Goal: Task Accomplishment & Management: Manage account settings

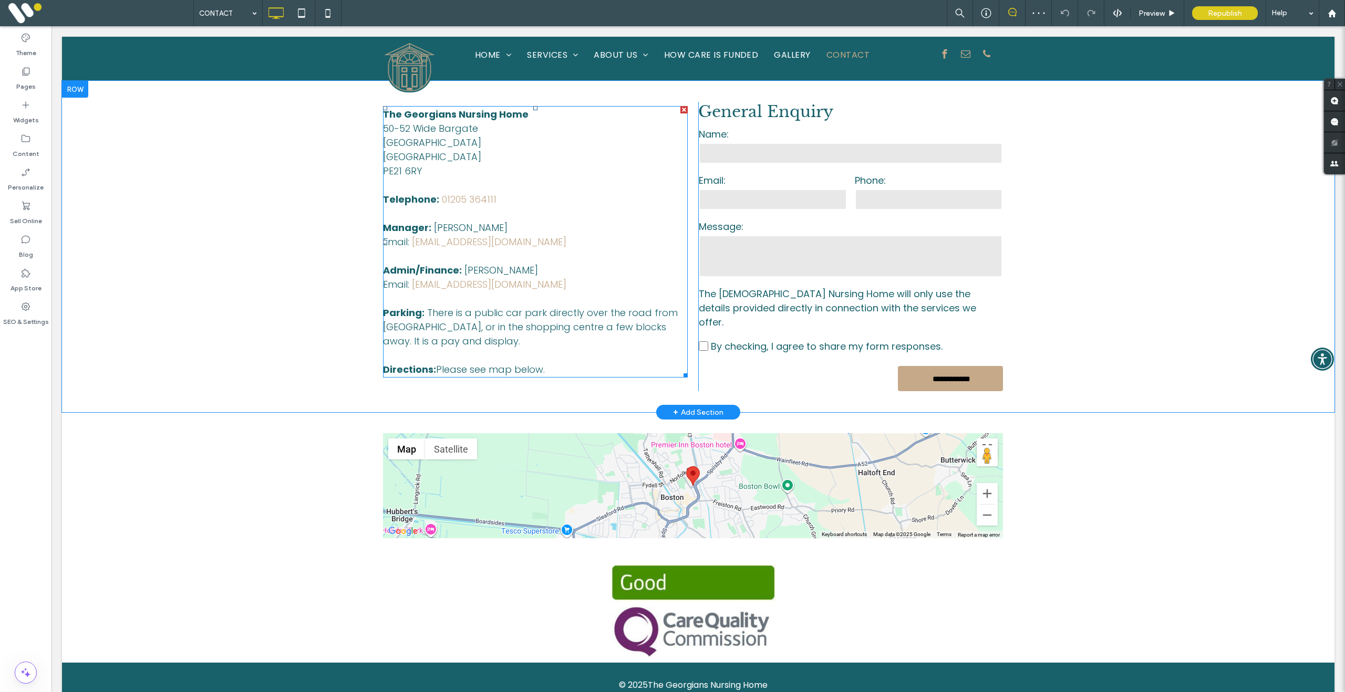
scroll to position [517, 0]
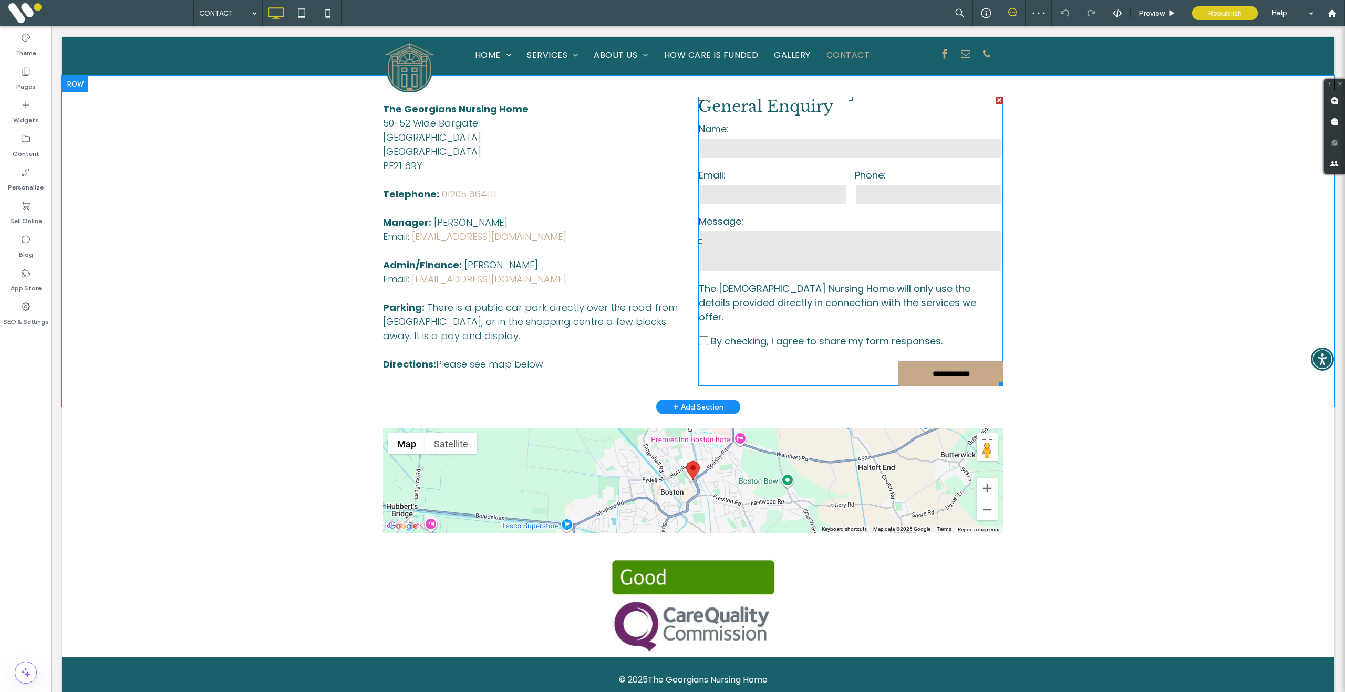
click at [809, 238] on textarea at bounding box center [851, 251] width 304 height 42
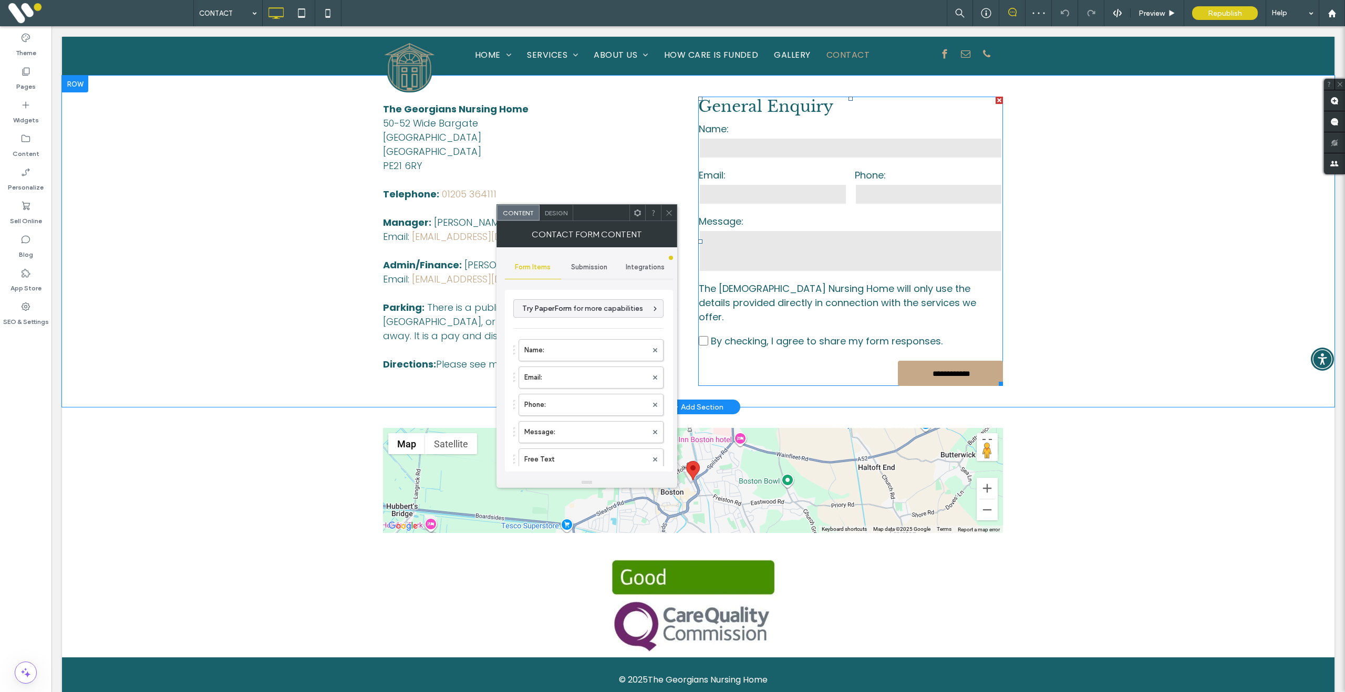
type input "**********"
click at [597, 266] on span "Submission" at bounding box center [589, 267] width 36 height 8
click at [577, 320] on label "New submission notification" at bounding box center [589, 316] width 140 height 21
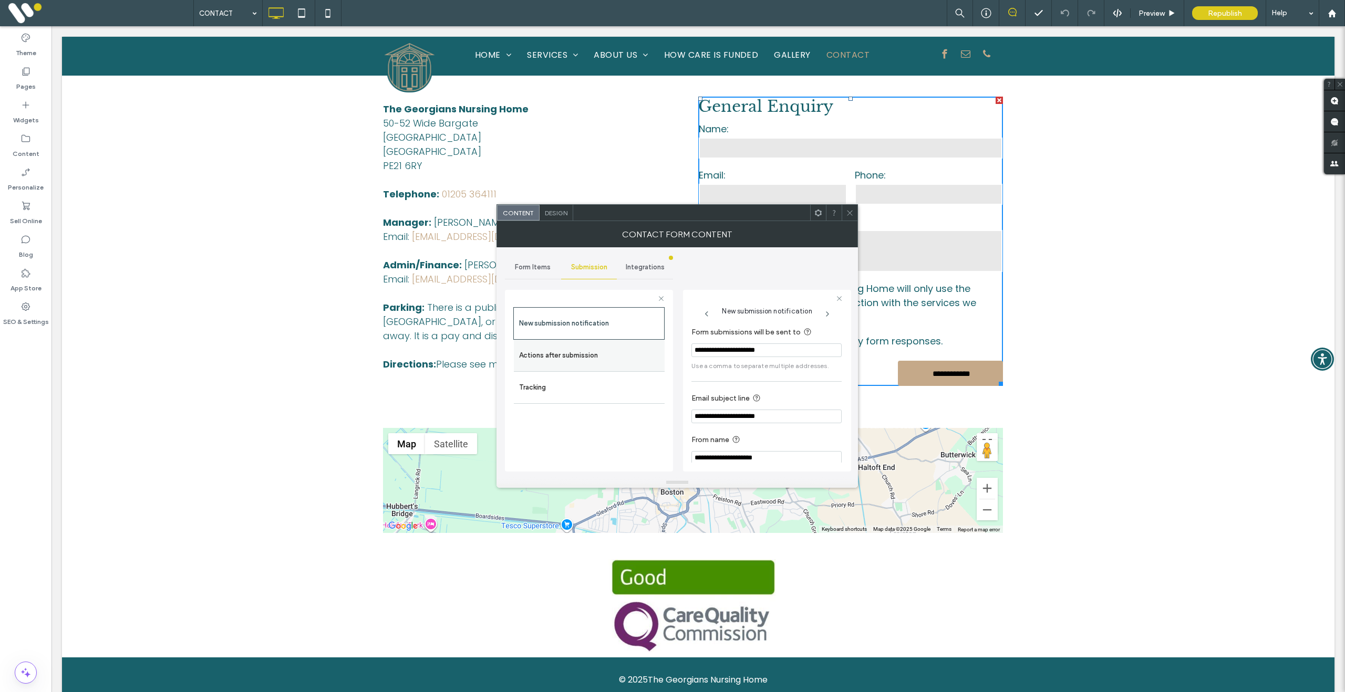
drag, startPoint x: 806, startPoint y: 352, endPoint x: 662, endPoint y: 352, distance: 144.5
click at [662, 352] on div "**********" at bounding box center [589, 379] width 168 height 195
paste input "*"
type input "**********"
click at [847, 211] on icon at bounding box center [850, 213] width 8 height 8
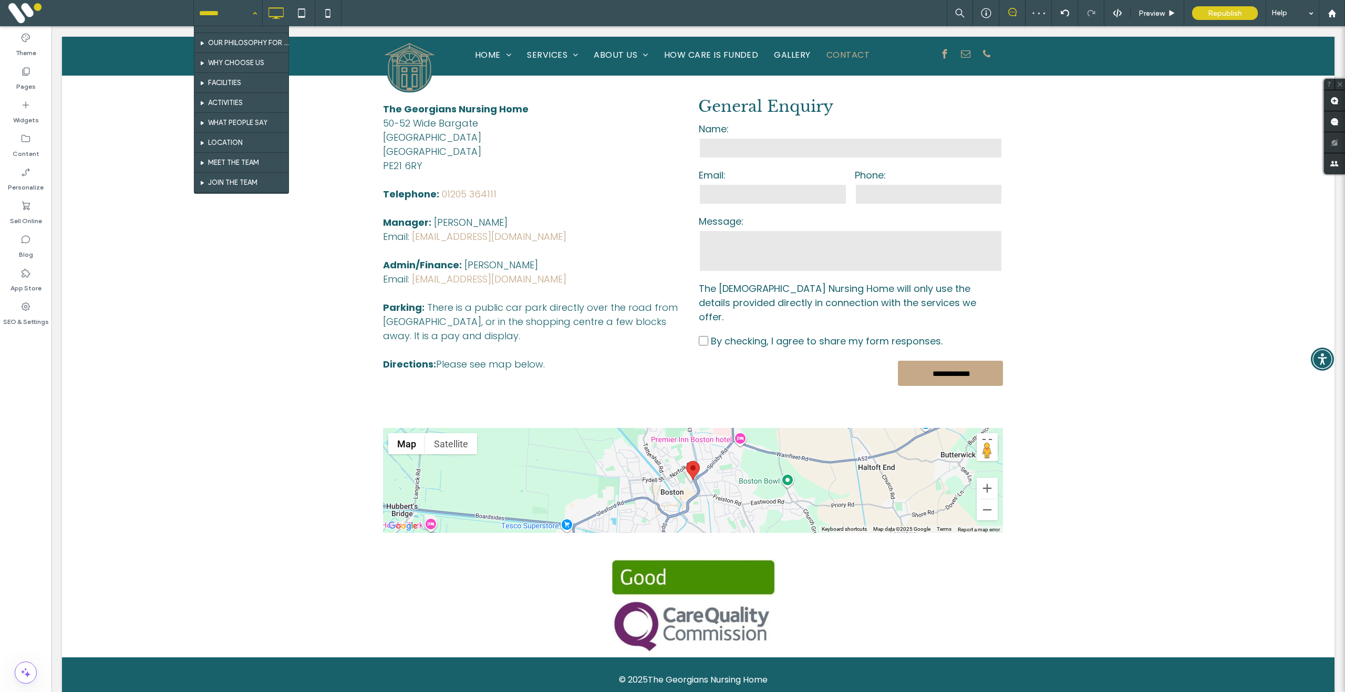
scroll to position [44, 0]
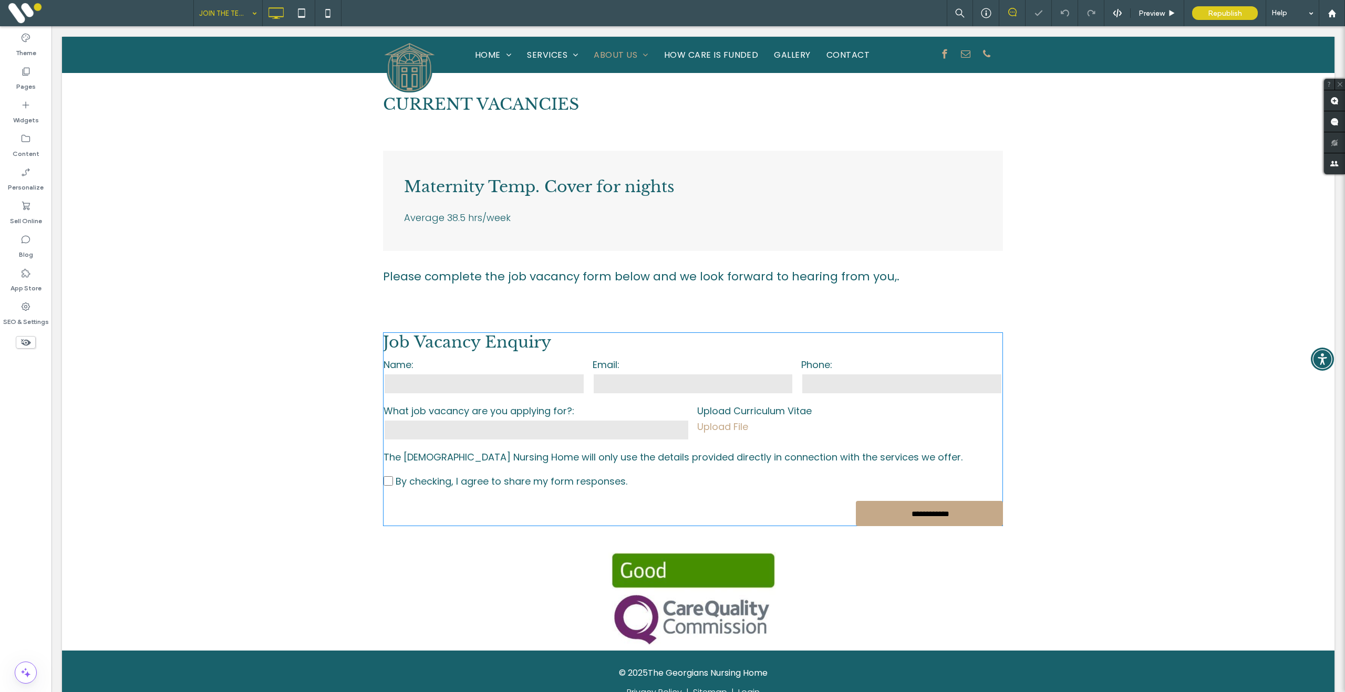
scroll to position [617, 0]
click at [697, 364] on label "Email:" at bounding box center [693, 364] width 201 height 14
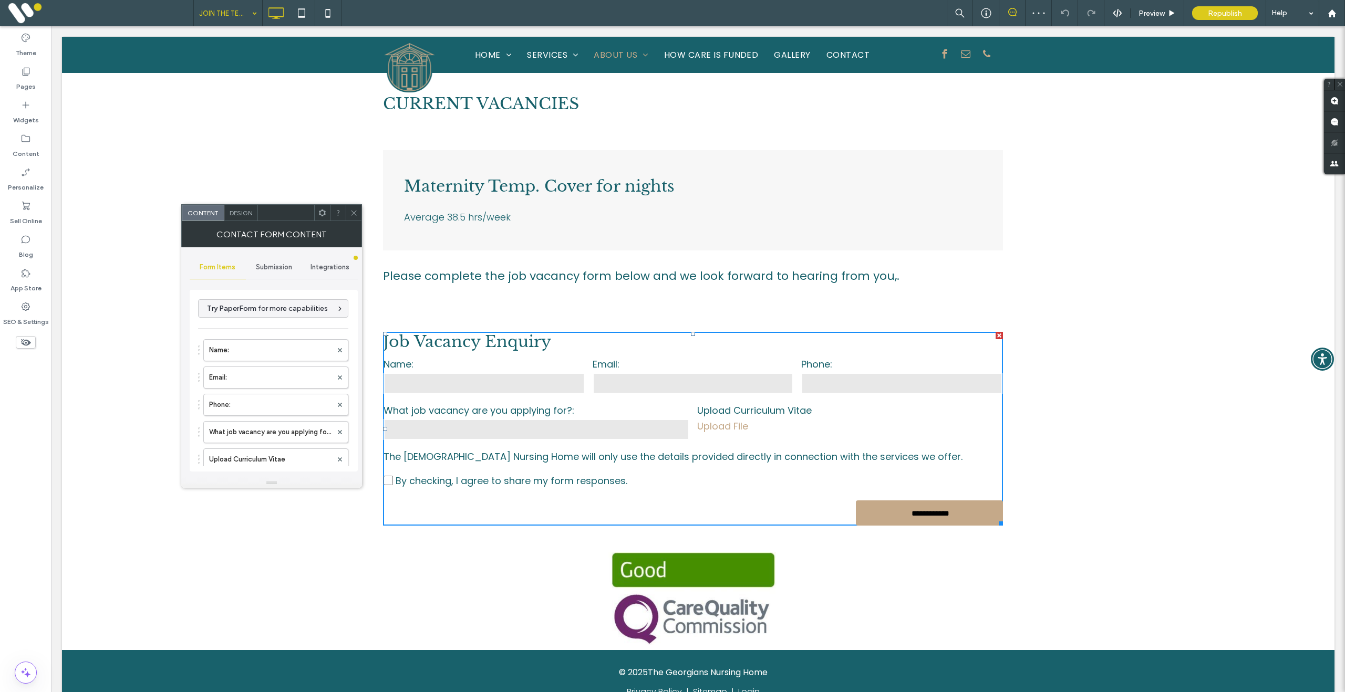
click at [278, 272] on div "Submission" at bounding box center [274, 267] width 56 height 23
drag, startPoint x: 285, startPoint y: 322, endPoint x: 299, endPoint y: 326, distance: 15.3
click at [285, 322] on label "New submission notification" at bounding box center [274, 316] width 140 height 21
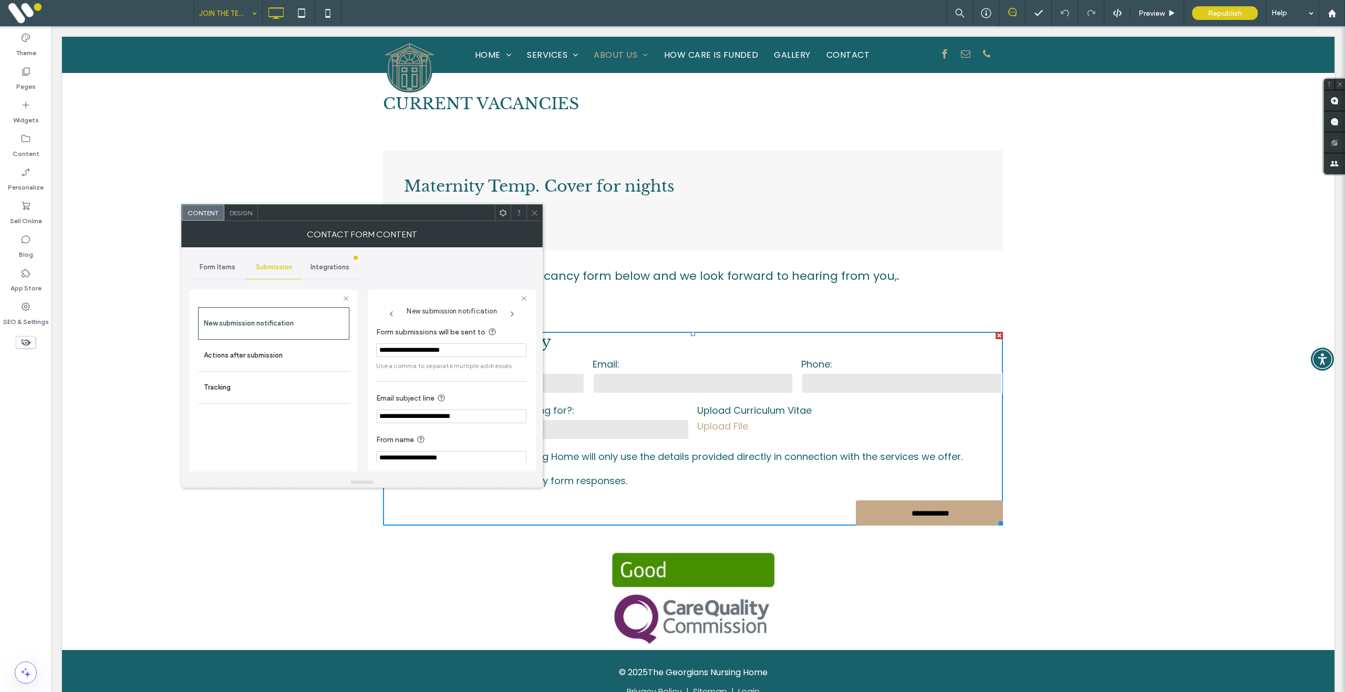
click at [490, 354] on input "**********" at bounding box center [451, 351] width 150 height 14
drag, startPoint x: 511, startPoint y: 355, endPoint x: 376, endPoint y: 352, distance: 135.0
click at [376, 352] on div "**********" at bounding box center [452, 381] width 168 height 182
paste input "*"
type input "**********"
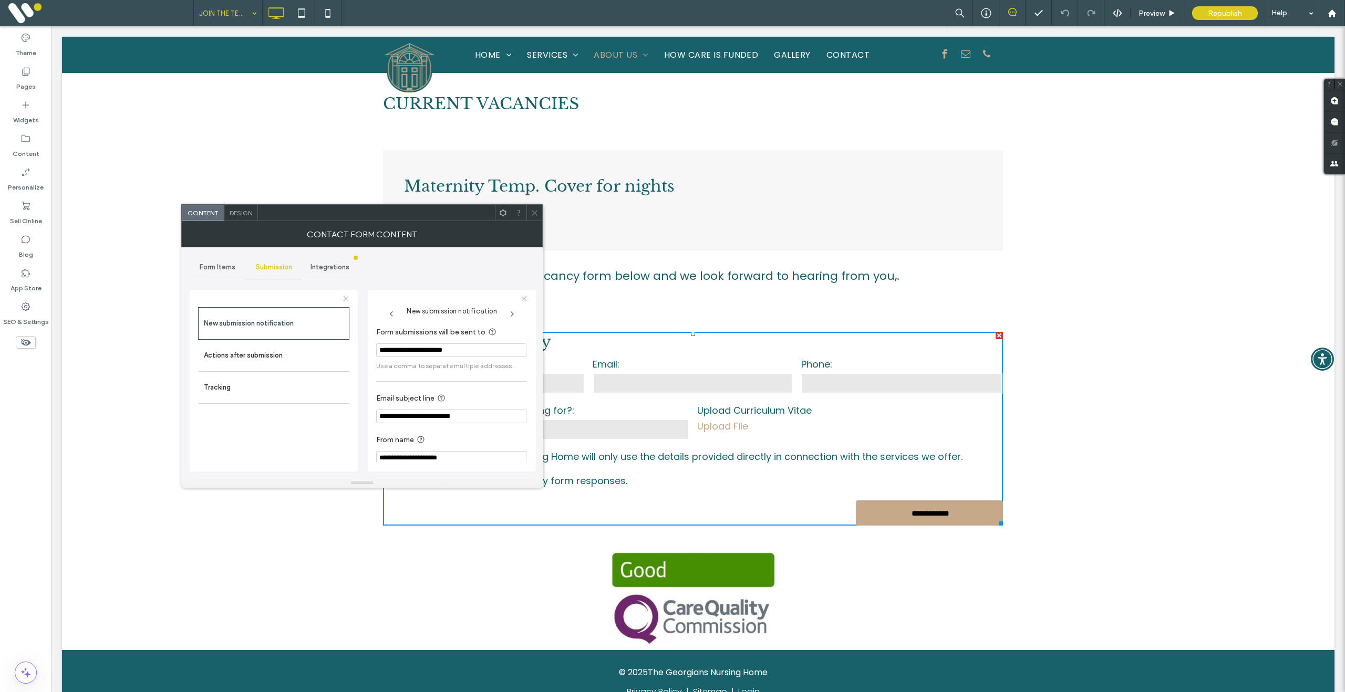
click at [535, 215] on icon at bounding box center [535, 213] width 8 height 8
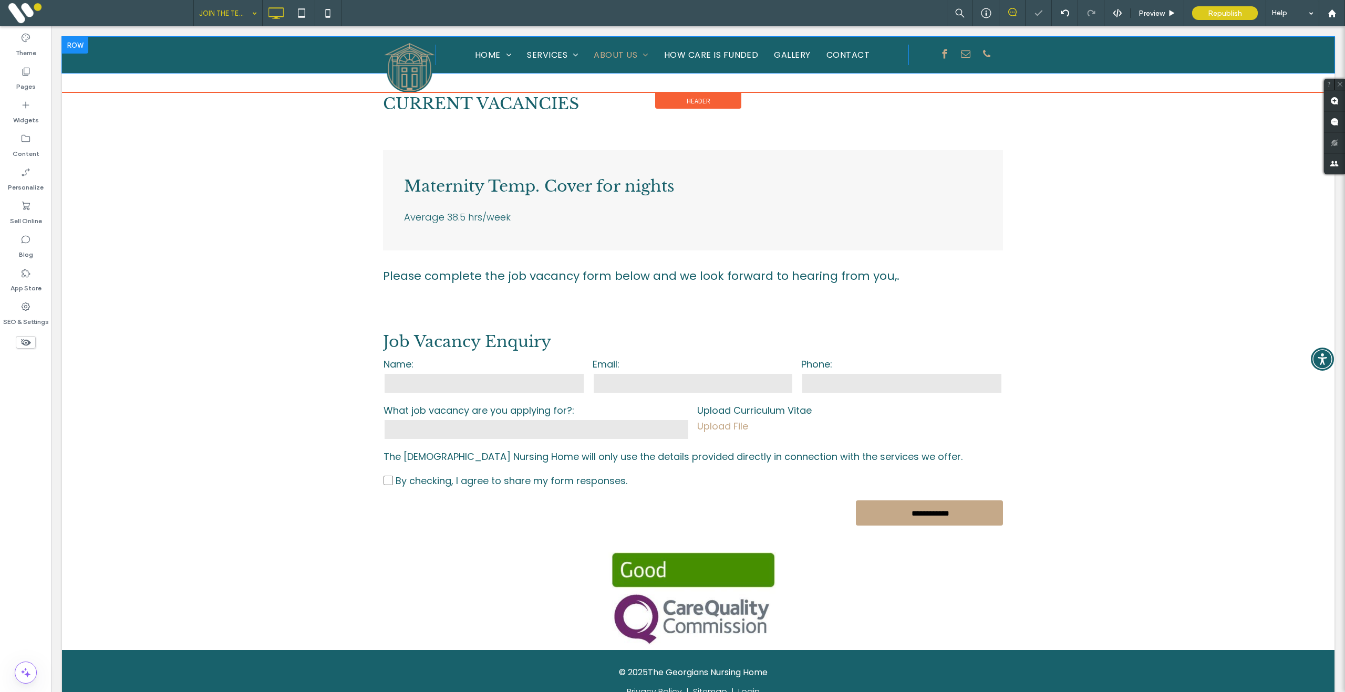
scroll to position [615, 0]
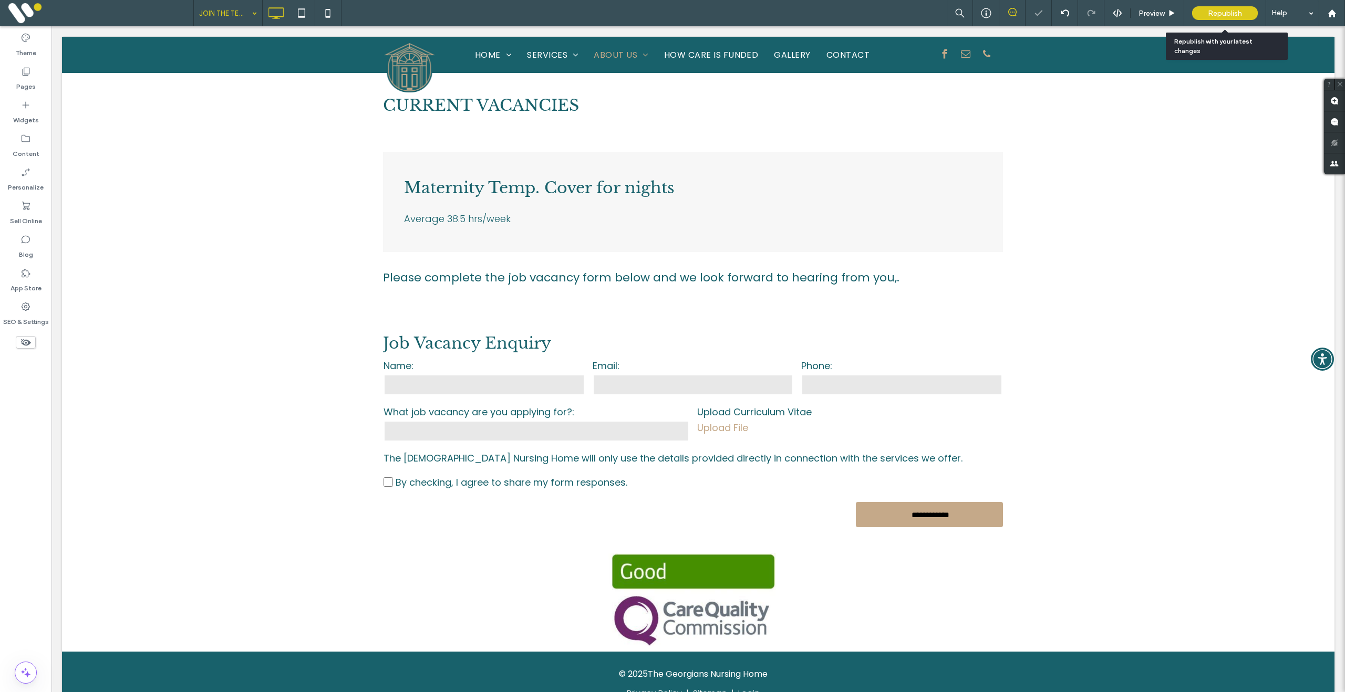
click at [1223, 13] on span "Republish" at bounding box center [1225, 13] width 34 height 9
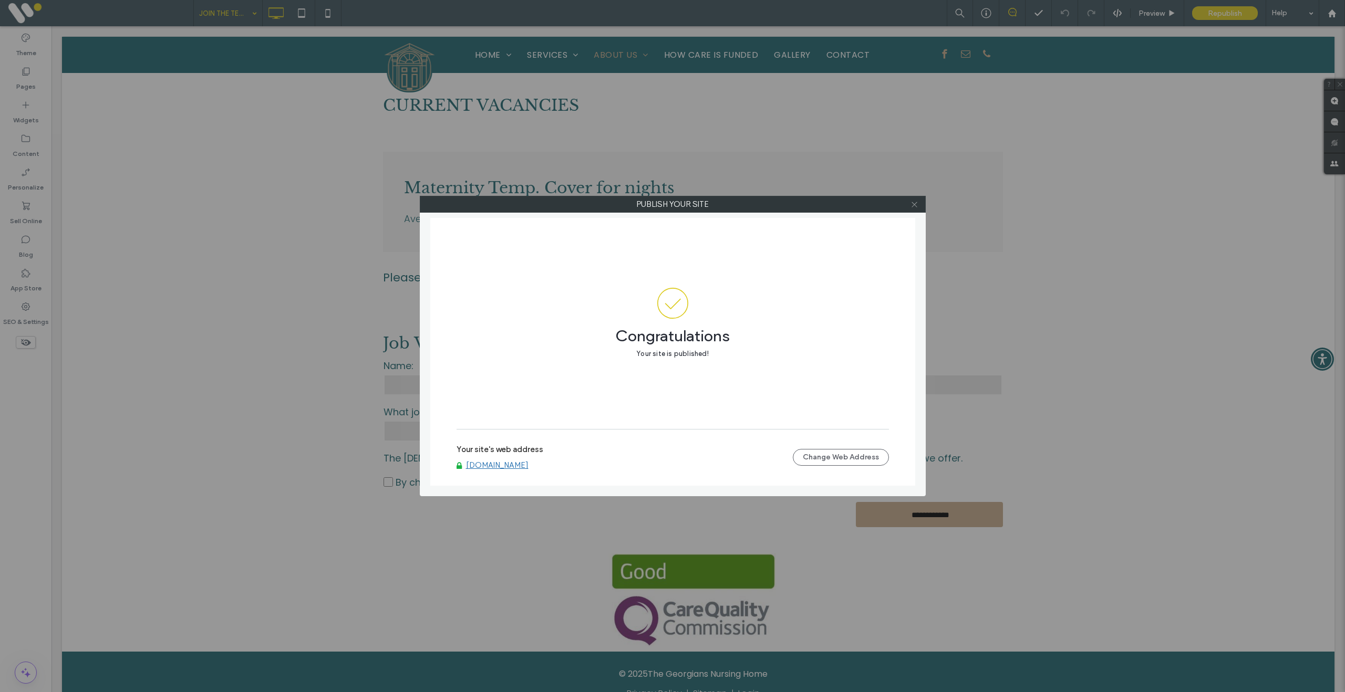
click at [915, 210] on span at bounding box center [914, 204] width 8 height 16
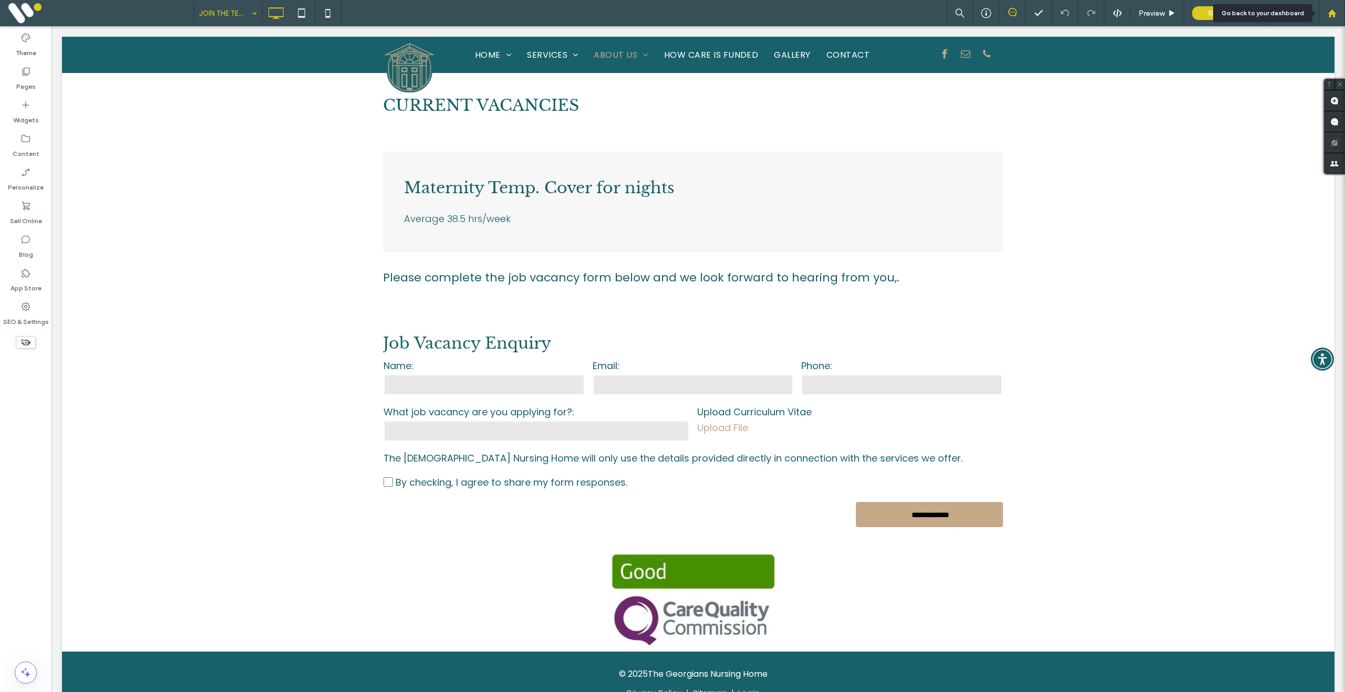
click at [1334, 13] on use at bounding box center [1331, 13] width 8 height 8
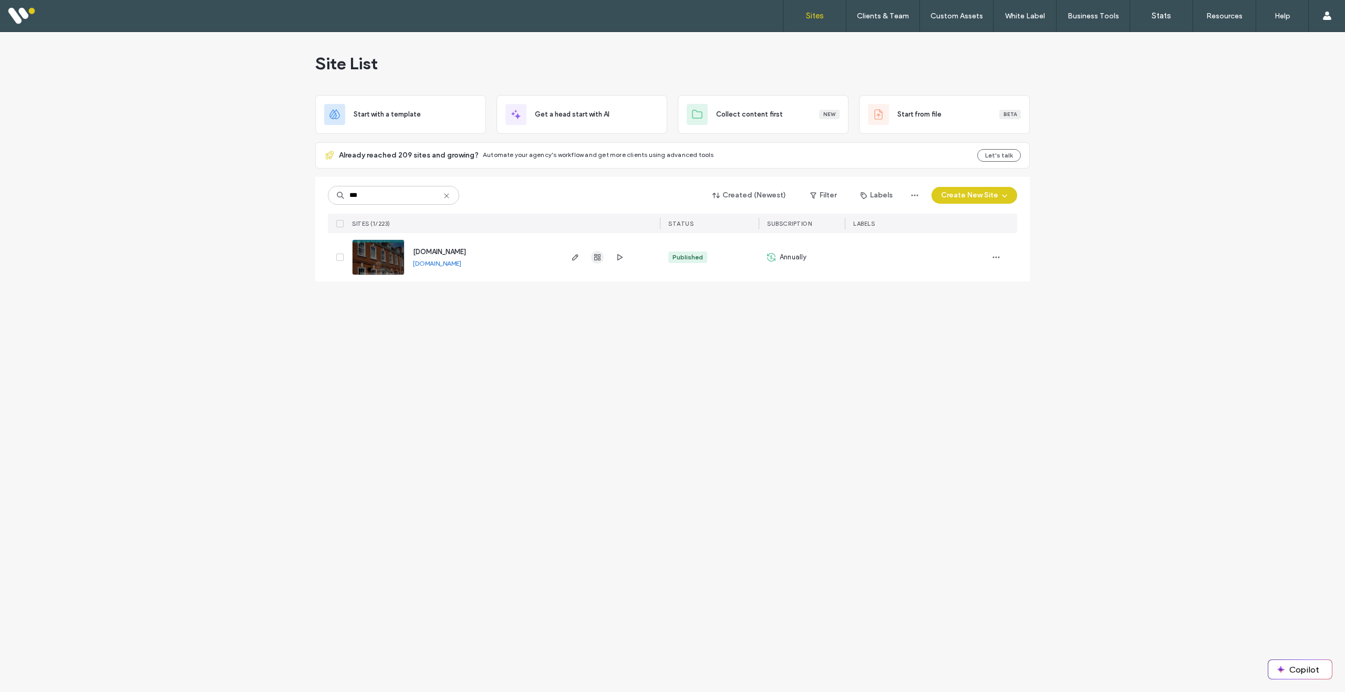
type input "***"
click at [598, 257] on use "button" at bounding box center [597, 257] width 6 height 6
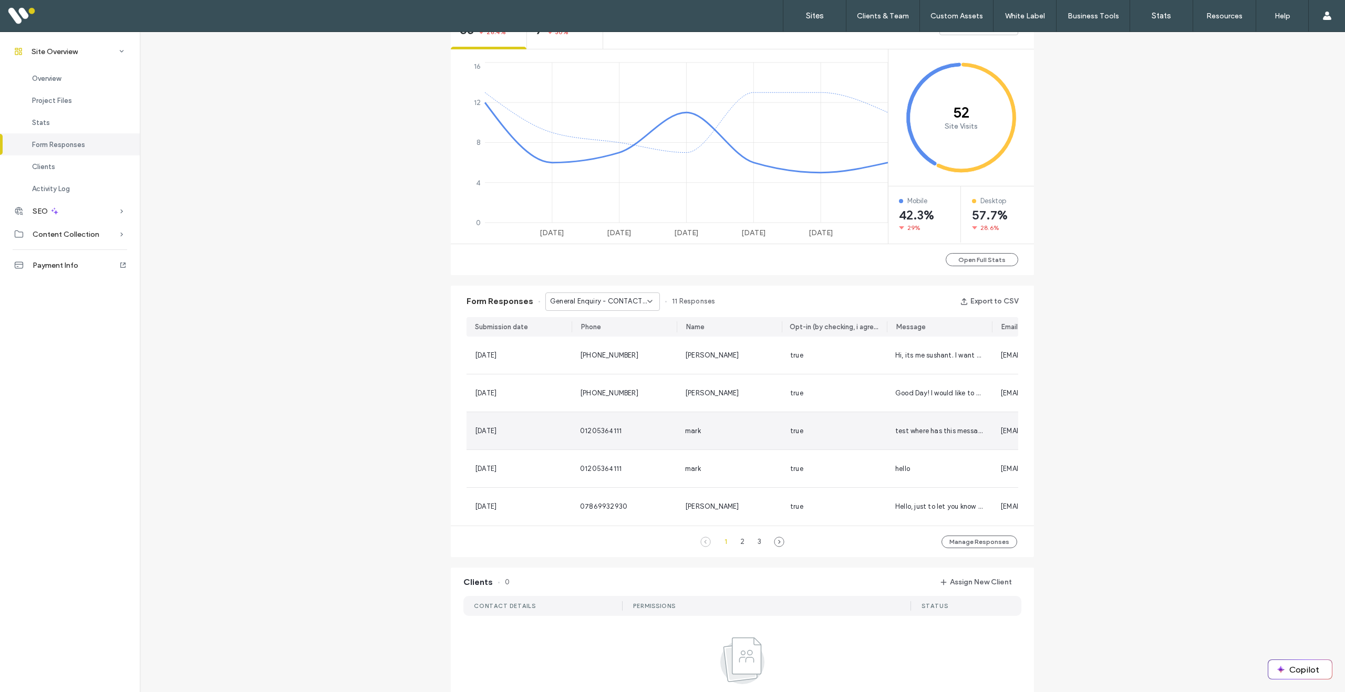
scroll to position [438, 0]
click at [611, 304] on span "General Enquiry - CONTACT page" at bounding box center [598, 301] width 97 height 11
click at [618, 315] on span "General Enquiry - CONTACT page" at bounding box center [595, 320] width 101 height 11
click at [758, 548] on div "3" at bounding box center [759, 541] width 13 height 13
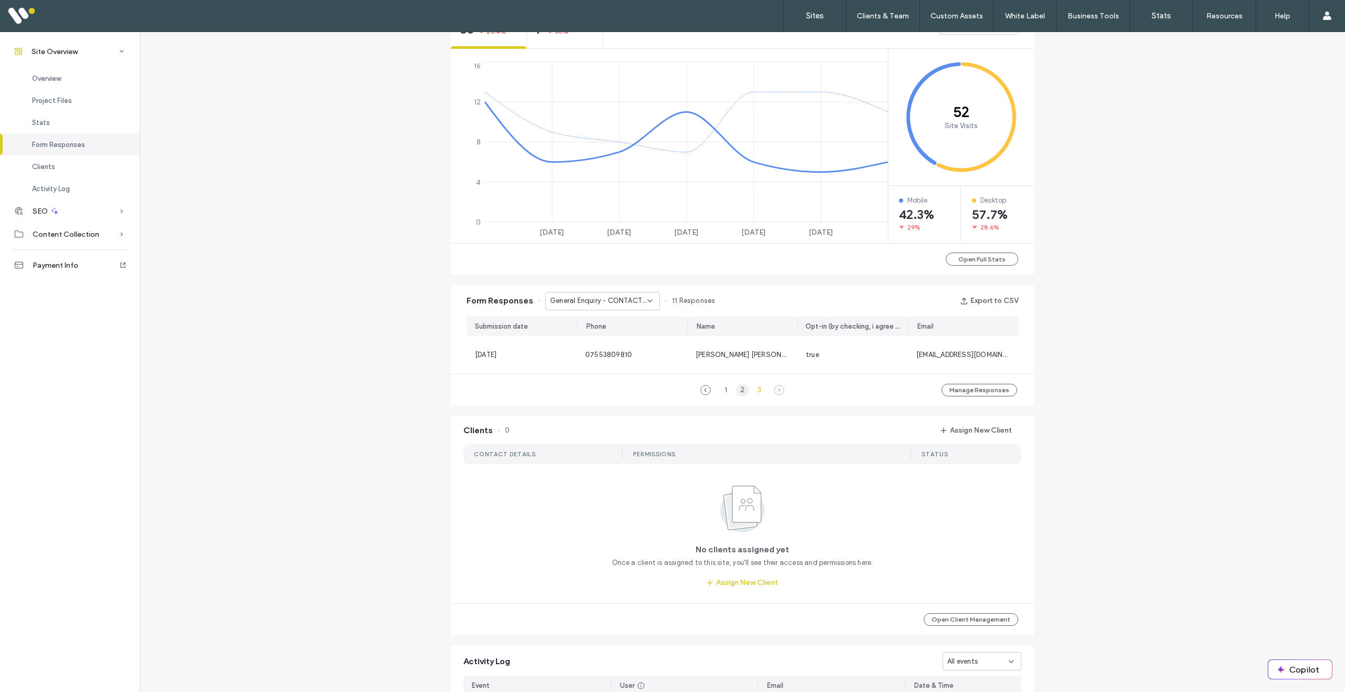
click at [738, 391] on div "2" at bounding box center [742, 390] width 13 height 13
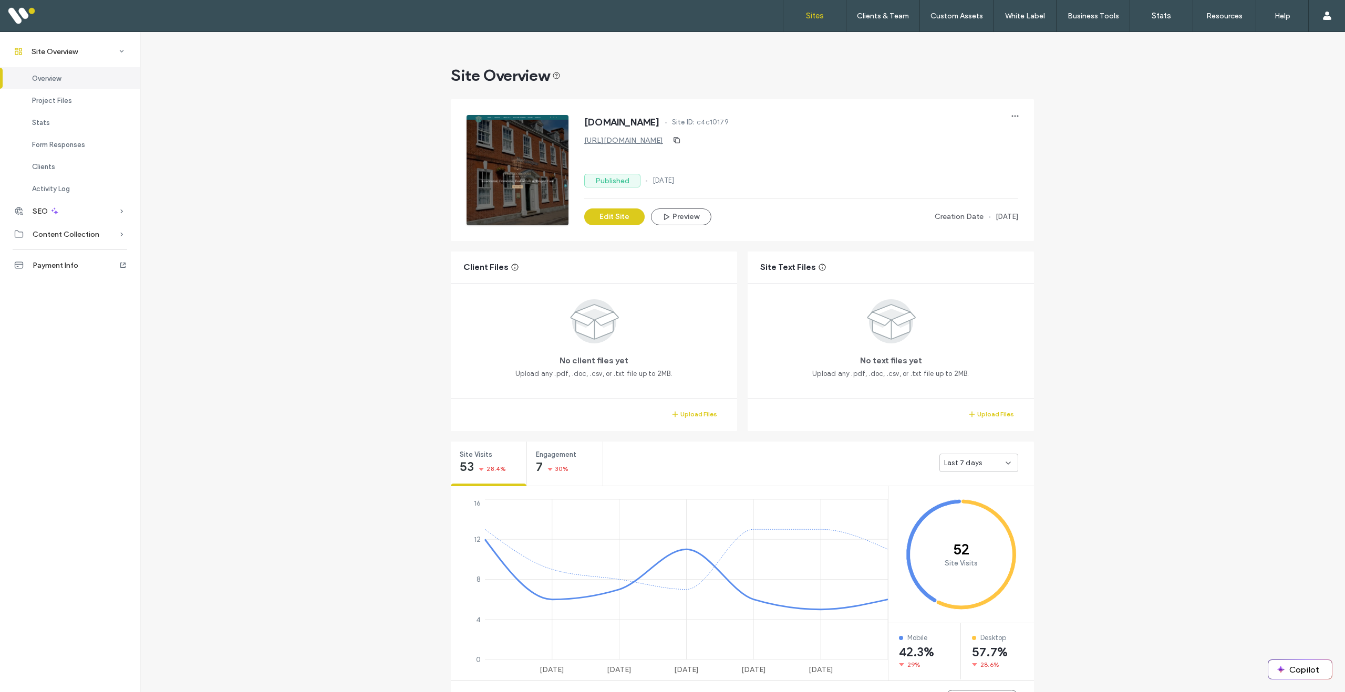
click at [820, 19] on label "Sites" at bounding box center [815, 15] width 18 height 9
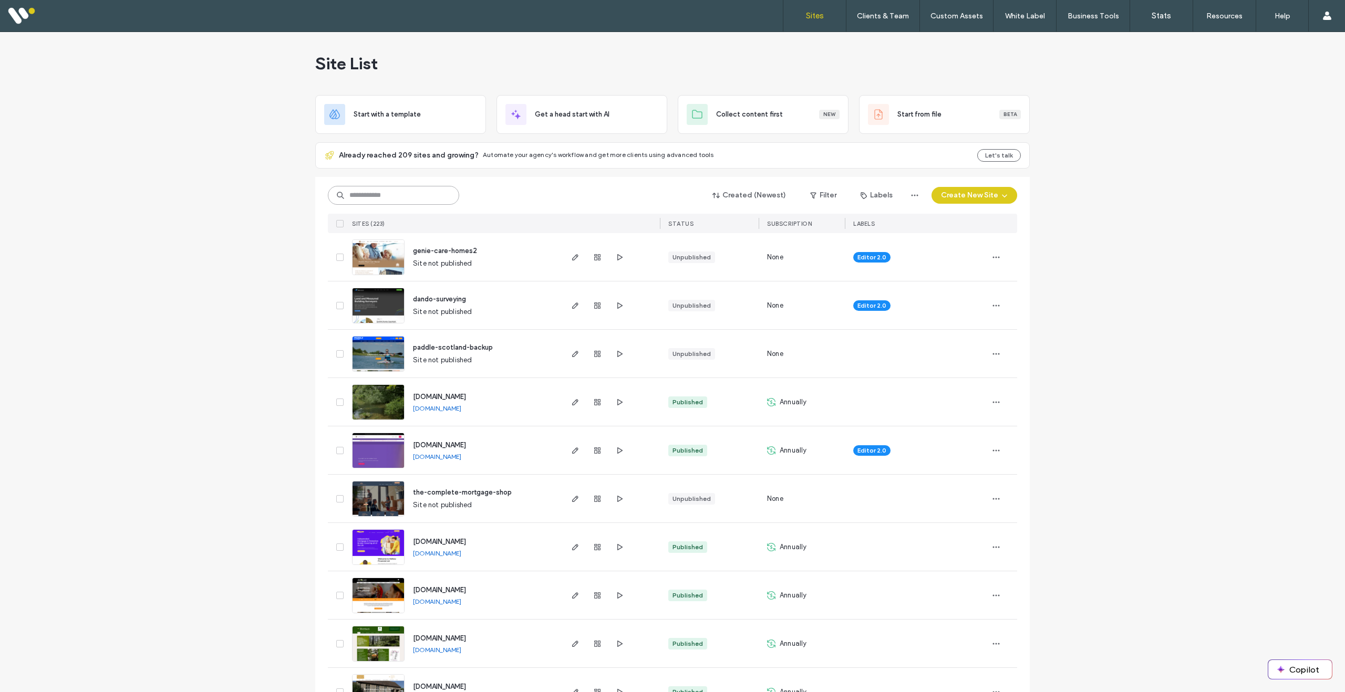
click at [405, 194] on input at bounding box center [393, 195] width 131 height 19
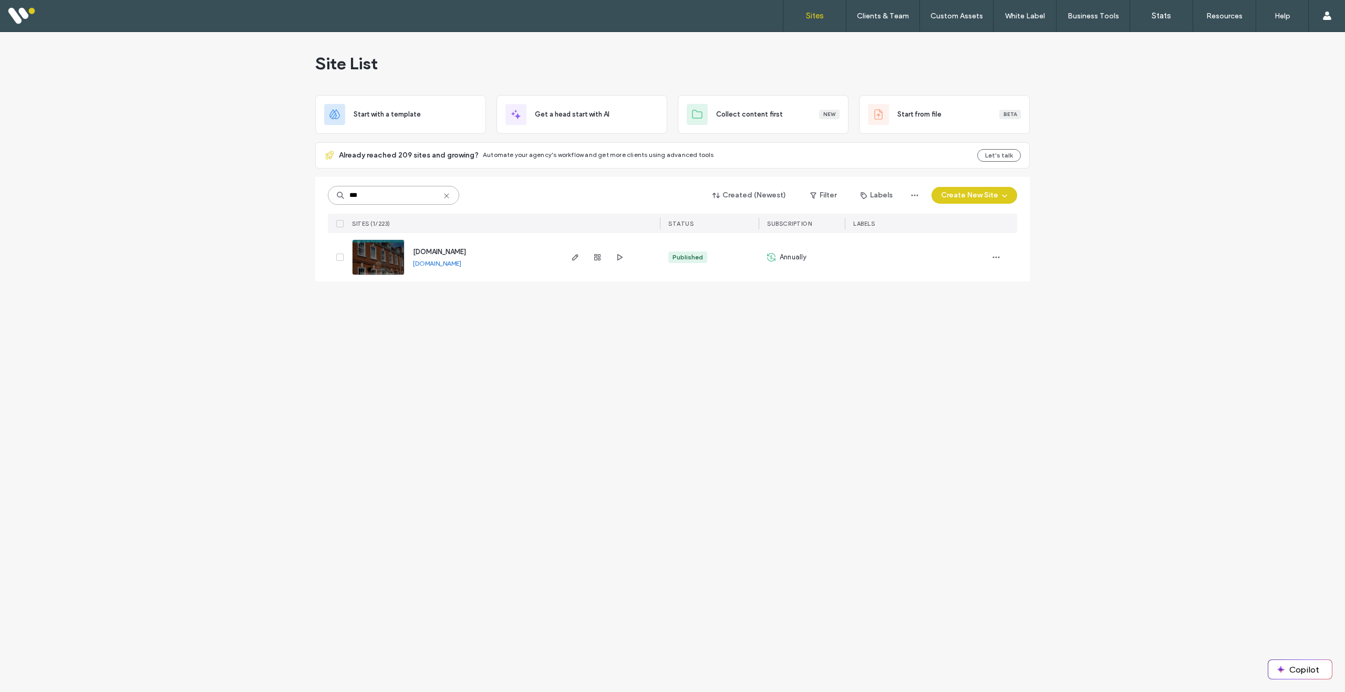
type input "***"
click at [386, 263] on img at bounding box center [377, 275] width 51 height 71
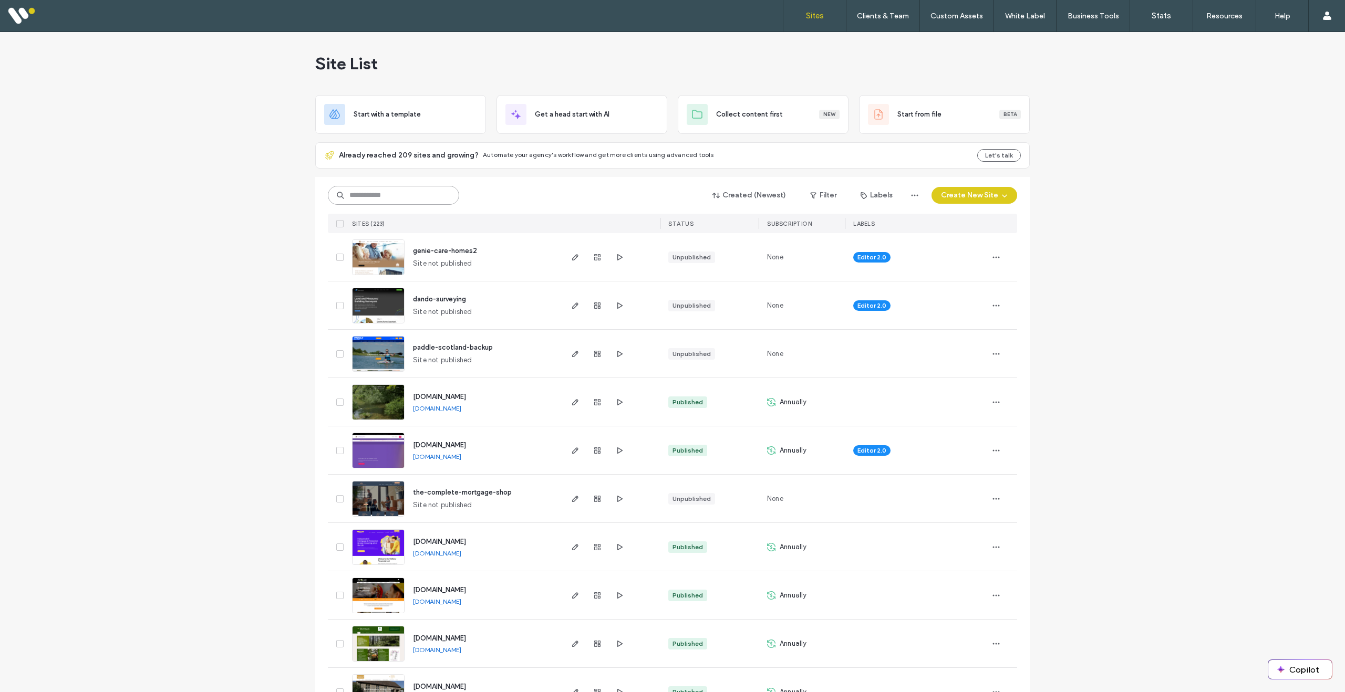
click at [396, 196] on input at bounding box center [393, 195] width 131 height 19
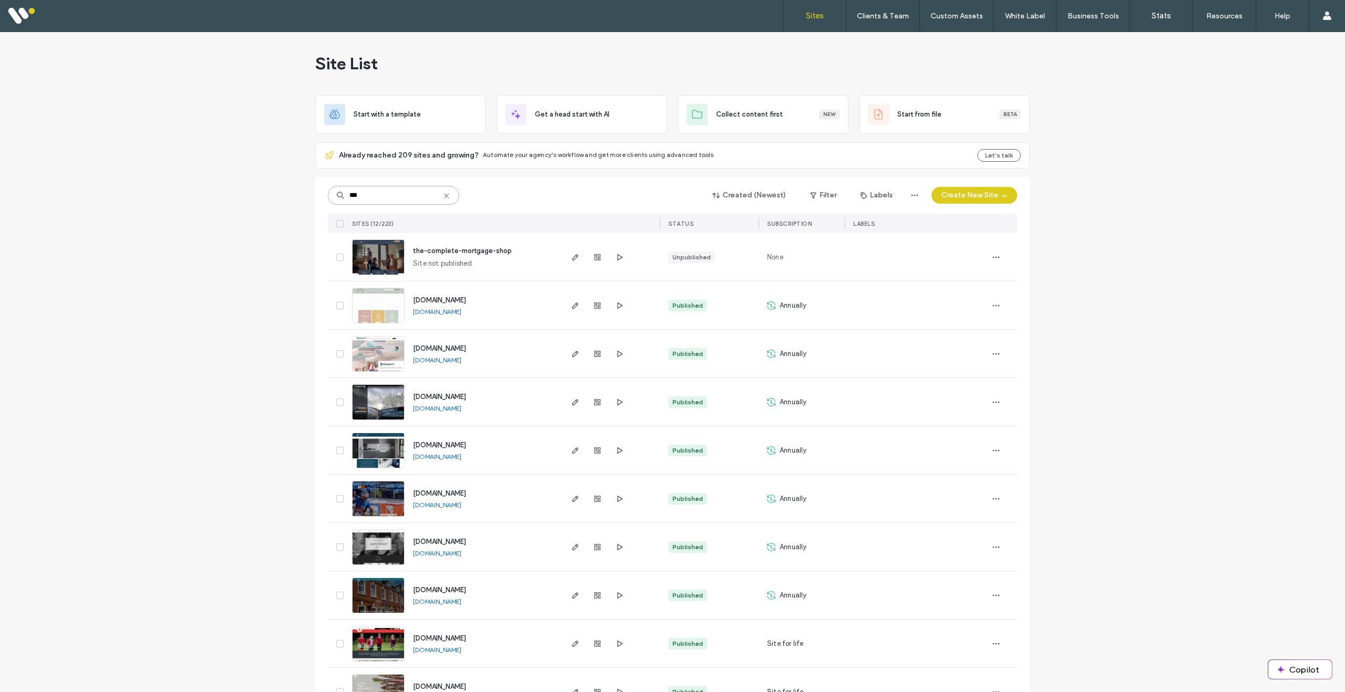
drag, startPoint x: 379, startPoint y: 194, endPoint x: 328, endPoint y: 192, distance: 51.0
click at [328, 192] on input "***" at bounding box center [393, 195] width 131 height 19
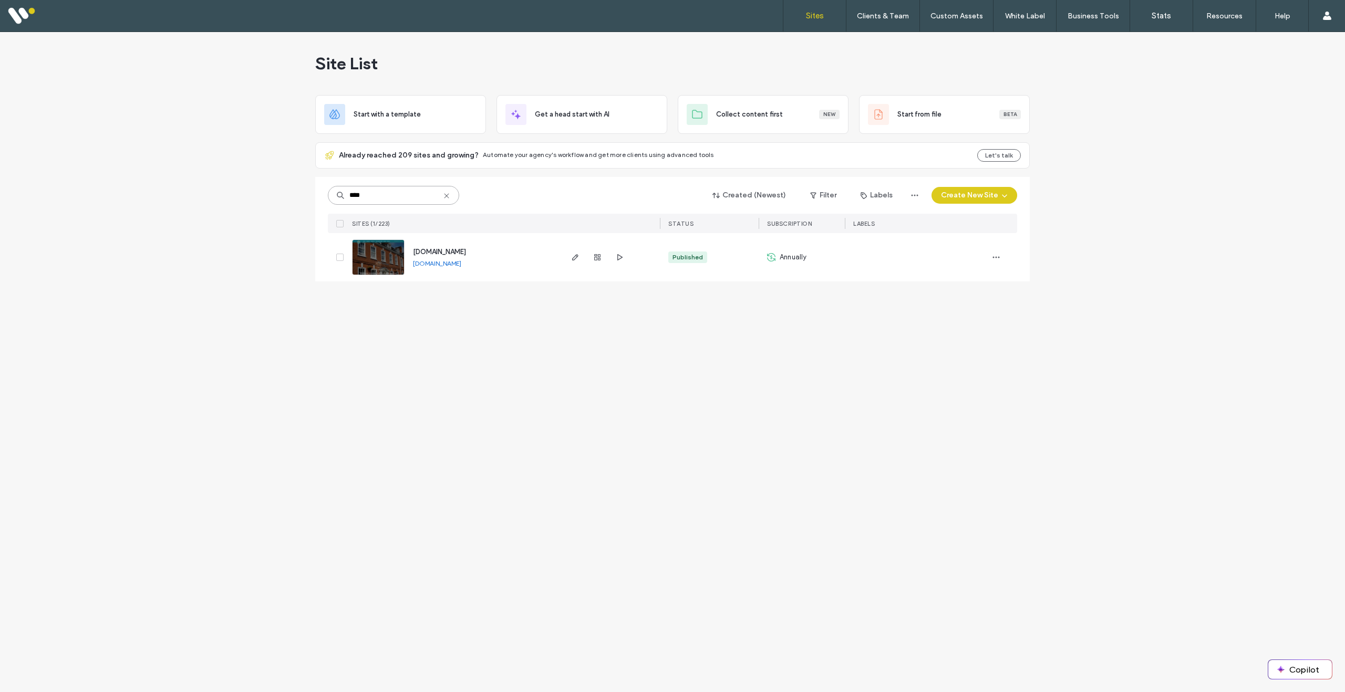
type input "****"
click at [379, 259] on img at bounding box center [377, 275] width 51 height 71
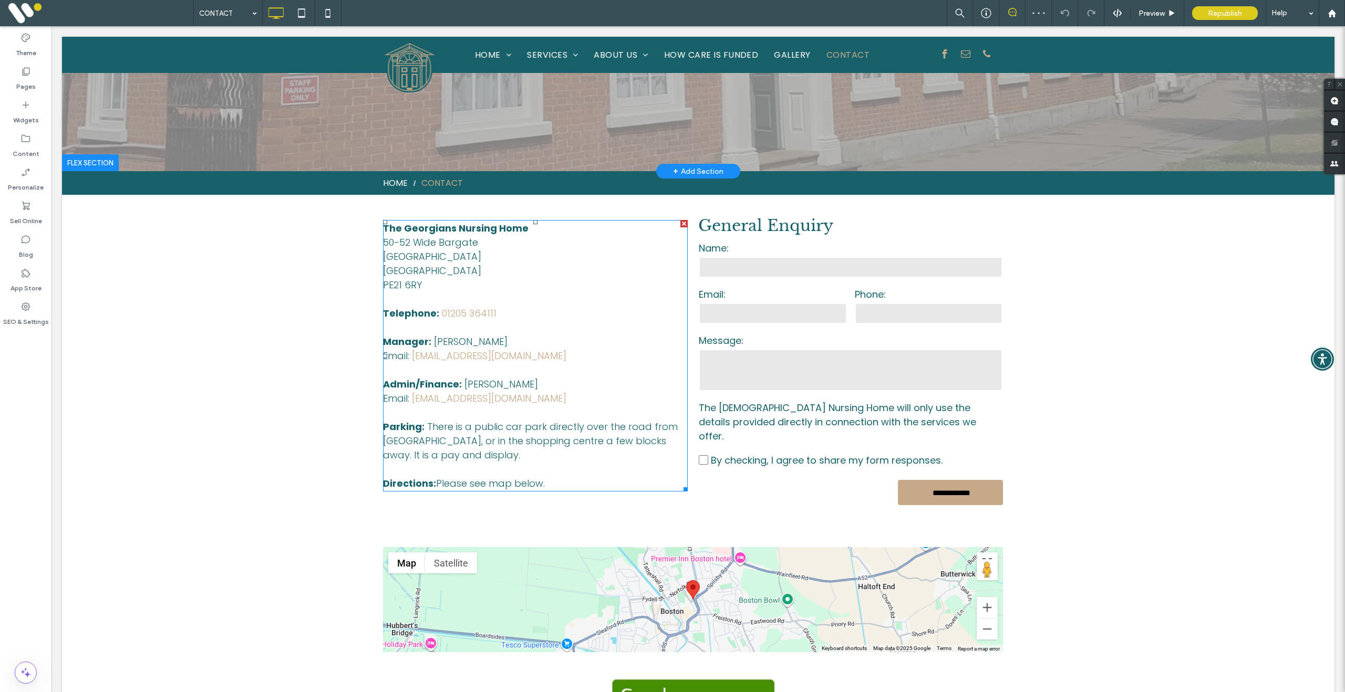
scroll to position [418, 0]
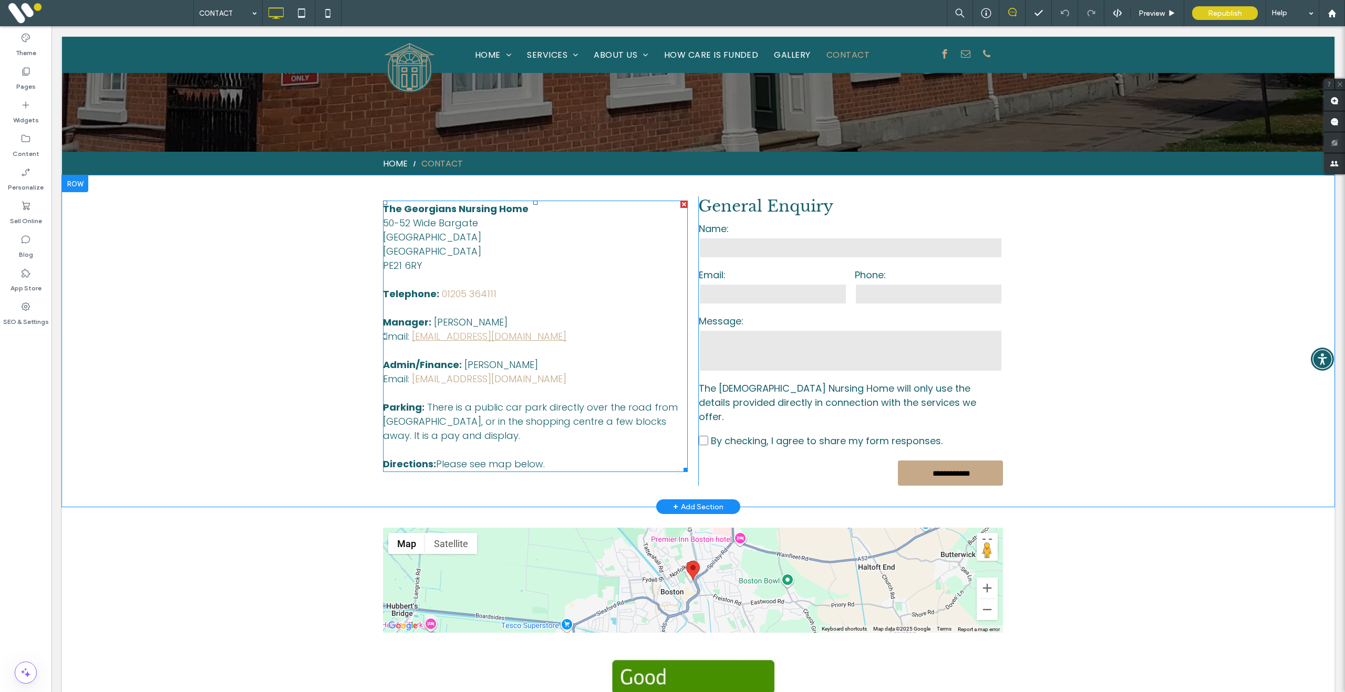
click at [519, 338] on link "[EMAIL_ADDRESS][DOMAIN_NAME]" at bounding box center [489, 336] width 154 height 13
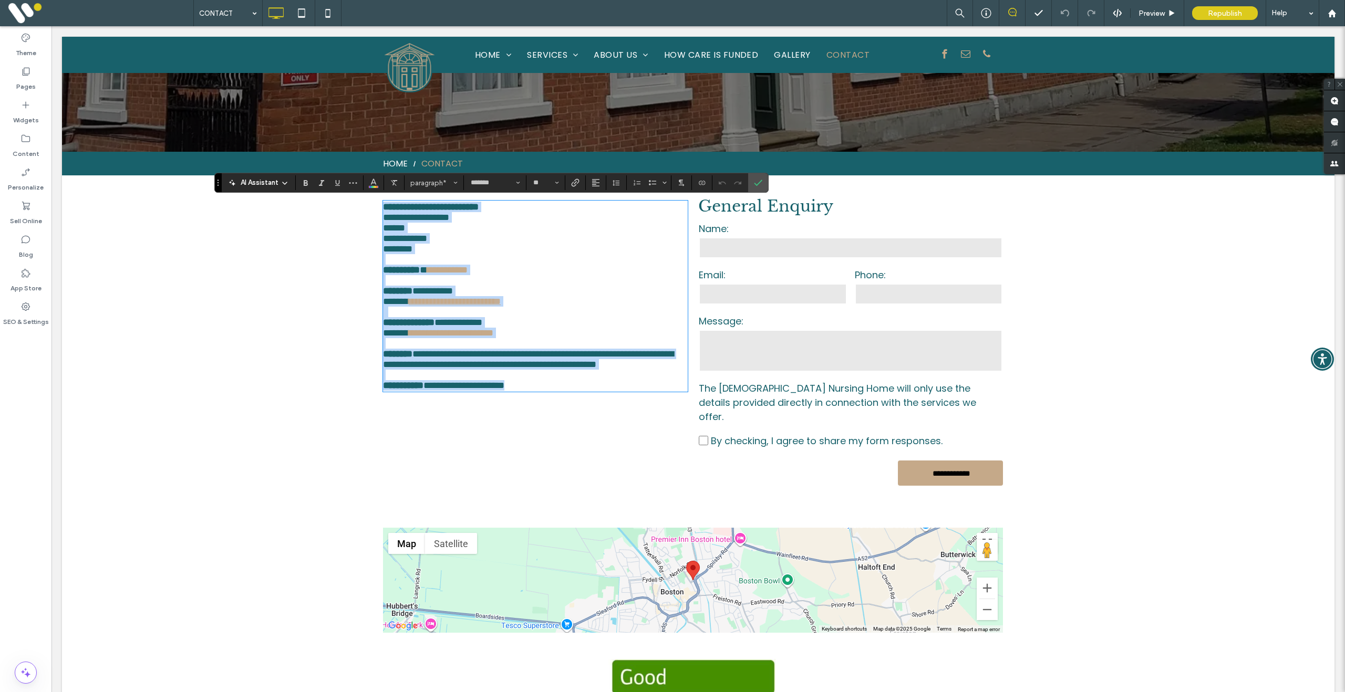
click at [501, 306] on link "**********" at bounding box center [455, 301] width 92 height 9
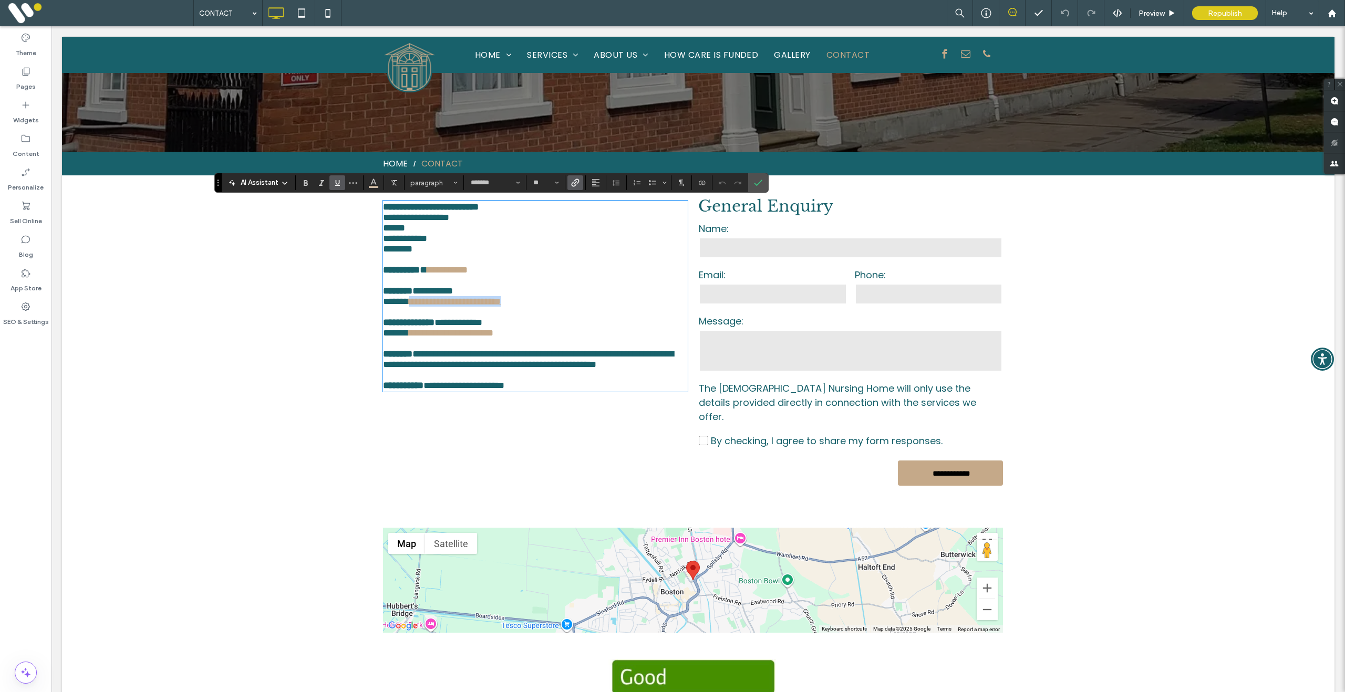
drag, startPoint x: 559, startPoint y: 339, endPoint x: 421, endPoint y: 337, distance: 138.2
click at [413, 307] on p "**********" at bounding box center [535, 301] width 305 height 11
click at [579, 182] on use "Link" at bounding box center [576, 183] width 8 height 8
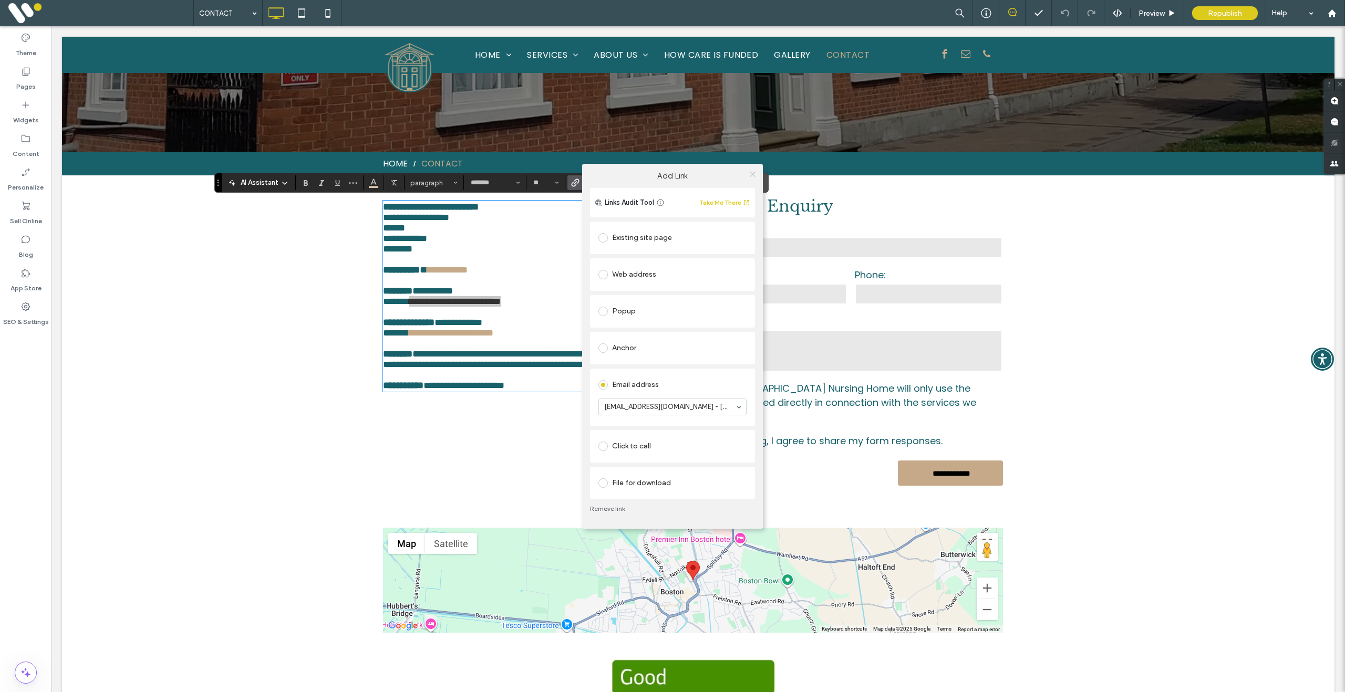
click at [751, 171] on icon at bounding box center [753, 174] width 8 height 8
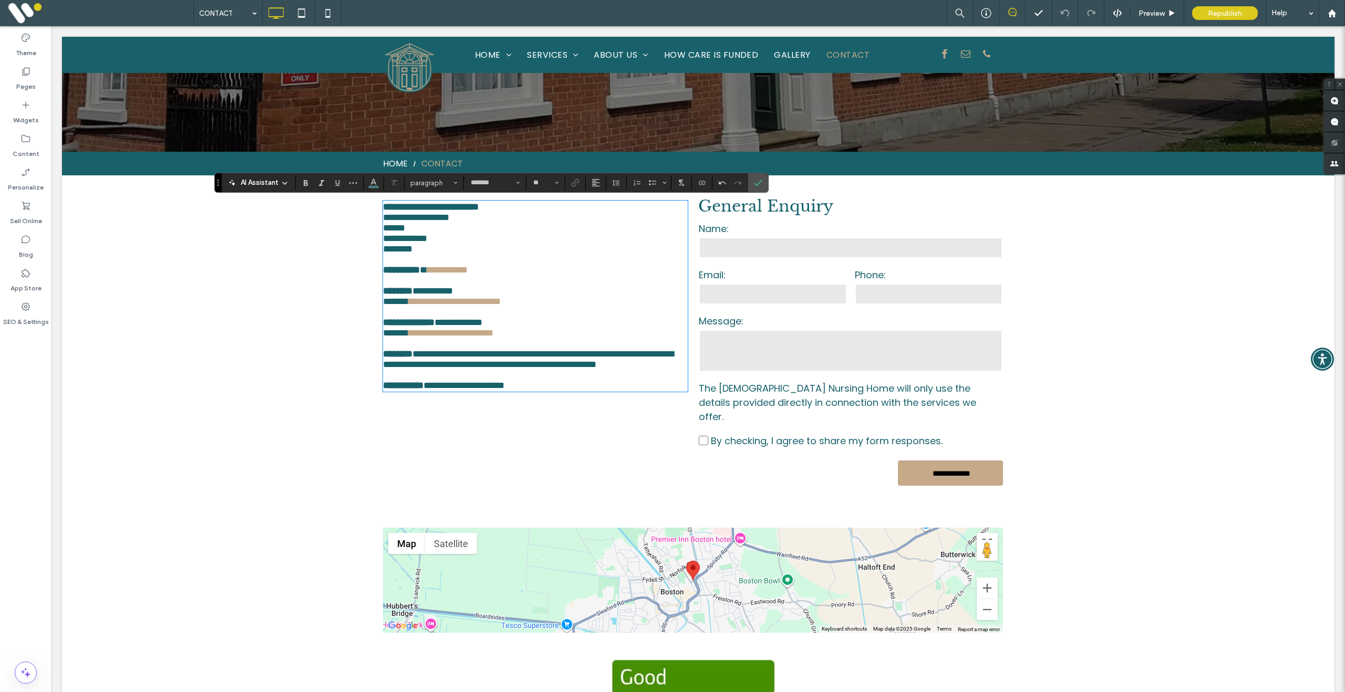
click at [493, 349] on p at bounding box center [535, 343] width 305 height 11
drag, startPoint x: 501, startPoint y: 381, endPoint x: 510, endPoint y: 380, distance: 8.4
click at [493, 338] on link "**********" at bounding box center [451, 332] width 85 height 9
drag, startPoint x: 547, startPoint y: 380, endPoint x: 413, endPoint y: 382, distance: 134.5
click at [413, 338] on p "**********" at bounding box center [535, 333] width 305 height 11
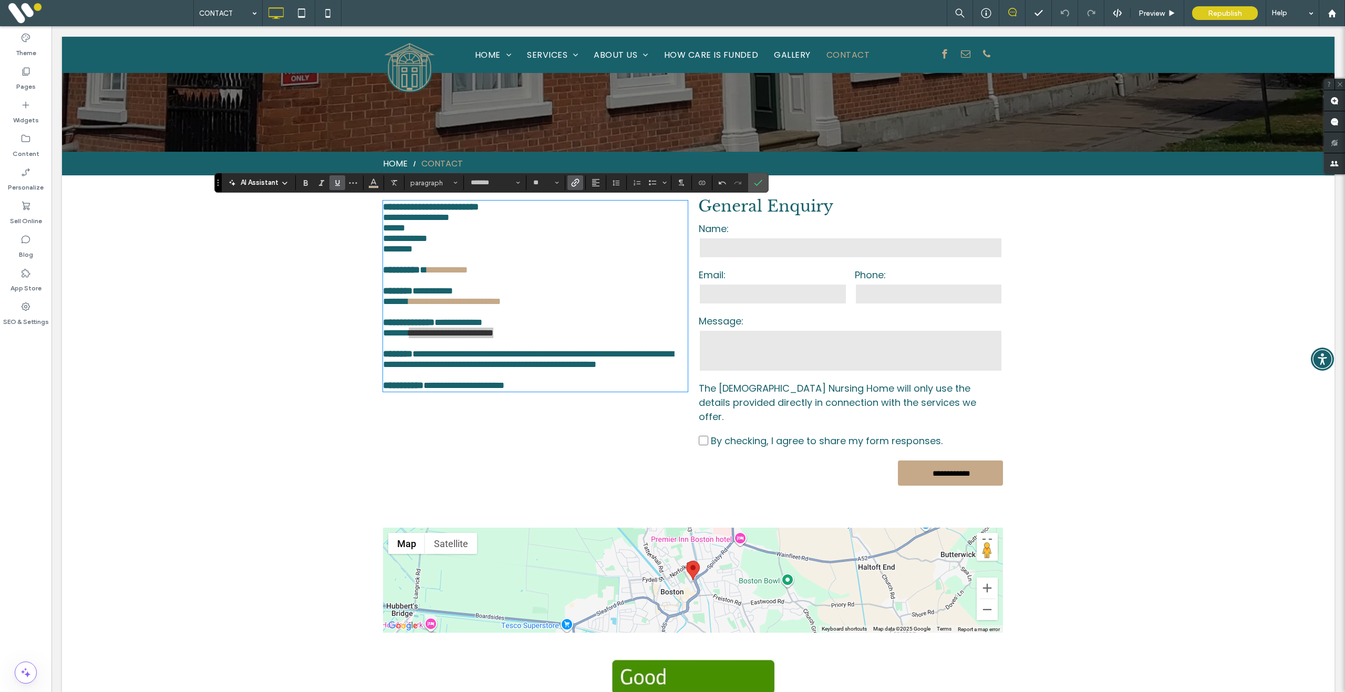
click at [579, 187] on span "Link" at bounding box center [575, 183] width 8 height 14
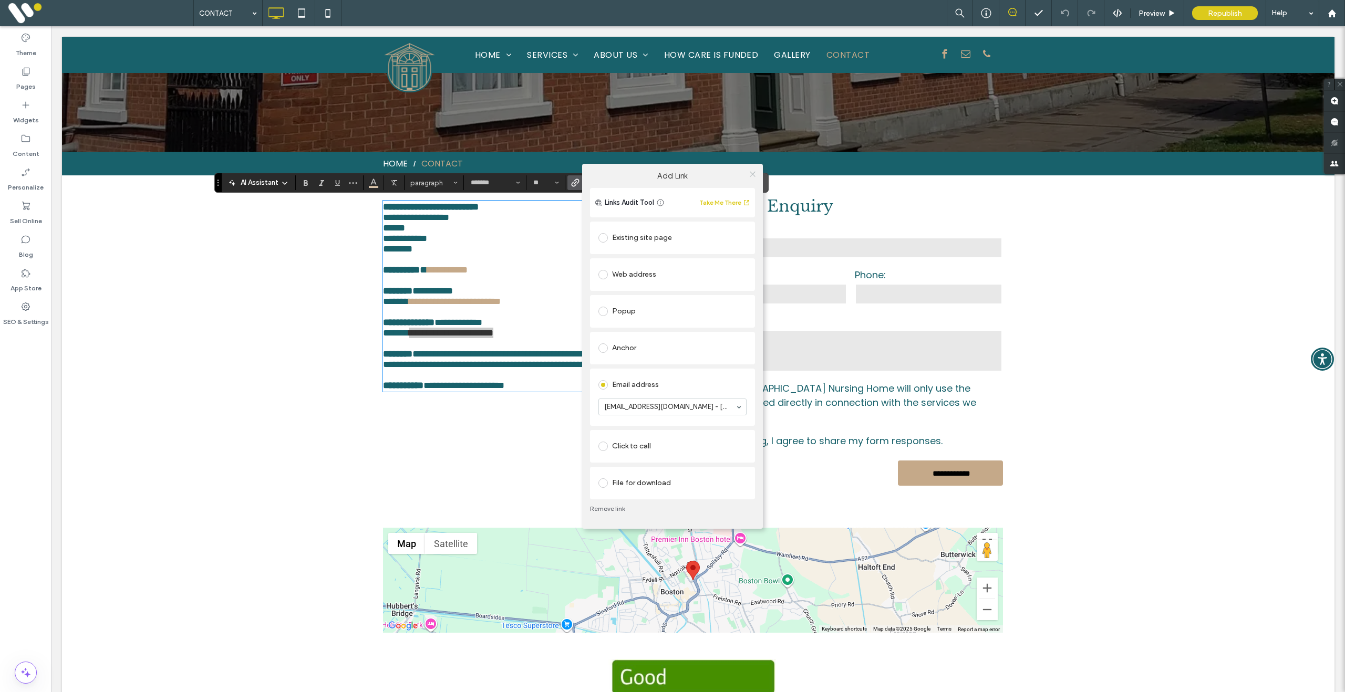
click at [753, 177] on icon at bounding box center [753, 174] width 8 height 8
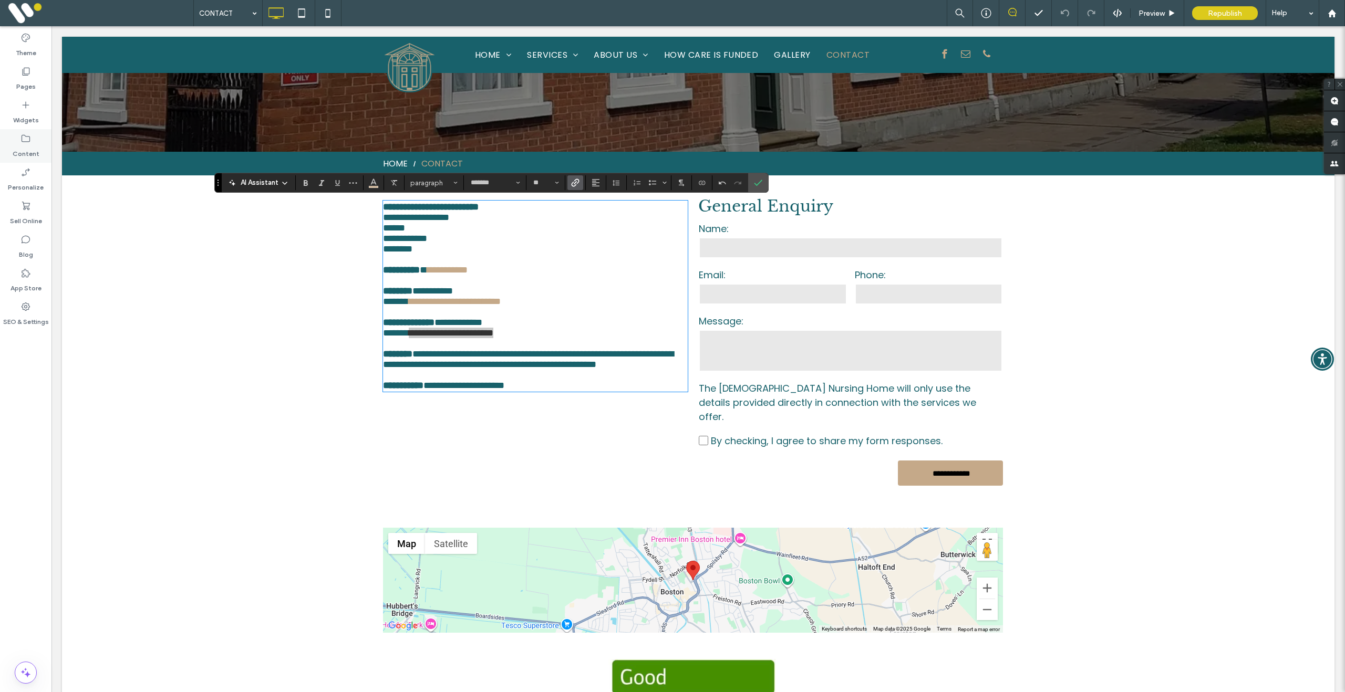
click at [17, 144] on label "Content" at bounding box center [26, 151] width 27 height 15
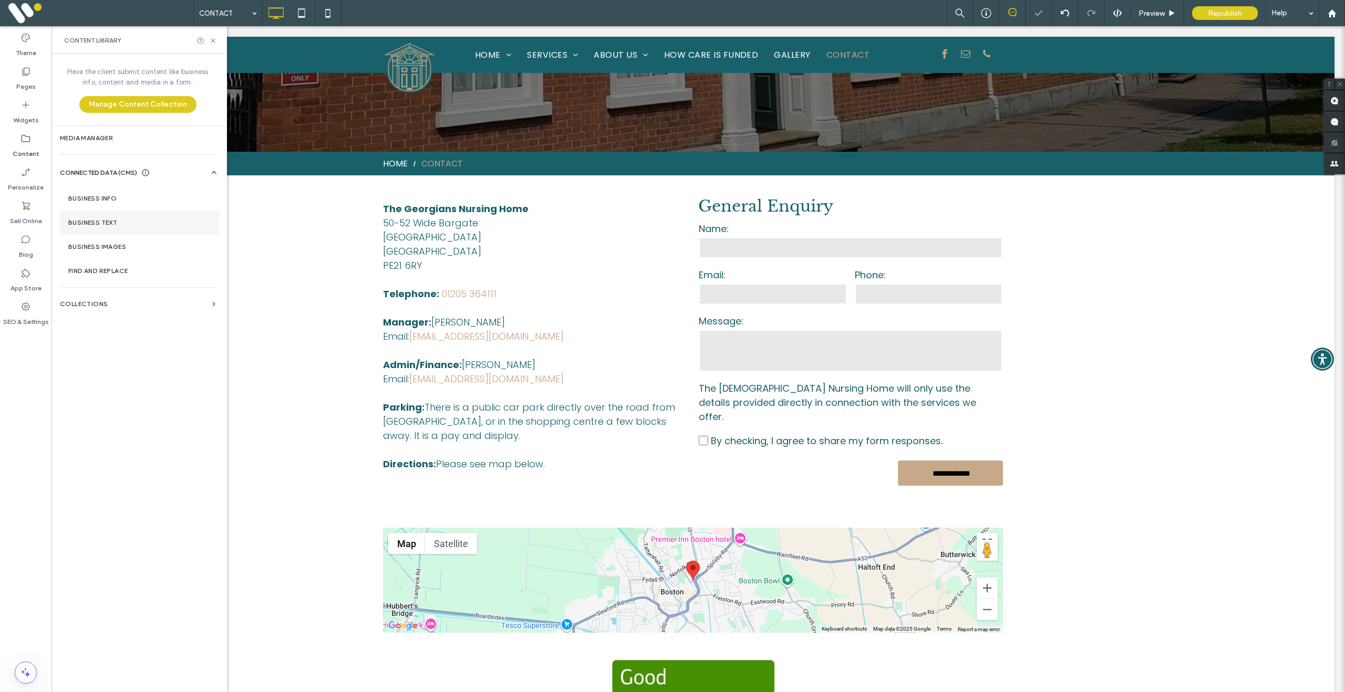
click at [114, 211] on section "Business Text" at bounding box center [140, 223] width 160 height 24
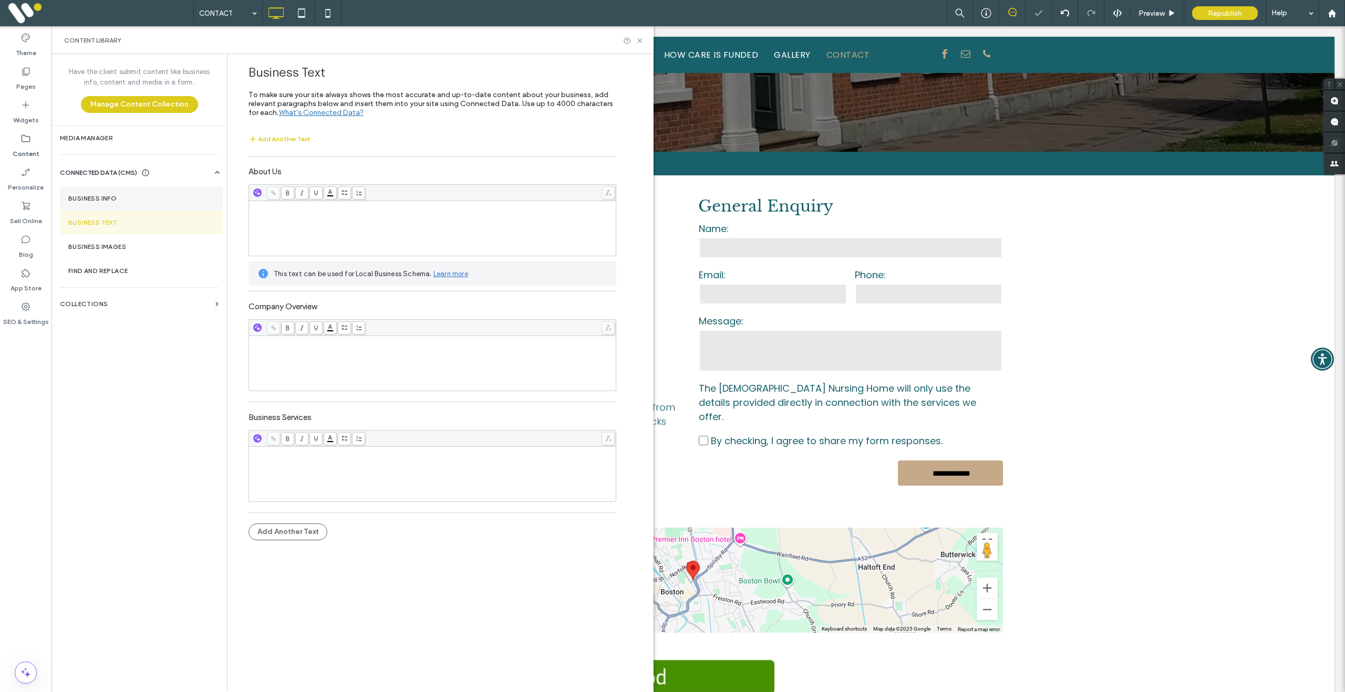
click at [113, 205] on section "Business Info" at bounding box center [141, 198] width 163 height 24
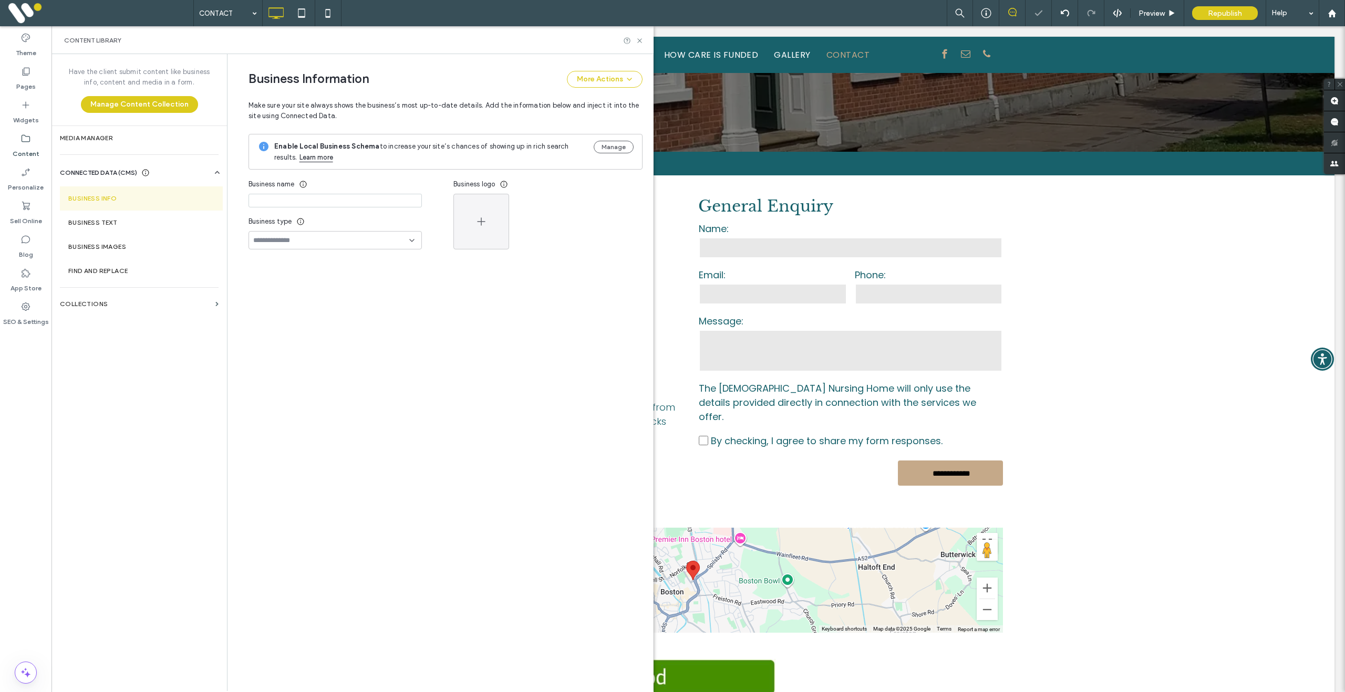
type input "**********"
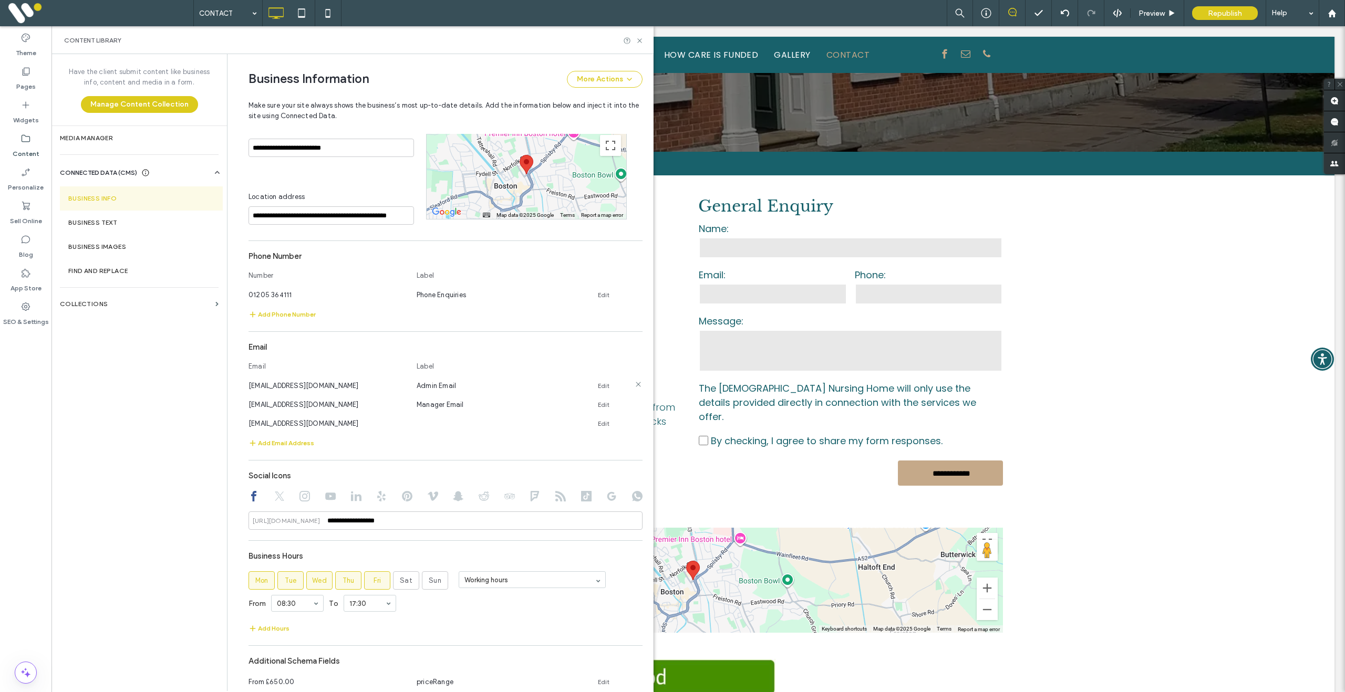
scroll to position [294, 0]
click at [634, 389] on icon at bounding box center [638, 385] width 8 height 8
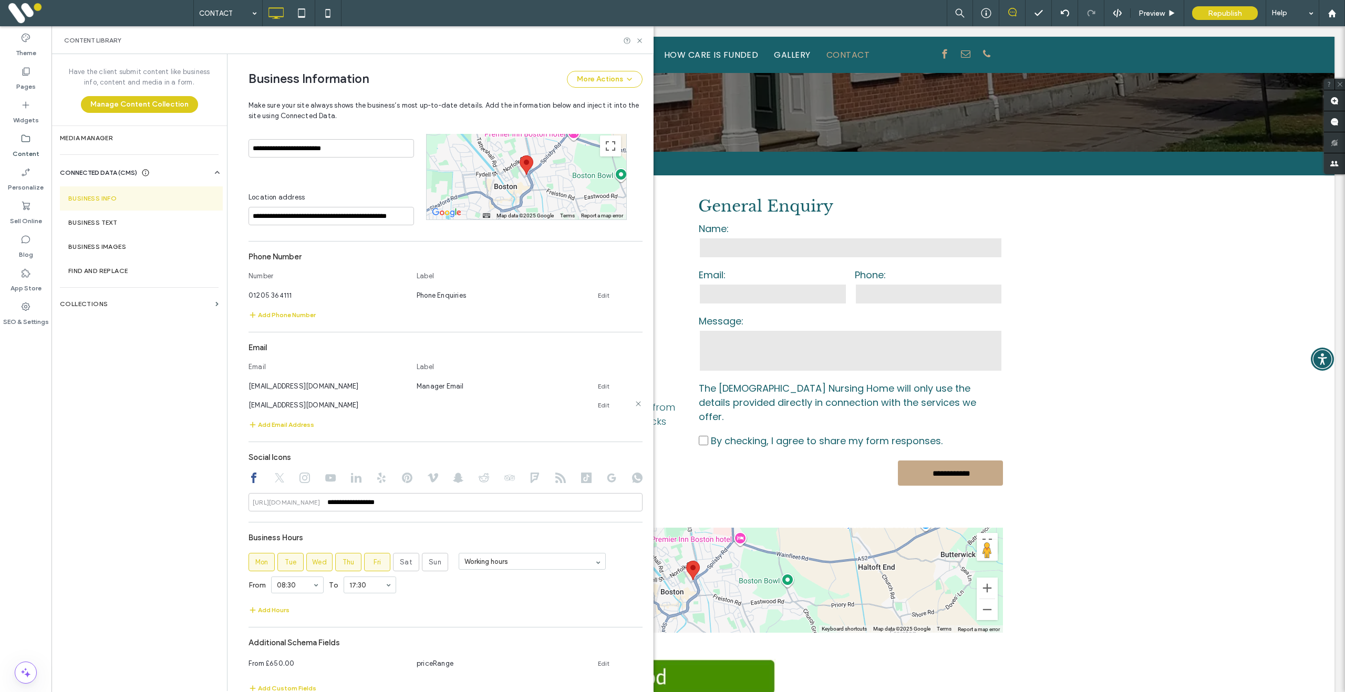
click at [598, 410] on link "Edit" at bounding box center [604, 405] width 12 height 8
click at [481, 413] on input at bounding box center [496, 404] width 158 height 18
type input "**********"
drag, startPoint x: 342, startPoint y: 417, endPoint x: 217, endPoint y: 411, distance: 124.6
click at [219, 411] on div "**********" at bounding box center [352, 372] width 602 height 637
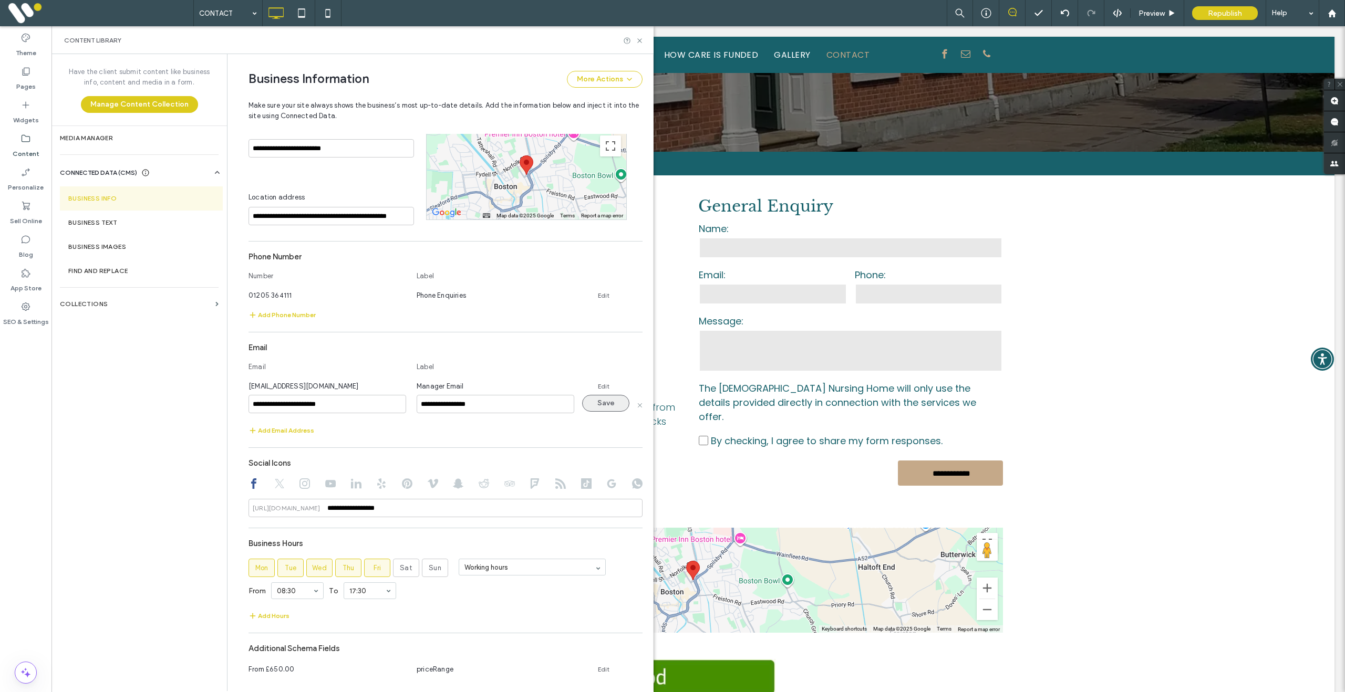
click at [605, 412] on button "Save" at bounding box center [605, 403] width 47 height 17
drag, startPoint x: 641, startPoint y: 39, endPoint x: 510, endPoint y: 248, distance: 247.1
click at [641, 39] on use at bounding box center [639, 40] width 4 height 4
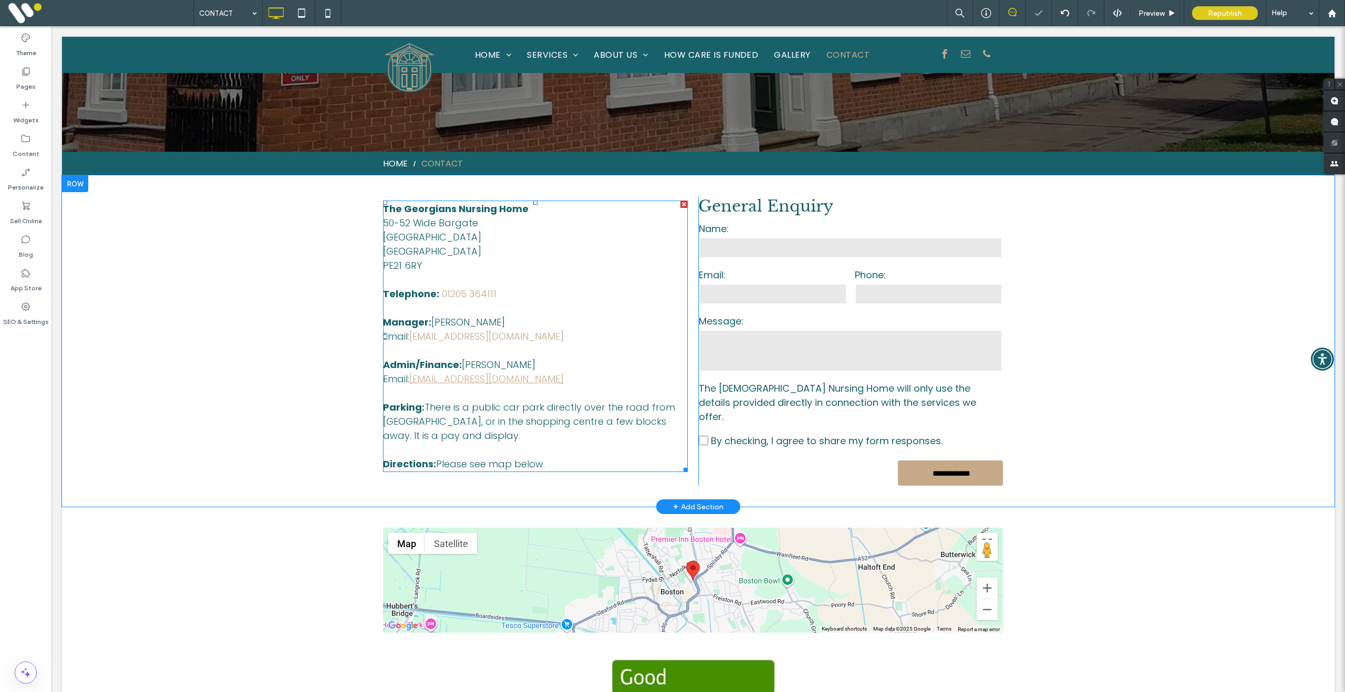
click at [496, 379] on link "admin@thegeogians.co.uk" at bounding box center [486, 378] width 154 height 13
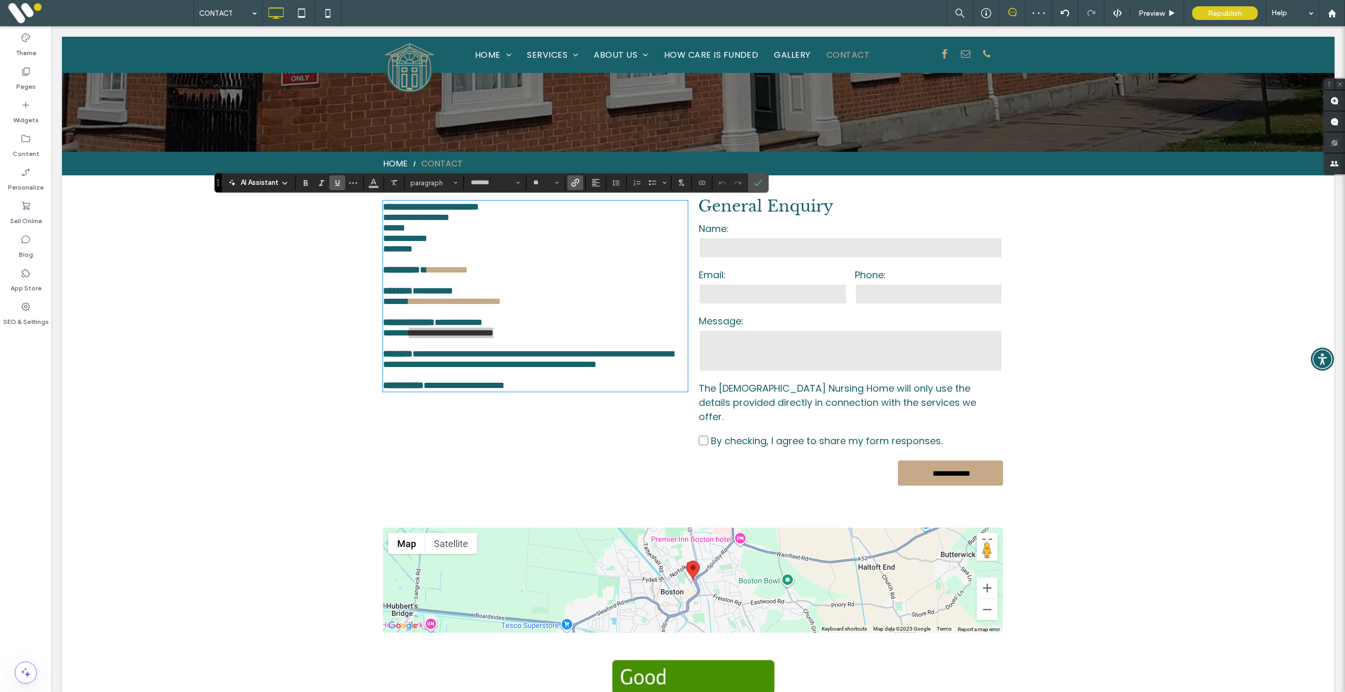
click at [579, 179] on icon "Link" at bounding box center [575, 183] width 8 height 8
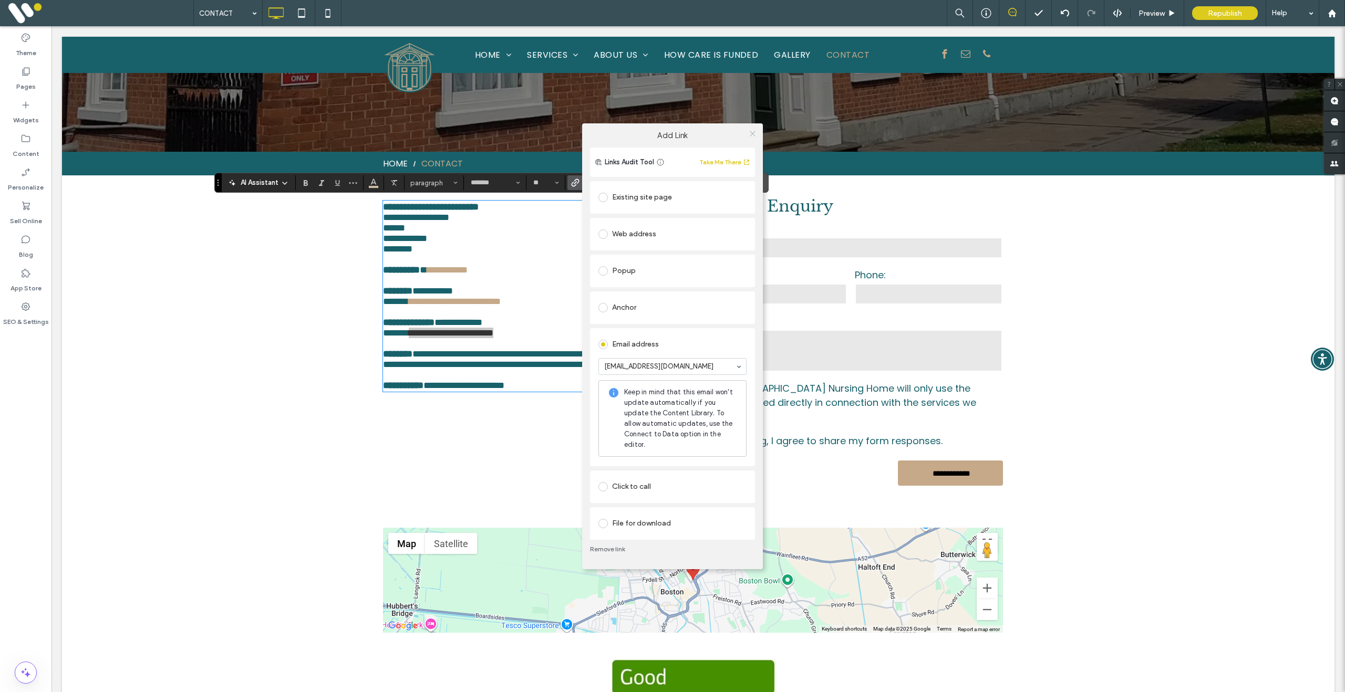
click at [753, 132] on icon at bounding box center [753, 134] width 8 height 8
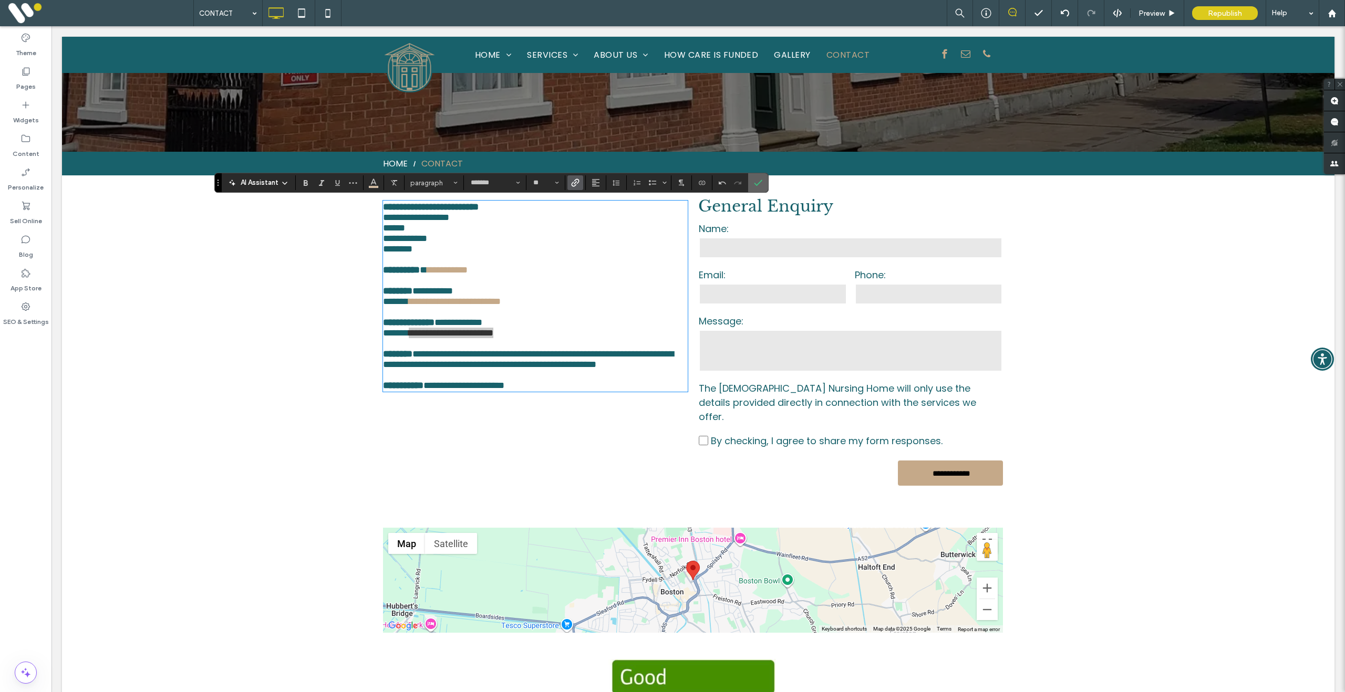
drag, startPoint x: 800, startPoint y: 181, endPoint x: 744, endPoint y: 155, distance: 61.3
click at [762, 181] on icon "Confirm" at bounding box center [758, 183] width 8 height 8
drag, startPoint x: 557, startPoint y: 381, endPoint x: 517, endPoint y: 383, distance: 40.0
click at [515, 338] on p "**********" at bounding box center [535, 332] width 305 height 11
drag, startPoint x: 517, startPoint y: 383, endPoint x: 528, endPoint y: 385, distance: 11.1
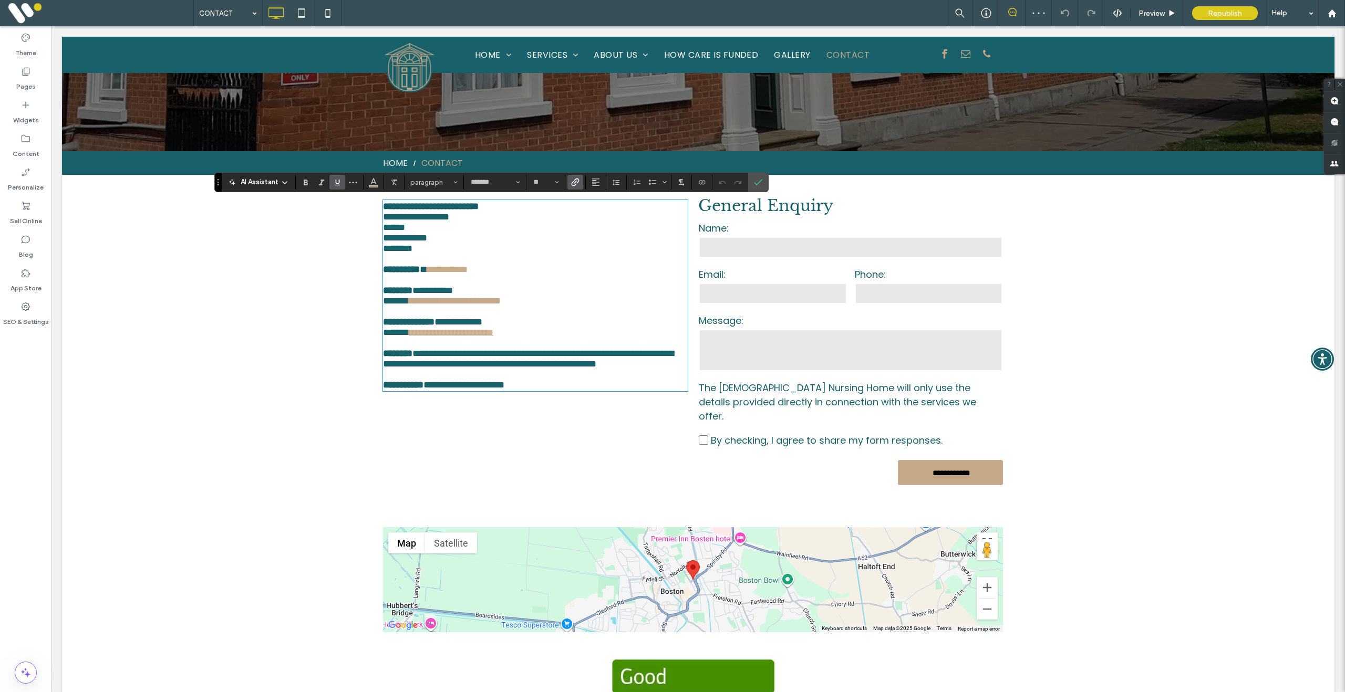
click at [493, 337] on link "**********" at bounding box center [451, 332] width 85 height 9
drag, startPoint x: 546, startPoint y: 380, endPoint x: 432, endPoint y: 381, distance: 114.0
click at [413, 338] on p "**********" at bounding box center [535, 332] width 305 height 11
drag, startPoint x: 414, startPoint y: 382, endPoint x: 534, endPoint y: 386, distance: 119.8
click at [534, 386] on div "**********" at bounding box center [535, 295] width 305 height 189
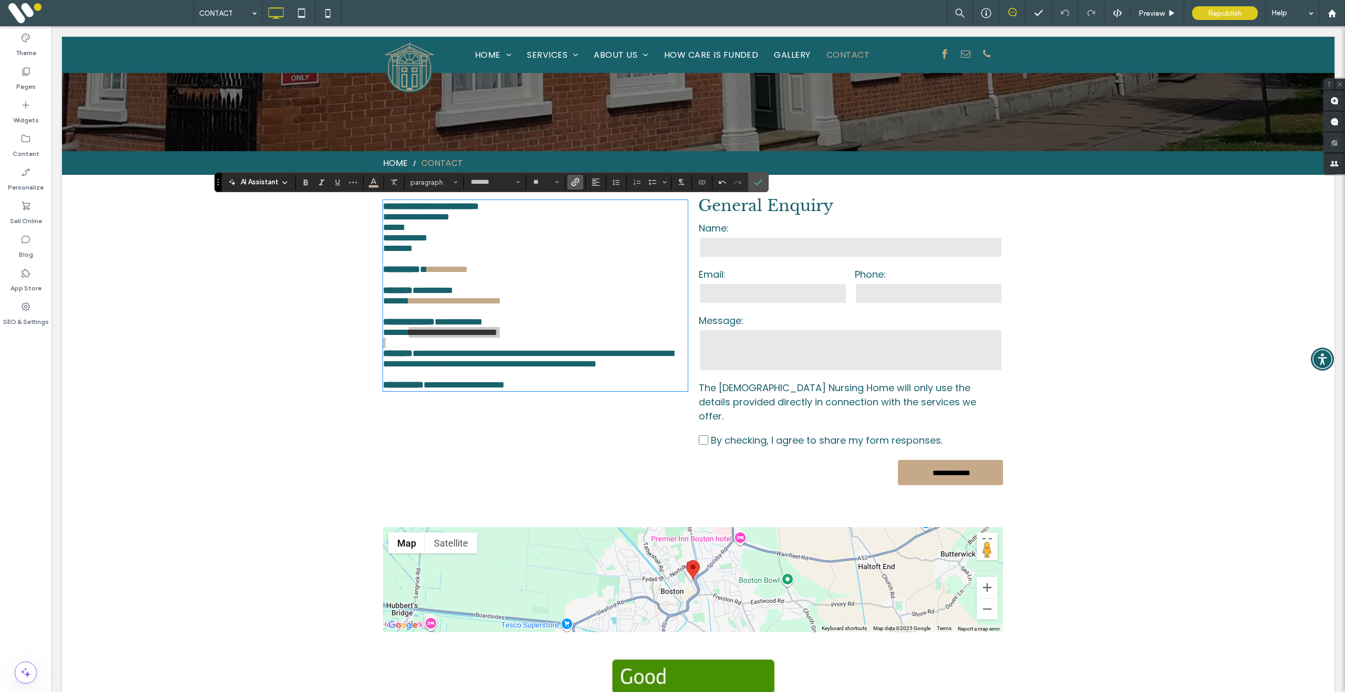
click at [579, 184] on use "Link" at bounding box center [576, 183] width 8 height 8
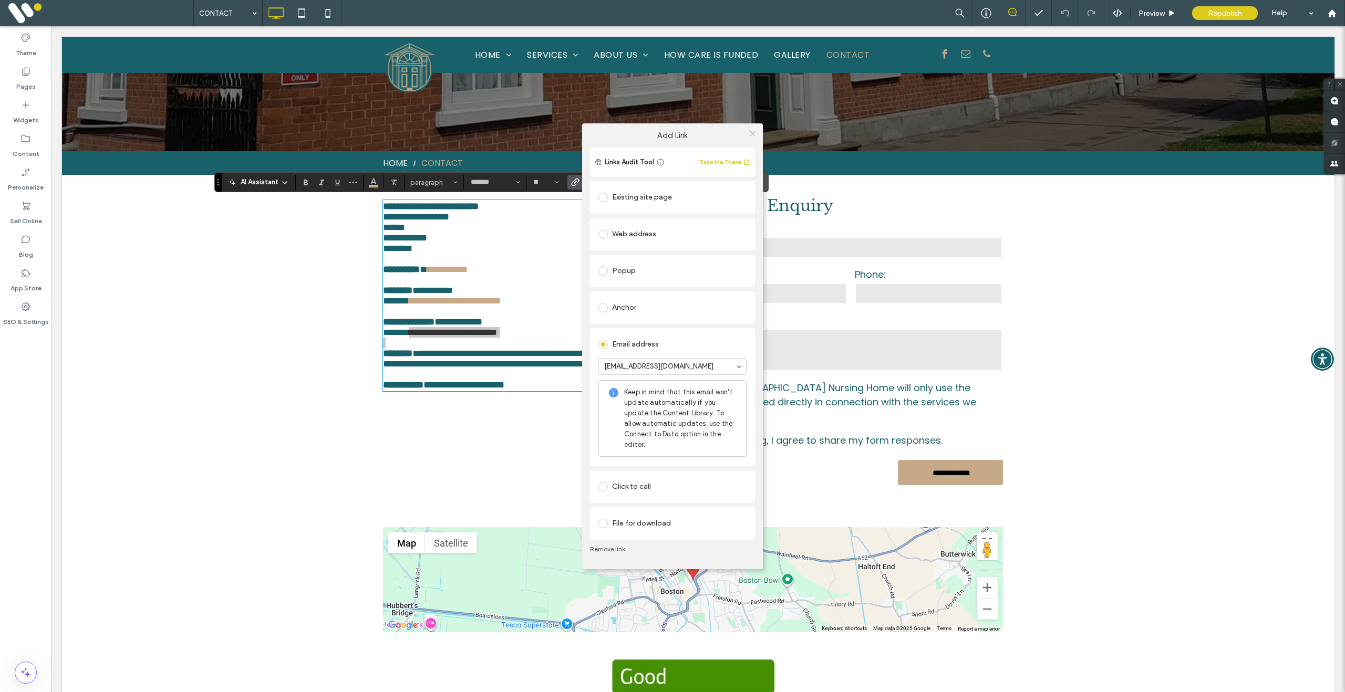
click at [753, 132] on icon at bounding box center [753, 134] width 8 height 8
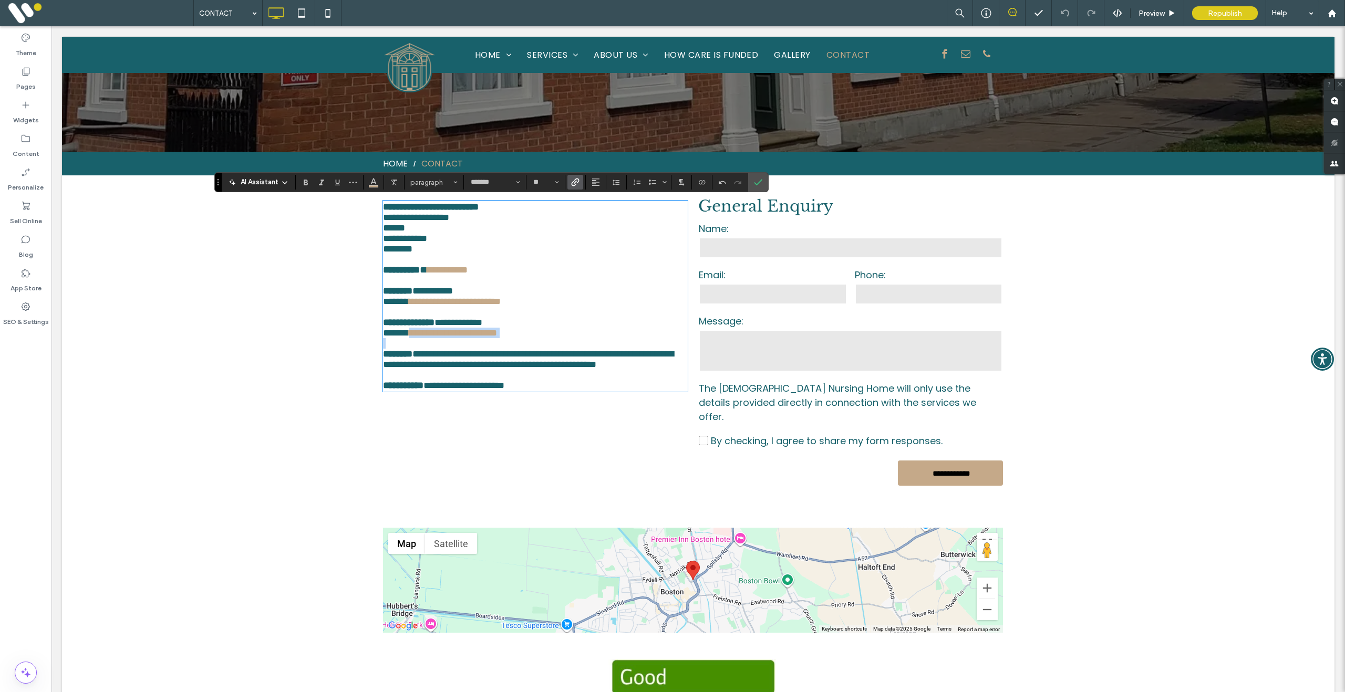
scroll to position [417, 0]
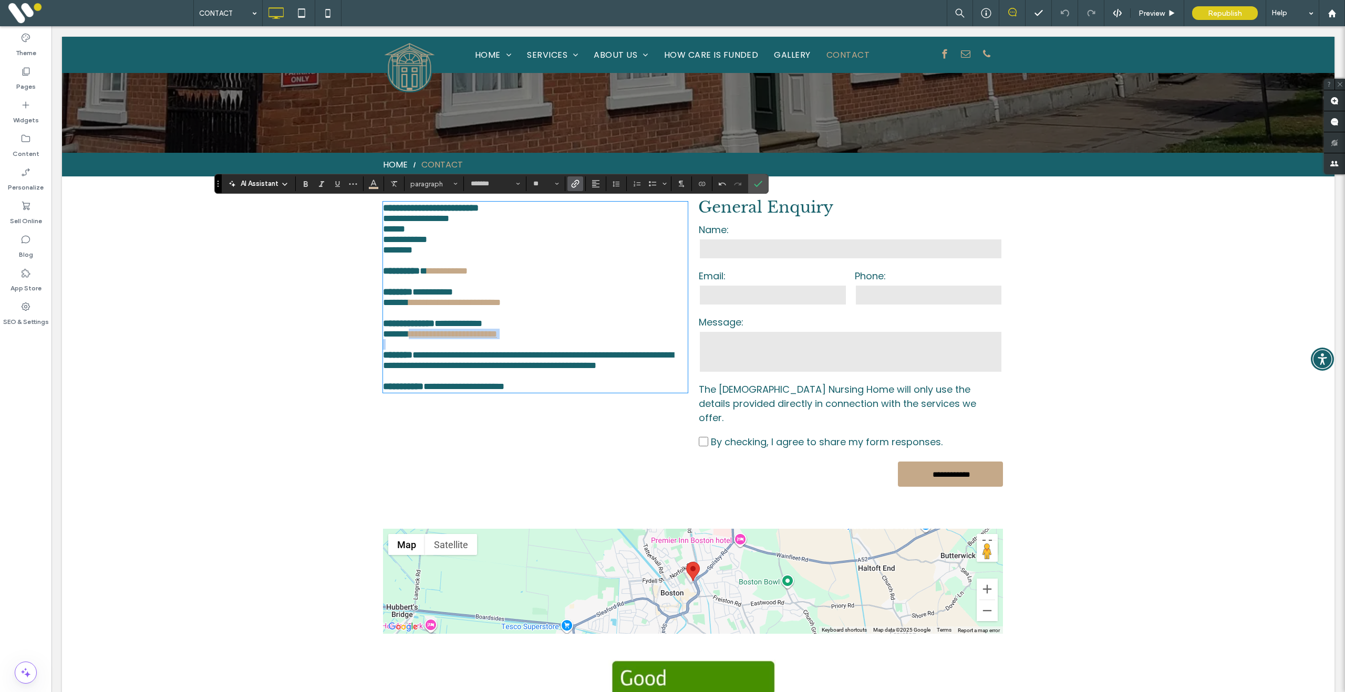
click at [497, 339] on link "**********" at bounding box center [453, 333] width 88 height 9
drag, startPoint x: 533, startPoint y: 380, endPoint x: 414, endPoint y: 384, distance: 119.3
click at [414, 339] on p "**********" at bounding box center [535, 334] width 305 height 11
click at [579, 184] on icon "Link" at bounding box center [575, 184] width 8 height 8
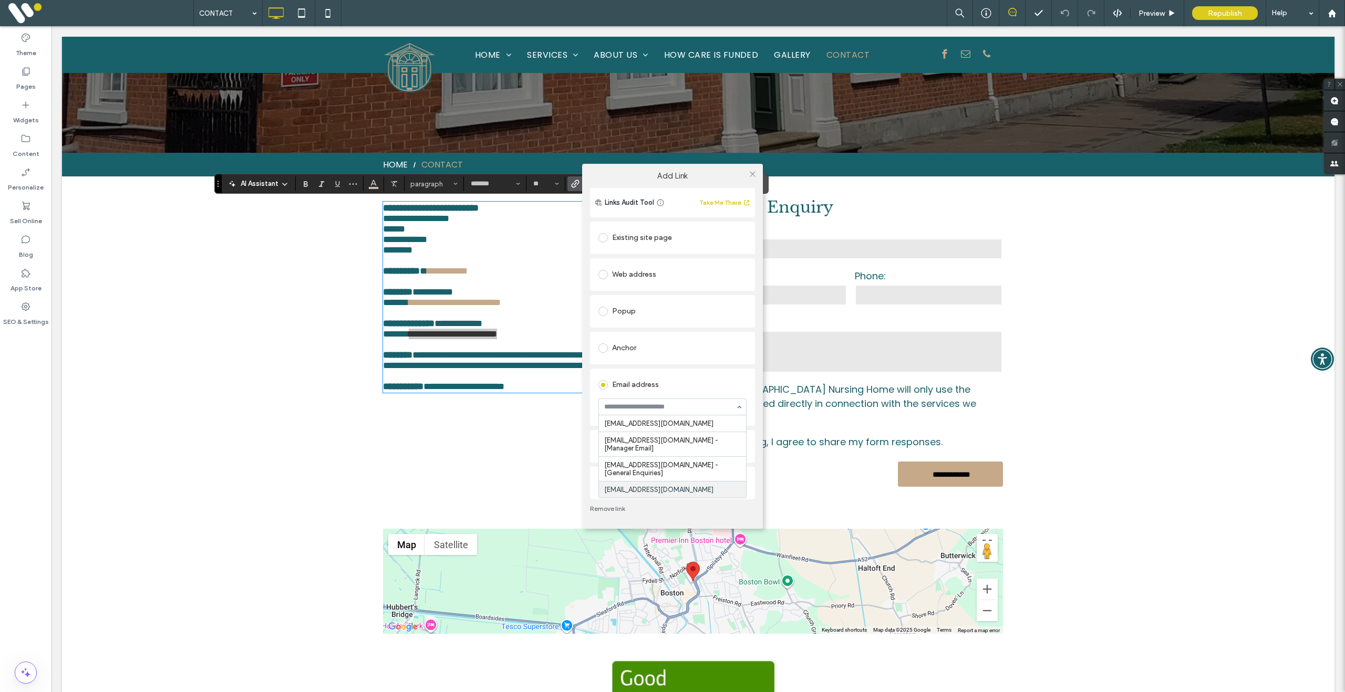
paste input "**********"
type input "**********"
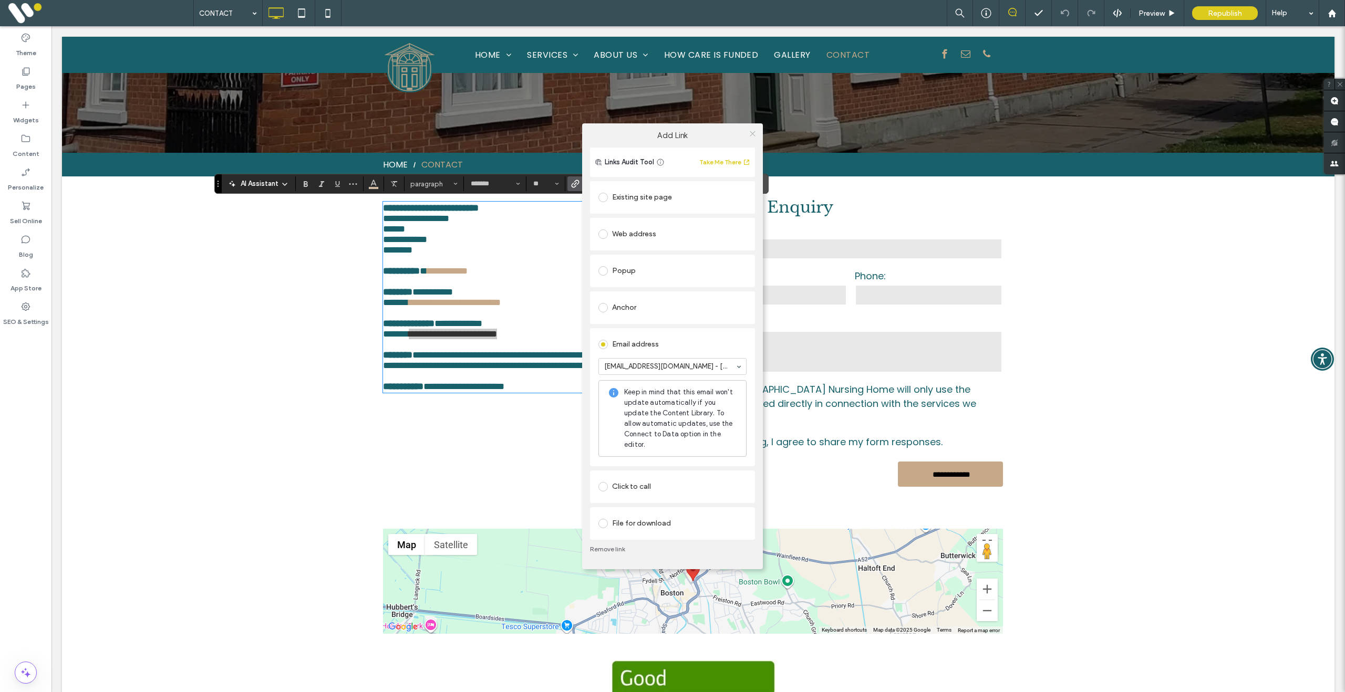
click at [752, 134] on icon at bounding box center [753, 134] width 8 height 8
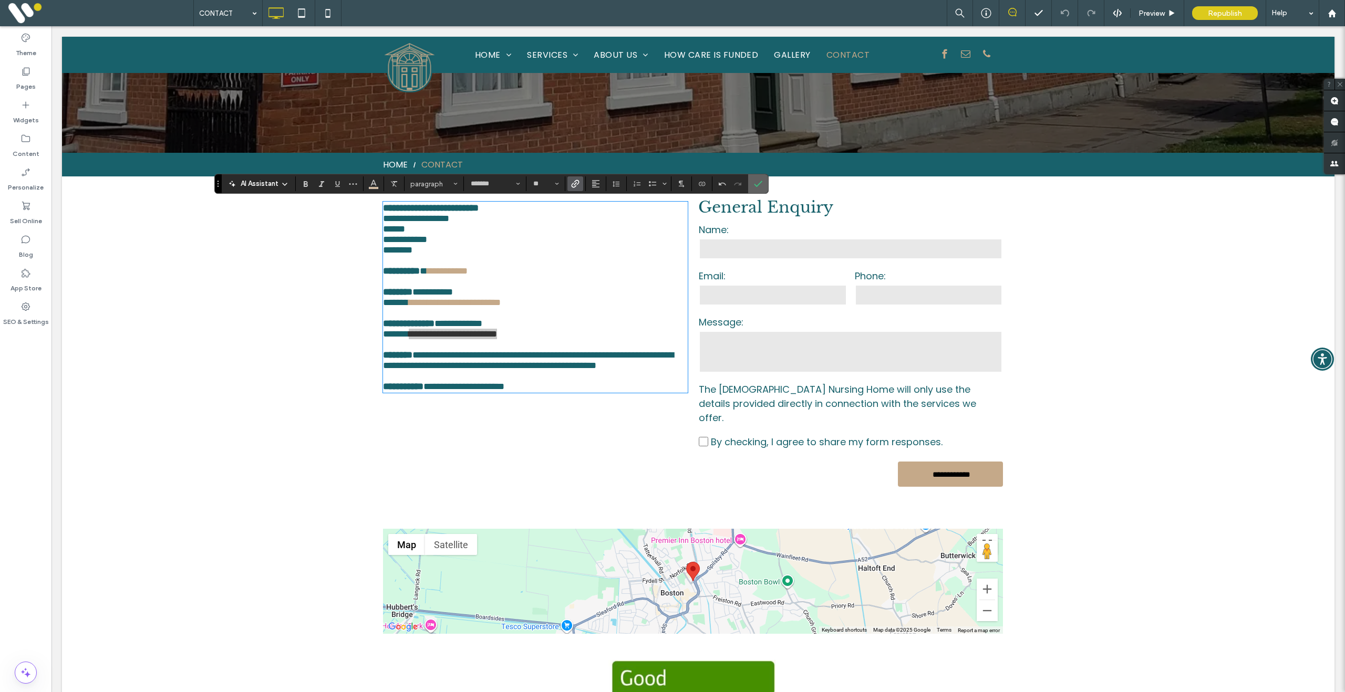
click at [762, 187] on icon "Confirm" at bounding box center [758, 184] width 8 height 8
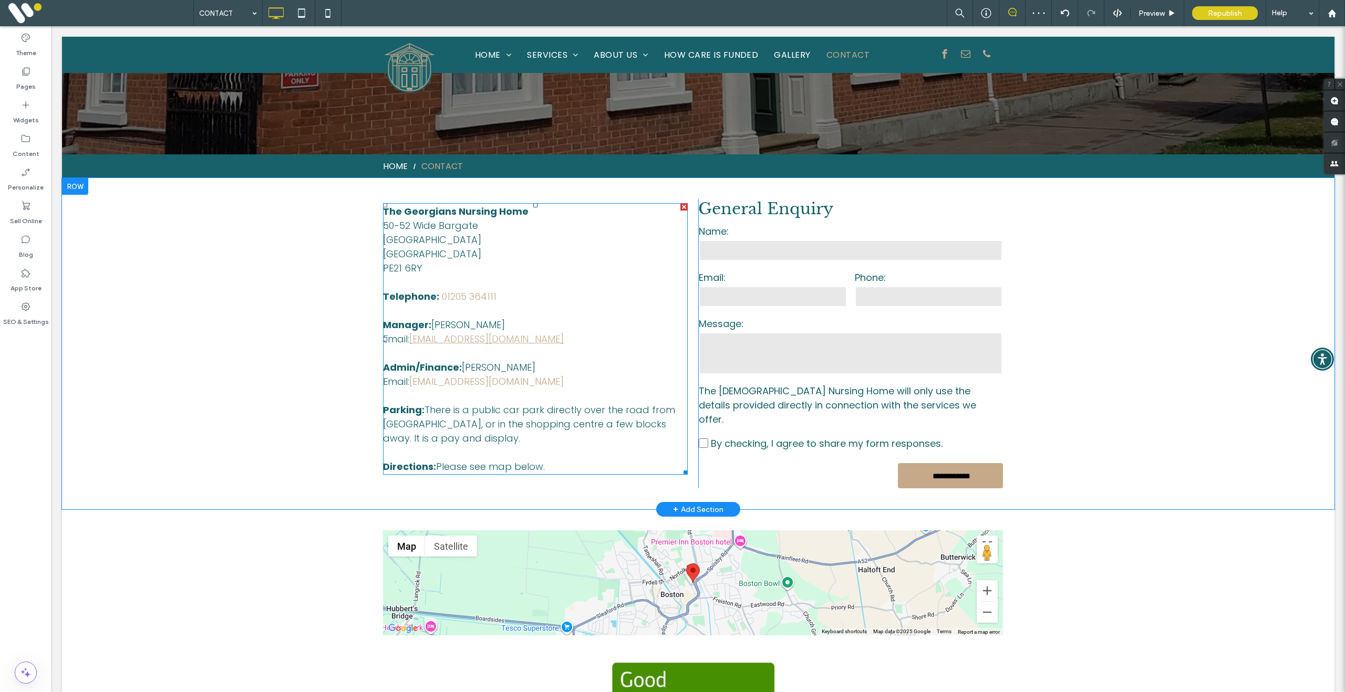
click at [523, 340] on link "manger@thegeorgians.co.uk" at bounding box center [486, 339] width 154 height 13
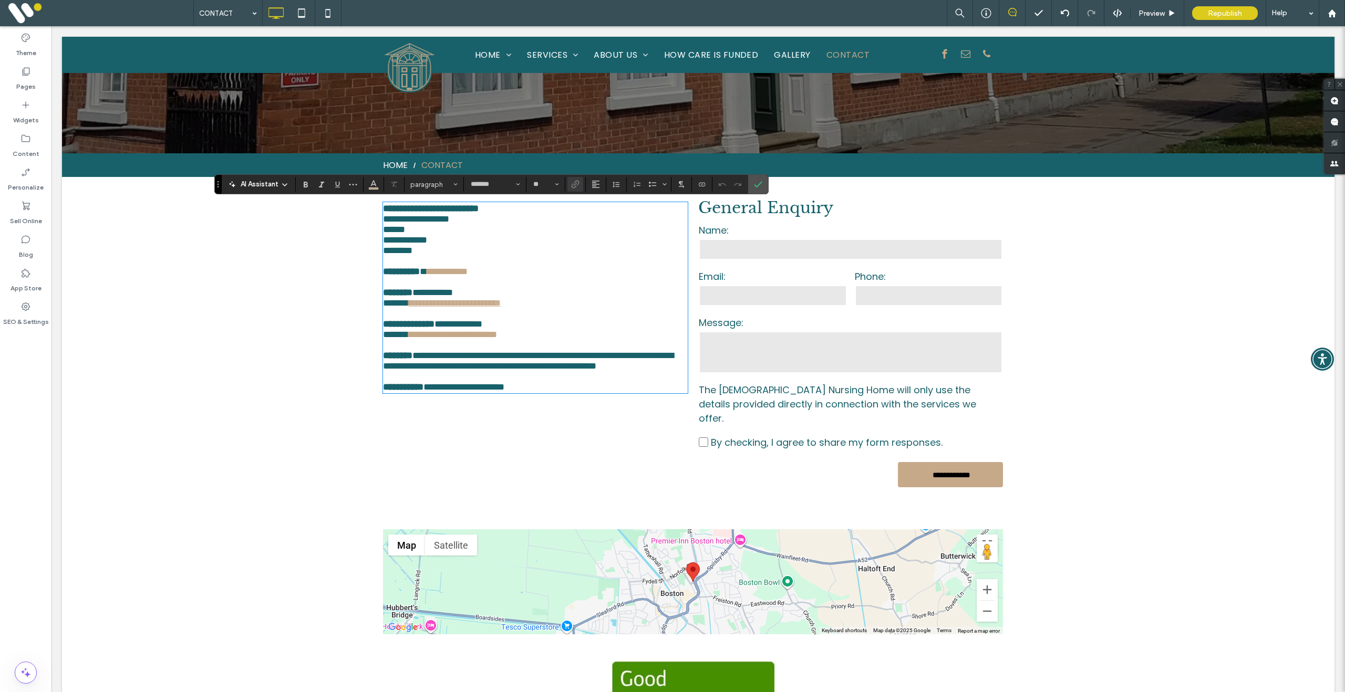
drag, startPoint x: 524, startPoint y: 340, endPoint x: 547, endPoint y: 341, distance: 23.1
click at [501, 308] on link "**********" at bounding box center [455, 302] width 92 height 9
drag, startPoint x: 554, startPoint y: 340, endPoint x: 414, endPoint y: 340, distance: 139.7
click at [414, 308] on p "**********" at bounding box center [535, 303] width 305 height 11
click at [579, 185] on icon "Link" at bounding box center [575, 184] width 8 height 8
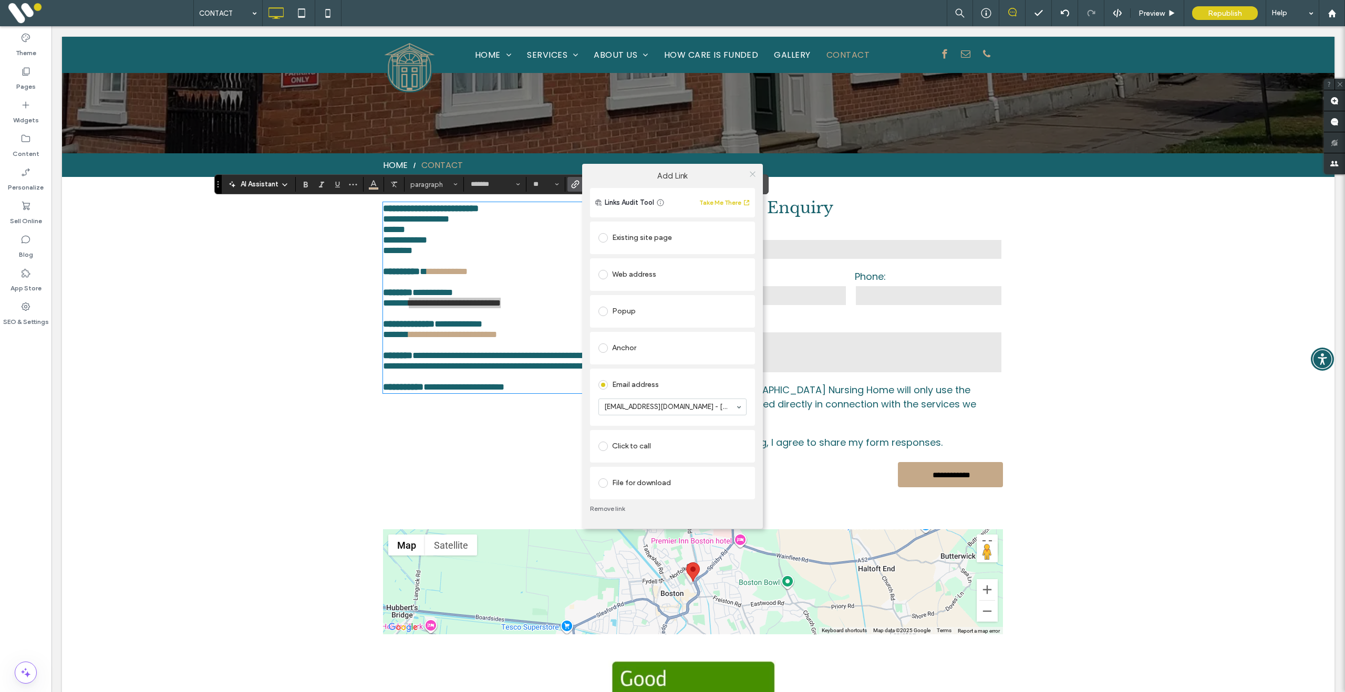
click at [753, 173] on icon at bounding box center [753, 174] width 8 height 8
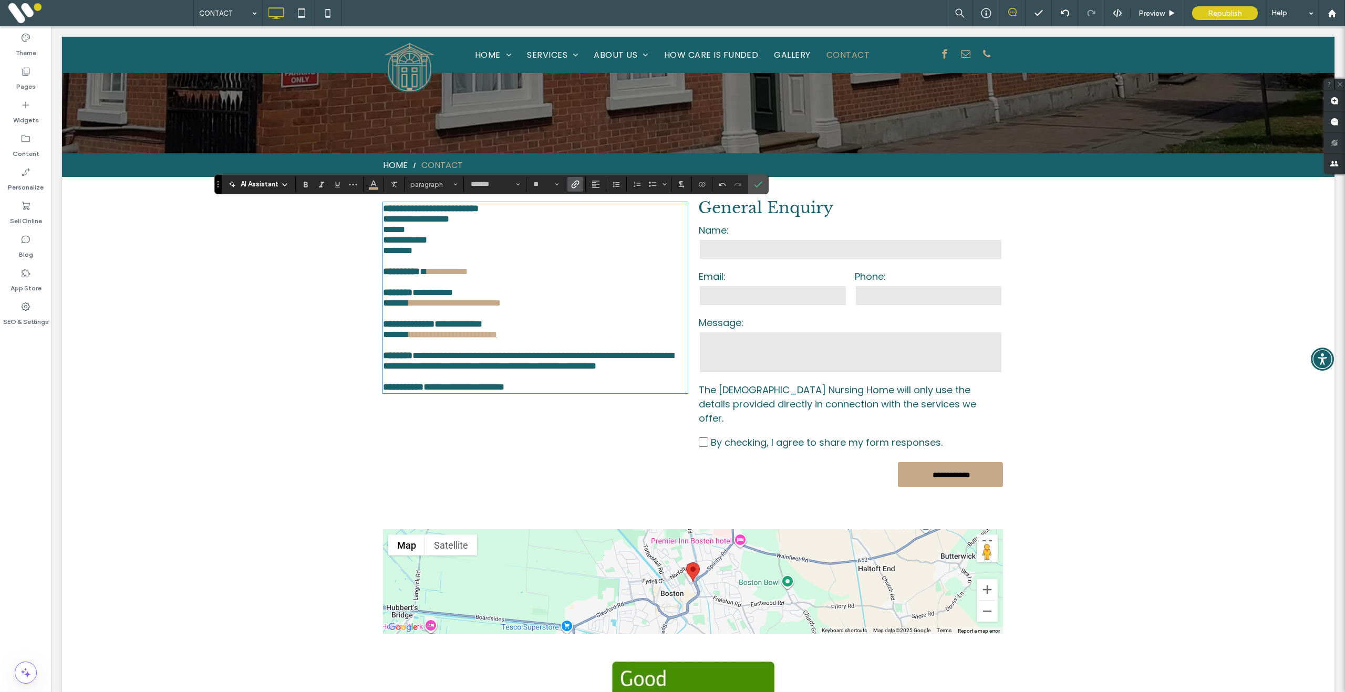
drag, startPoint x: 526, startPoint y: 381, endPoint x: 532, endPoint y: 380, distance: 5.8
click at [497, 339] on link "**********" at bounding box center [453, 334] width 88 height 9
drag, startPoint x: 548, startPoint y: 382, endPoint x: 414, endPoint y: 383, distance: 134.0
click at [414, 340] on p "**********" at bounding box center [535, 334] width 305 height 11
click at [583, 180] on label "Link" at bounding box center [575, 184] width 16 height 15
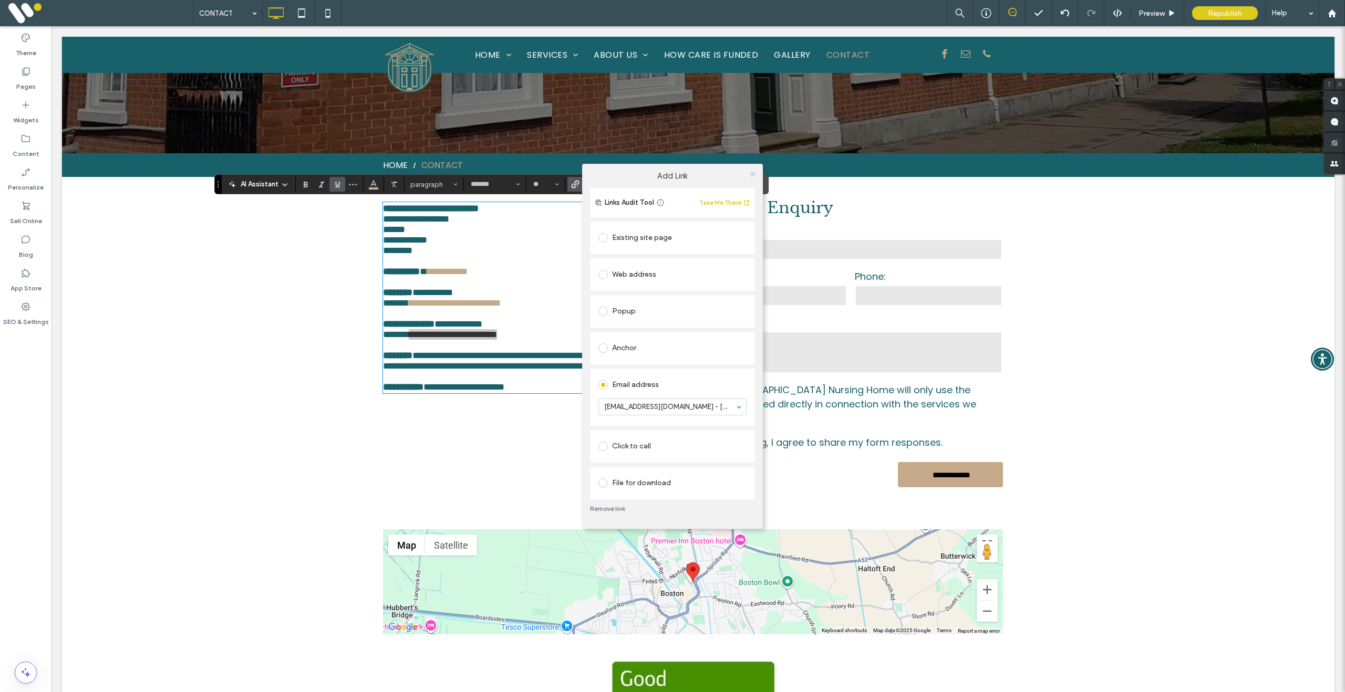
click at [754, 174] on icon at bounding box center [753, 174] width 8 height 8
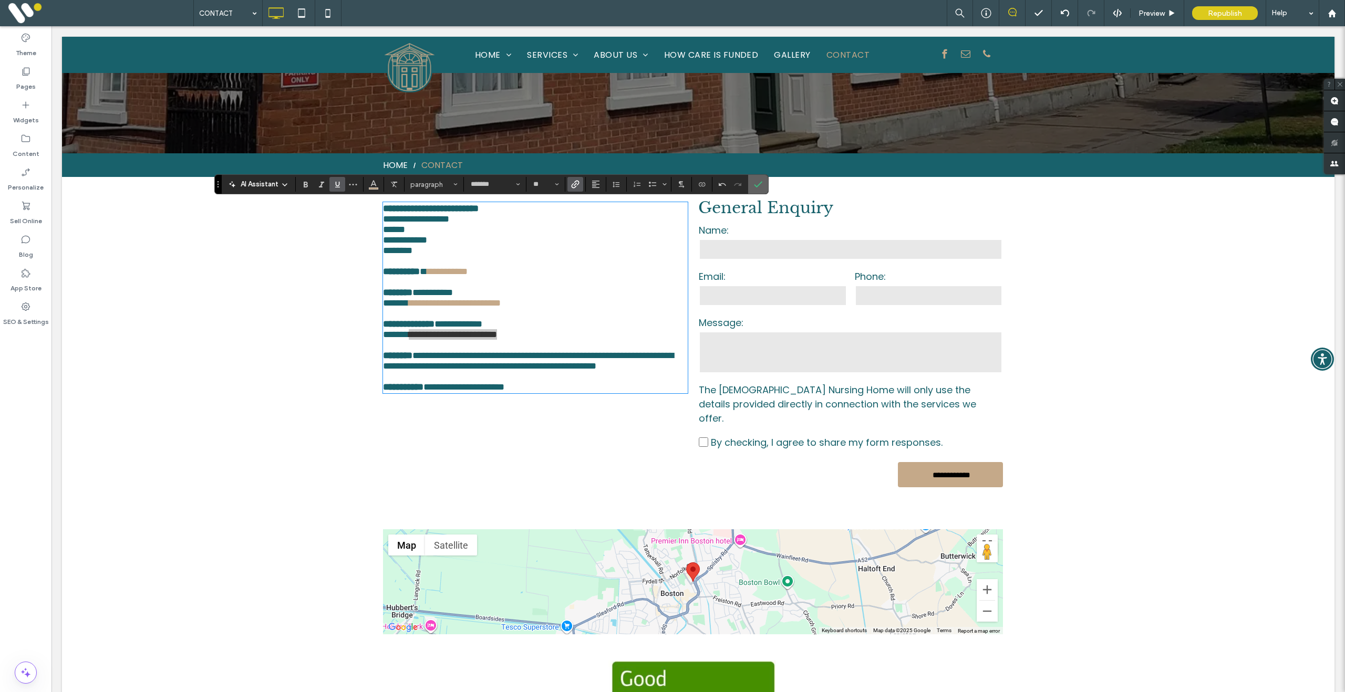
click at [766, 188] on label "Confirm" at bounding box center [758, 184] width 16 height 19
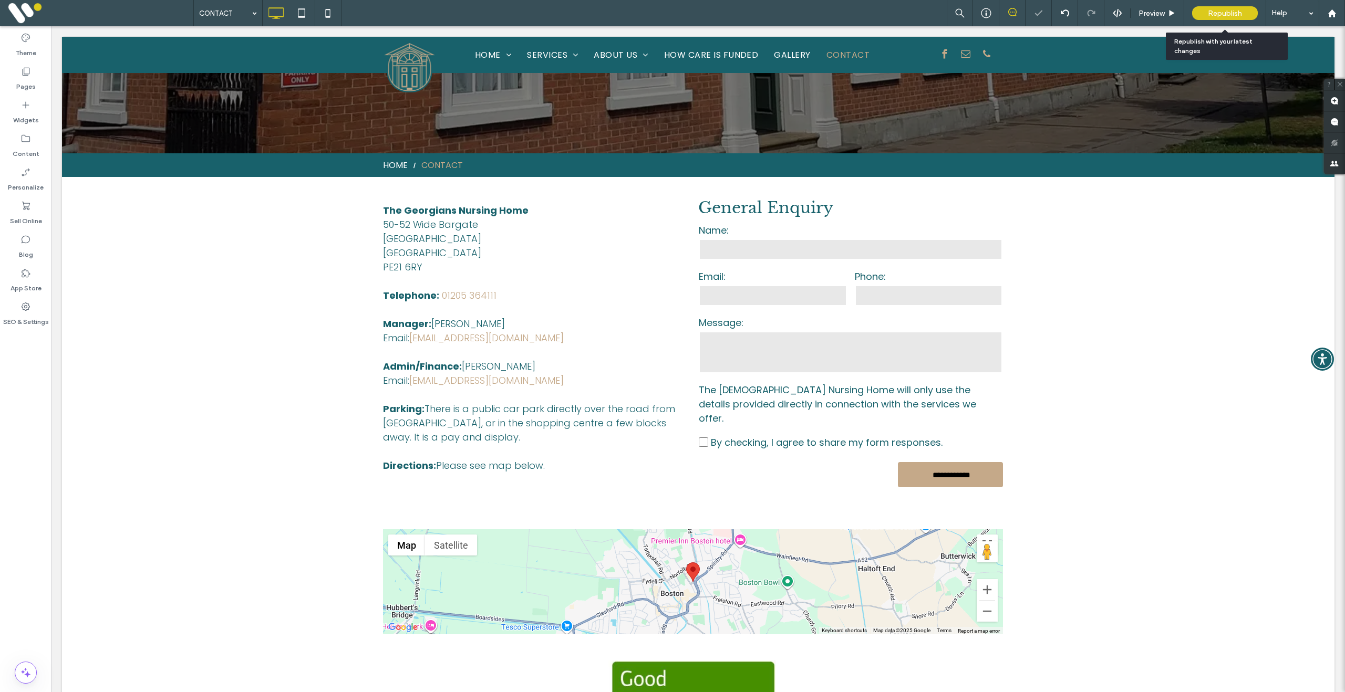
click at [1232, 11] on span "Republish" at bounding box center [1225, 13] width 34 height 9
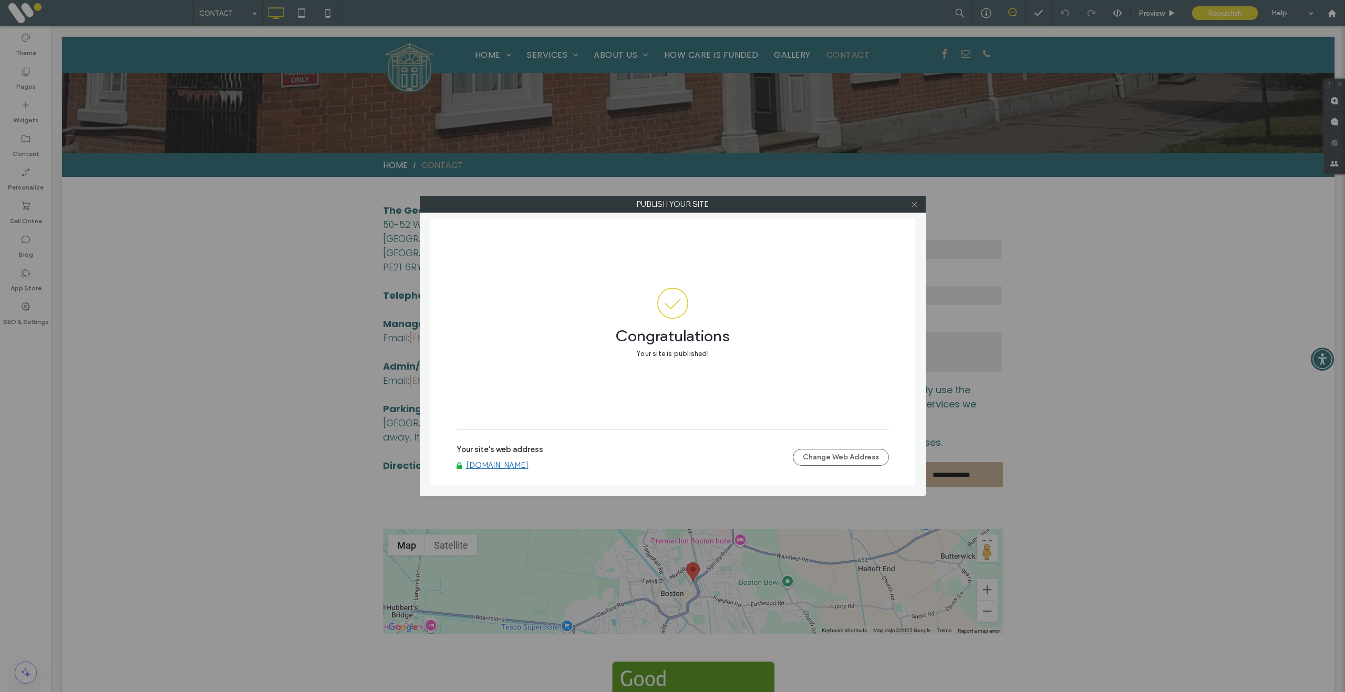
click at [914, 204] on use at bounding box center [913, 204] width 5 height 5
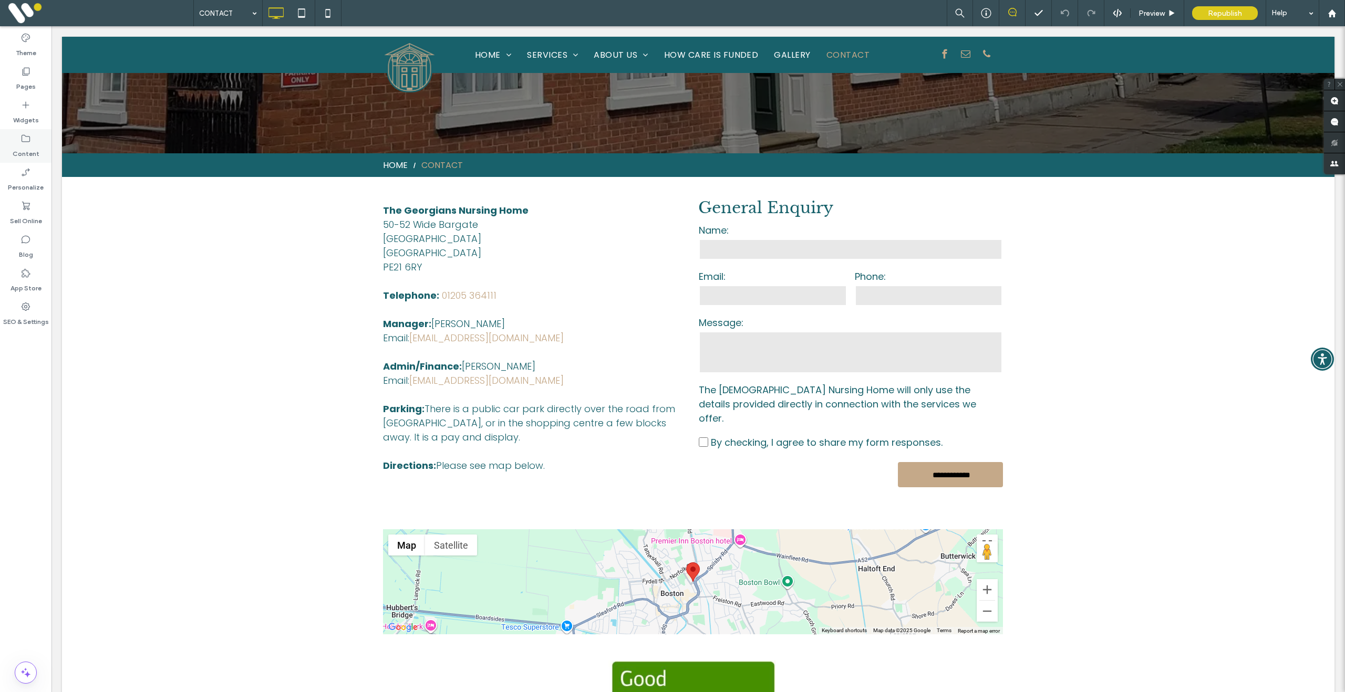
click at [21, 144] on label "Content" at bounding box center [26, 151] width 27 height 15
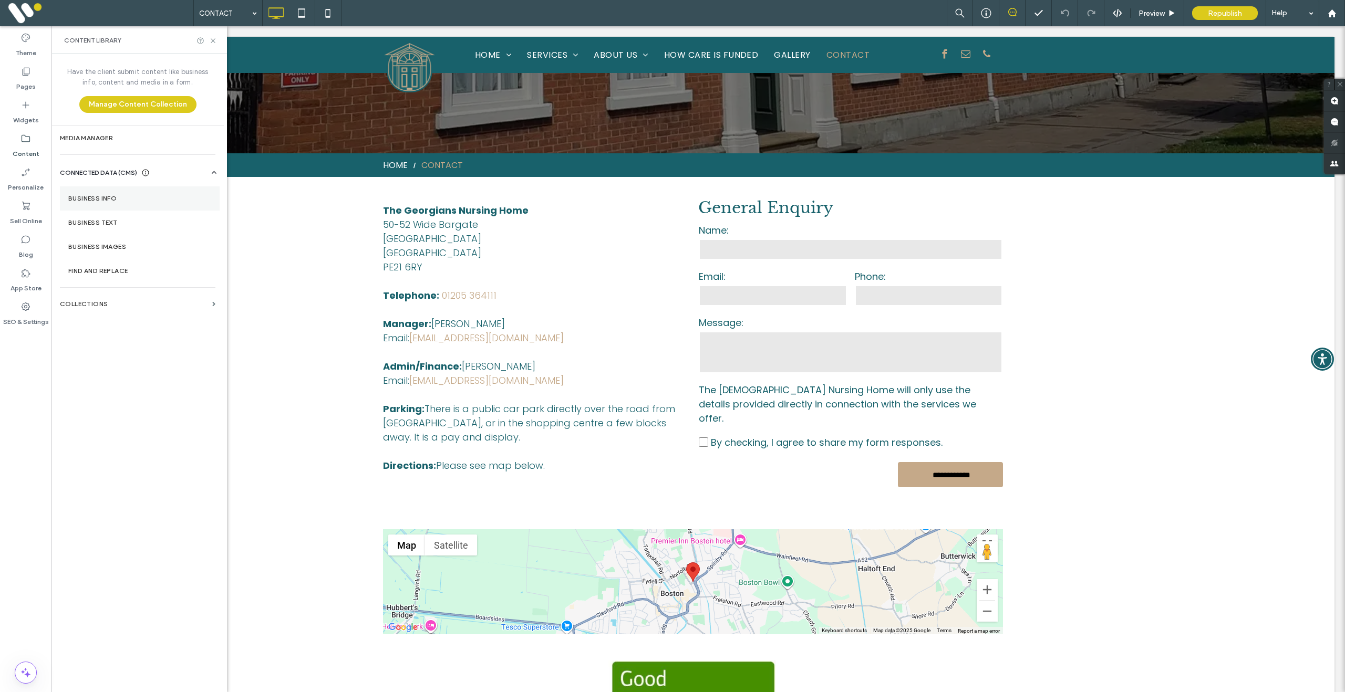
click at [125, 201] on label "Business Info" at bounding box center [139, 198] width 143 height 7
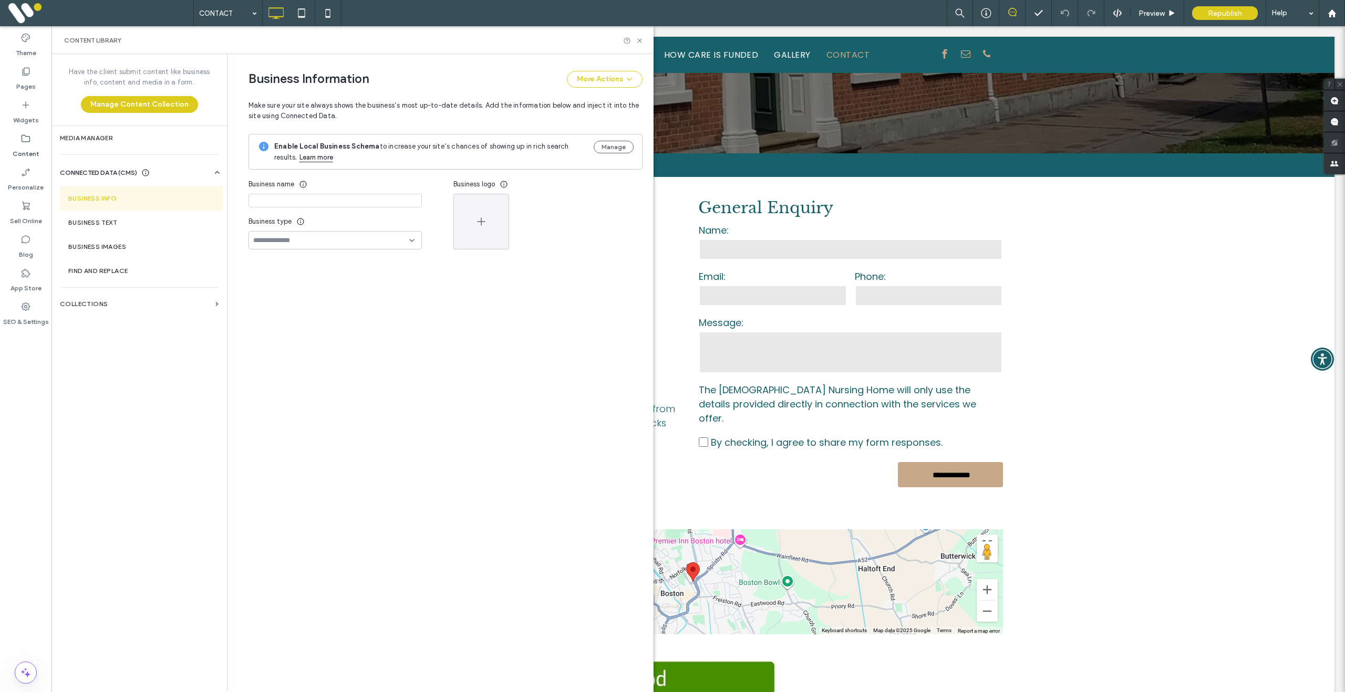
type input "**********"
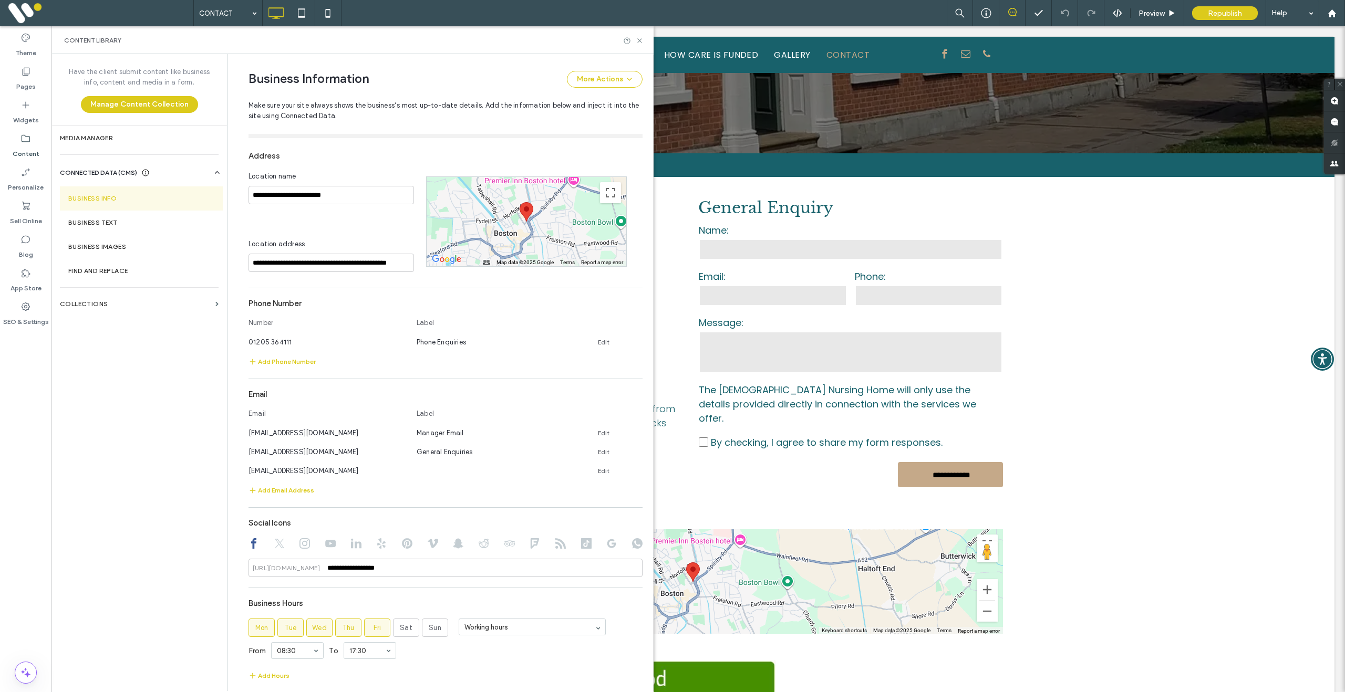
scroll to position [249, 0]
click at [634, 472] on icon at bounding box center [638, 467] width 8 height 8
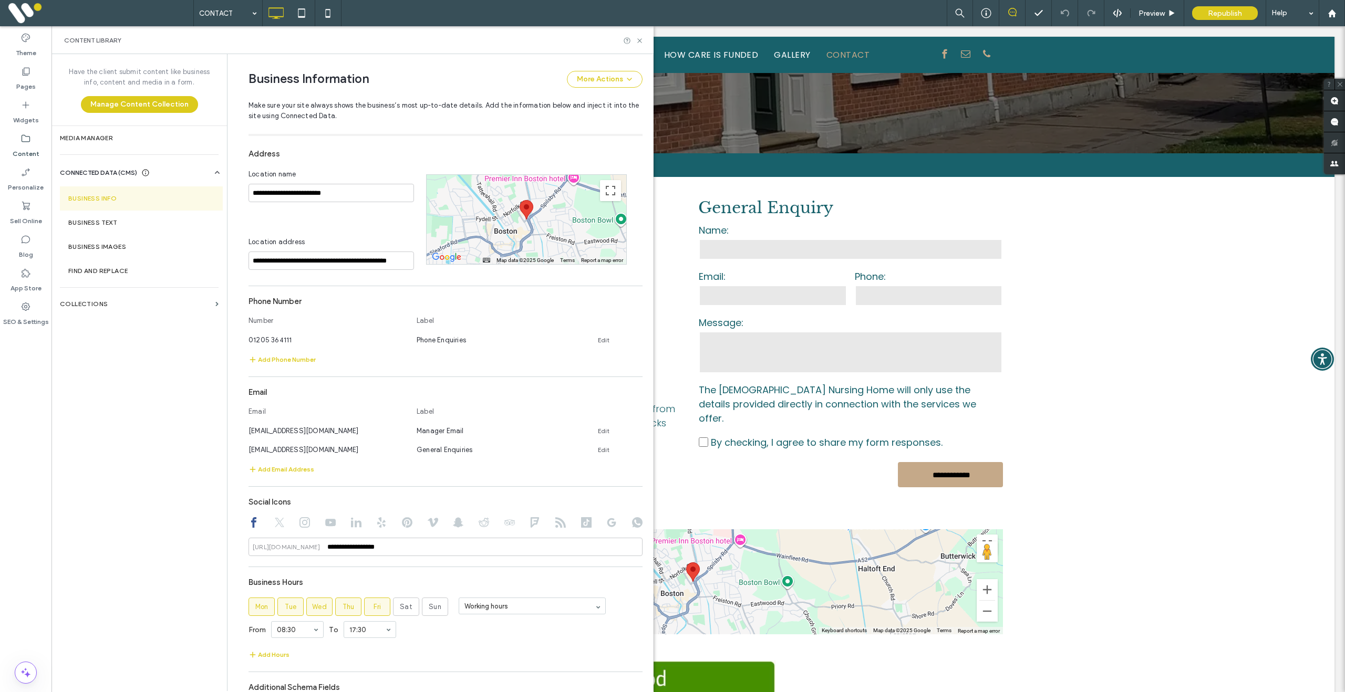
scroll to position [0, 0]
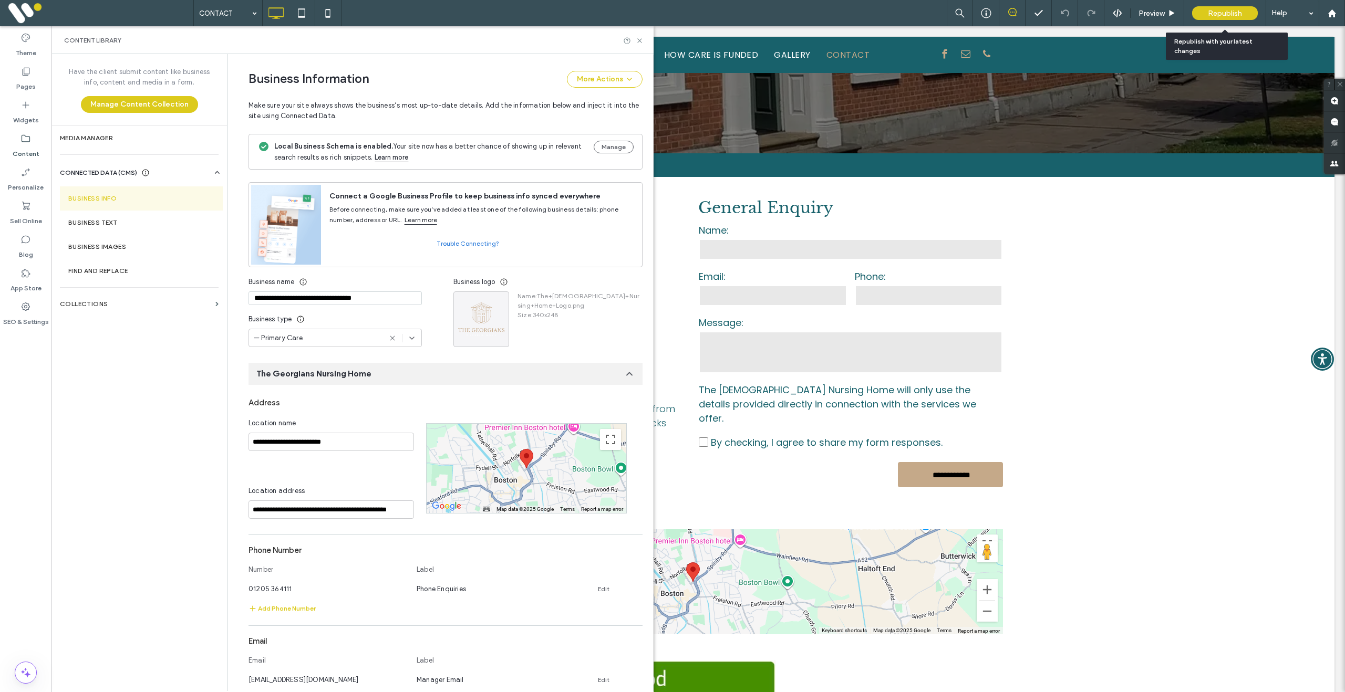
click at [1223, 14] on span "Republish" at bounding box center [1225, 13] width 34 height 9
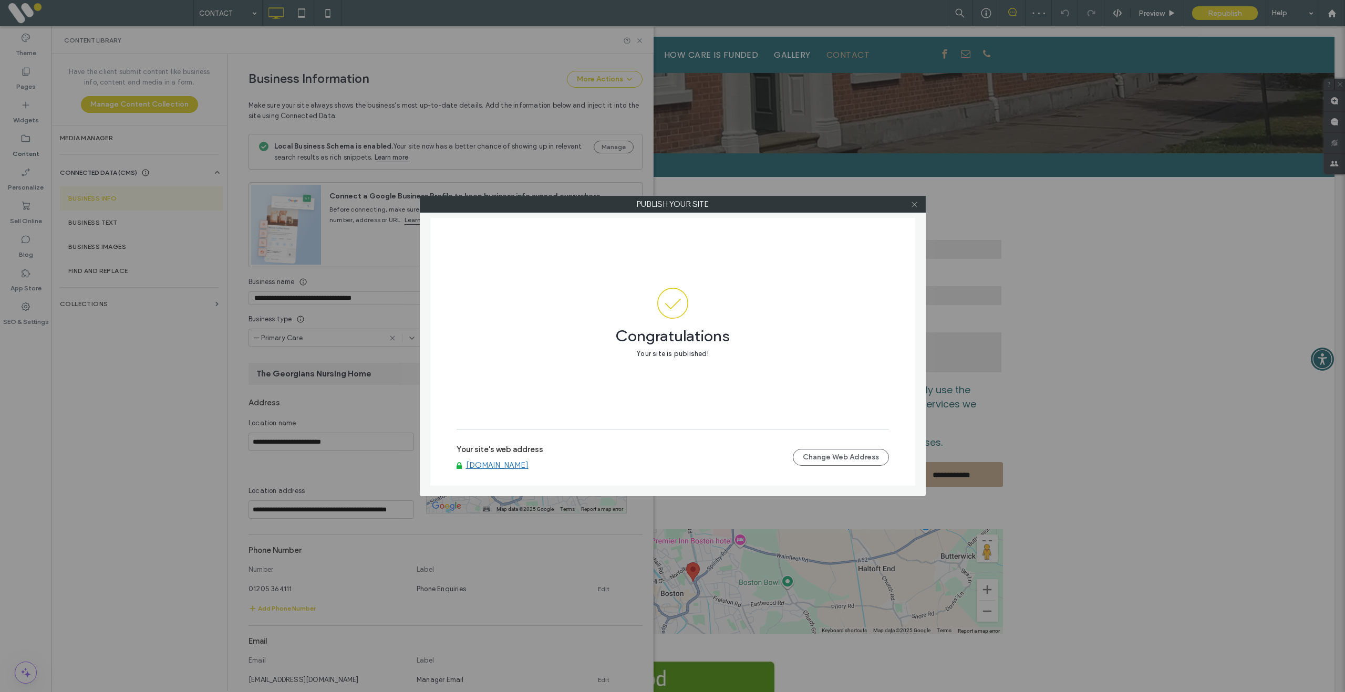
click at [917, 206] on icon at bounding box center [914, 205] width 8 height 8
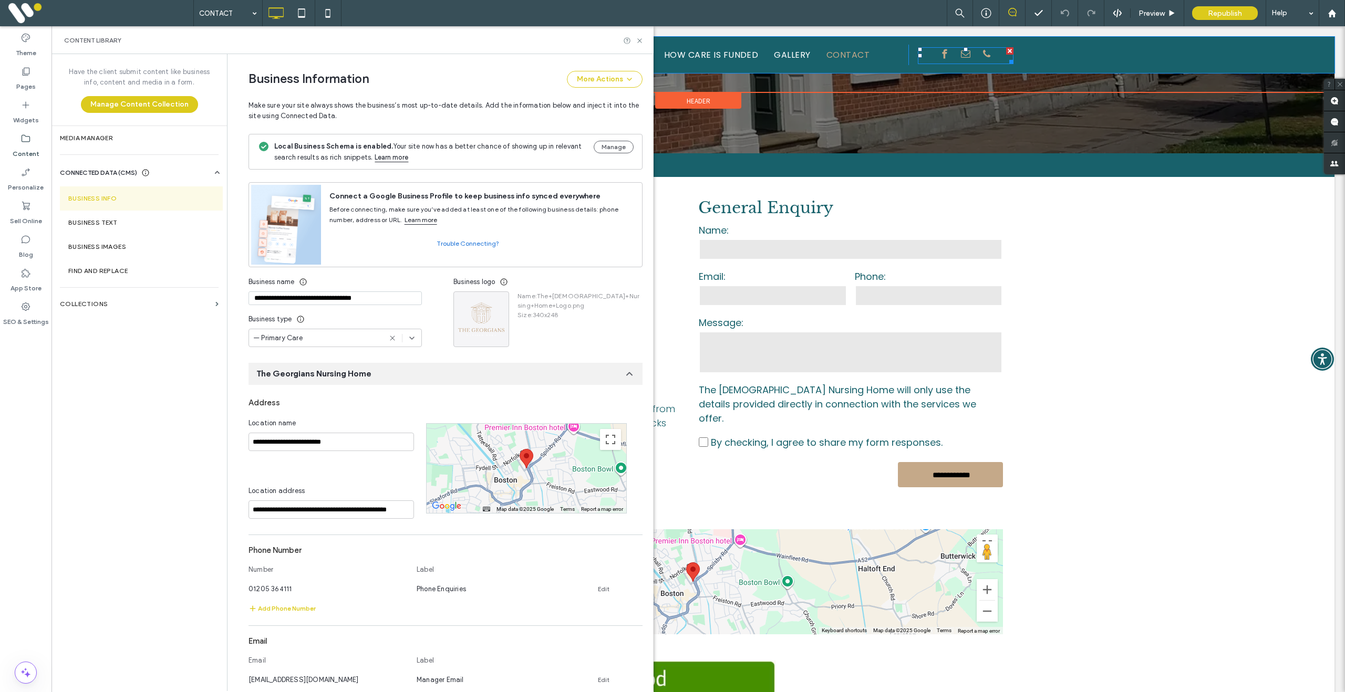
click at [967, 54] on span "email" at bounding box center [965, 54] width 14 height 14
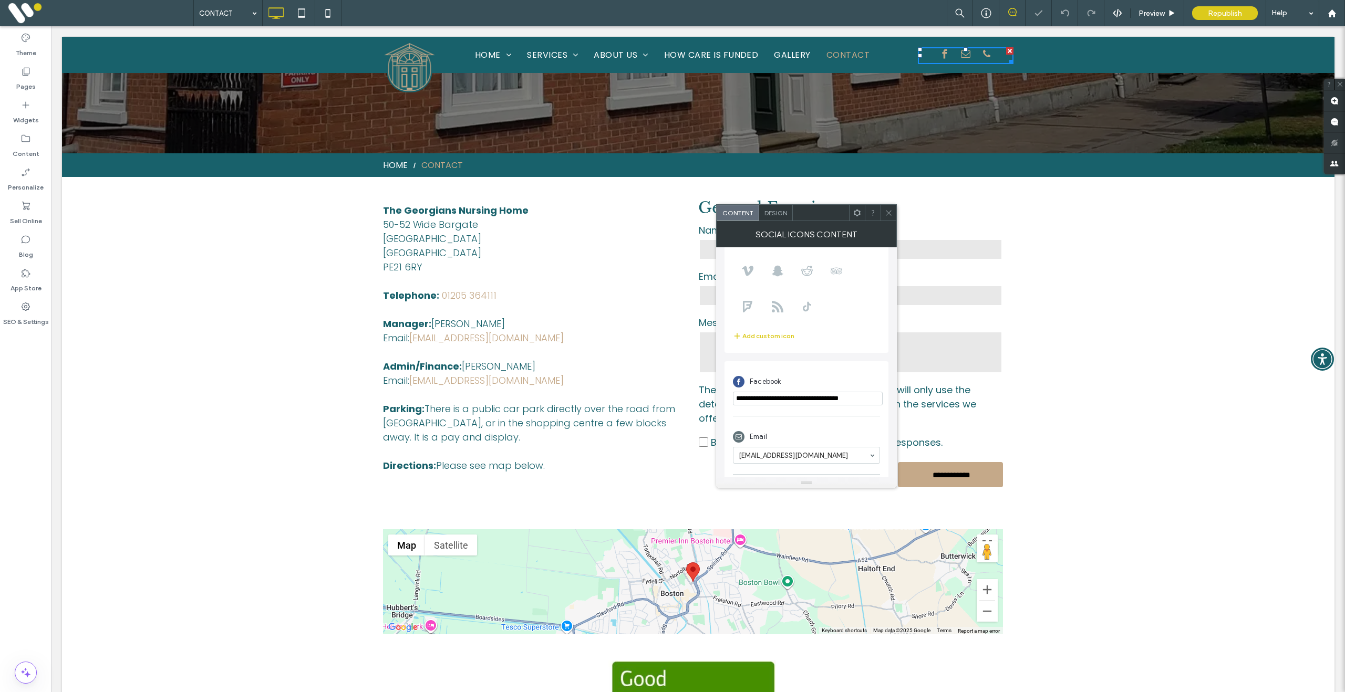
scroll to position [186, 0]
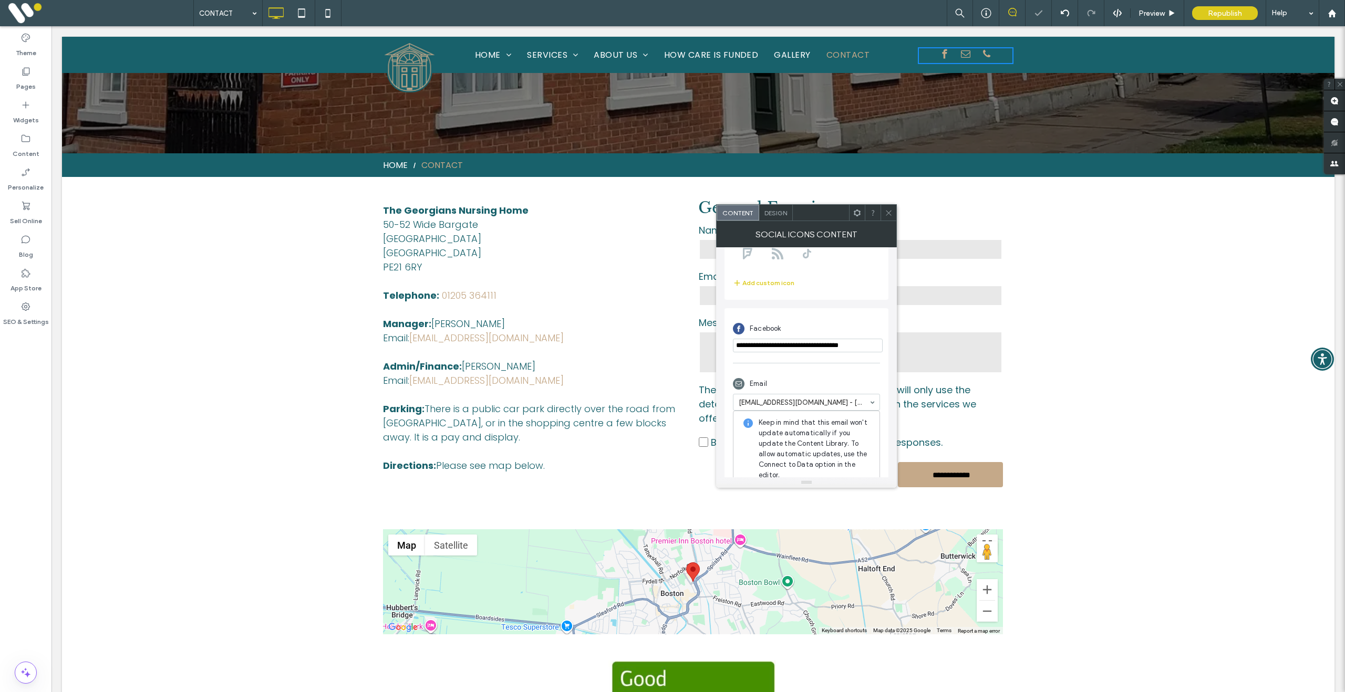
click at [888, 214] on icon at bounding box center [889, 213] width 8 height 8
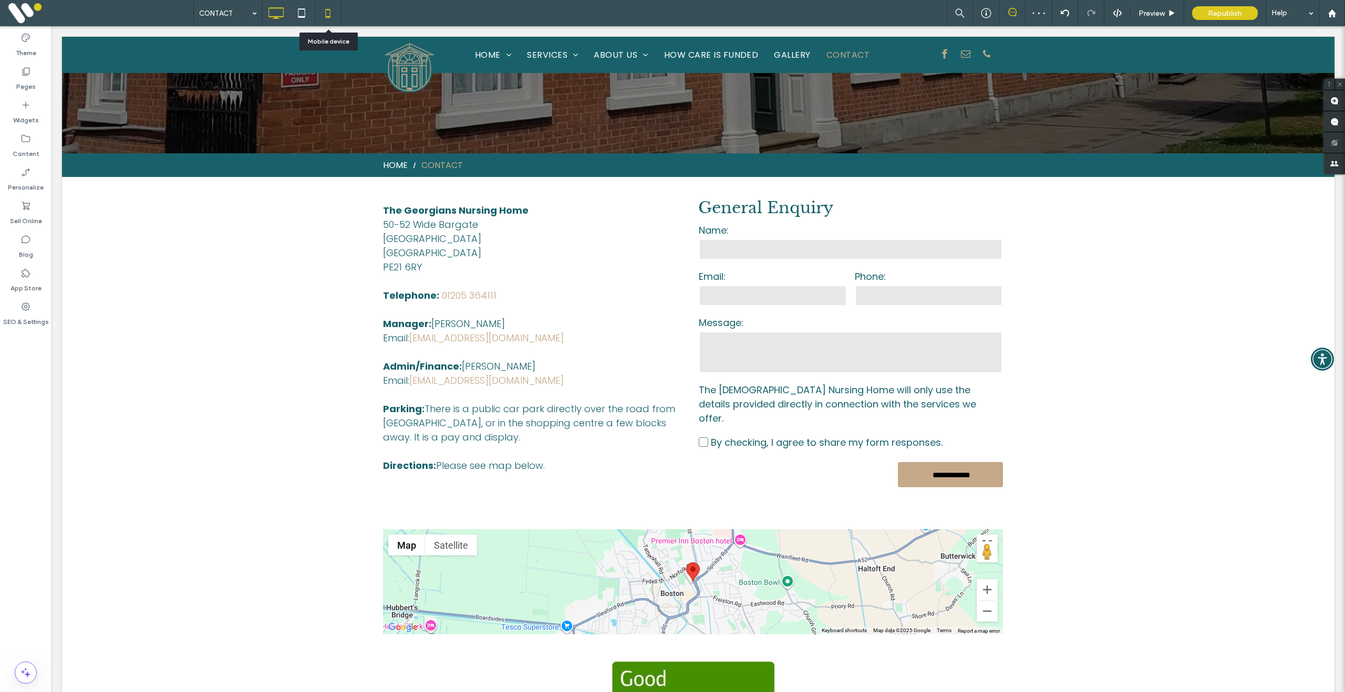
click at [329, 14] on icon at bounding box center [327, 13] width 21 height 21
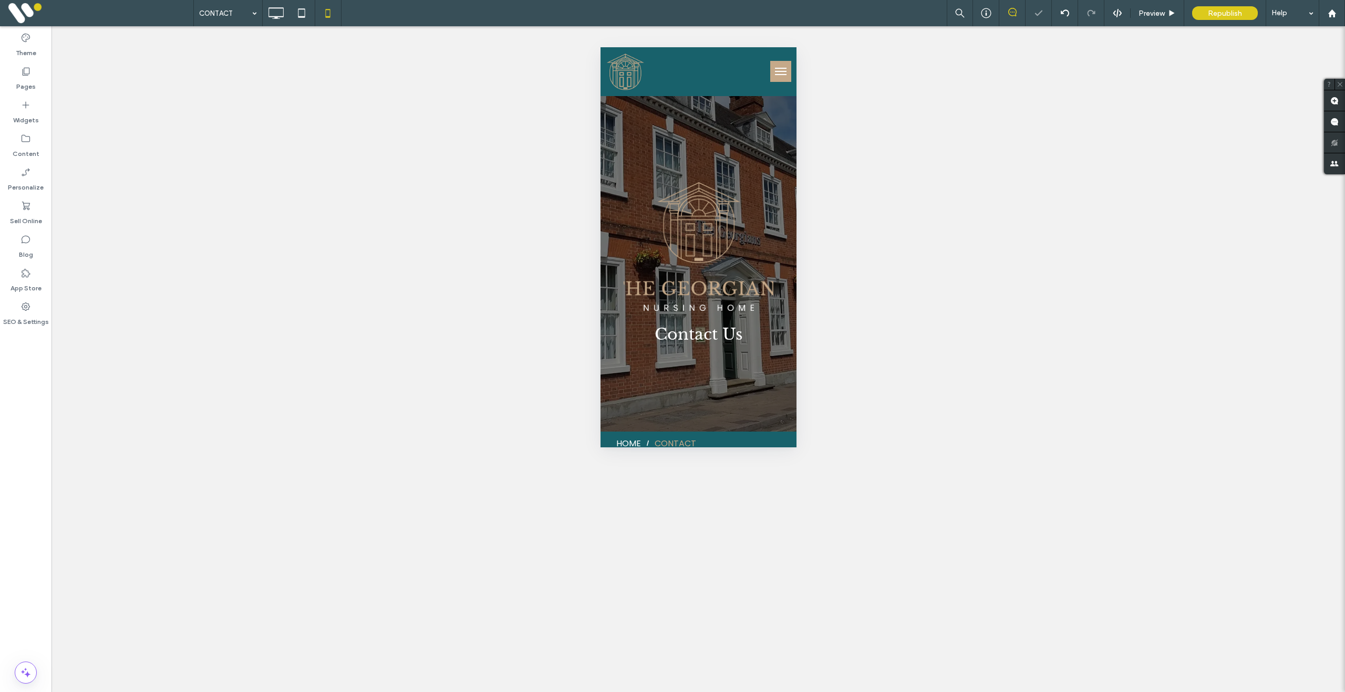
scroll to position [0, 0]
click at [784, 79] on button "menu" at bounding box center [780, 71] width 21 height 21
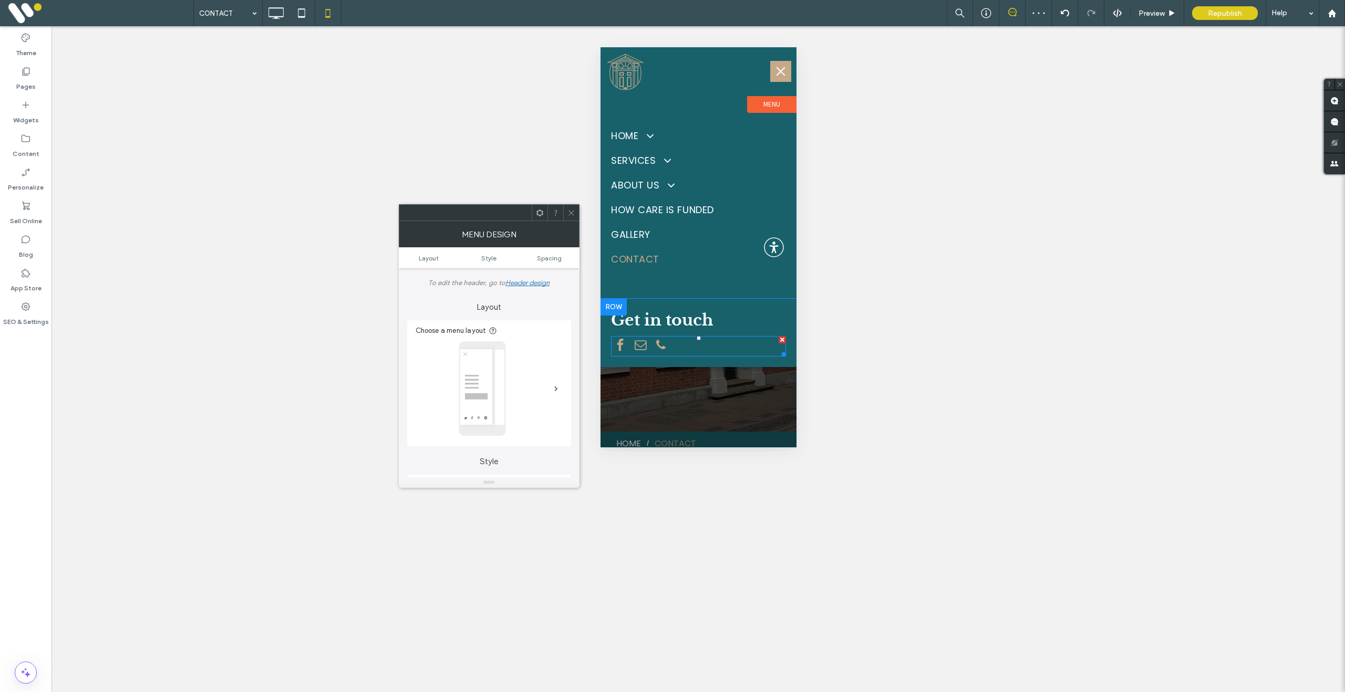
click at [644, 348] on span "email" at bounding box center [640, 345] width 18 height 18
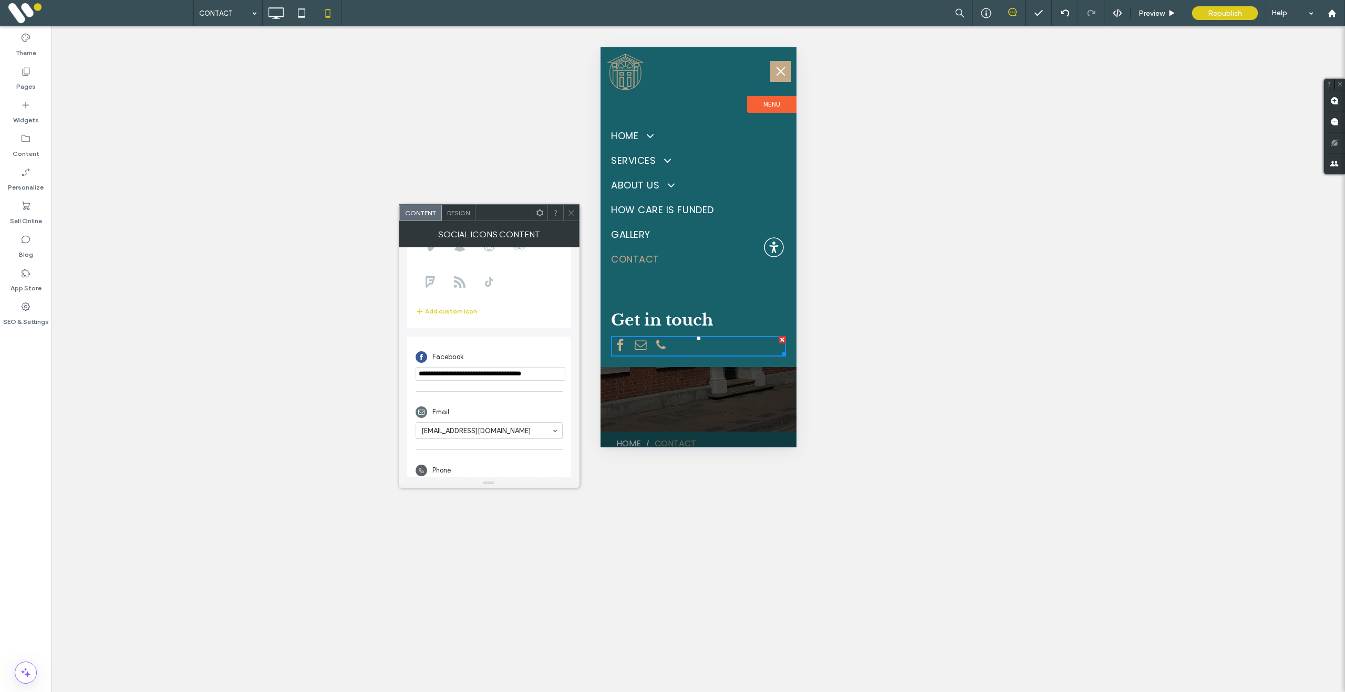
scroll to position [186, 0]
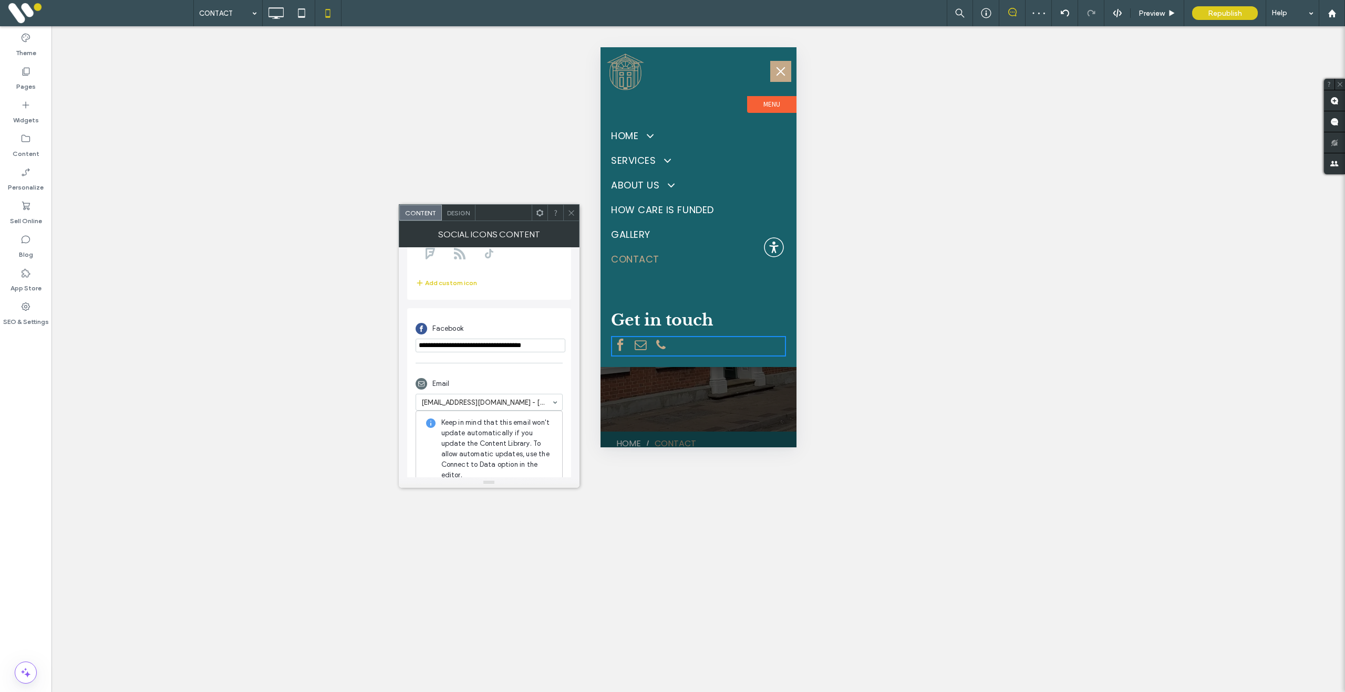
click at [574, 212] on icon at bounding box center [571, 213] width 8 height 8
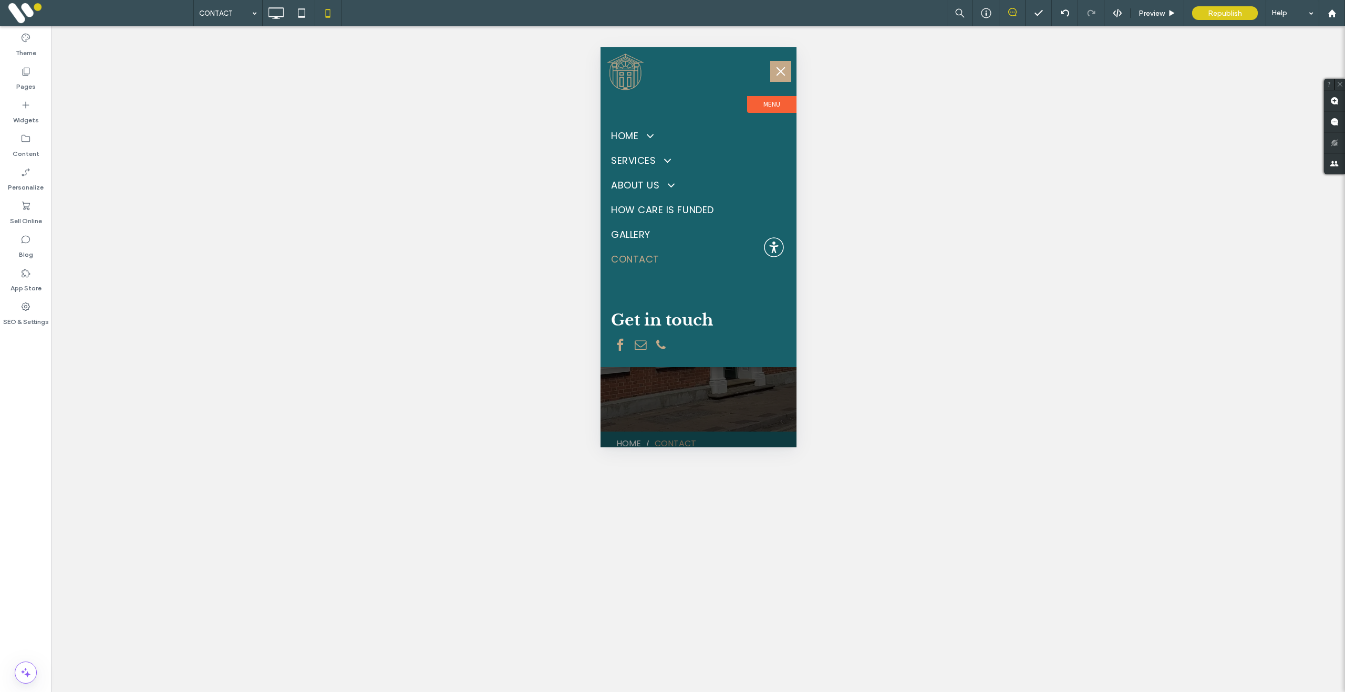
click at [780, 74] on button "menu" at bounding box center [780, 71] width 21 height 21
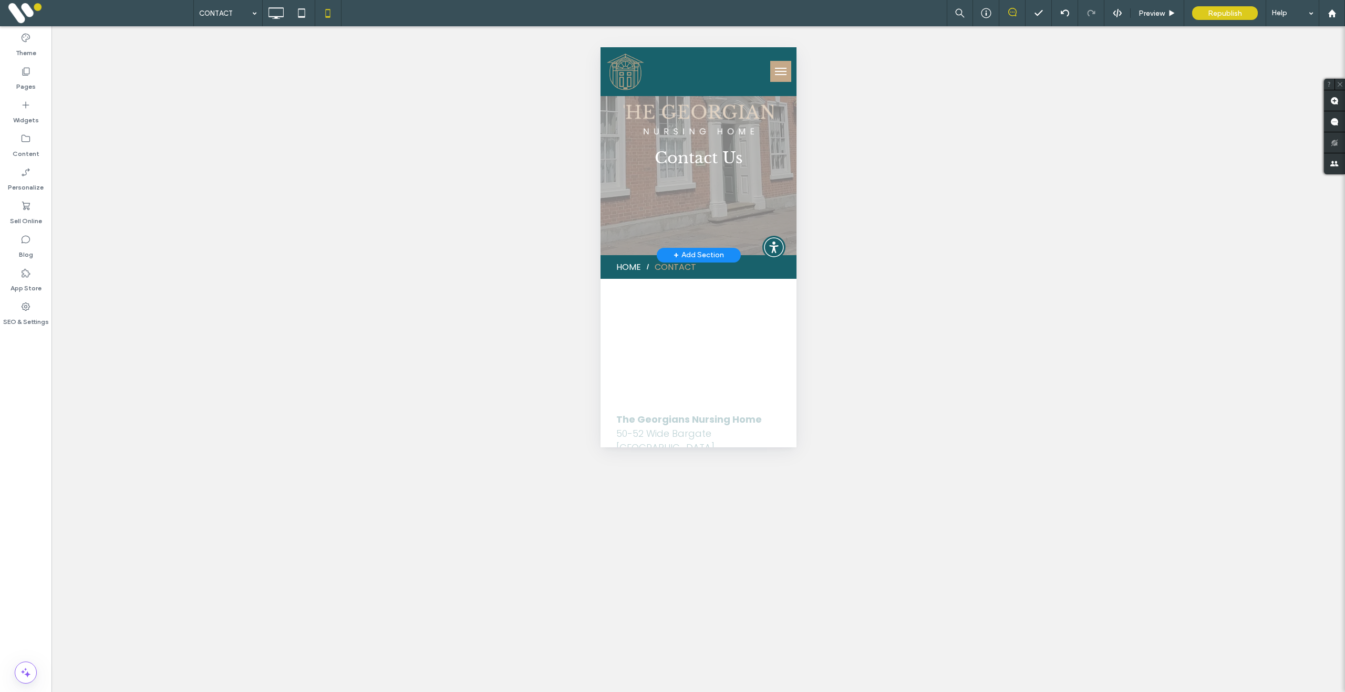
scroll to position [0, 0]
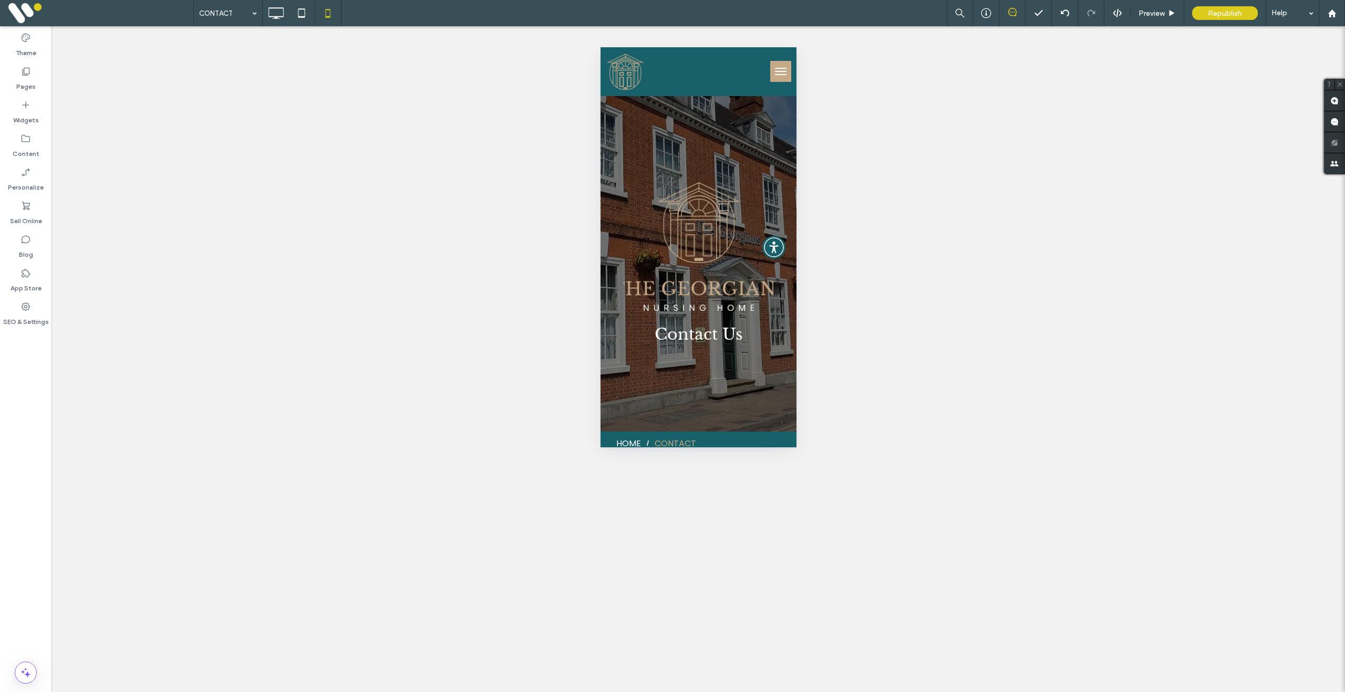
click at [785, 68] on span "menu" at bounding box center [780, 68] width 12 height 1
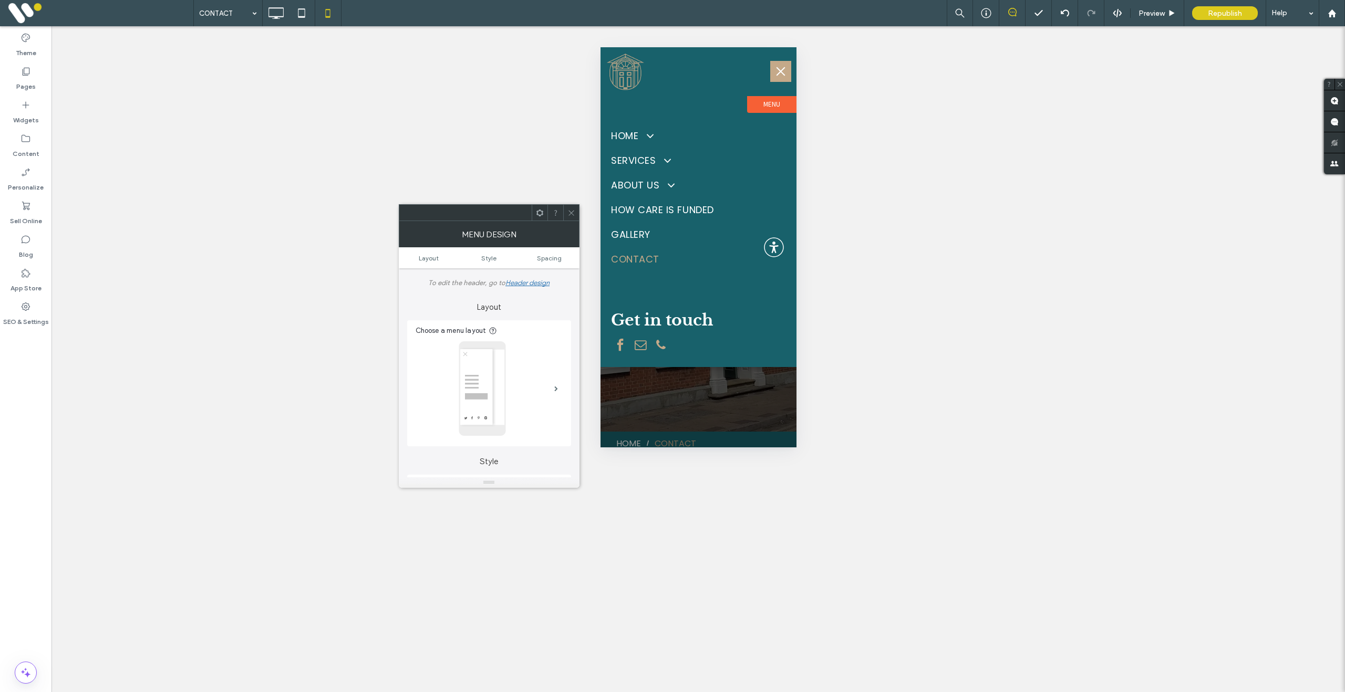
click at [569, 214] on use at bounding box center [570, 212] width 5 height 5
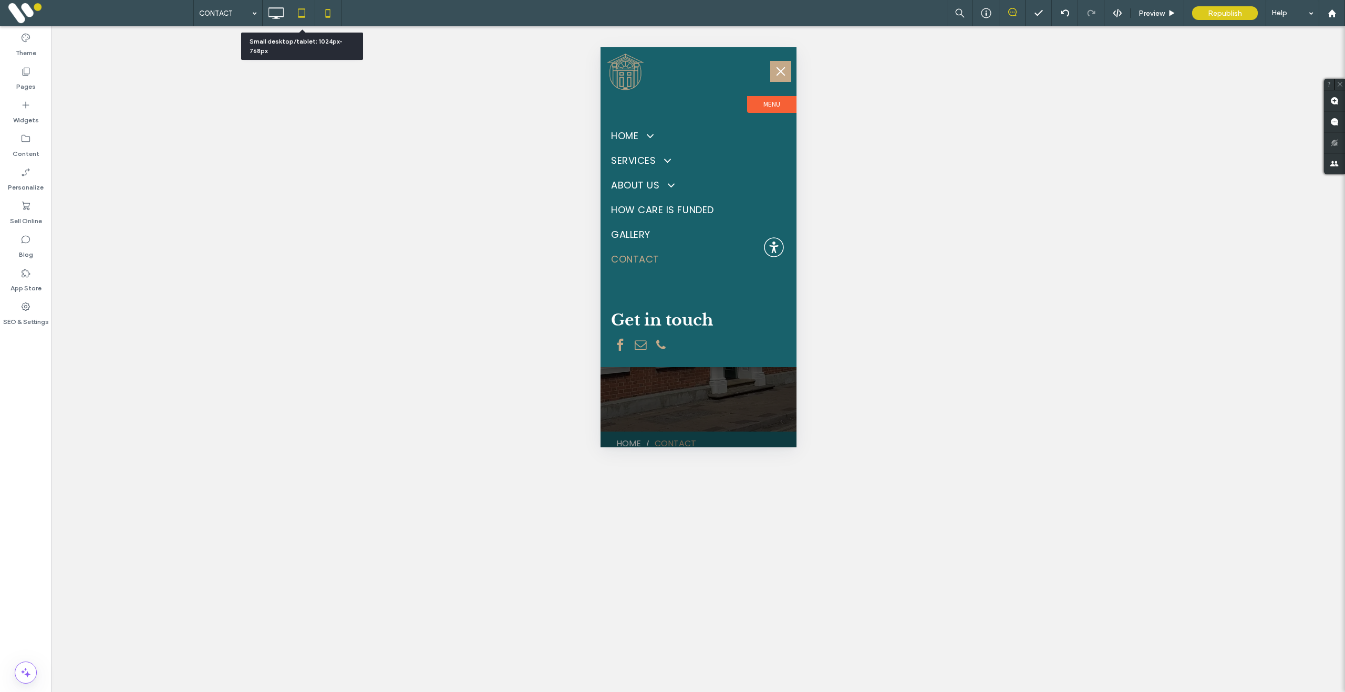
click at [302, 12] on icon at bounding box center [301, 13] width 21 height 21
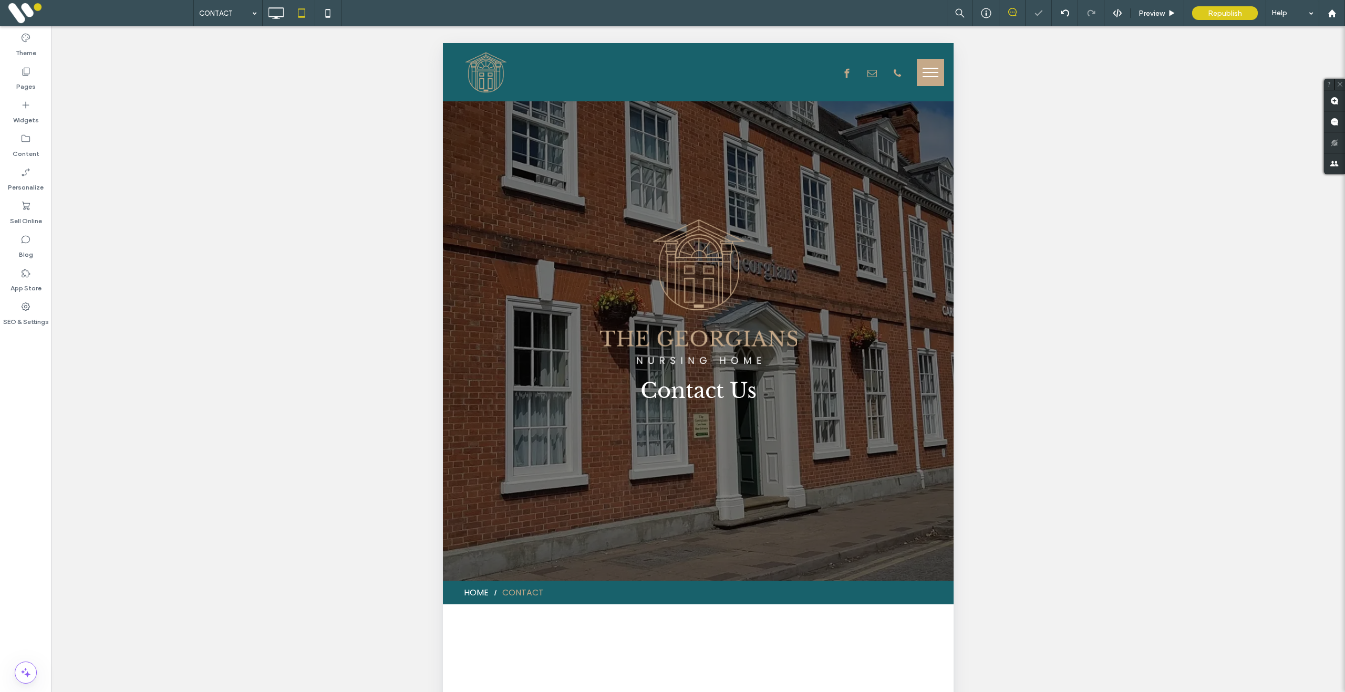
click at [924, 74] on button "menu" at bounding box center [930, 72] width 27 height 27
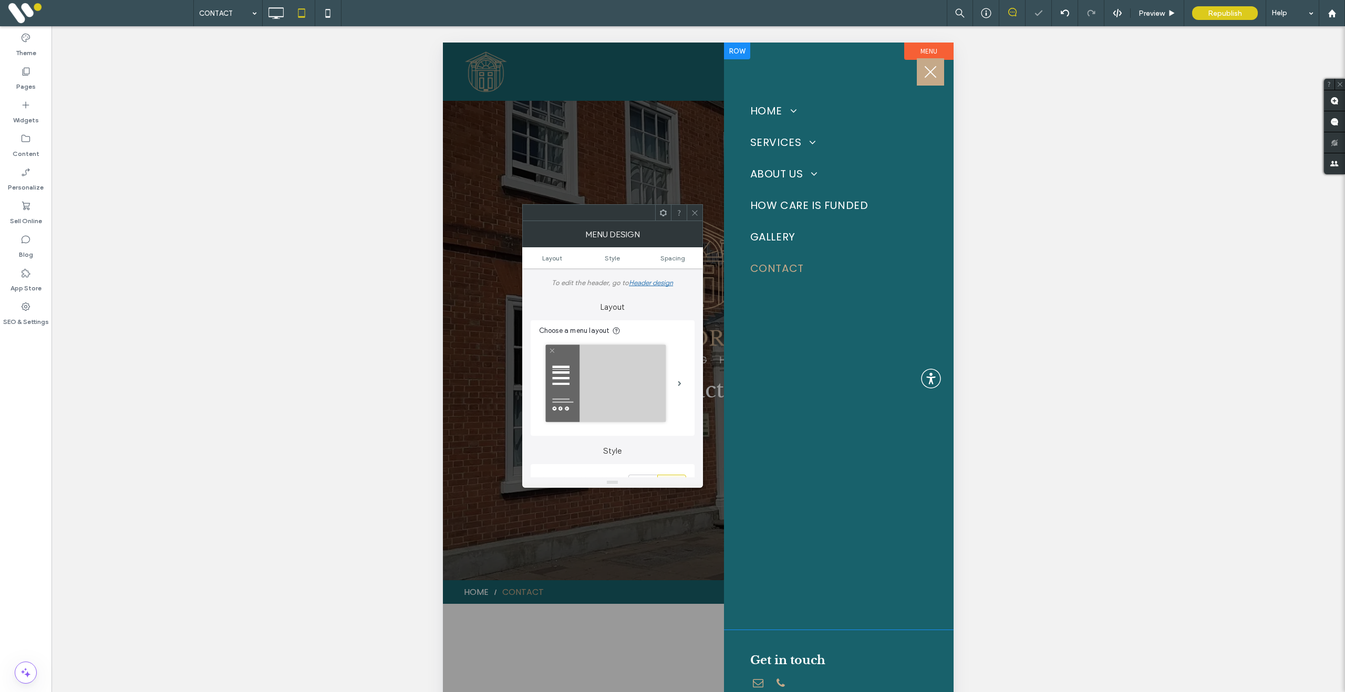
scroll to position [40, 0]
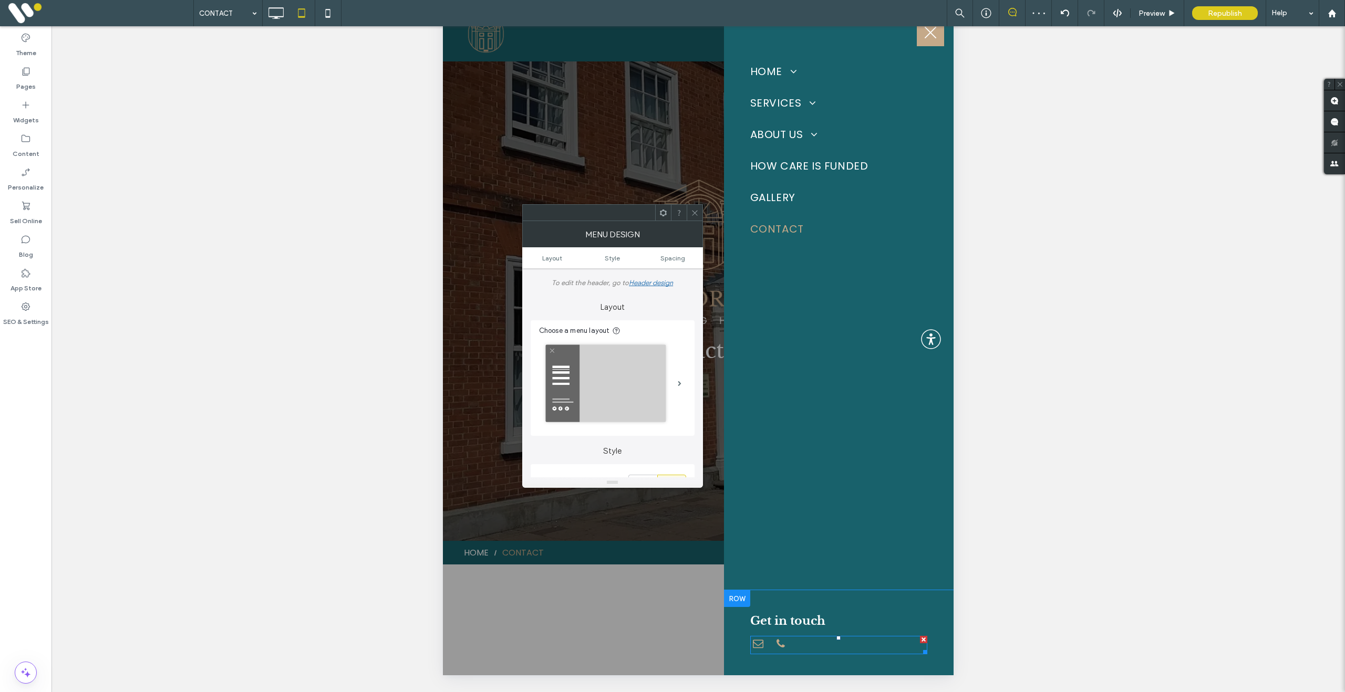
click at [807, 644] on div at bounding box center [838, 645] width 177 height 18
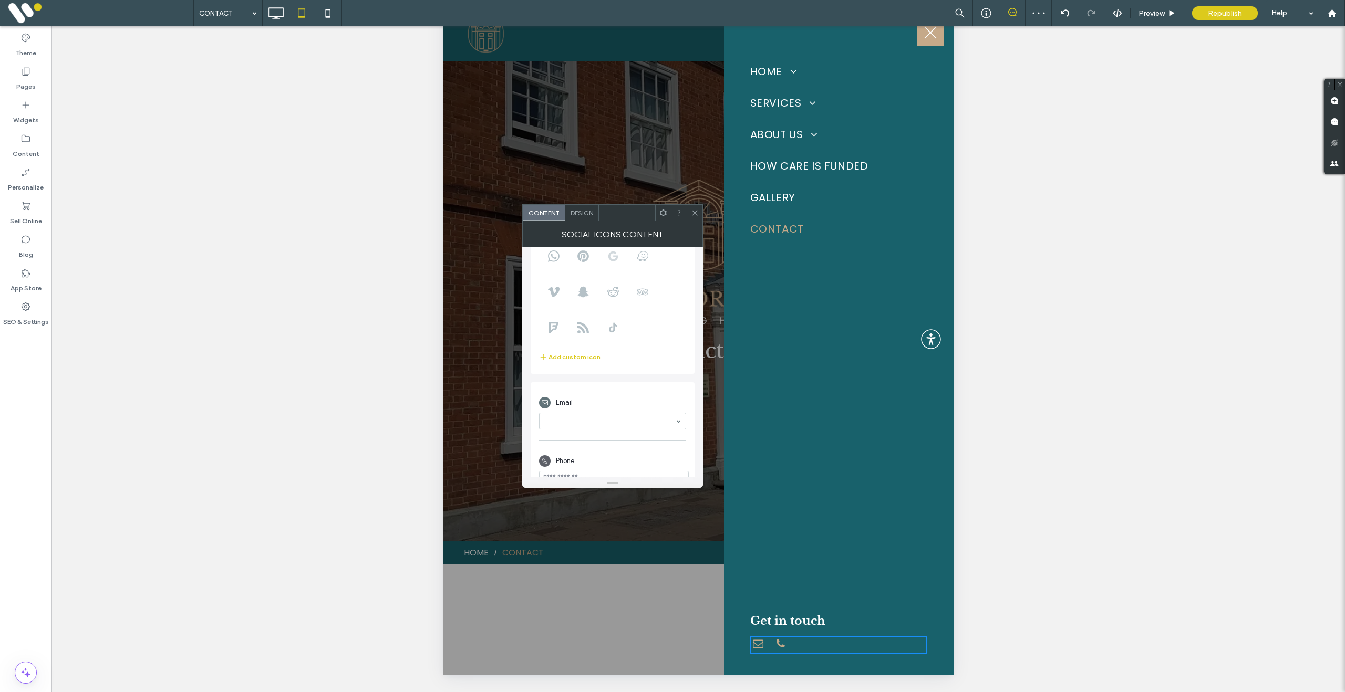
scroll to position [130, 0]
click at [689, 212] on div at bounding box center [695, 213] width 16 height 16
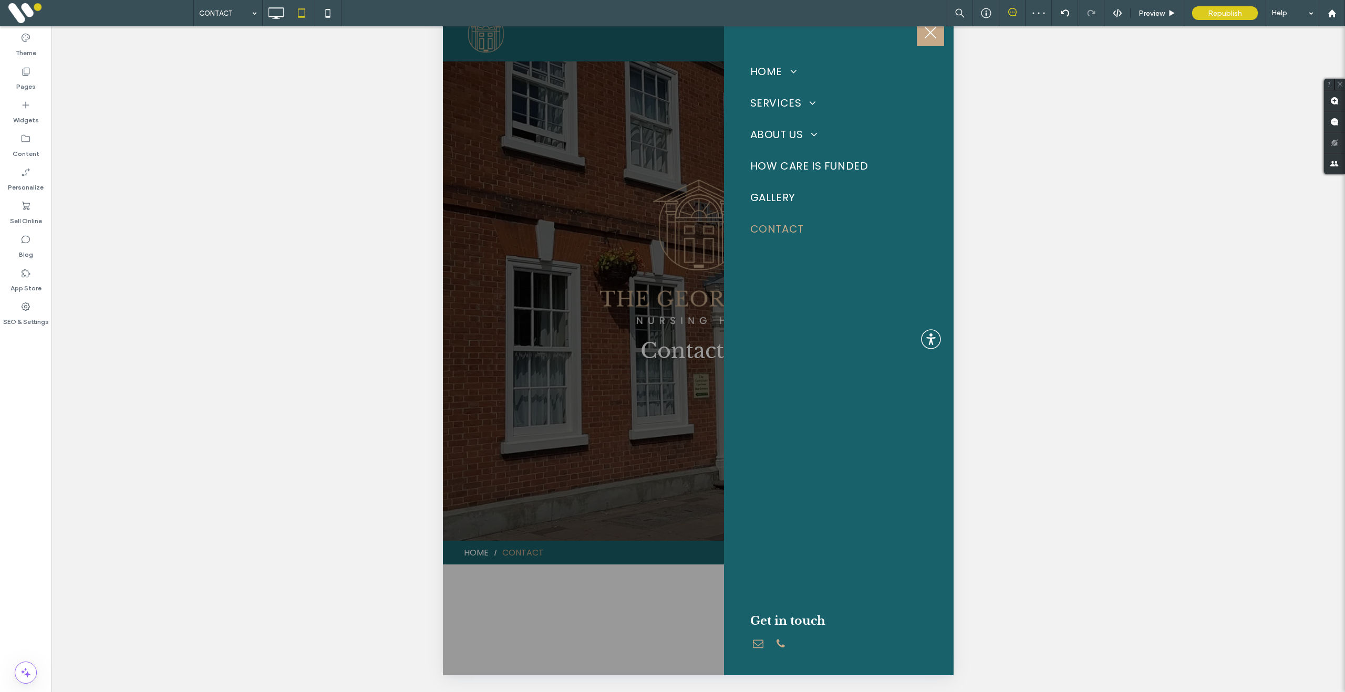
click at [926, 37] on span "menu" at bounding box center [931, 32] width 12 height 12
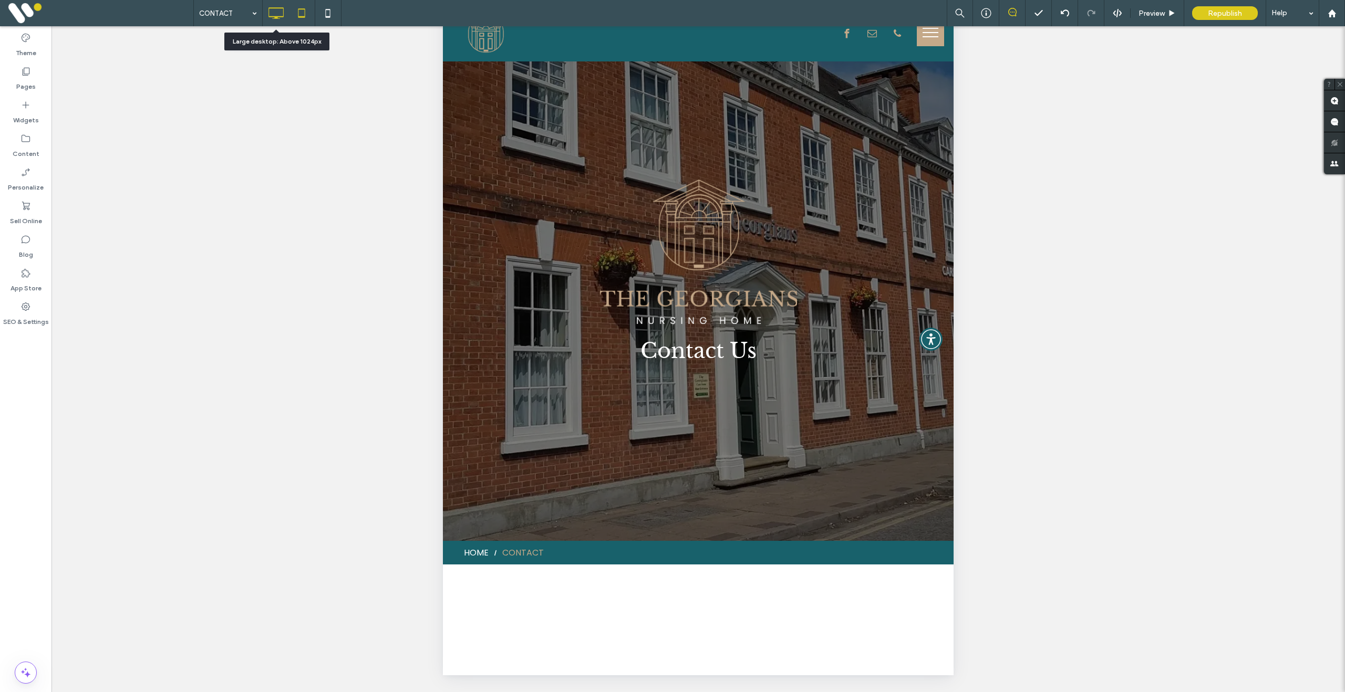
click at [271, 9] on icon at bounding box center [275, 13] width 21 height 21
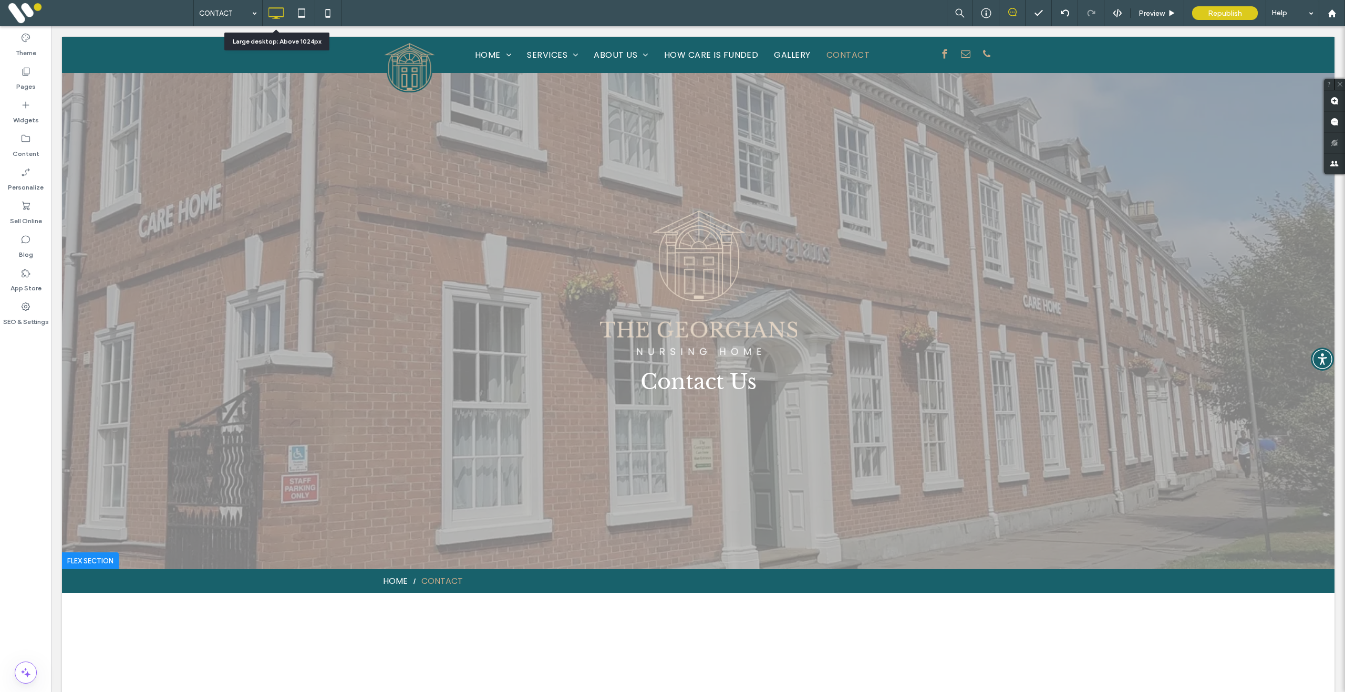
scroll to position [0, 0]
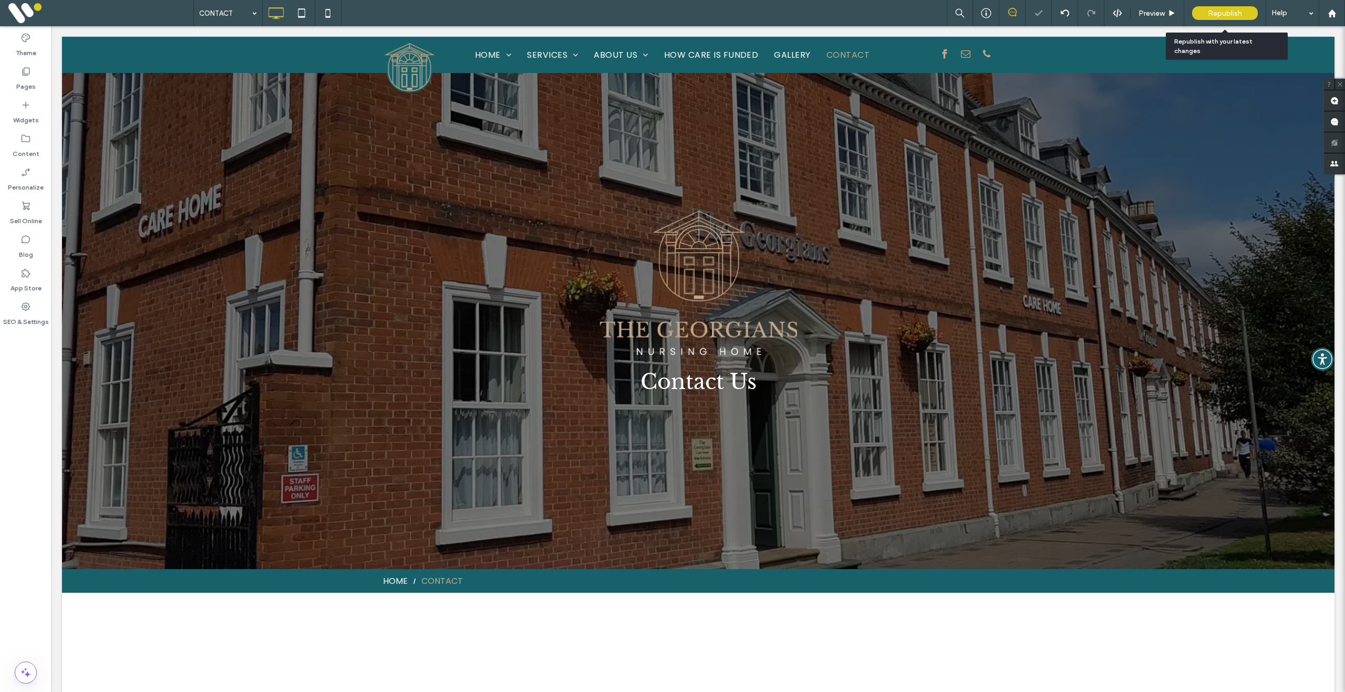
click at [1227, 9] on span "Republish" at bounding box center [1225, 13] width 34 height 9
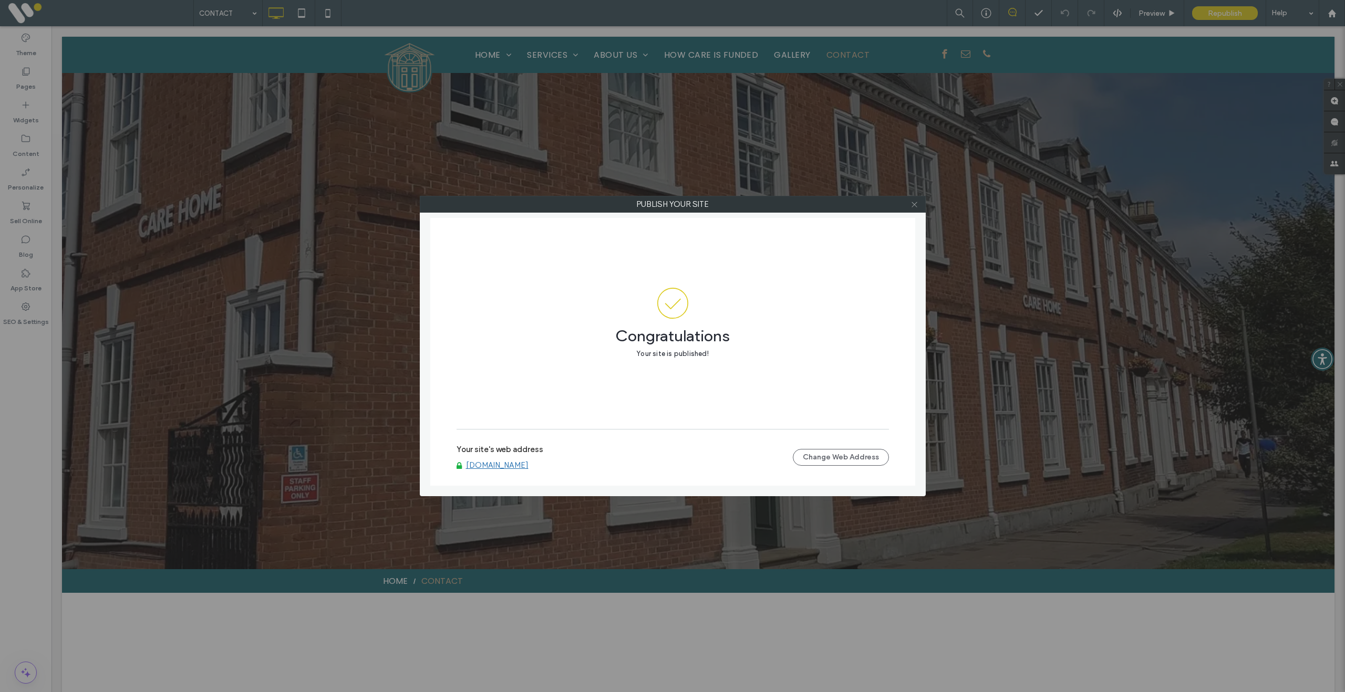
click at [917, 209] on span at bounding box center [914, 204] width 8 height 16
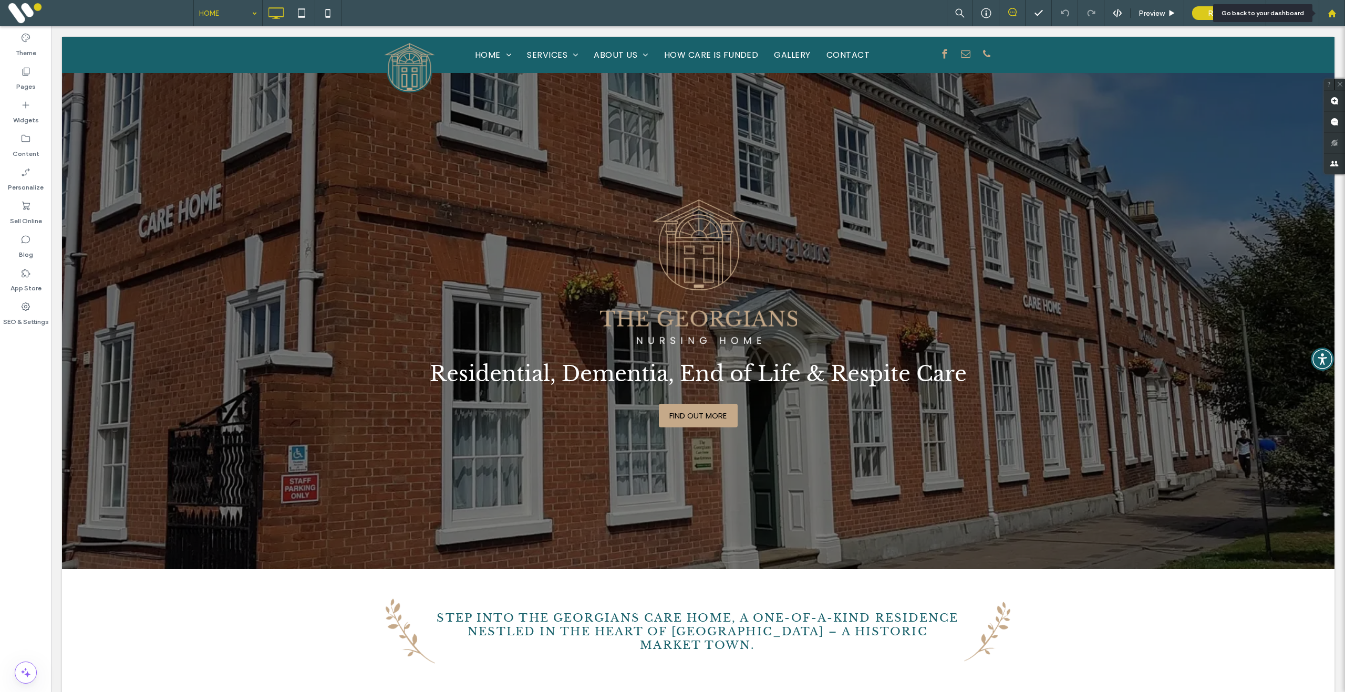
click at [1336, 9] on icon at bounding box center [1331, 13] width 9 height 9
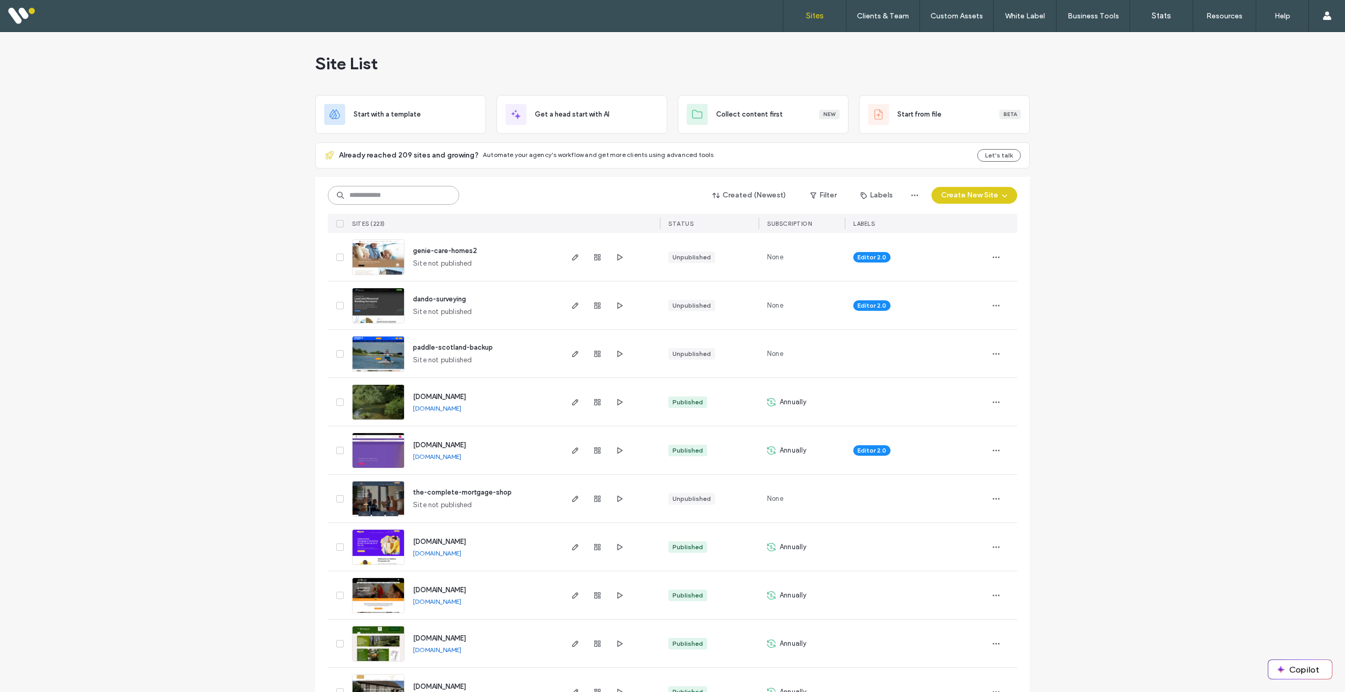
click at [418, 199] on input at bounding box center [393, 195] width 131 height 19
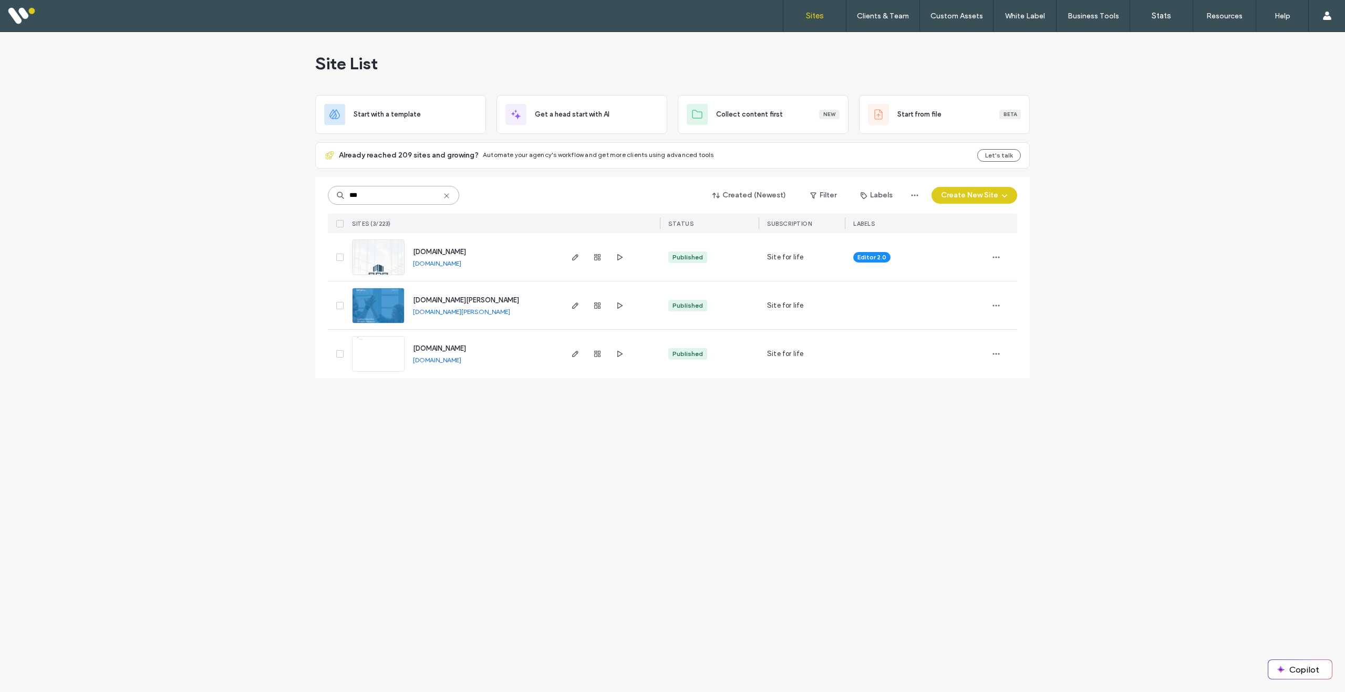
type input "***"
click at [382, 260] on img at bounding box center [377, 275] width 51 height 71
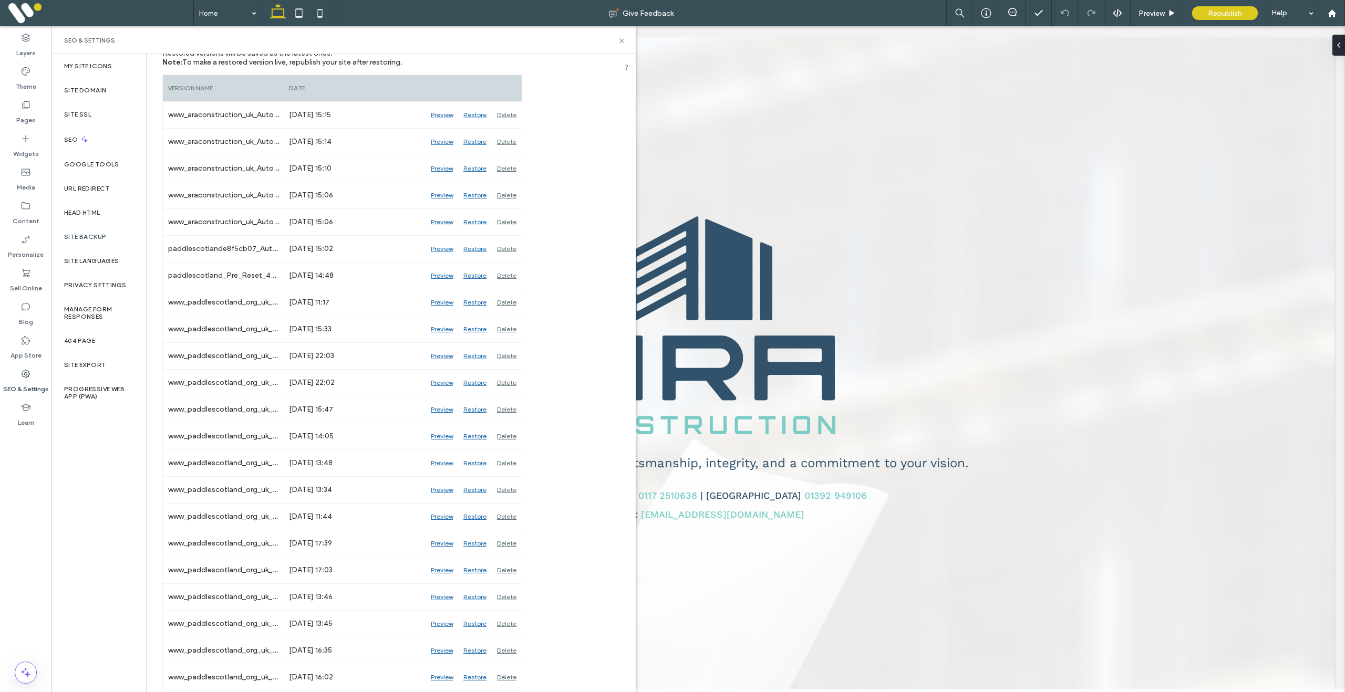
scroll to position [160, 0]
click at [511, 273] on div "Delete" at bounding box center [507, 273] width 30 height 26
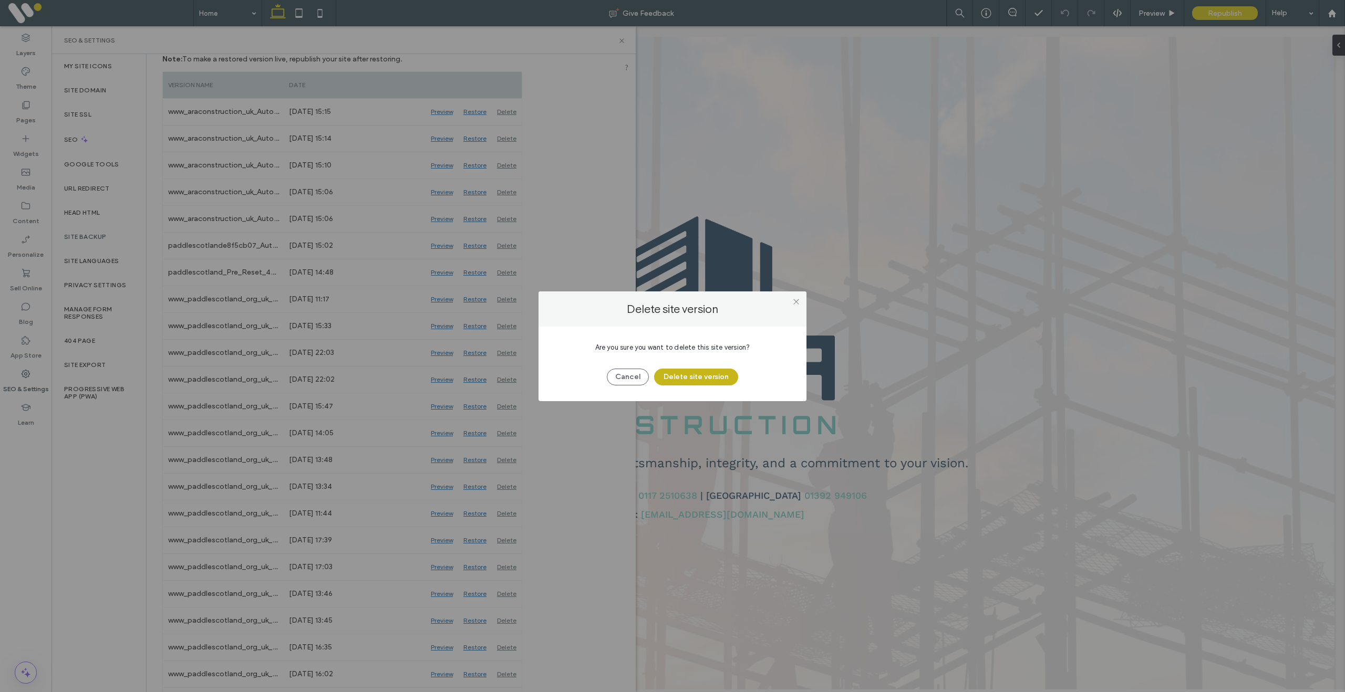
click at [696, 377] on button "Delete site version" at bounding box center [696, 377] width 84 height 17
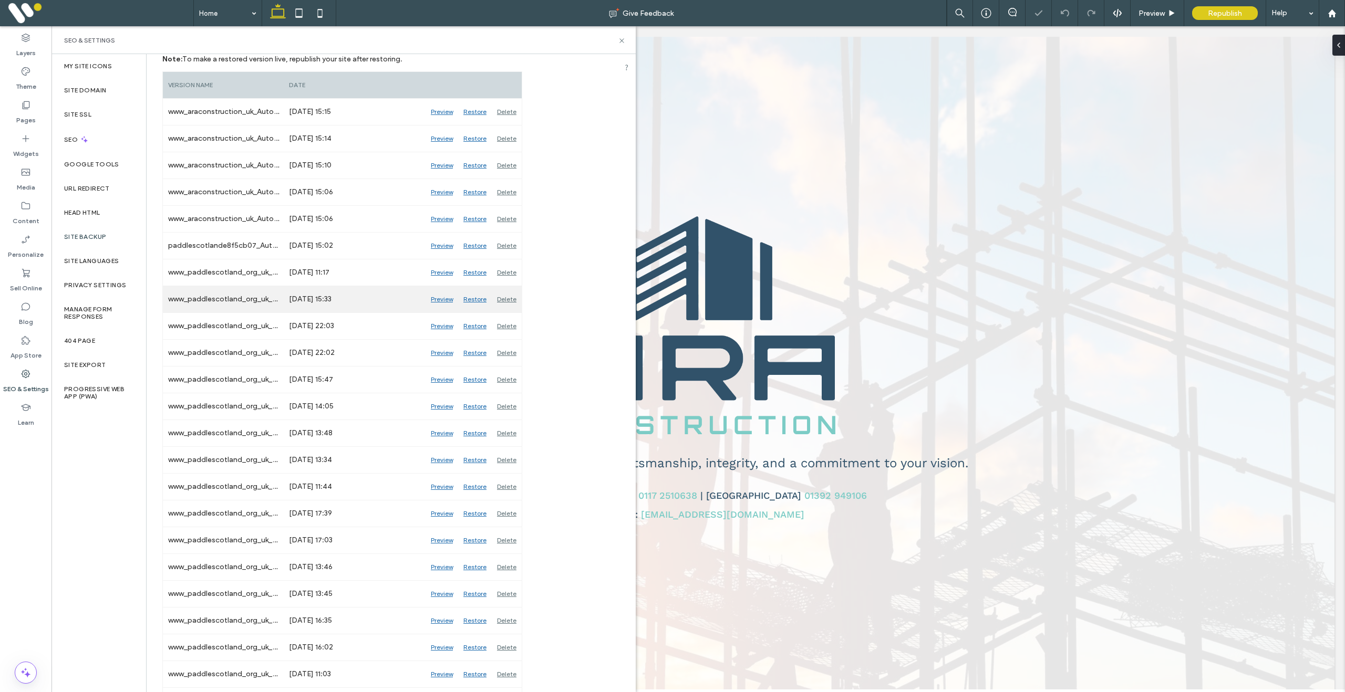
click at [510, 299] on div "Delete" at bounding box center [507, 299] width 30 height 26
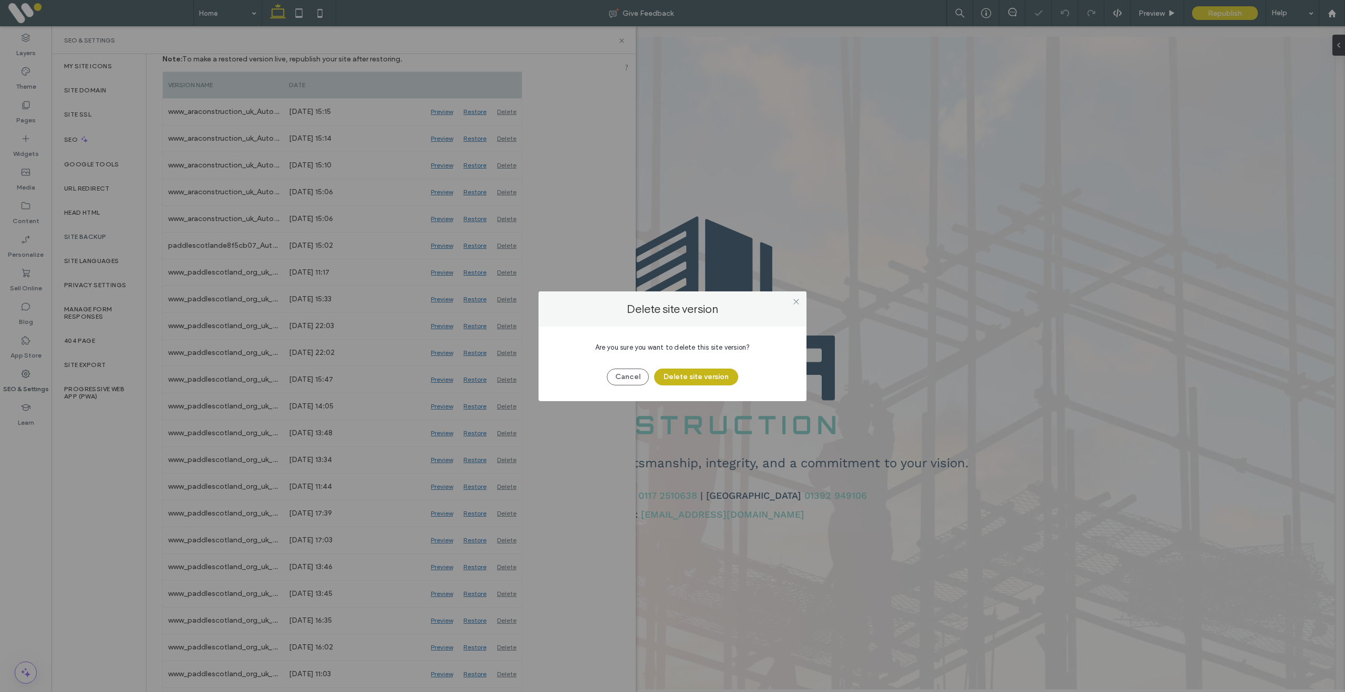
drag, startPoint x: 703, startPoint y: 373, endPoint x: 691, endPoint y: 371, distance: 12.8
click at [703, 373] on button "Delete site version" at bounding box center [696, 377] width 84 height 17
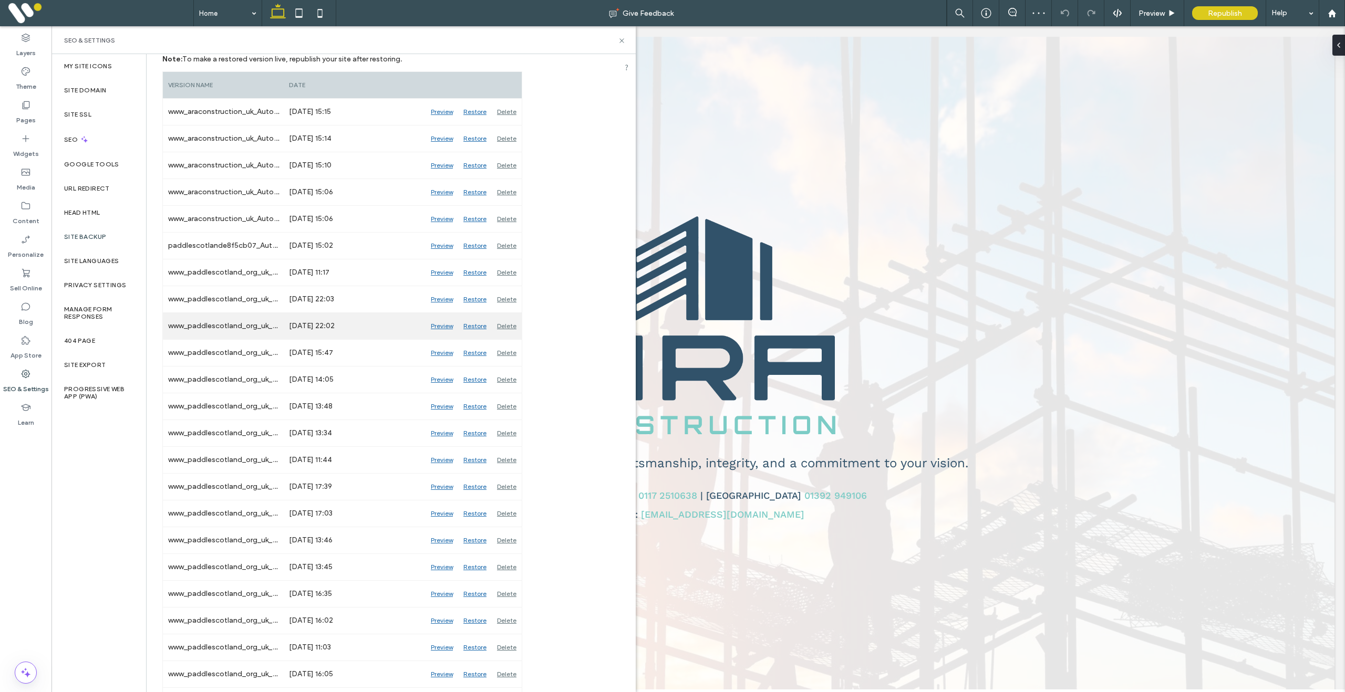
click at [510, 327] on div "Delete" at bounding box center [507, 326] width 30 height 26
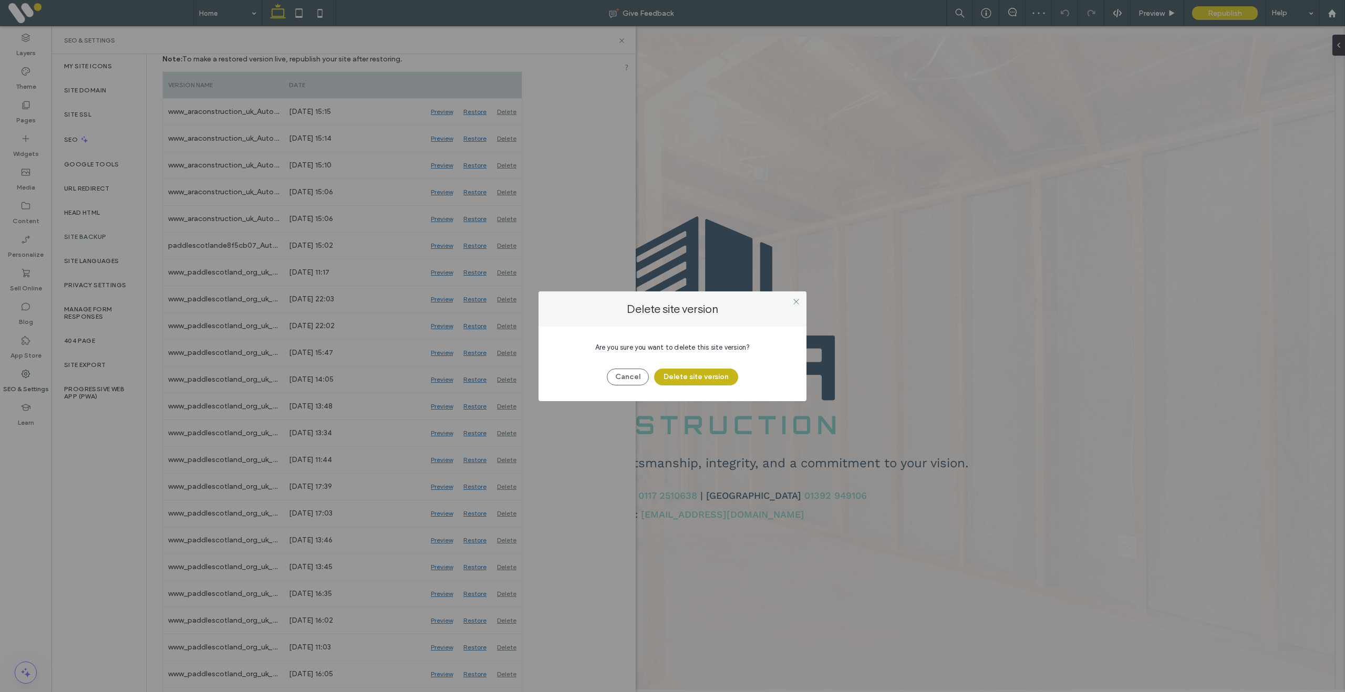
click at [677, 370] on button "Delete site version" at bounding box center [696, 377] width 84 height 17
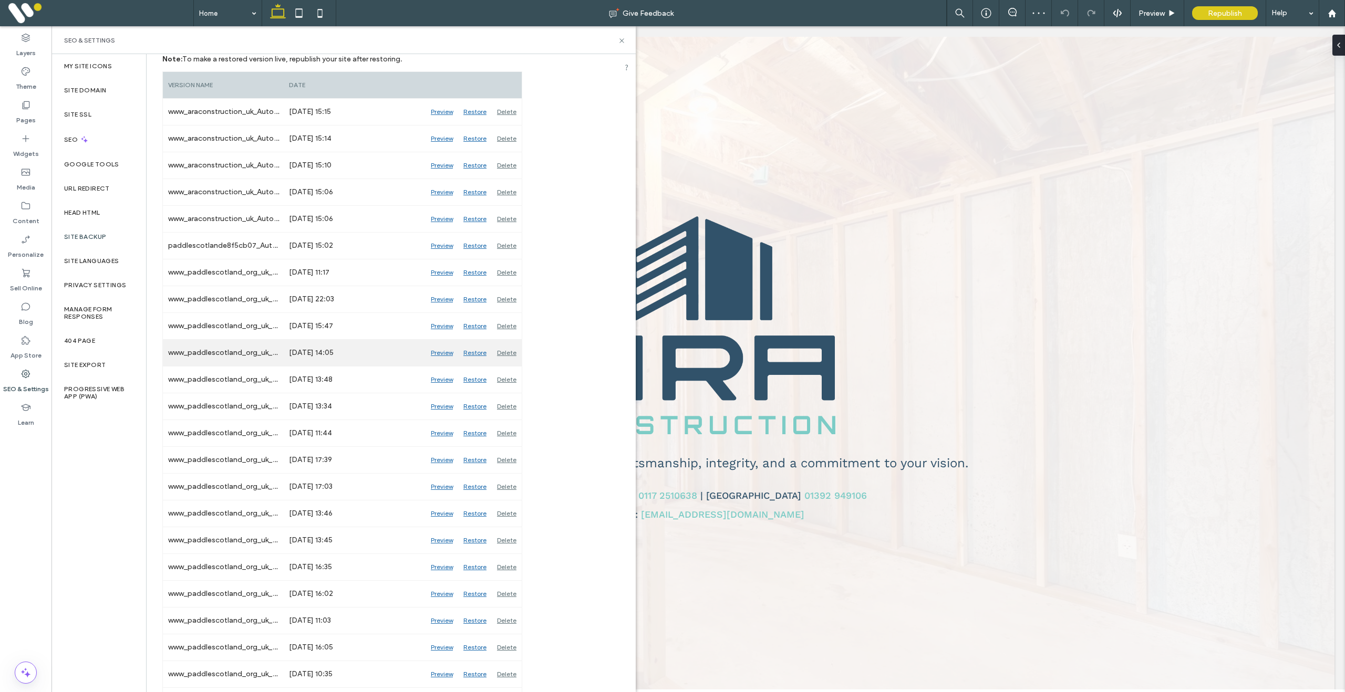
click at [502, 351] on div "Delete" at bounding box center [507, 353] width 30 height 26
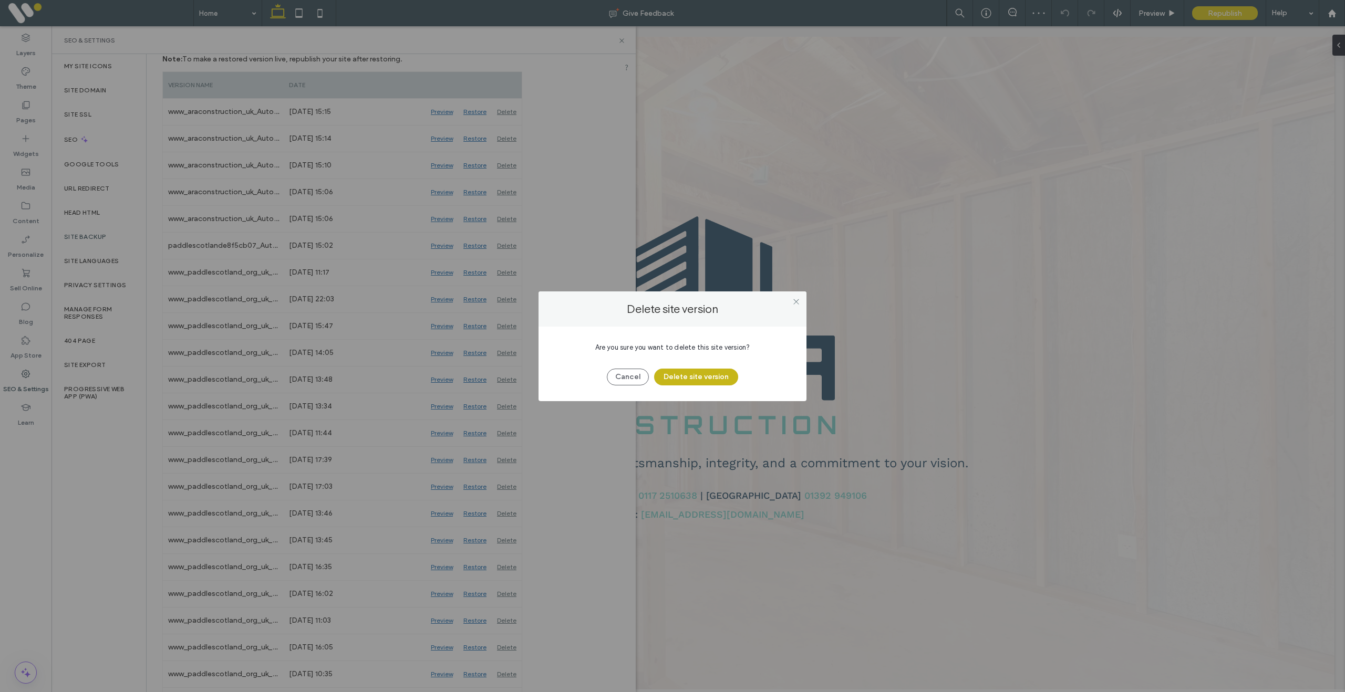
click at [696, 382] on button "Delete site version" at bounding box center [696, 377] width 84 height 17
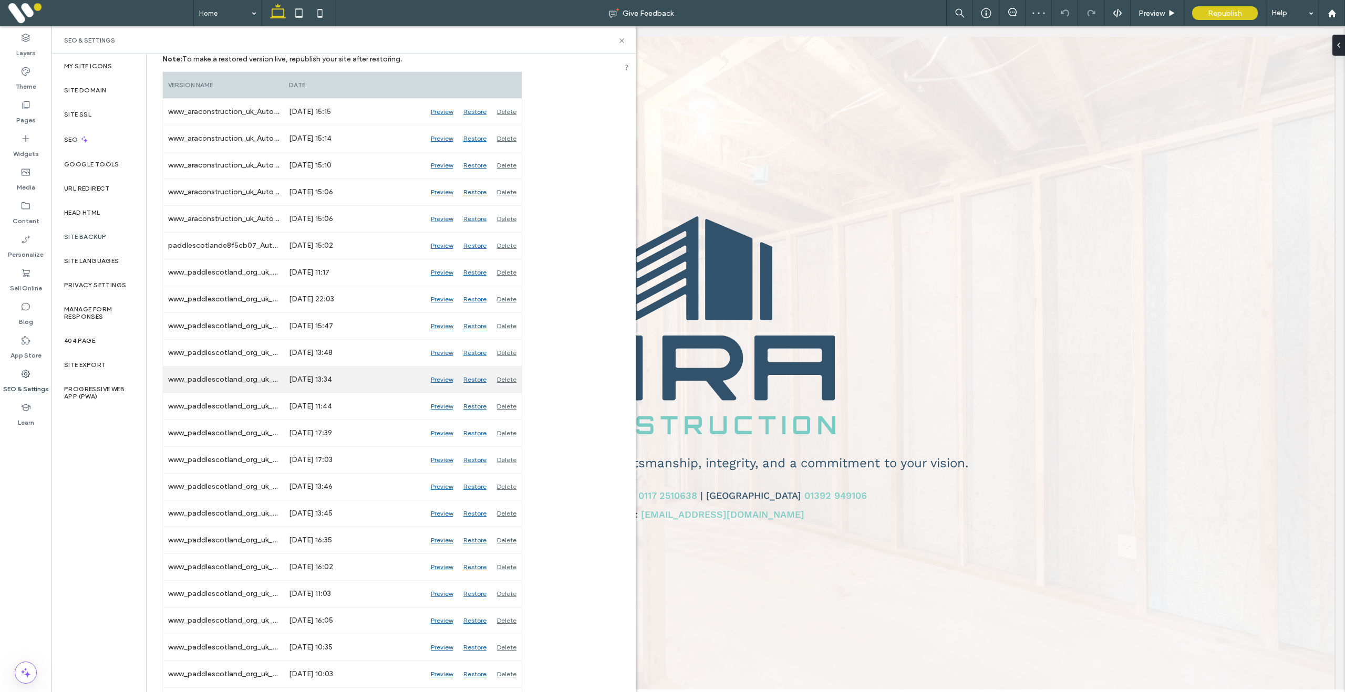
click at [505, 381] on div "Delete" at bounding box center [507, 380] width 30 height 26
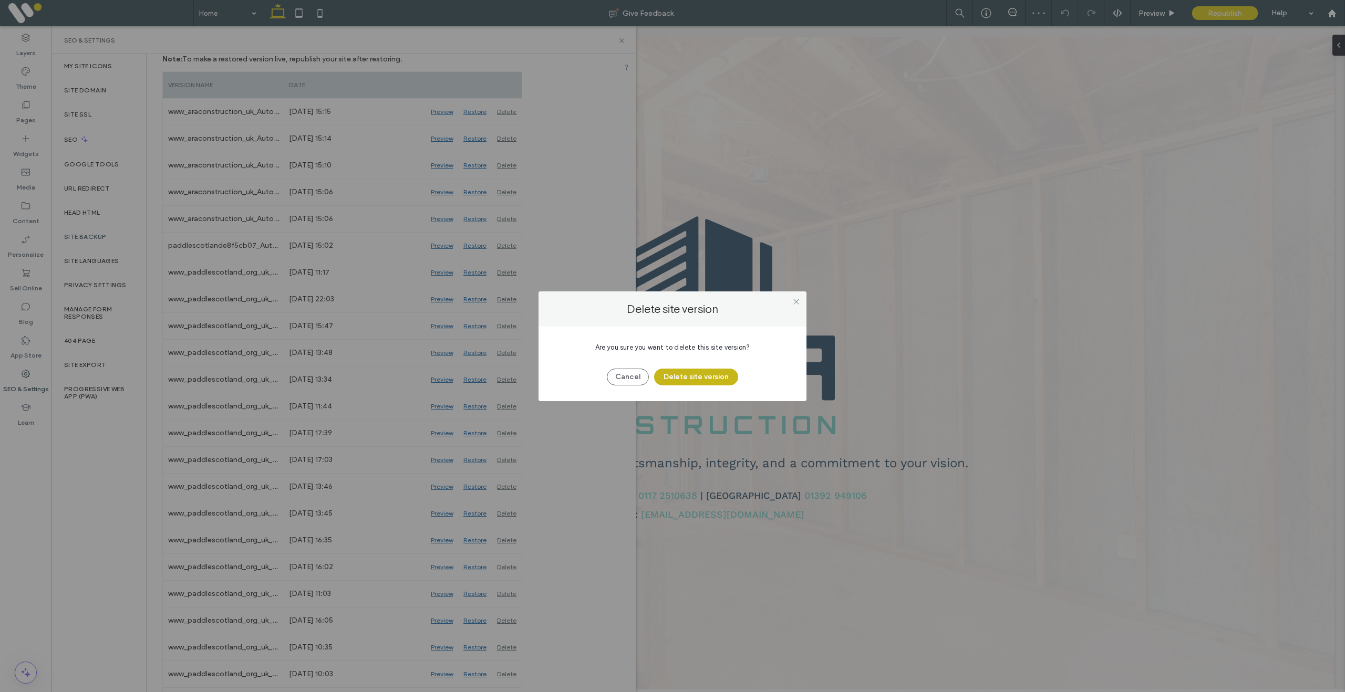
click at [713, 380] on button "Delete site version" at bounding box center [696, 377] width 84 height 17
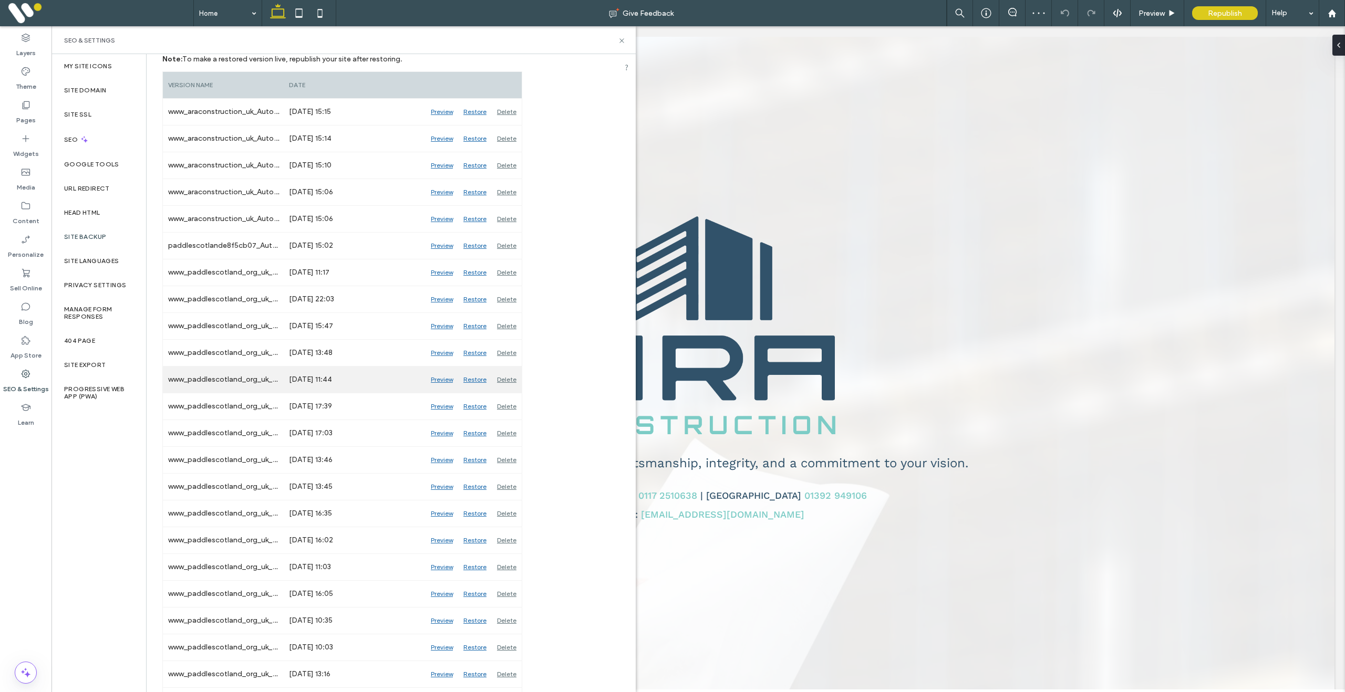
click at [509, 378] on div "Delete" at bounding box center [507, 380] width 30 height 26
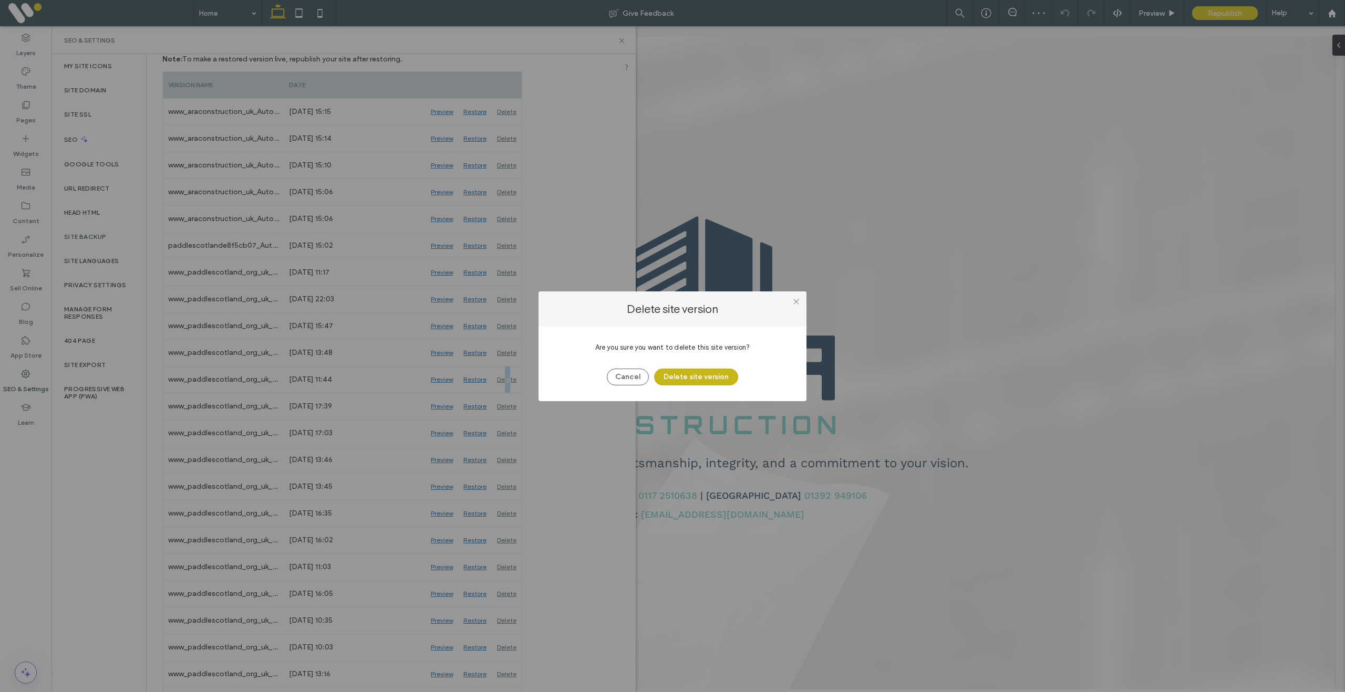
click at [711, 384] on button "Delete site version" at bounding box center [696, 377] width 84 height 17
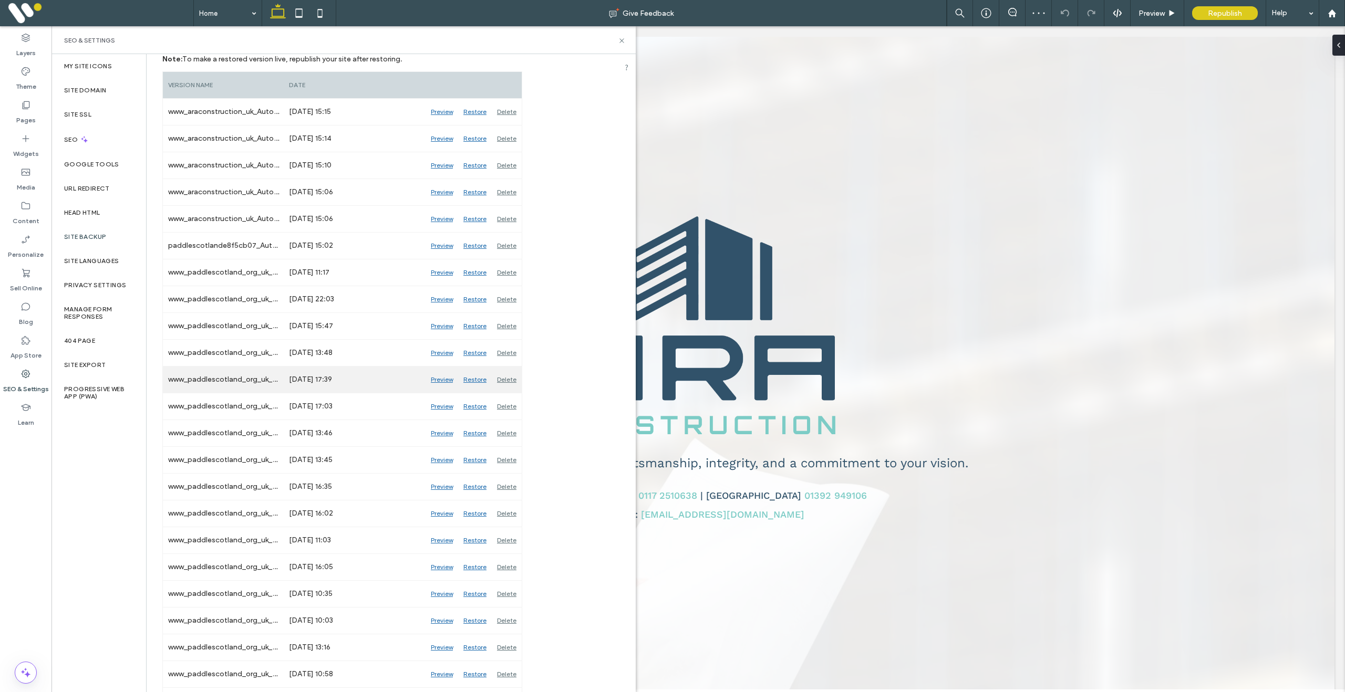
click at [513, 381] on div "Delete" at bounding box center [507, 380] width 30 height 26
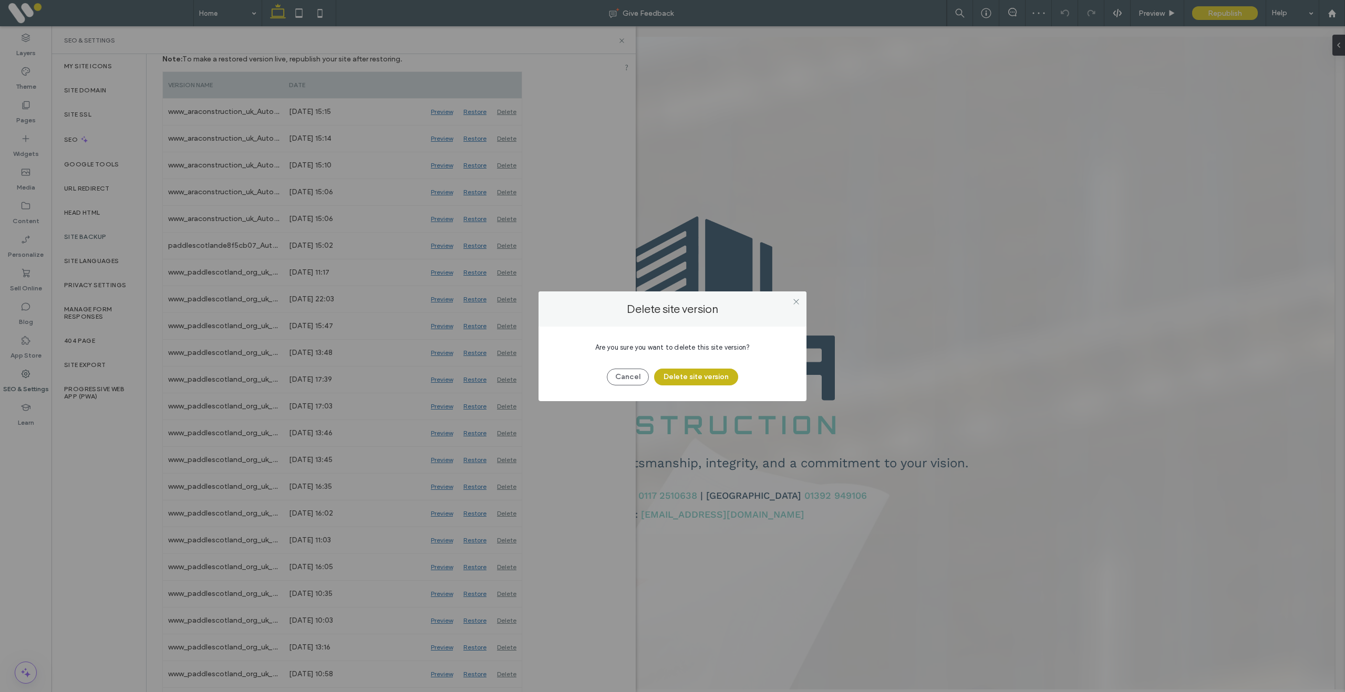
click at [719, 381] on button "Delete site version" at bounding box center [696, 377] width 84 height 17
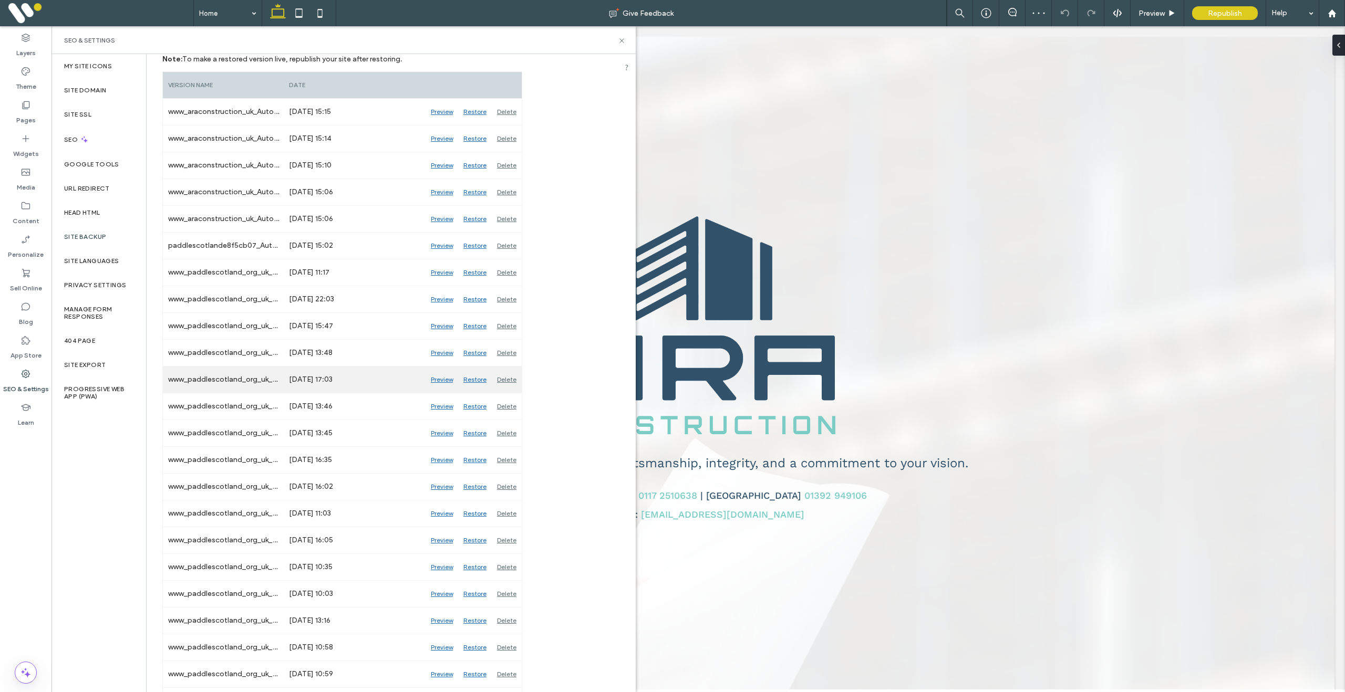
click at [509, 380] on div "Delete" at bounding box center [507, 380] width 30 height 26
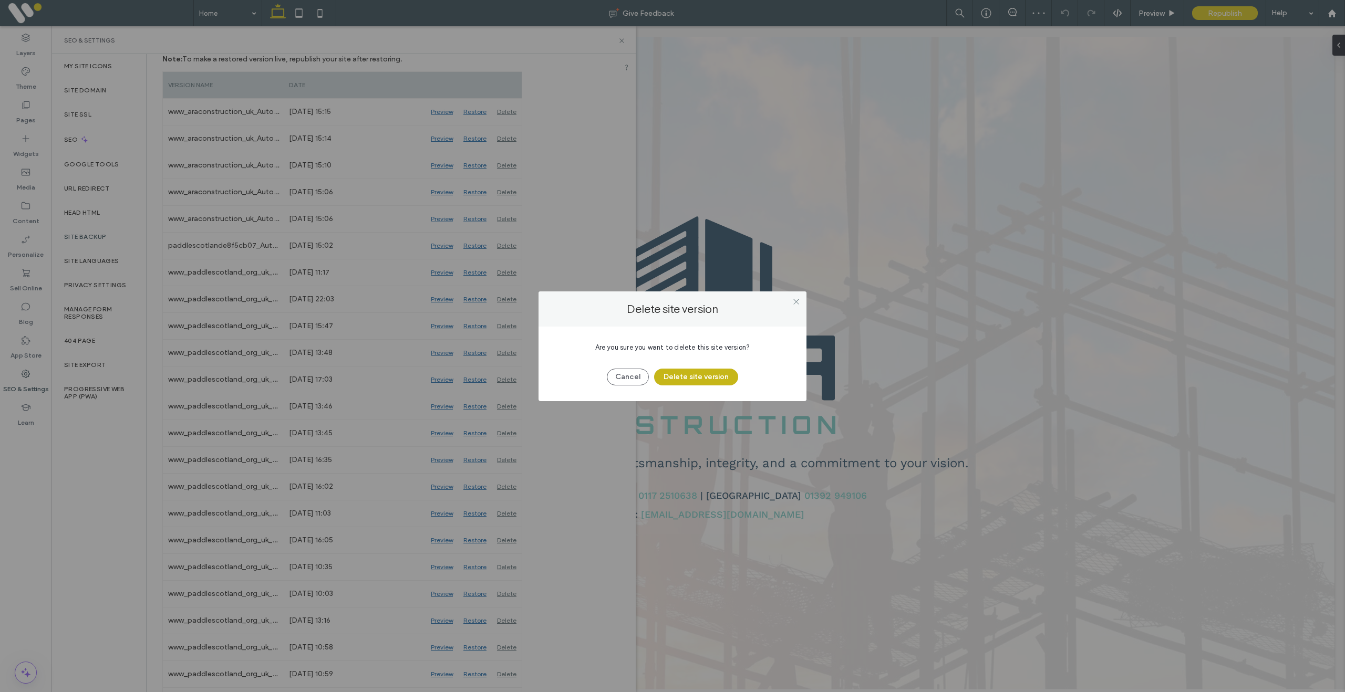
click at [733, 379] on button "Delete site version" at bounding box center [696, 377] width 84 height 17
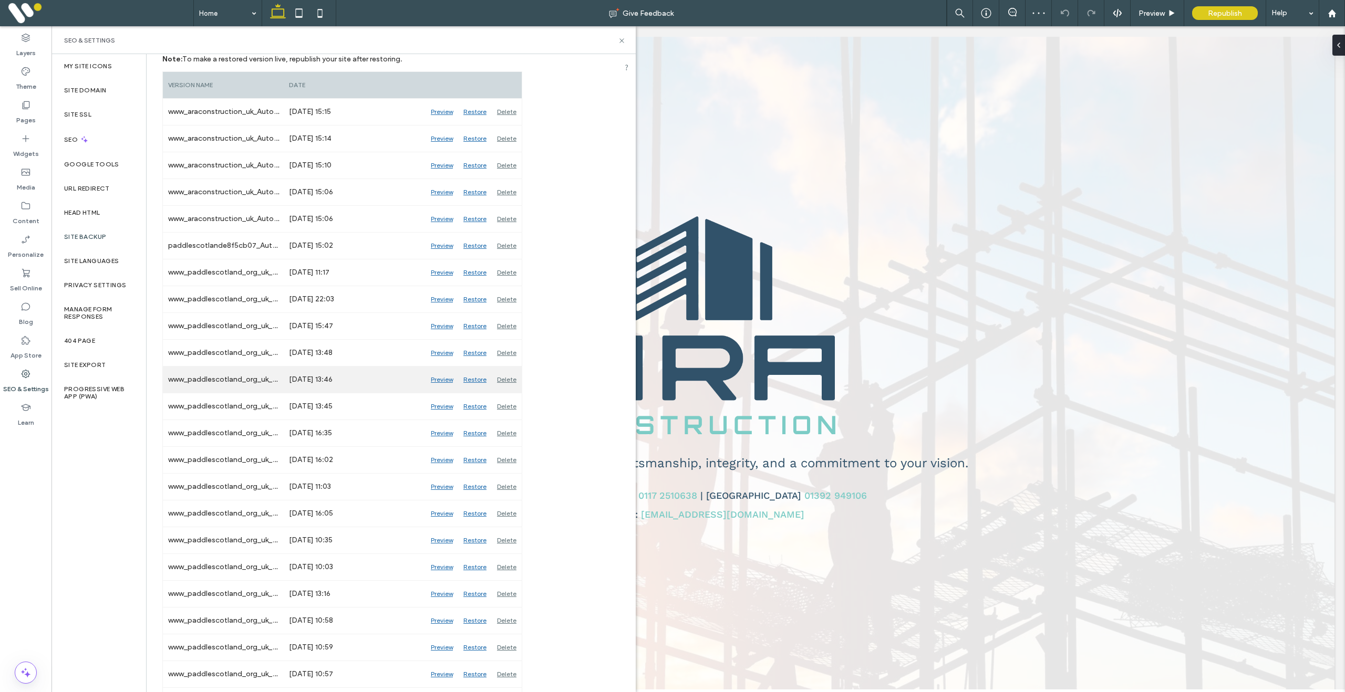
click at [511, 379] on div "Delete" at bounding box center [507, 380] width 30 height 26
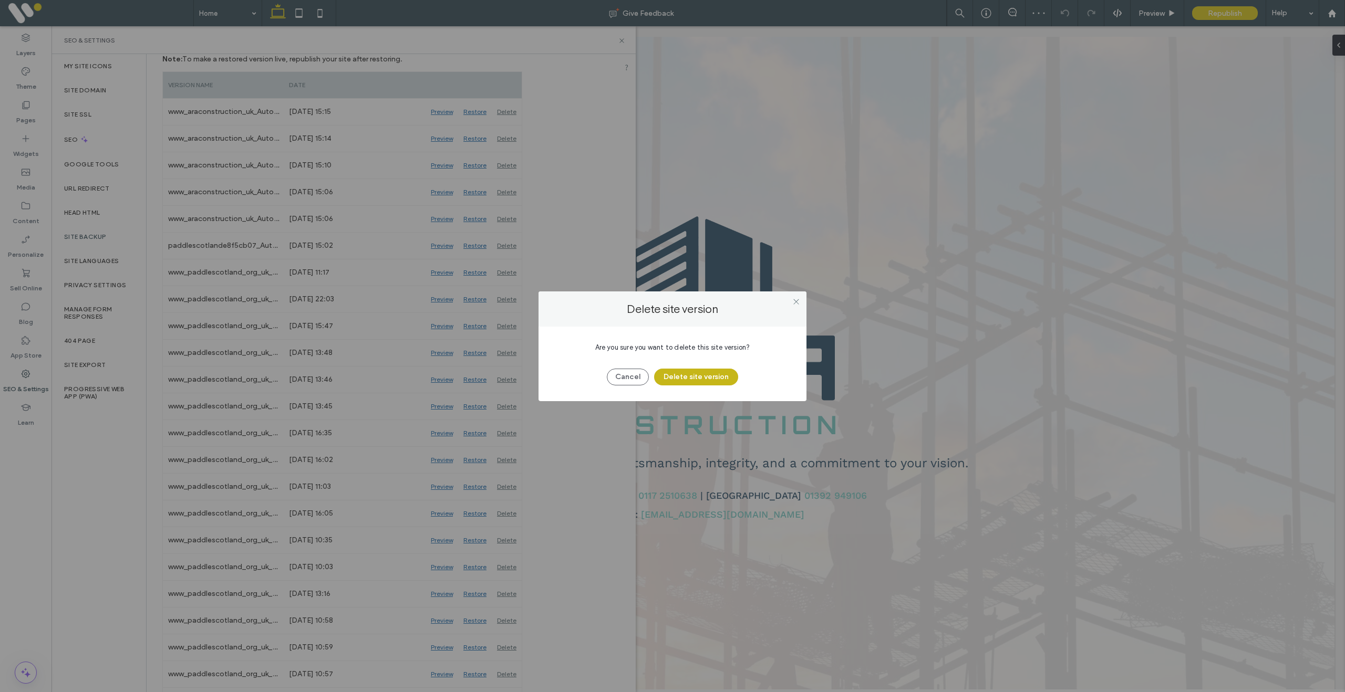
click at [700, 377] on button "Delete site version" at bounding box center [696, 377] width 84 height 17
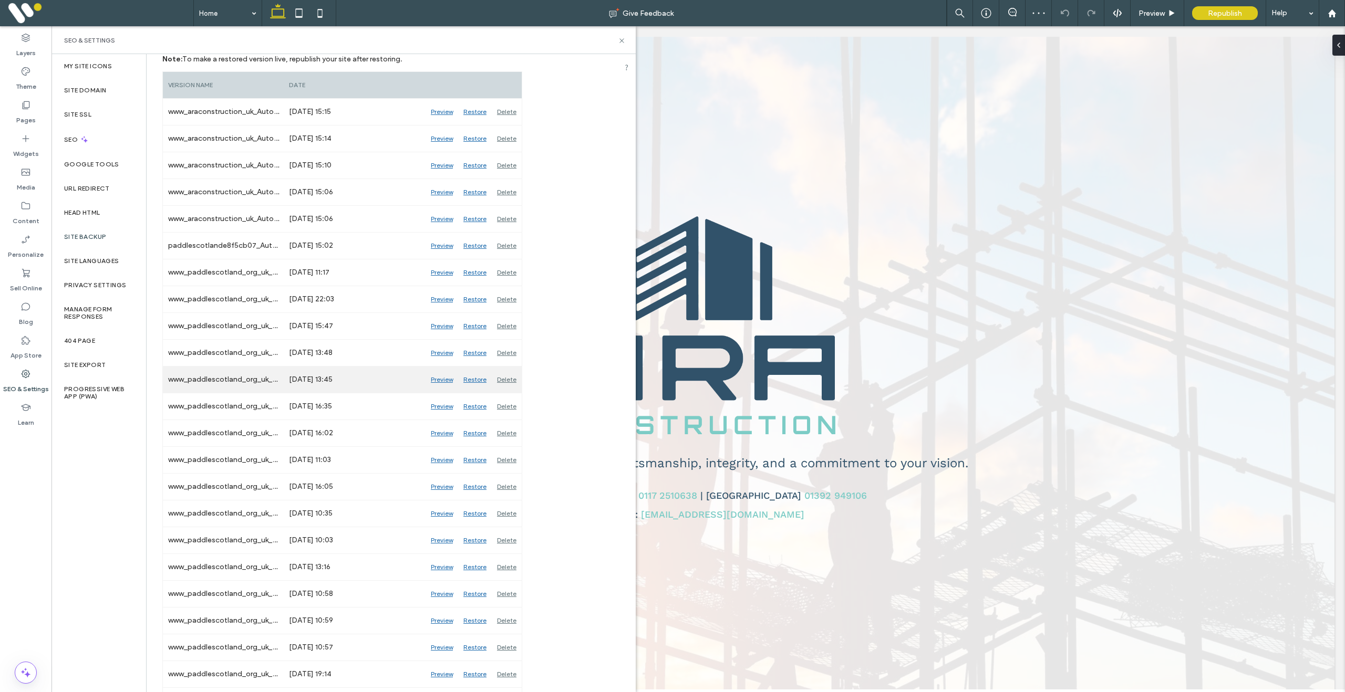
click at [511, 385] on div "Delete" at bounding box center [507, 380] width 30 height 26
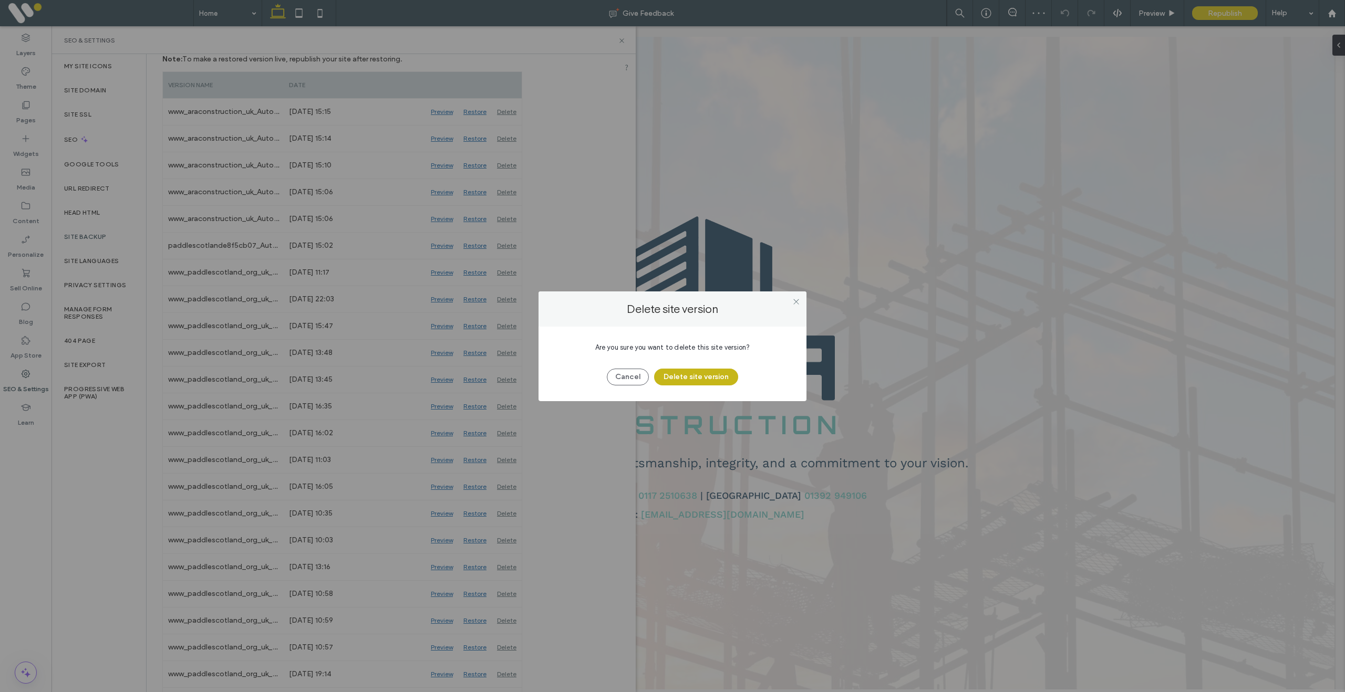
click at [687, 379] on button "Delete site version" at bounding box center [696, 377] width 84 height 17
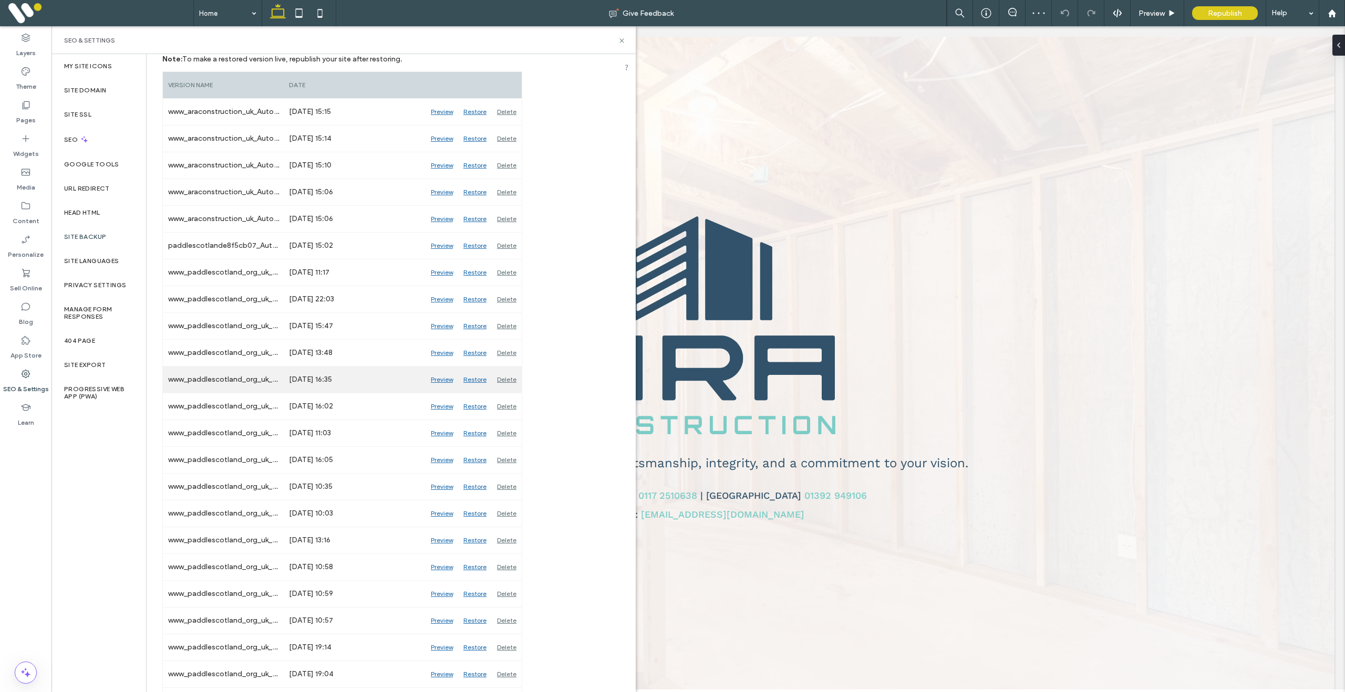
click at [506, 378] on div "Delete" at bounding box center [507, 380] width 30 height 26
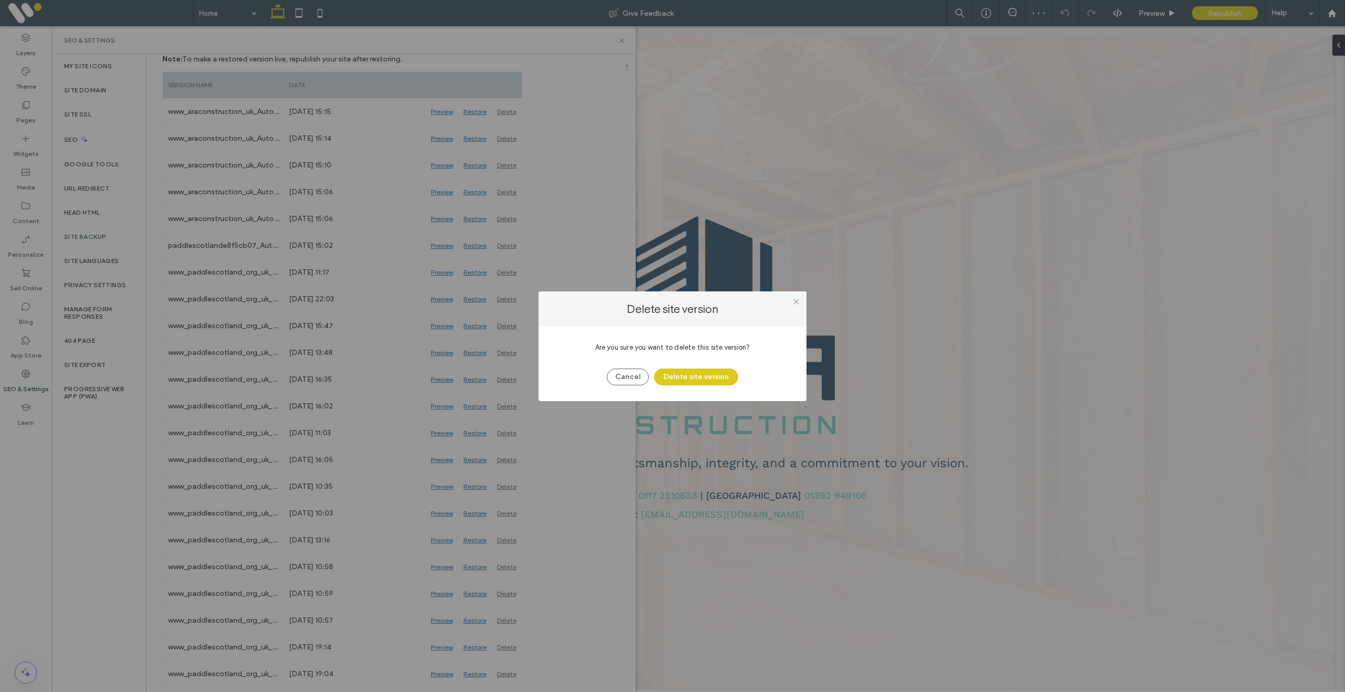
drag, startPoint x: 685, startPoint y: 382, endPoint x: 655, endPoint y: 381, distance: 30.0
click at [685, 382] on button "Delete site version" at bounding box center [696, 377] width 84 height 17
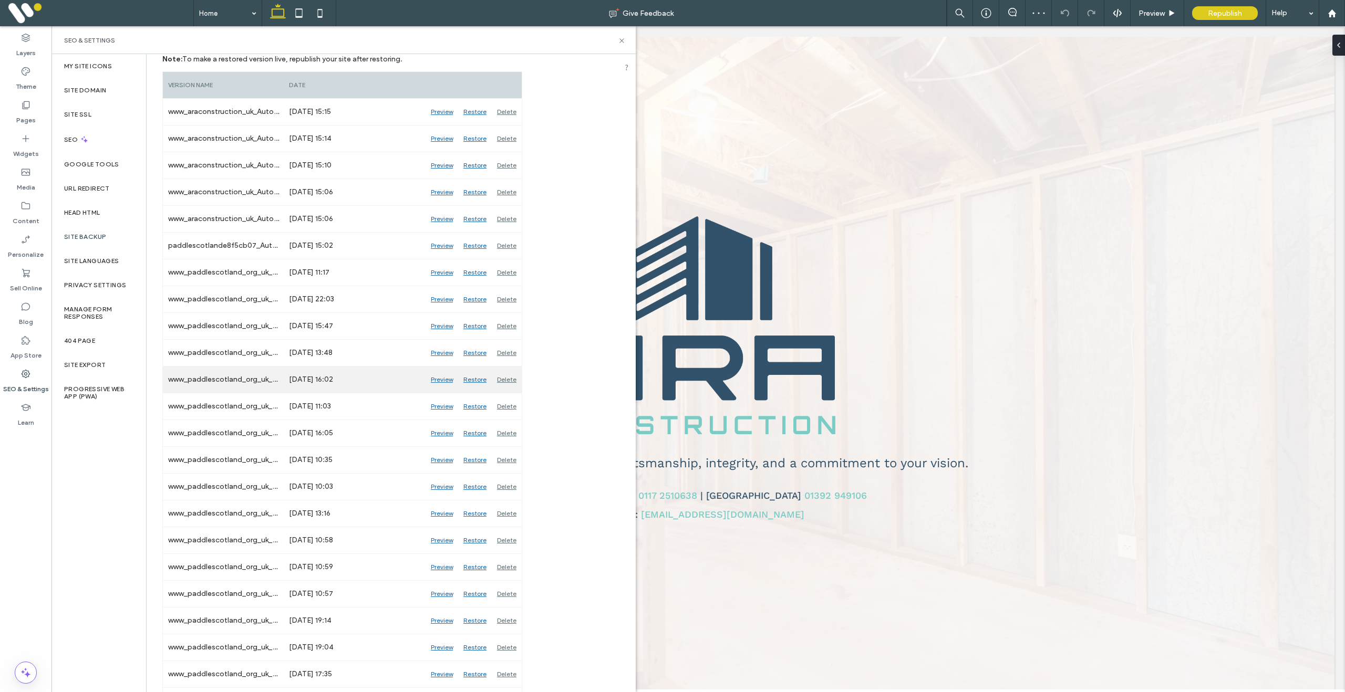
click at [509, 379] on div "Delete" at bounding box center [507, 380] width 30 height 26
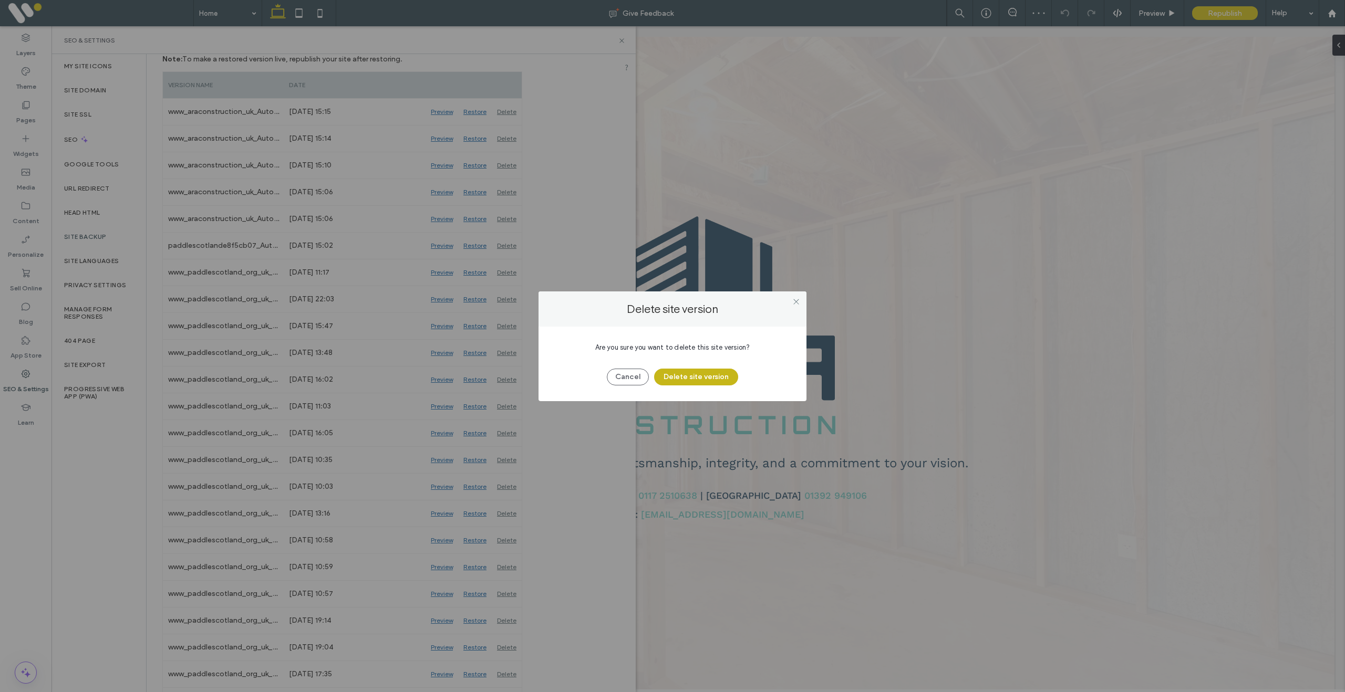
click at [690, 384] on button "Delete site version" at bounding box center [696, 377] width 84 height 17
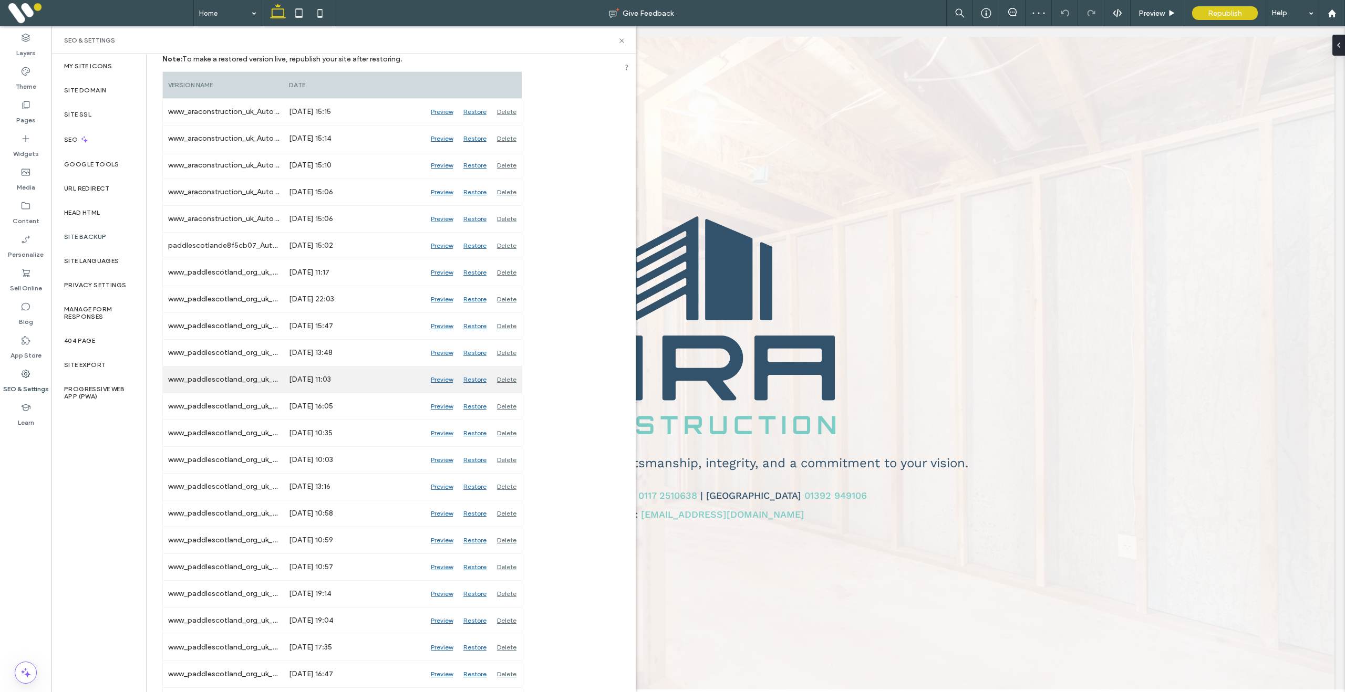
click at [506, 383] on div "Delete" at bounding box center [507, 380] width 30 height 26
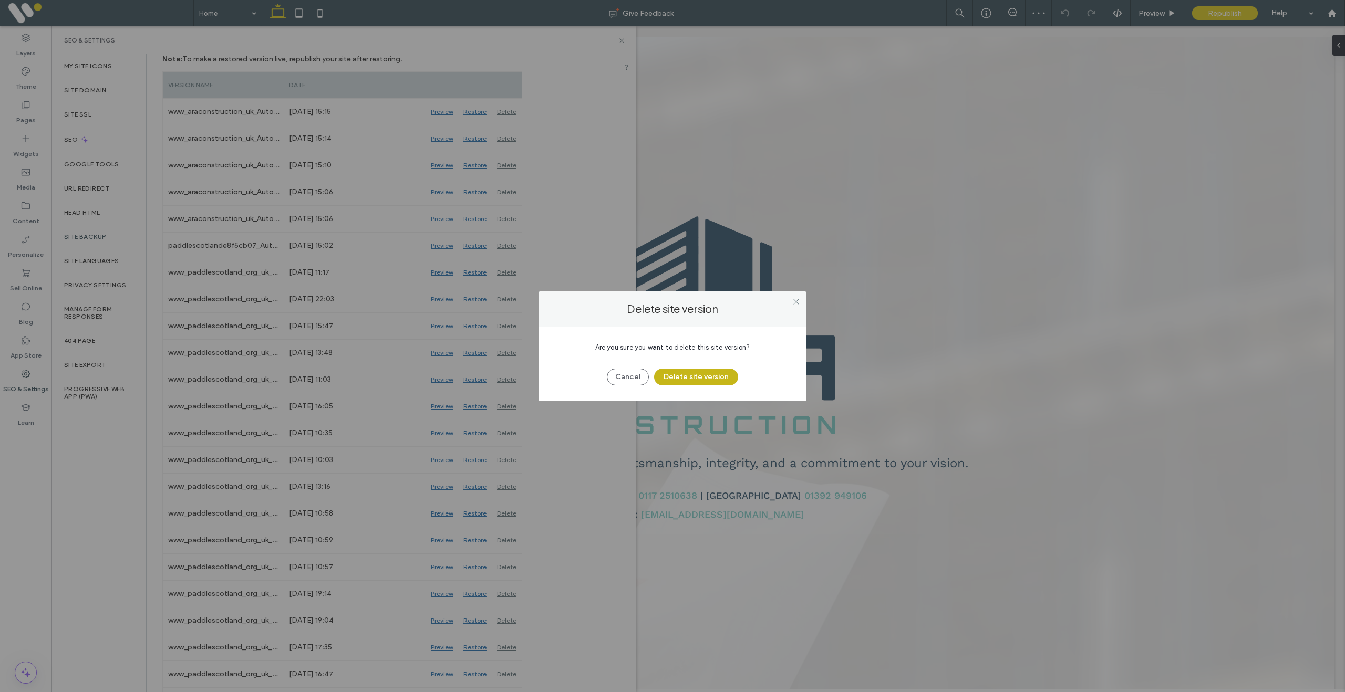
drag, startPoint x: 718, startPoint y: 379, endPoint x: 681, endPoint y: 387, distance: 37.5
click at [718, 379] on button "Delete site version" at bounding box center [696, 377] width 84 height 17
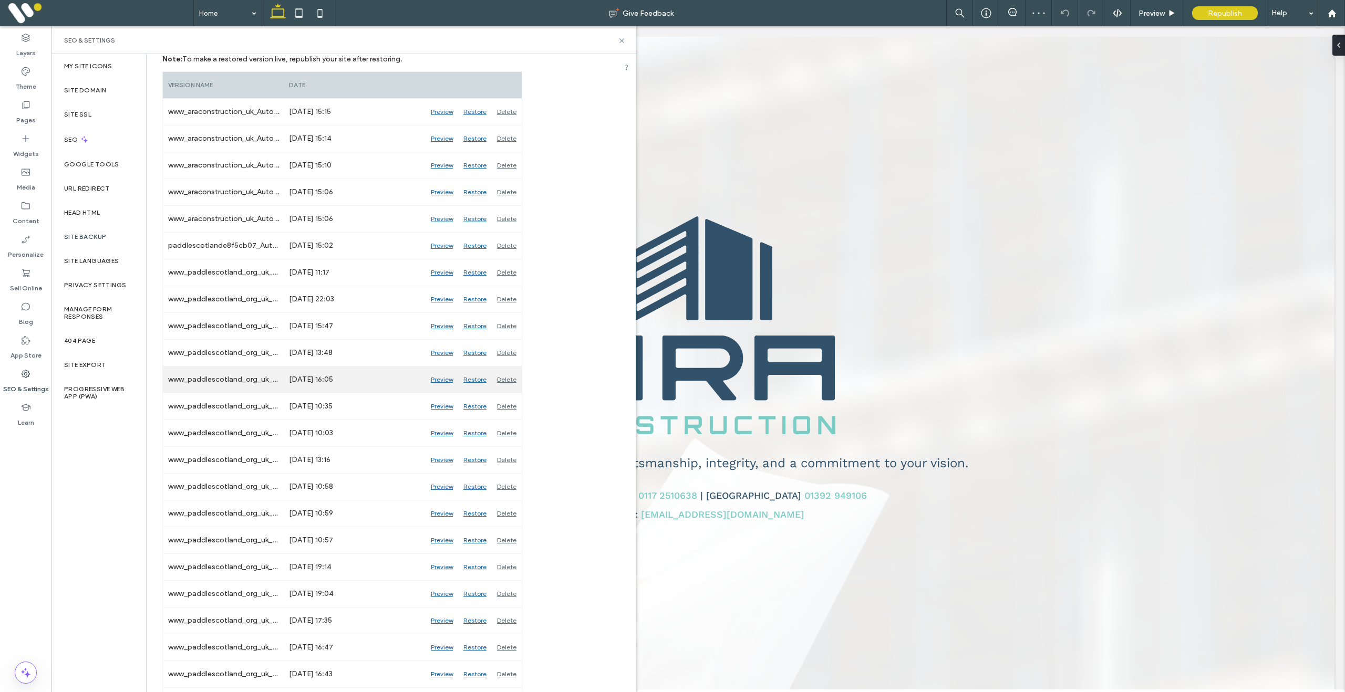
click at [502, 380] on div "Delete" at bounding box center [507, 380] width 30 height 26
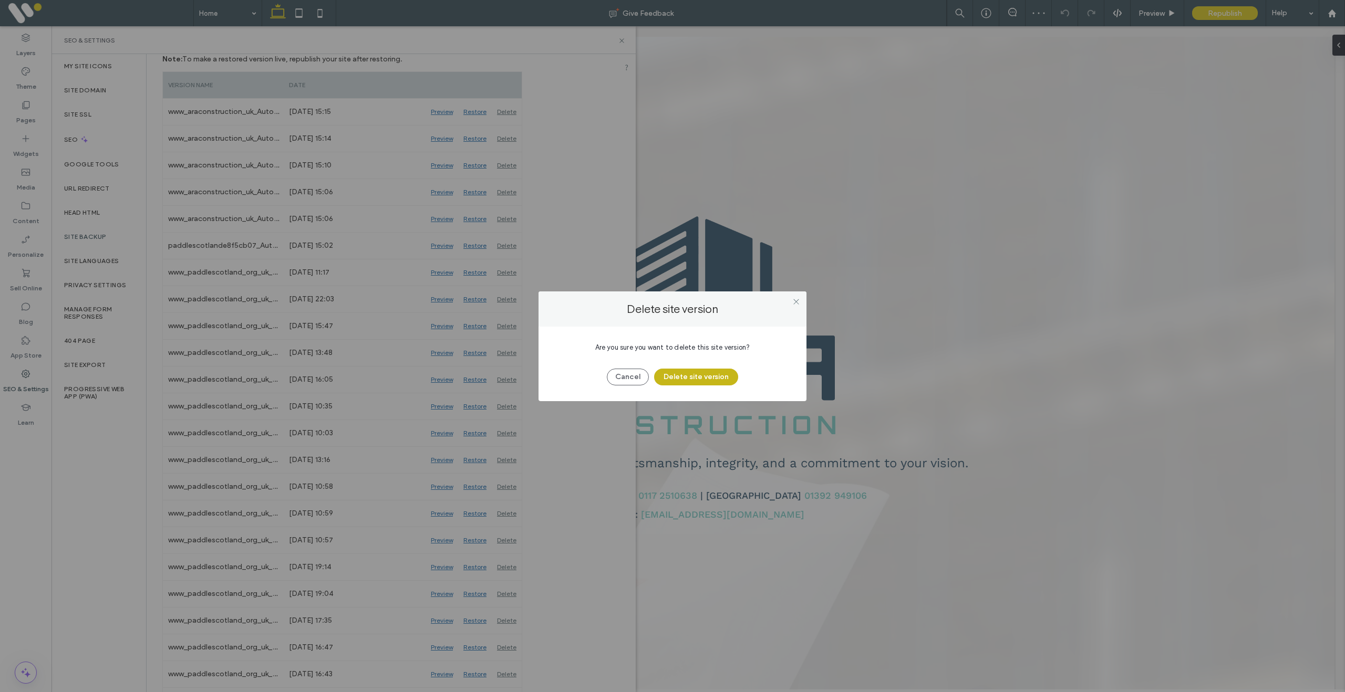
click at [711, 381] on button "Delete site version" at bounding box center [696, 377] width 84 height 17
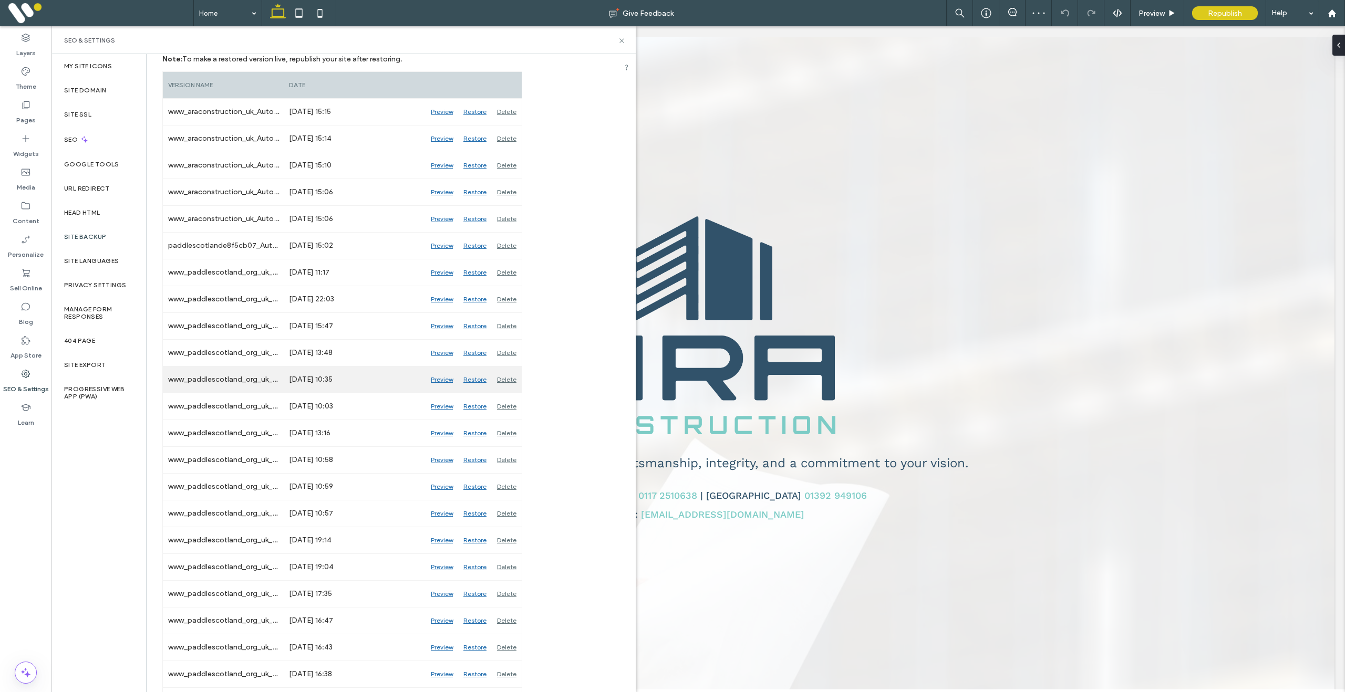
click at [510, 382] on div "Delete" at bounding box center [507, 380] width 30 height 26
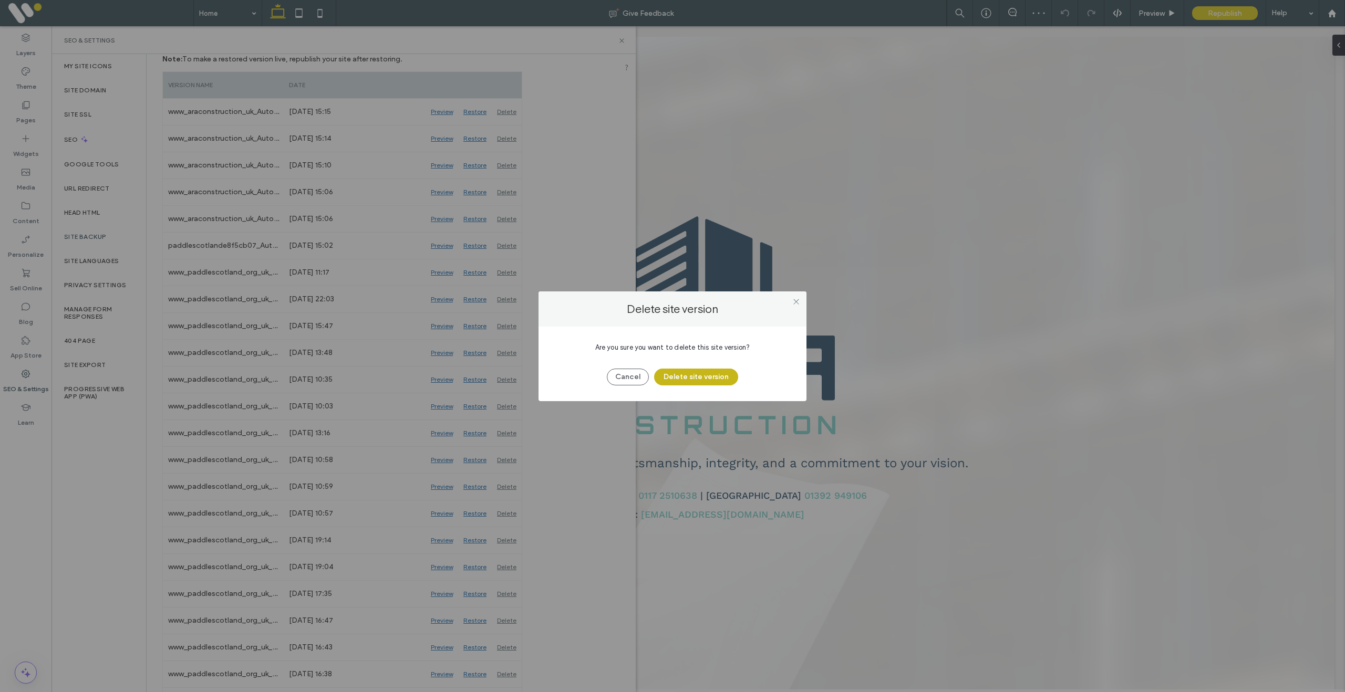
click at [703, 378] on button "Delete site version" at bounding box center [696, 377] width 84 height 17
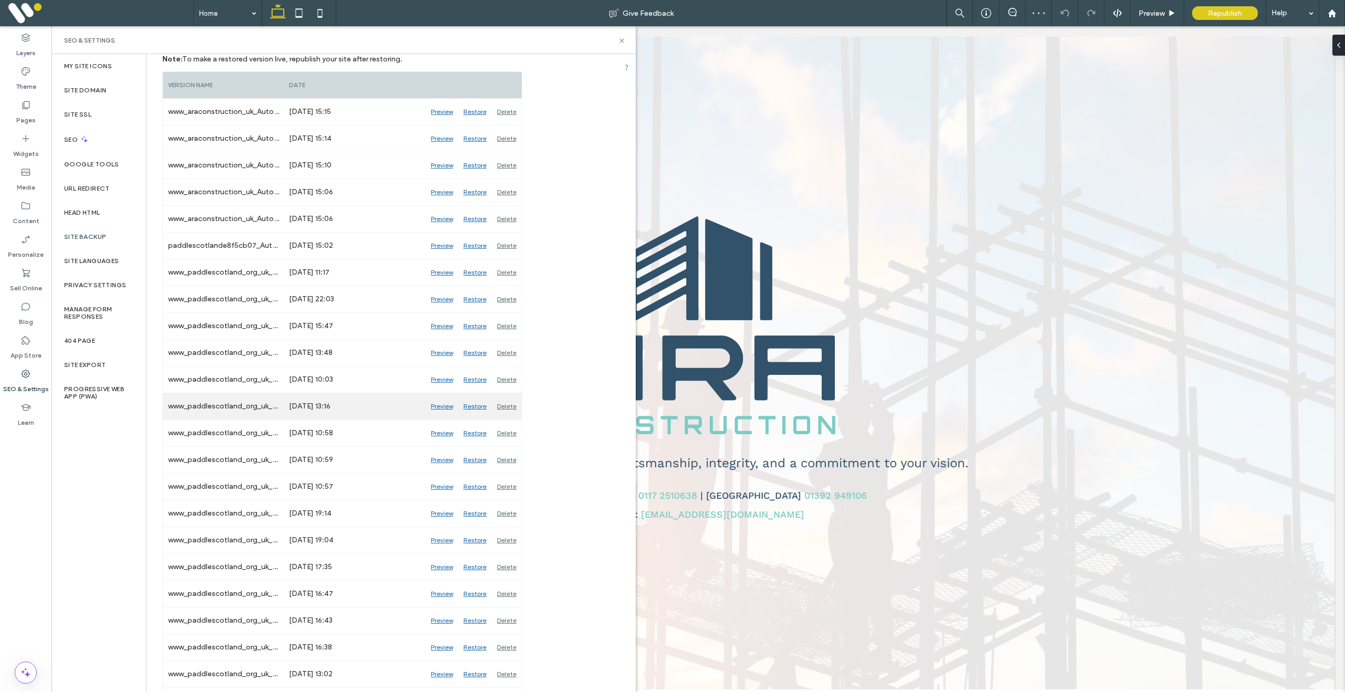
click at [504, 405] on div "Delete" at bounding box center [507, 406] width 30 height 26
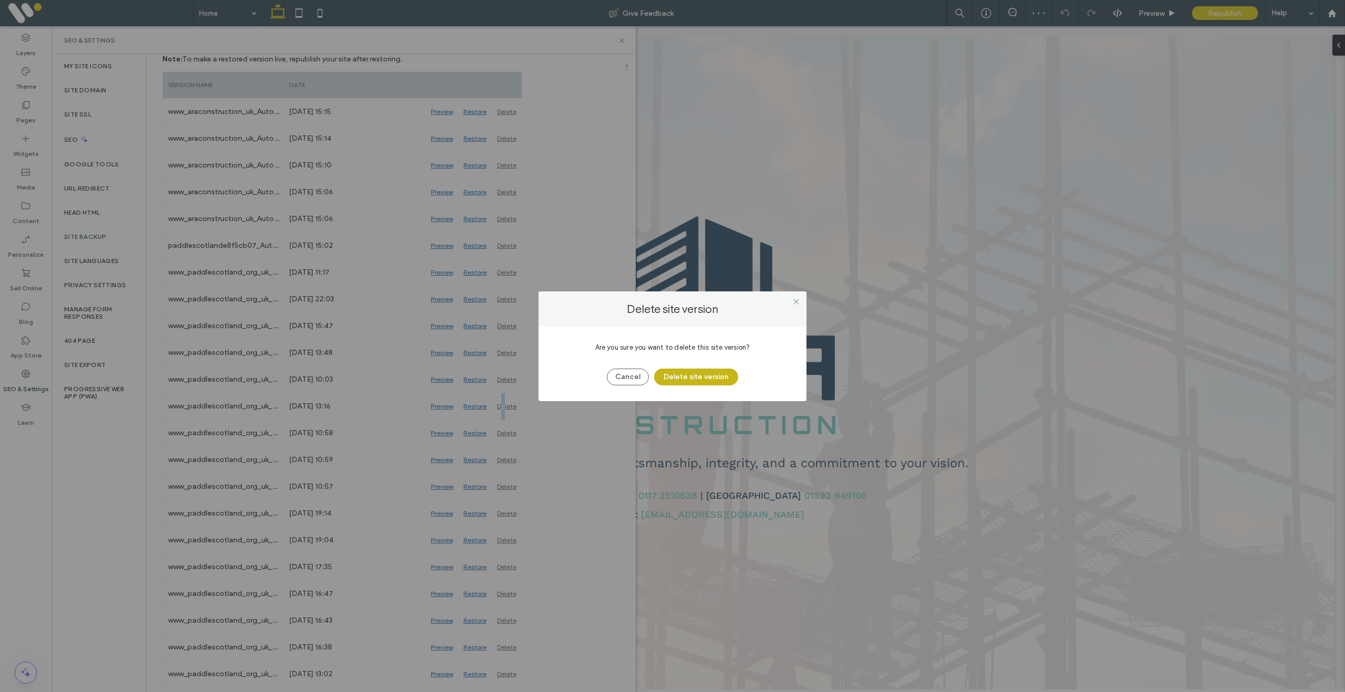
click at [701, 381] on button "Delete site version" at bounding box center [696, 377] width 84 height 17
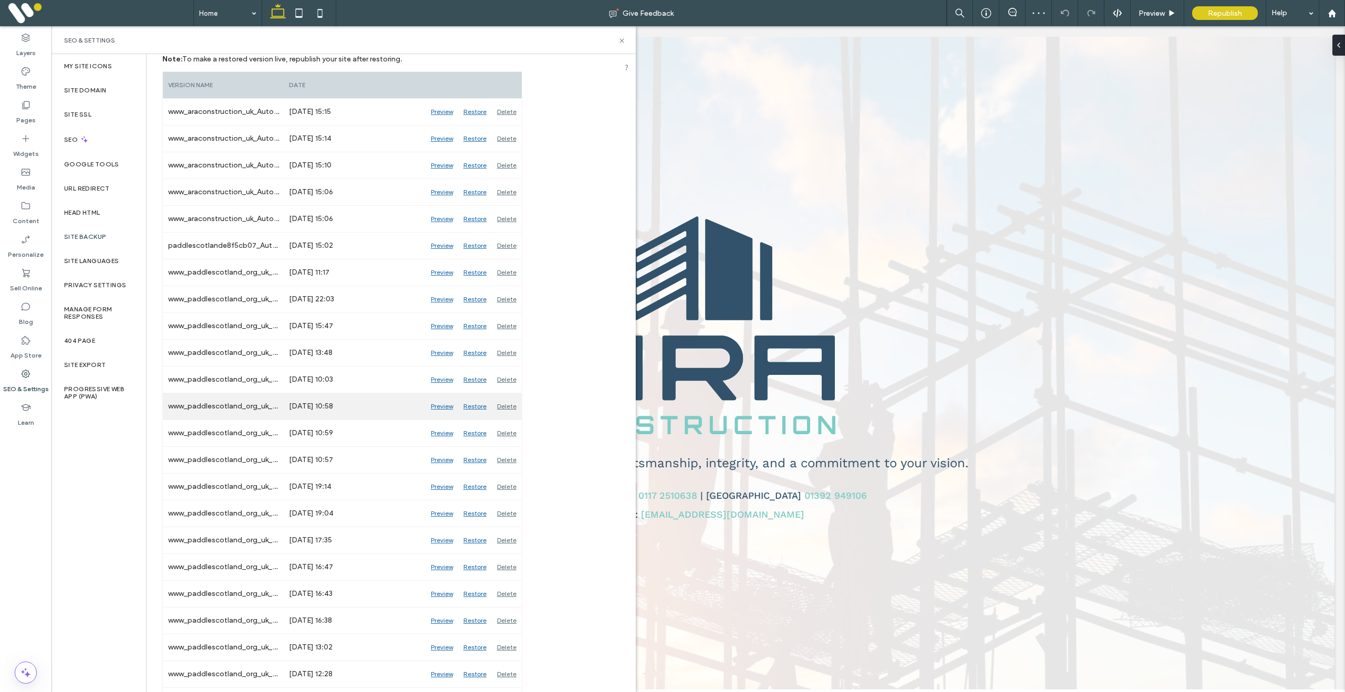
click at [510, 407] on div "Delete" at bounding box center [507, 406] width 30 height 26
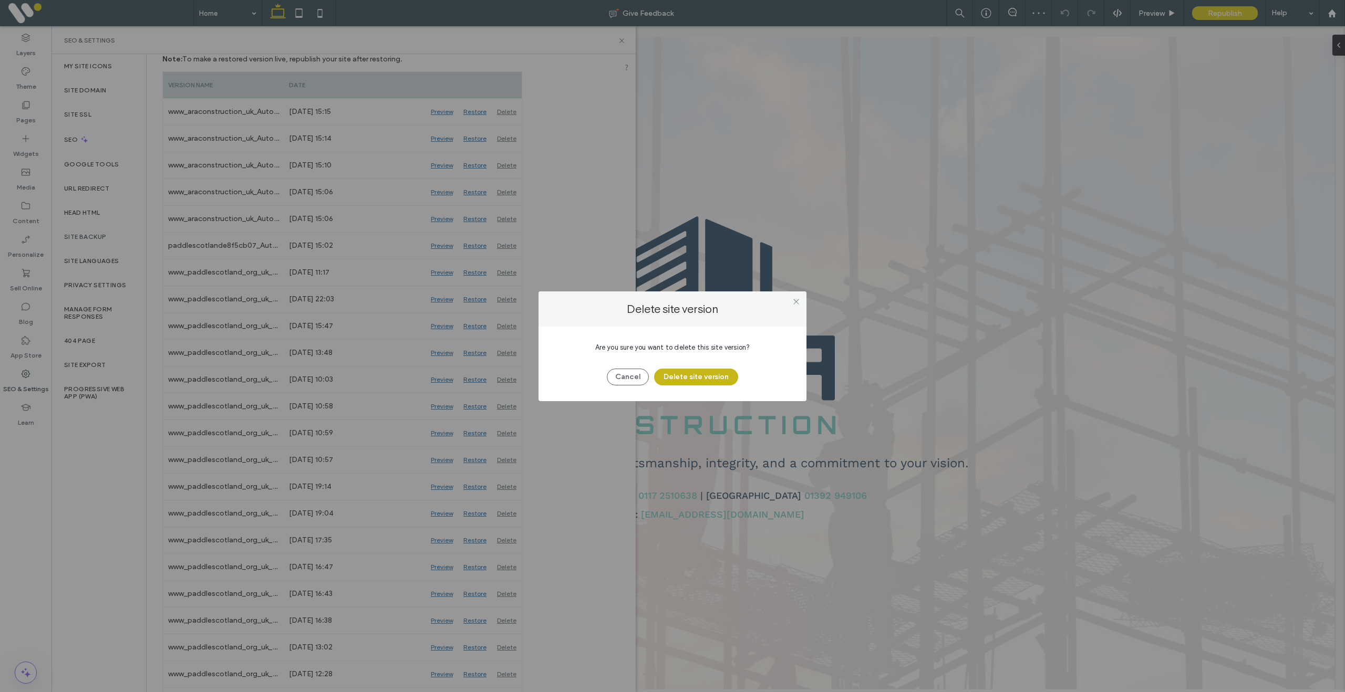
click at [722, 377] on button "Delete site version" at bounding box center [696, 377] width 84 height 17
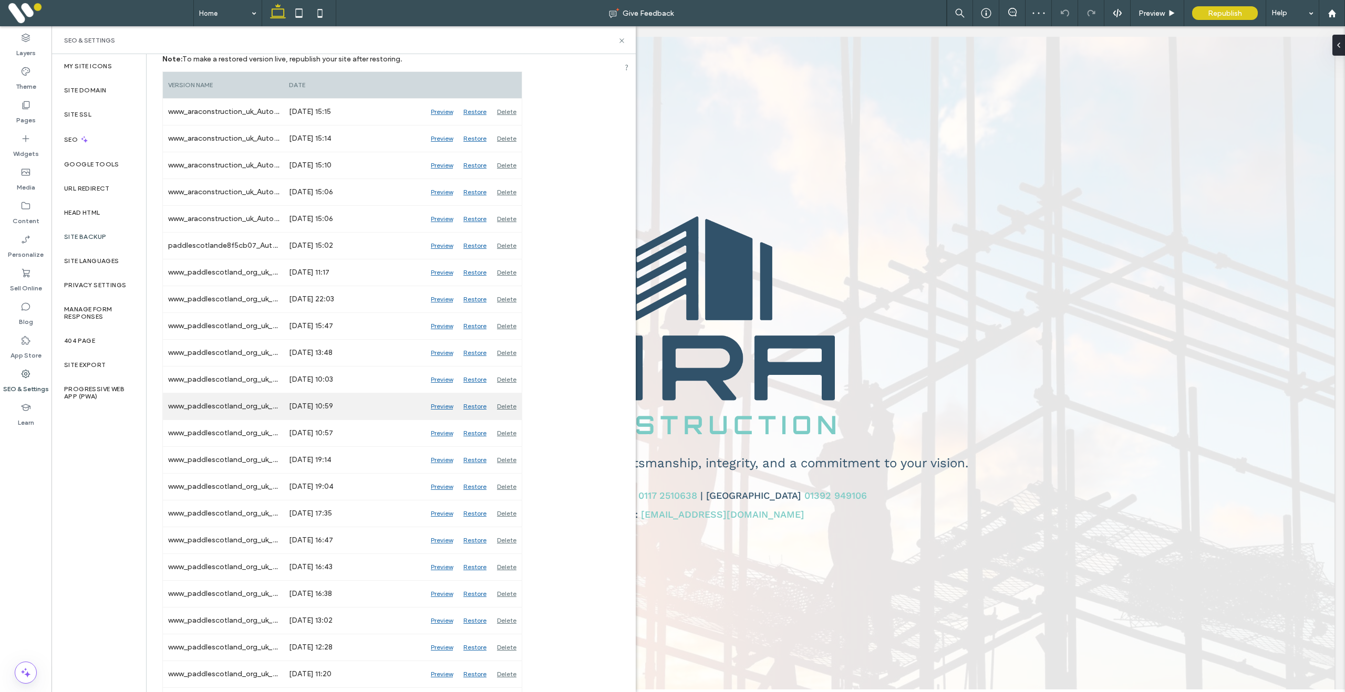
click at [503, 407] on div "Delete" at bounding box center [507, 406] width 30 height 26
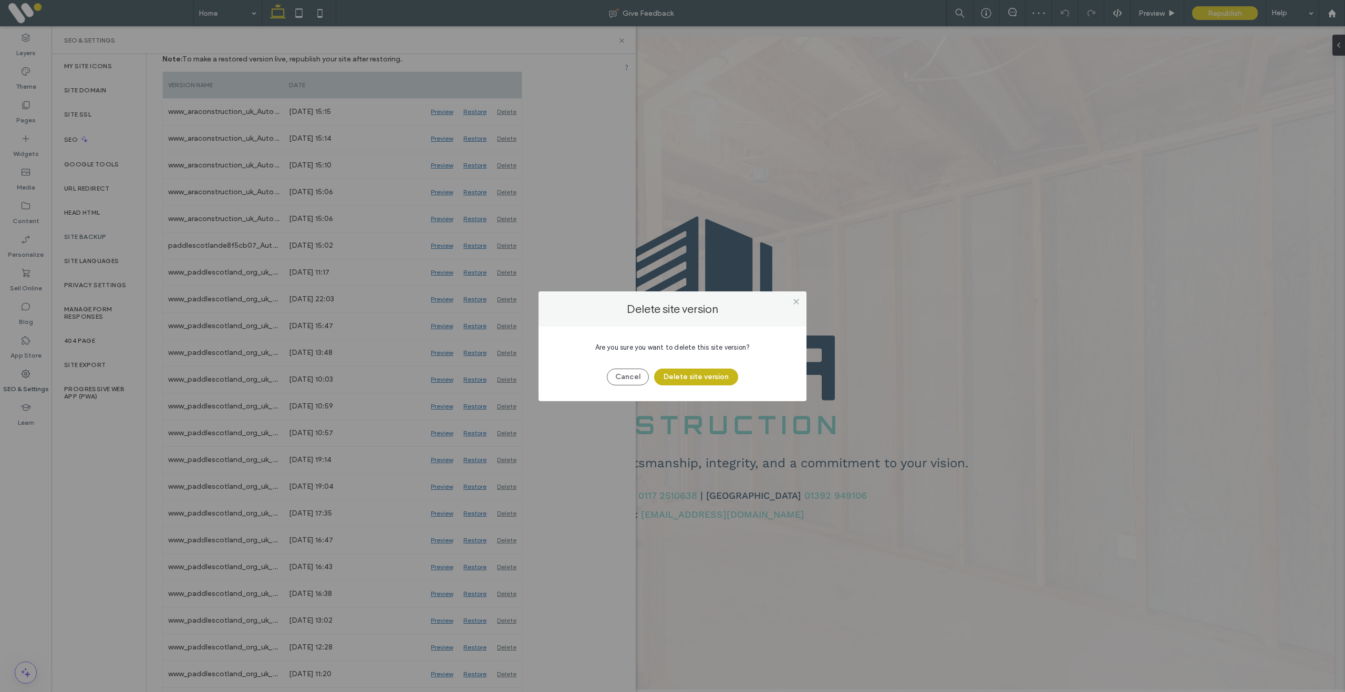
click at [684, 380] on button "Delete site version" at bounding box center [696, 377] width 84 height 17
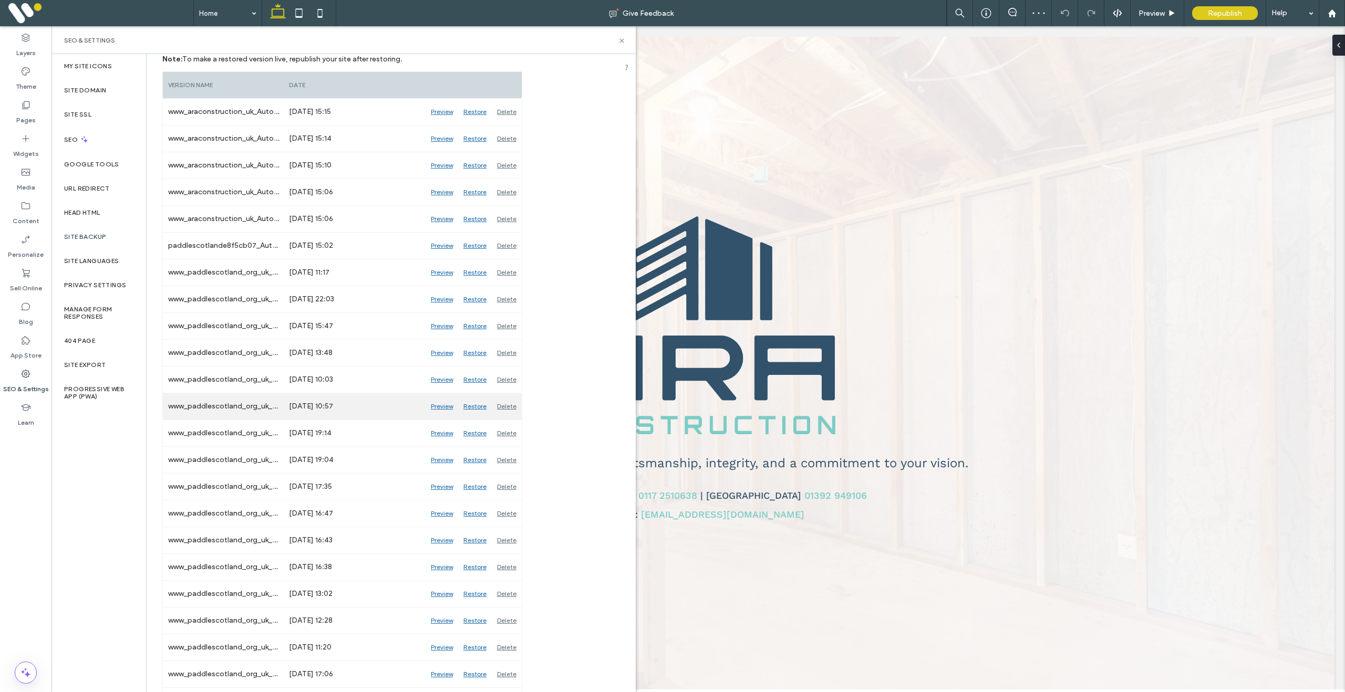
click at [510, 407] on div "Delete" at bounding box center [507, 406] width 30 height 26
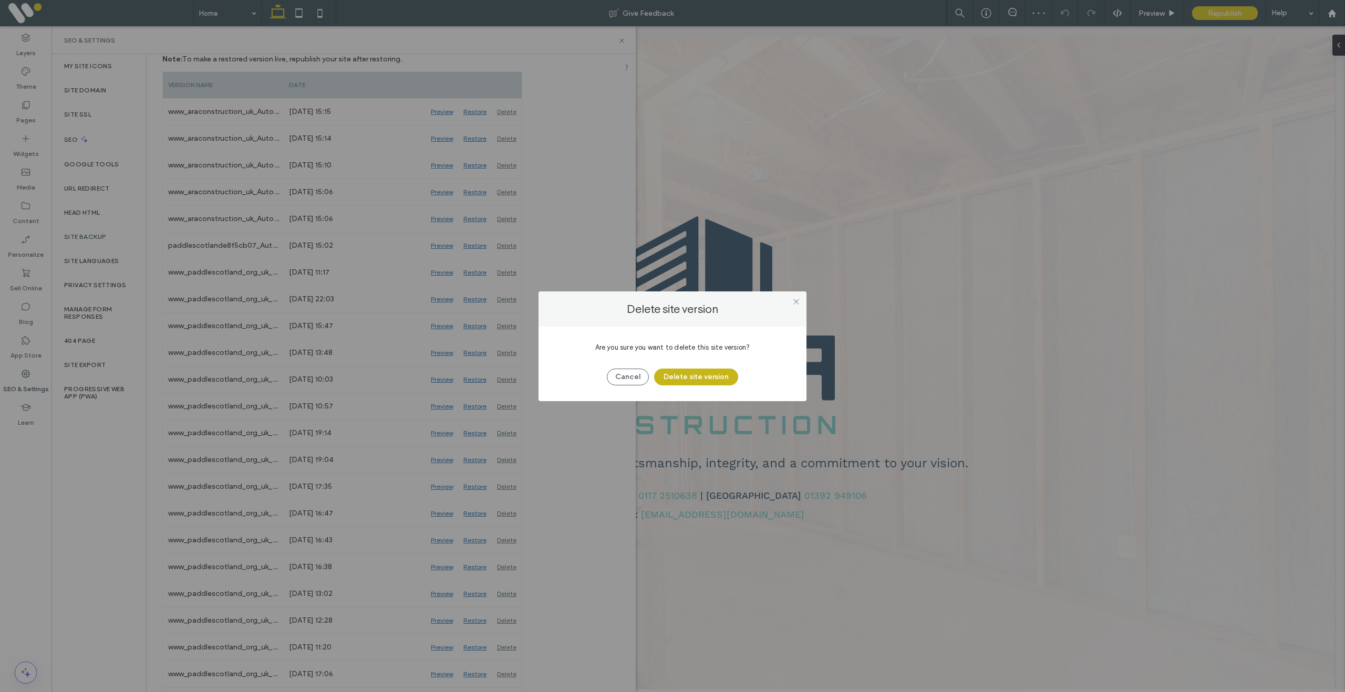
click at [702, 378] on button "Delete site version" at bounding box center [696, 377] width 84 height 17
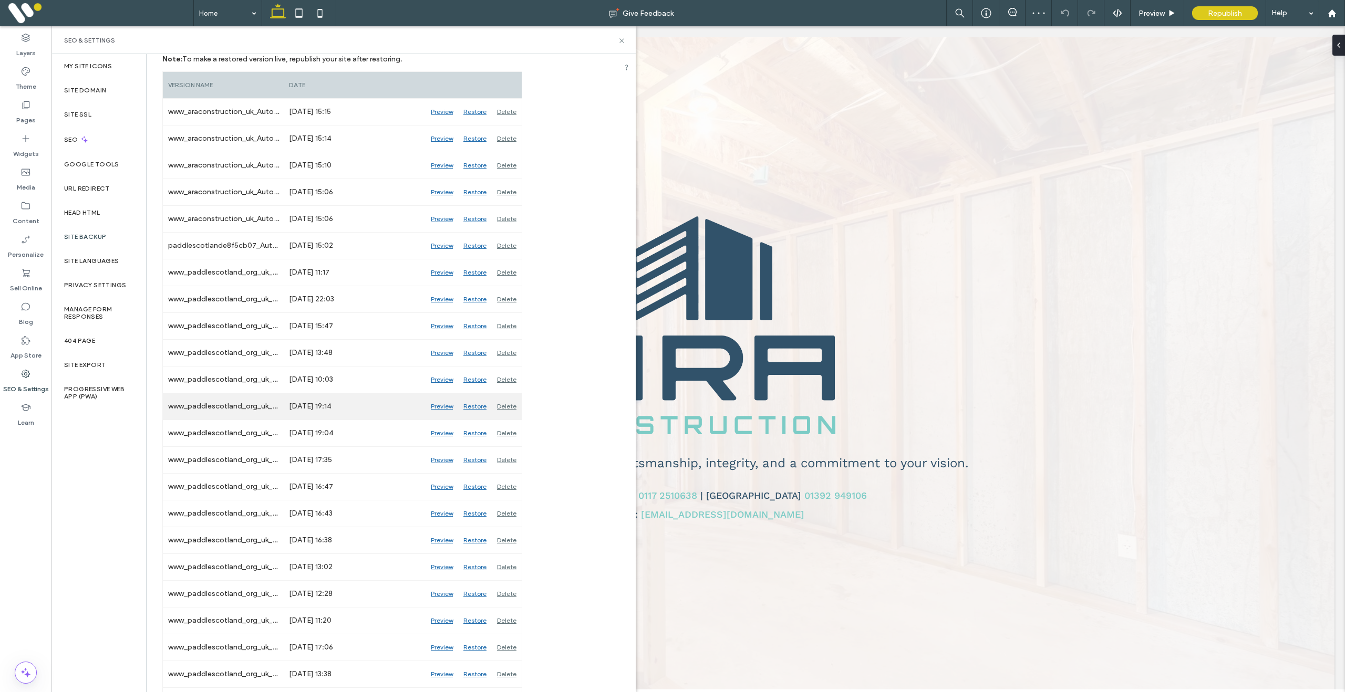
click at [503, 410] on div "Delete" at bounding box center [507, 406] width 30 height 26
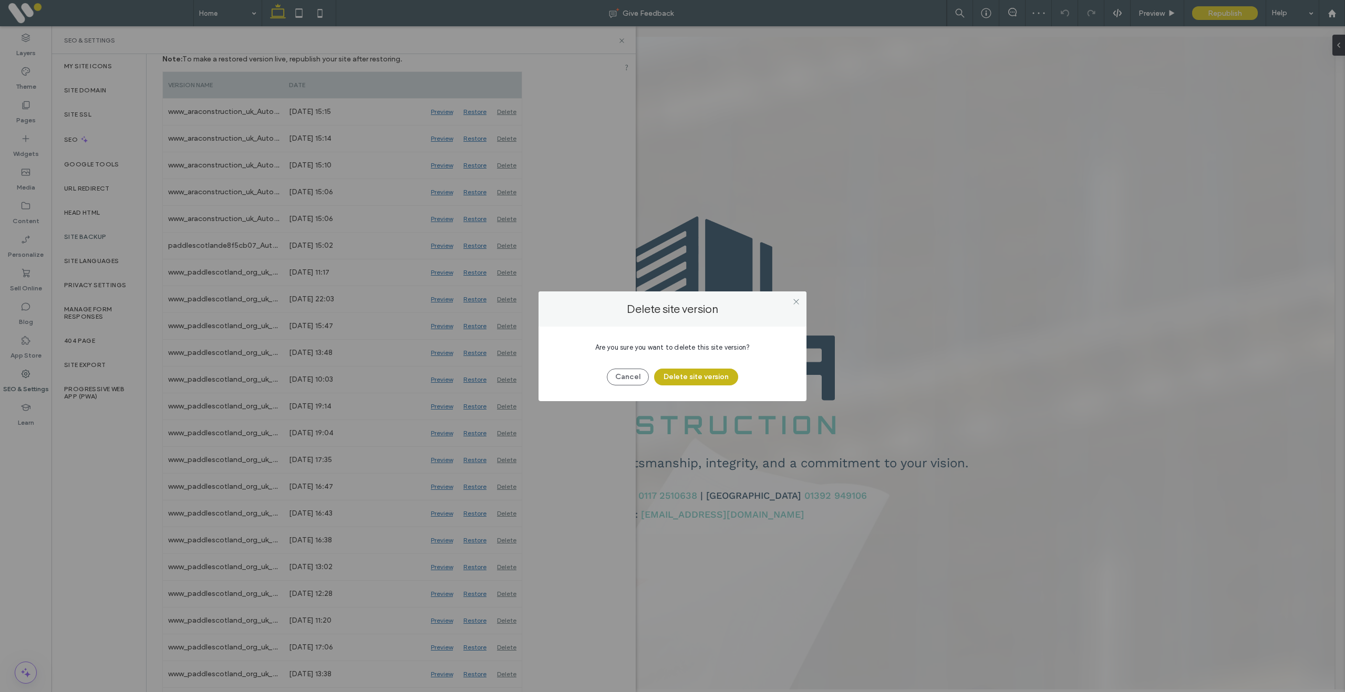
drag, startPoint x: 692, startPoint y: 381, endPoint x: 684, endPoint y: 383, distance: 8.2
click at [692, 381] on button "Delete site version" at bounding box center [696, 377] width 84 height 17
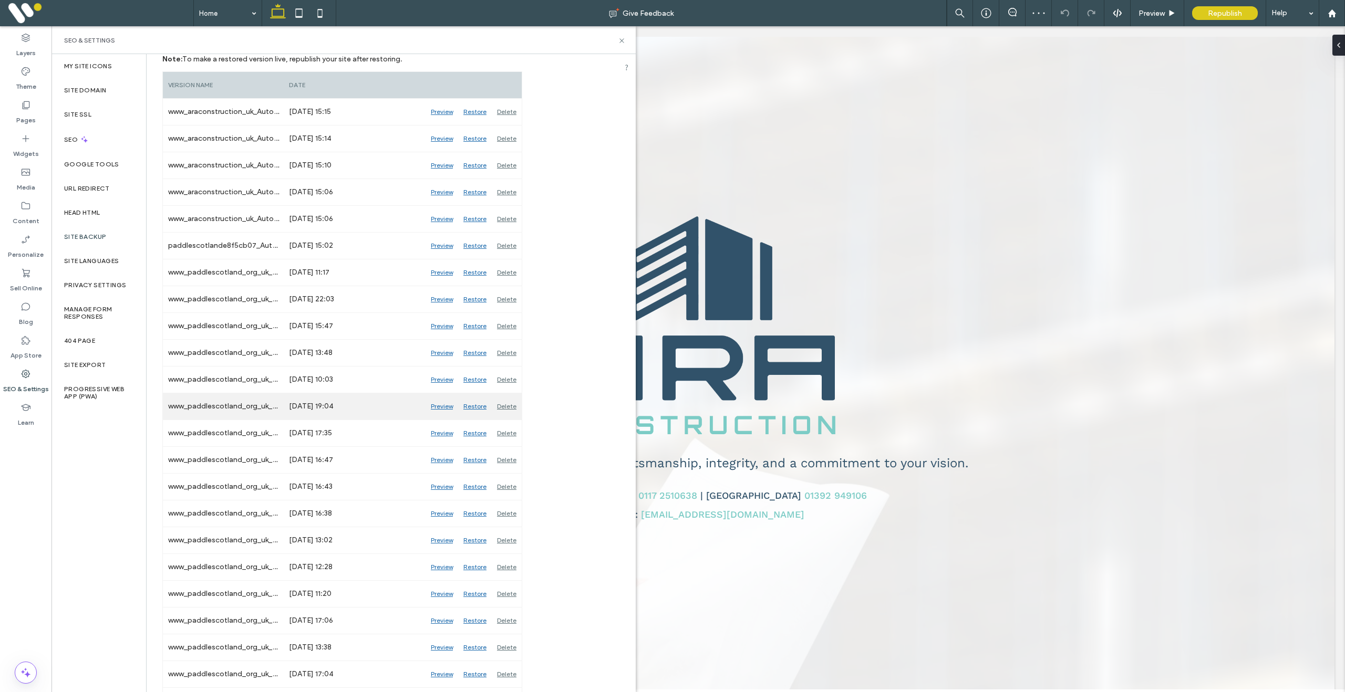
click at [506, 407] on div "Delete" at bounding box center [507, 406] width 30 height 26
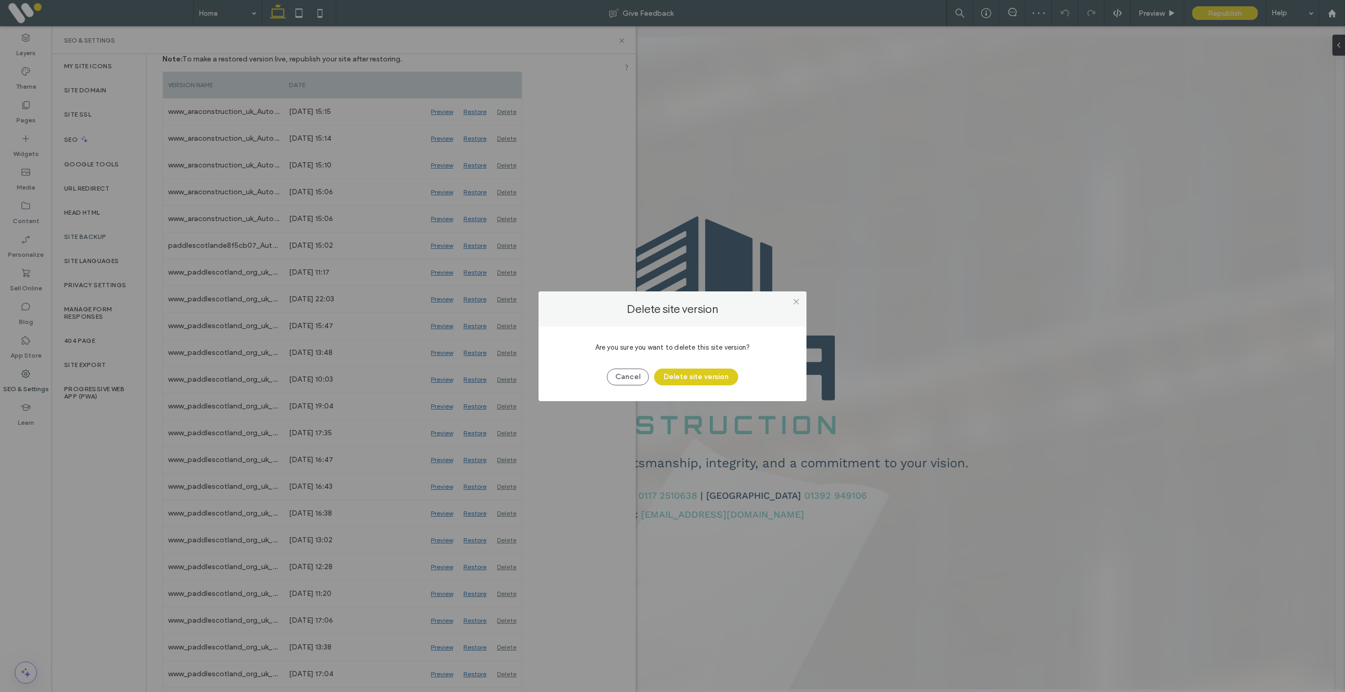
drag, startPoint x: 685, startPoint y: 381, endPoint x: 550, endPoint y: 377, distance: 134.5
click at [685, 381] on button "Delete site version" at bounding box center [696, 377] width 84 height 17
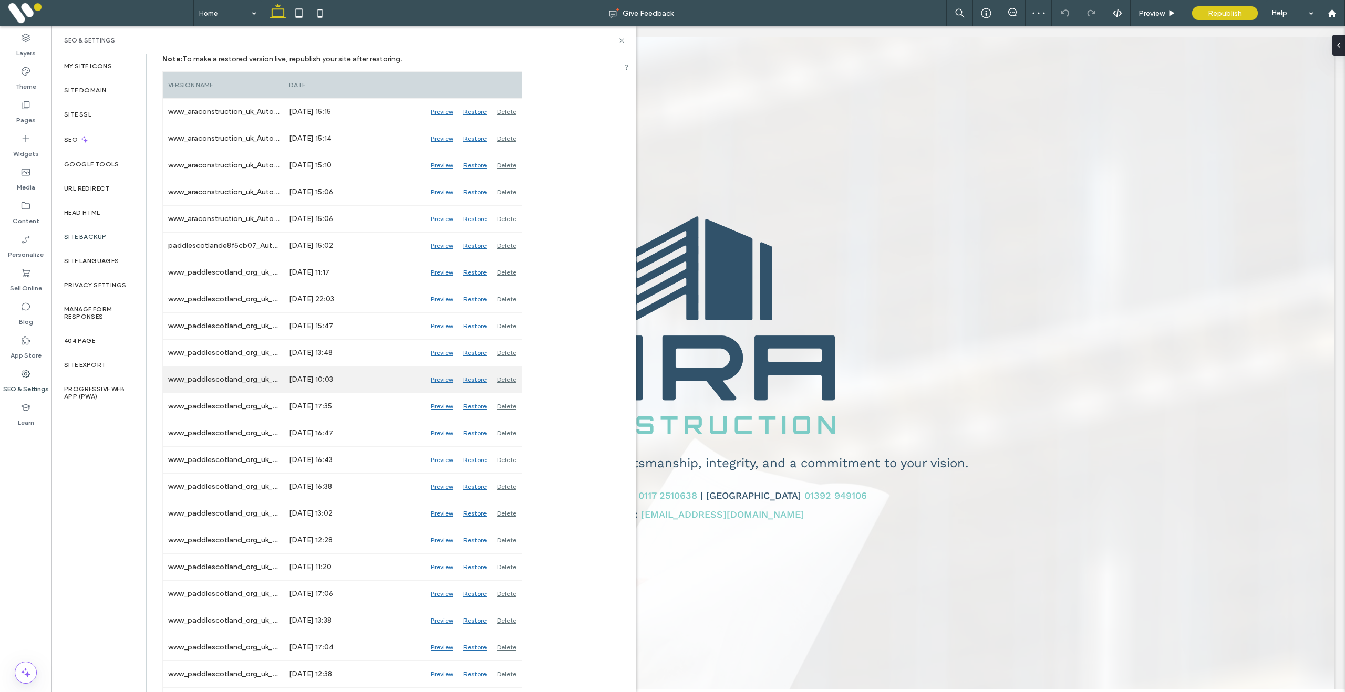
click at [514, 382] on div "Delete" at bounding box center [507, 380] width 30 height 26
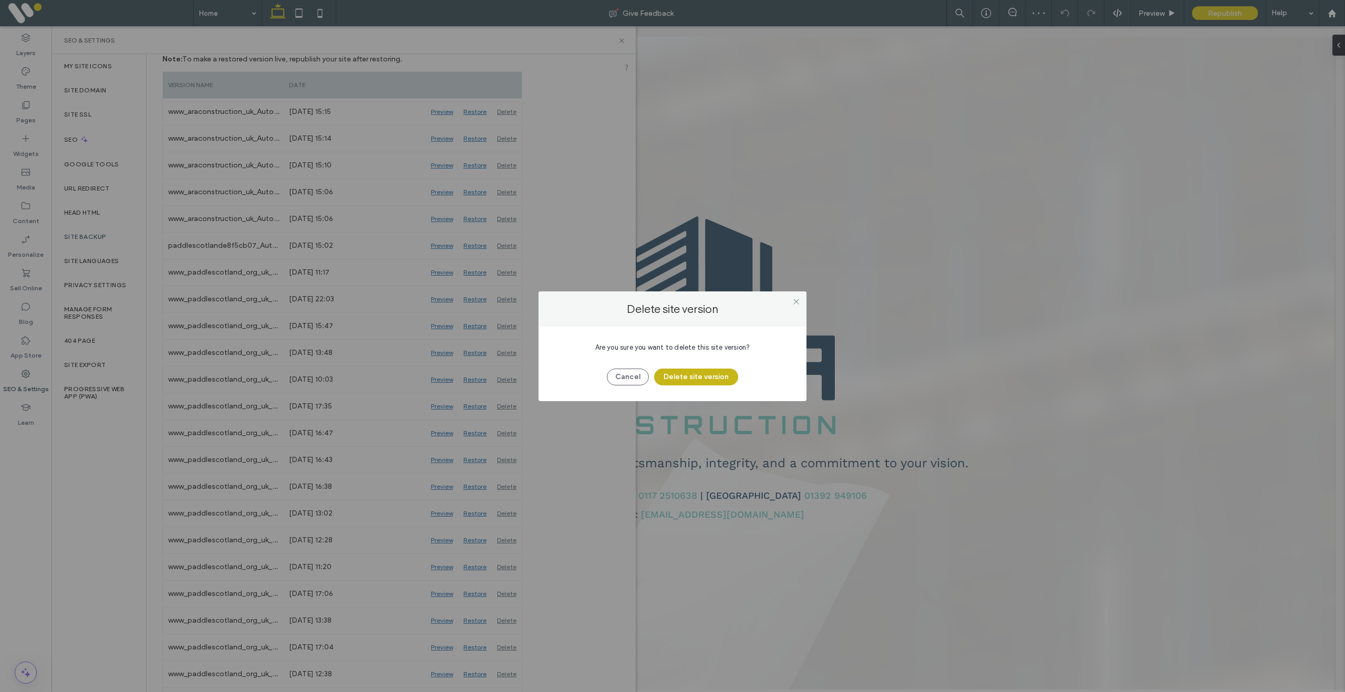
click at [689, 378] on button "Delete site version" at bounding box center [696, 377] width 84 height 17
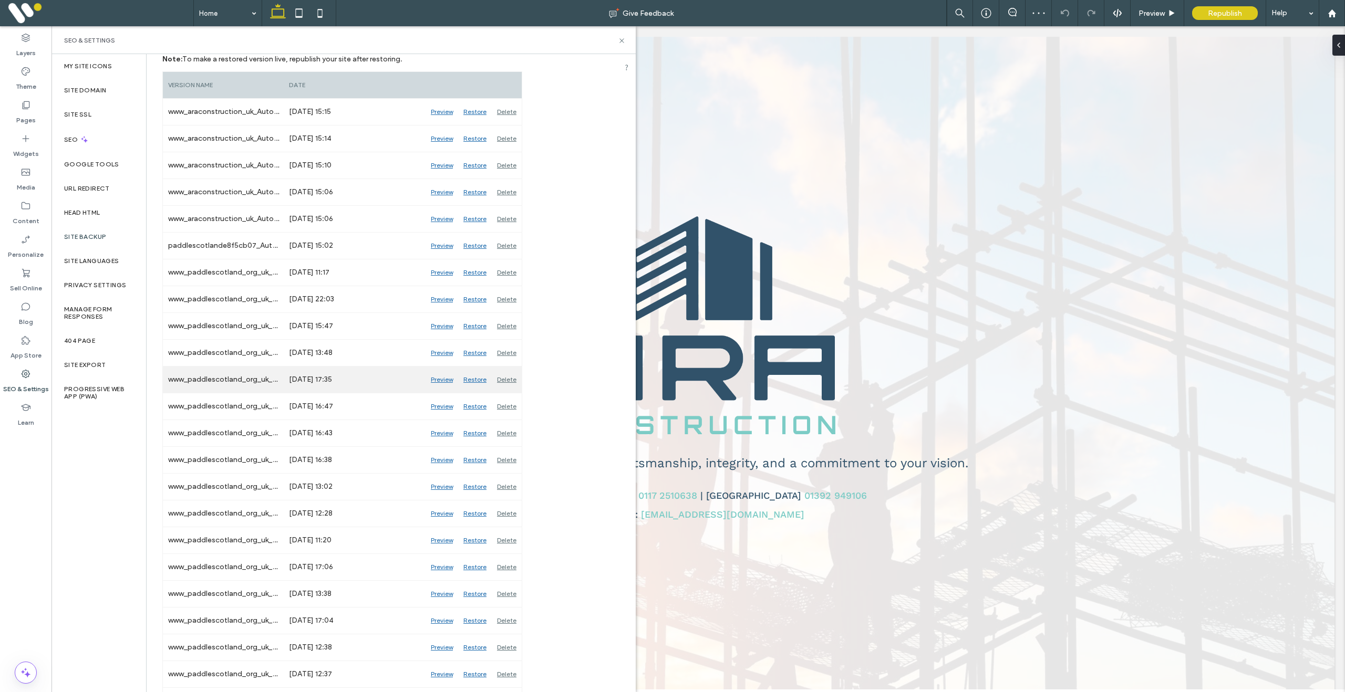
click at [510, 379] on div "Delete" at bounding box center [507, 380] width 30 height 26
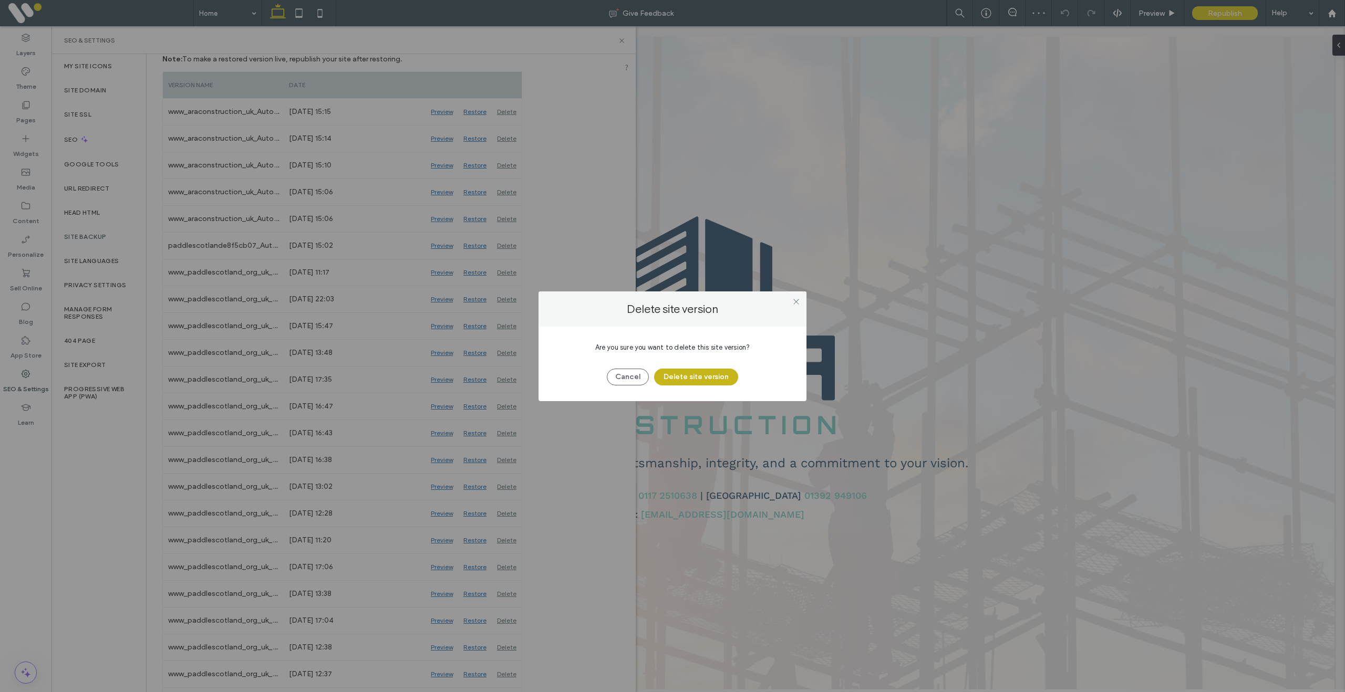
drag, startPoint x: 681, startPoint y: 379, endPoint x: 672, endPoint y: 380, distance: 8.5
click at [679, 379] on button "Delete site version" at bounding box center [696, 377] width 84 height 17
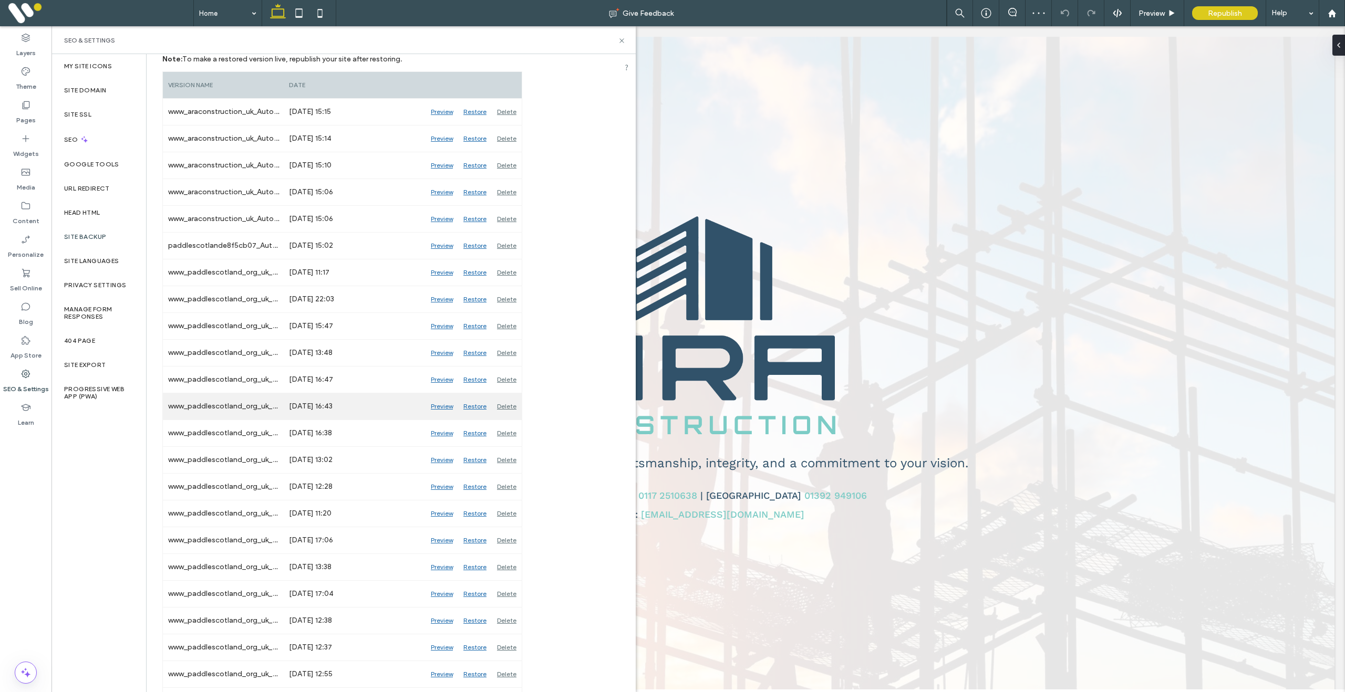
click at [506, 403] on div "Delete" at bounding box center [507, 406] width 30 height 26
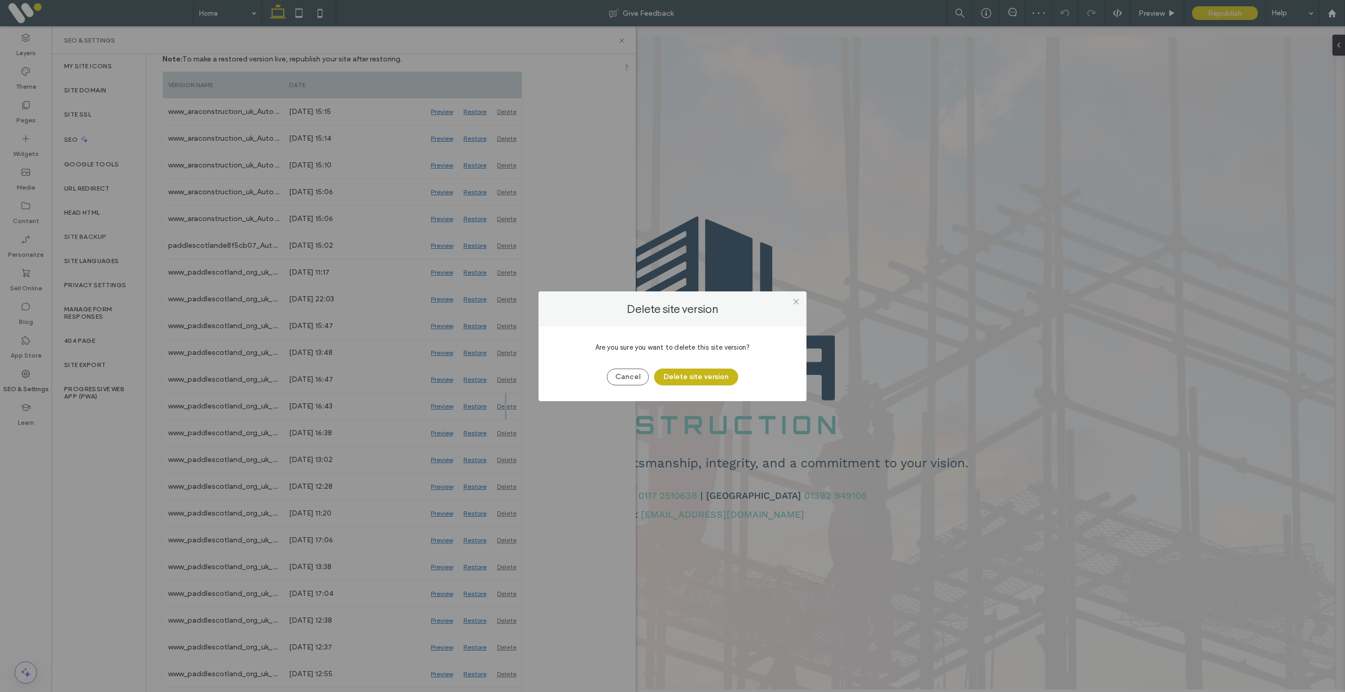
click at [708, 379] on button "Delete site version" at bounding box center [696, 377] width 84 height 17
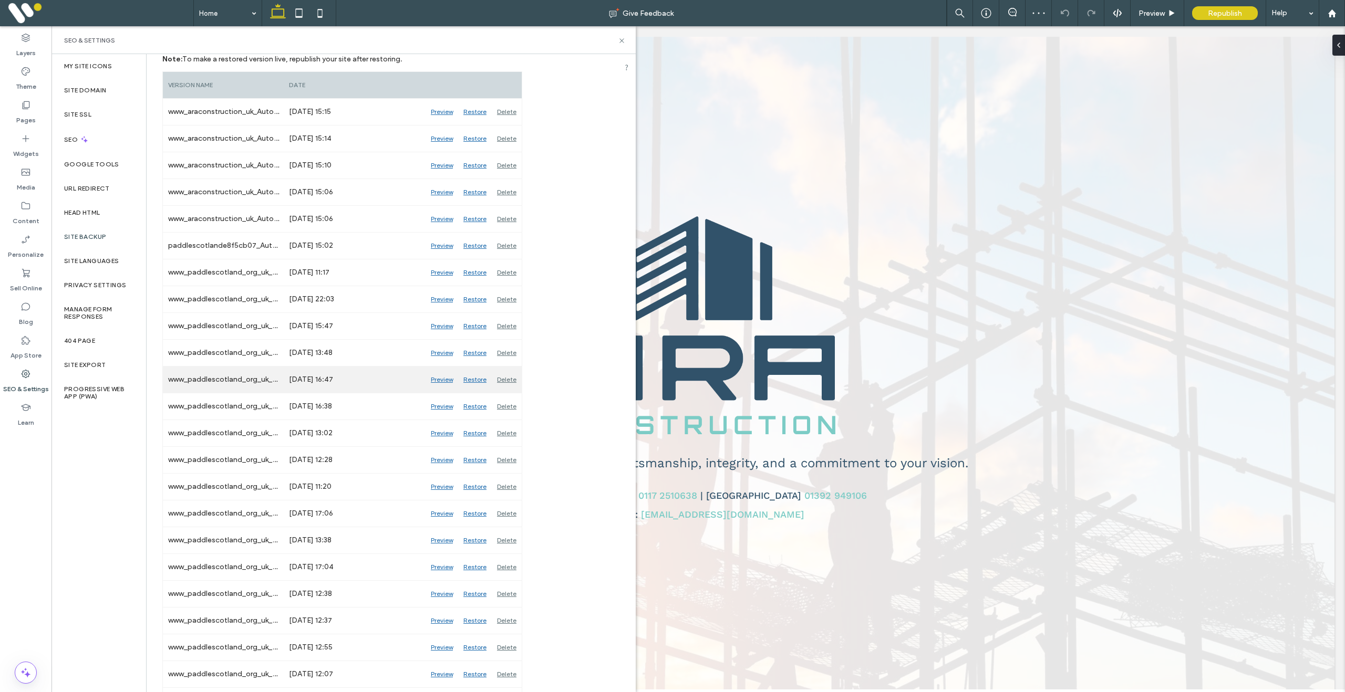
click at [517, 381] on div "Delete" at bounding box center [507, 380] width 30 height 26
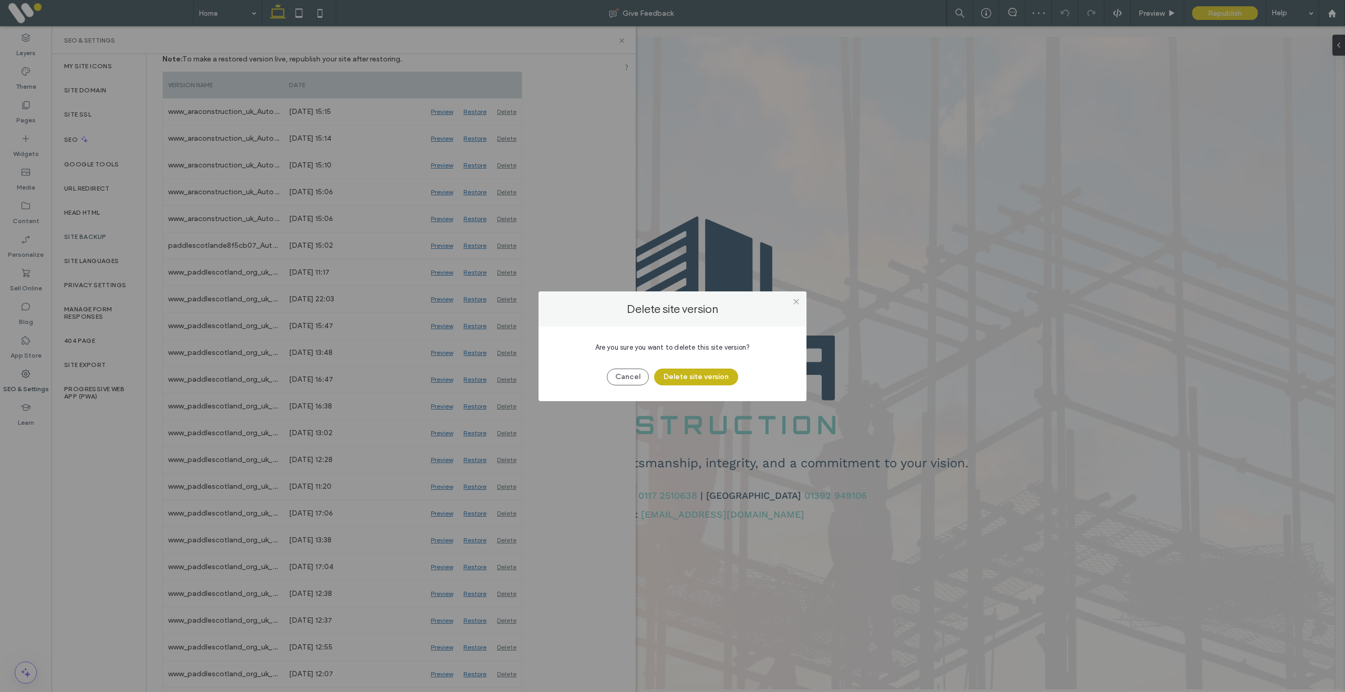
click at [688, 379] on button "Delete site version" at bounding box center [696, 377] width 84 height 17
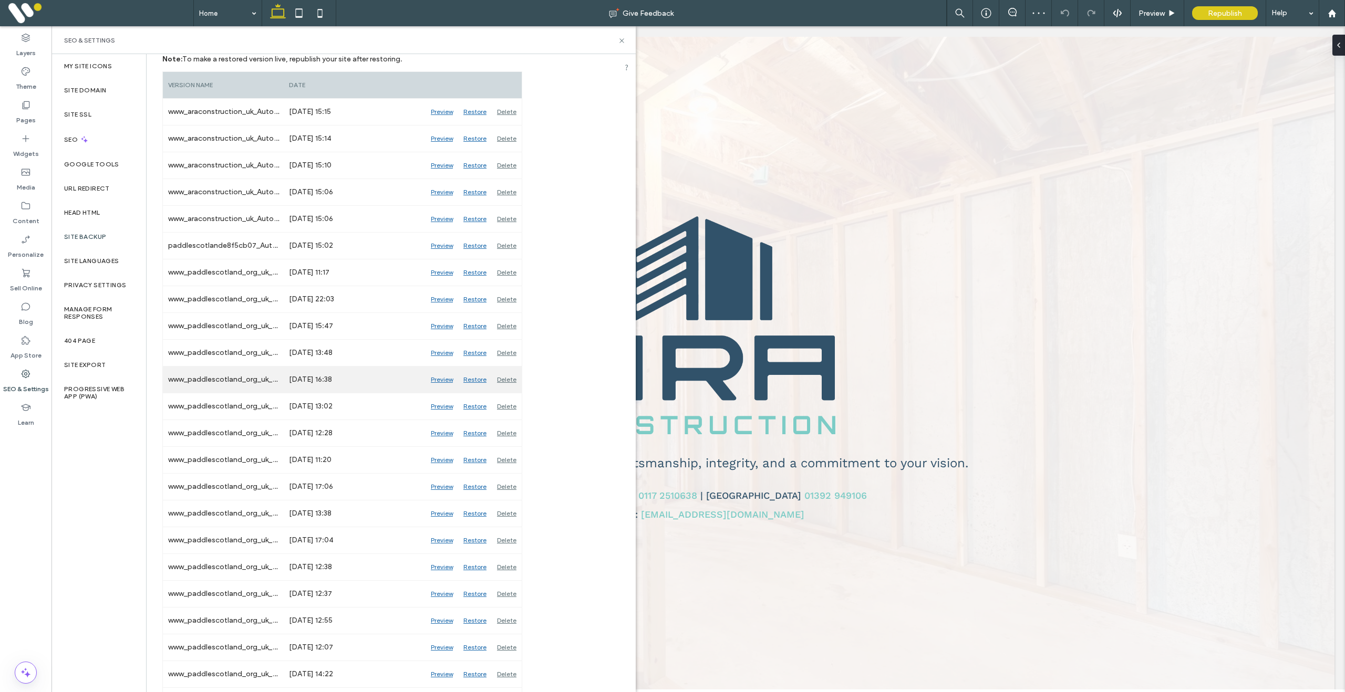
click at [509, 380] on div "Delete" at bounding box center [507, 380] width 30 height 26
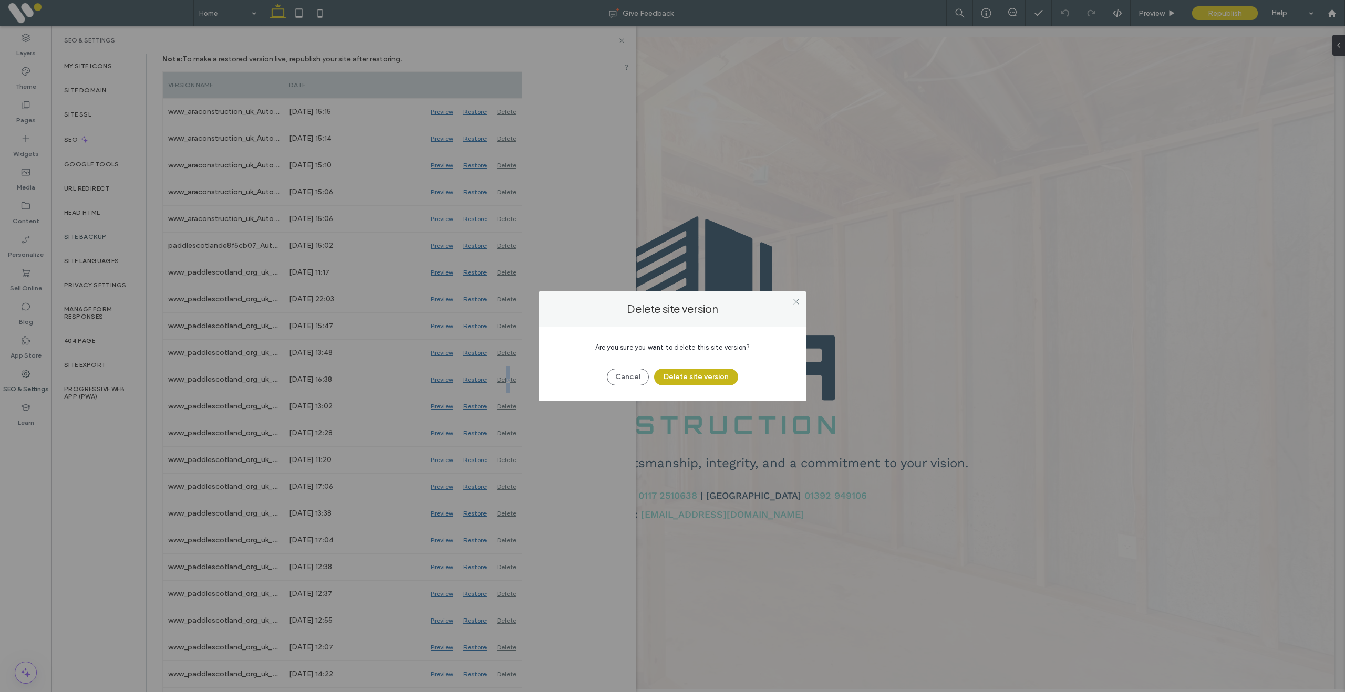
drag, startPoint x: 696, startPoint y: 383, endPoint x: 661, endPoint y: 383, distance: 35.2
click at [694, 383] on button "Delete site version" at bounding box center [696, 377] width 84 height 17
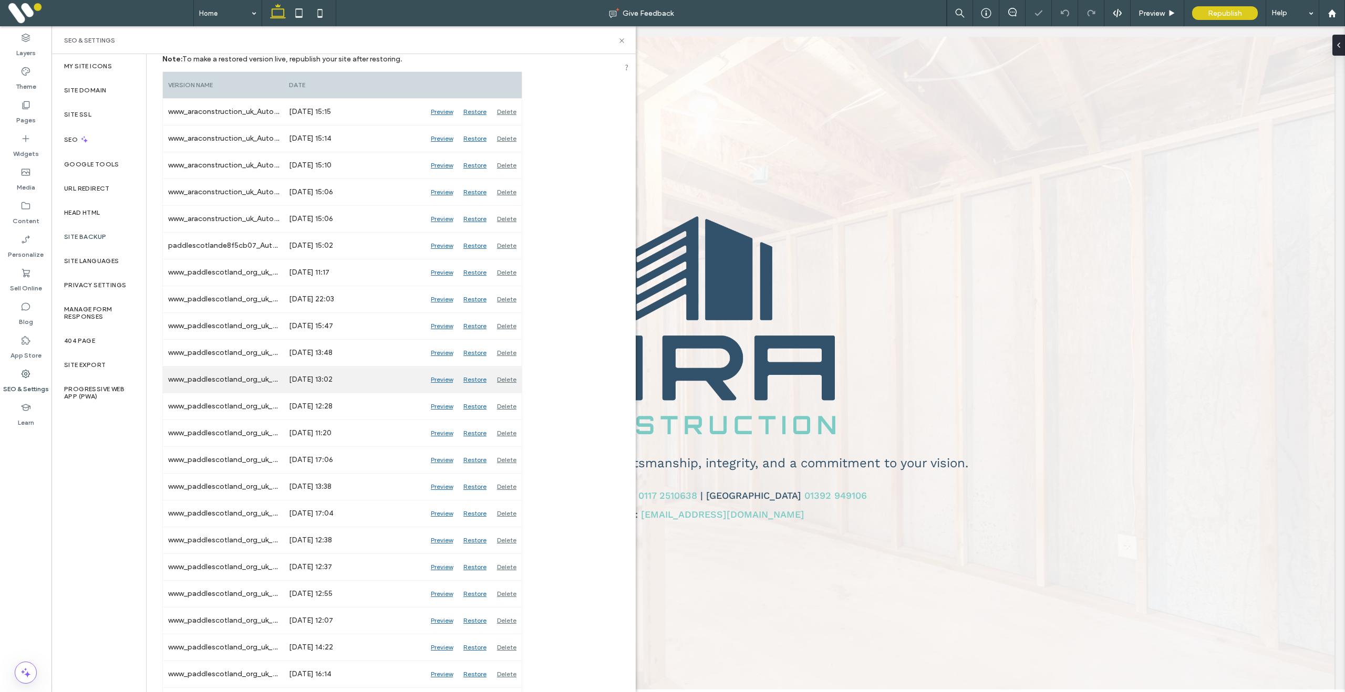
click at [511, 380] on div "Delete" at bounding box center [507, 380] width 30 height 26
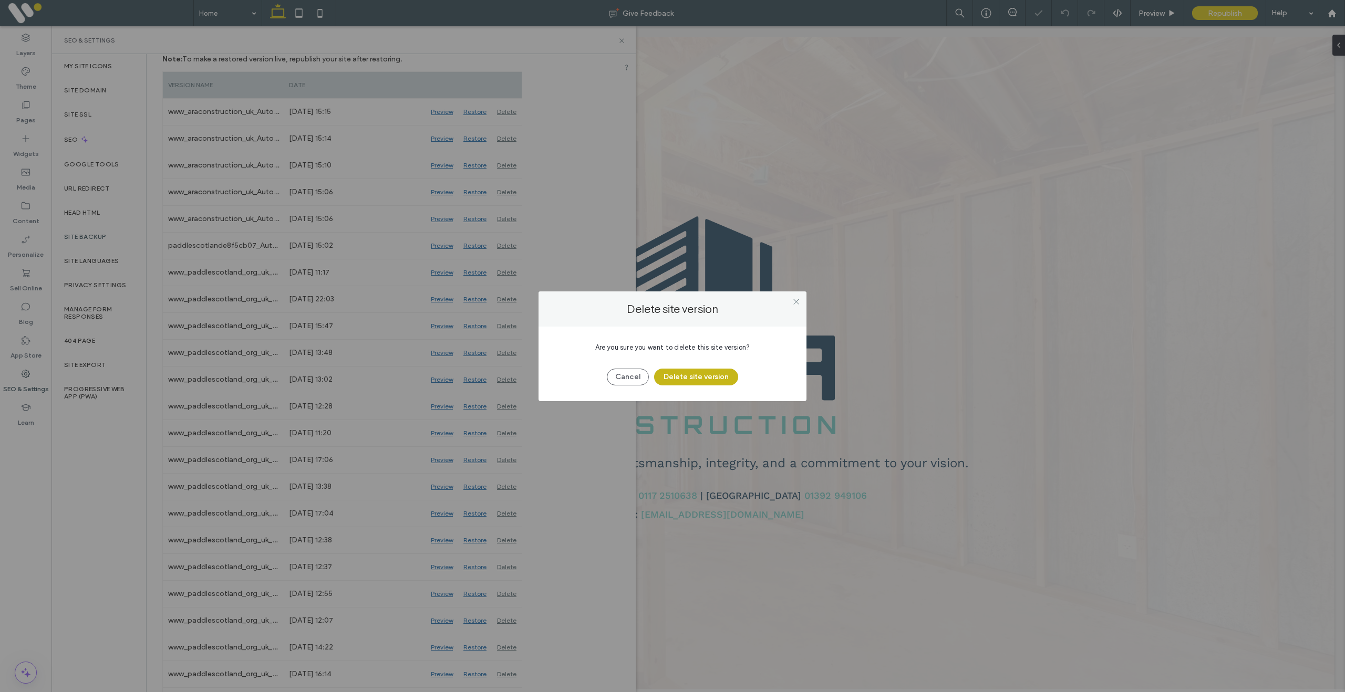
click at [657, 375] on button "Delete site version" at bounding box center [696, 377] width 84 height 17
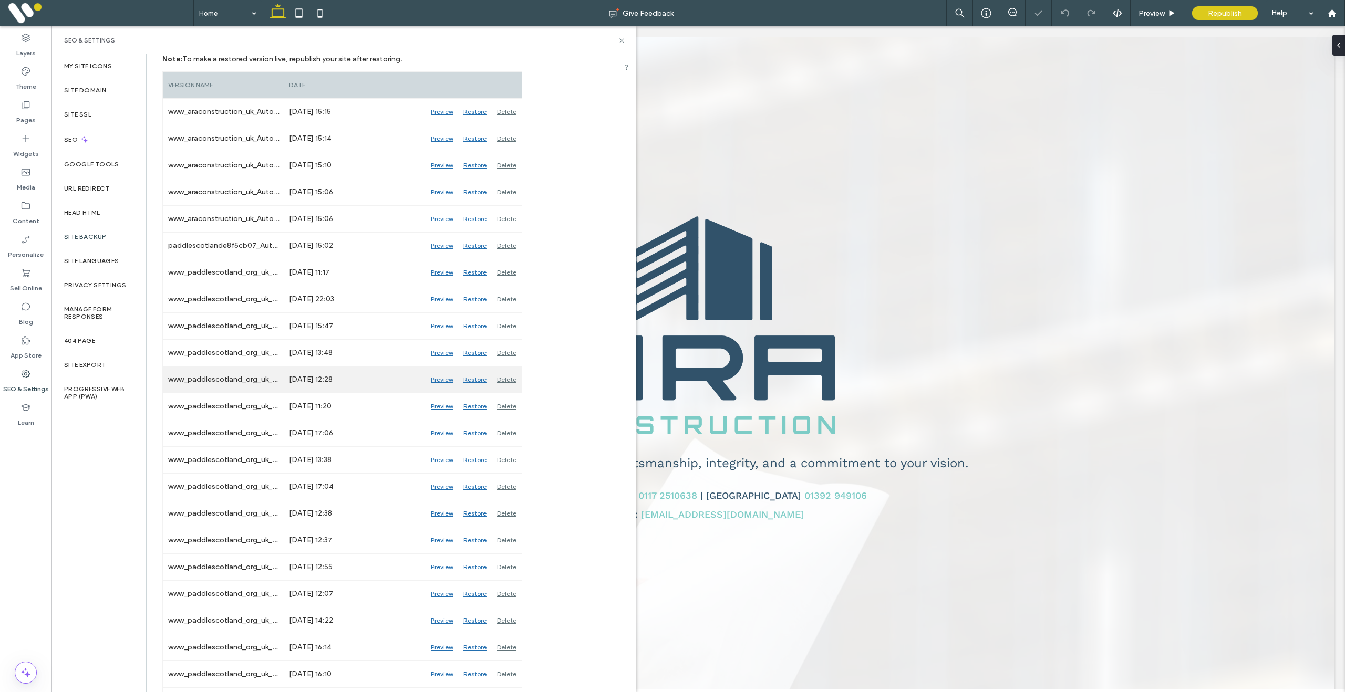
click at [504, 382] on div "Delete" at bounding box center [507, 380] width 30 height 26
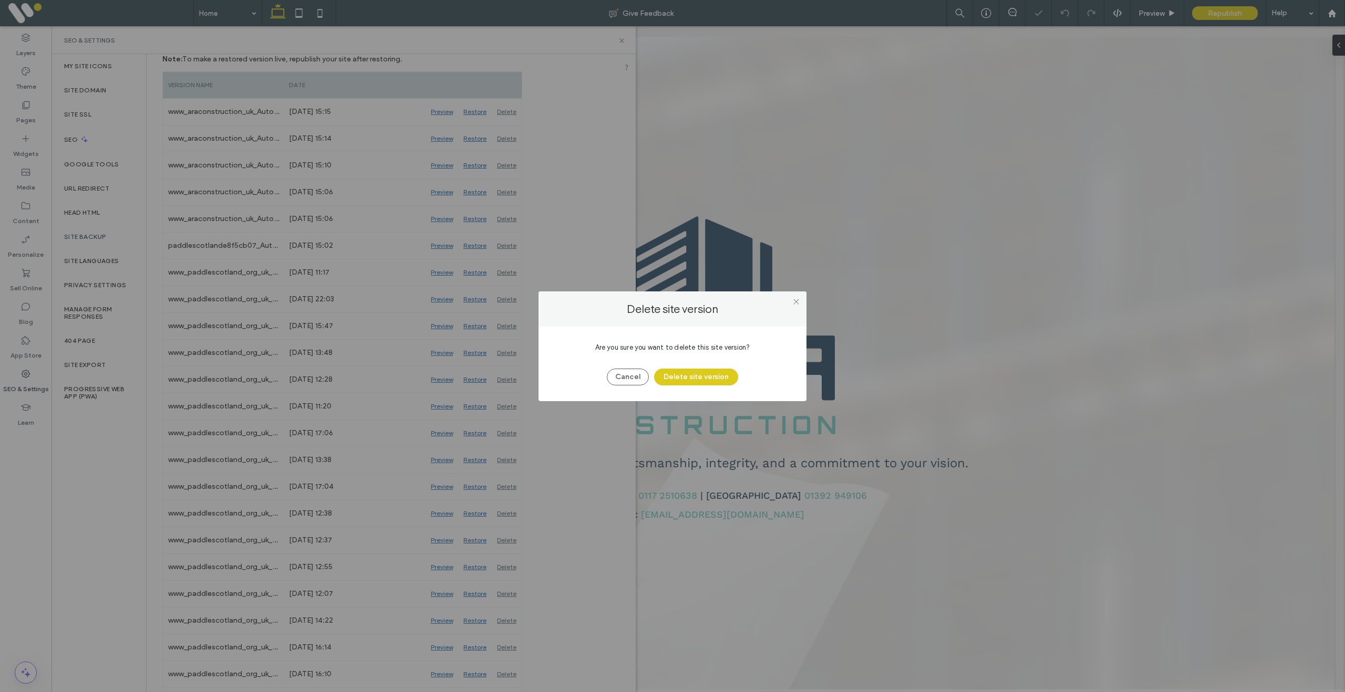
drag, startPoint x: 685, startPoint y: 380, endPoint x: 558, endPoint y: 385, distance: 126.7
click at [678, 381] on button "Delete site version" at bounding box center [696, 377] width 84 height 17
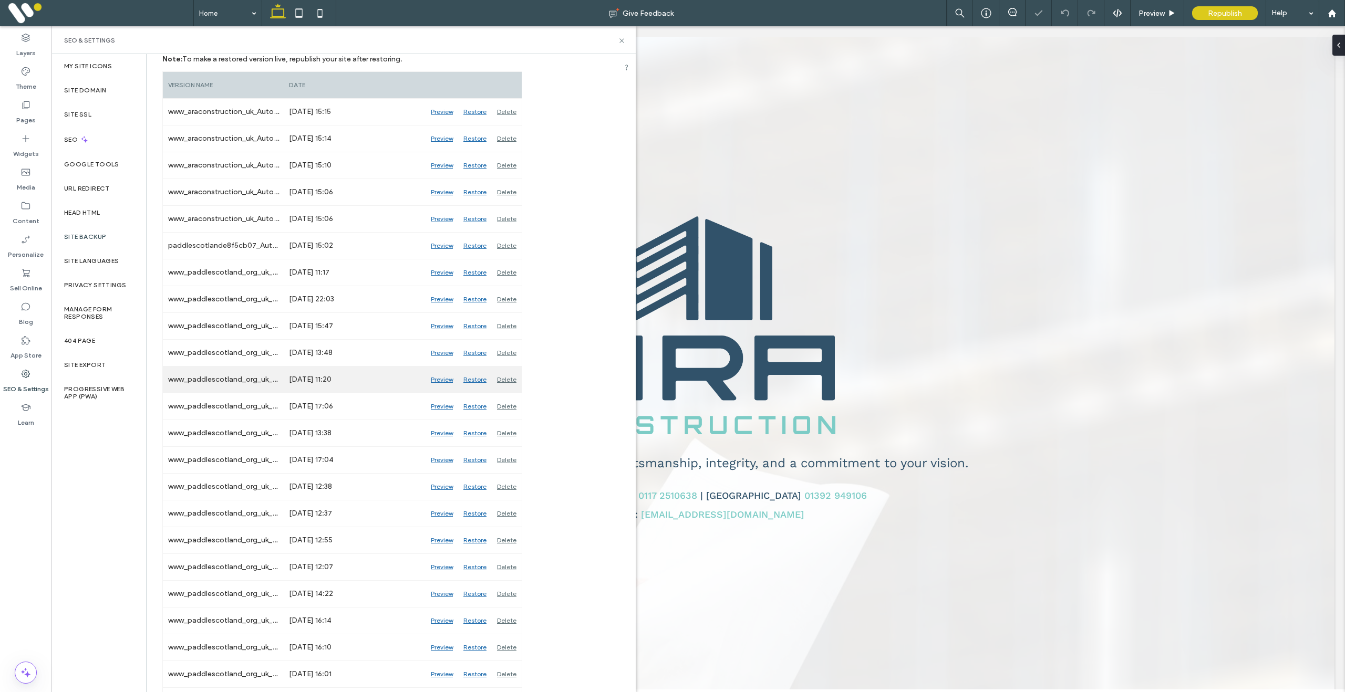
click at [498, 381] on div "Delete" at bounding box center [507, 380] width 30 height 26
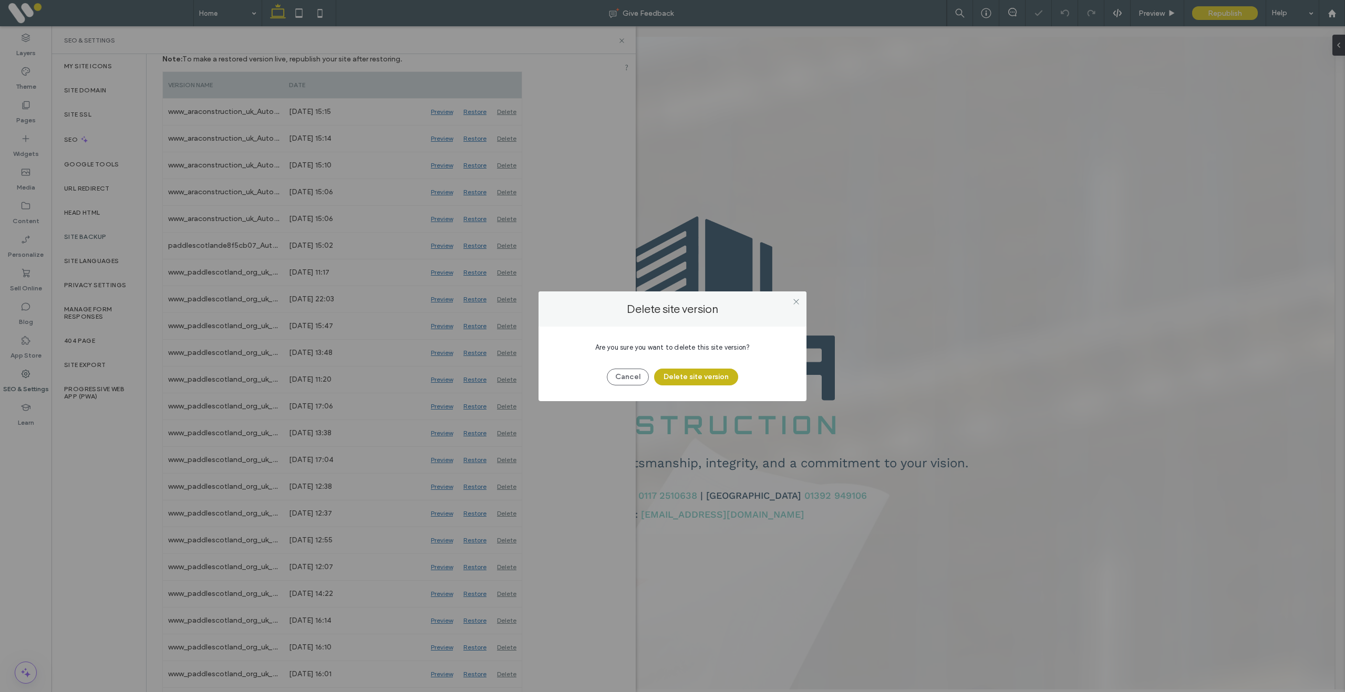
click at [676, 376] on button "Delete site version" at bounding box center [696, 377] width 84 height 17
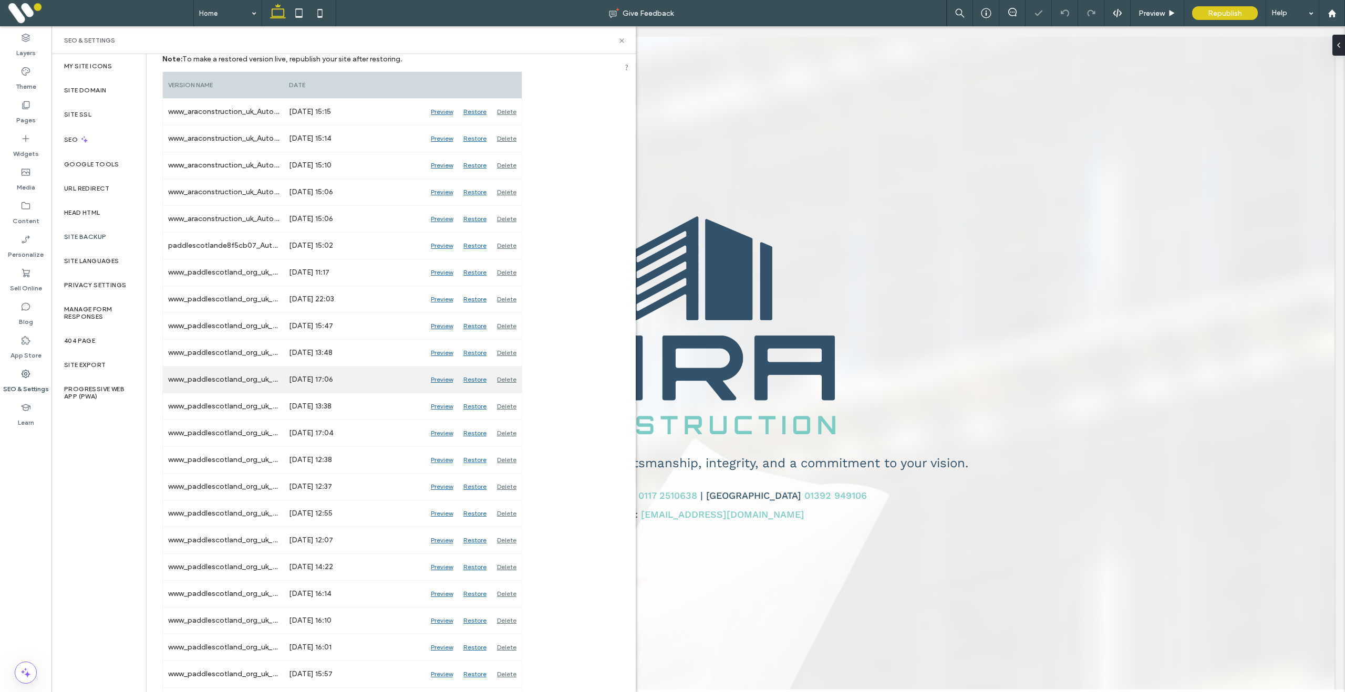
click at [511, 379] on div "Delete" at bounding box center [507, 380] width 30 height 26
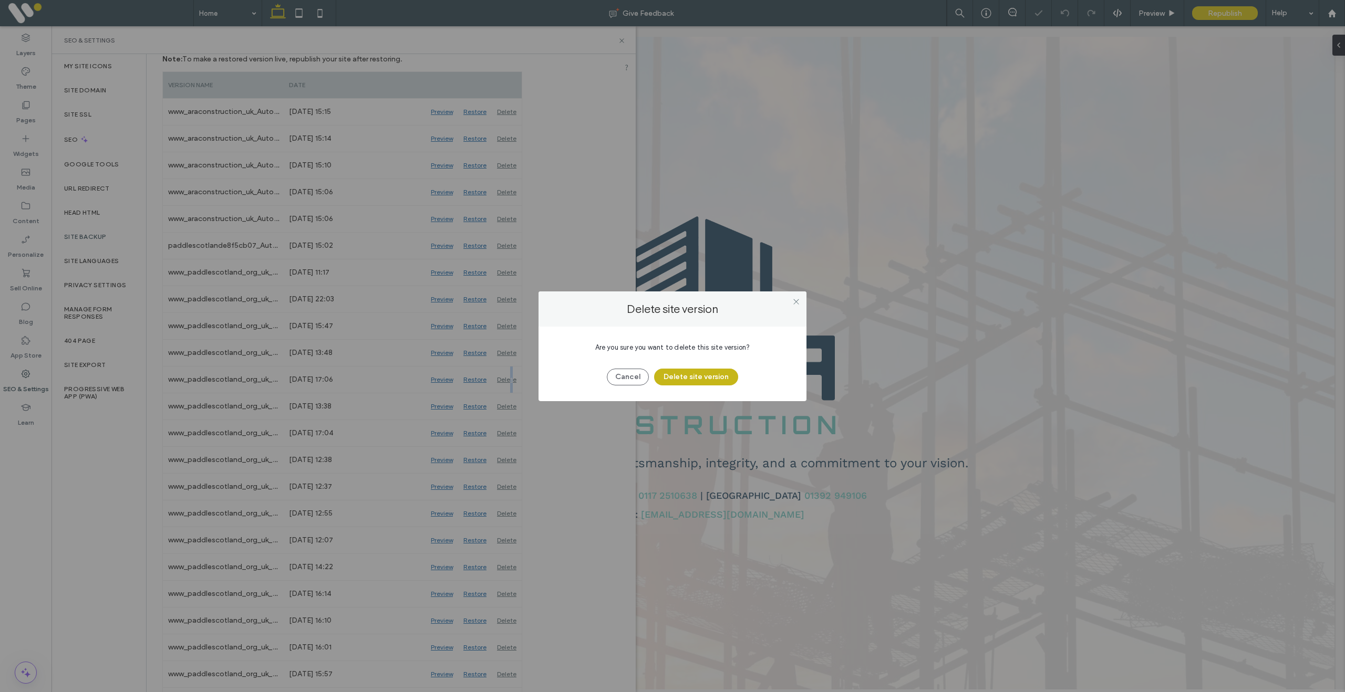
click at [709, 375] on button "Delete site version" at bounding box center [696, 377] width 84 height 17
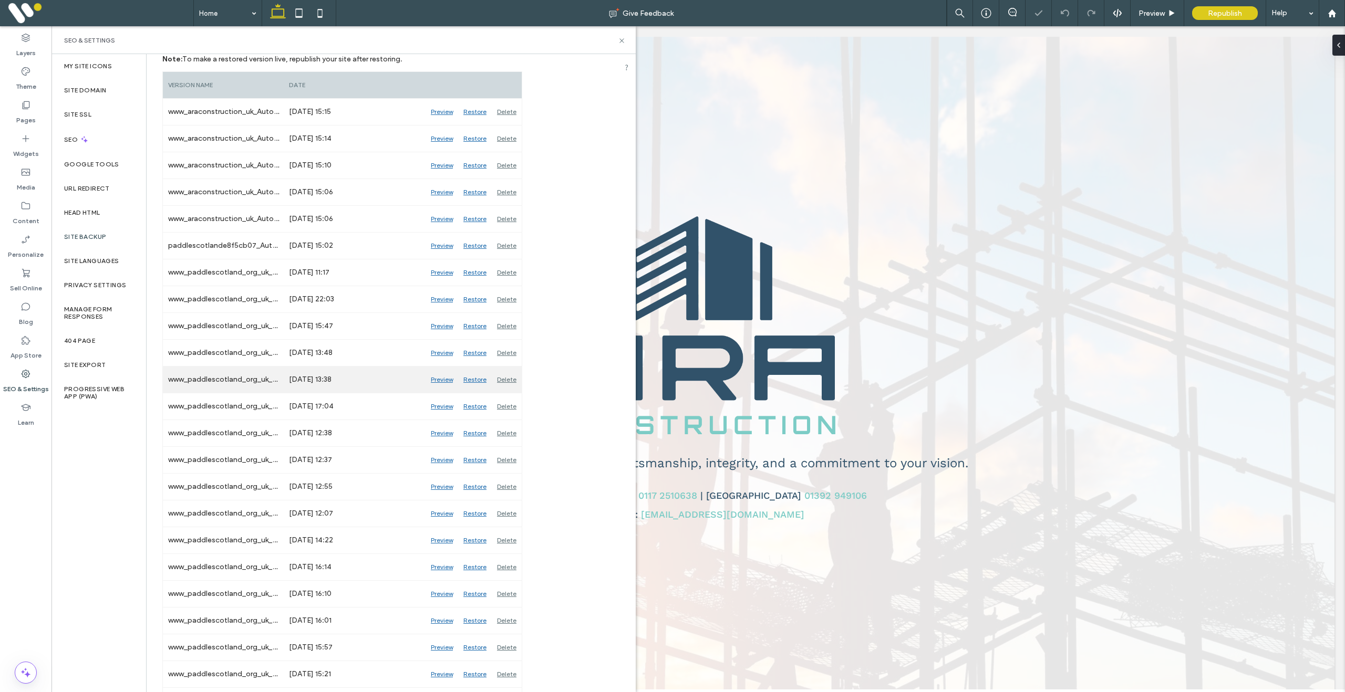
click at [509, 380] on div "Delete" at bounding box center [507, 380] width 30 height 26
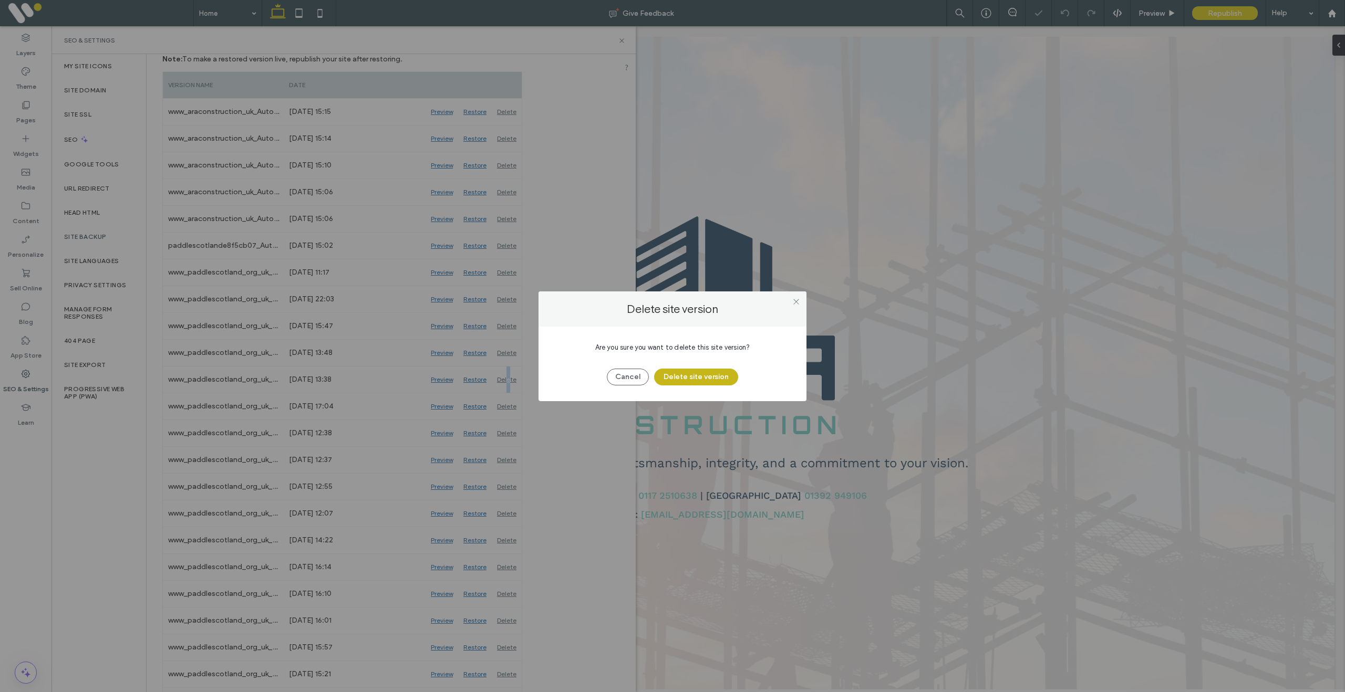
drag, startPoint x: 702, startPoint y: 380, endPoint x: 696, endPoint y: 381, distance: 6.3
click at [701, 380] on button "Delete site version" at bounding box center [696, 377] width 84 height 17
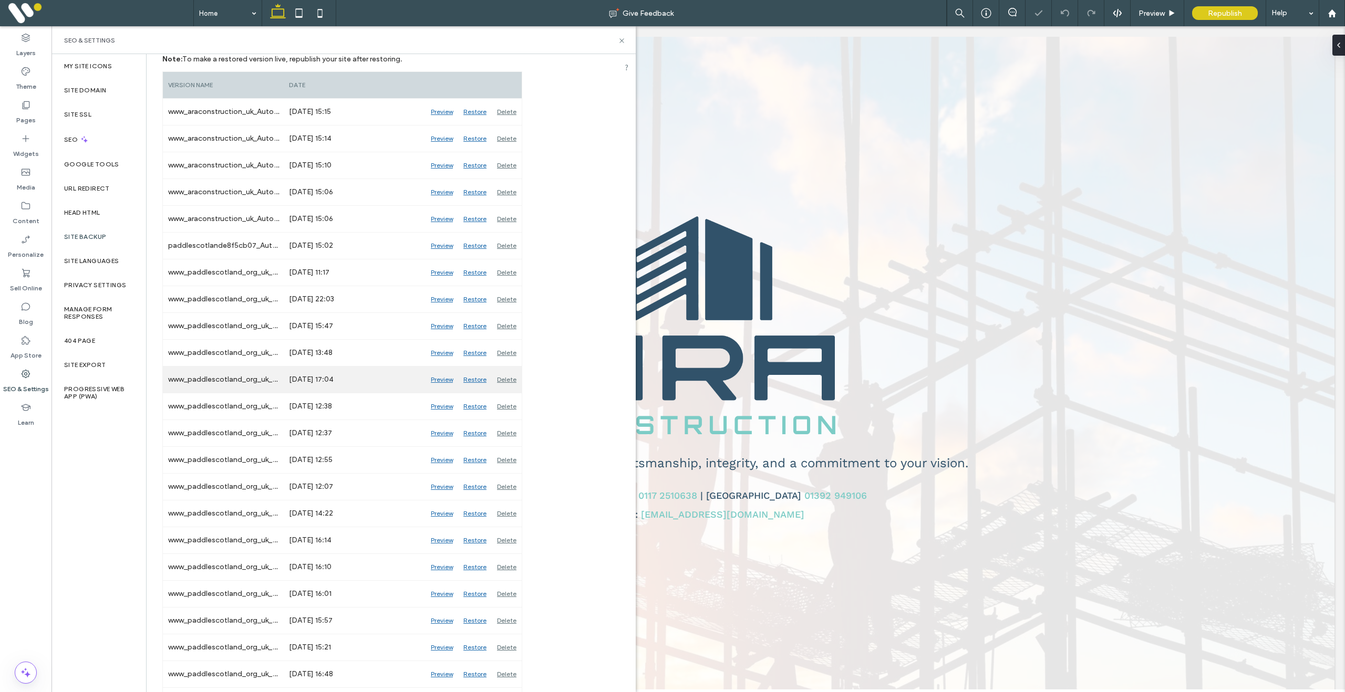
click at [511, 377] on div "Delete" at bounding box center [507, 380] width 30 height 26
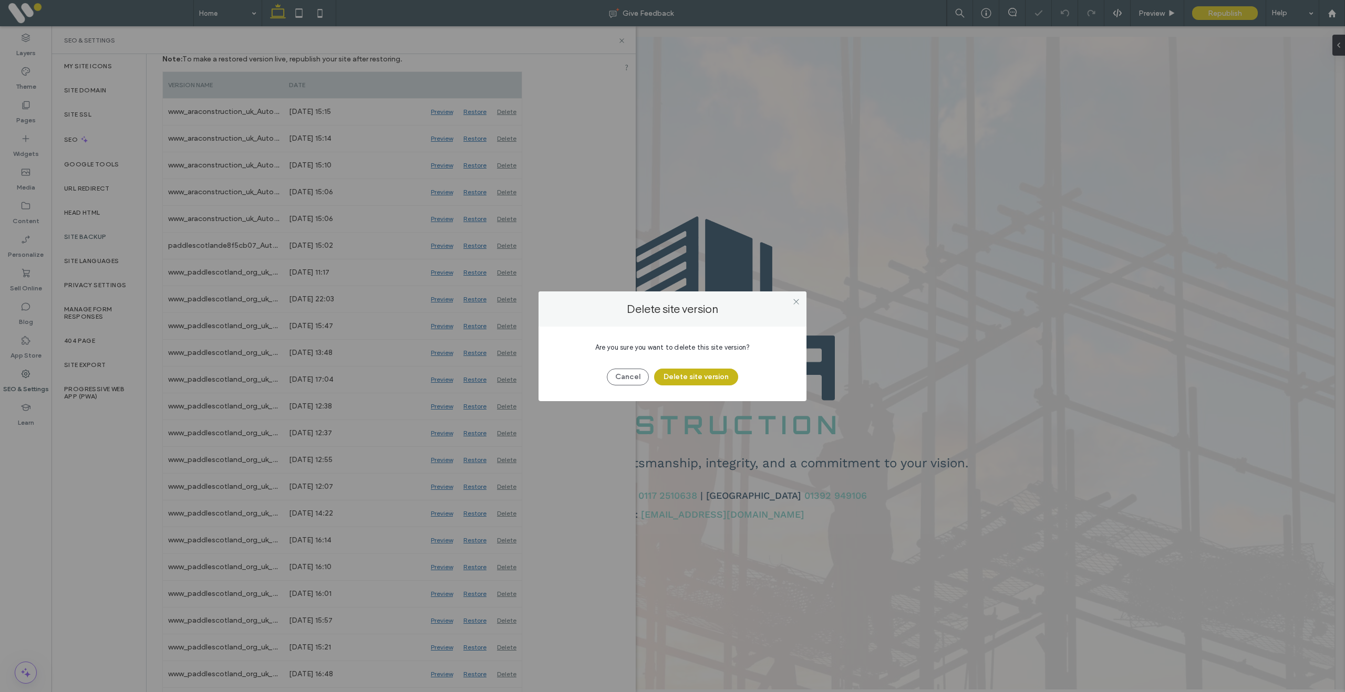
click at [682, 373] on button "Delete site version" at bounding box center [696, 377] width 84 height 17
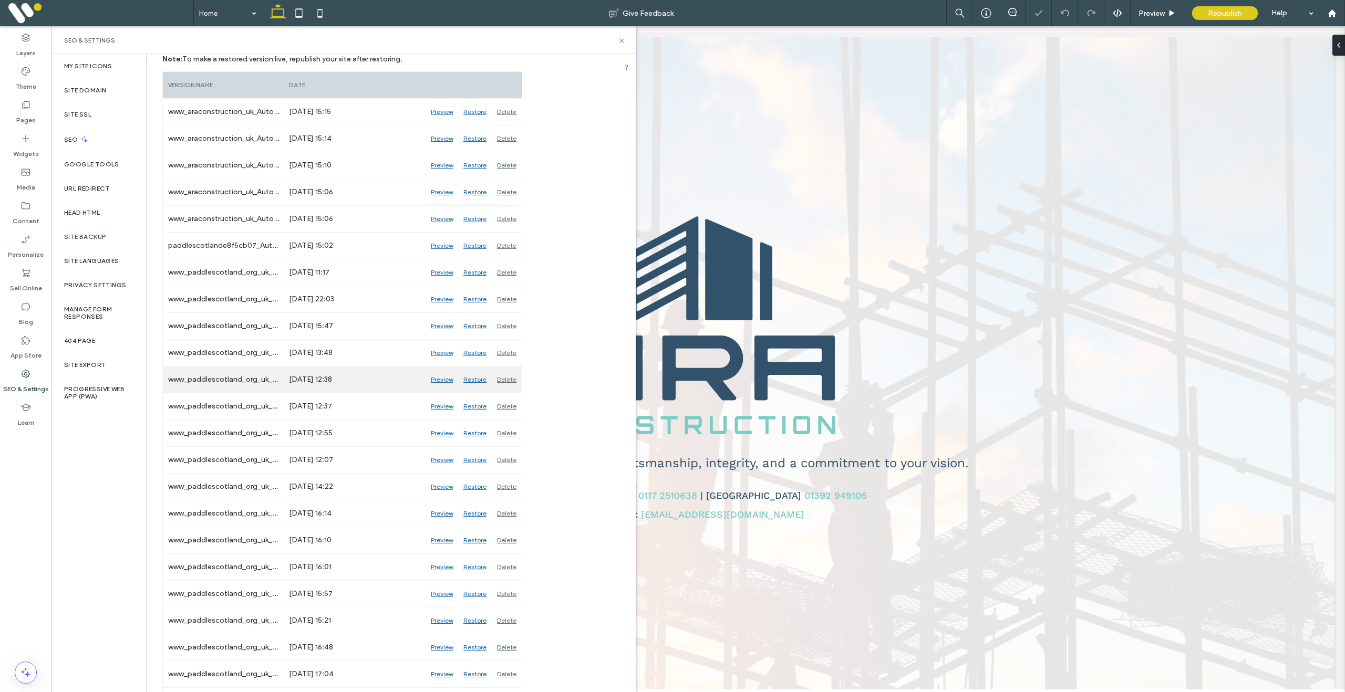
click at [509, 378] on div "Delete" at bounding box center [507, 380] width 30 height 26
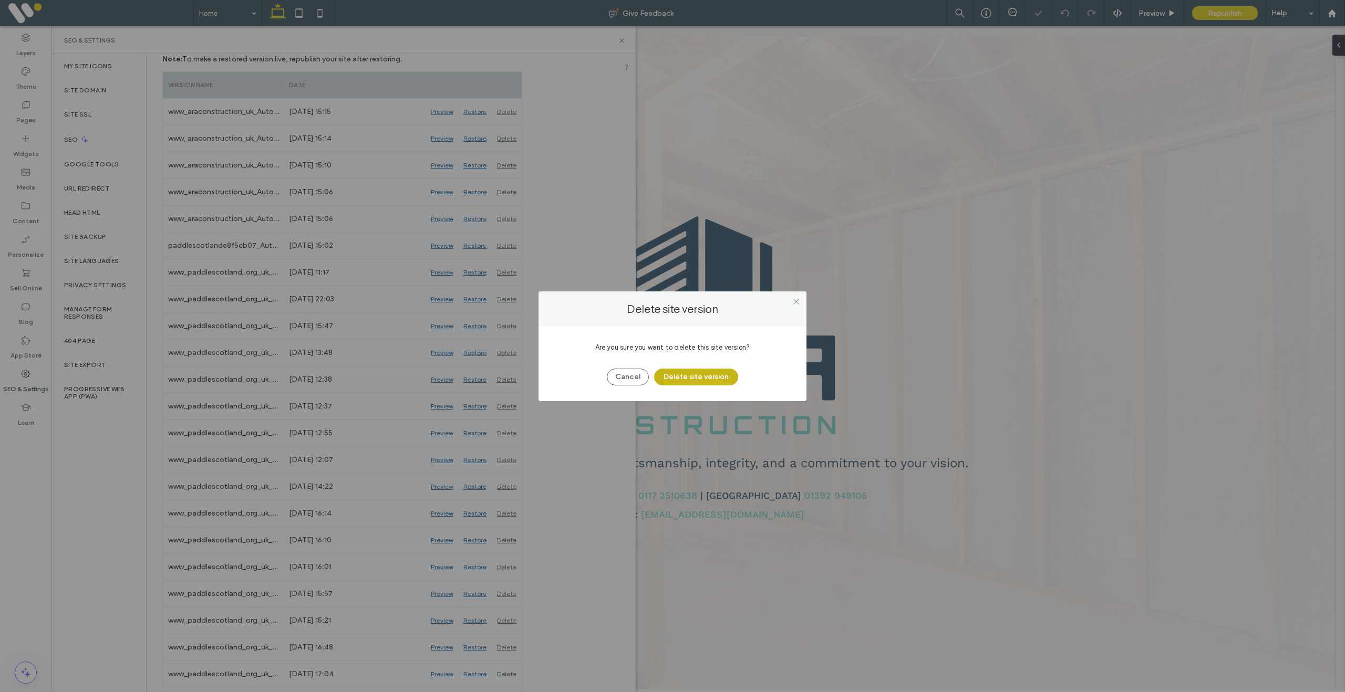
click at [685, 376] on button "Delete site version" at bounding box center [696, 377] width 84 height 17
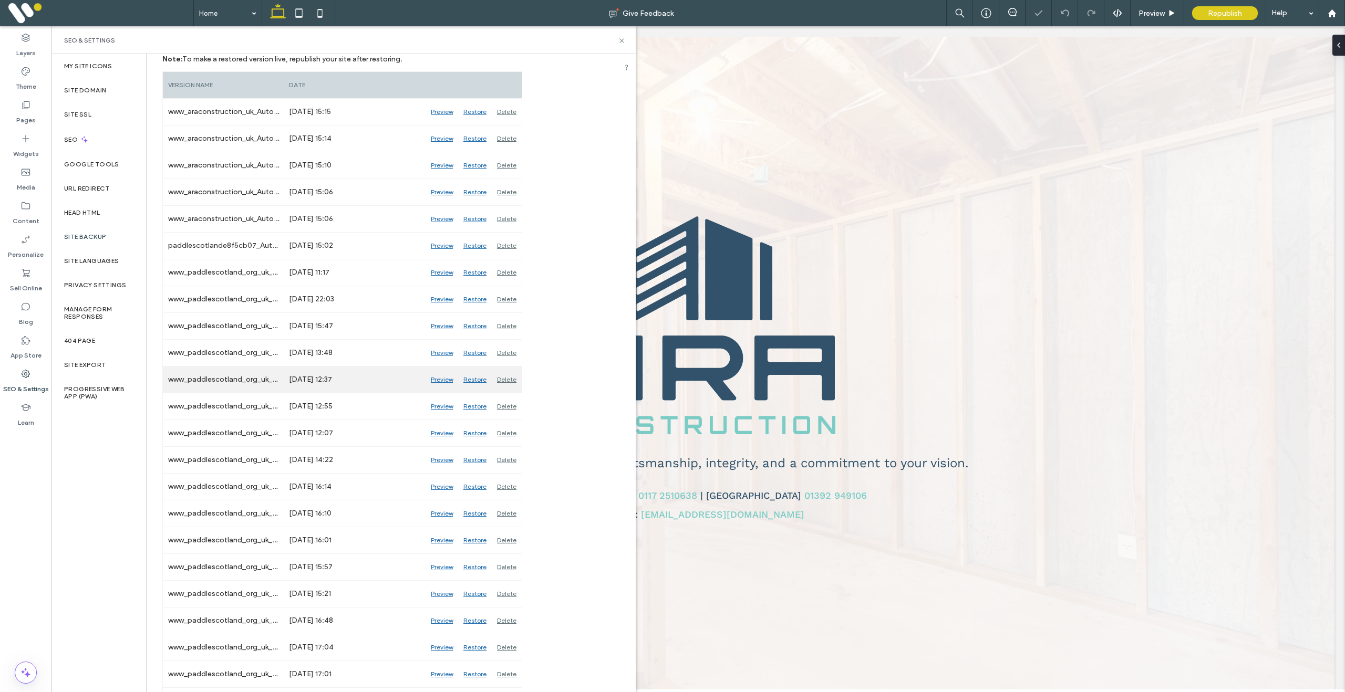
click at [506, 380] on div "Delete" at bounding box center [507, 380] width 30 height 26
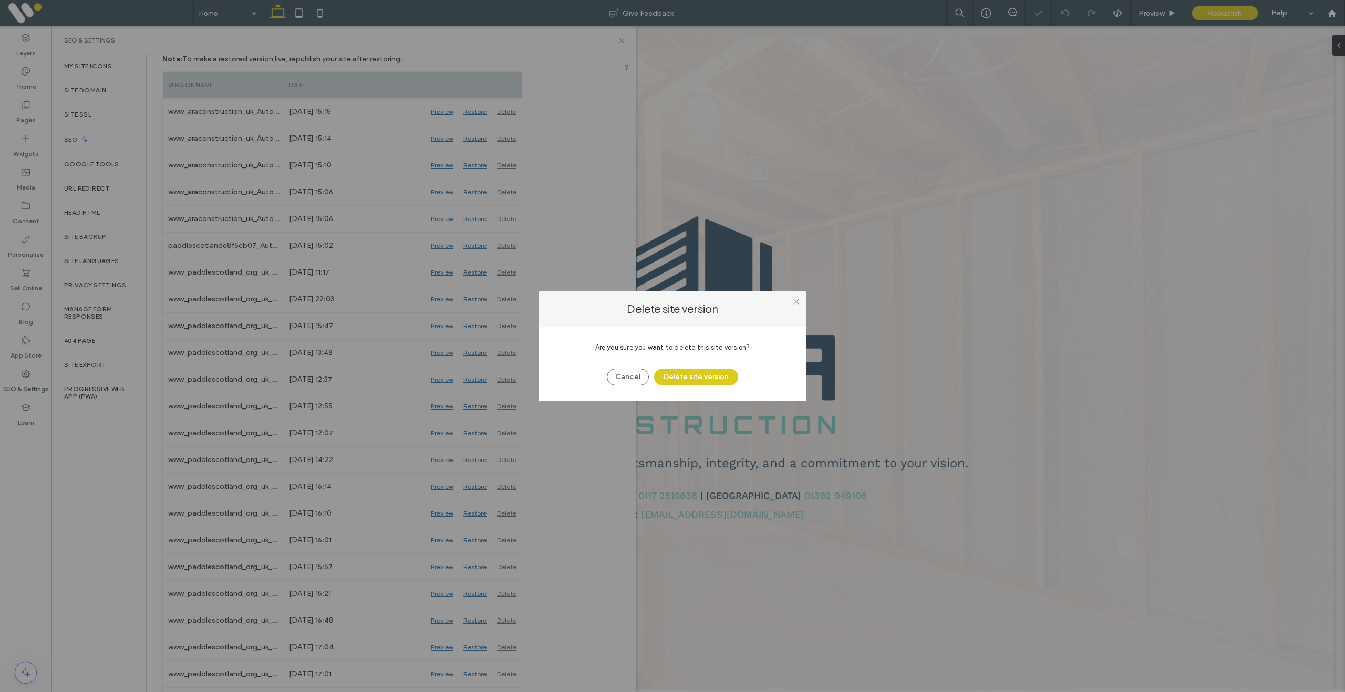
drag, startPoint x: 690, startPoint y: 380, endPoint x: 582, endPoint y: 383, distance: 108.3
click at [689, 380] on button "Delete site version" at bounding box center [696, 377] width 84 height 17
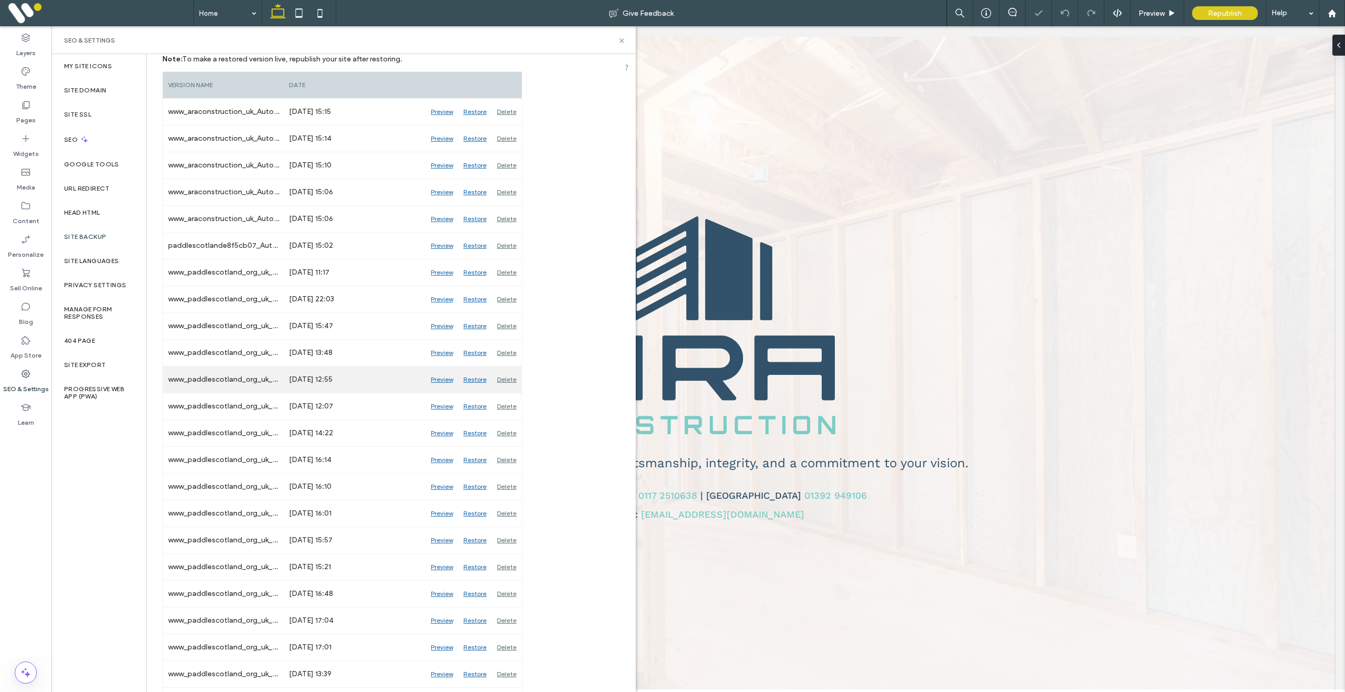
click at [506, 383] on div "Delete" at bounding box center [507, 380] width 30 height 26
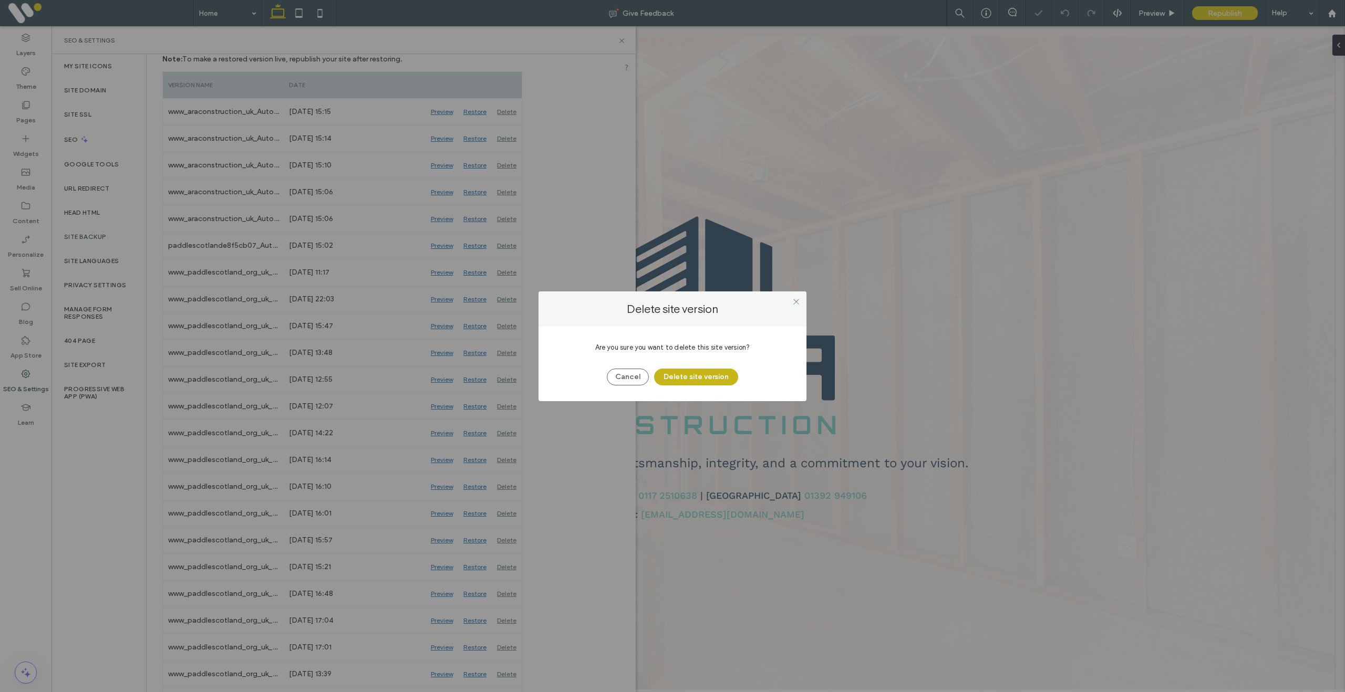
click at [708, 383] on button "Delete site version" at bounding box center [696, 377] width 84 height 17
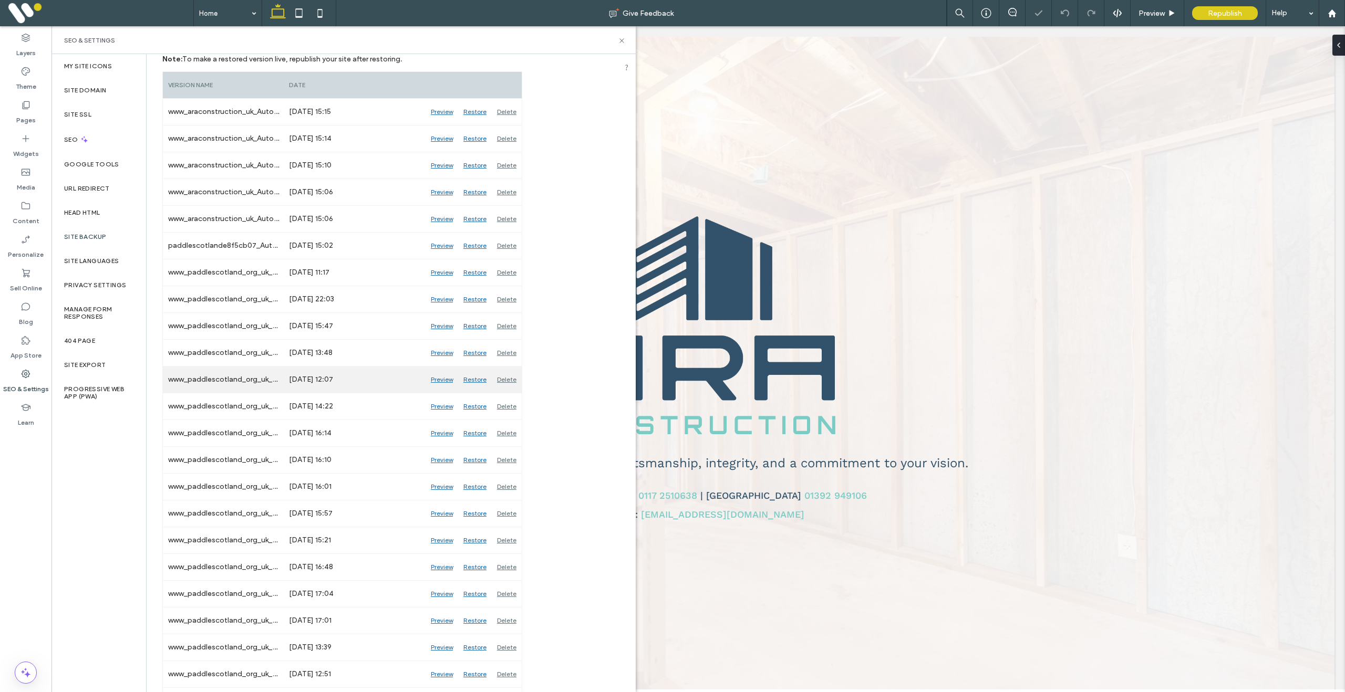
click at [503, 380] on div "Delete" at bounding box center [507, 380] width 30 height 26
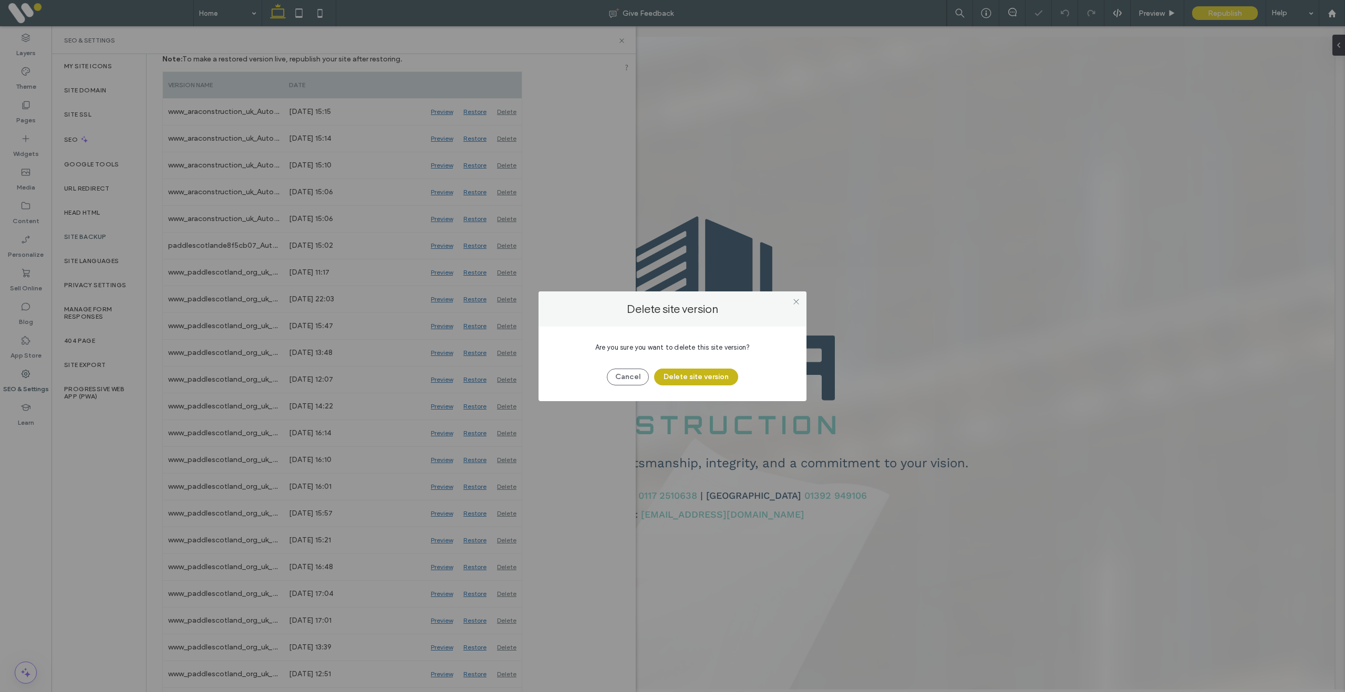
click at [685, 378] on button "Delete site version" at bounding box center [696, 377] width 84 height 17
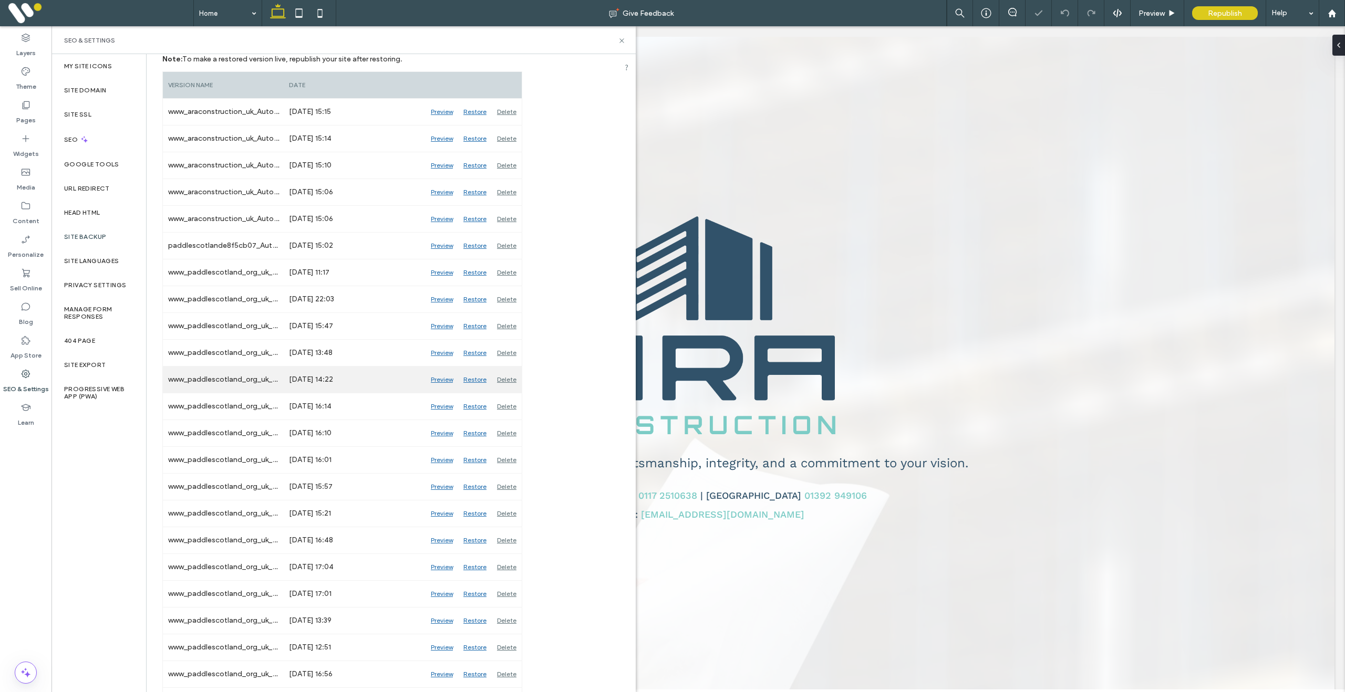
click at [514, 382] on div "Delete" at bounding box center [507, 380] width 30 height 26
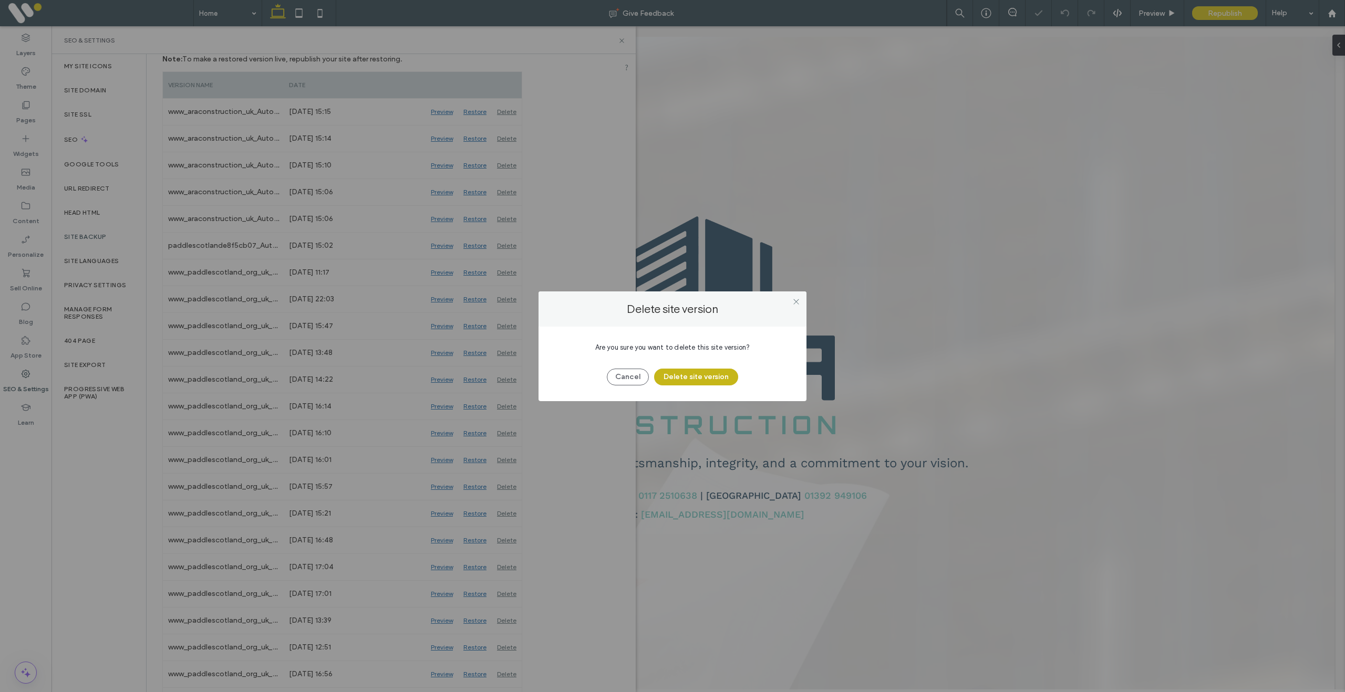
drag, startPoint x: 669, startPoint y: 380, endPoint x: 662, endPoint y: 380, distance: 6.8
click at [669, 380] on button "Delete site version" at bounding box center [696, 377] width 84 height 17
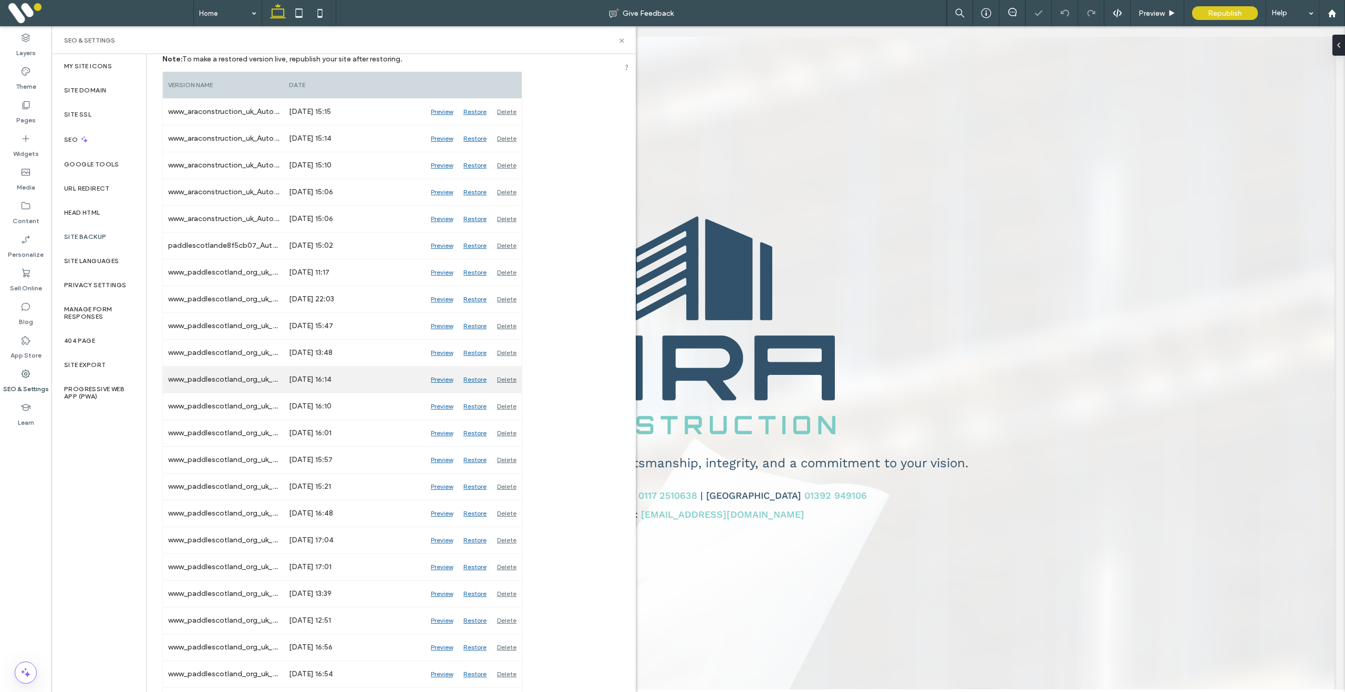
click at [511, 378] on div "Delete" at bounding box center [507, 380] width 30 height 26
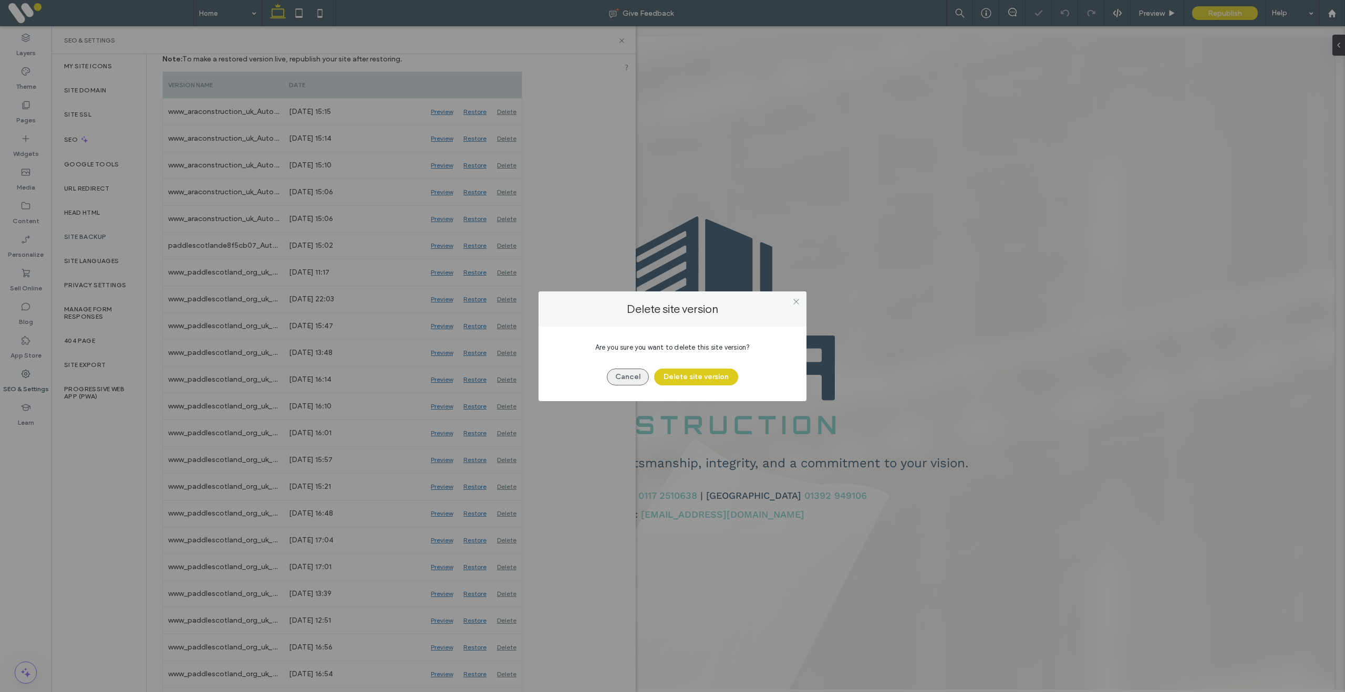
drag, startPoint x: 698, startPoint y: 375, endPoint x: 619, endPoint y: 375, distance: 78.8
click at [694, 375] on button "Delete site version" at bounding box center [696, 377] width 84 height 17
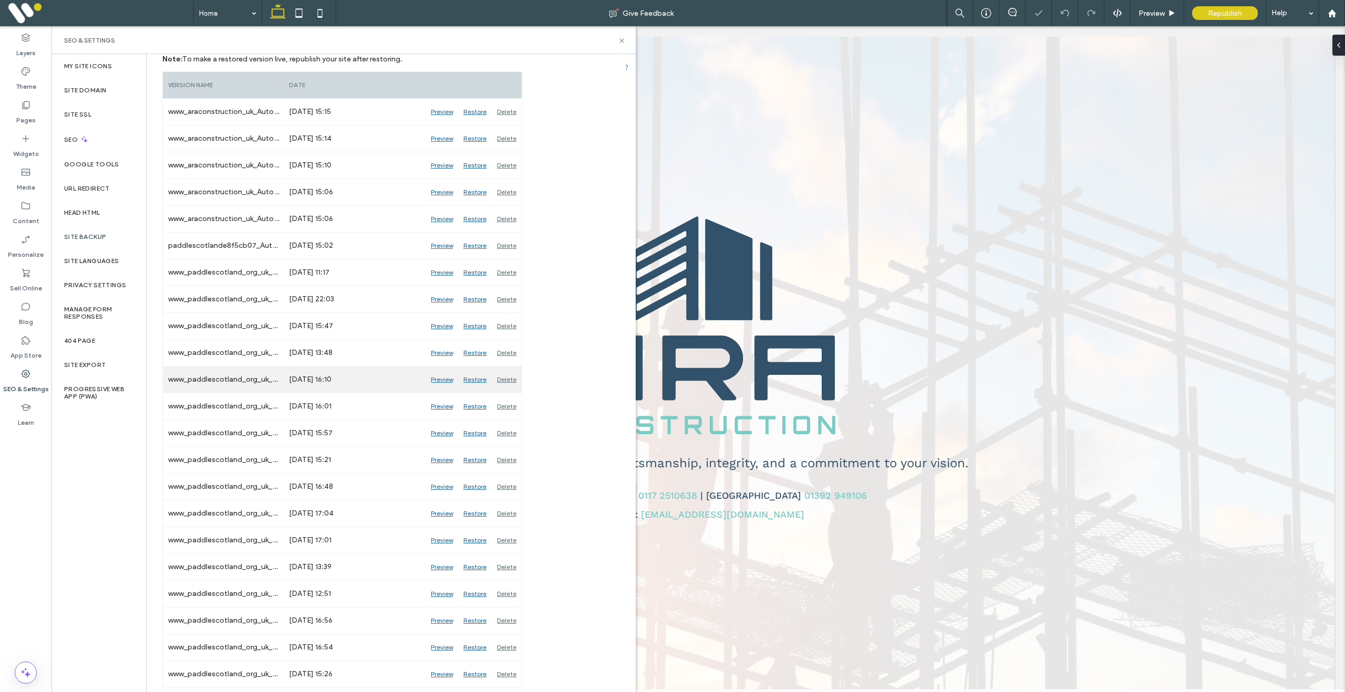
click at [519, 379] on div "Delete" at bounding box center [507, 380] width 30 height 26
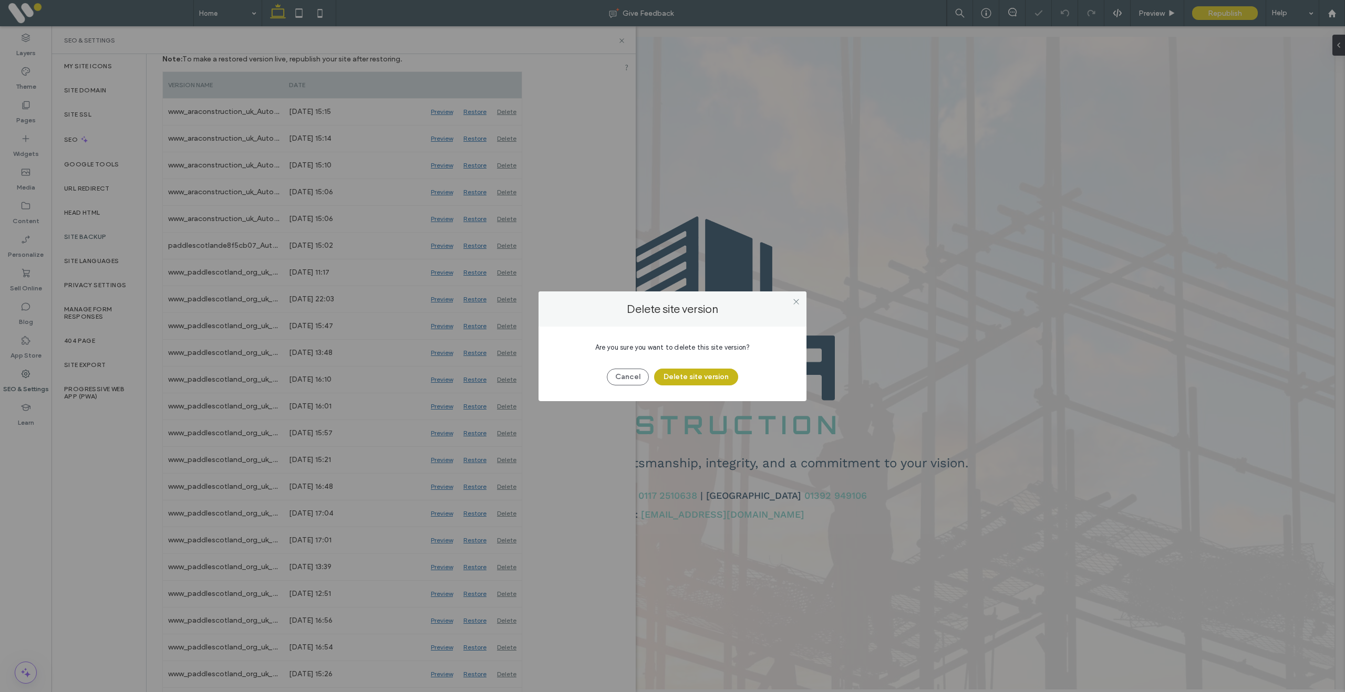
click at [685, 378] on button "Delete site version" at bounding box center [696, 377] width 84 height 17
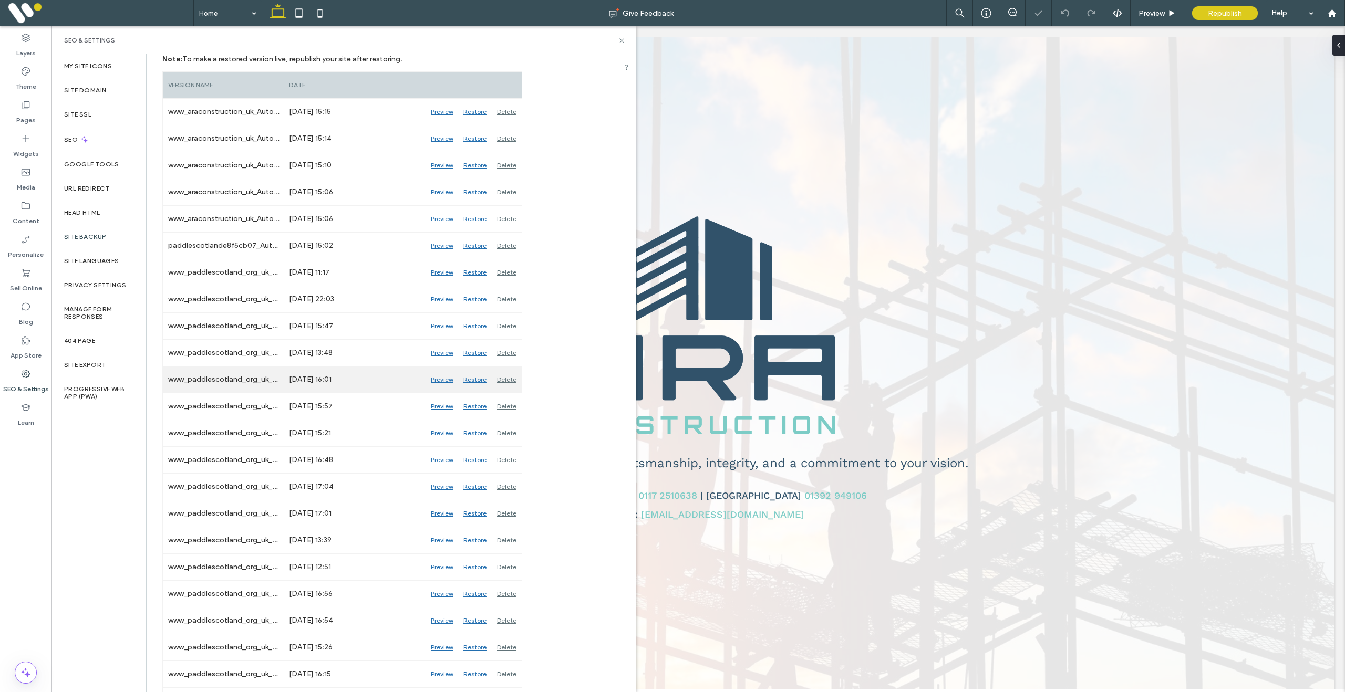
click at [506, 378] on div "Delete" at bounding box center [507, 380] width 30 height 26
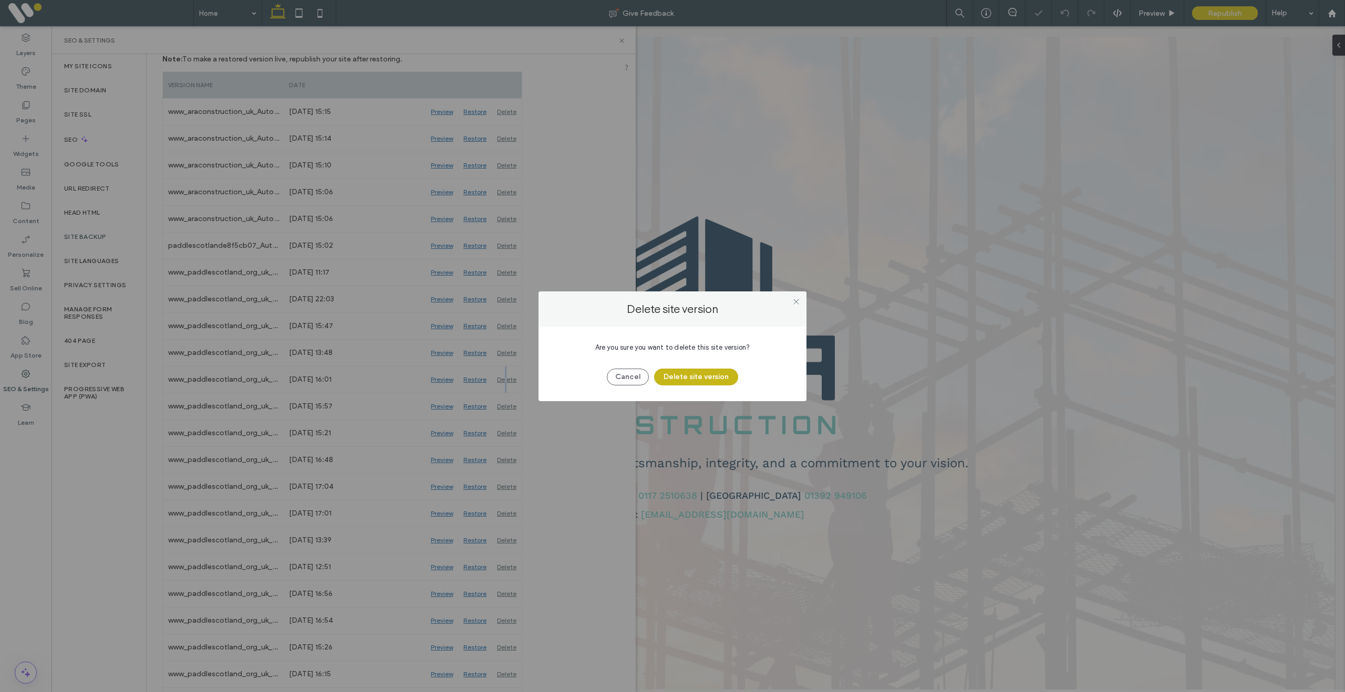
click at [685, 377] on button "Delete site version" at bounding box center [696, 377] width 84 height 17
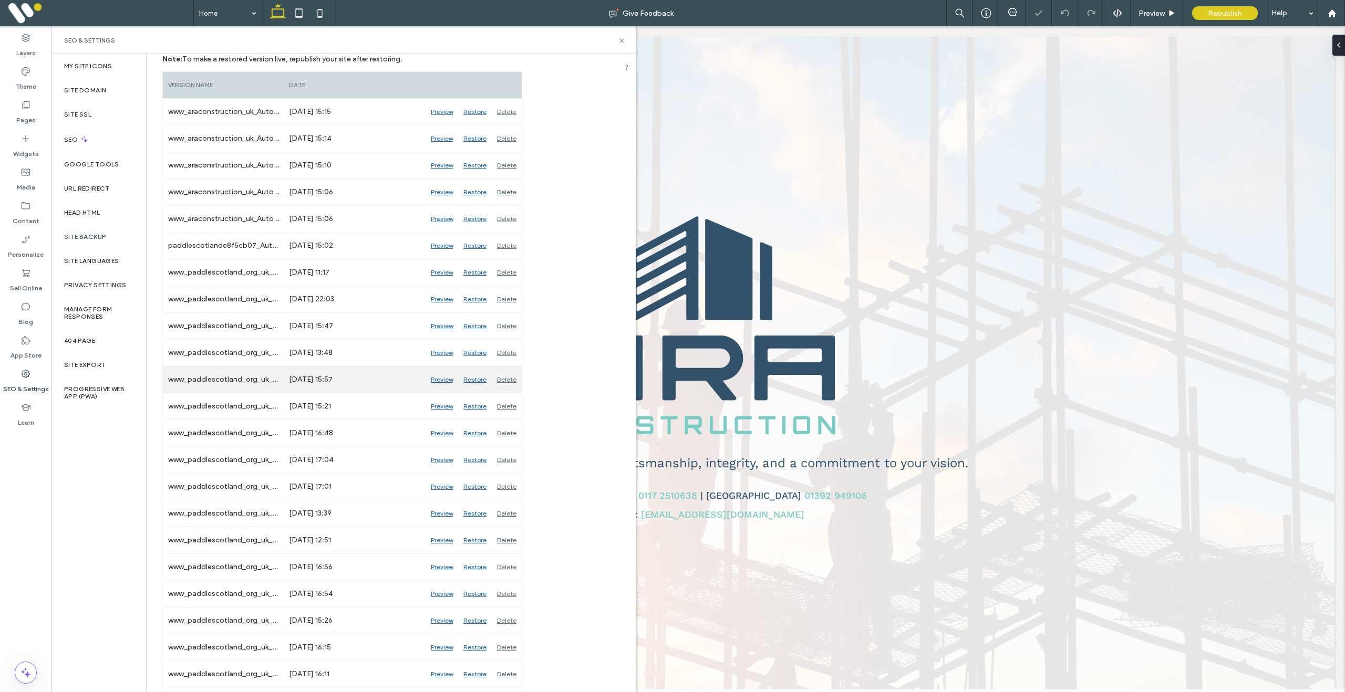
click at [512, 383] on div "Delete" at bounding box center [507, 380] width 30 height 26
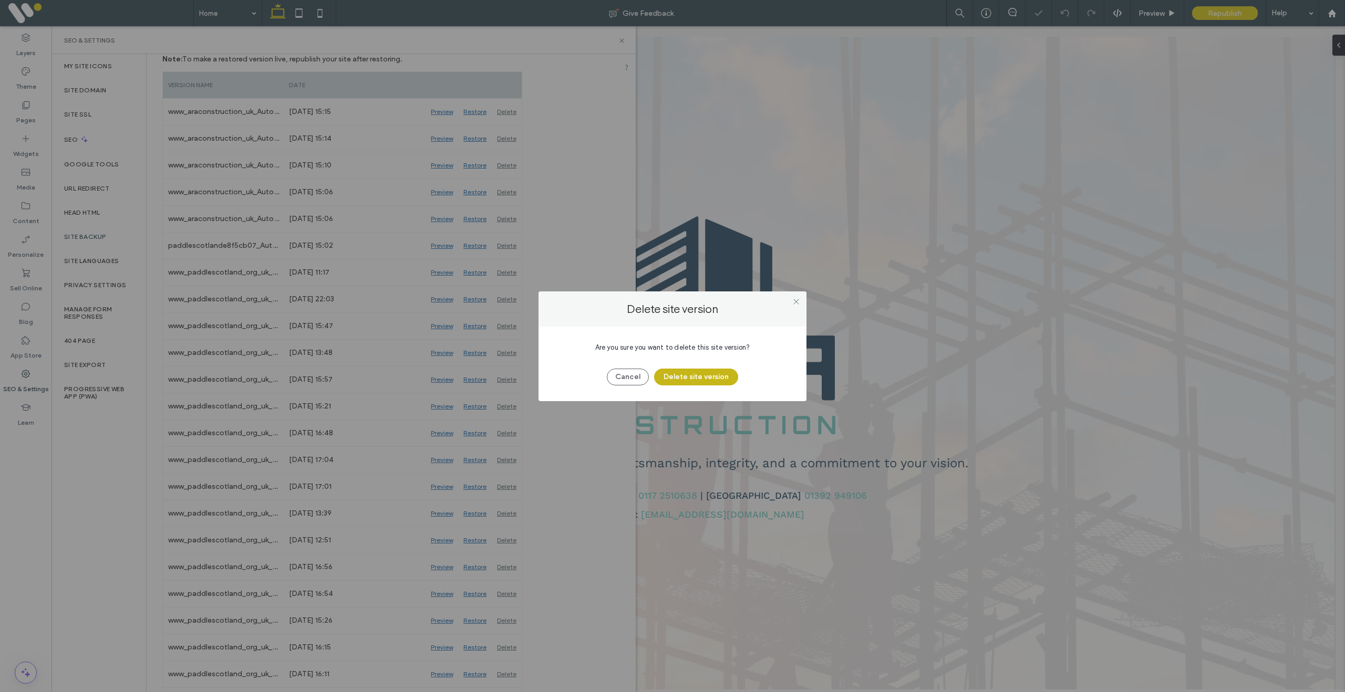
click at [704, 380] on button "Delete site version" at bounding box center [696, 377] width 84 height 17
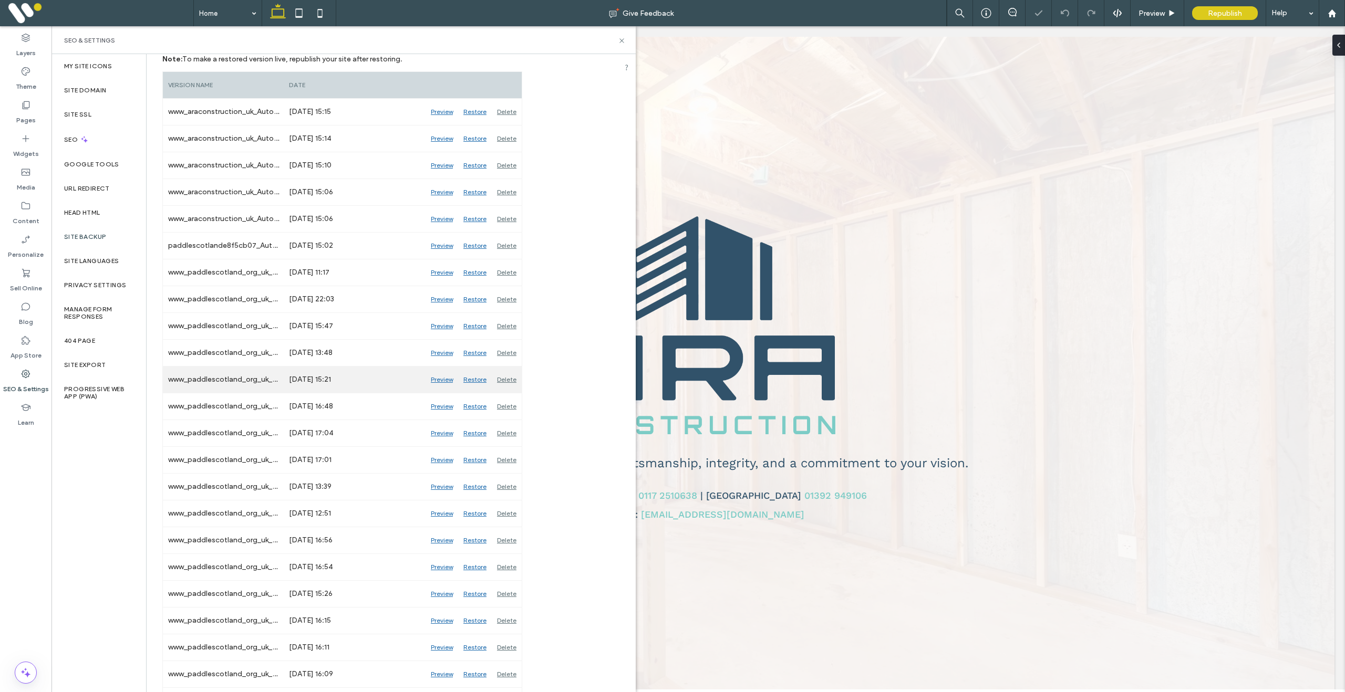
click at [504, 386] on div "Delete" at bounding box center [507, 380] width 30 height 26
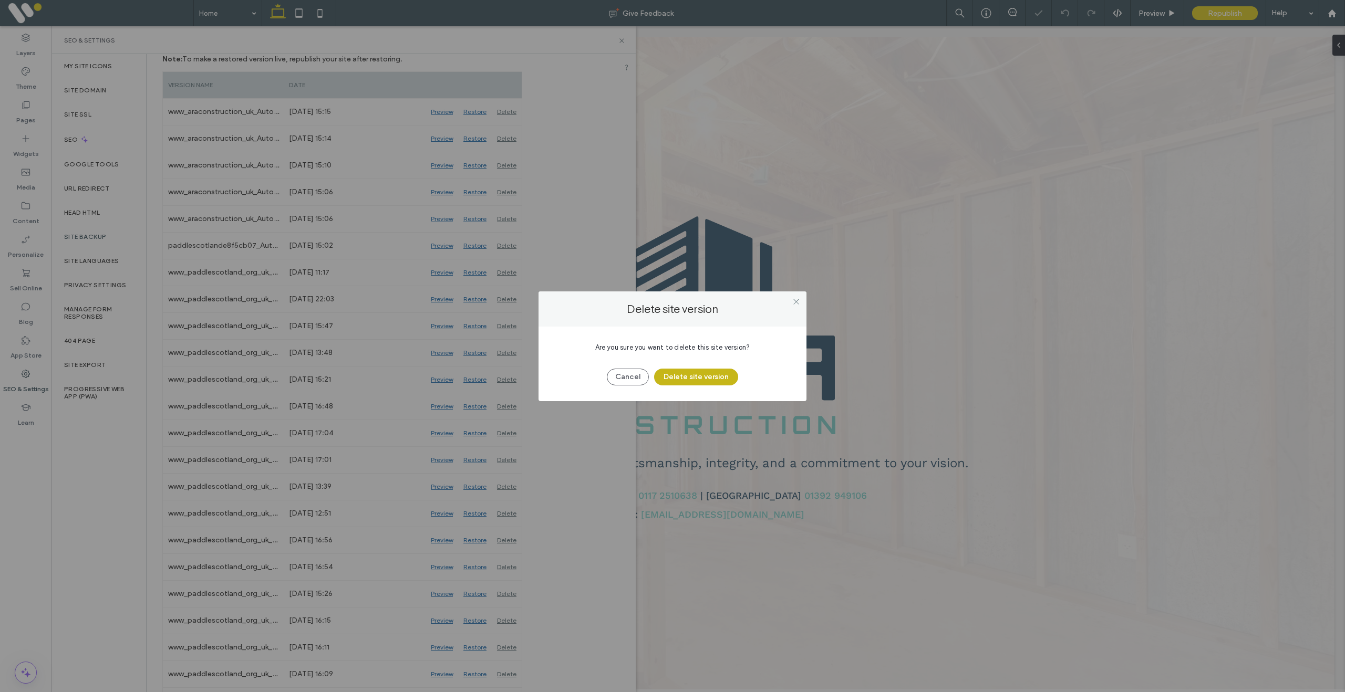
click at [698, 381] on button "Delete site version" at bounding box center [696, 377] width 84 height 17
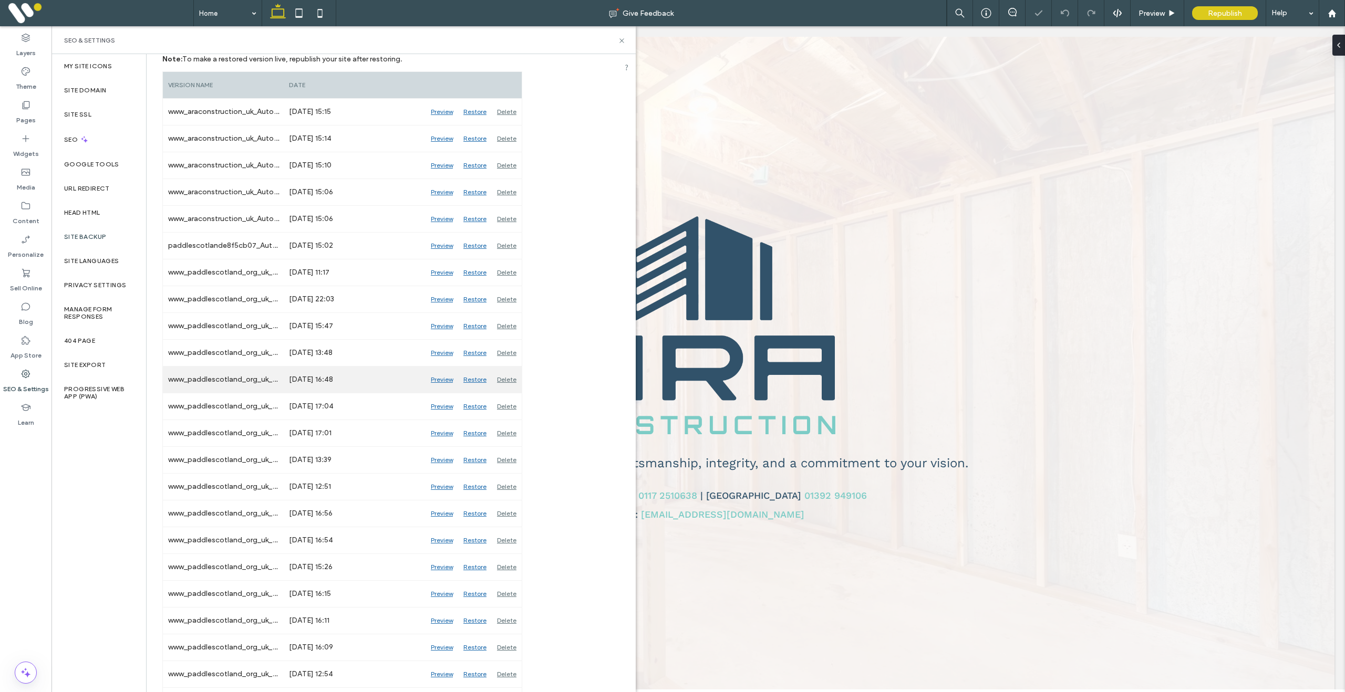
click at [510, 381] on div "Delete" at bounding box center [507, 380] width 30 height 26
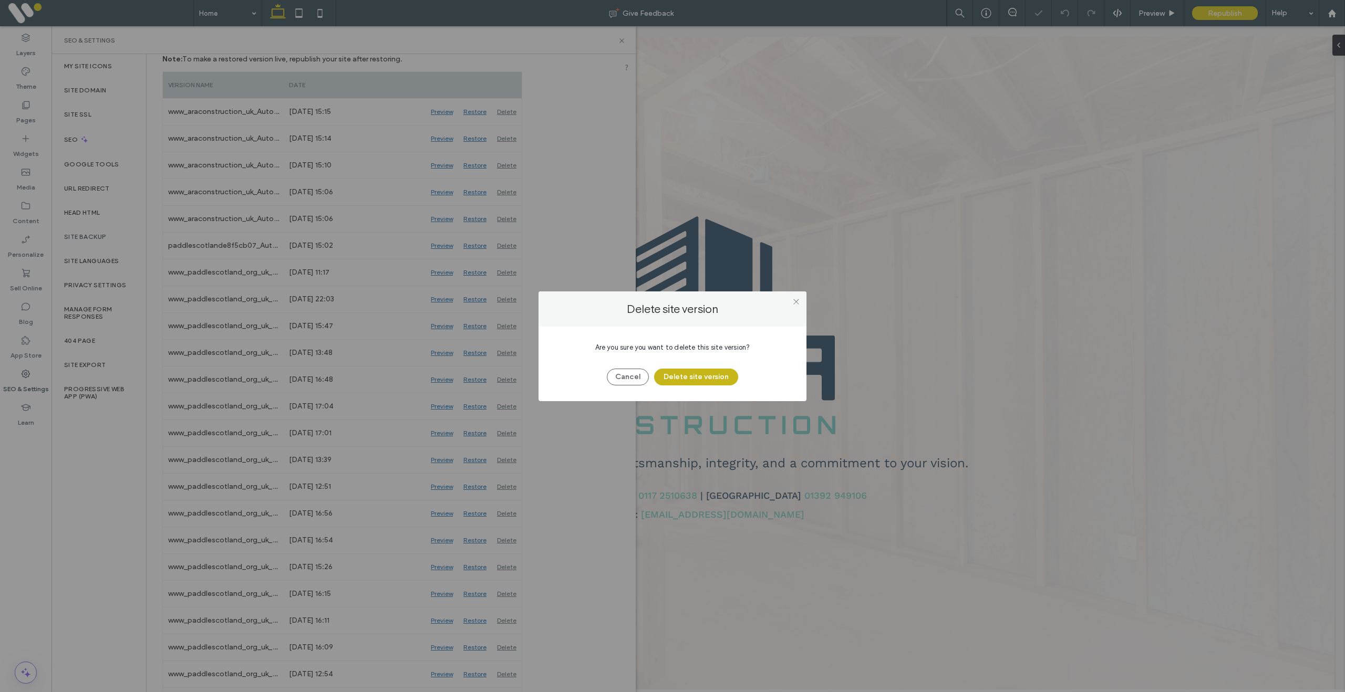
click at [695, 375] on button "Delete site version" at bounding box center [696, 377] width 84 height 17
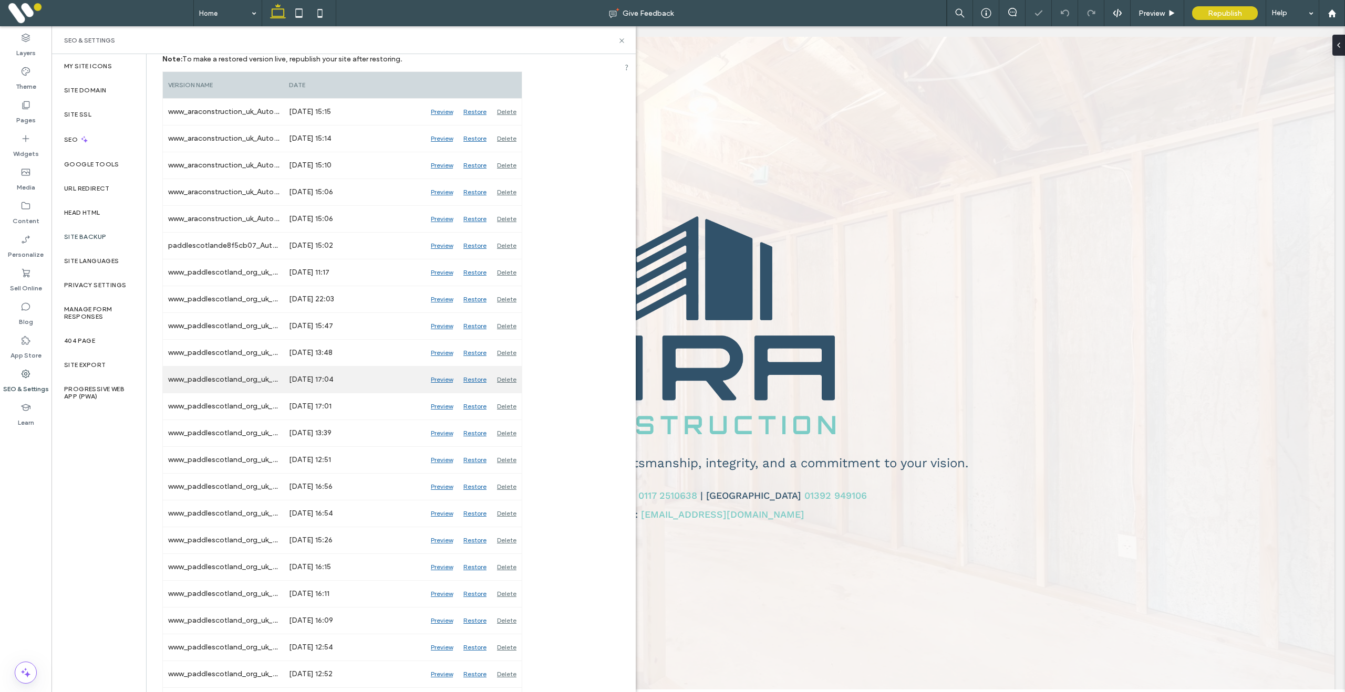
click at [506, 380] on div "Delete" at bounding box center [507, 380] width 30 height 26
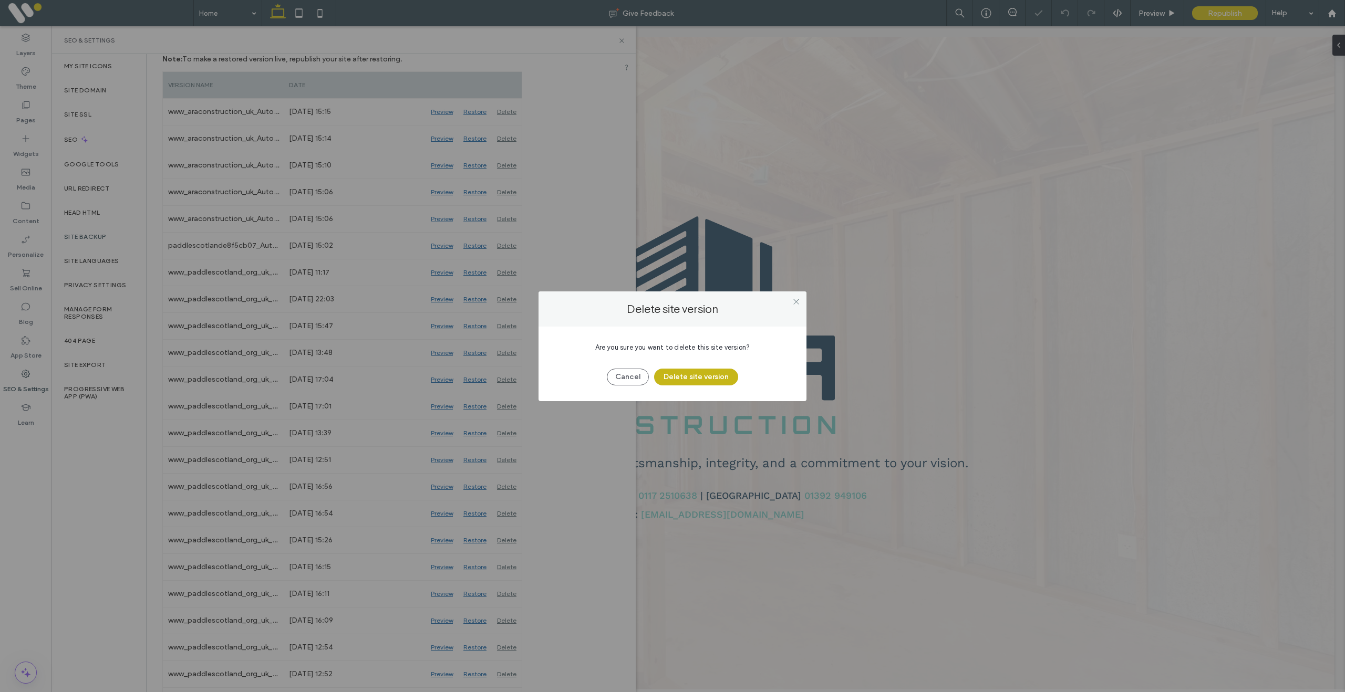
click at [667, 376] on button "Delete site version" at bounding box center [696, 377] width 84 height 17
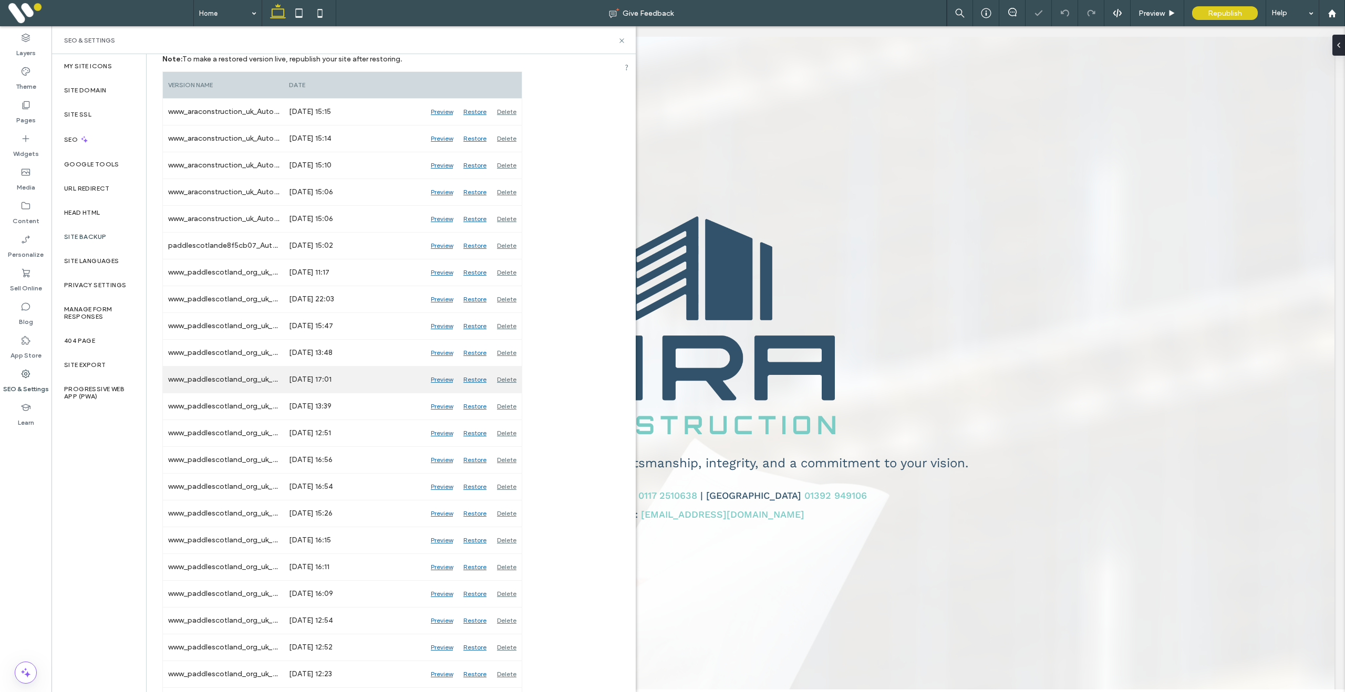
click at [505, 381] on div "Delete" at bounding box center [507, 380] width 30 height 26
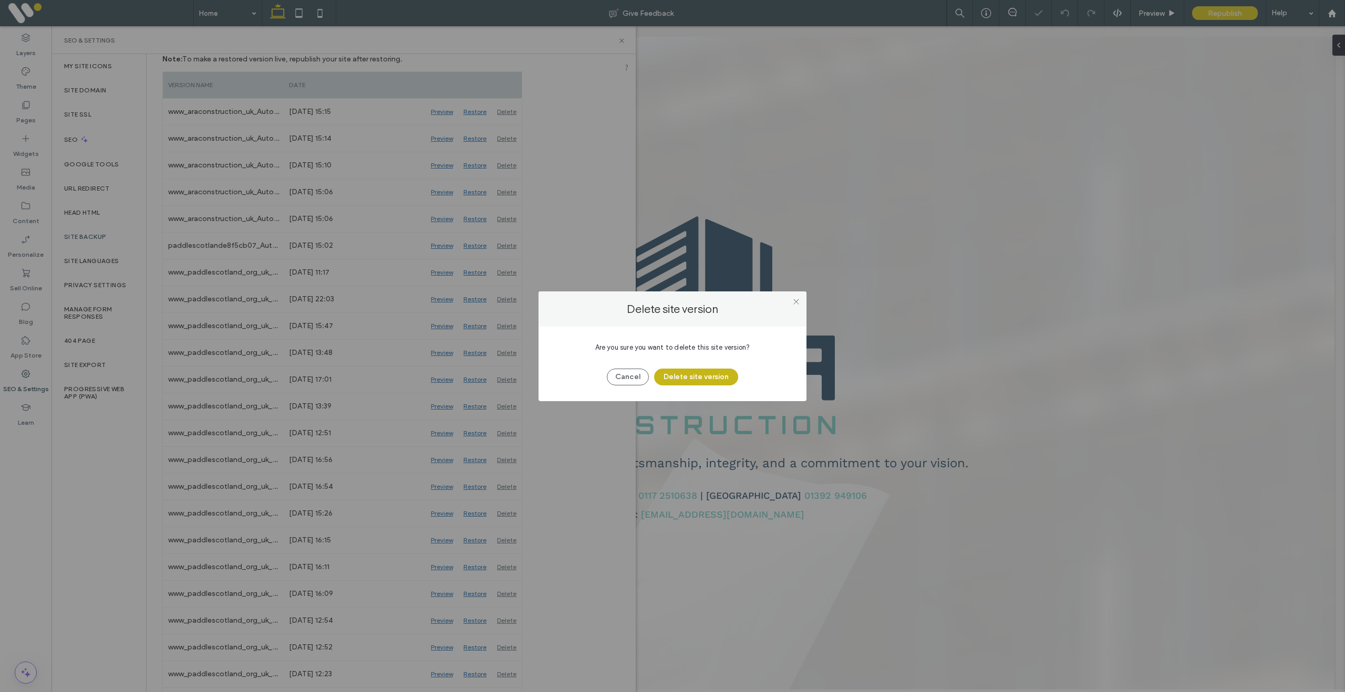
drag, startPoint x: 678, startPoint y: 378, endPoint x: 660, endPoint y: 378, distance: 18.4
click at [672, 378] on button "Delete site version" at bounding box center [696, 377] width 84 height 17
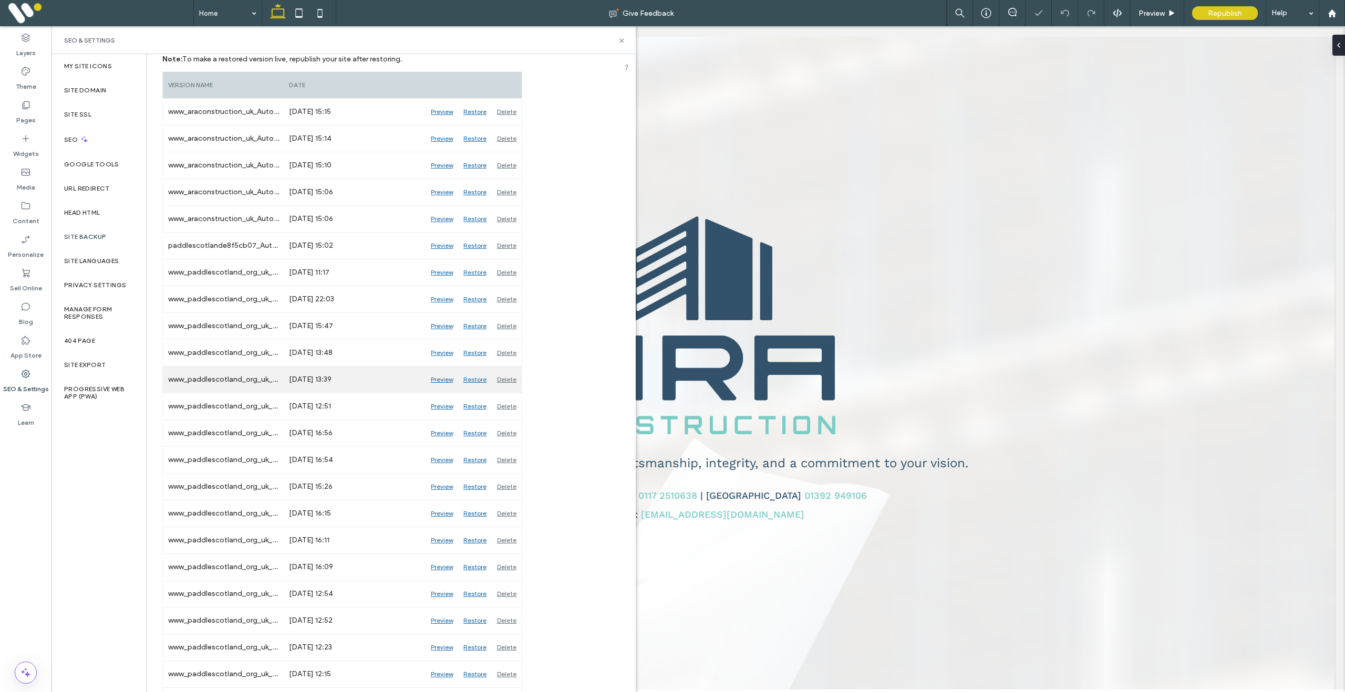
click at [512, 380] on div "Delete" at bounding box center [507, 380] width 30 height 26
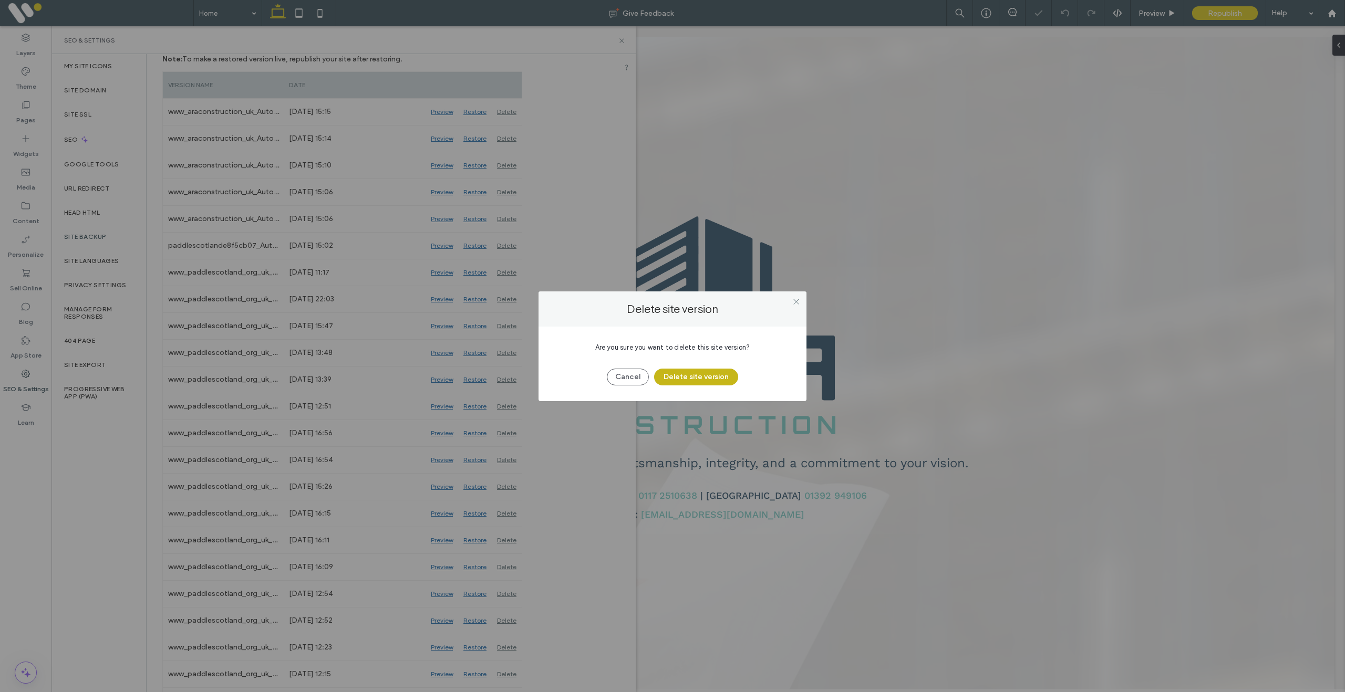
drag, startPoint x: 688, startPoint y: 380, endPoint x: 668, endPoint y: 380, distance: 20.0
click at [685, 380] on button "Delete site version" at bounding box center [696, 377] width 84 height 17
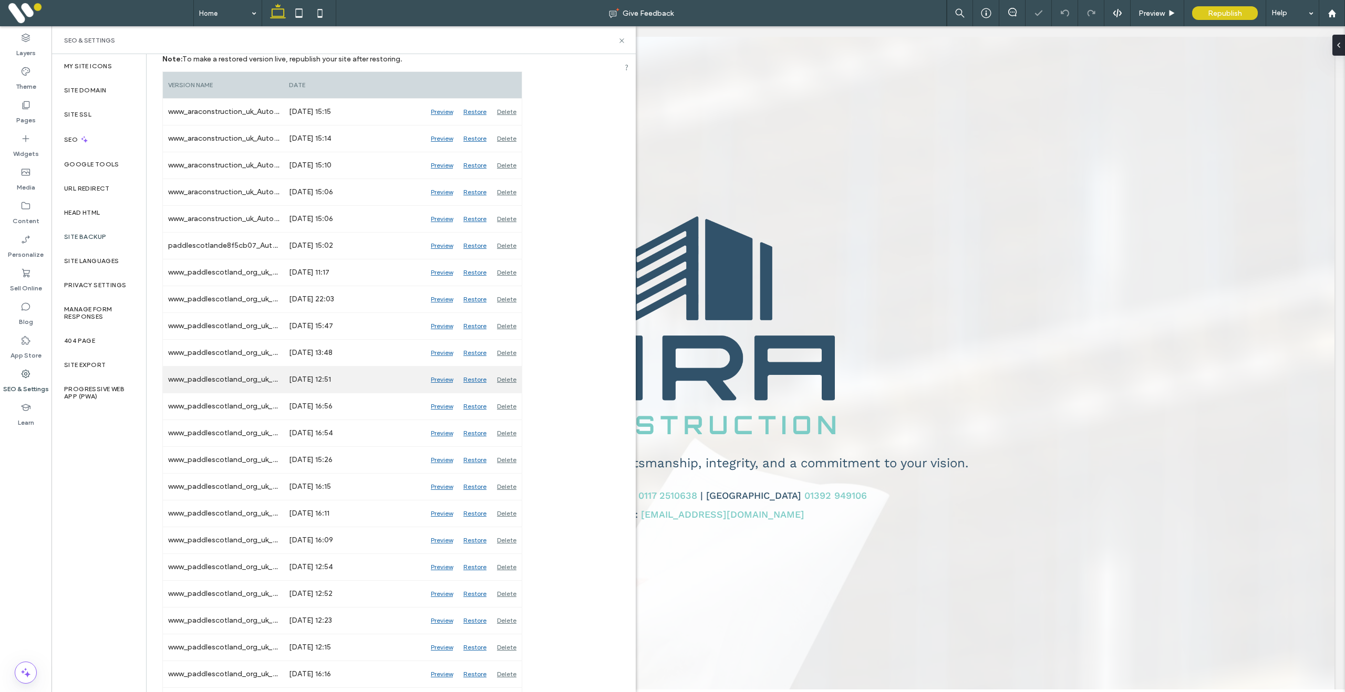
click at [503, 385] on div "Delete" at bounding box center [507, 380] width 30 height 26
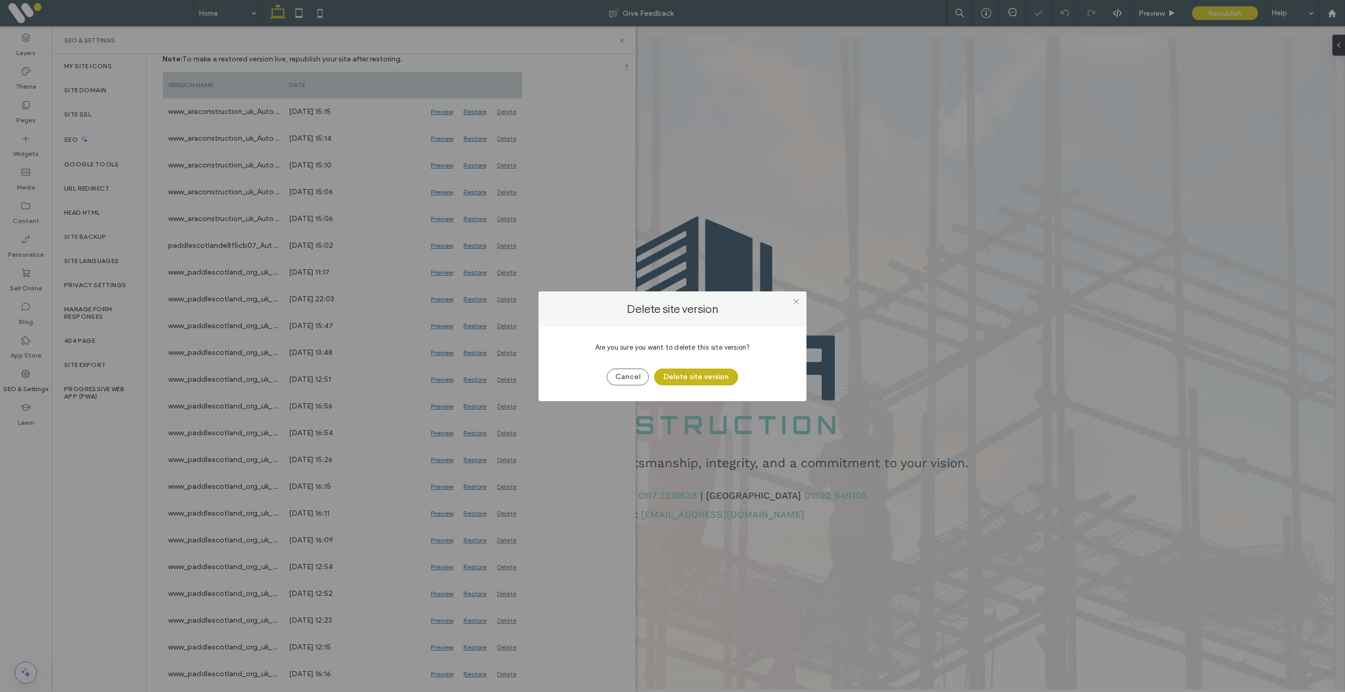
drag, startPoint x: 727, startPoint y: 380, endPoint x: 697, endPoint y: 380, distance: 29.9
click at [718, 380] on button "Delete site version" at bounding box center [696, 377] width 84 height 17
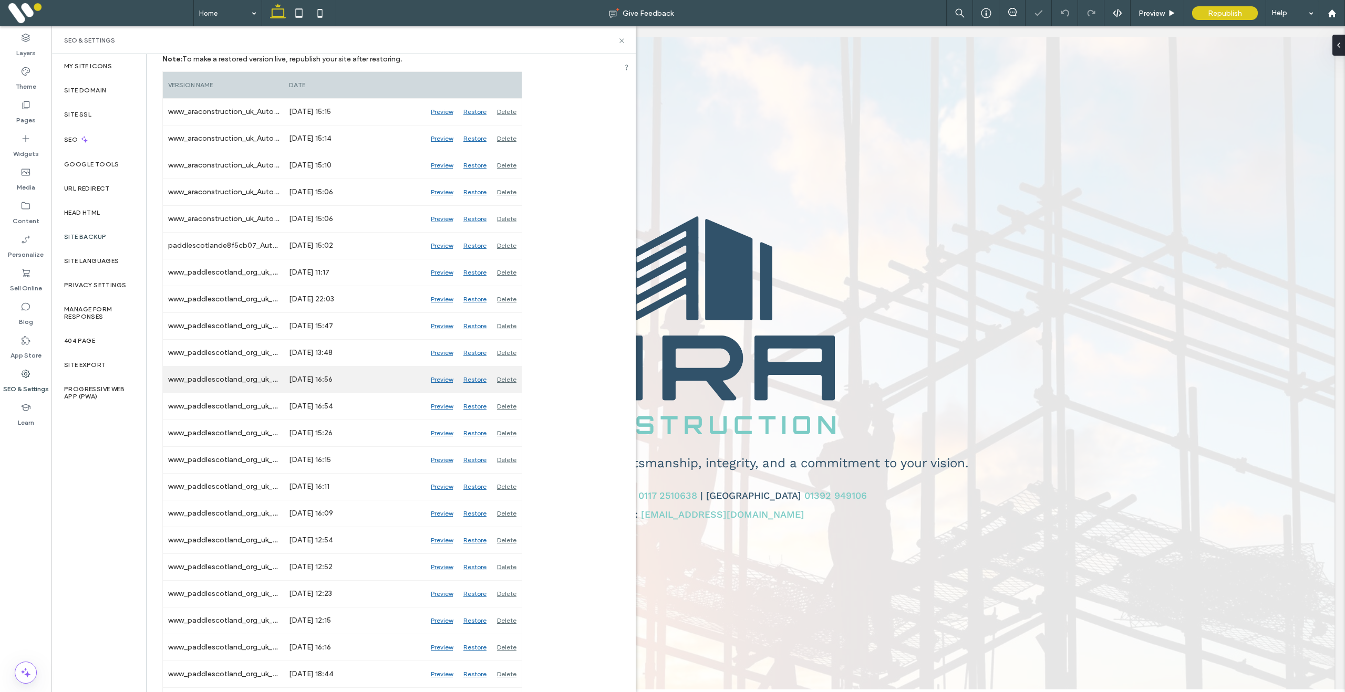
click at [517, 380] on div "Delete" at bounding box center [507, 380] width 30 height 26
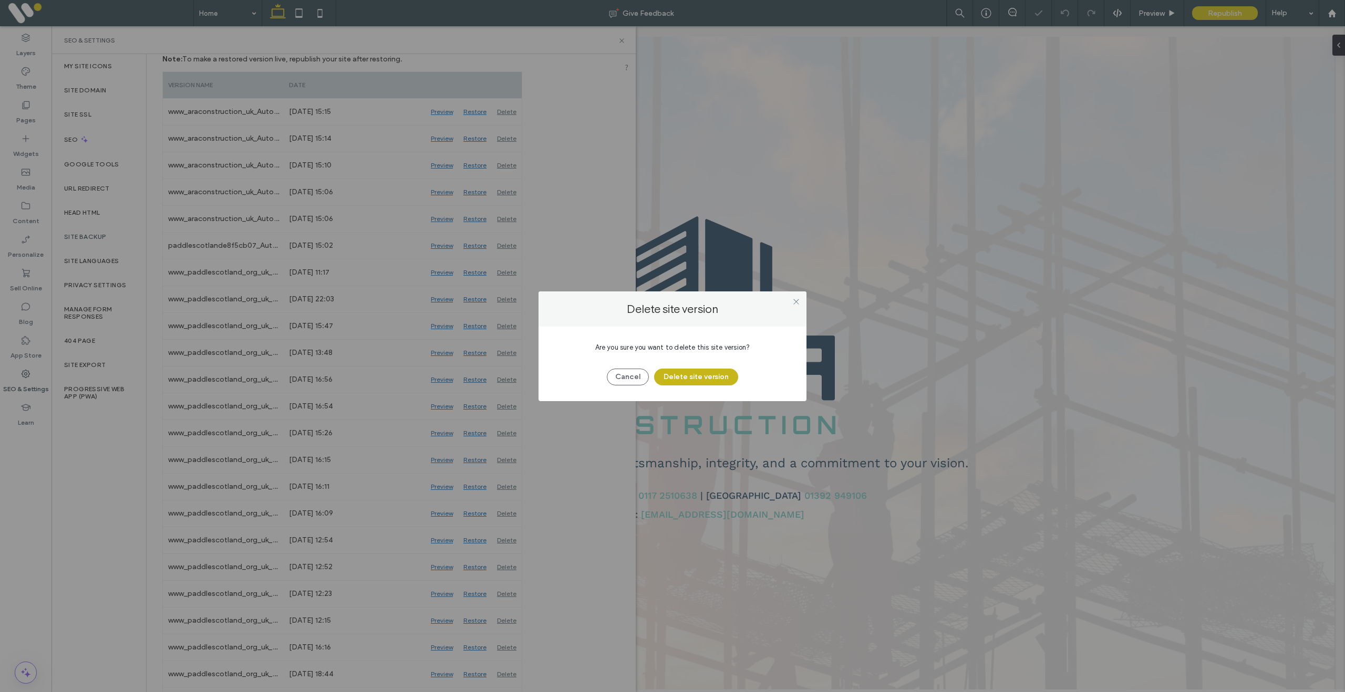
click at [666, 373] on button "Delete site version" at bounding box center [696, 377] width 84 height 17
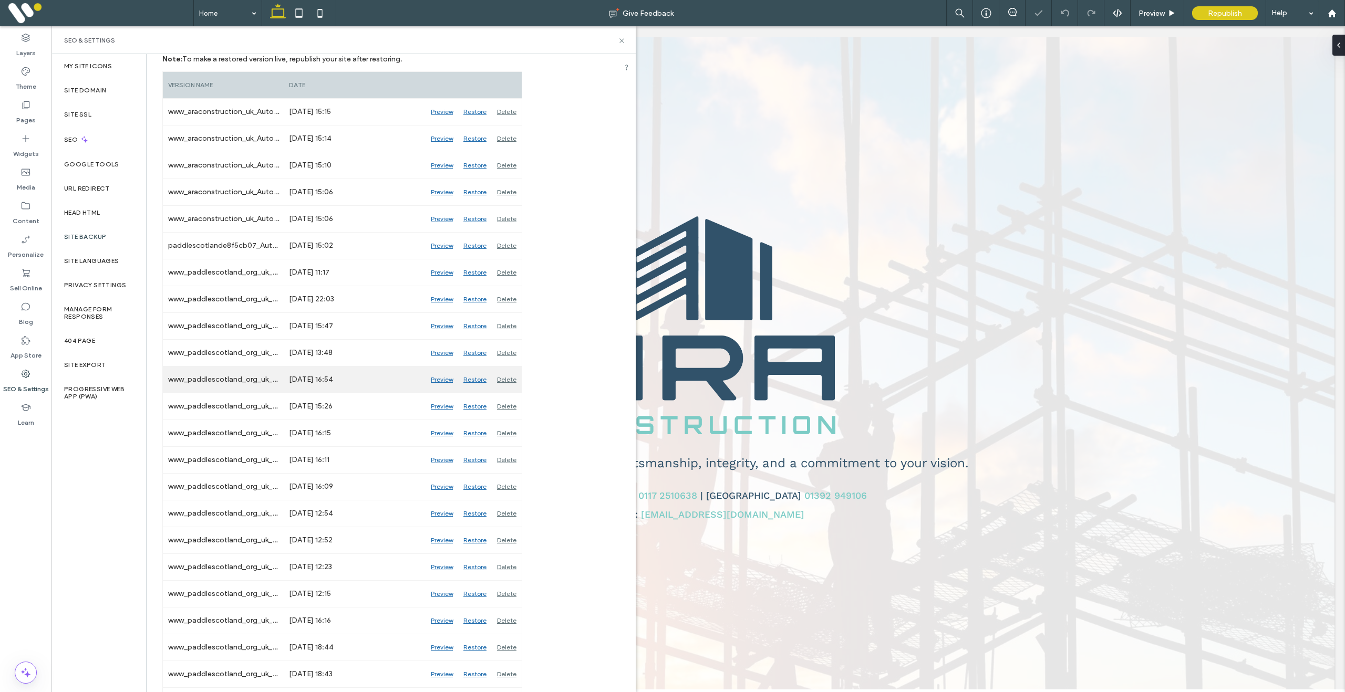
click at [513, 379] on div "Delete" at bounding box center [507, 380] width 30 height 26
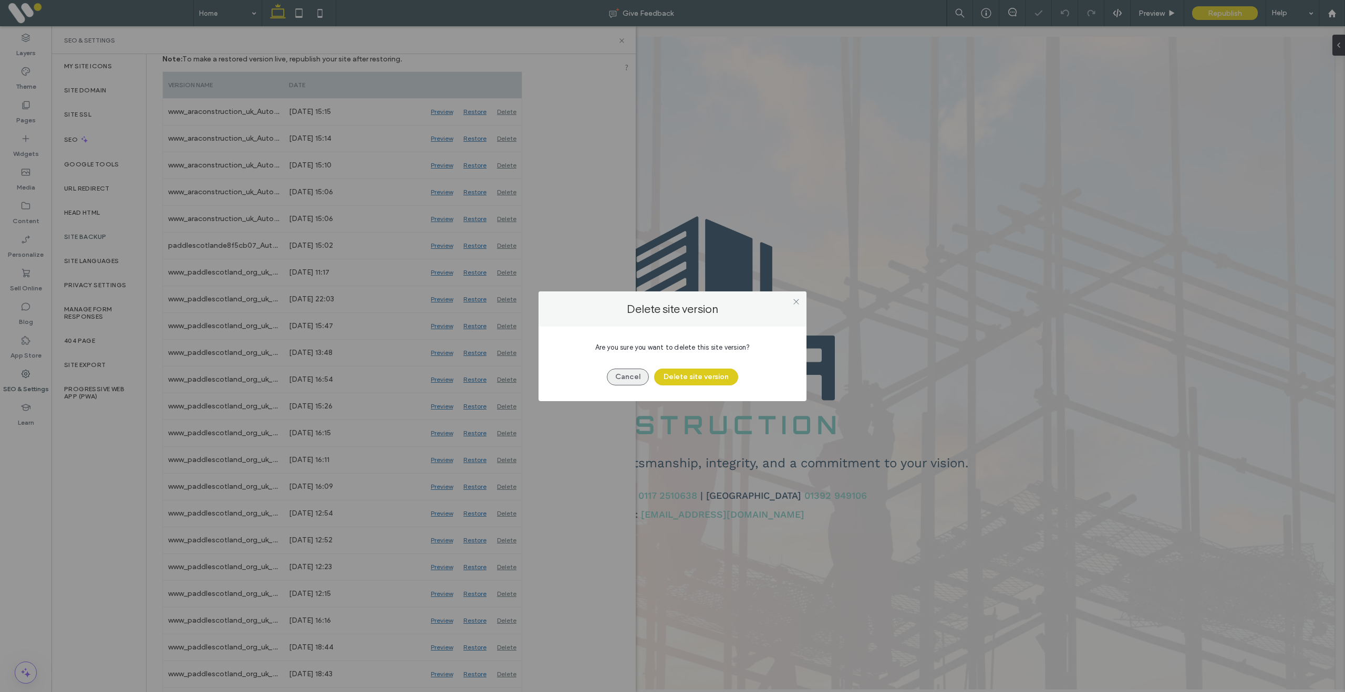
drag, startPoint x: 691, startPoint y: 381, endPoint x: 630, endPoint y: 381, distance: 60.4
click at [688, 381] on button "Delete site version" at bounding box center [696, 377] width 84 height 17
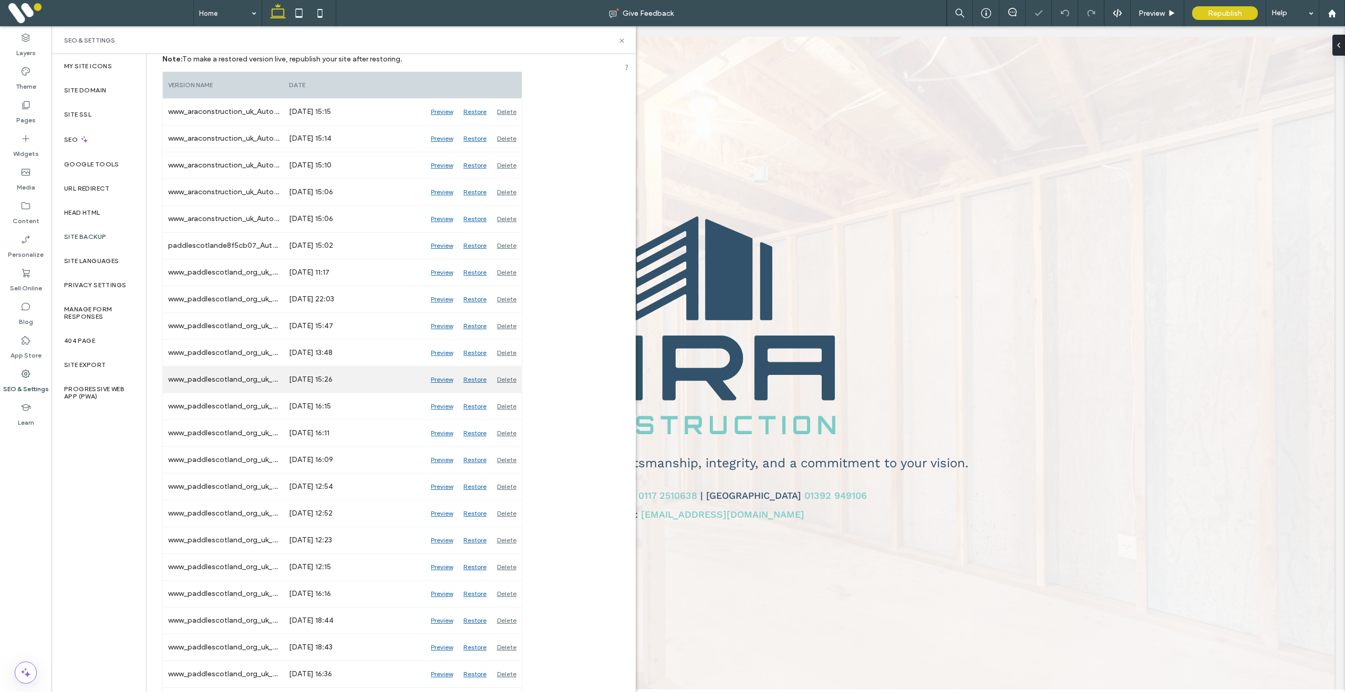
click at [496, 378] on div "Delete" at bounding box center [507, 380] width 30 height 26
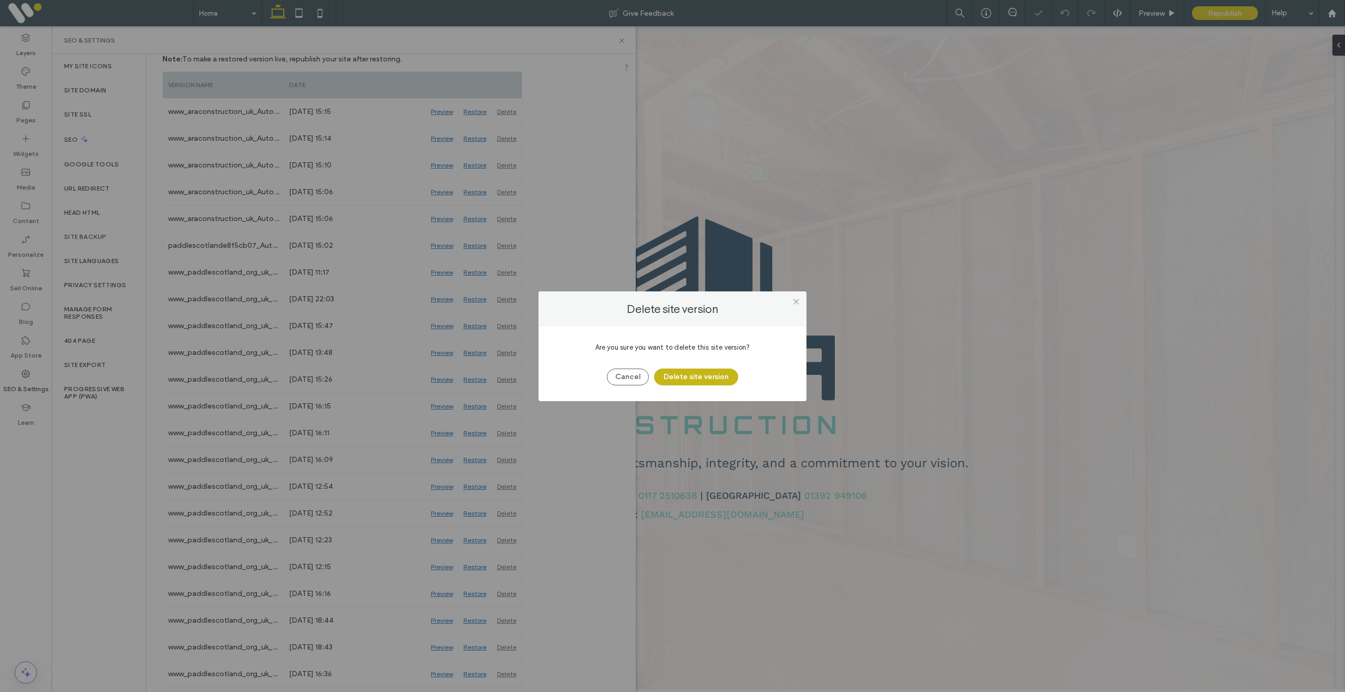
click at [690, 378] on button "Delete site version" at bounding box center [696, 377] width 84 height 17
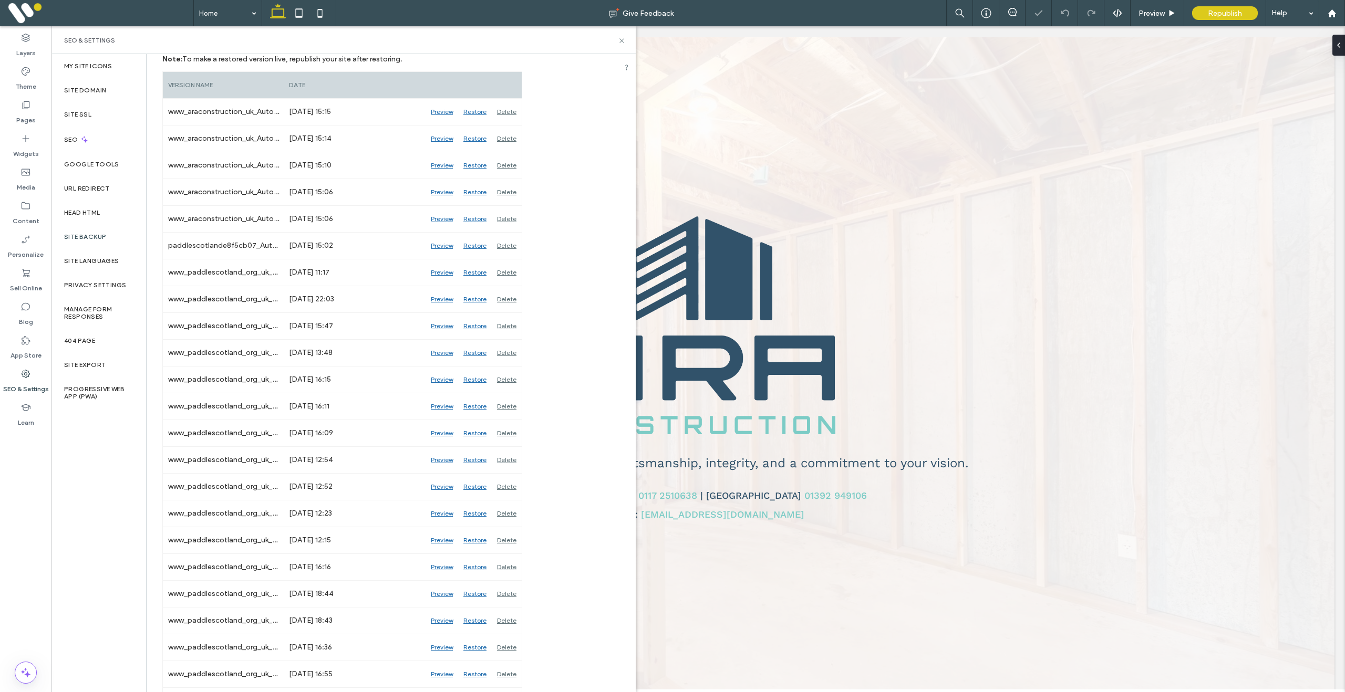
click at [503, 382] on div "Delete" at bounding box center [507, 380] width 30 height 26
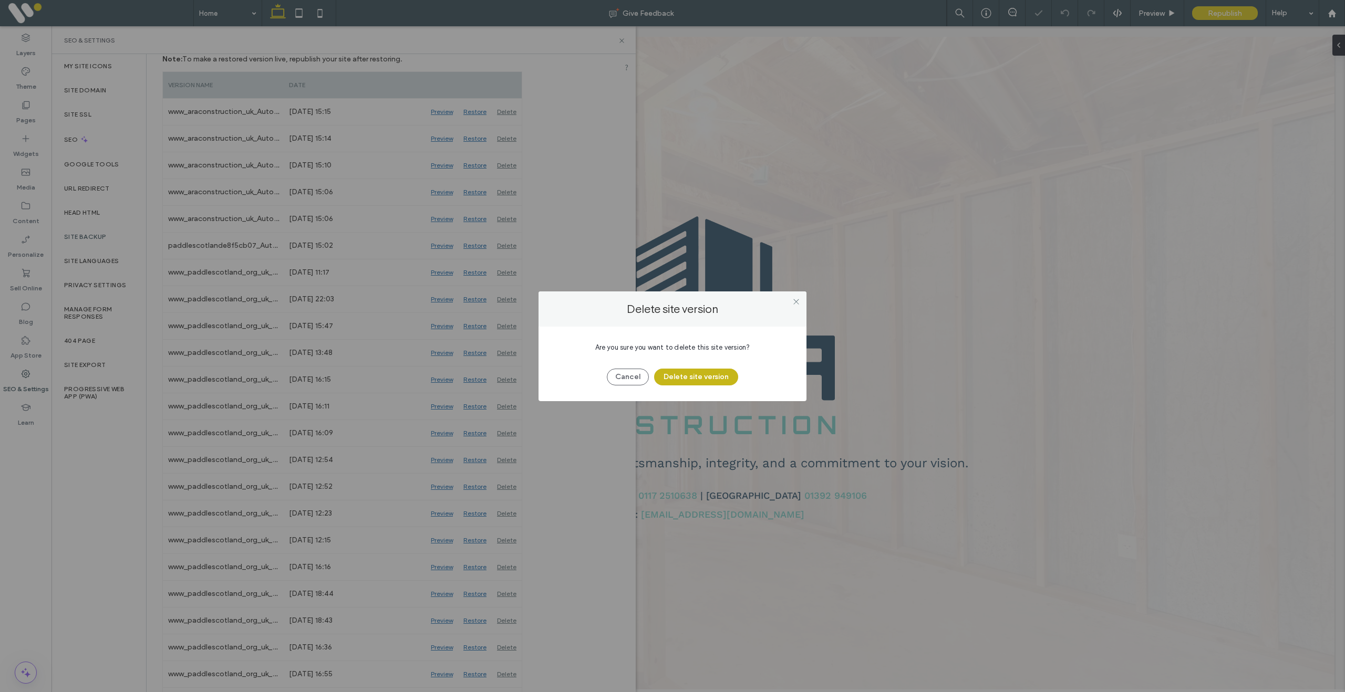
drag, startPoint x: 700, startPoint y: 383, endPoint x: 683, endPoint y: 383, distance: 16.3
click at [697, 383] on button "Delete site version" at bounding box center [696, 377] width 84 height 17
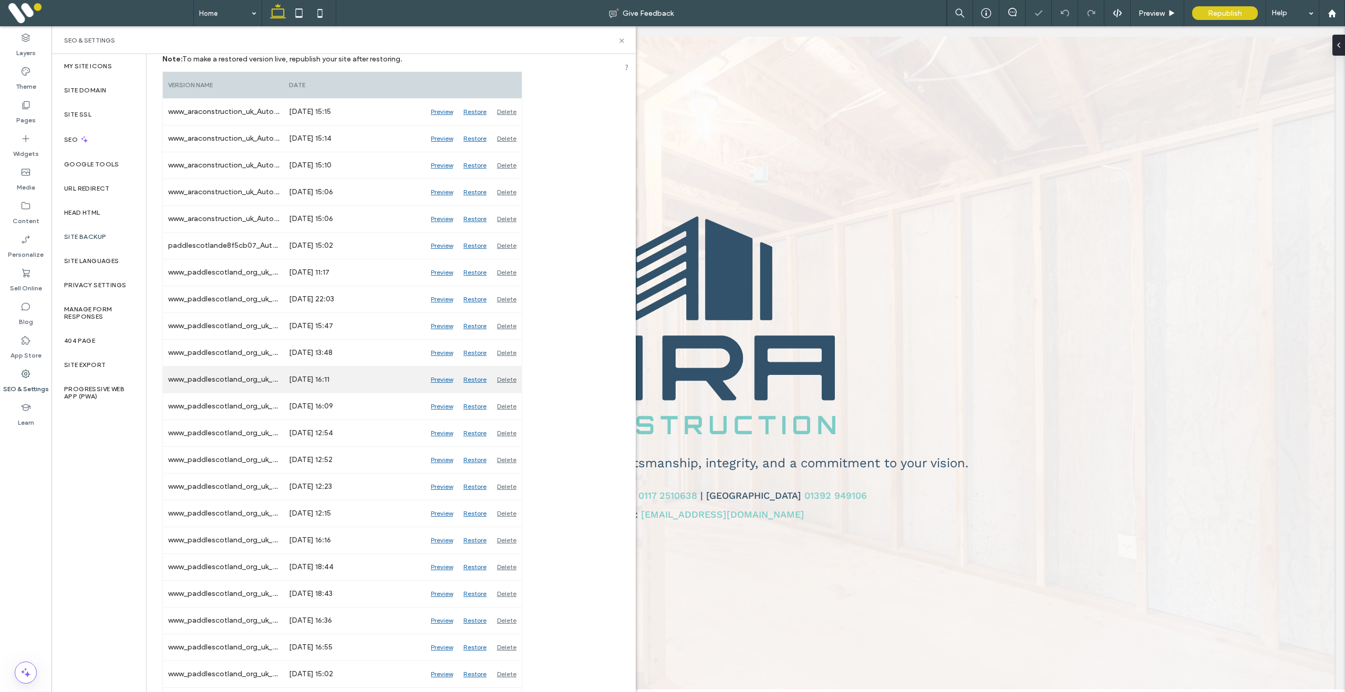
click at [506, 384] on div "Delete" at bounding box center [507, 380] width 30 height 26
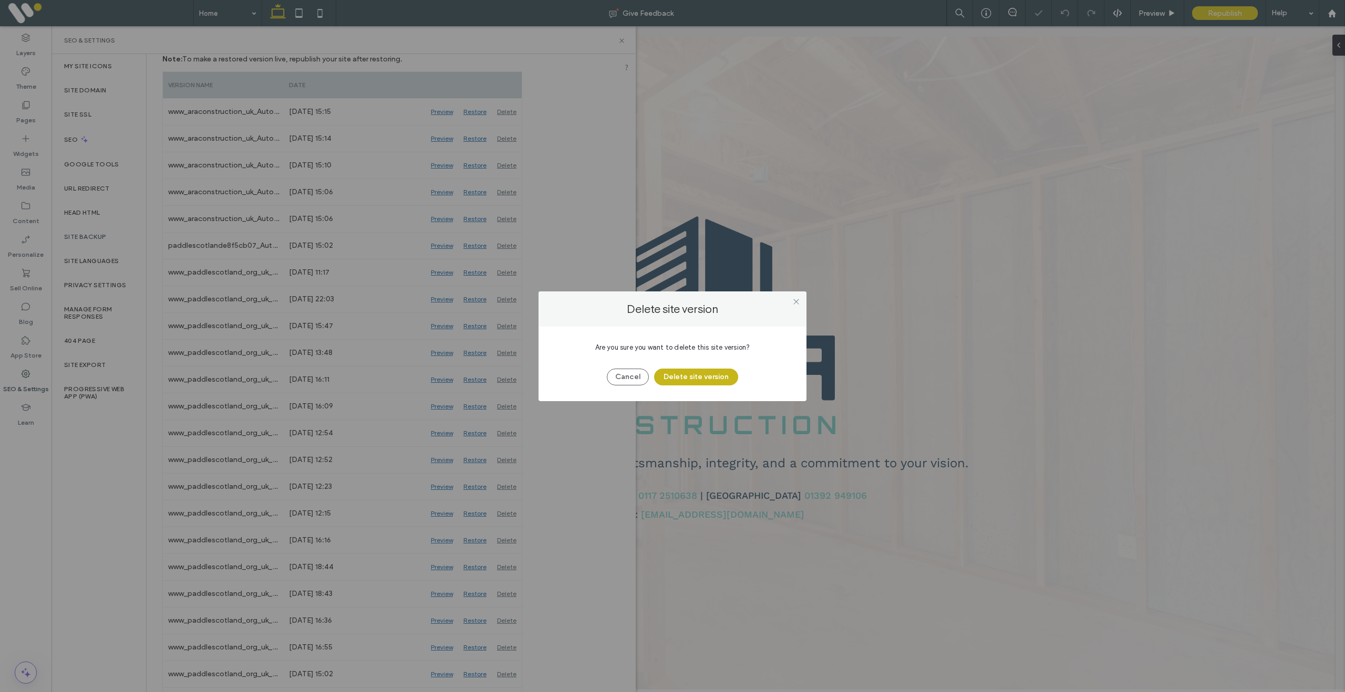
click at [690, 384] on button "Delete site version" at bounding box center [696, 377] width 84 height 17
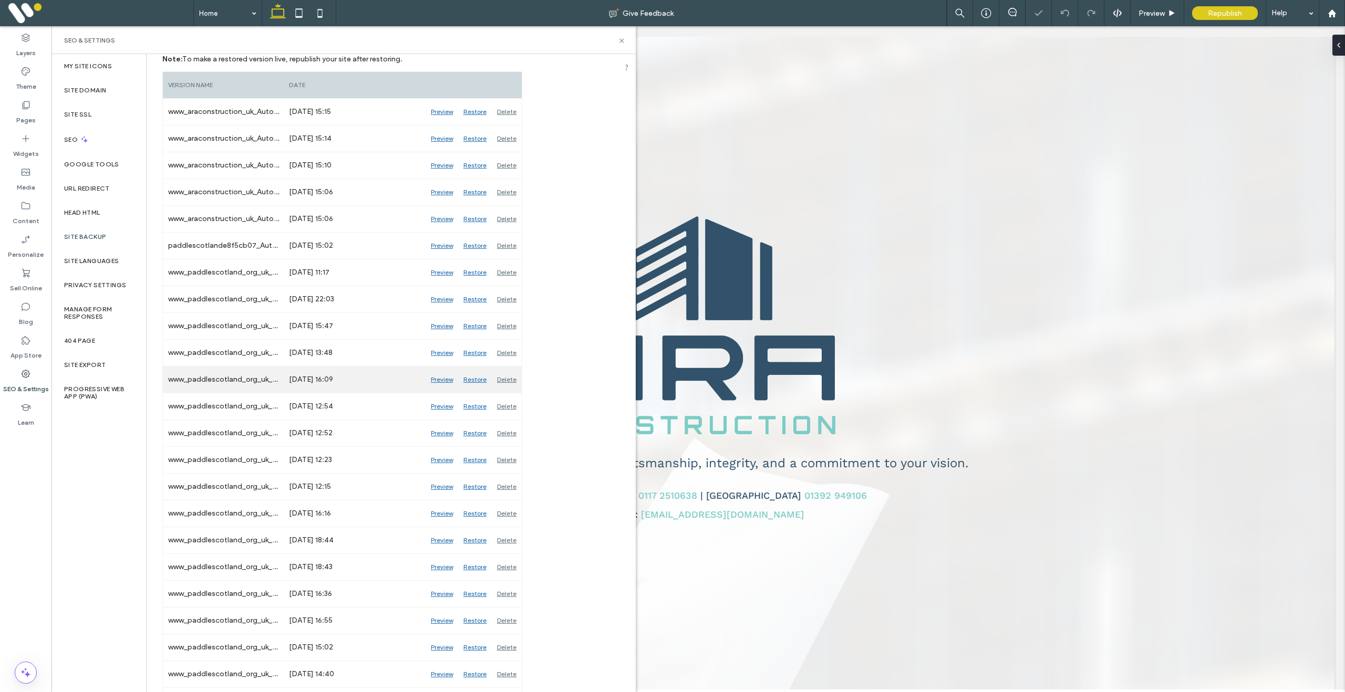
click at [515, 385] on div "Delete" at bounding box center [507, 380] width 30 height 26
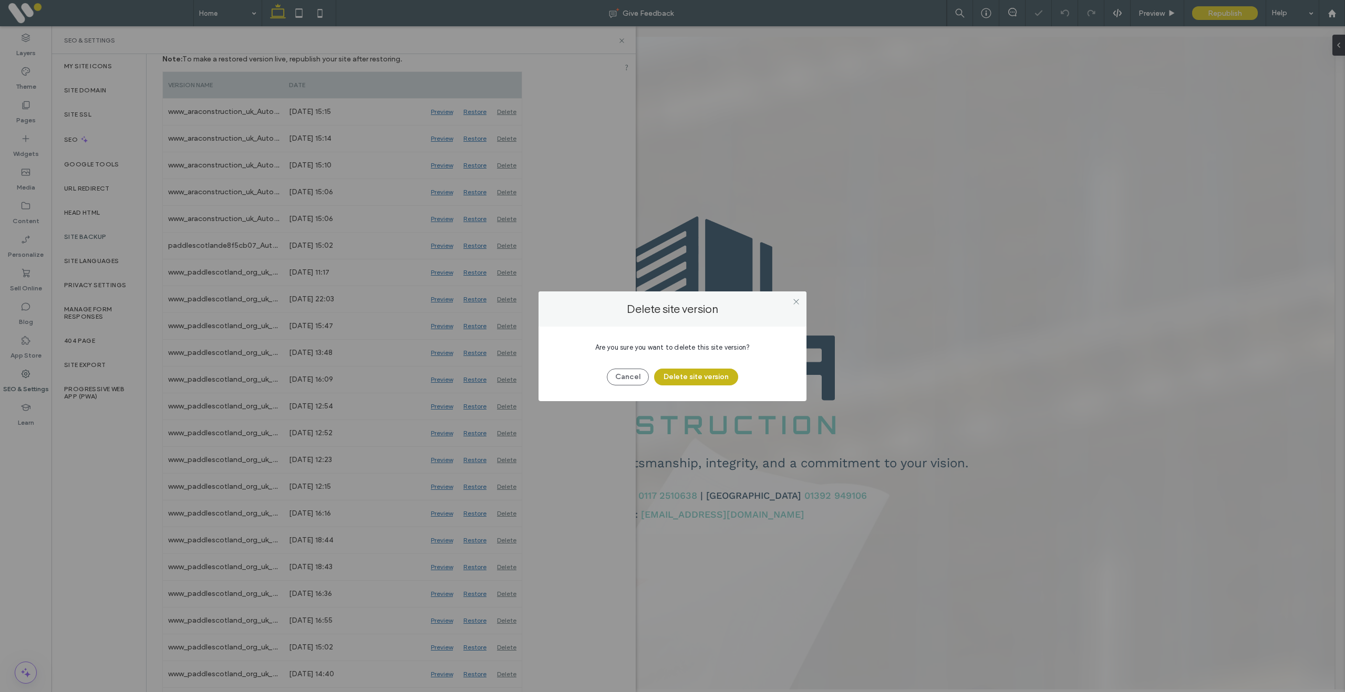
click at [712, 381] on button "Delete site version" at bounding box center [696, 377] width 84 height 17
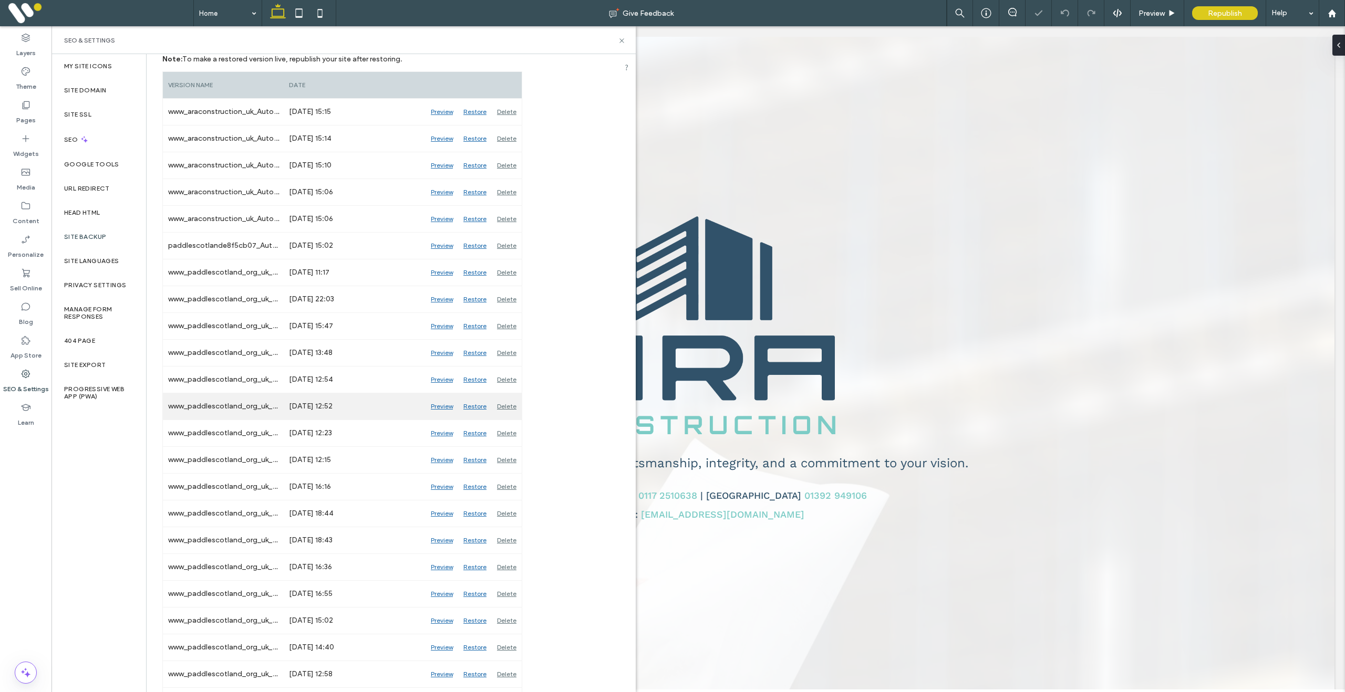
click at [506, 408] on div "Delete" at bounding box center [507, 406] width 30 height 26
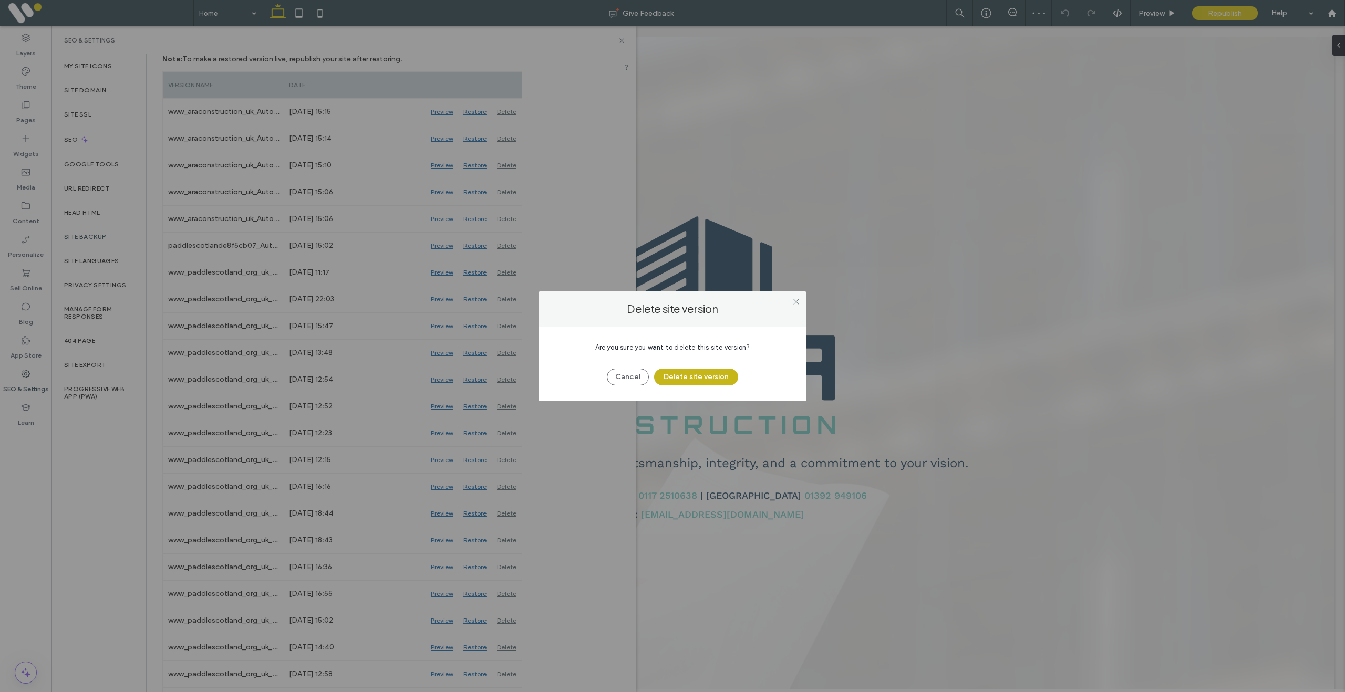
click at [679, 382] on button "Delete site version" at bounding box center [696, 377] width 84 height 17
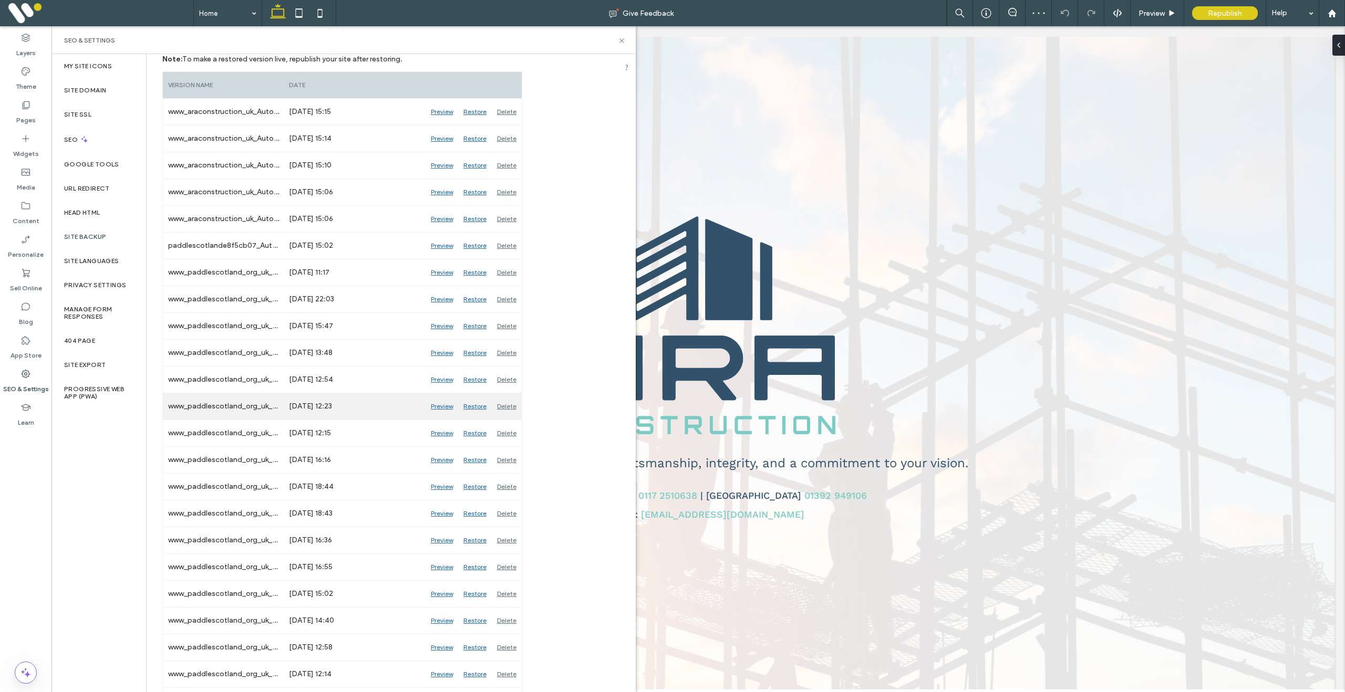
click at [497, 407] on div "Delete" at bounding box center [507, 406] width 30 height 26
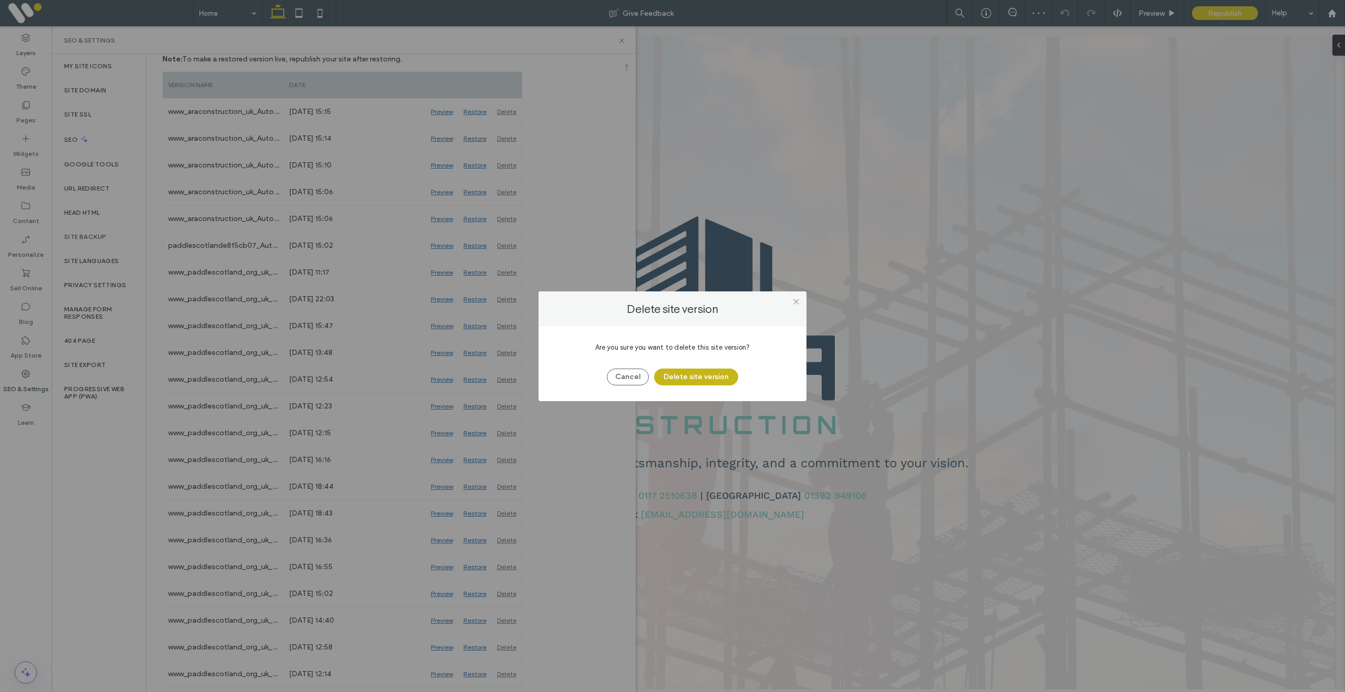
click at [696, 381] on button "Delete site version" at bounding box center [696, 377] width 84 height 17
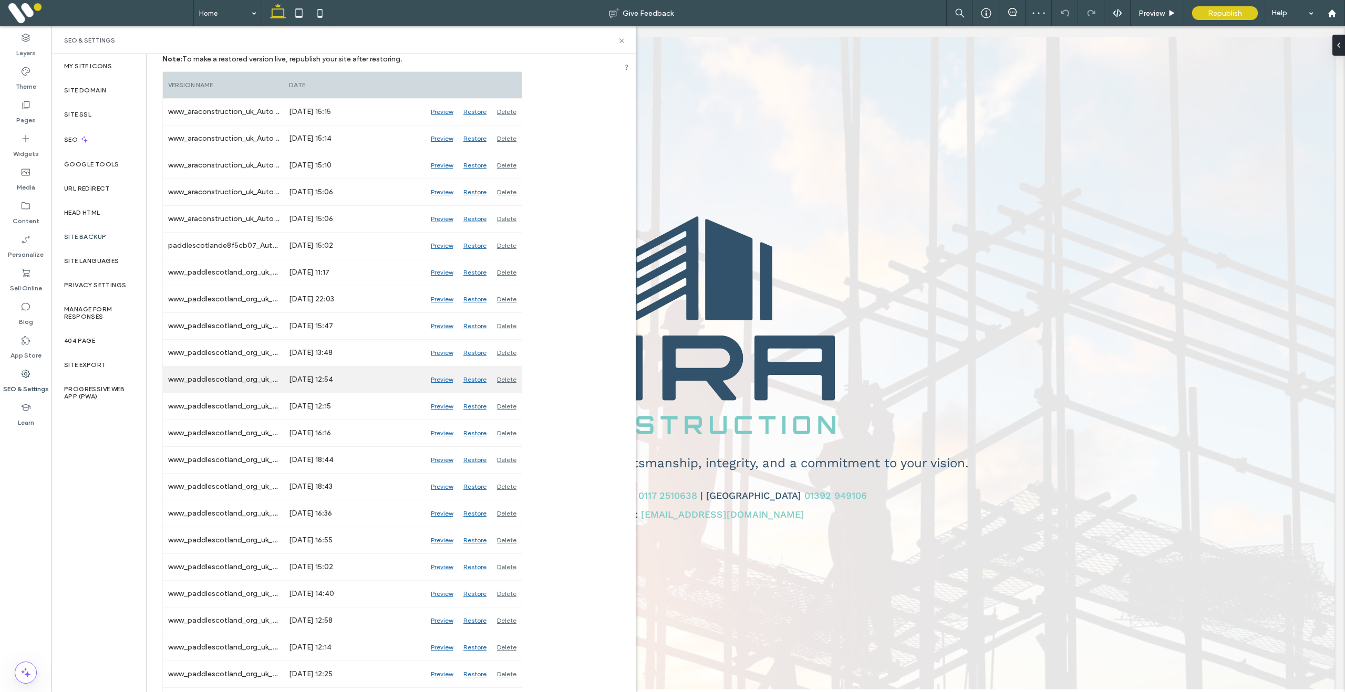
click at [511, 382] on div "Delete" at bounding box center [507, 380] width 30 height 26
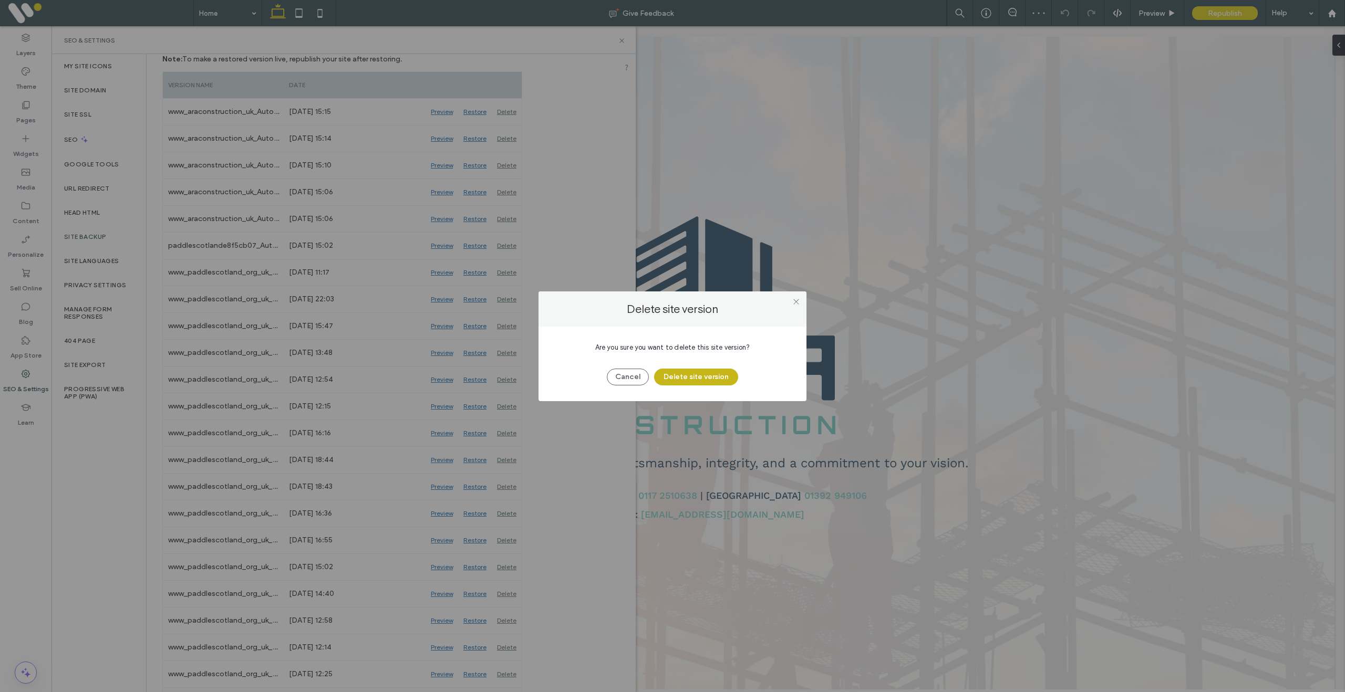
click at [691, 373] on button "Delete site version" at bounding box center [696, 377] width 84 height 17
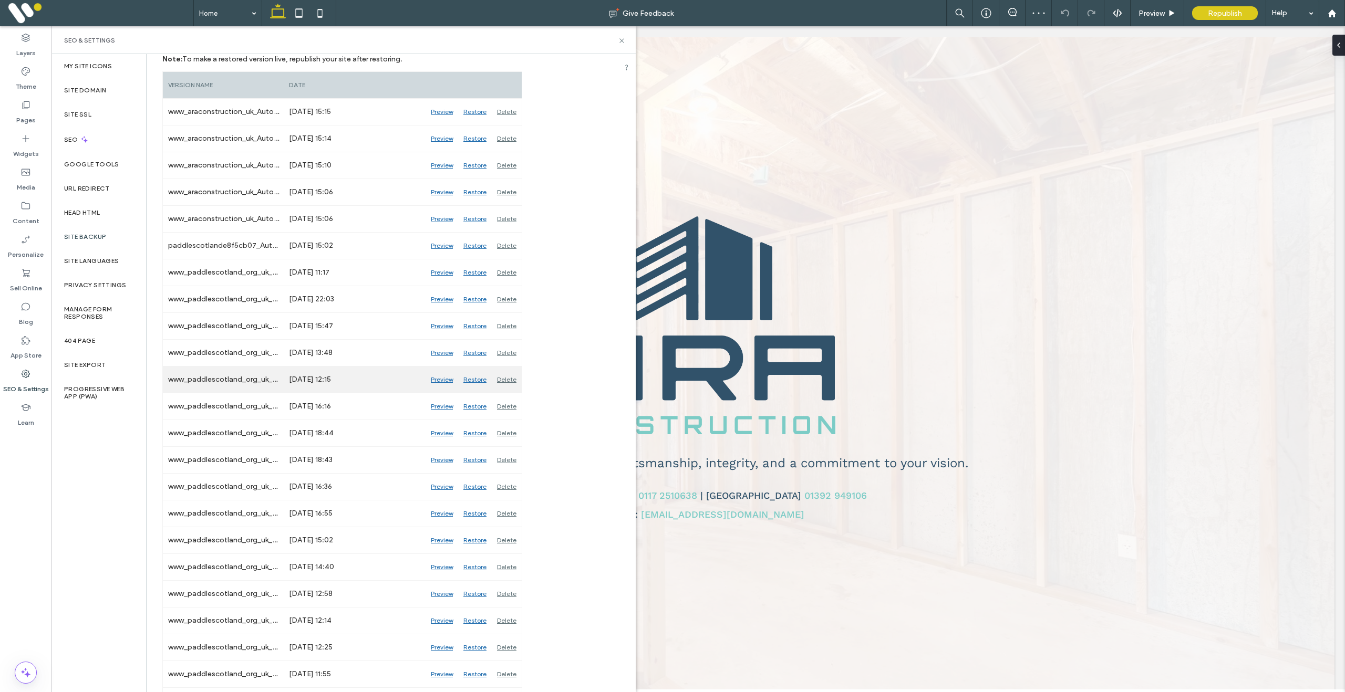
click at [514, 378] on div "Delete" at bounding box center [507, 380] width 30 height 26
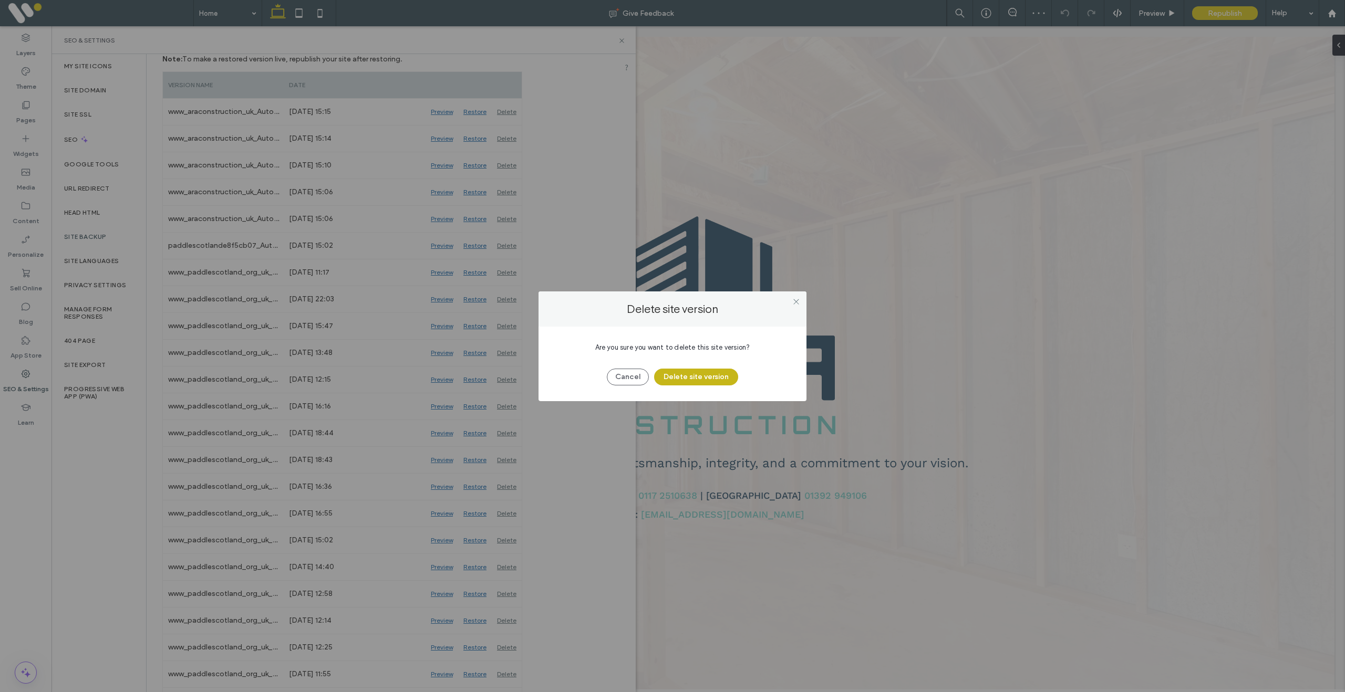
drag, startPoint x: 680, startPoint y: 375, endPoint x: 658, endPoint y: 377, distance: 22.2
click at [675, 376] on button "Delete site version" at bounding box center [696, 377] width 84 height 17
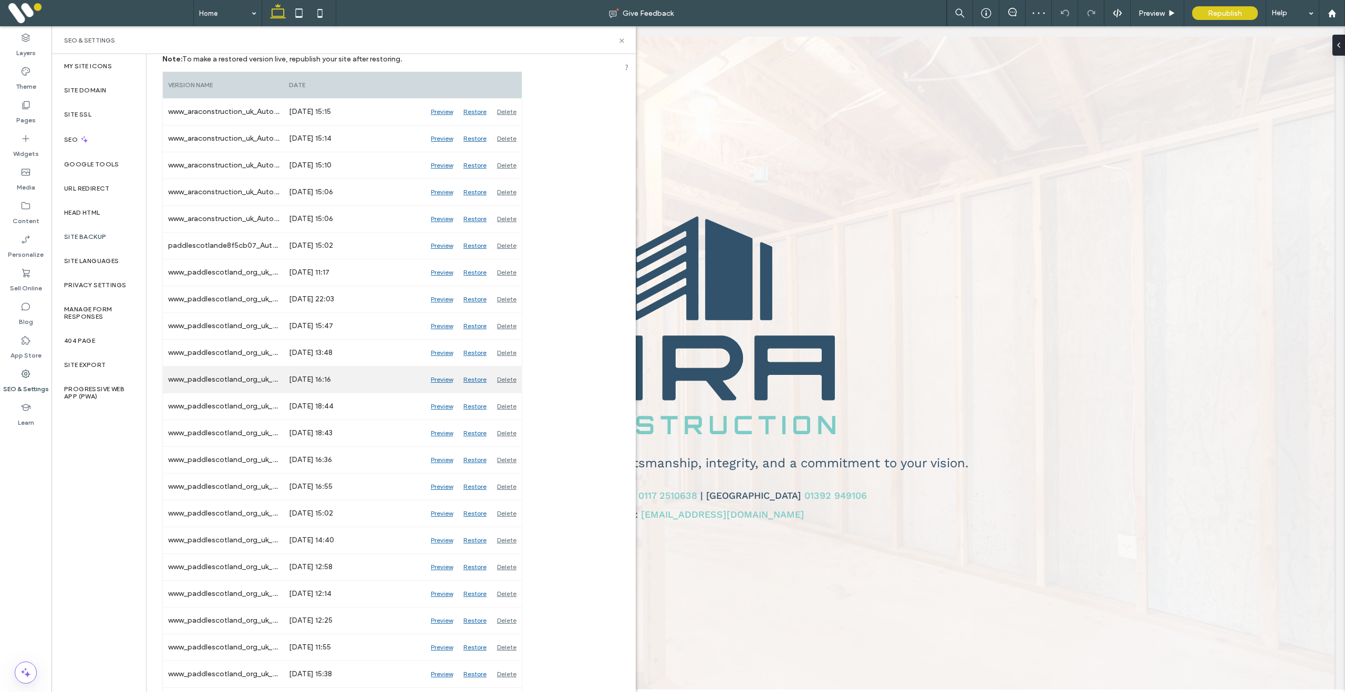
click at [508, 381] on div "Delete" at bounding box center [507, 380] width 30 height 26
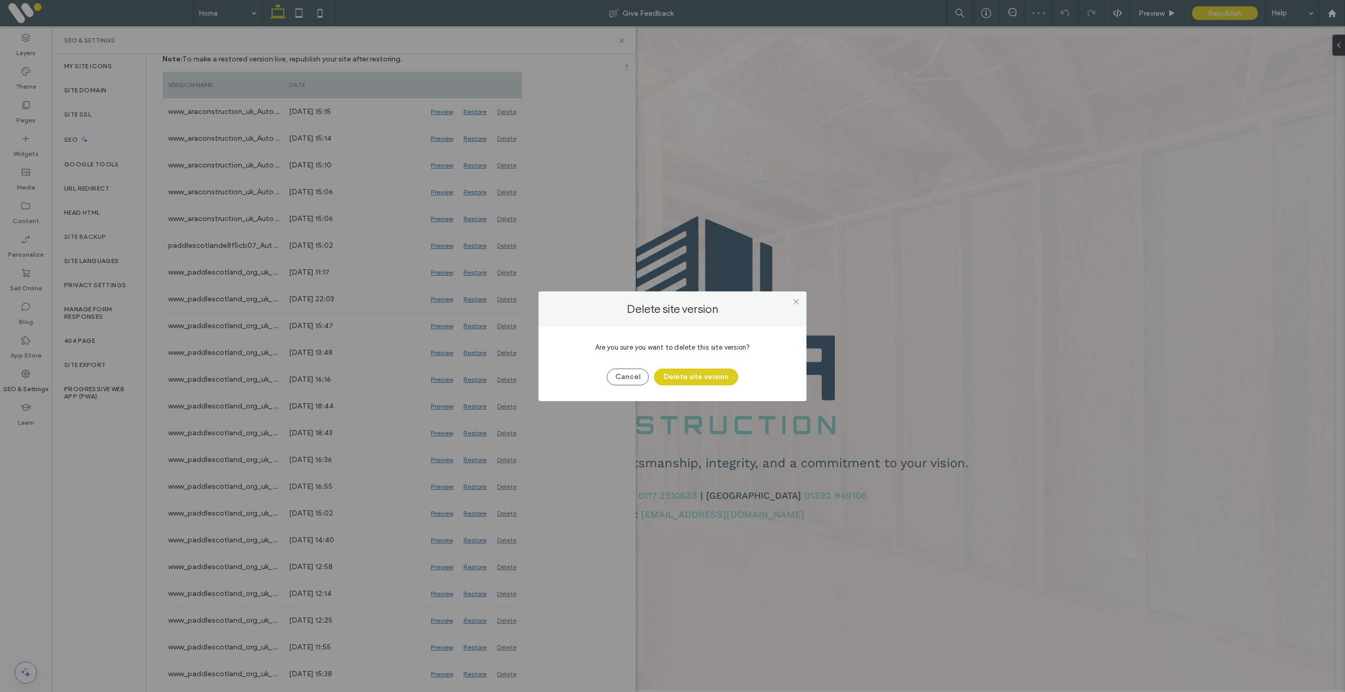
drag, startPoint x: 667, startPoint y: 373, endPoint x: 591, endPoint y: 383, distance: 76.8
click at [665, 374] on button "Delete site version" at bounding box center [696, 377] width 84 height 17
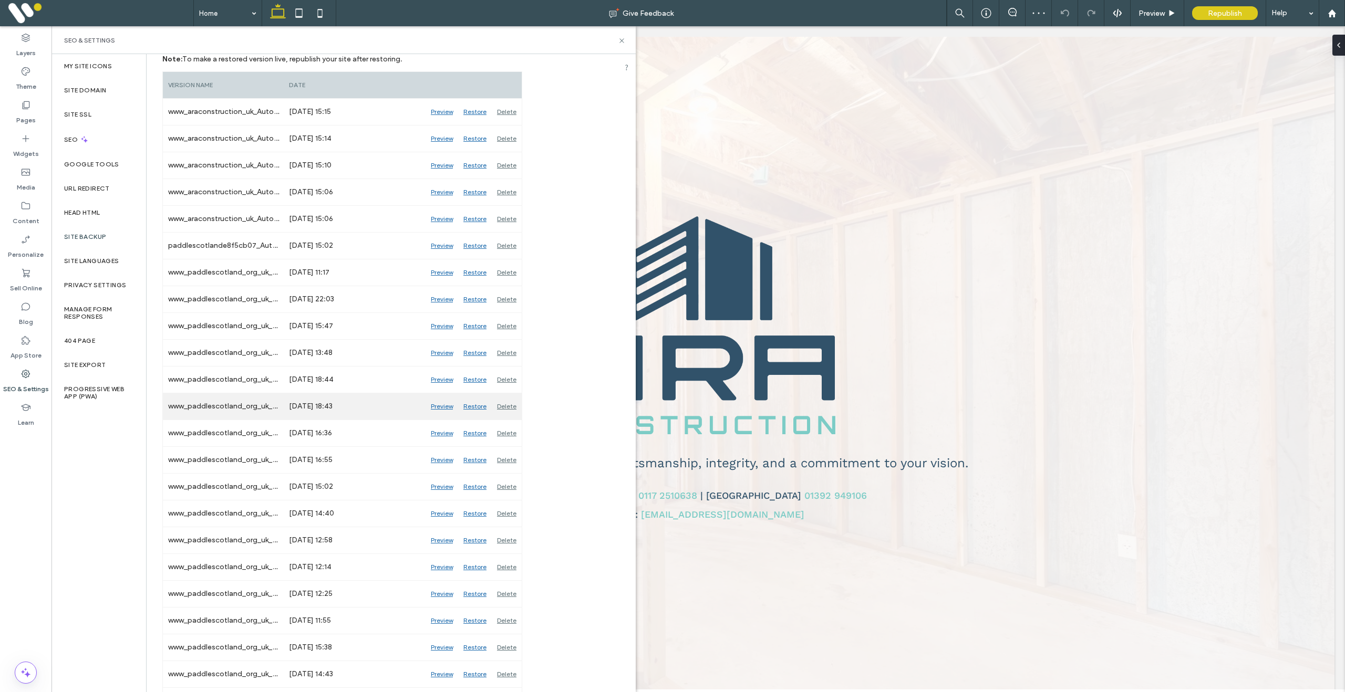
click at [516, 403] on div "Delete" at bounding box center [507, 406] width 30 height 26
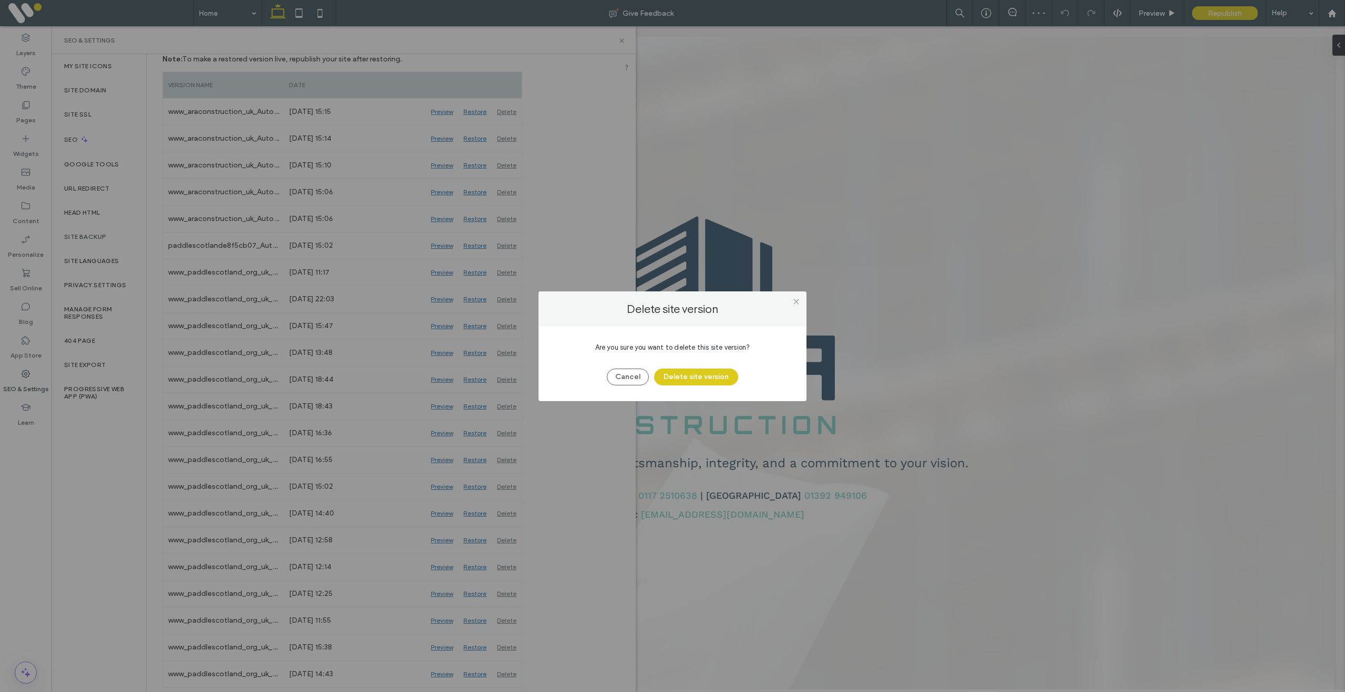
drag, startPoint x: 679, startPoint y: 380, endPoint x: 650, endPoint y: 384, distance: 29.1
click at [672, 381] on button "Delete site version" at bounding box center [696, 377] width 84 height 17
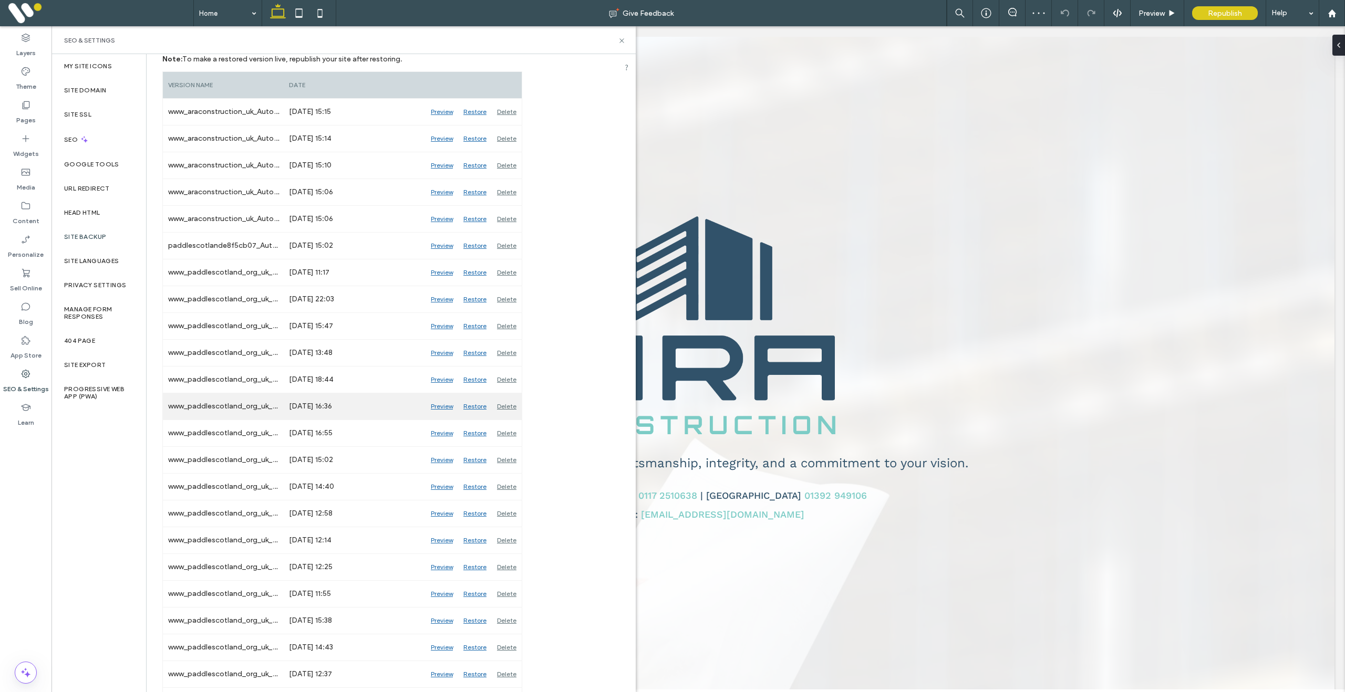
click at [513, 405] on div "Delete" at bounding box center [507, 406] width 30 height 26
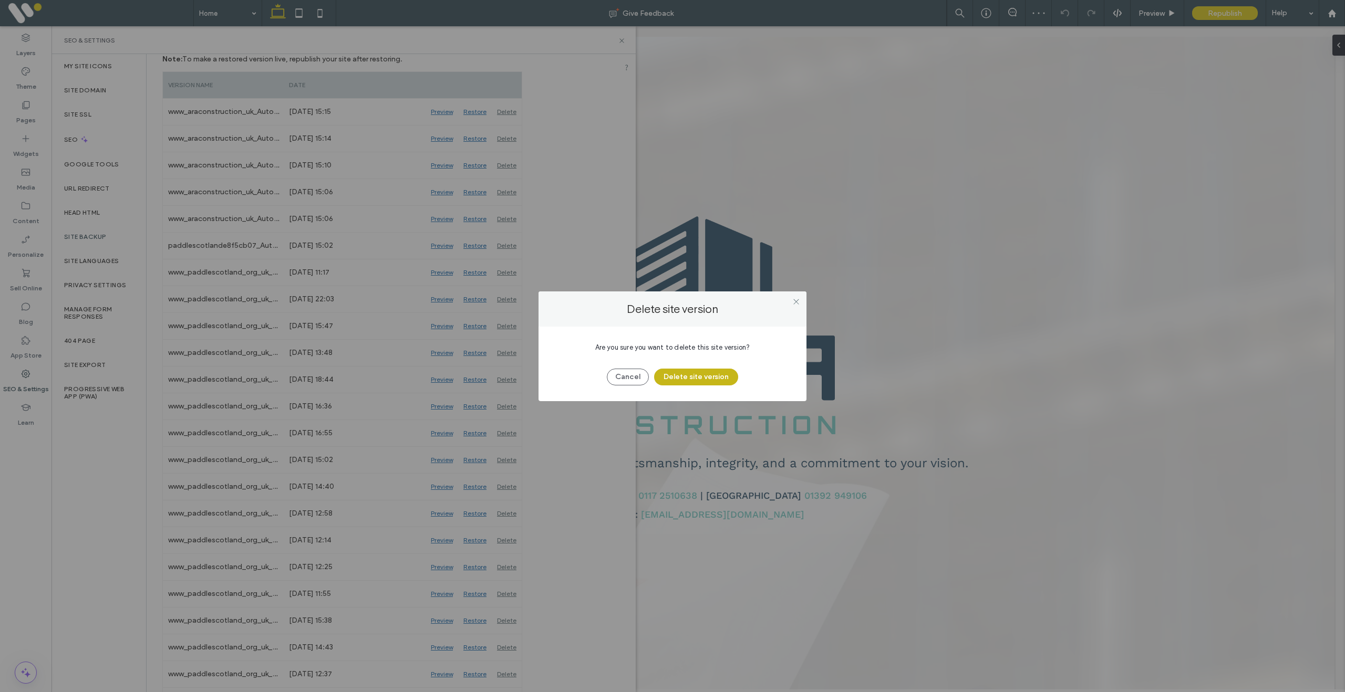
drag, startPoint x: 682, startPoint y: 379, endPoint x: 595, endPoint y: 385, distance: 87.9
click at [680, 379] on button "Delete site version" at bounding box center [696, 377] width 84 height 17
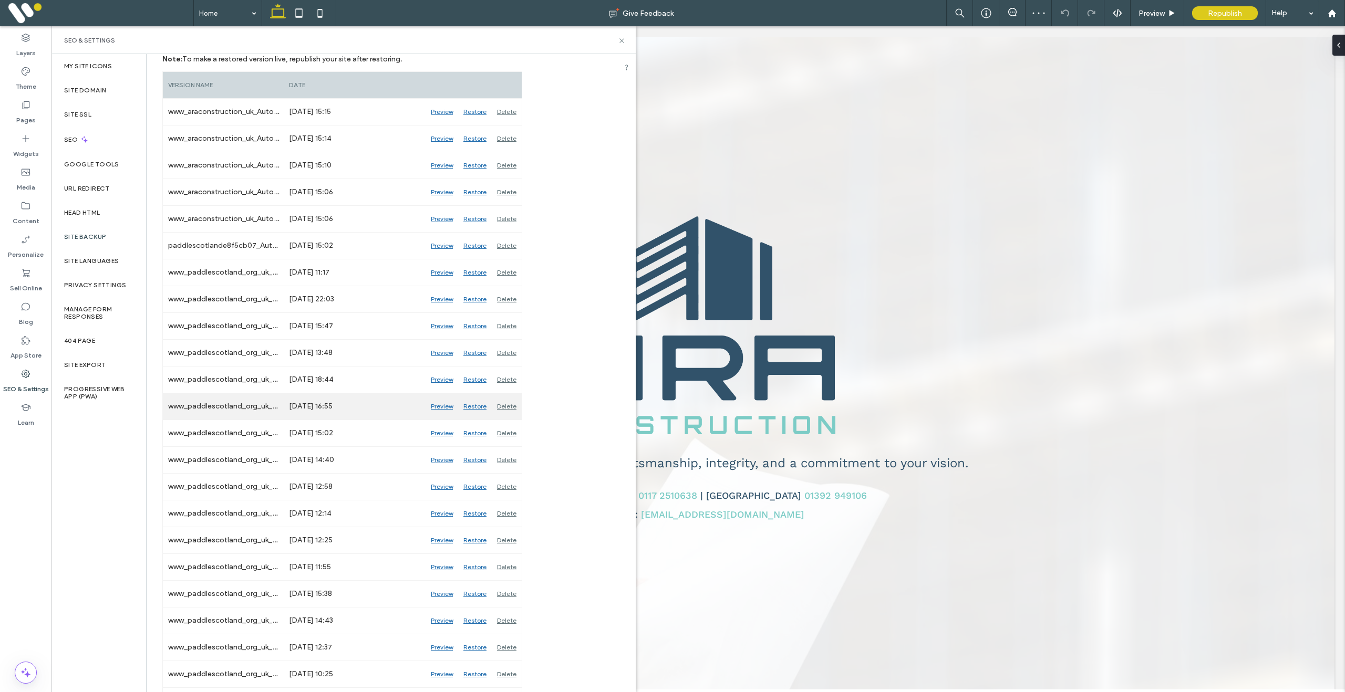
click at [504, 408] on div "Delete" at bounding box center [507, 406] width 30 height 26
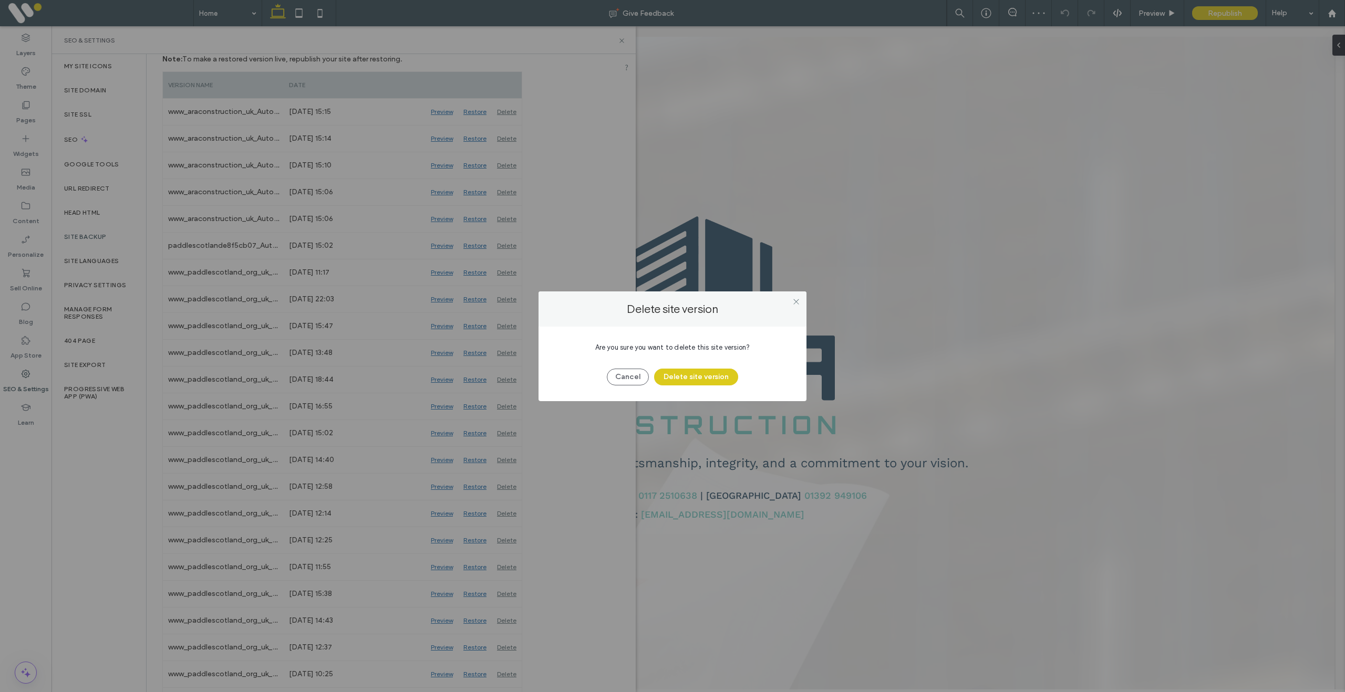
drag, startPoint x: 691, startPoint y: 379, endPoint x: 590, endPoint y: 397, distance: 101.8
click at [688, 380] on button "Delete site version" at bounding box center [696, 377] width 84 height 17
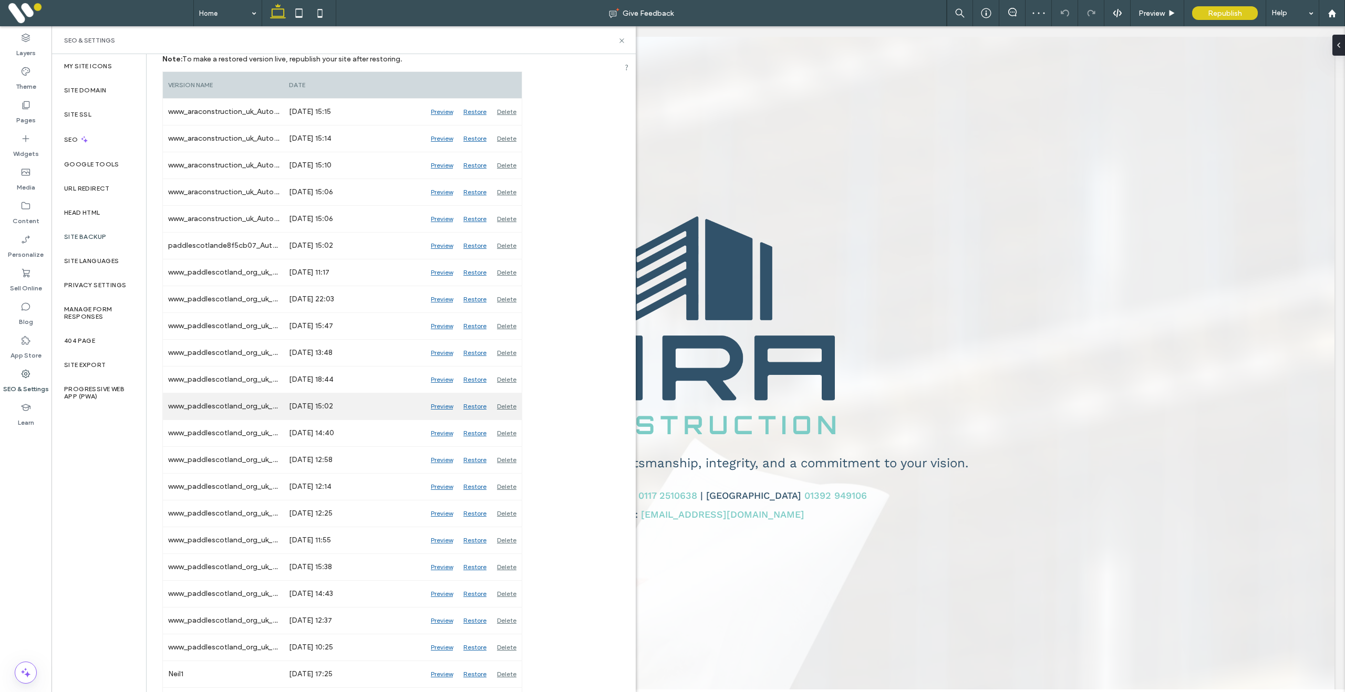
click at [511, 412] on div "Delete" at bounding box center [507, 406] width 30 height 26
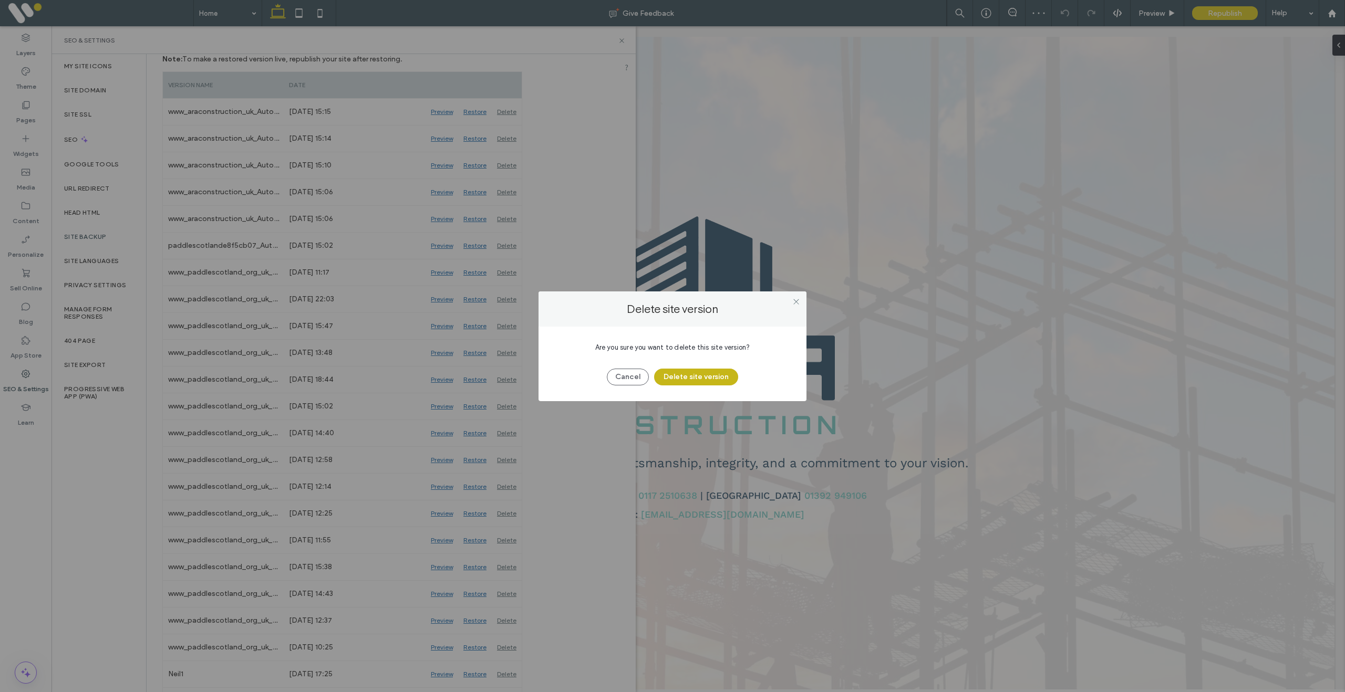
click at [682, 384] on button "Delete site version" at bounding box center [696, 377] width 84 height 17
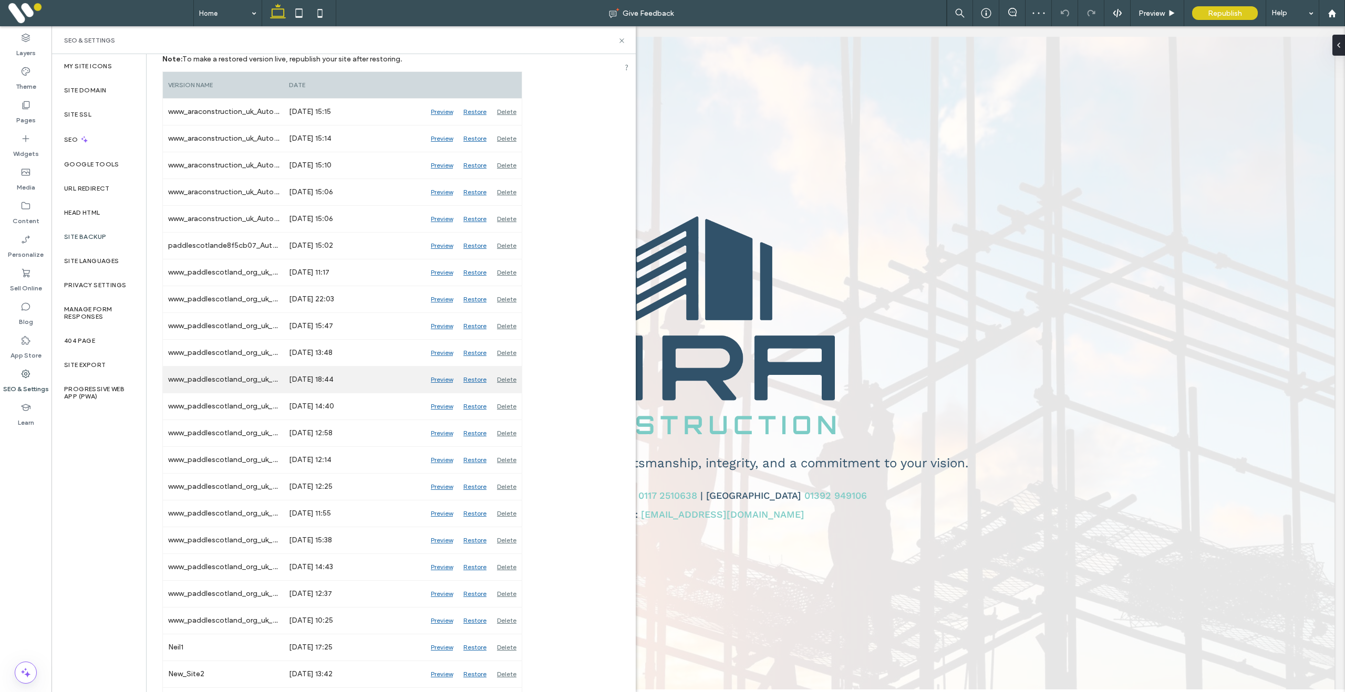
click at [512, 382] on div "Delete" at bounding box center [507, 380] width 30 height 26
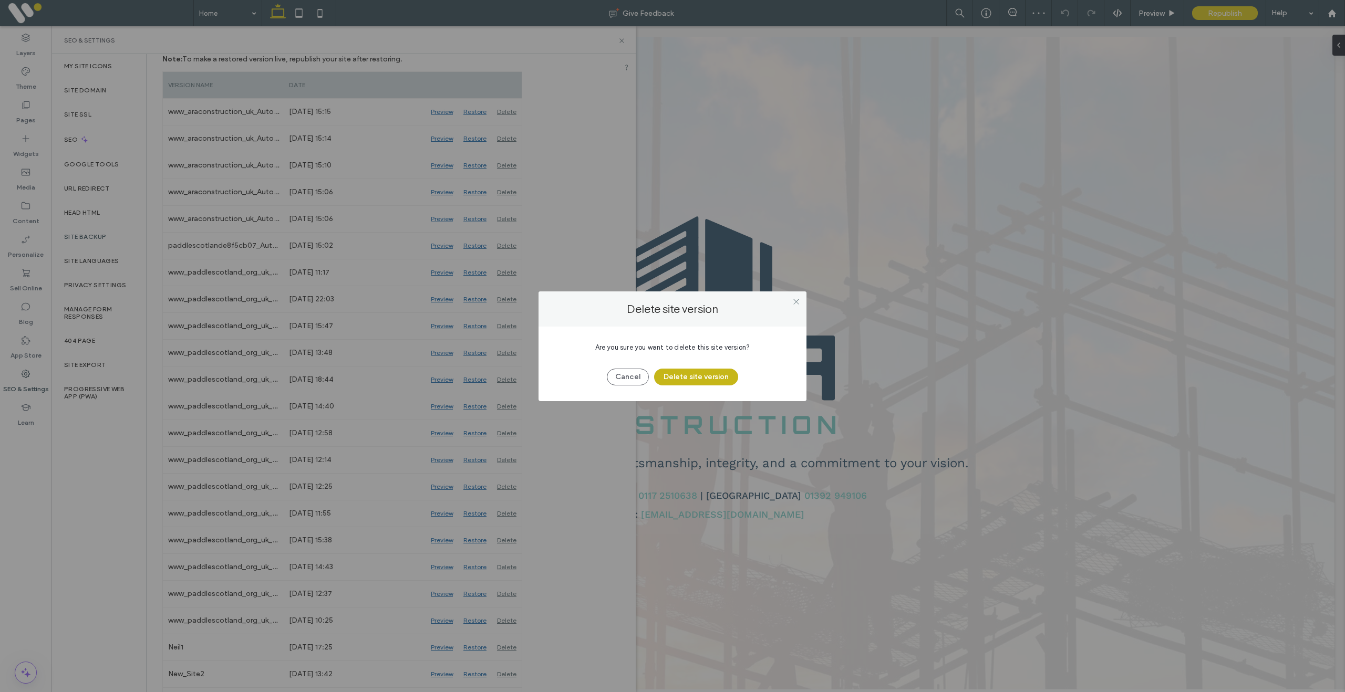
click at [713, 381] on button "Delete site version" at bounding box center [696, 377] width 84 height 17
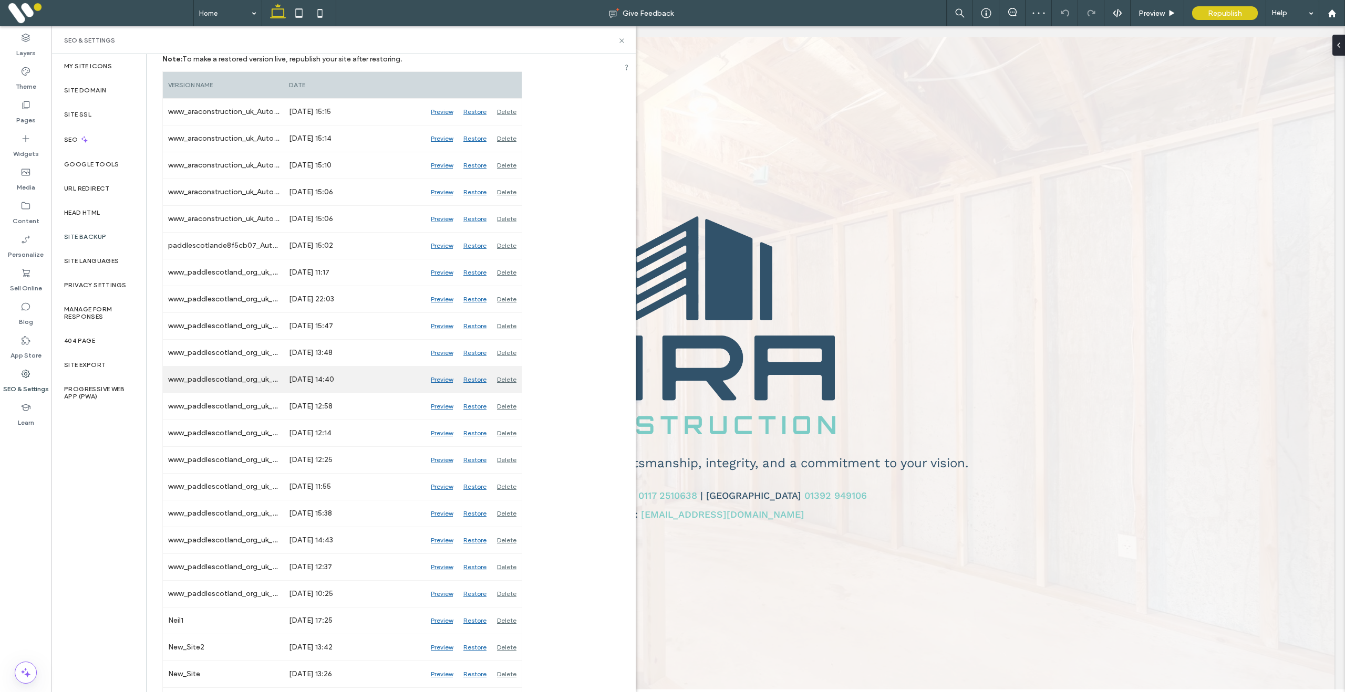
click at [511, 381] on div "Delete" at bounding box center [507, 380] width 30 height 26
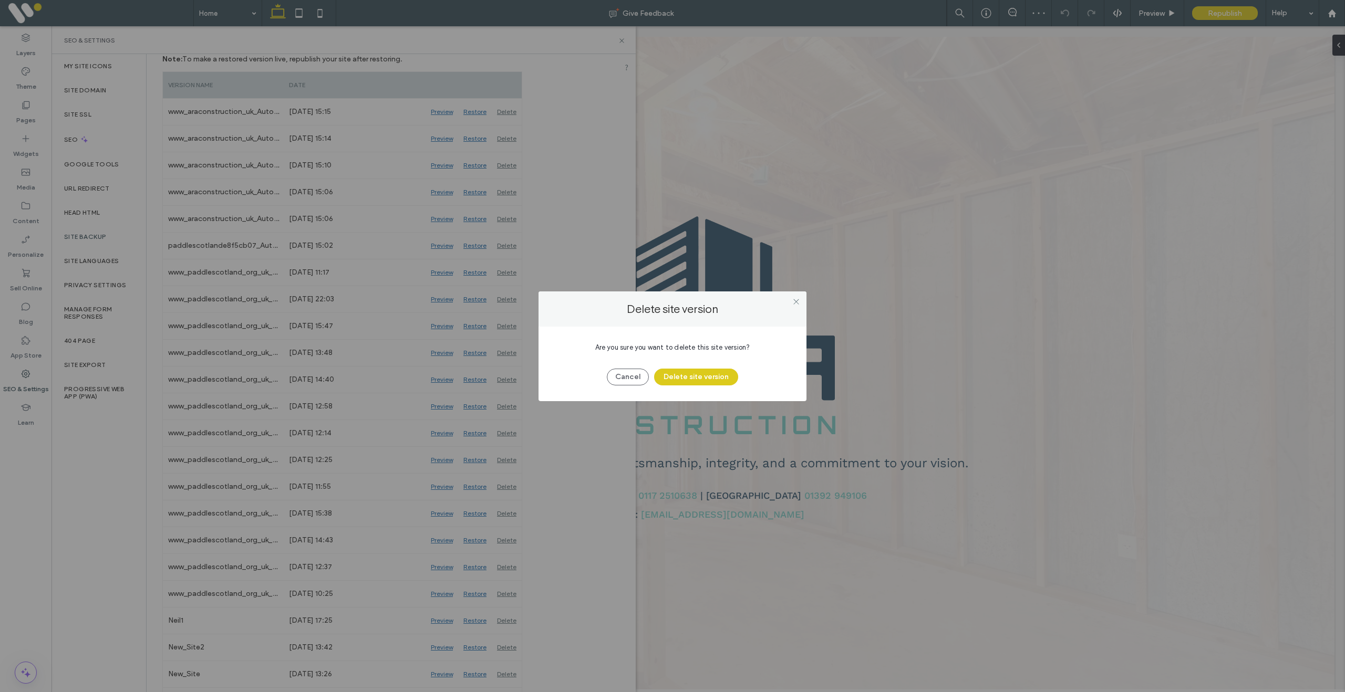
drag, startPoint x: 668, startPoint y: 378, endPoint x: 608, endPoint y: 381, distance: 60.5
click at [668, 378] on button "Delete site version" at bounding box center [696, 377] width 84 height 17
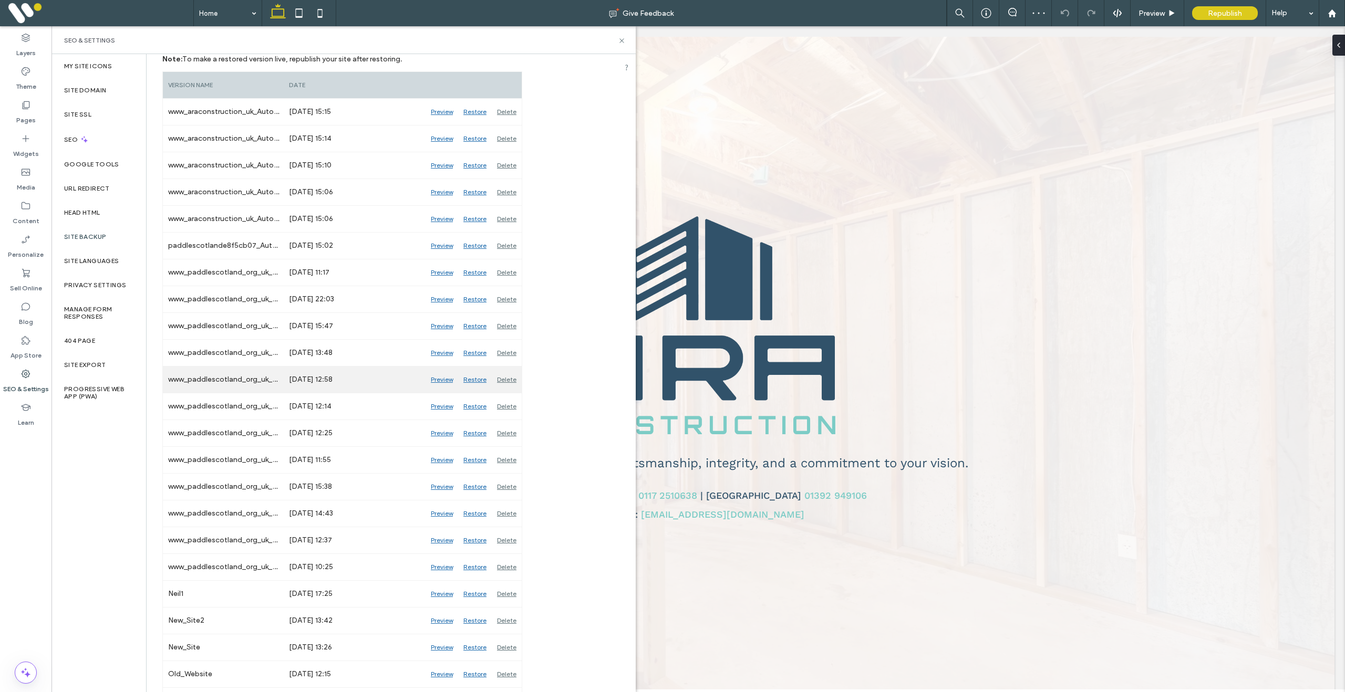
click at [514, 380] on div "Delete" at bounding box center [507, 380] width 30 height 26
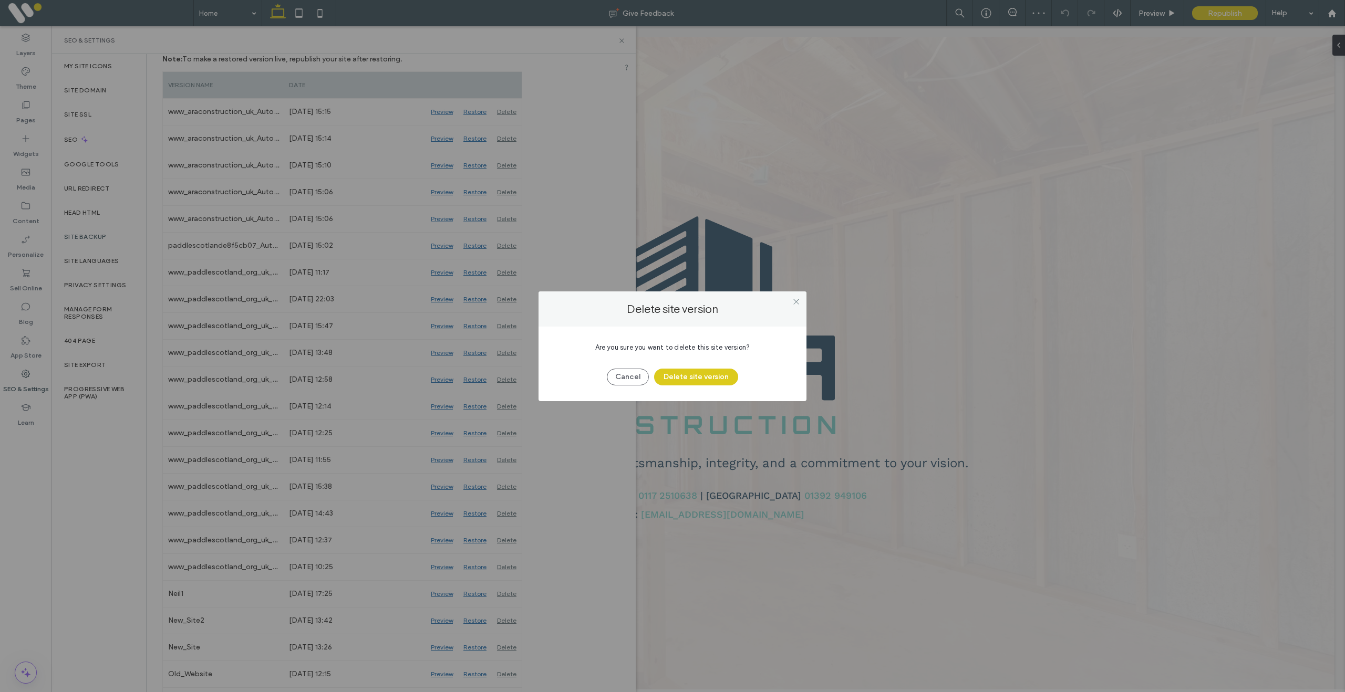
drag, startPoint x: 707, startPoint y: 378, endPoint x: 567, endPoint y: 376, distance: 139.2
click at [705, 378] on button "Delete site version" at bounding box center [696, 377] width 84 height 17
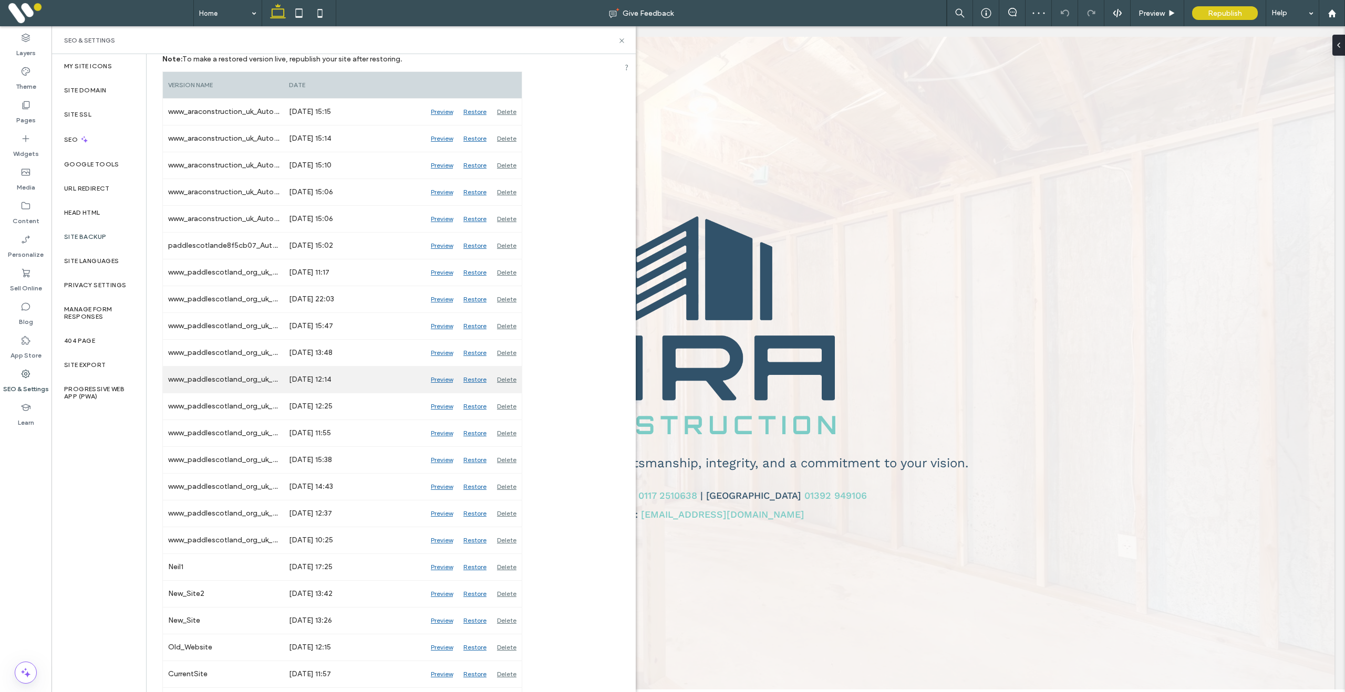
click at [504, 378] on div "Delete" at bounding box center [507, 380] width 30 height 26
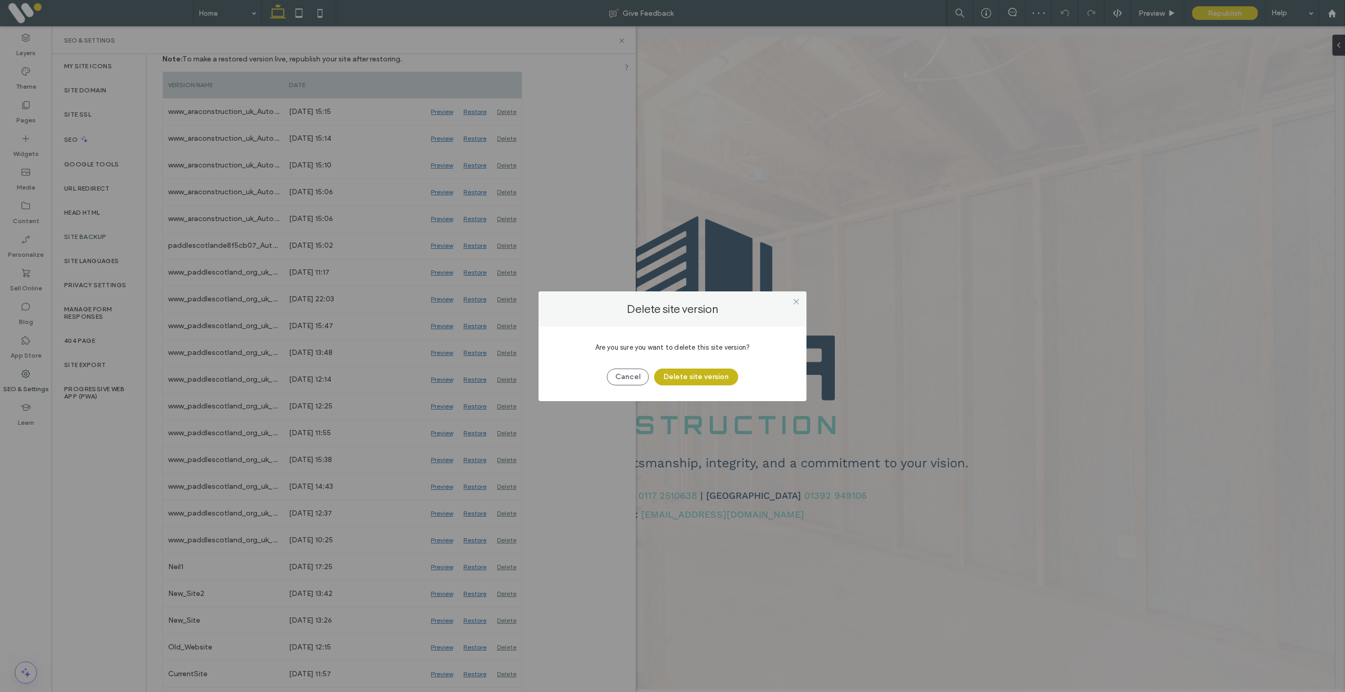
drag, startPoint x: 651, startPoint y: 376, endPoint x: 658, endPoint y: 377, distance: 6.4
click at [652, 376] on div "Cancel Delete site version" at bounding box center [672, 371] width 236 height 27
click at [676, 377] on button "Delete site version" at bounding box center [696, 377] width 84 height 17
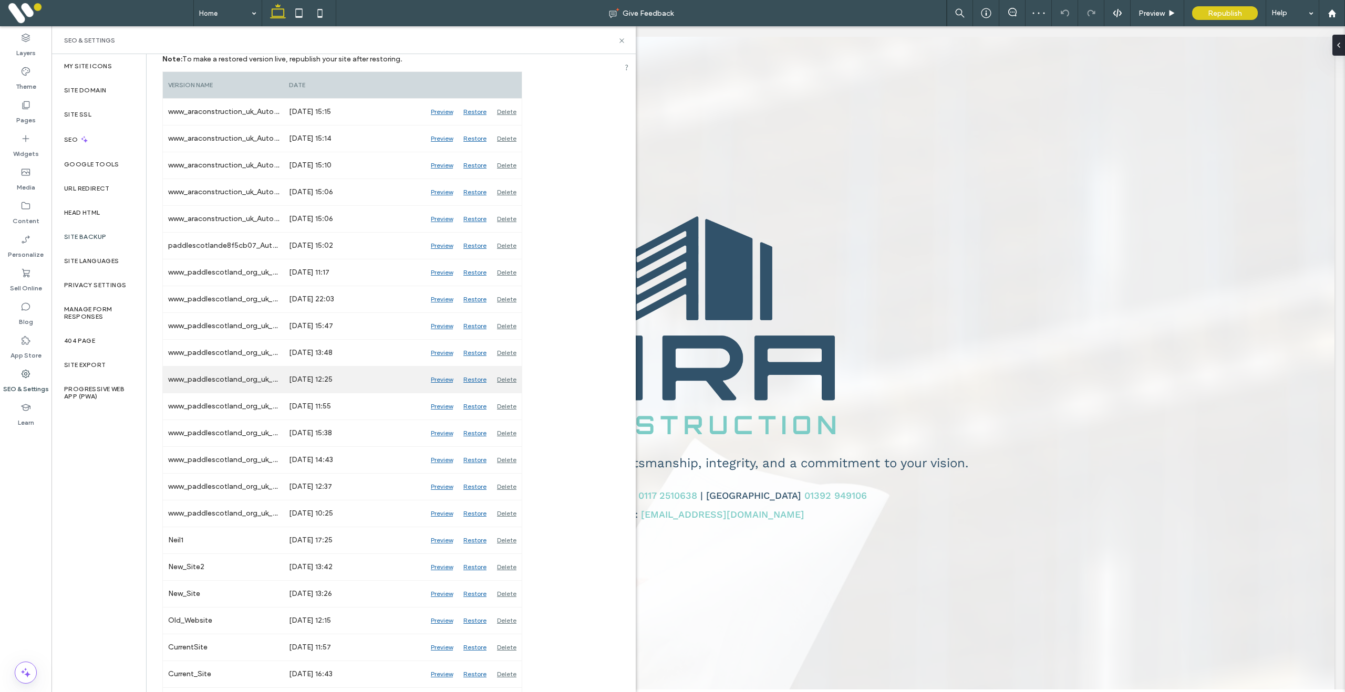
drag, startPoint x: 505, startPoint y: 376, endPoint x: 513, endPoint y: 377, distance: 7.9
click at [513, 377] on div "Delete" at bounding box center [507, 380] width 30 height 26
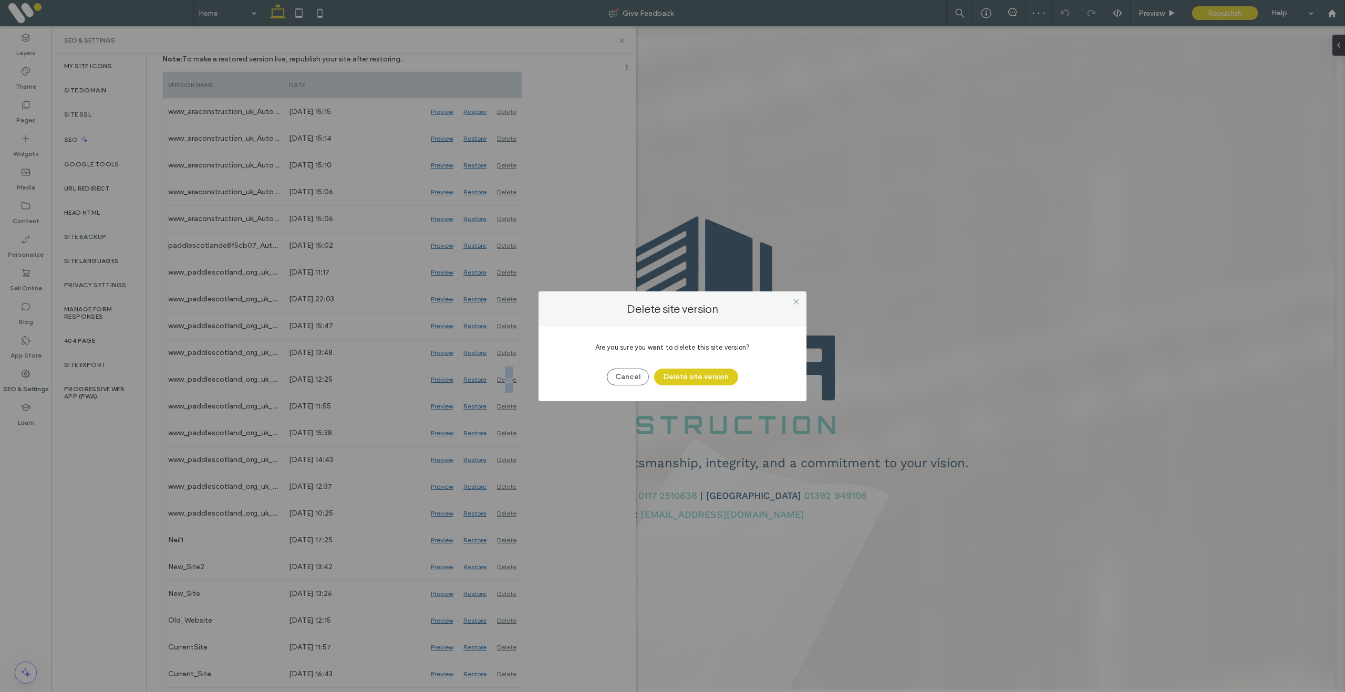
drag, startPoint x: 695, startPoint y: 375, endPoint x: 560, endPoint y: 386, distance: 135.5
click at [694, 375] on button "Delete site version" at bounding box center [696, 377] width 84 height 17
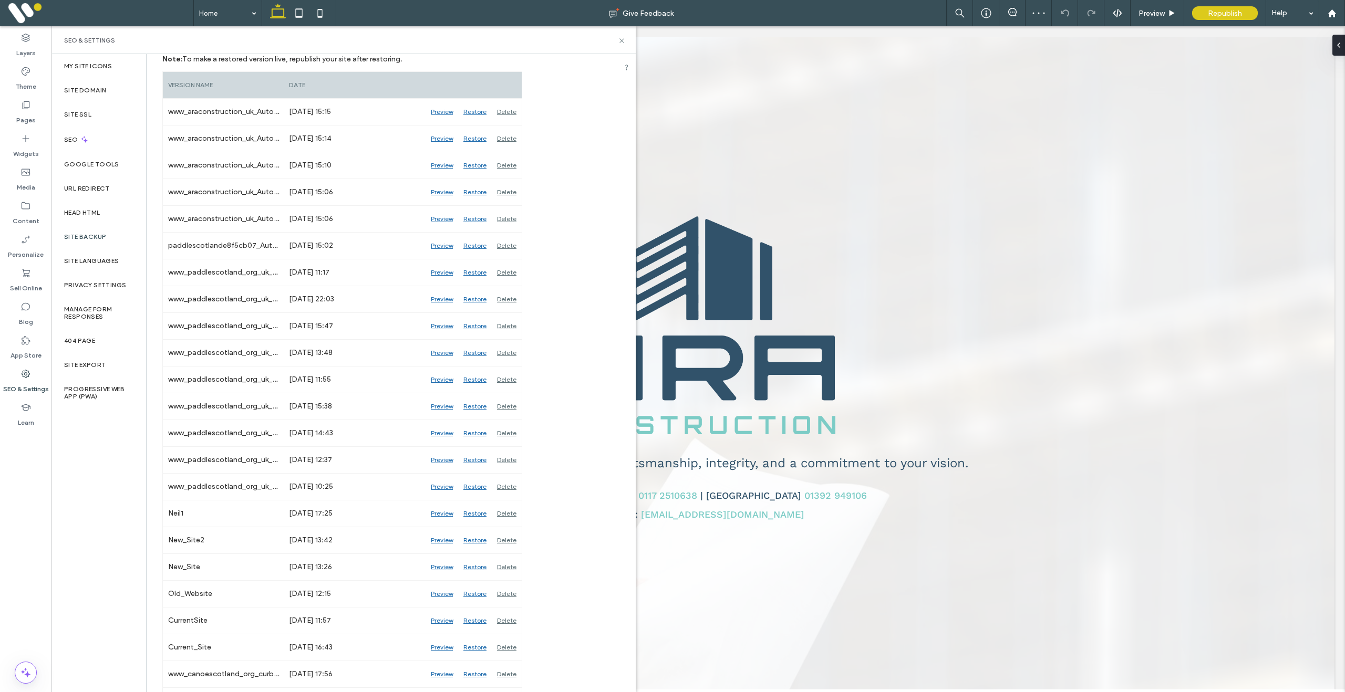
click at [531, 382] on div "www.araconstruction.uk versions To restore to a previous version, hit the corre…" at bounding box center [386, 378] width 449 height 728
click at [515, 382] on div "Delete" at bounding box center [507, 380] width 30 height 26
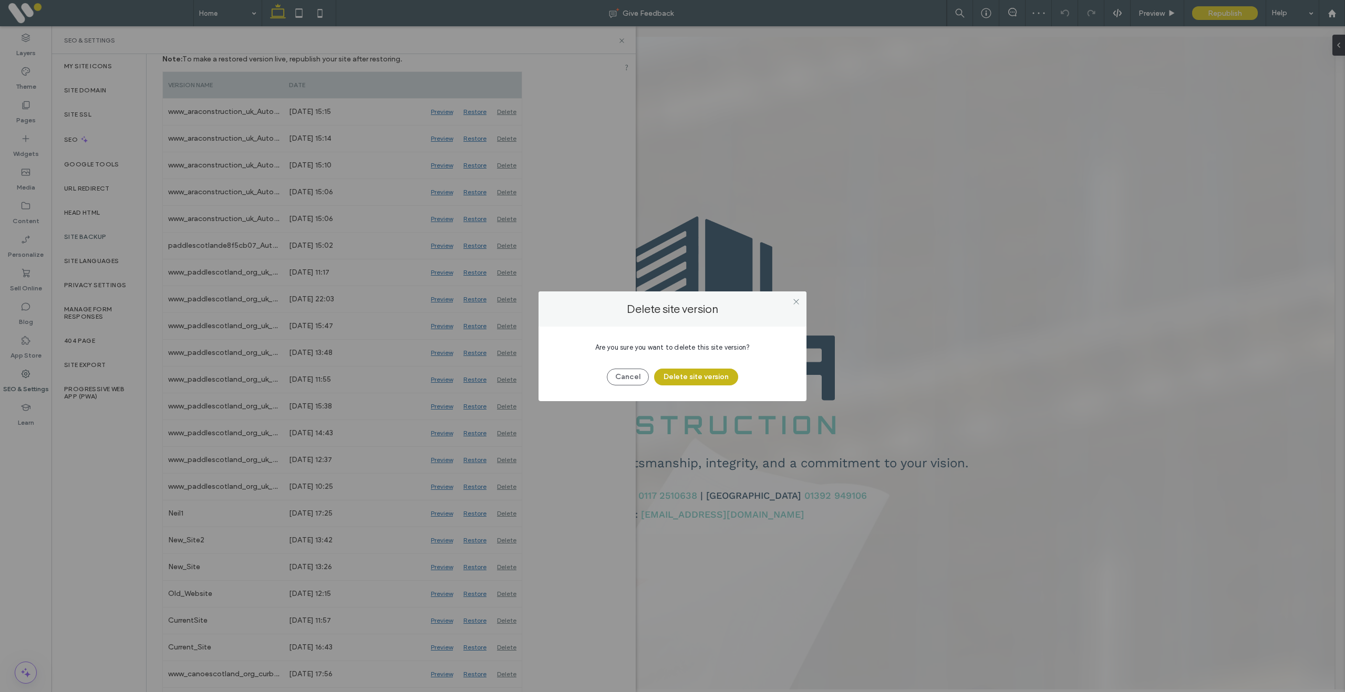
click at [683, 384] on button "Delete site version" at bounding box center [696, 377] width 84 height 17
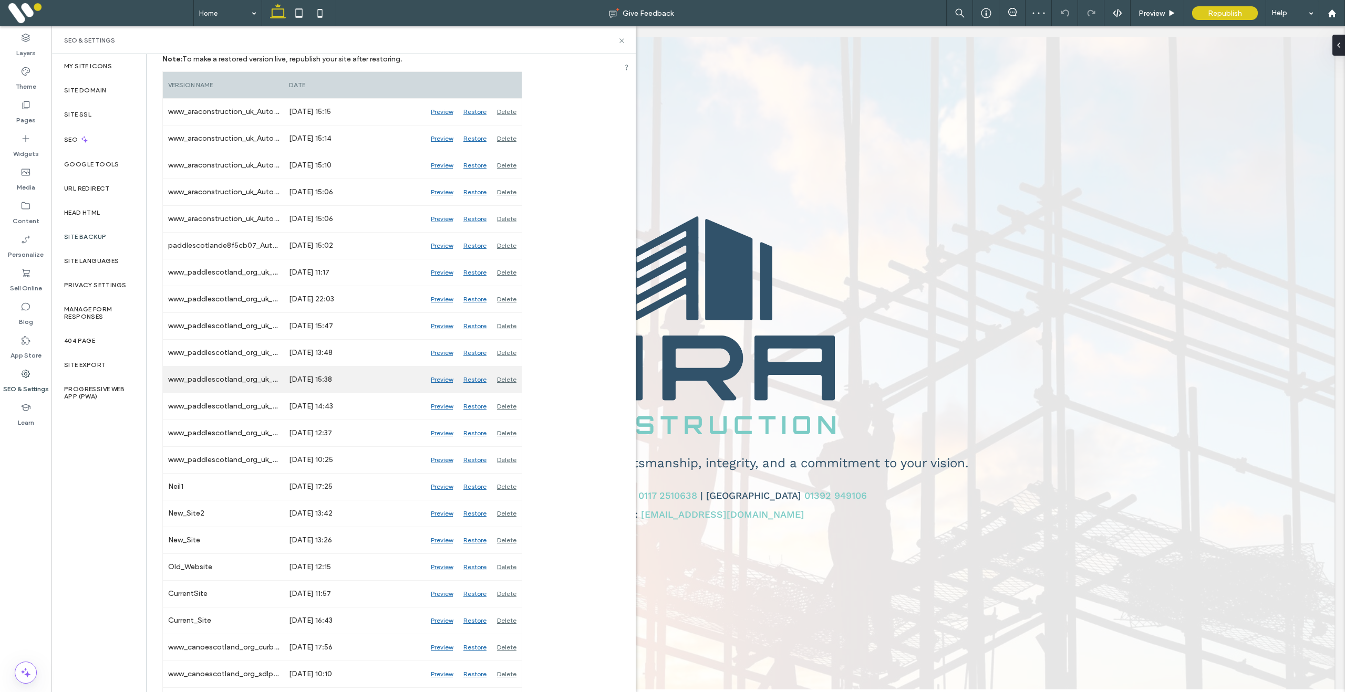
click at [509, 380] on div "Delete" at bounding box center [507, 380] width 30 height 26
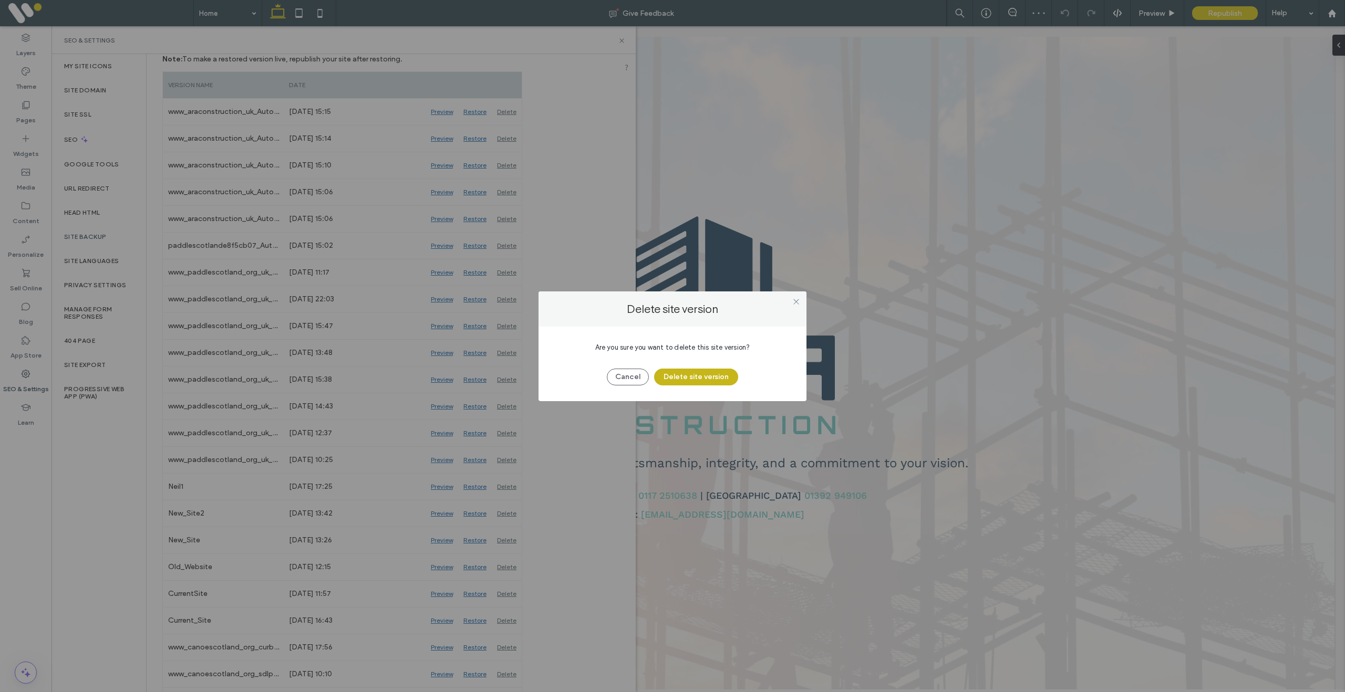
click at [697, 376] on button "Delete site version" at bounding box center [696, 377] width 84 height 17
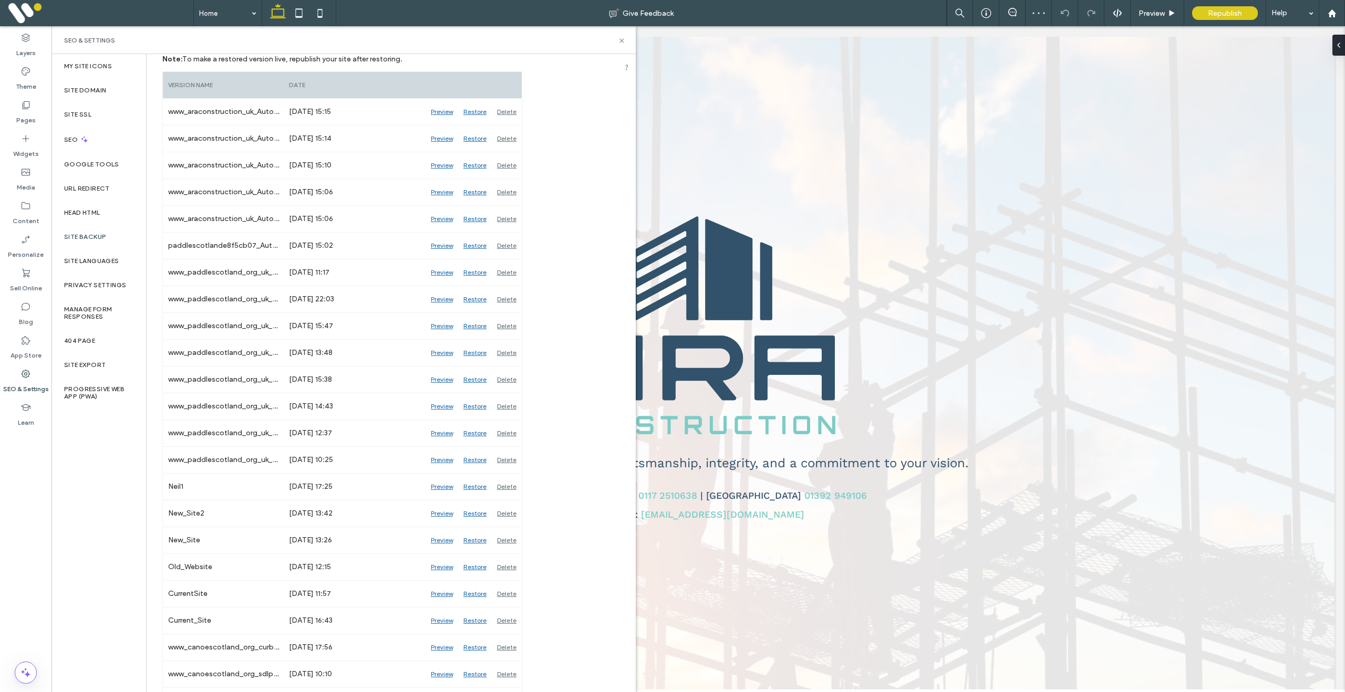
scroll to position [156, 0]
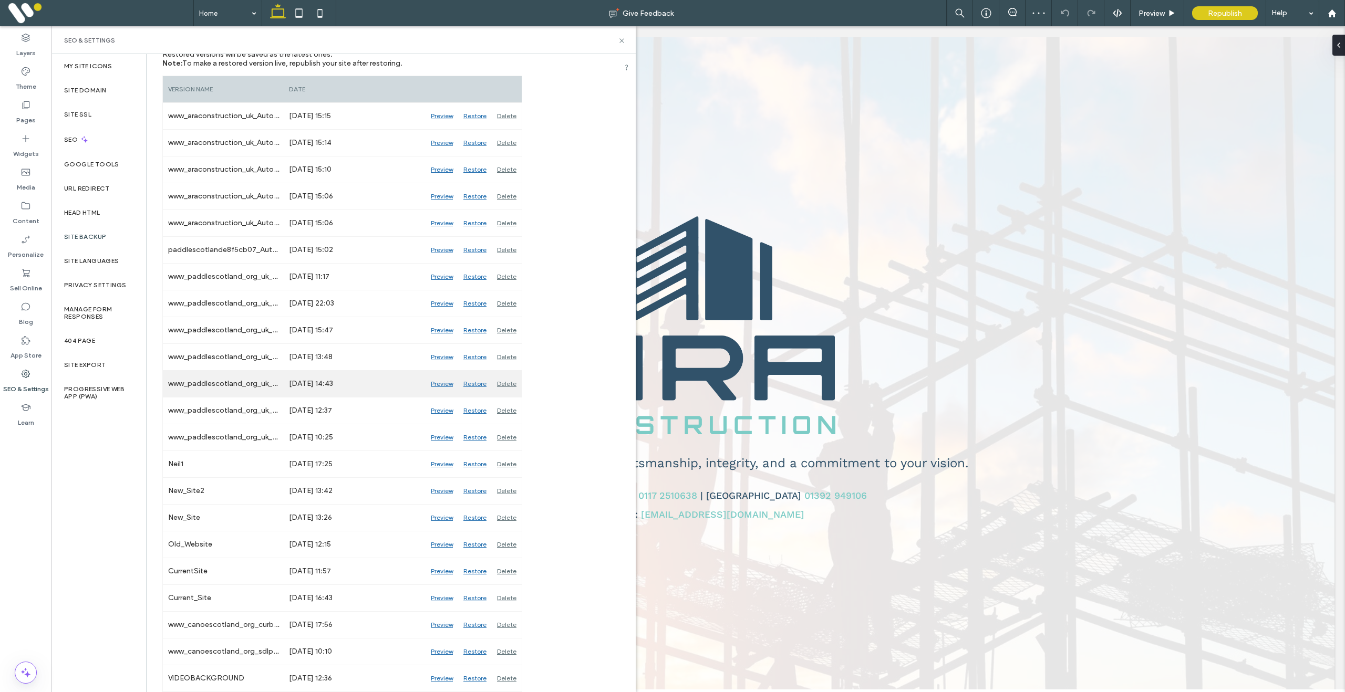
click at [506, 381] on div "Delete" at bounding box center [507, 384] width 30 height 26
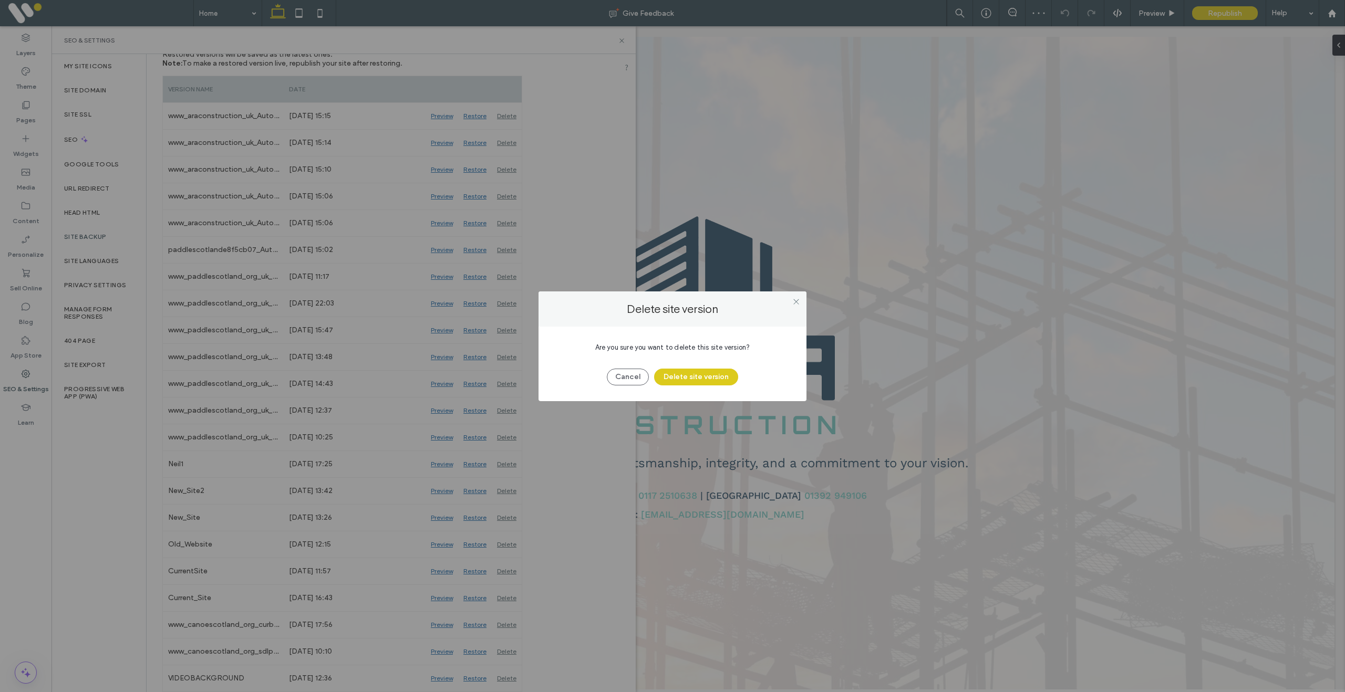
click at [697, 377] on button "Delete site version" at bounding box center [696, 377] width 84 height 17
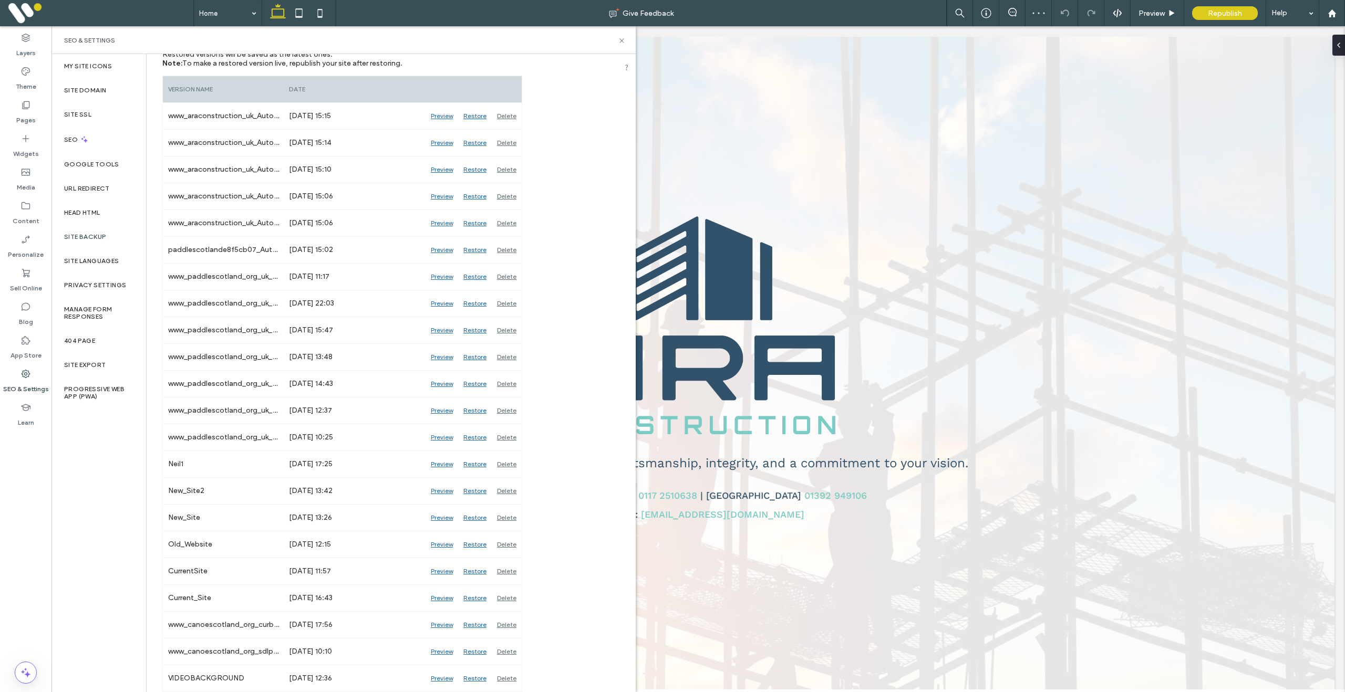
scroll to position [129, 0]
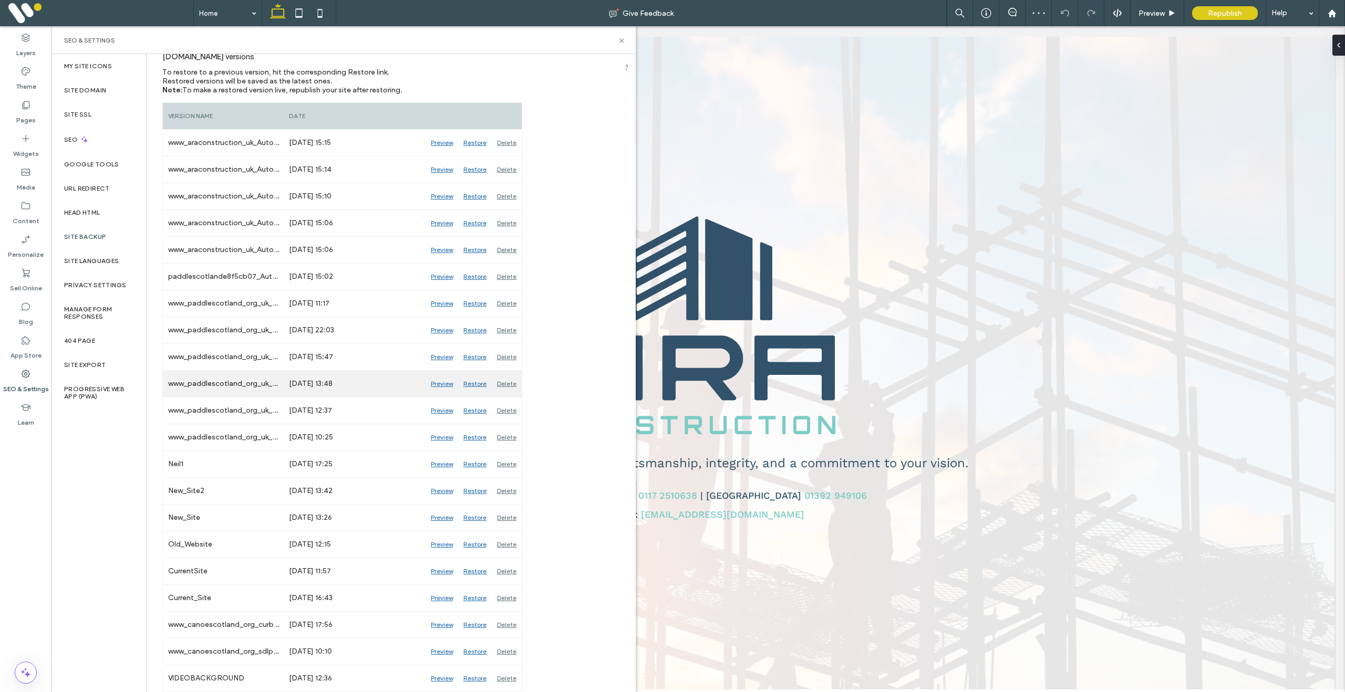
click at [505, 383] on div "Delete" at bounding box center [507, 384] width 30 height 26
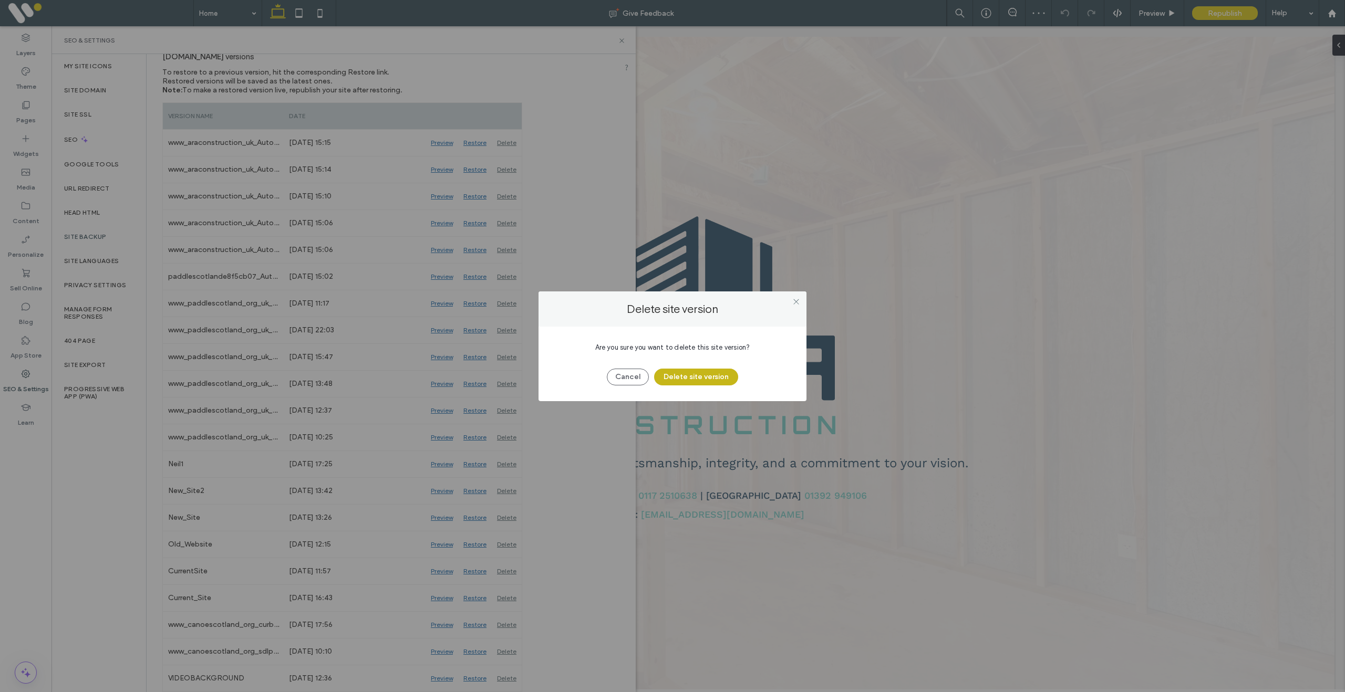
click at [715, 385] on button "Delete site version" at bounding box center [696, 377] width 84 height 17
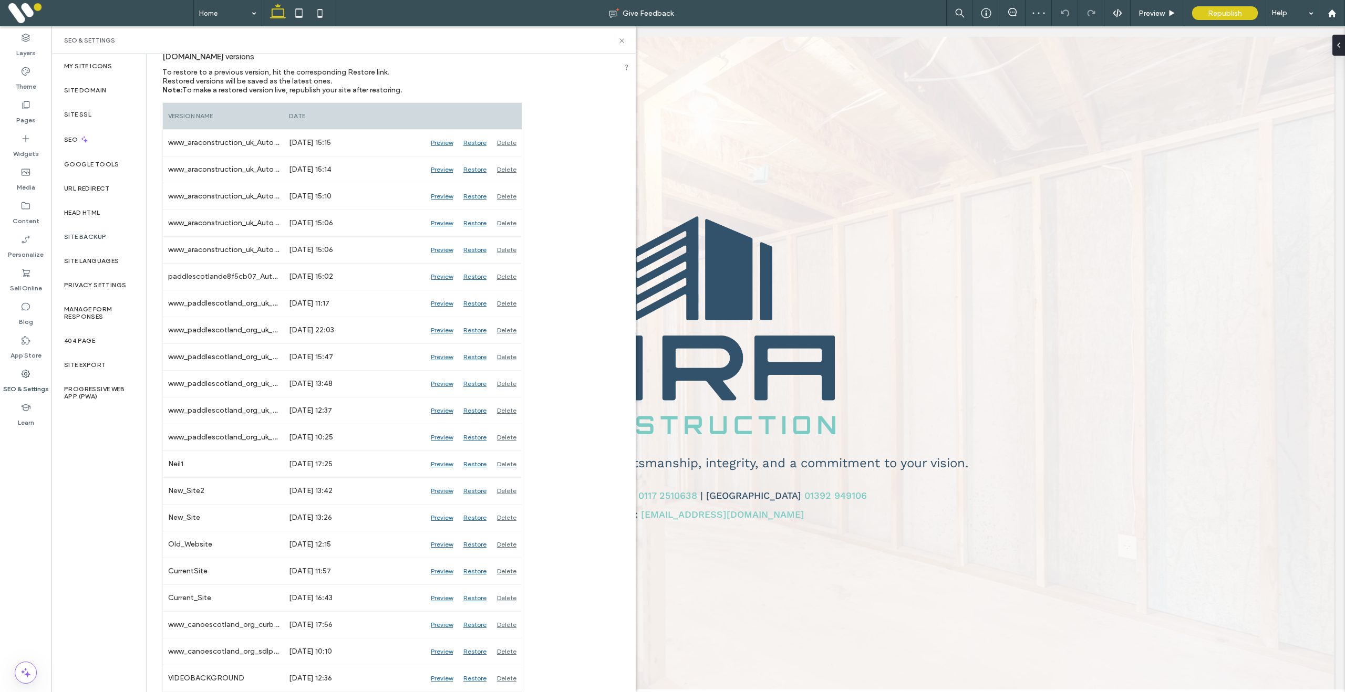
scroll to position [102, 0]
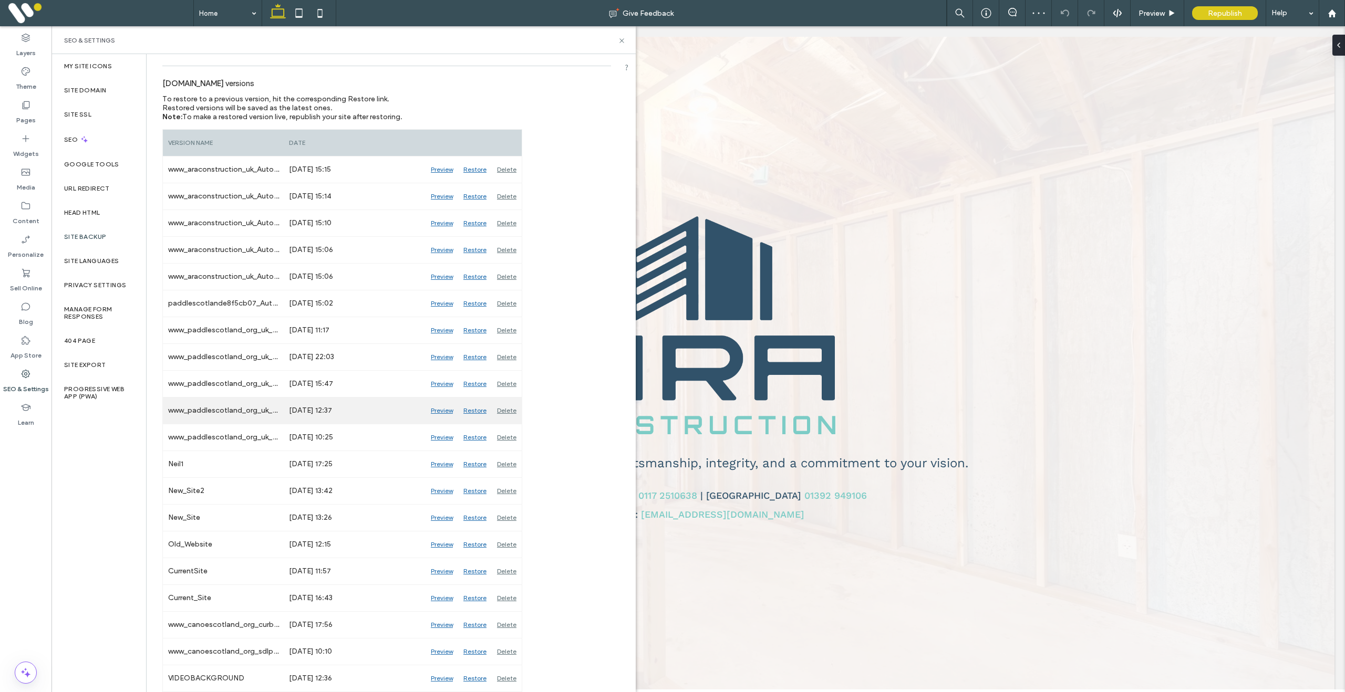
click at [507, 409] on div "Delete" at bounding box center [507, 411] width 30 height 26
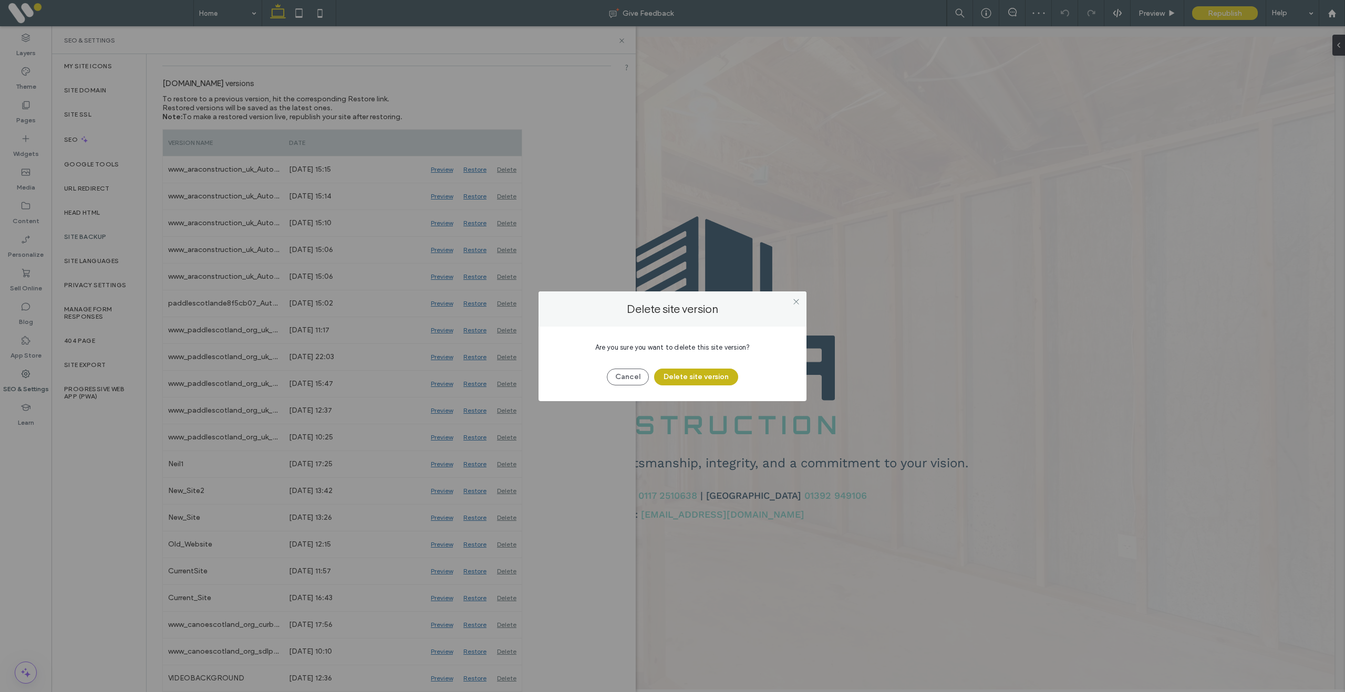
click at [723, 379] on button "Delete site version" at bounding box center [696, 377] width 84 height 17
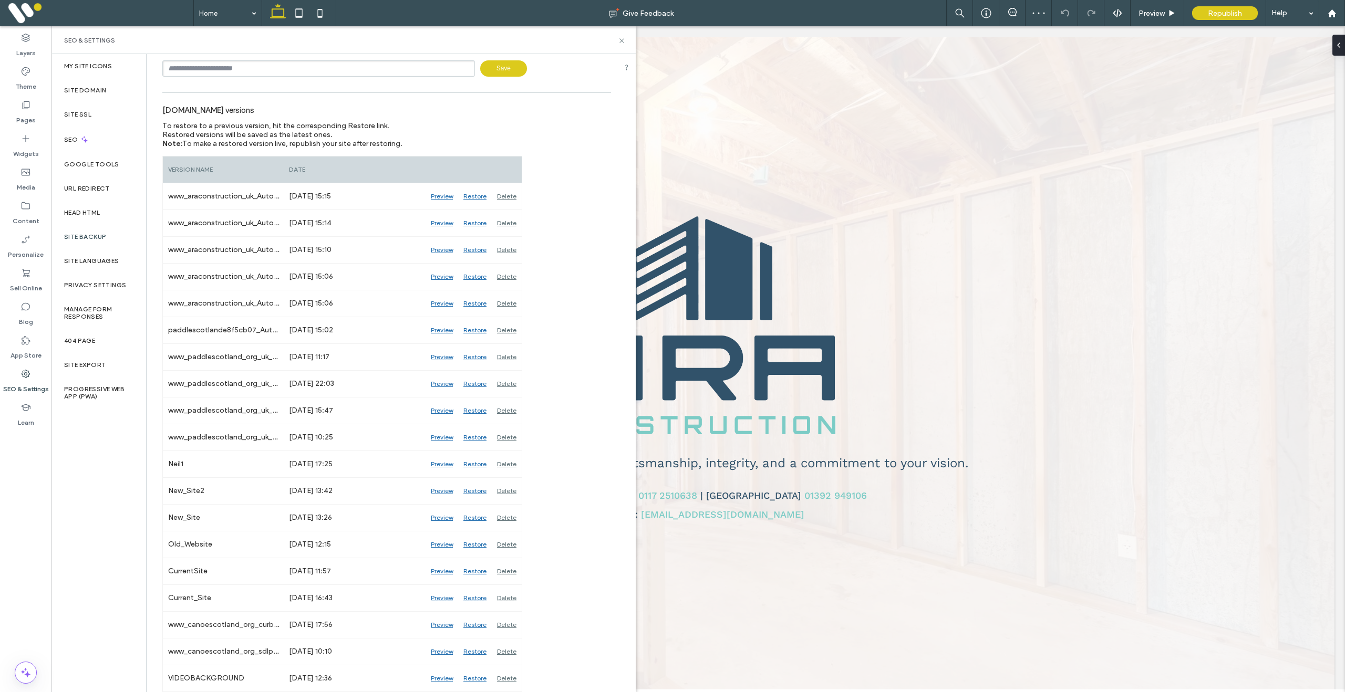
scroll to position [76, 0]
click at [506, 466] on div "Delete" at bounding box center [507, 464] width 30 height 26
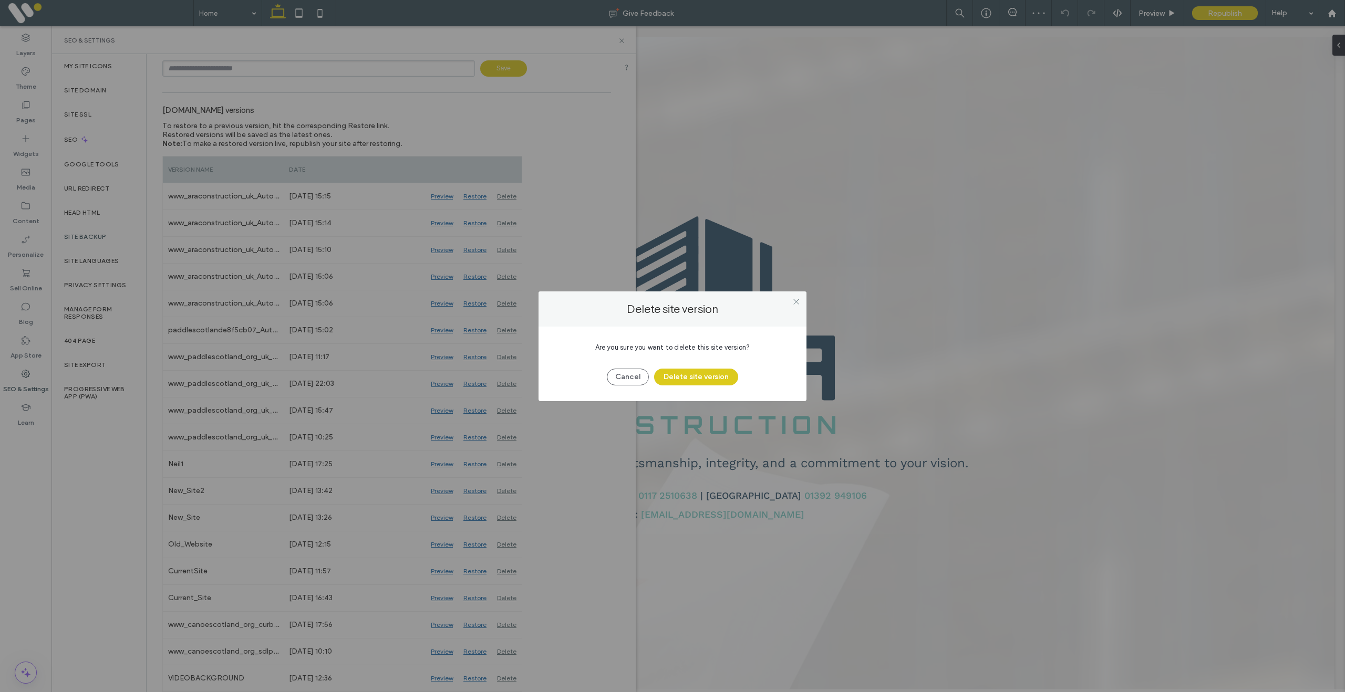
click at [712, 391] on div "Are you sure you want to delete this site version? Cancel Delete site version" at bounding box center [672, 364] width 268 height 75
click at [707, 382] on button "Delete site version" at bounding box center [696, 377] width 84 height 17
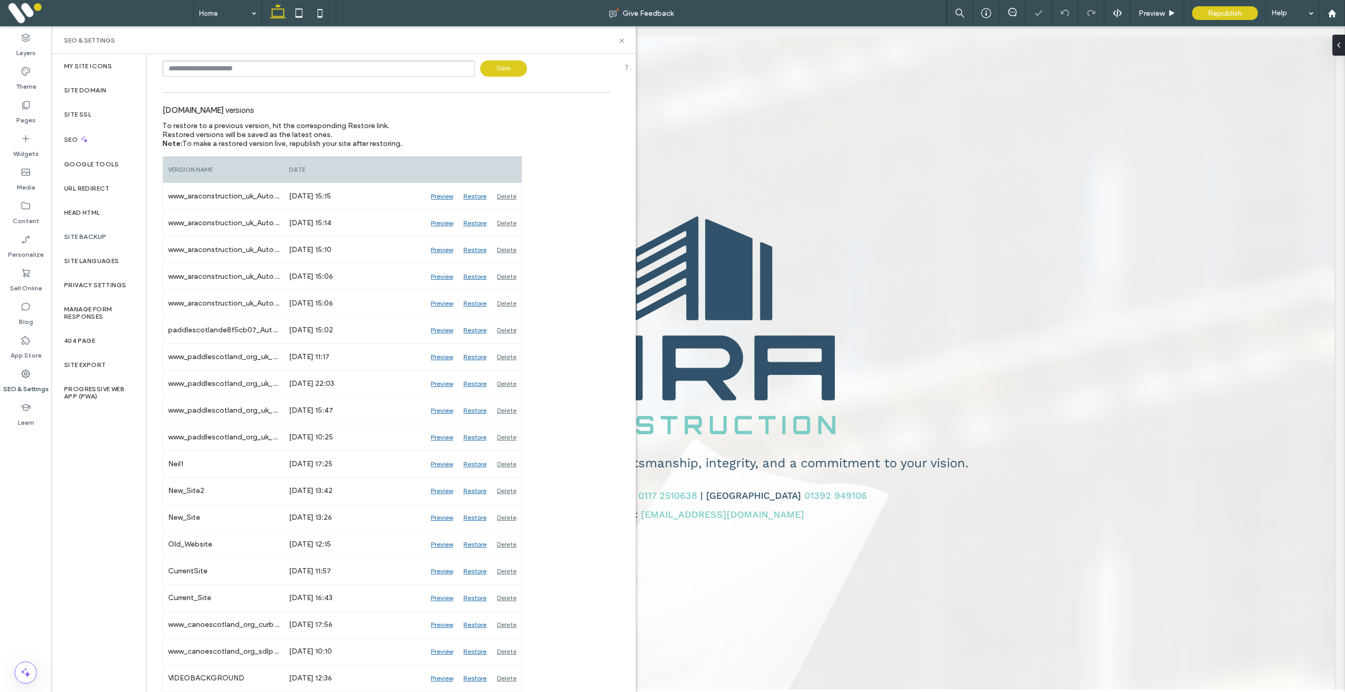
scroll to position [49, 0]
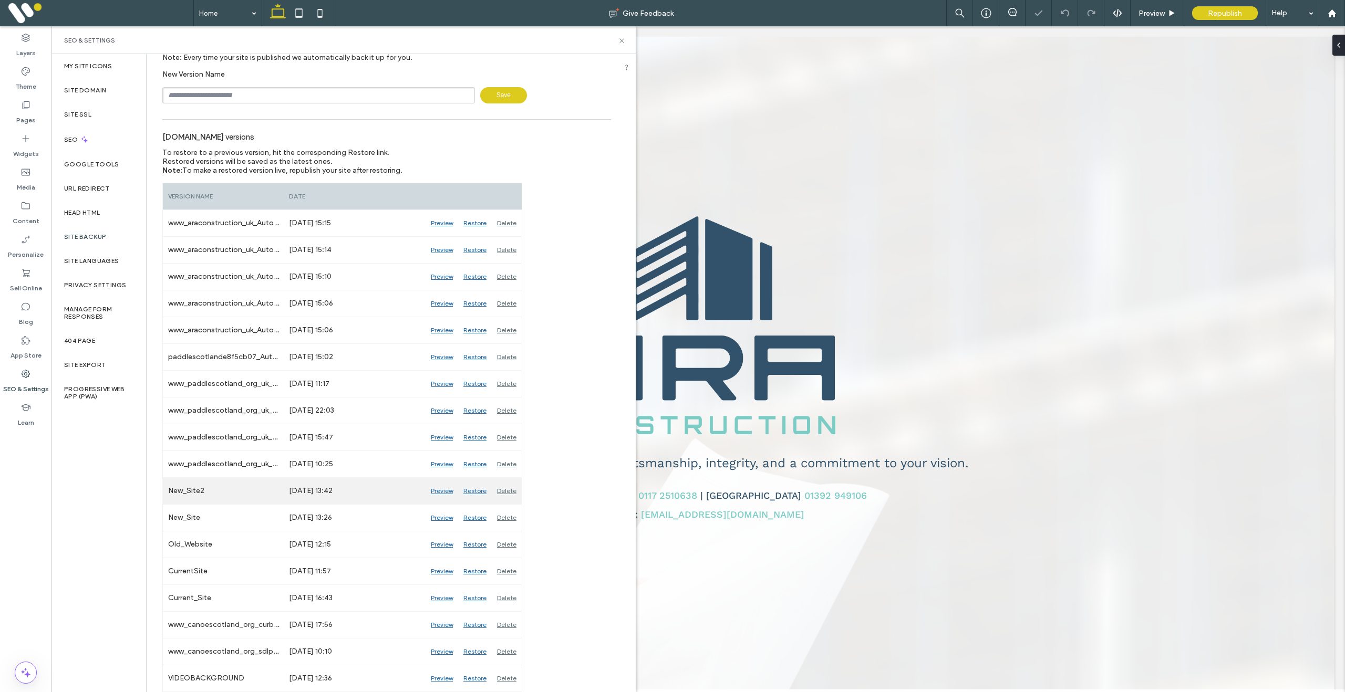
click at [510, 489] on div "Delete" at bounding box center [507, 491] width 30 height 26
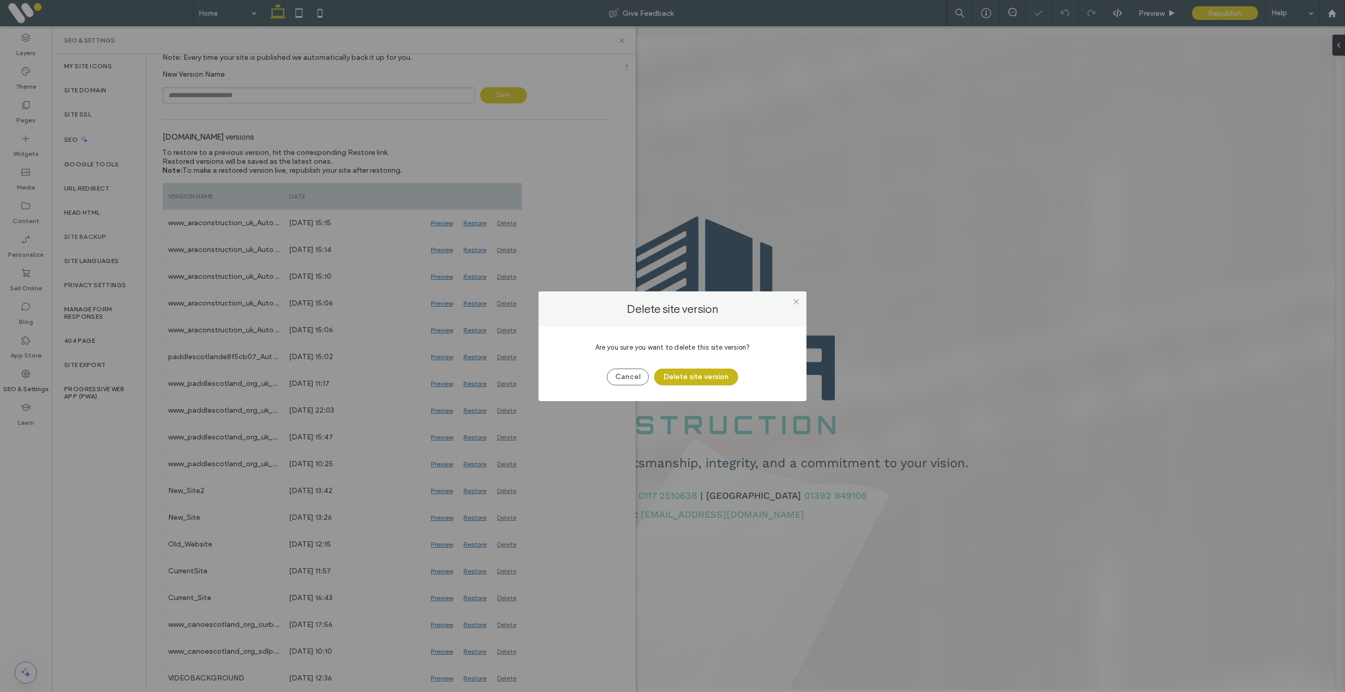
click at [686, 371] on button "Delete site version" at bounding box center [696, 377] width 84 height 17
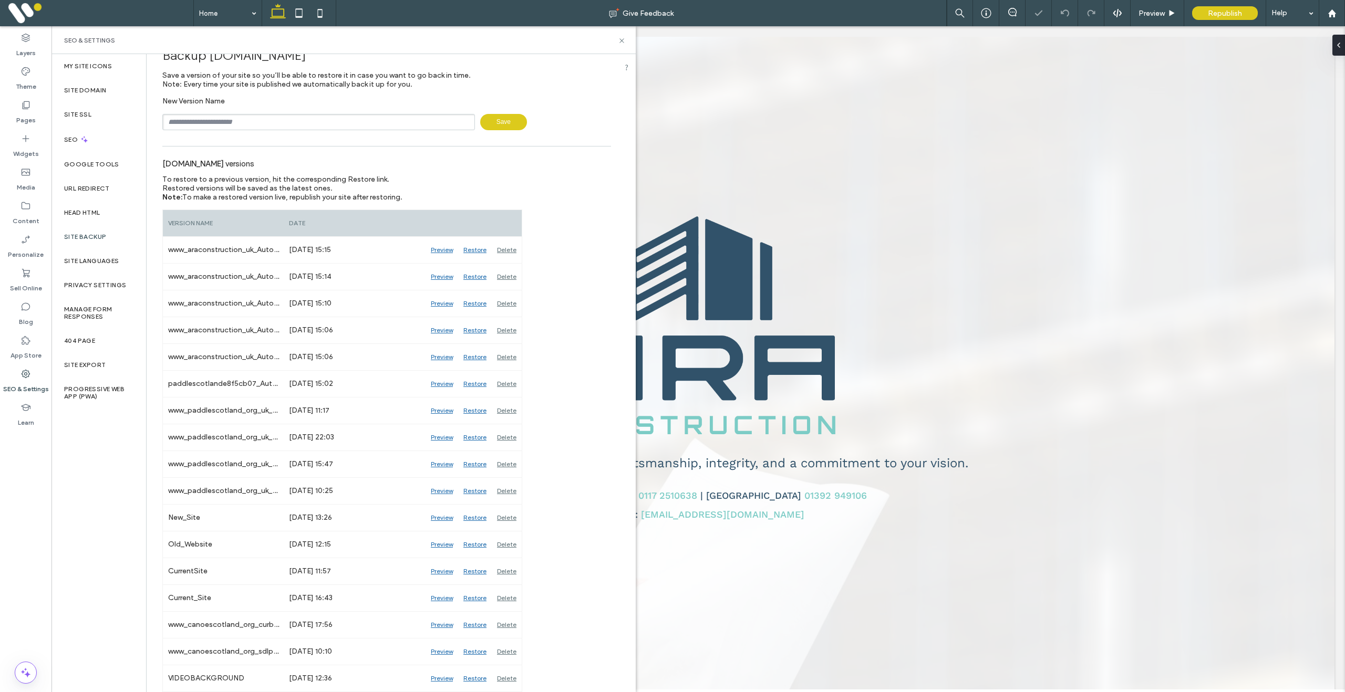
scroll to position [22, 0]
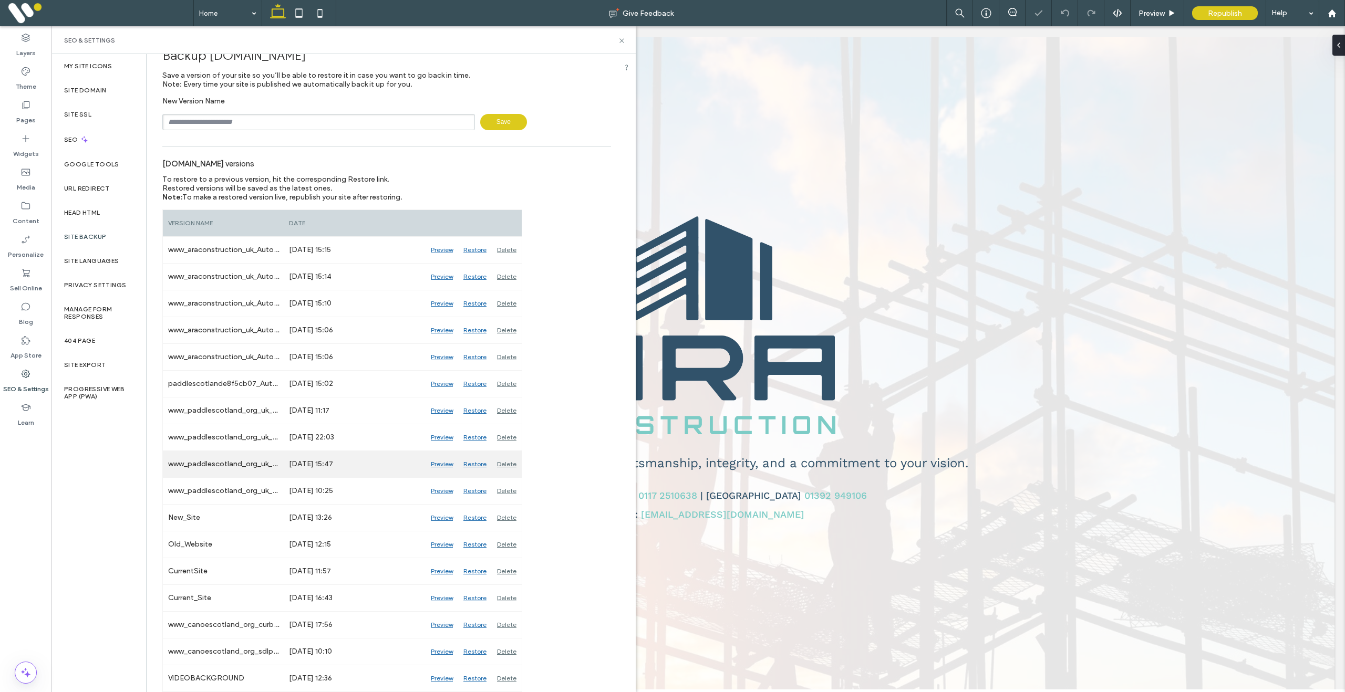
click at [514, 467] on div "Delete" at bounding box center [507, 464] width 30 height 26
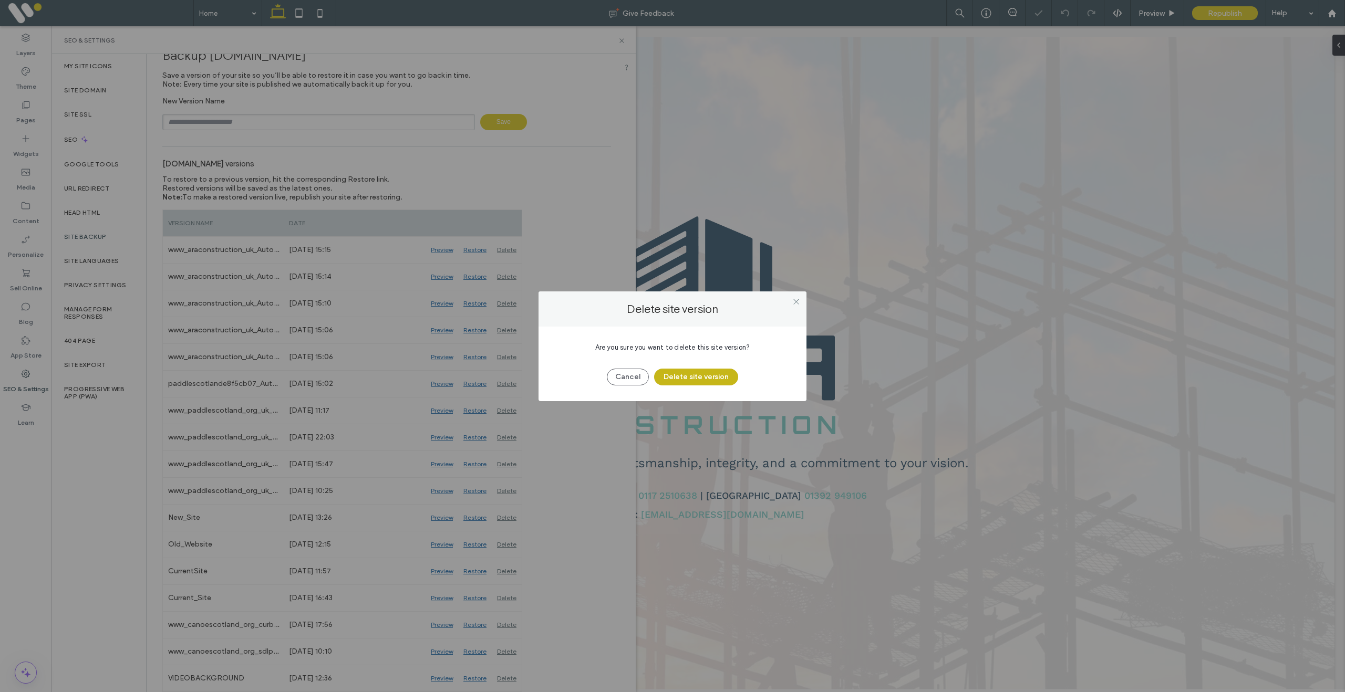
click at [709, 385] on button "Delete site version" at bounding box center [696, 377] width 84 height 17
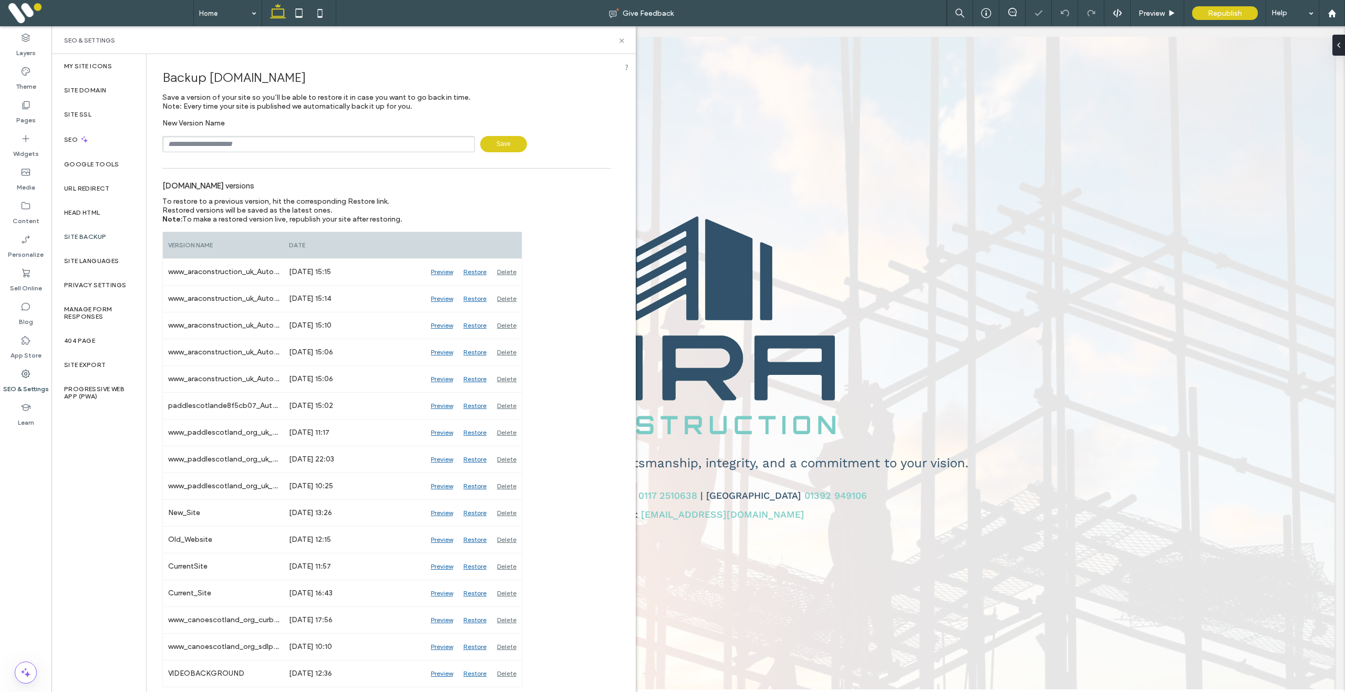
scroll to position [0, 0]
click at [501, 485] on div "Delete" at bounding box center [507, 486] width 30 height 26
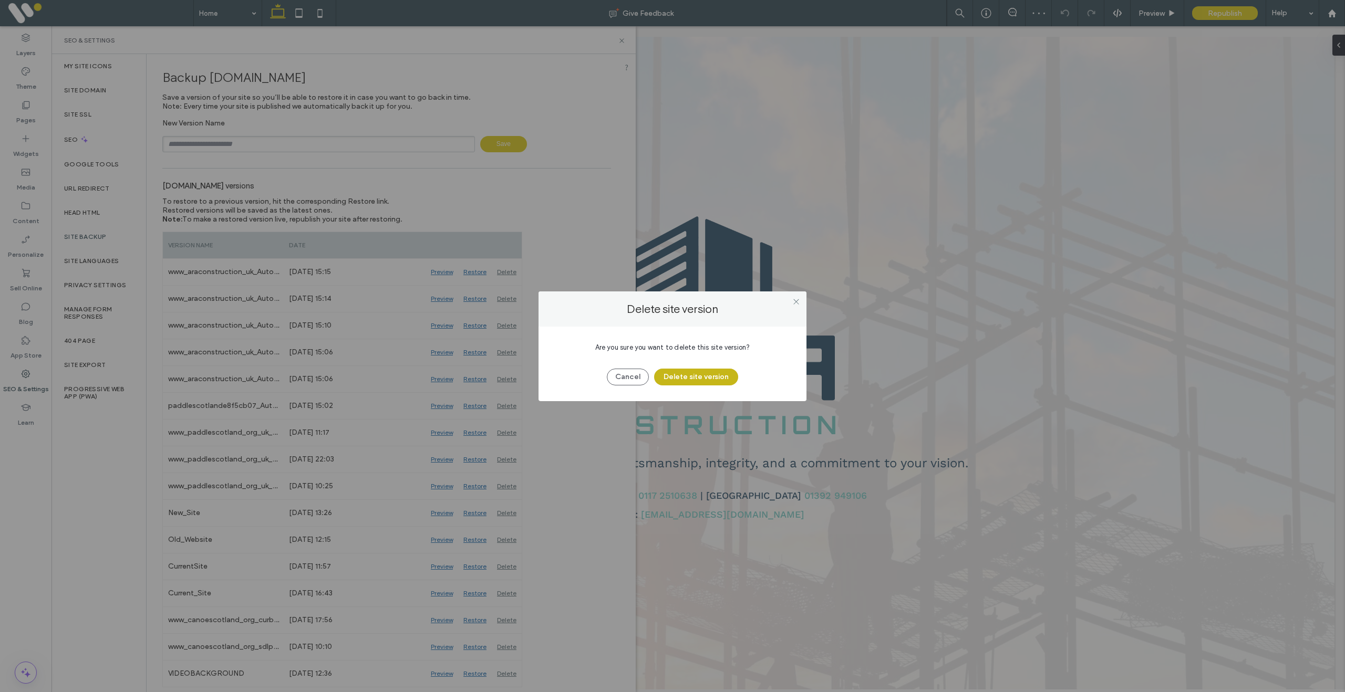
click at [692, 380] on button "Delete site version" at bounding box center [696, 377] width 84 height 17
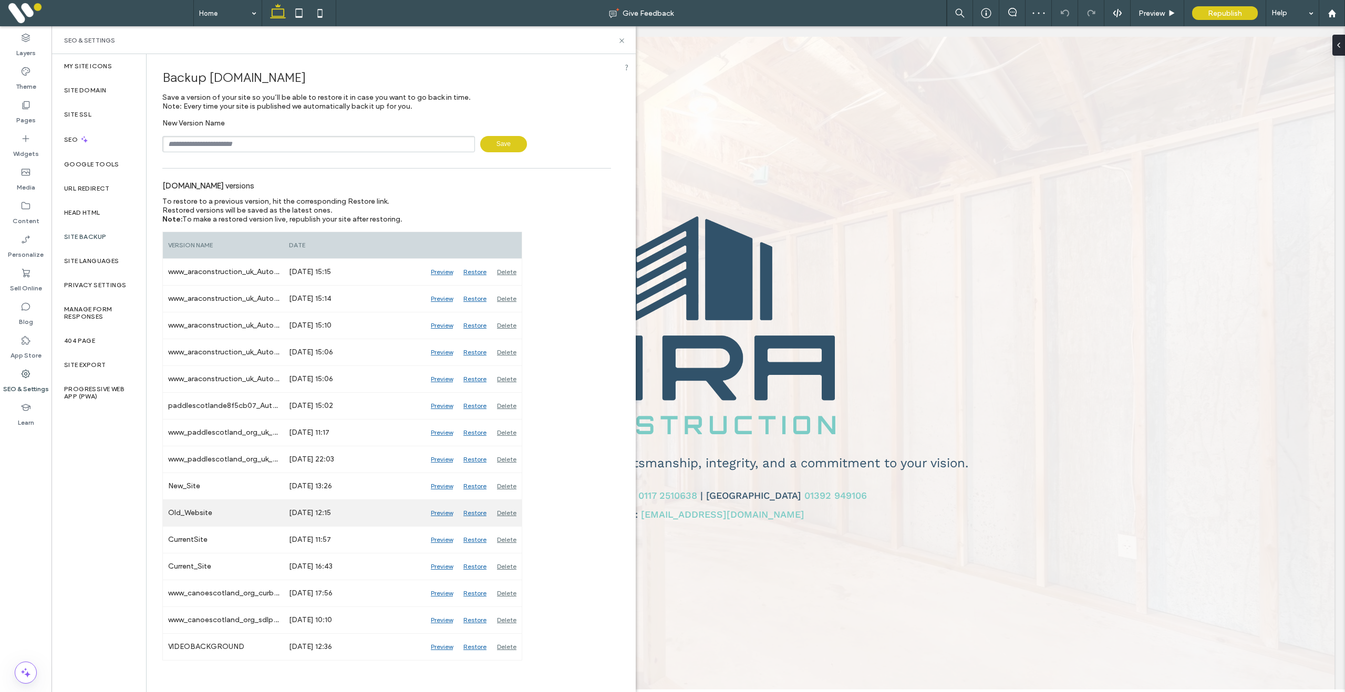
click at [510, 515] on div "Delete" at bounding box center [507, 513] width 30 height 26
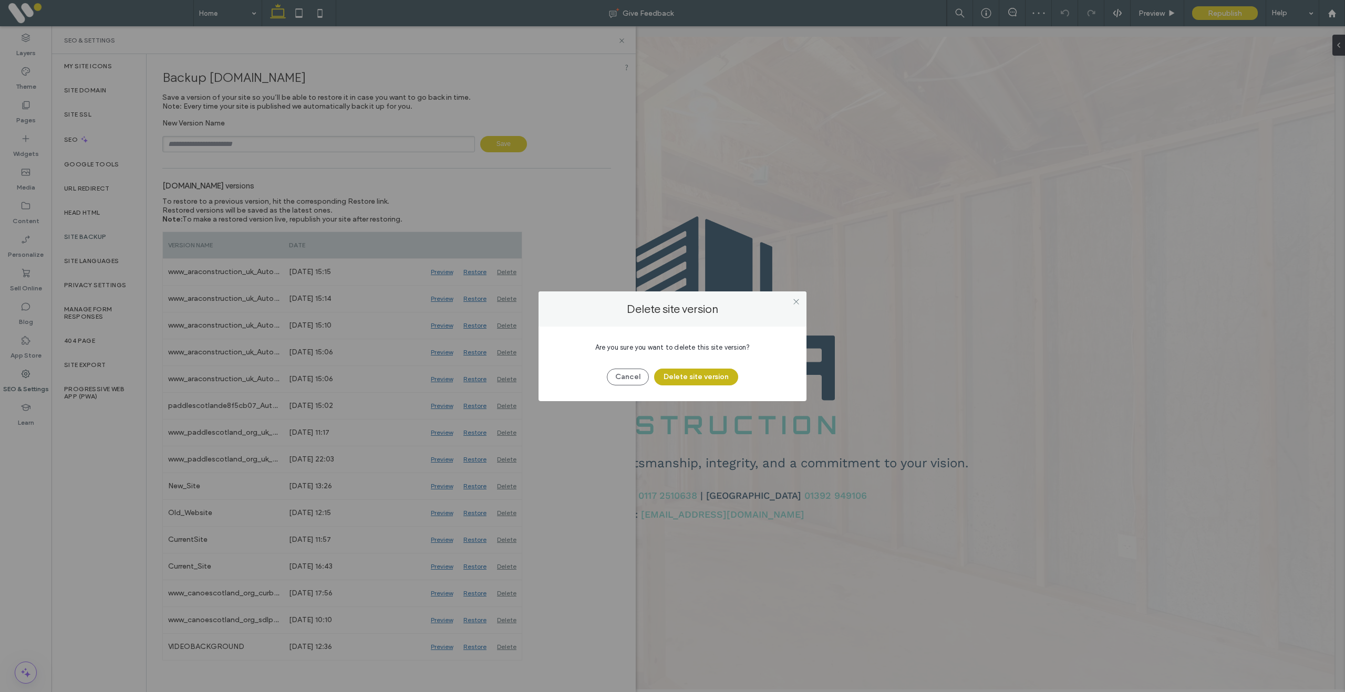
click at [716, 377] on button "Delete site version" at bounding box center [696, 377] width 84 height 17
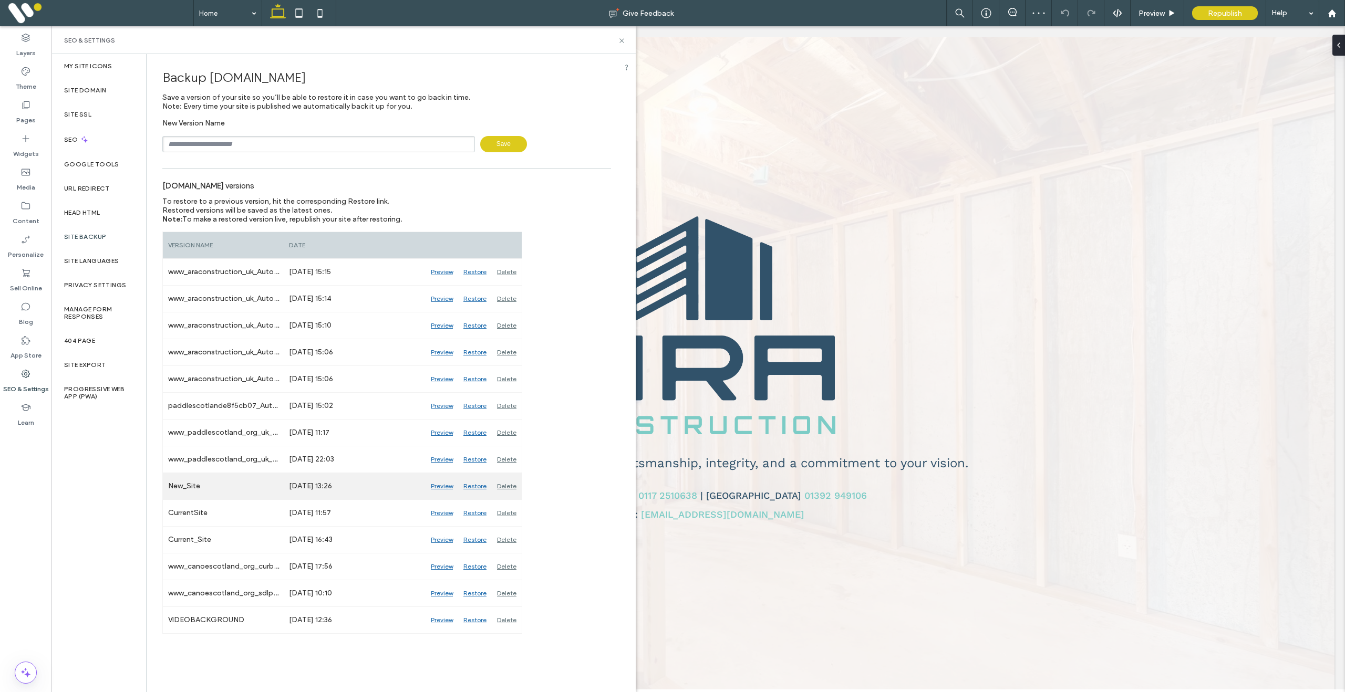
click at [501, 488] on div "Delete" at bounding box center [507, 486] width 30 height 26
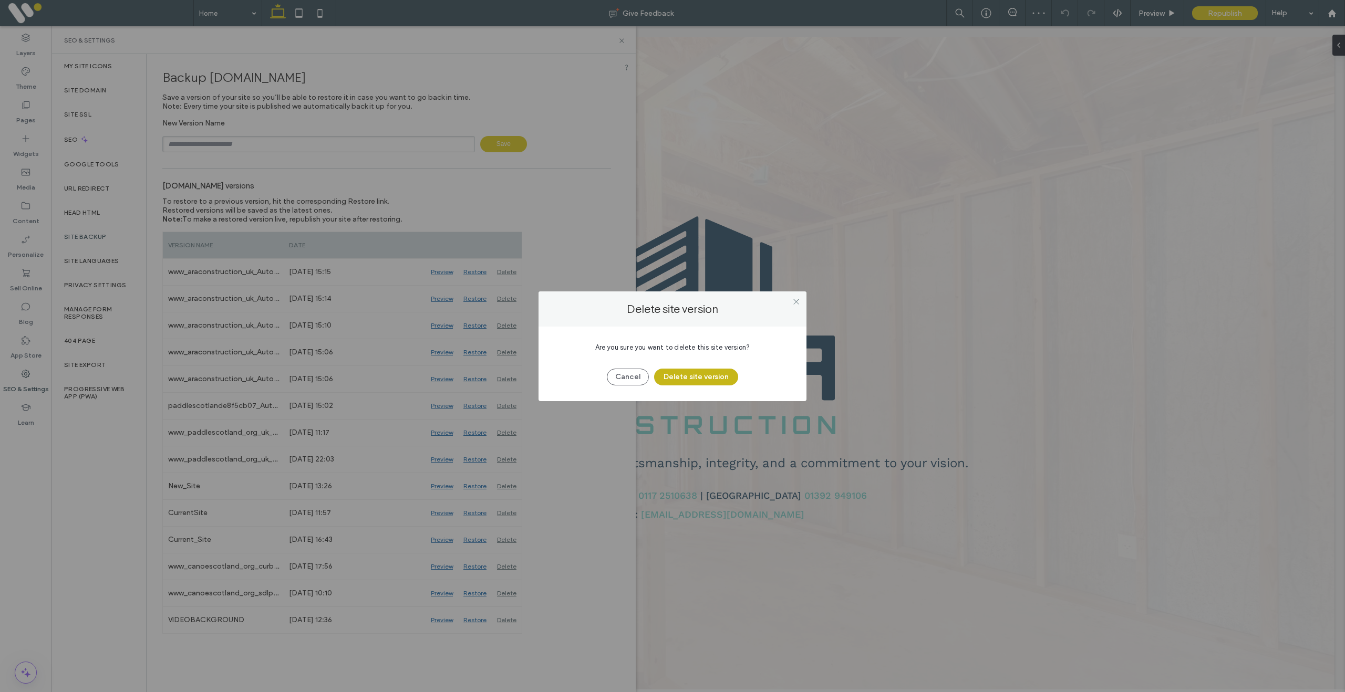
click at [685, 382] on button "Delete site version" at bounding box center [696, 377] width 84 height 17
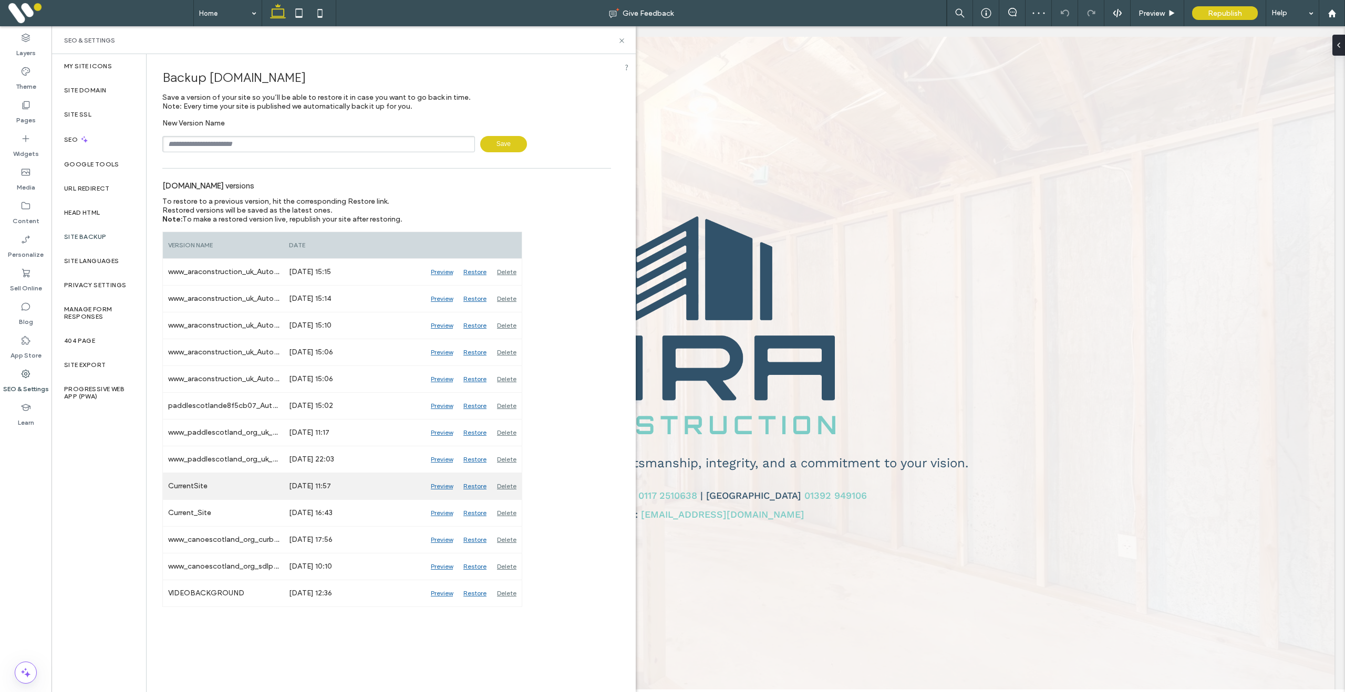
click at [508, 485] on div "Delete" at bounding box center [507, 486] width 30 height 26
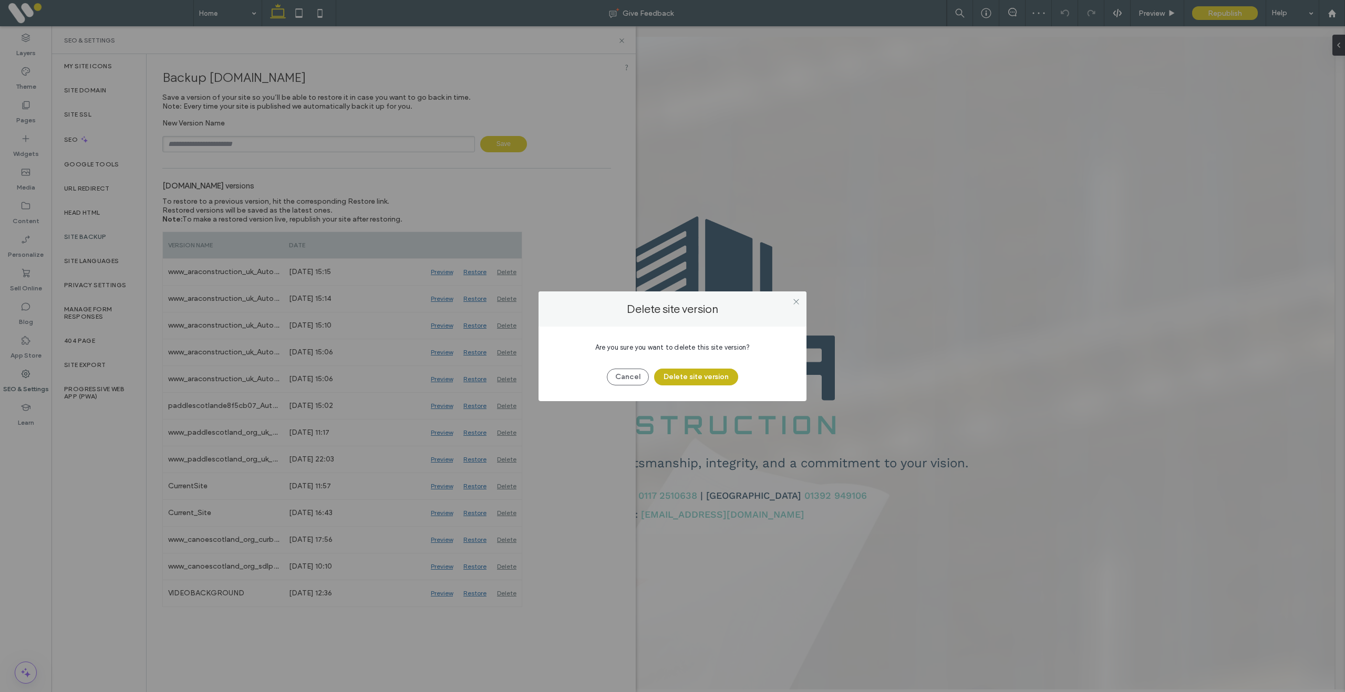
click at [685, 378] on button "Delete site version" at bounding box center [696, 377] width 84 height 17
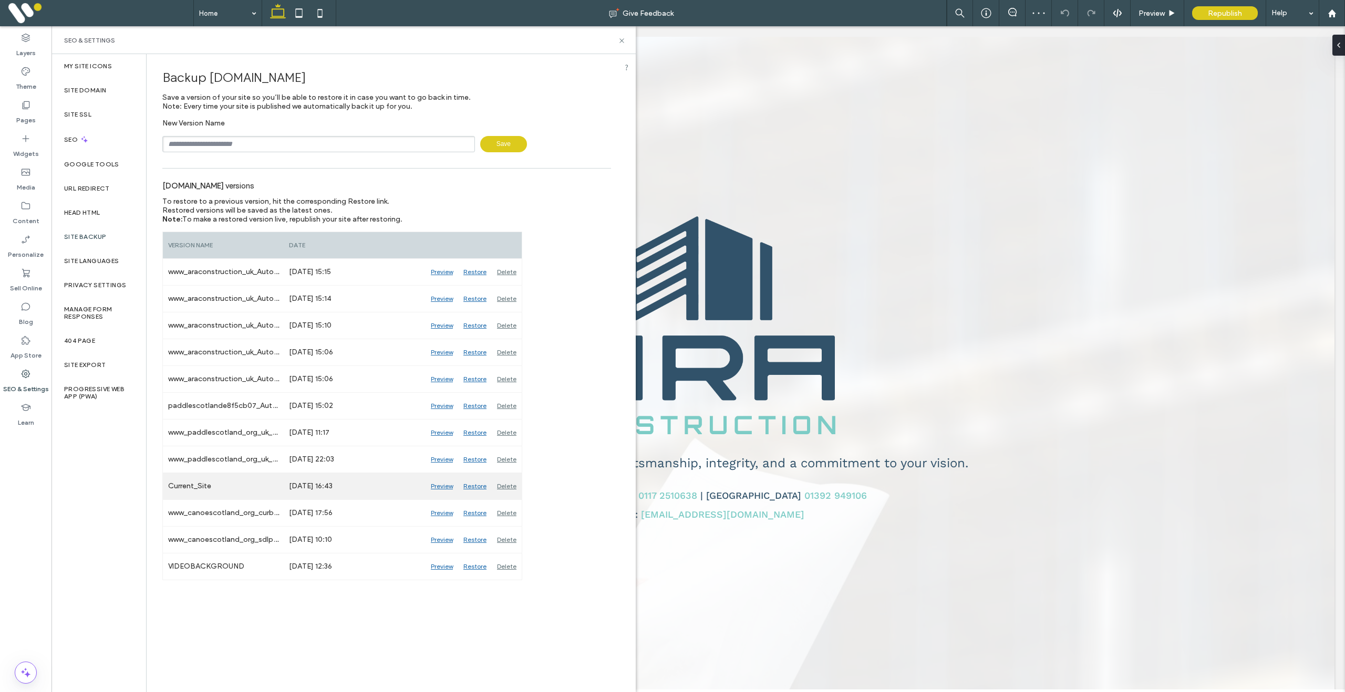
click at [506, 483] on div "Delete" at bounding box center [507, 486] width 30 height 26
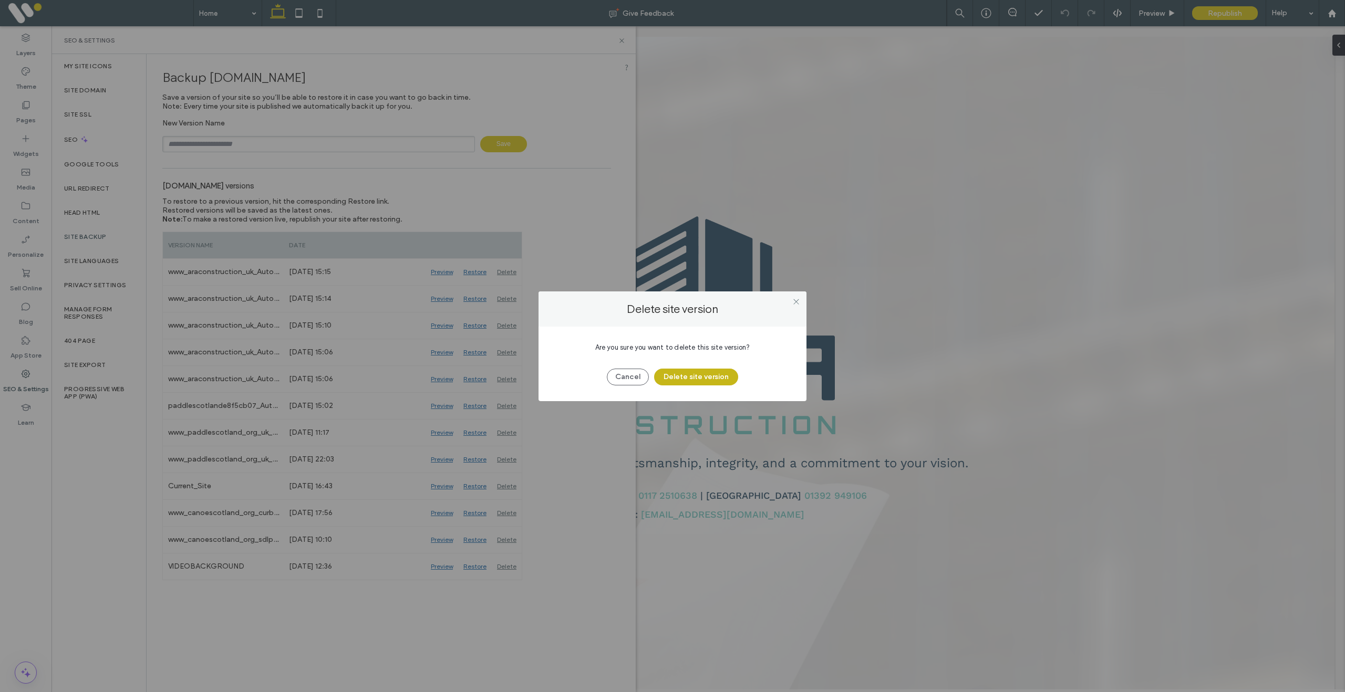
click at [707, 383] on button "Delete site version" at bounding box center [696, 377] width 84 height 17
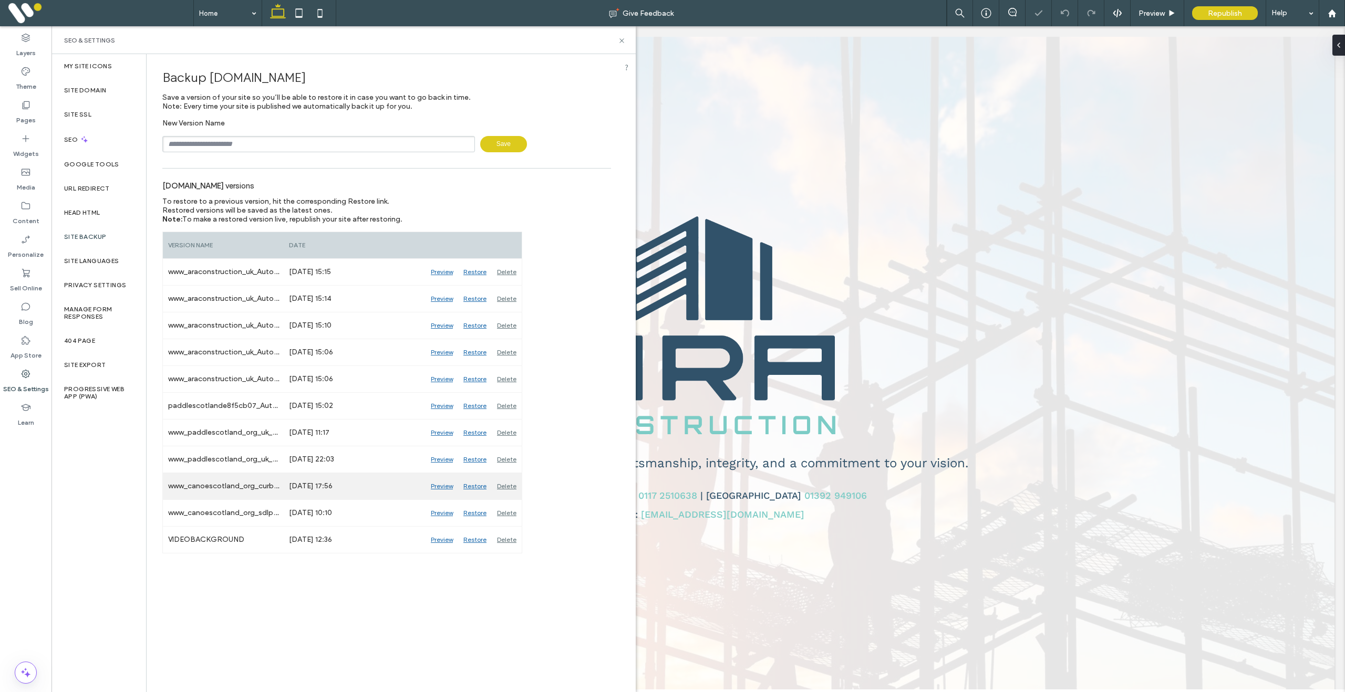
click at [512, 488] on div "Delete" at bounding box center [507, 486] width 30 height 26
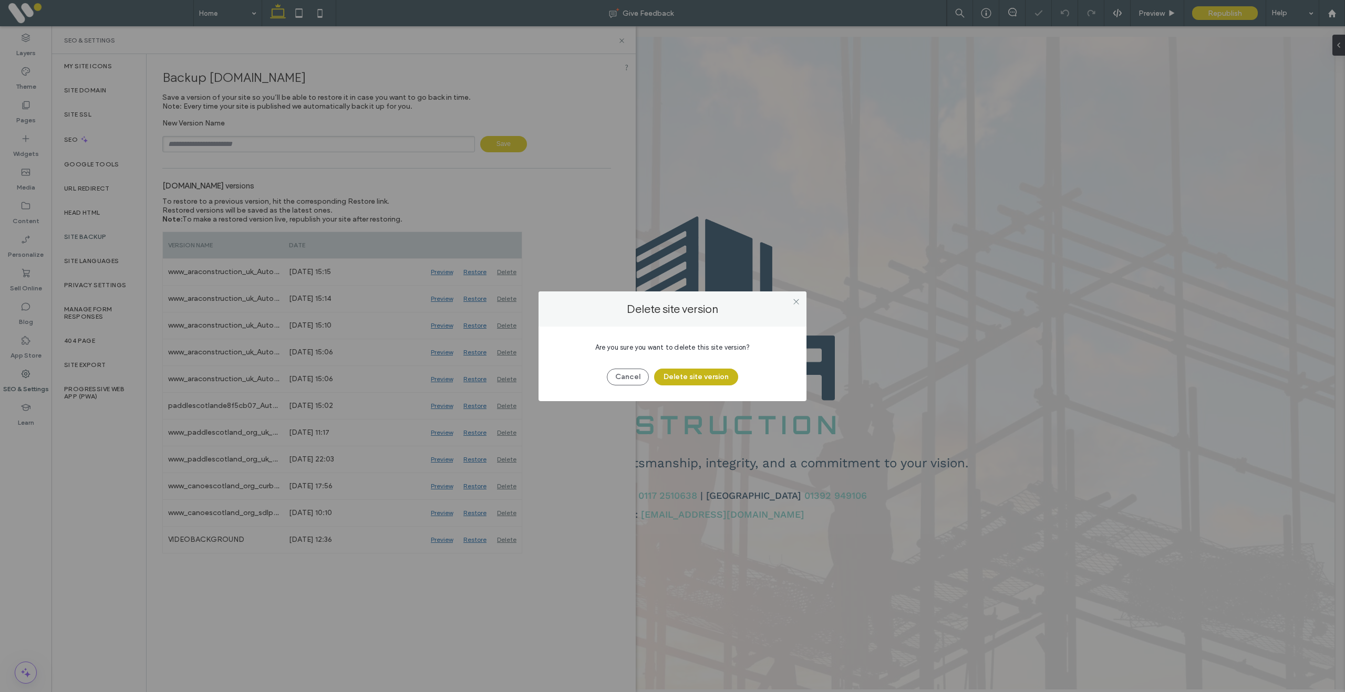
click at [706, 384] on button "Delete site version" at bounding box center [696, 377] width 84 height 17
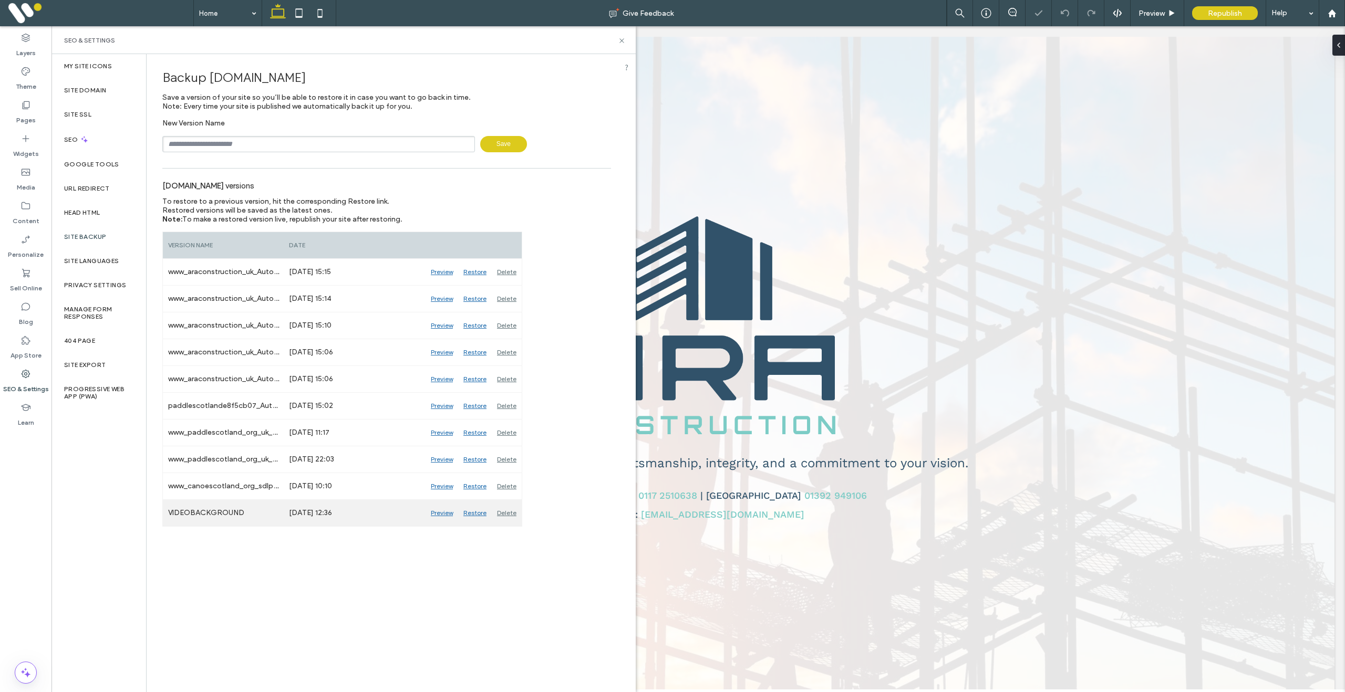
click at [506, 511] on div "Delete" at bounding box center [507, 513] width 30 height 26
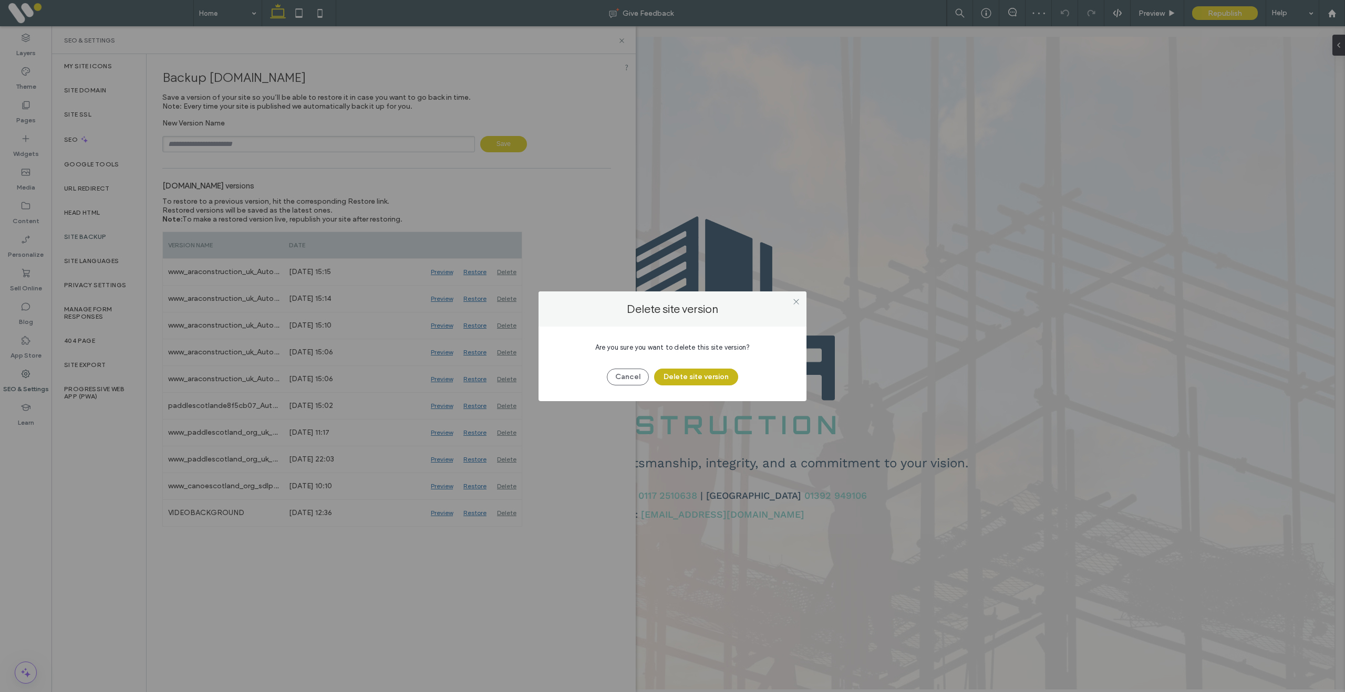
click at [694, 374] on button "Delete site version" at bounding box center [696, 377] width 84 height 17
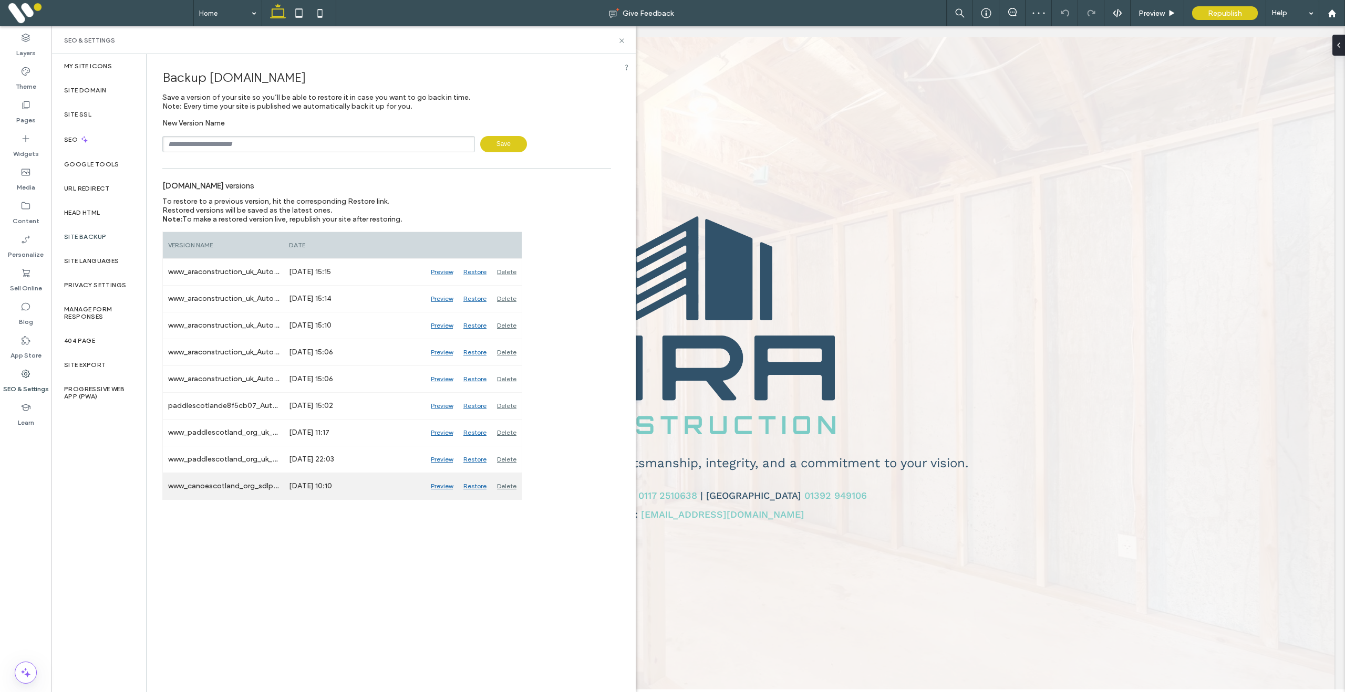
click at [505, 485] on div "Delete" at bounding box center [507, 486] width 30 height 26
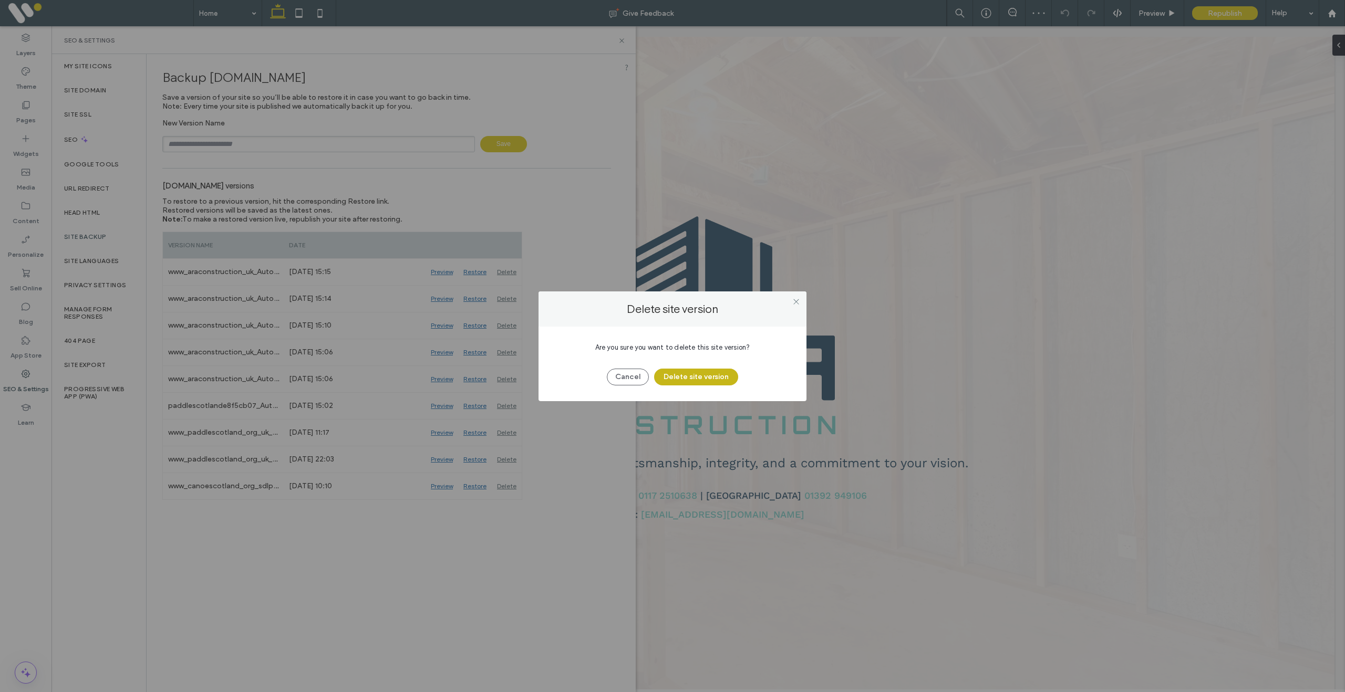
click at [682, 375] on button "Delete site version" at bounding box center [696, 377] width 84 height 17
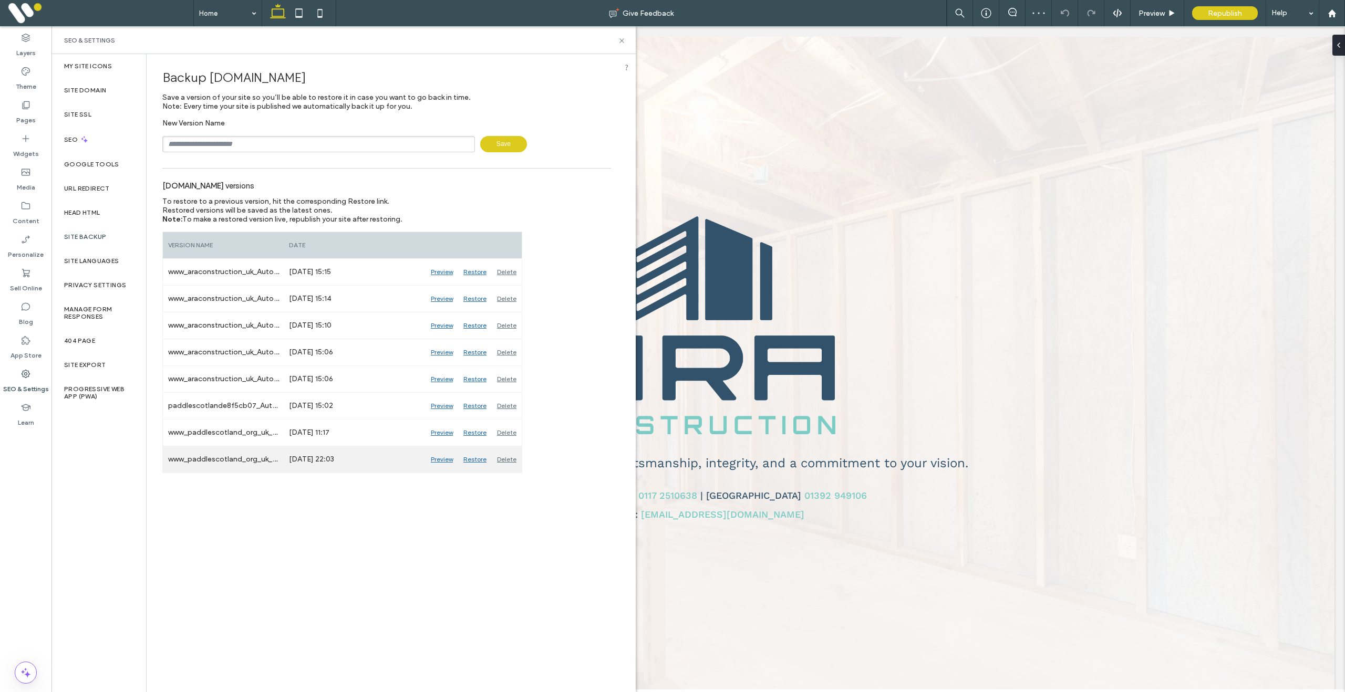
click at [505, 459] on div "Delete" at bounding box center [507, 460] width 30 height 26
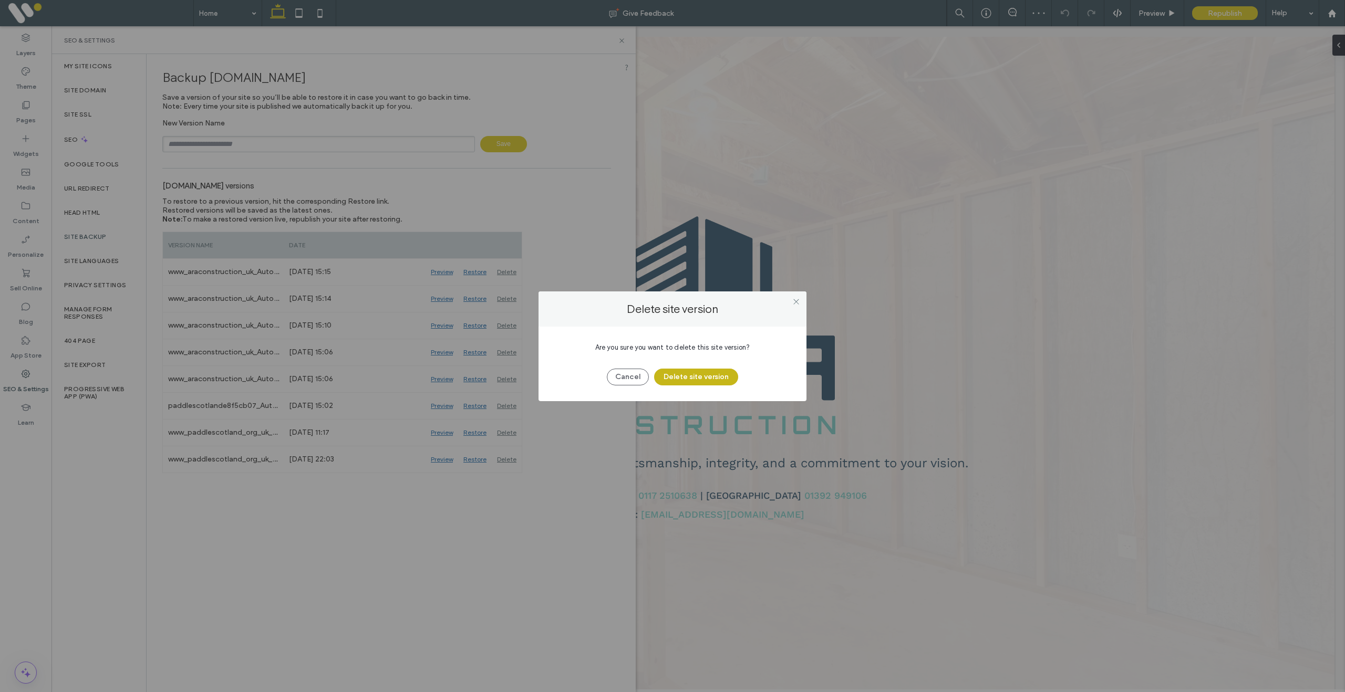
click at [691, 379] on button "Delete site version" at bounding box center [696, 377] width 84 height 17
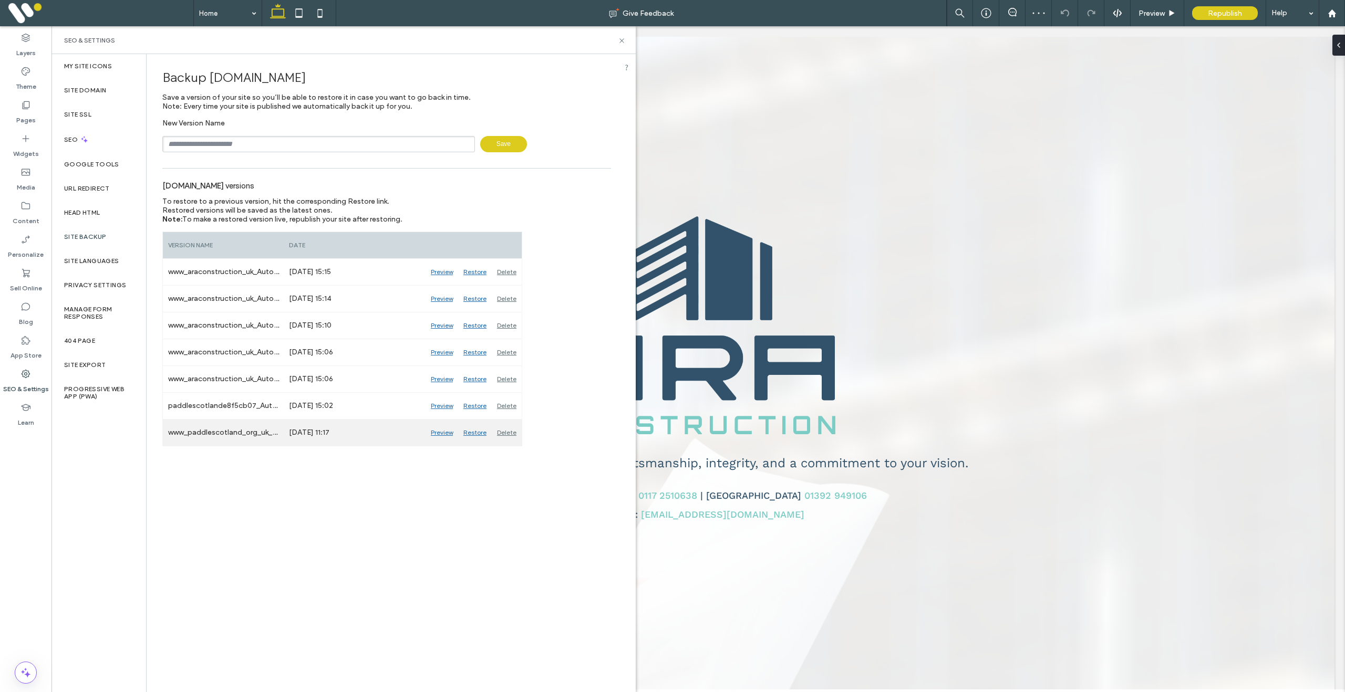
click at [506, 432] on div "Delete" at bounding box center [507, 433] width 30 height 26
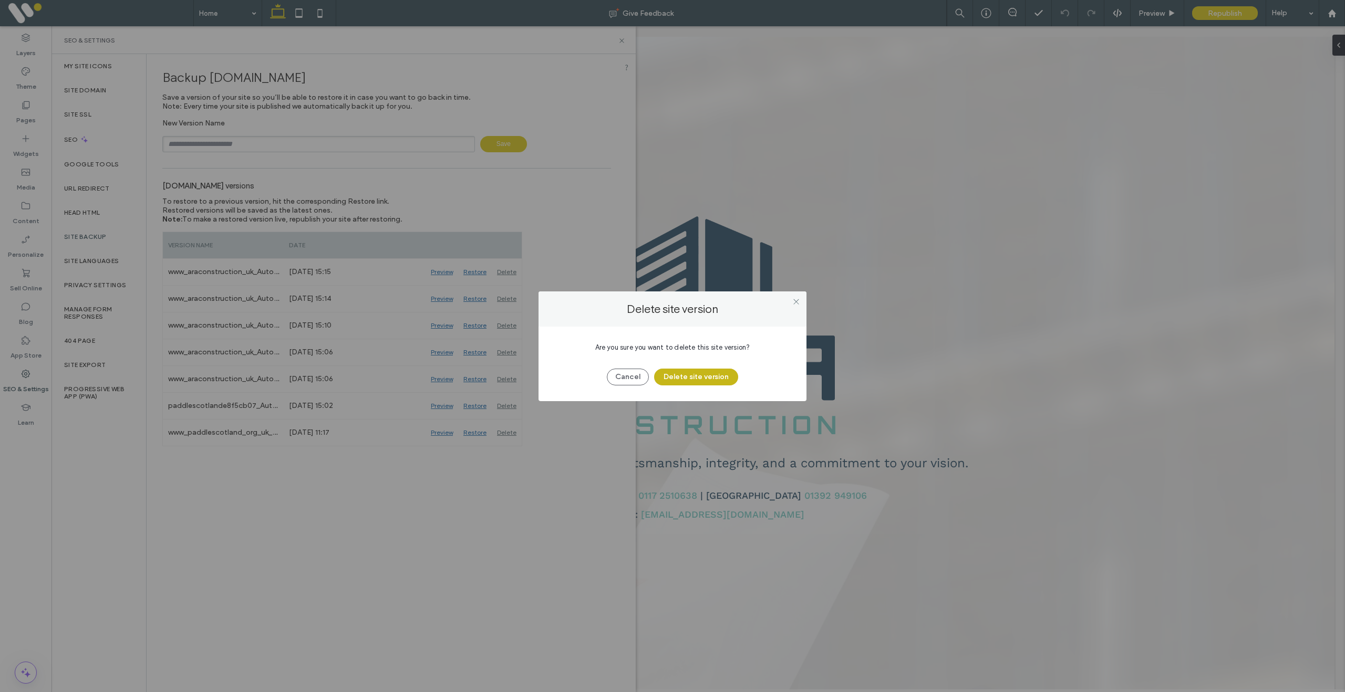
click at [678, 380] on button "Delete site version" at bounding box center [696, 377] width 84 height 17
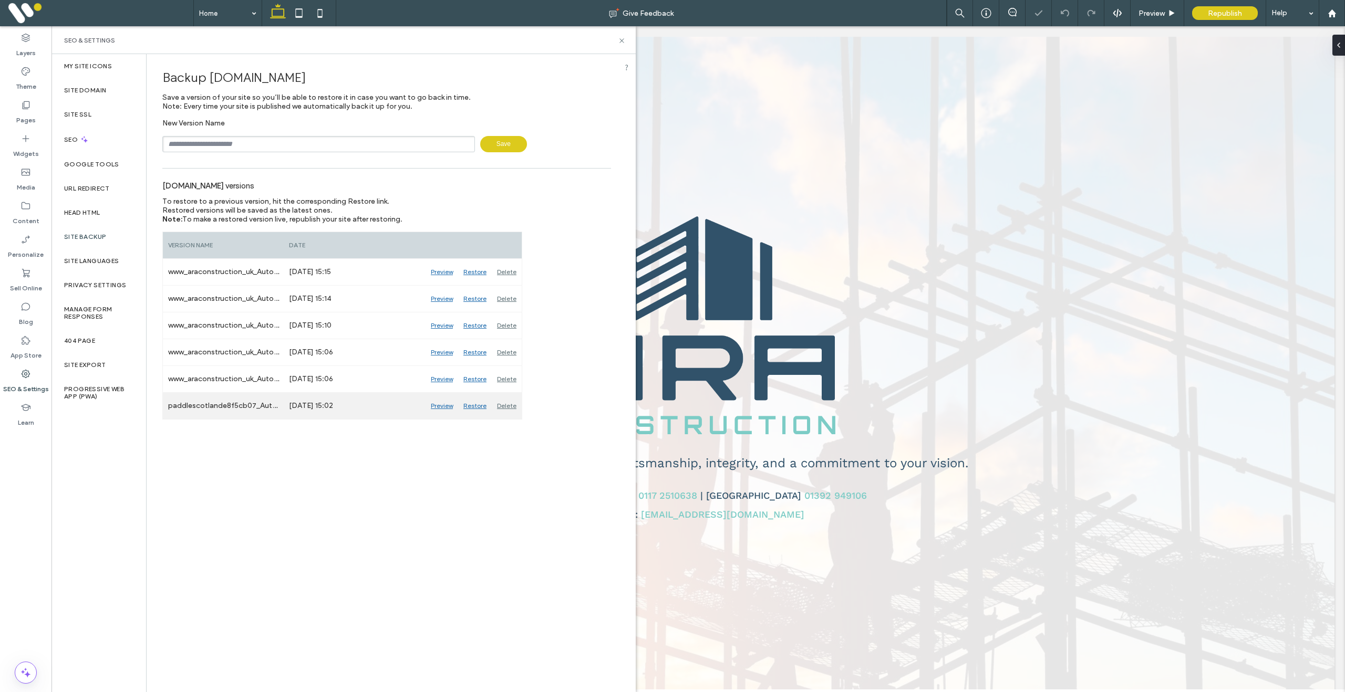
click at [509, 408] on div "Delete" at bounding box center [507, 406] width 30 height 26
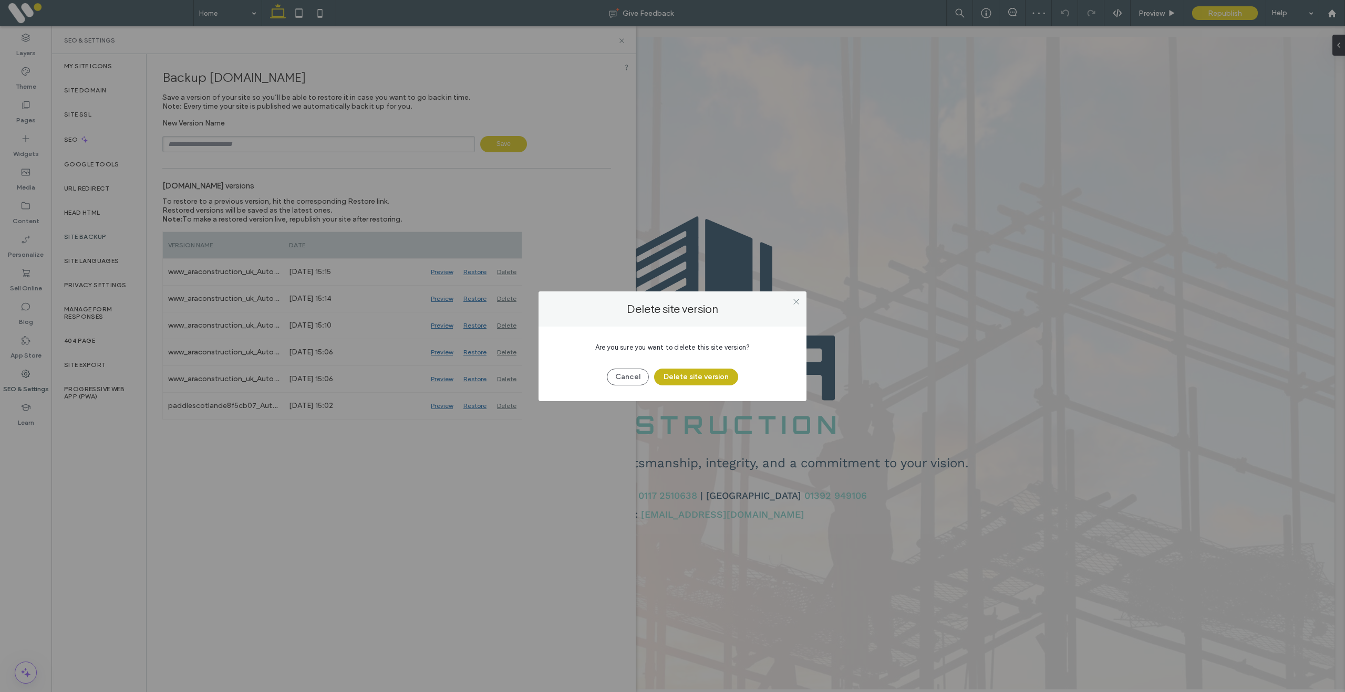
click at [700, 377] on button "Delete site version" at bounding box center [696, 377] width 84 height 17
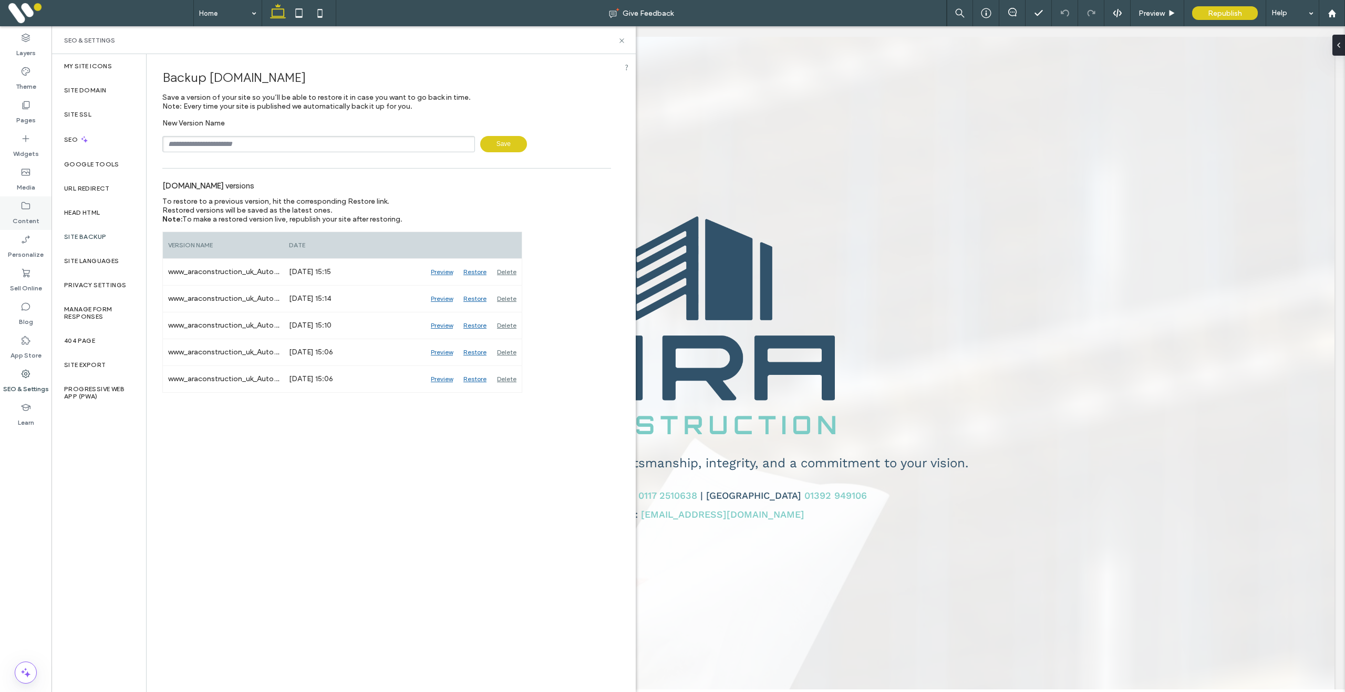
click at [28, 201] on icon at bounding box center [25, 206] width 11 height 11
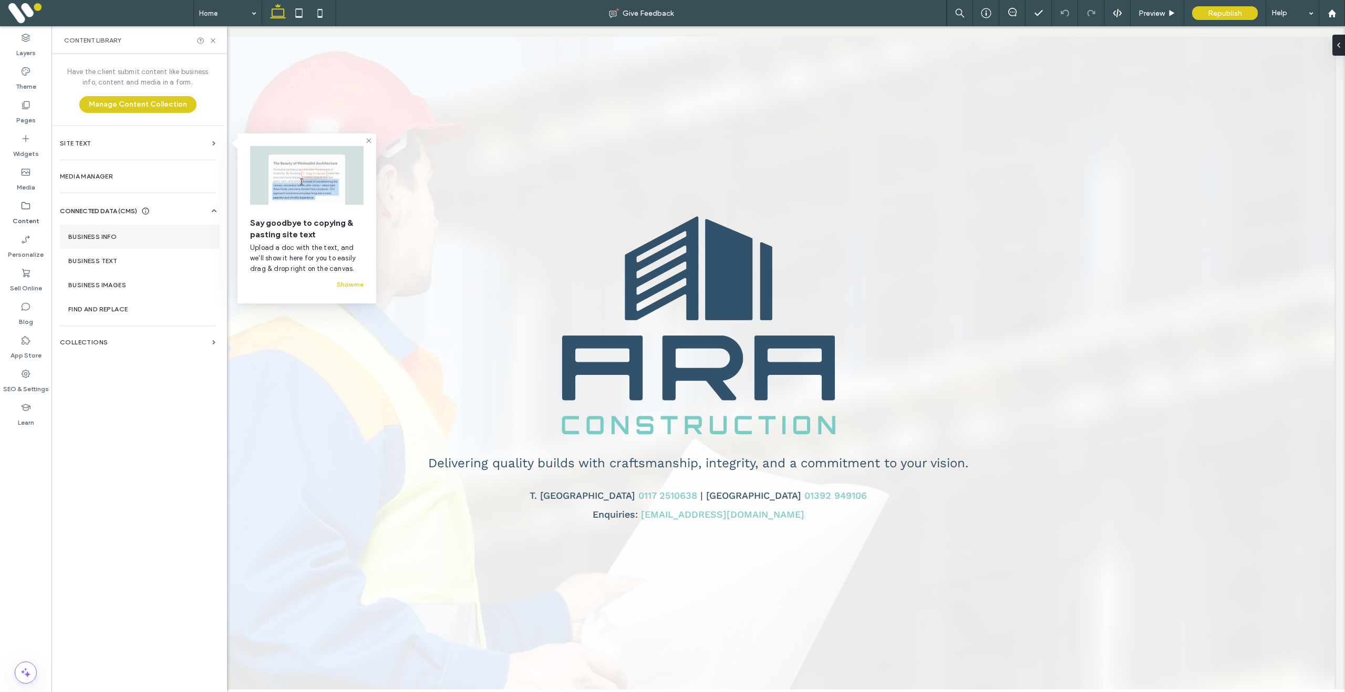
click at [101, 227] on section "Business Info" at bounding box center [140, 237] width 160 height 24
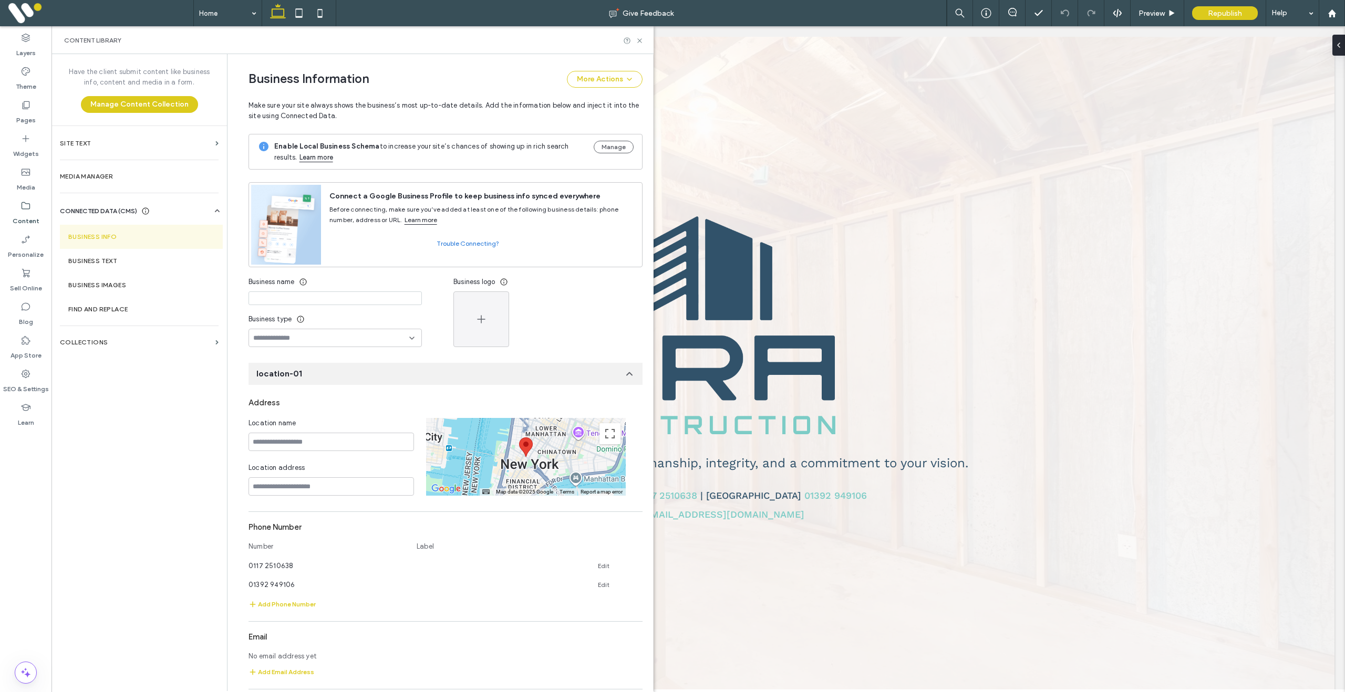
click at [635, 39] on div "Content Library" at bounding box center [352, 40] width 577 height 8
click at [641, 45] on div "Content Library" at bounding box center [352, 40] width 602 height 28
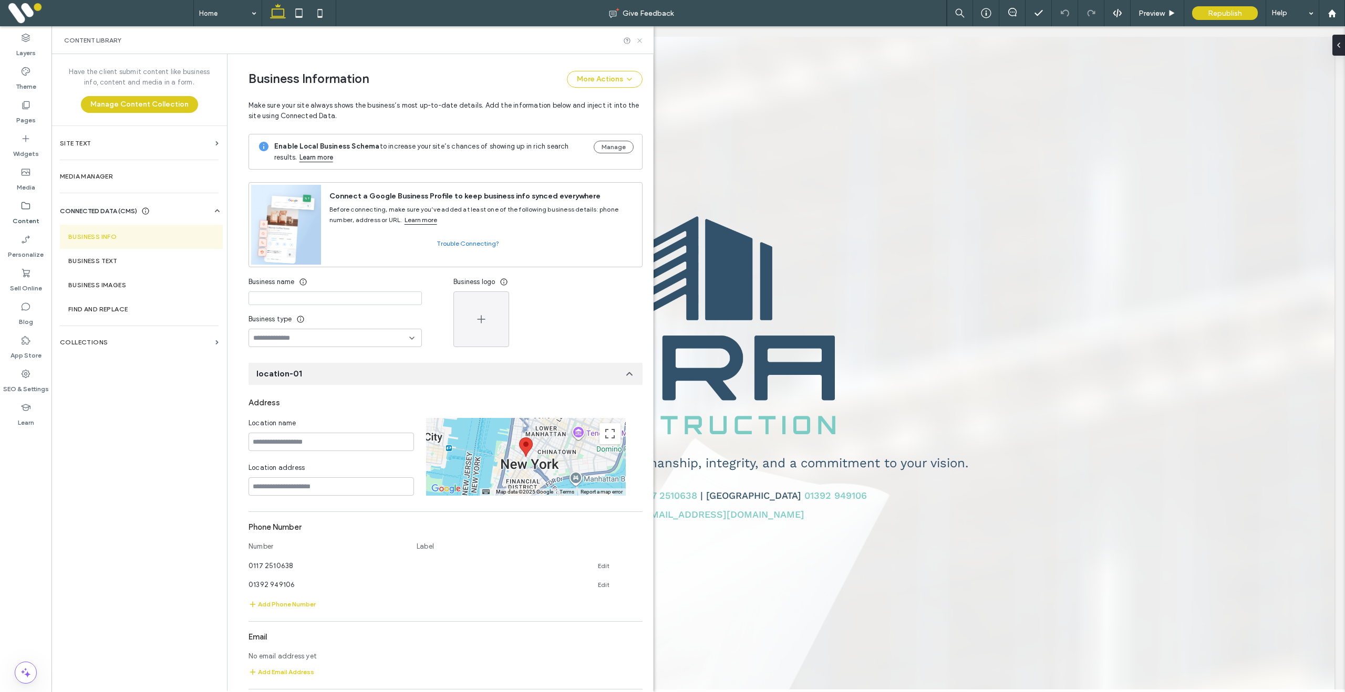
drag, startPoint x: 639, startPoint y: 39, endPoint x: 574, endPoint y: 90, distance: 82.7
click at [639, 39] on icon at bounding box center [640, 41] width 8 height 8
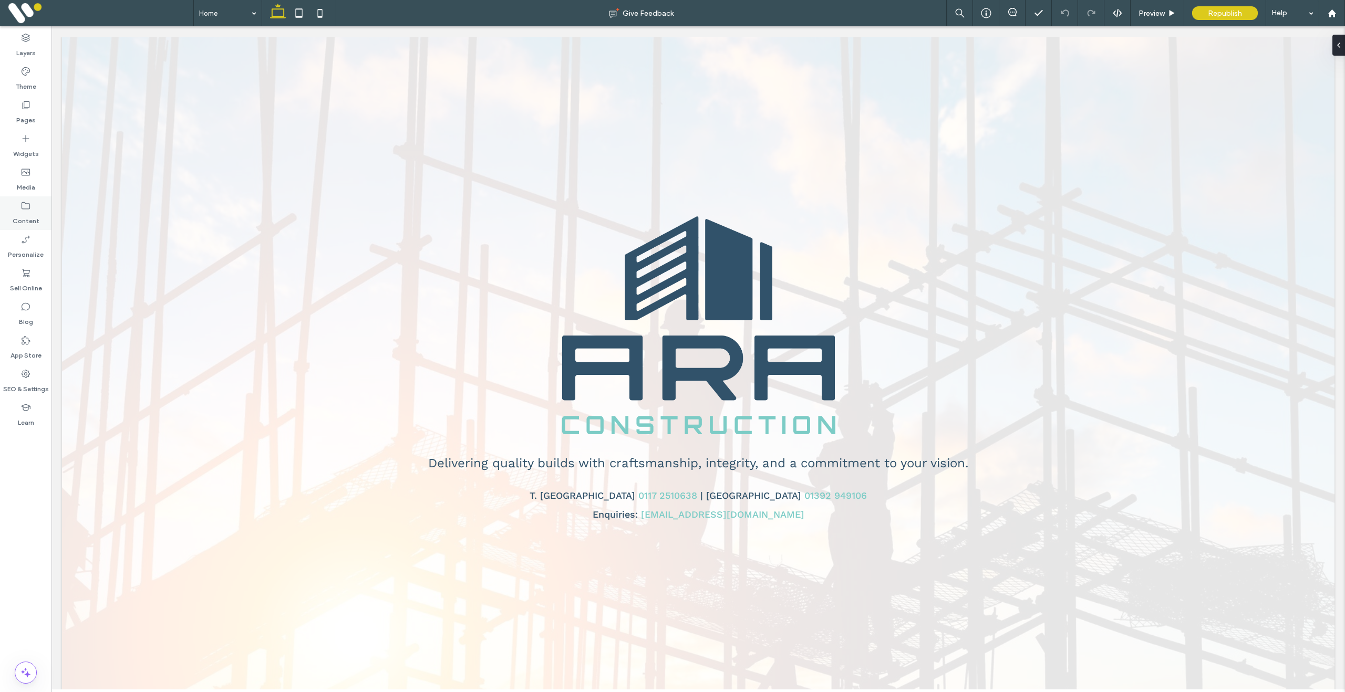
click at [35, 215] on label "Content" at bounding box center [26, 218] width 27 height 15
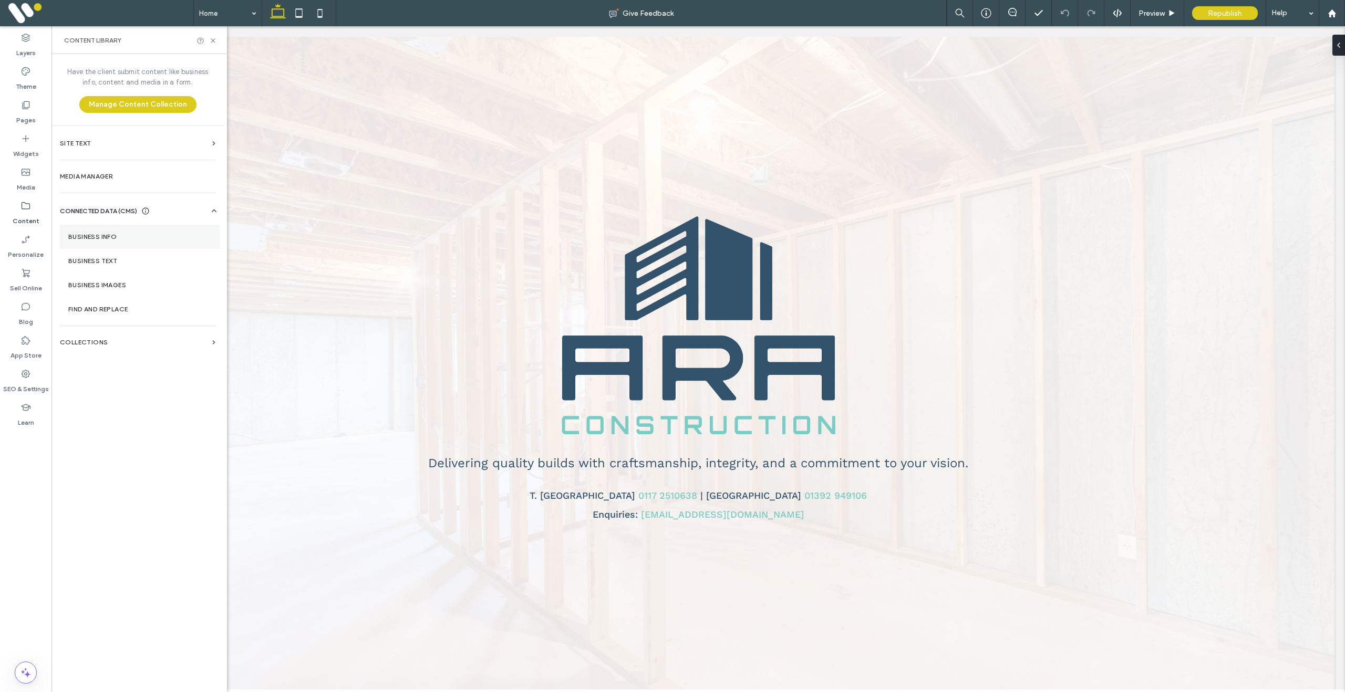
click at [97, 230] on section "Business Info" at bounding box center [140, 237] width 160 height 24
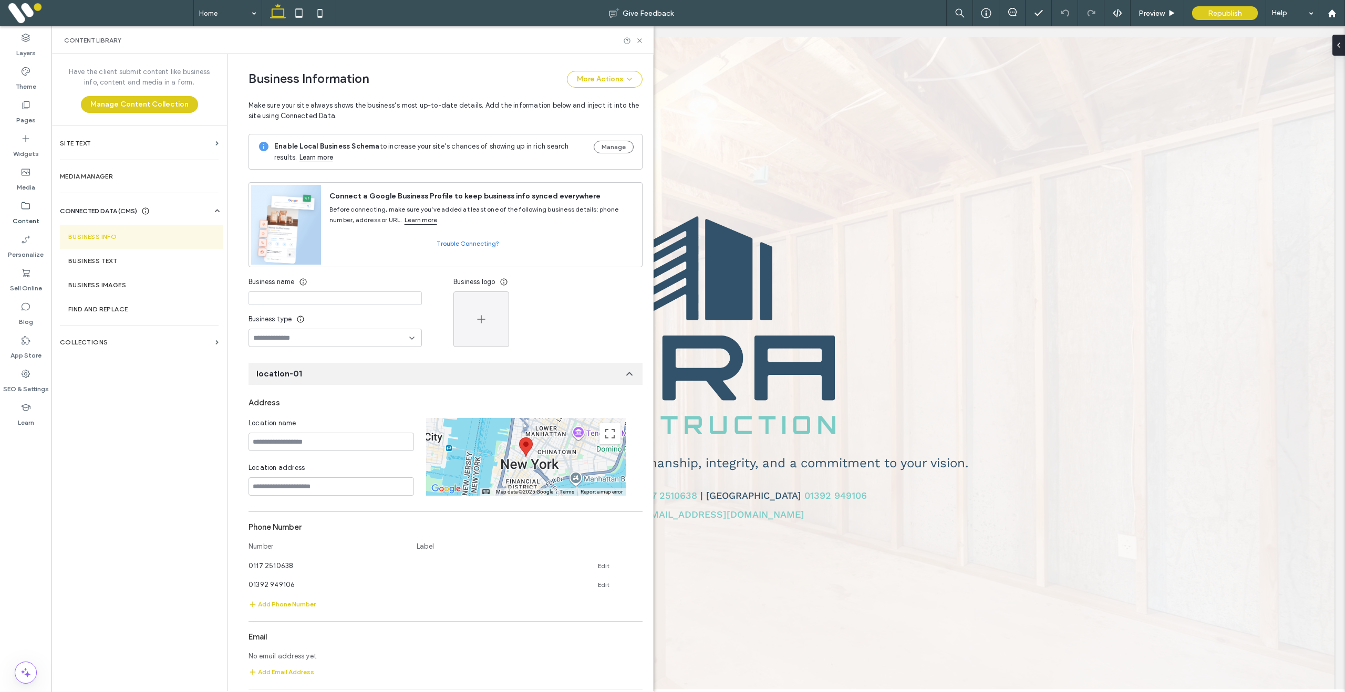
click at [320, 305] on input at bounding box center [334, 299] width 173 height 14
type input "**********"
click at [492, 340] on button "button" at bounding box center [481, 320] width 56 height 56
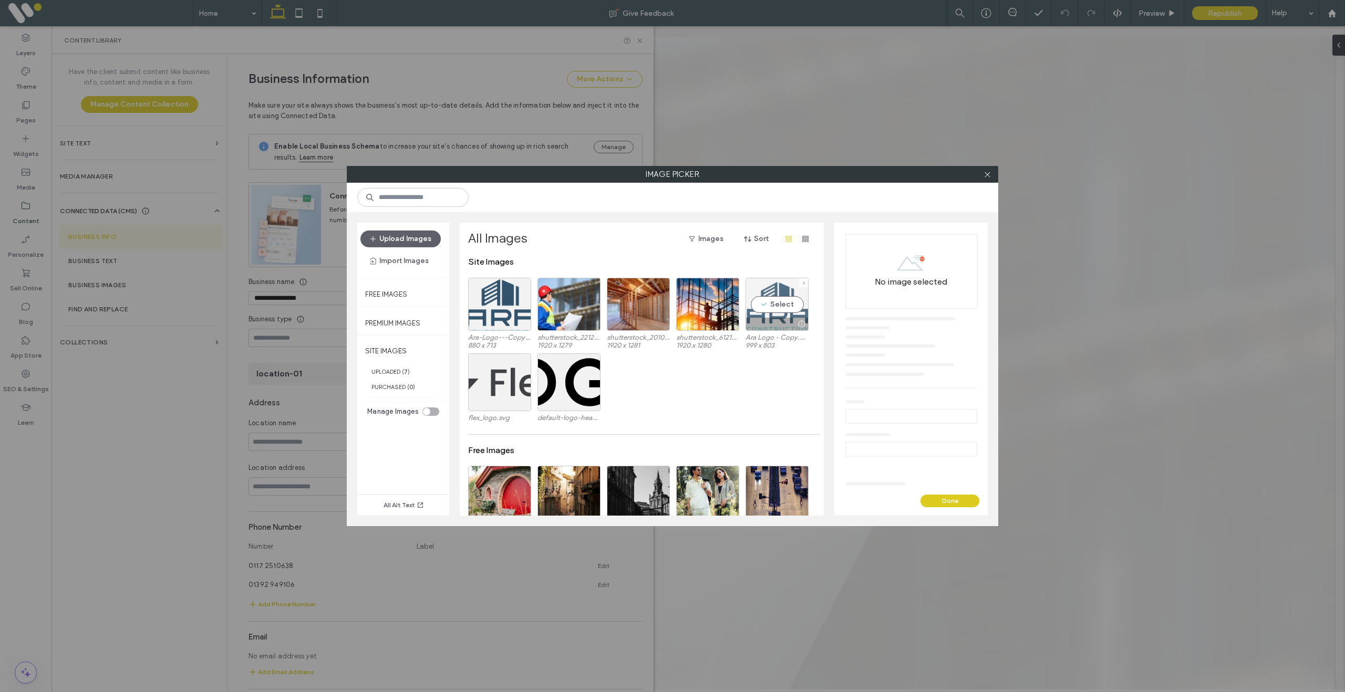
click at [785, 304] on div "Select" at bounding box center [776, 304] width 63 height 53
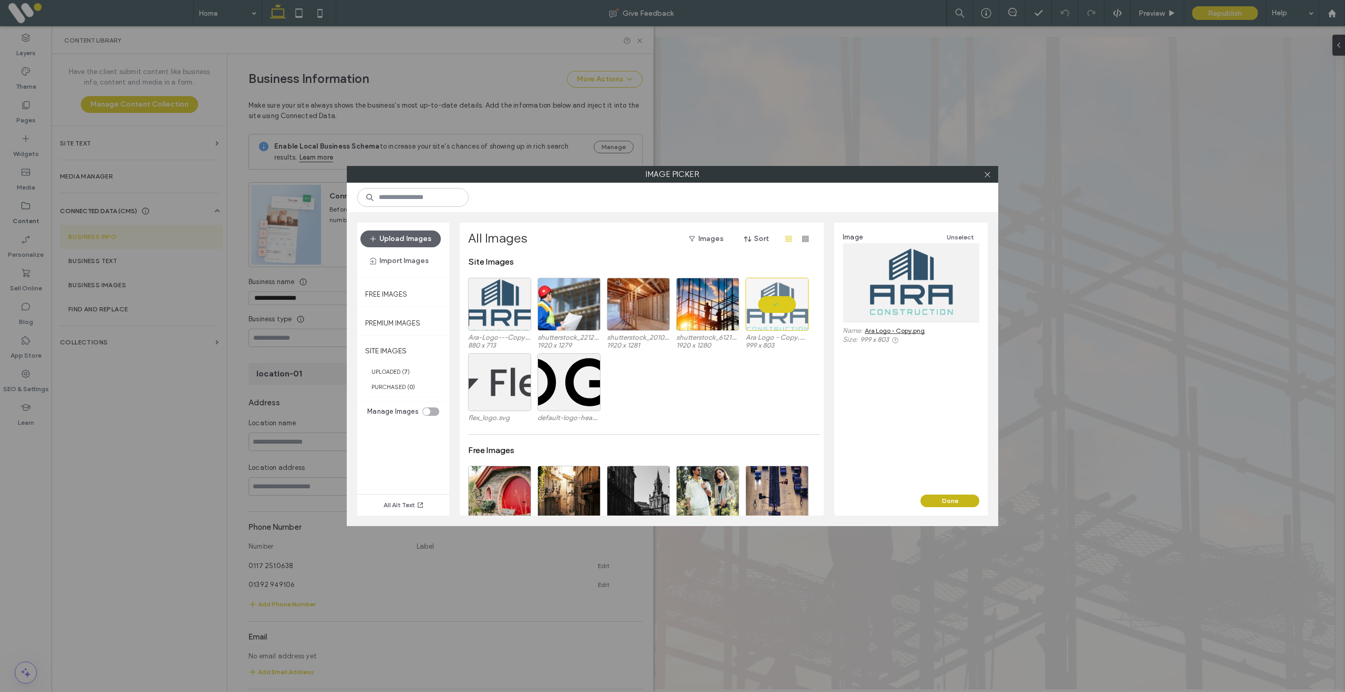
click at [943, 500] on button "Done" at bounding box center [949, 501] width 59 height 13
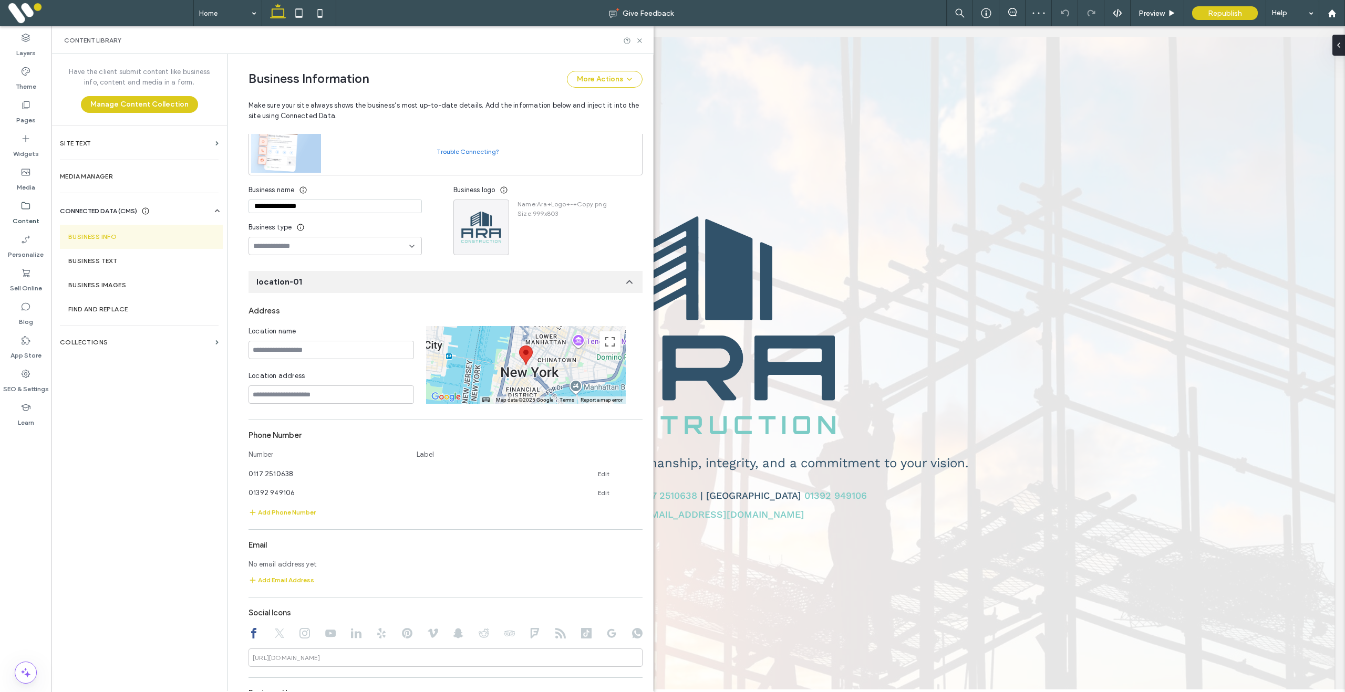
scroll to position [94, 0]
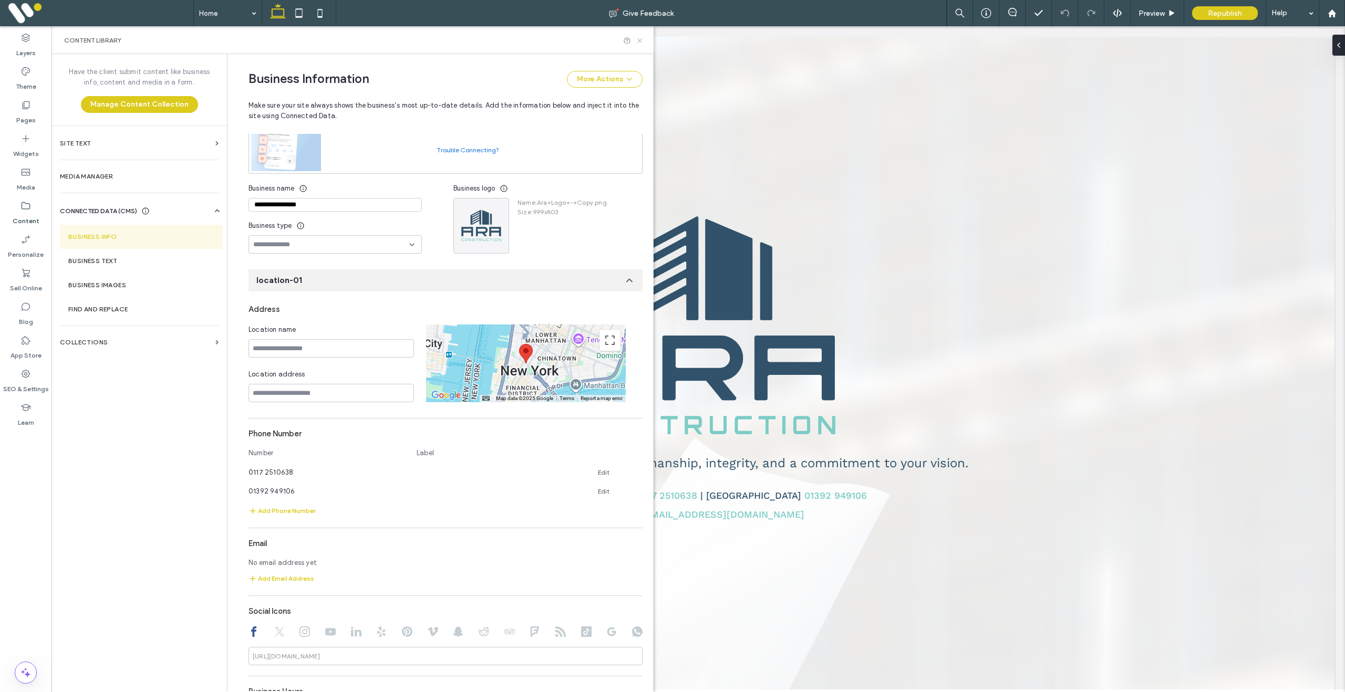
drag, startPoint x: 639, startPoint y: 37, endPoint x: 585, endPoint y: 15, distance: 58.4
click at [639, 37] on icon at bounding box center [640, 41] width 8 height 8
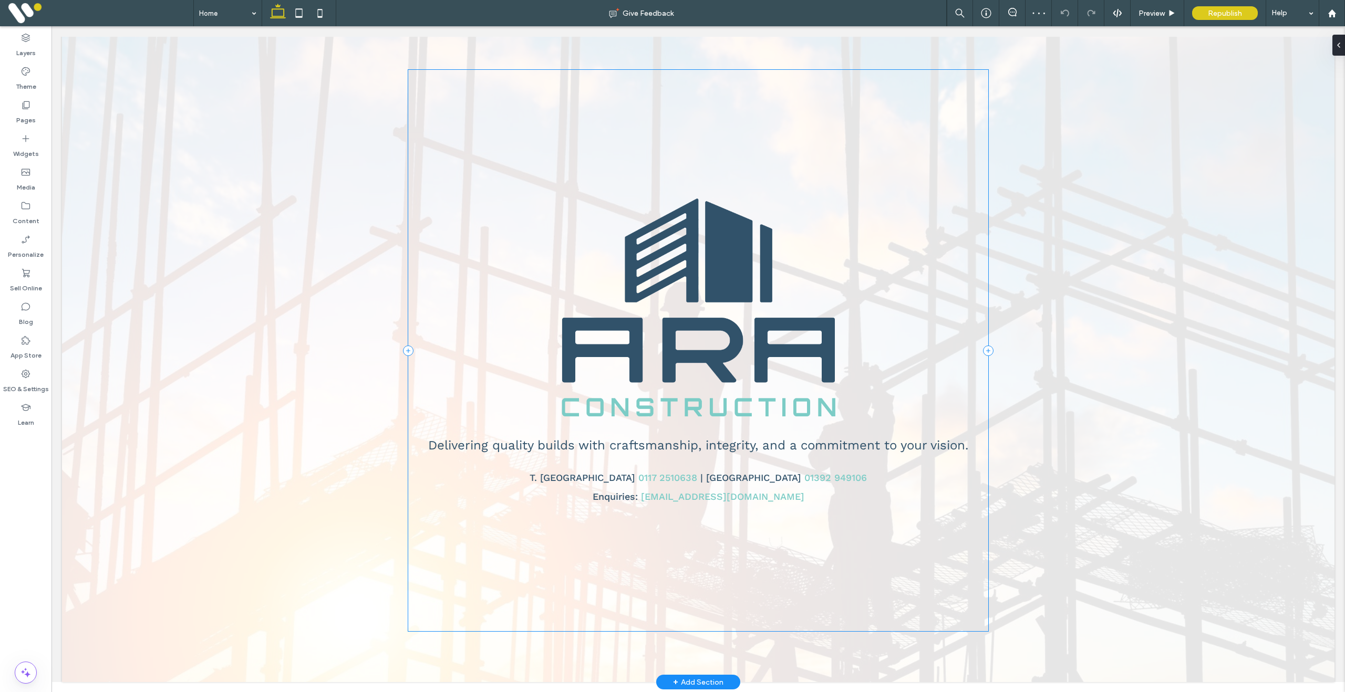
scroll to position [0, 0]
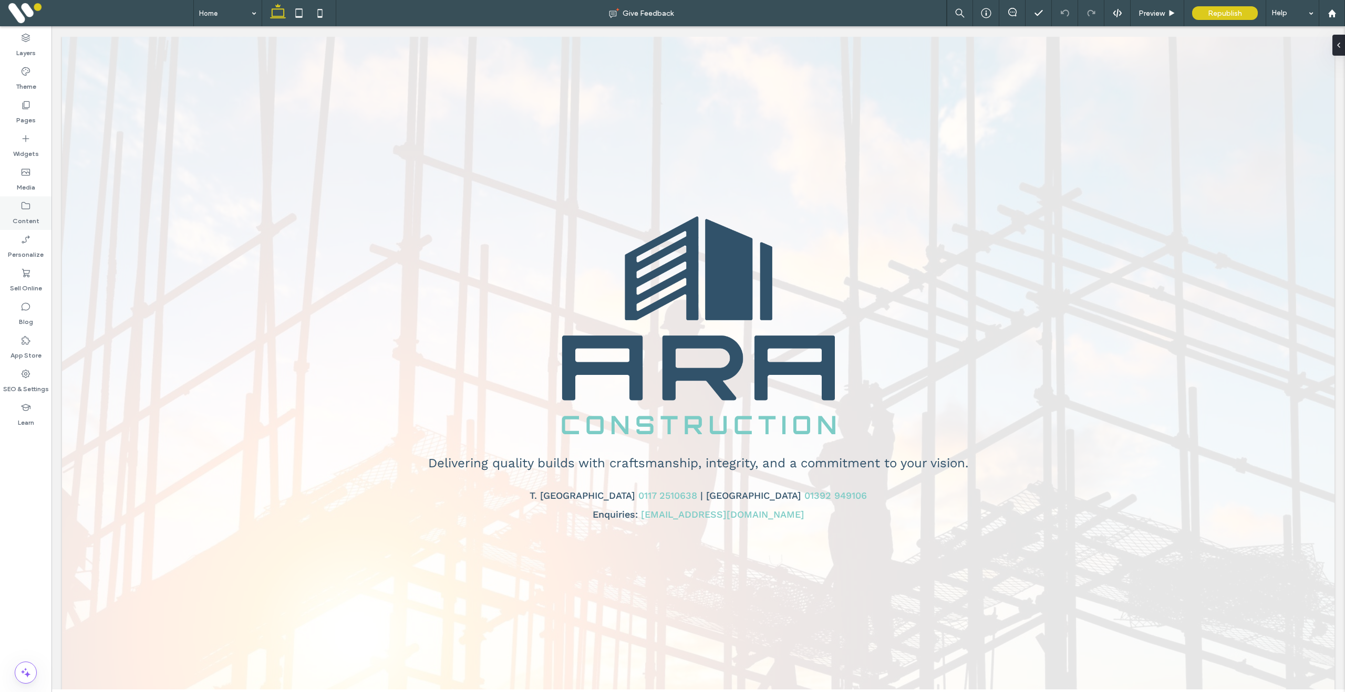
click at [31, 210] on div "Content" at bounding box center [25, 213] width 51 height 34
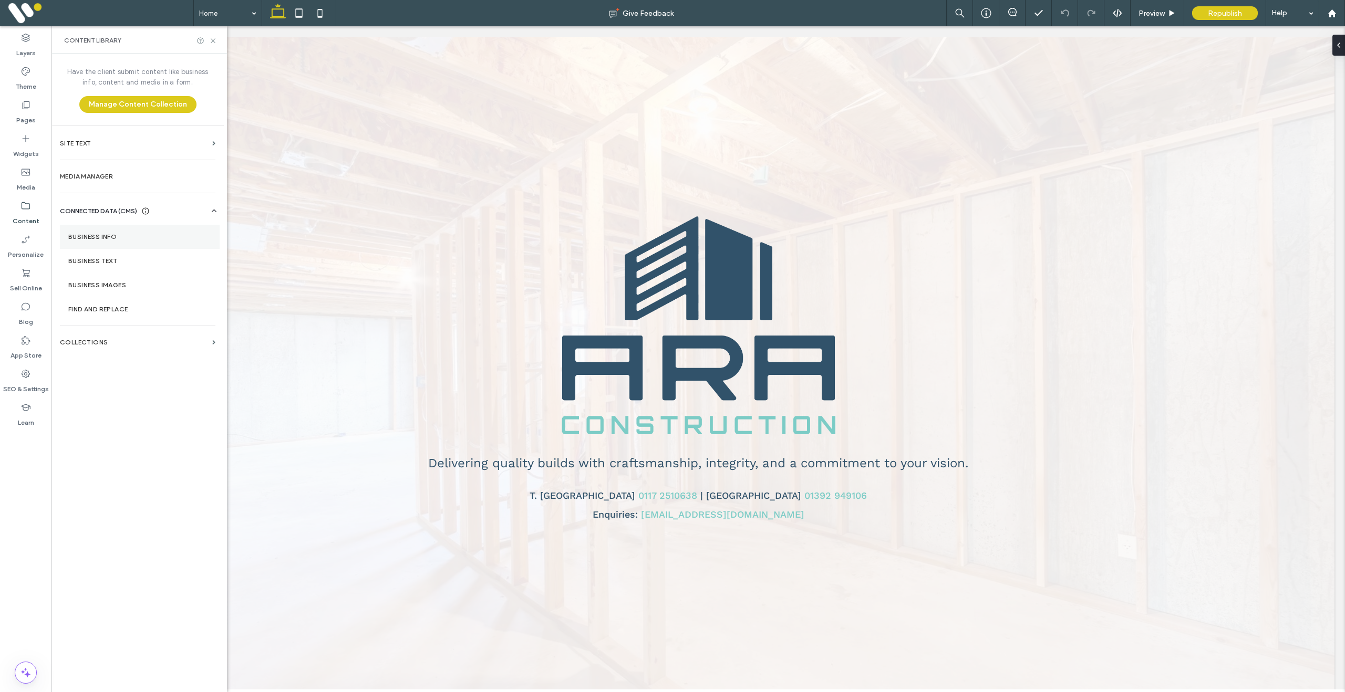
click at [111, 241] on section "Business Info" at bounding box center [140, 237] width 160 height 24
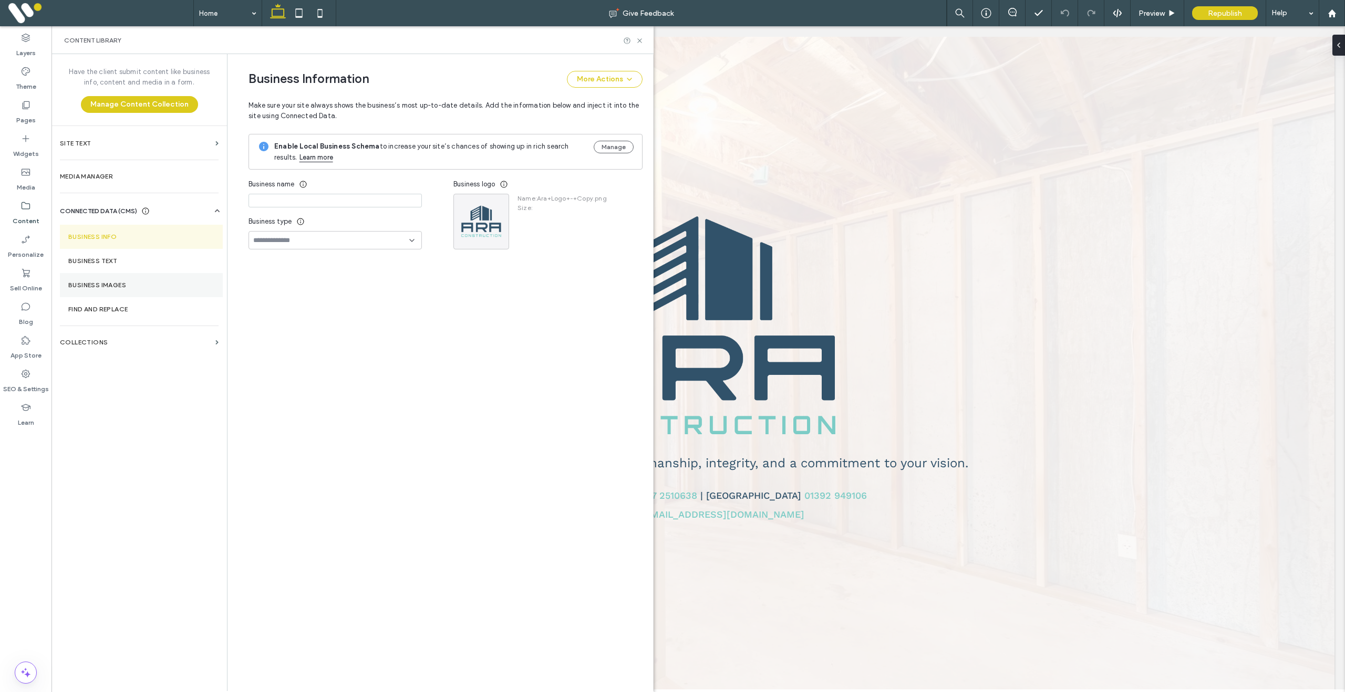
type input "**********"
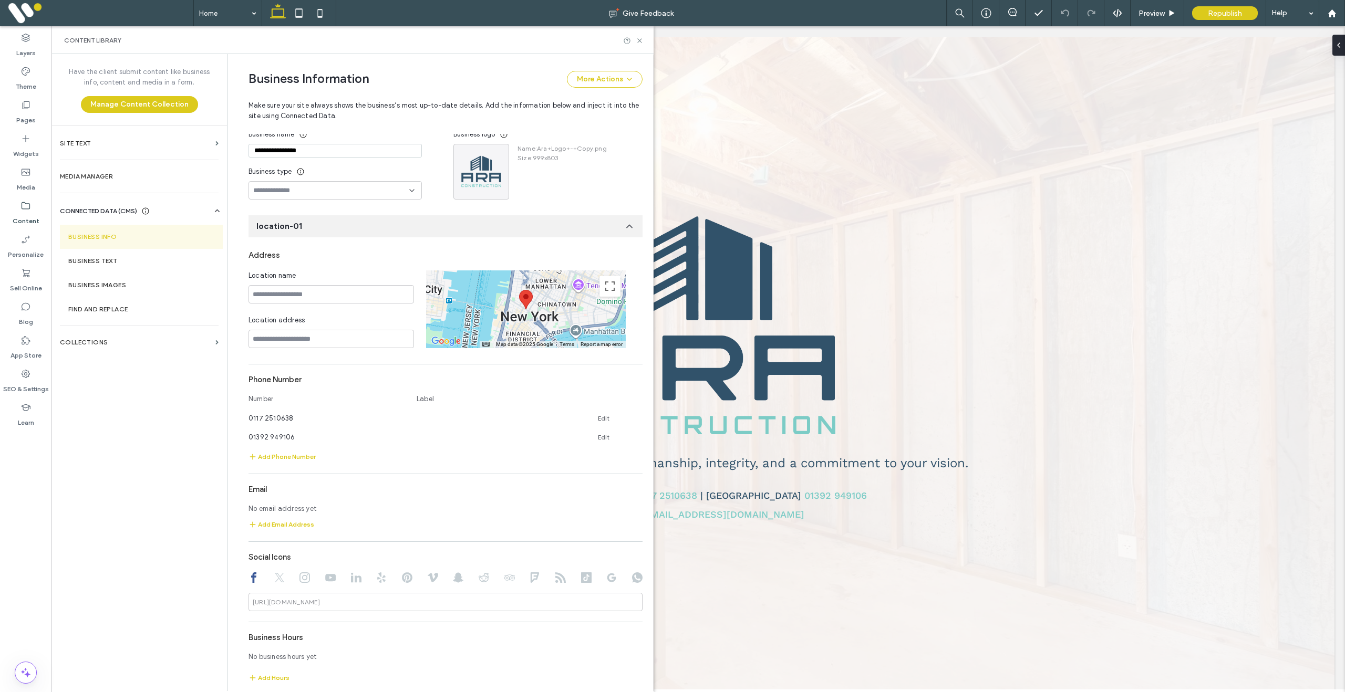
scroll to position [155, 0]
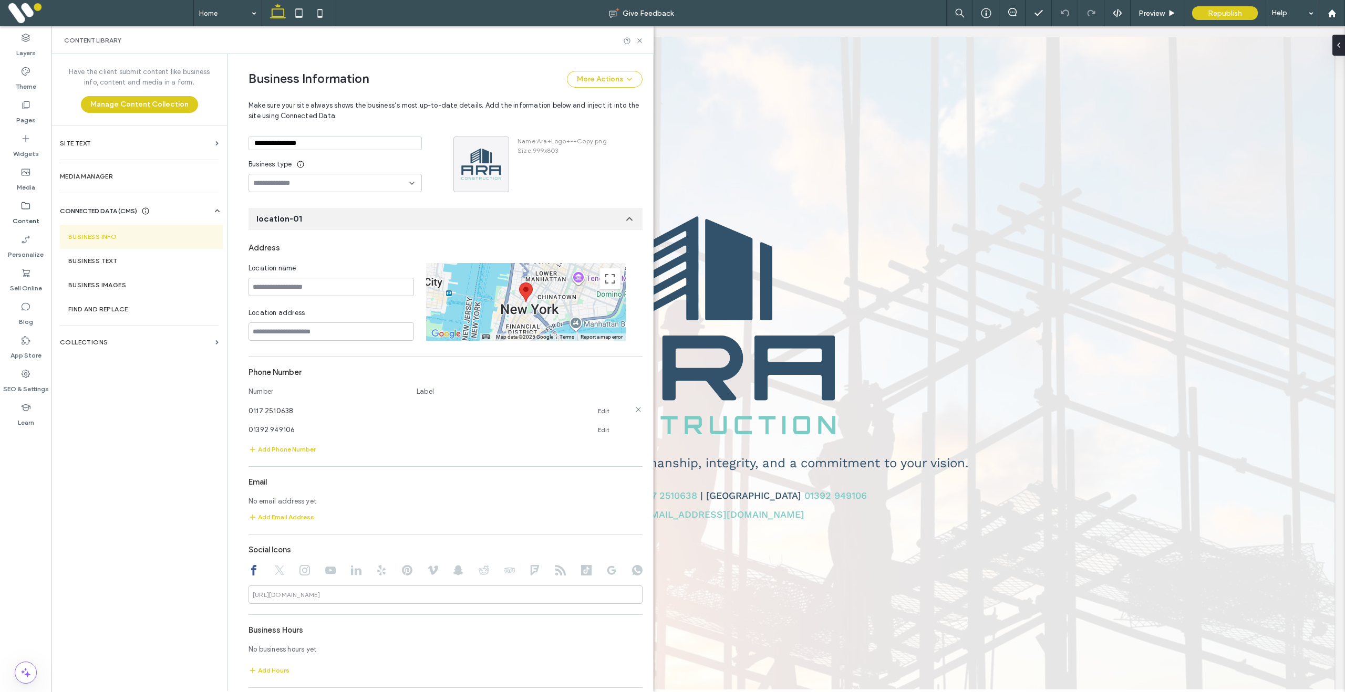
click at [634, 414] on icon at bounding box center [638, 410] width 8 height 8
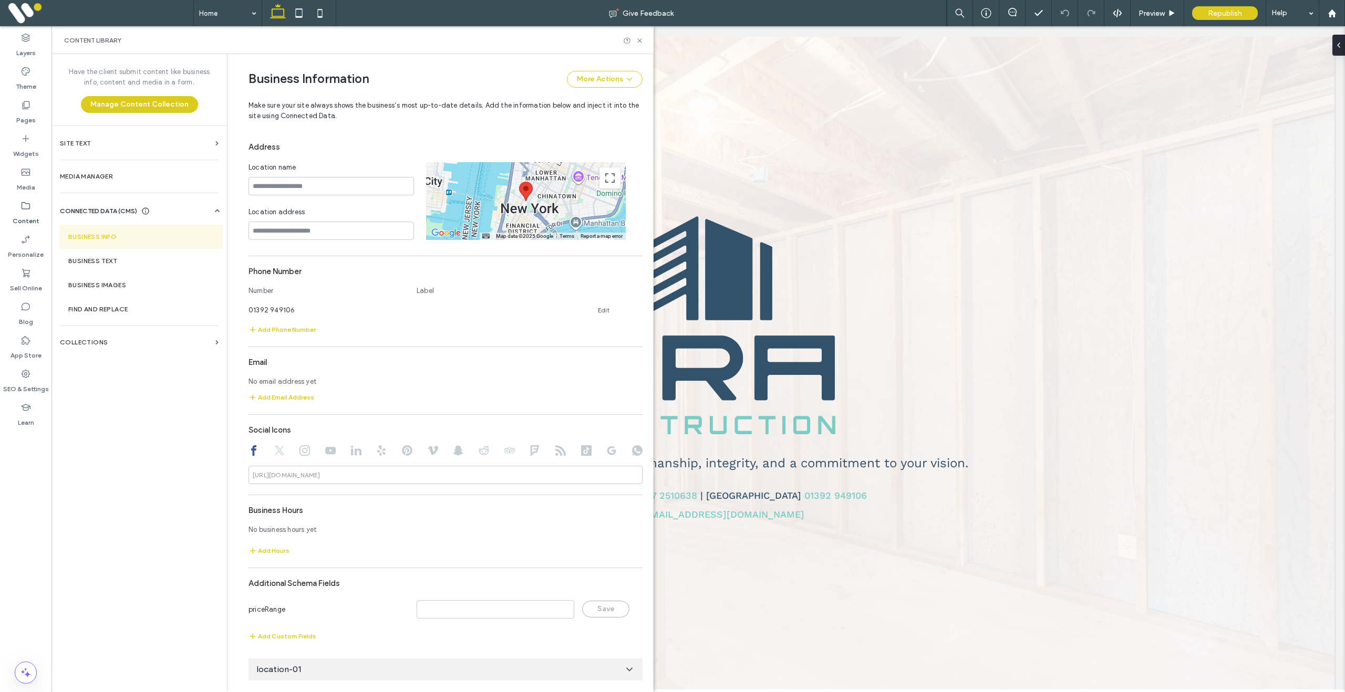
scroll to position [267, 0]
click at [640, 41] on icon at bounding box center [640, 41] width 8 height 8
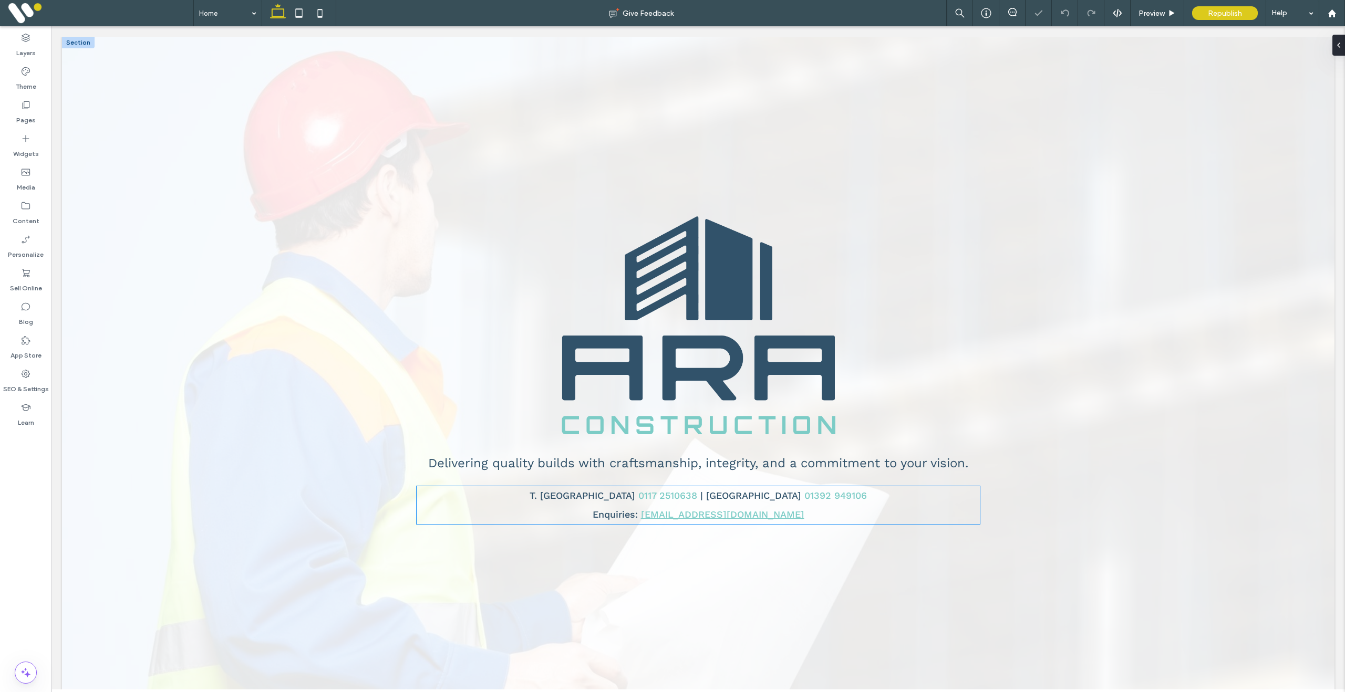
click at [746, 518] on link "hello@araconstruction.uk" at bounding box center [722, 514] width 163 height 11
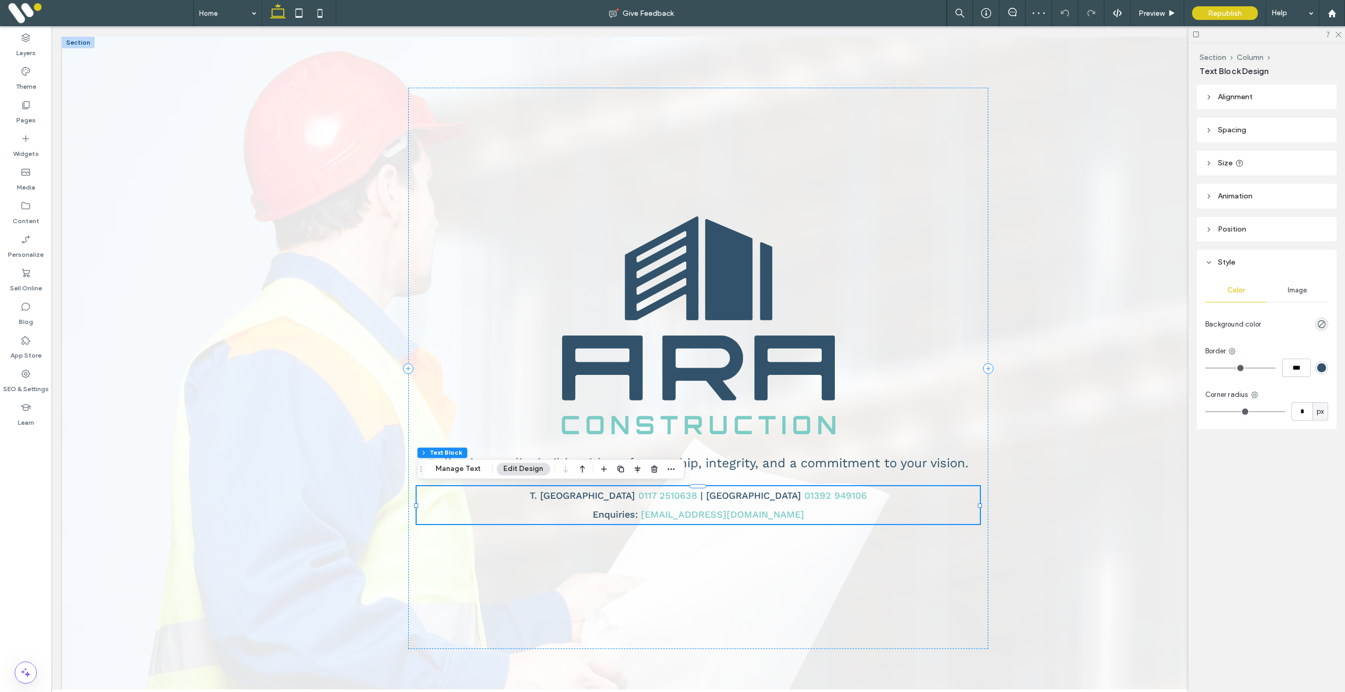
click at [792, 518] on p "Enquiries: hello@araconstruction.uk" at bounding box center [698, 514] width 563 height 19
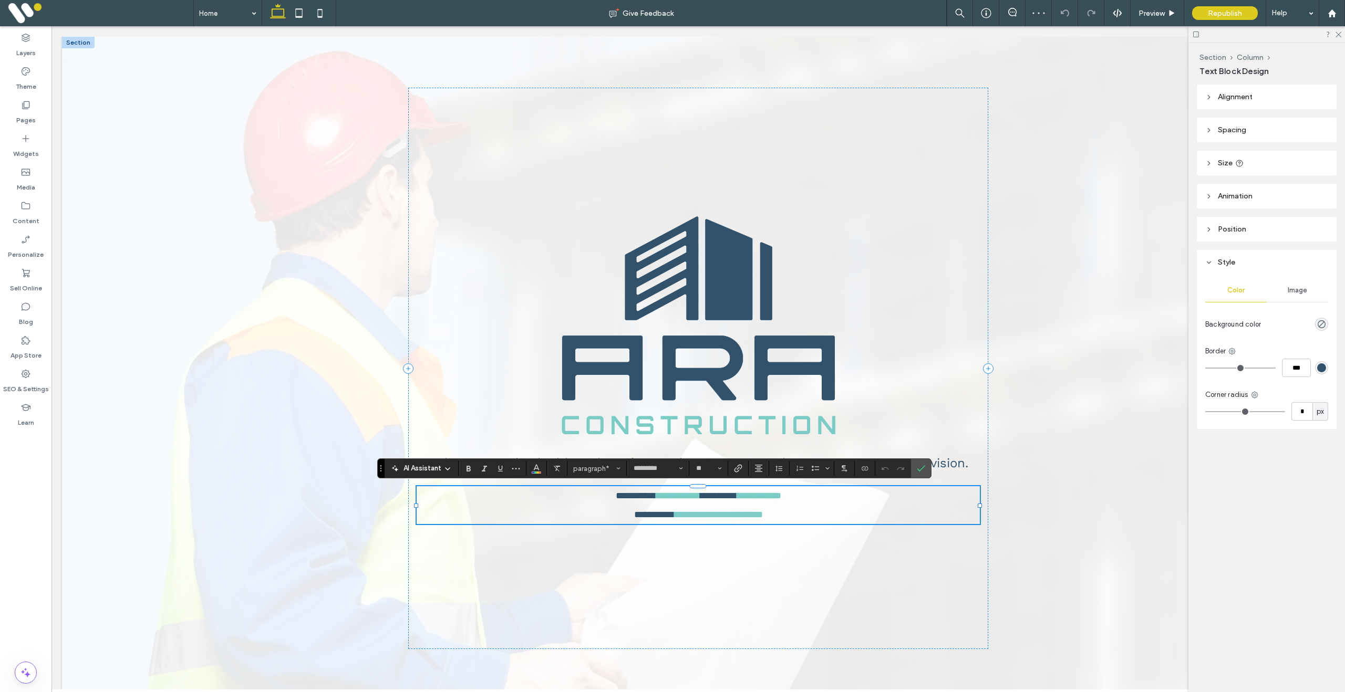
click at [790, 517] on p "**********" at bounding box center [698, 514] width 563 height 19
drag, startPoint x: 786, startPoint y: 517, endPoint x: 666, endPoint y: 518, distance: 120.8
click at [666, 518] on p "**********" at bounding box center [698, 514] width 563 height 19
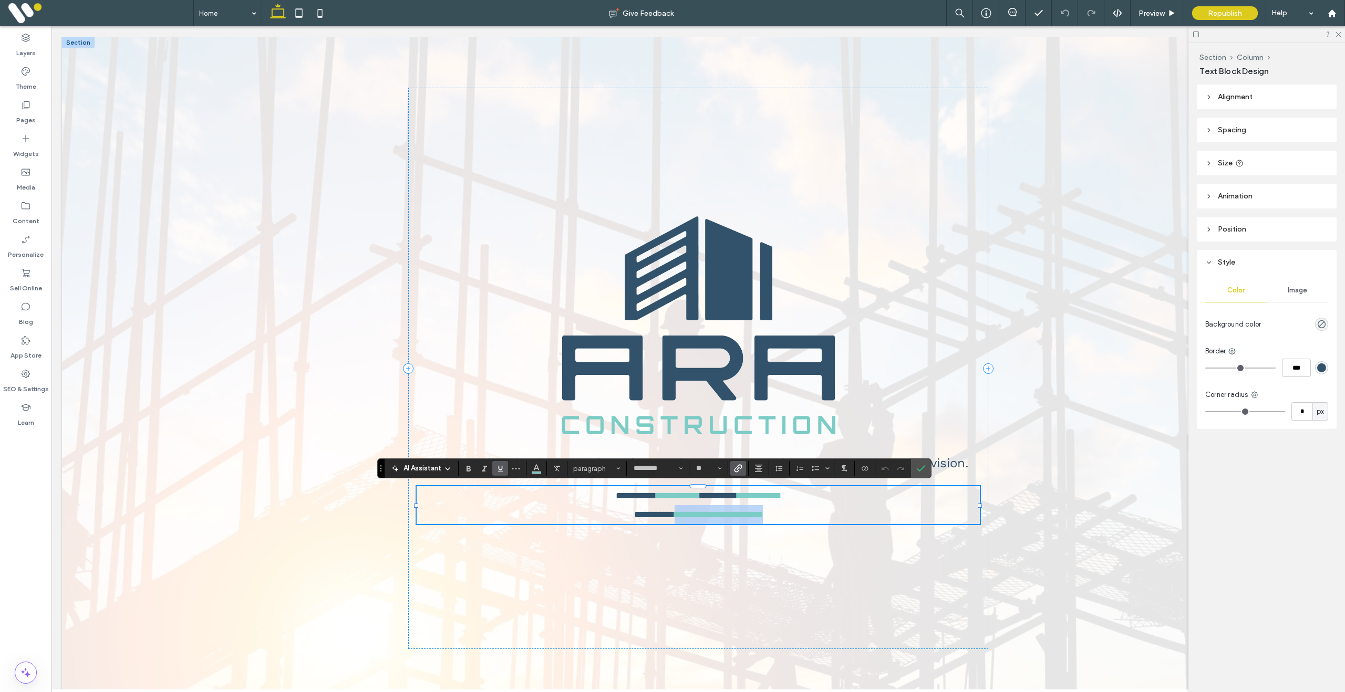
copy link "**********"
click at [742, 467] on icon "Link" at bounding box center [738, 468] width 8 height 8
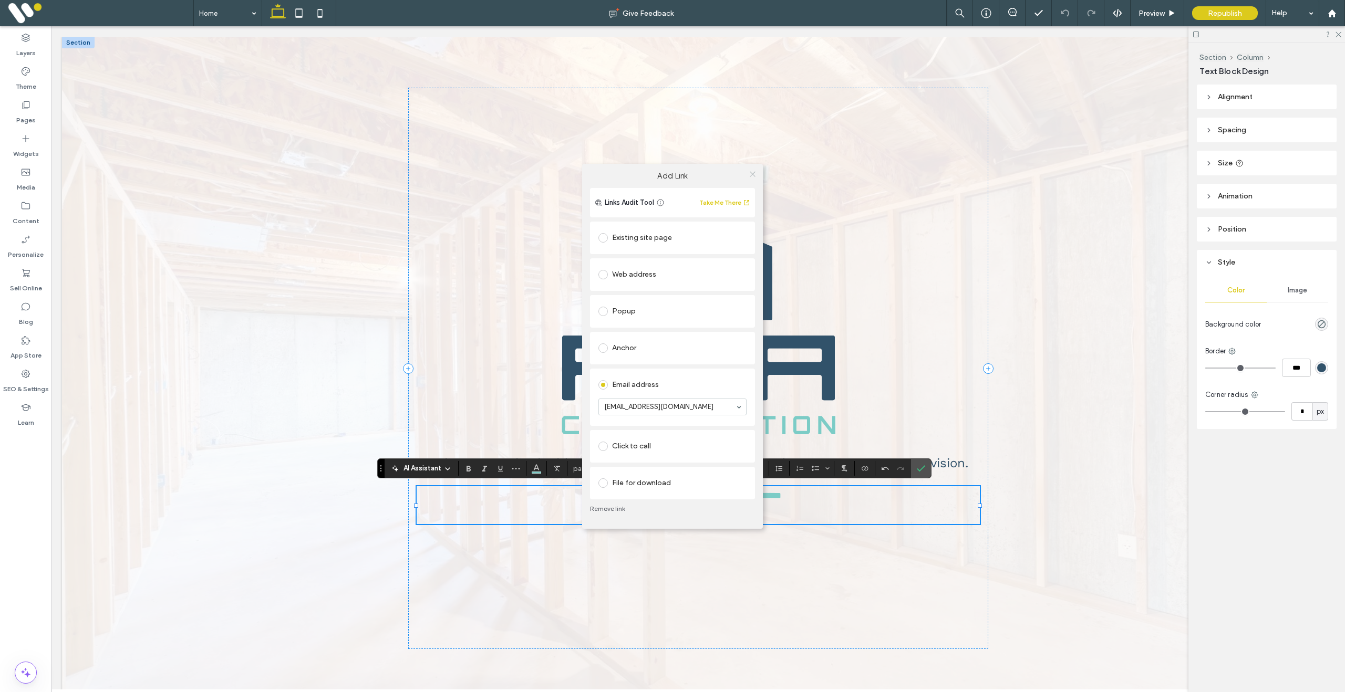
click at [754, 175] on icon at bounding box center [753, 174] width 8 height 8
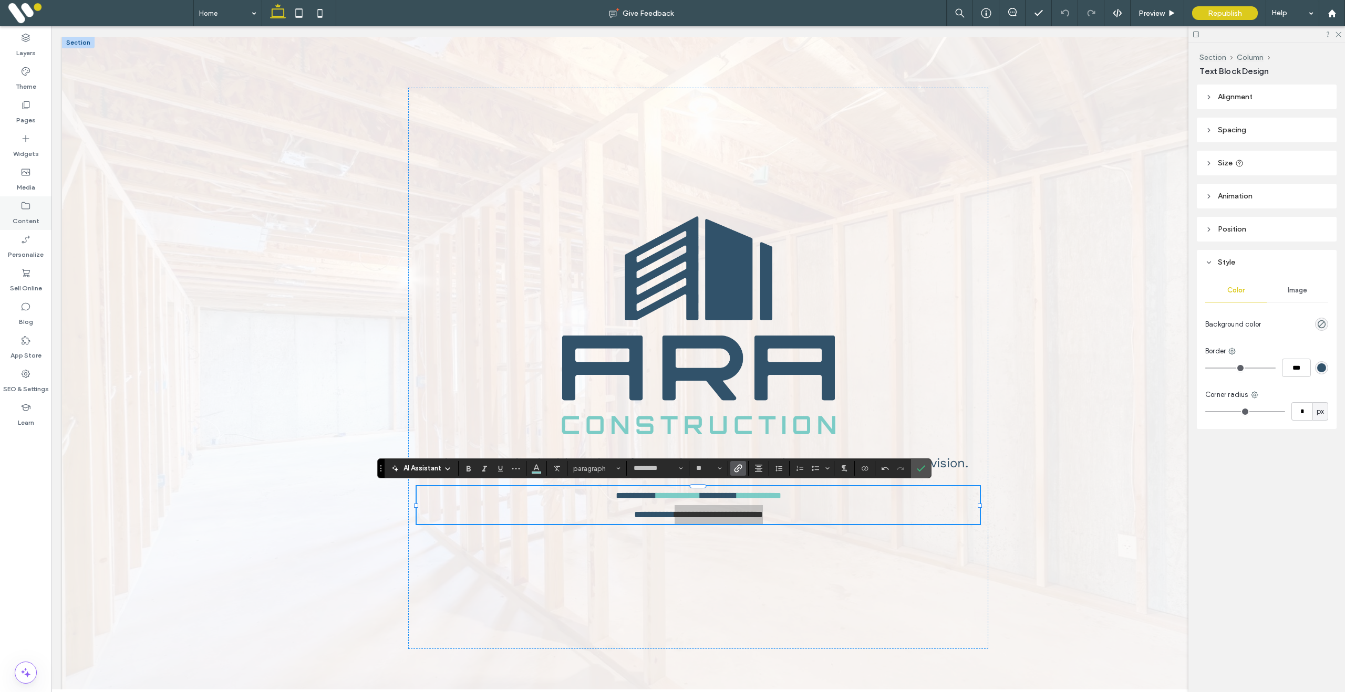
click at [28, 215] on label "Content" at bounding box center [26, 218] width 27 height 15
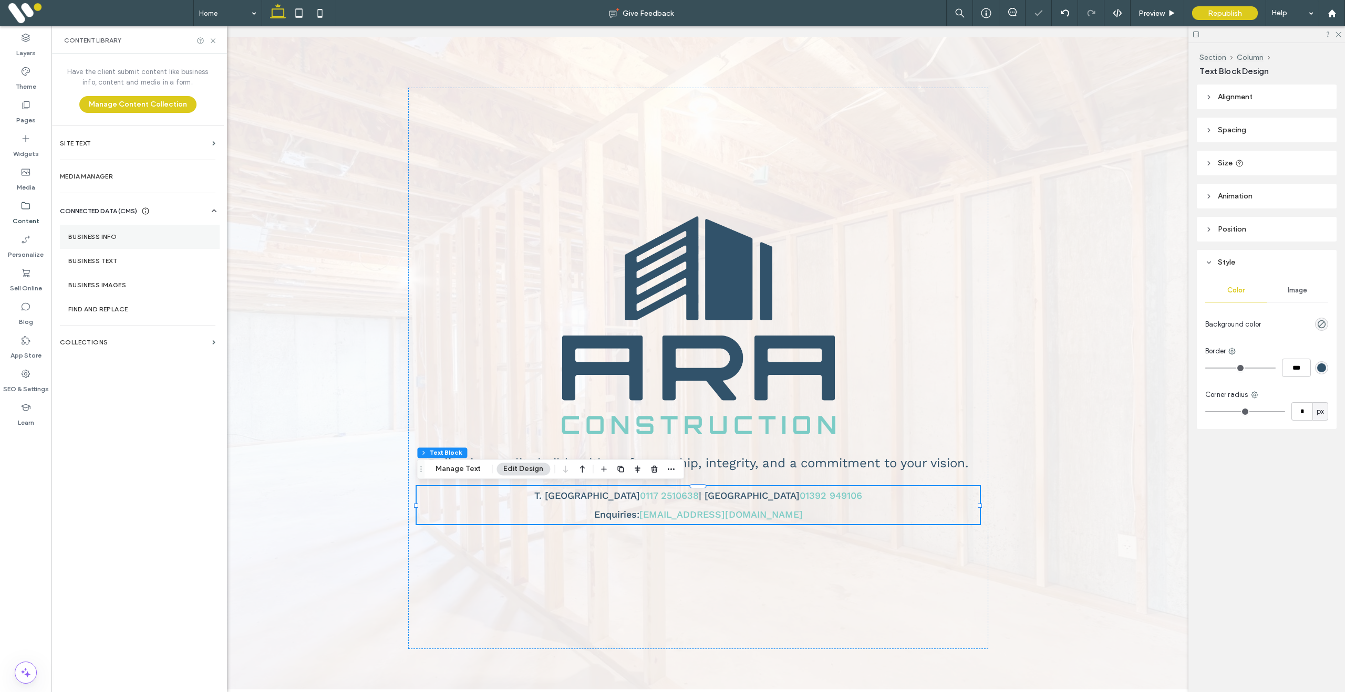
click at [116, 237] on label "Business Info" at bounding box center [139, 236] width 143 height 7
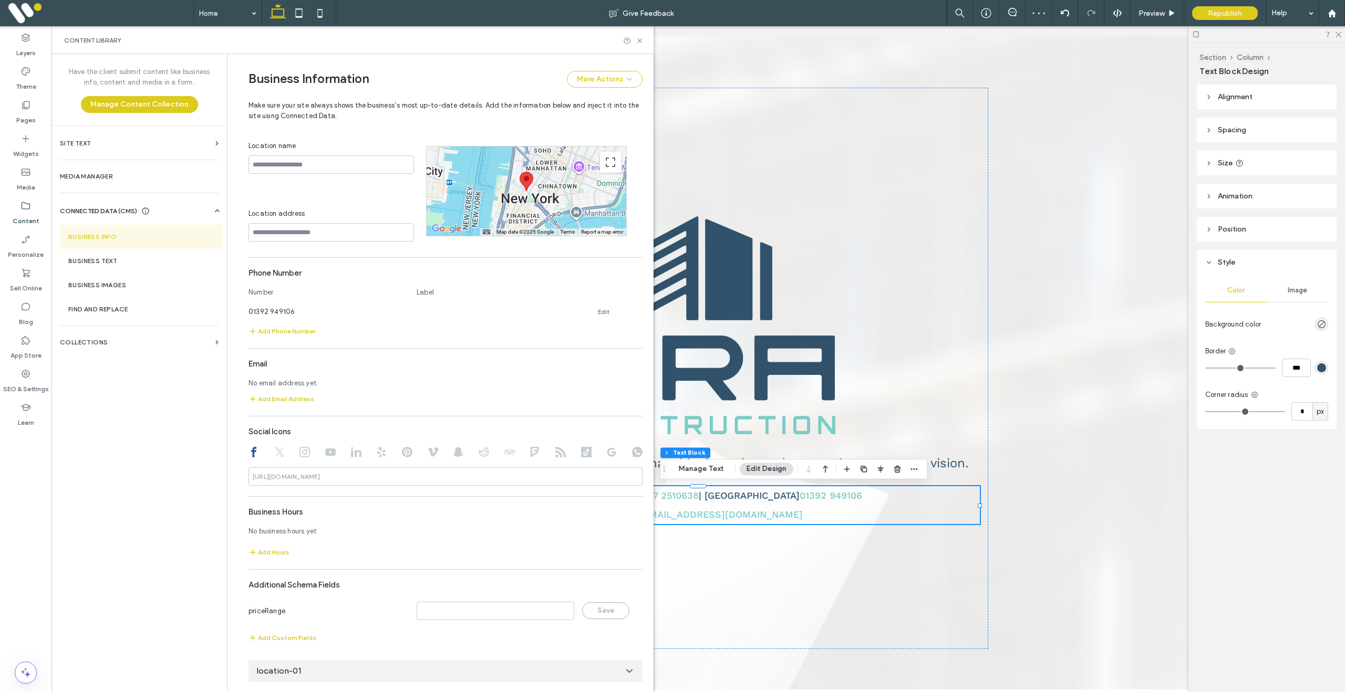
scroll to position [290, 0]
click at [279, 396] on button "Add Email Address" at bounding box center [281, 397] width 66 height 13
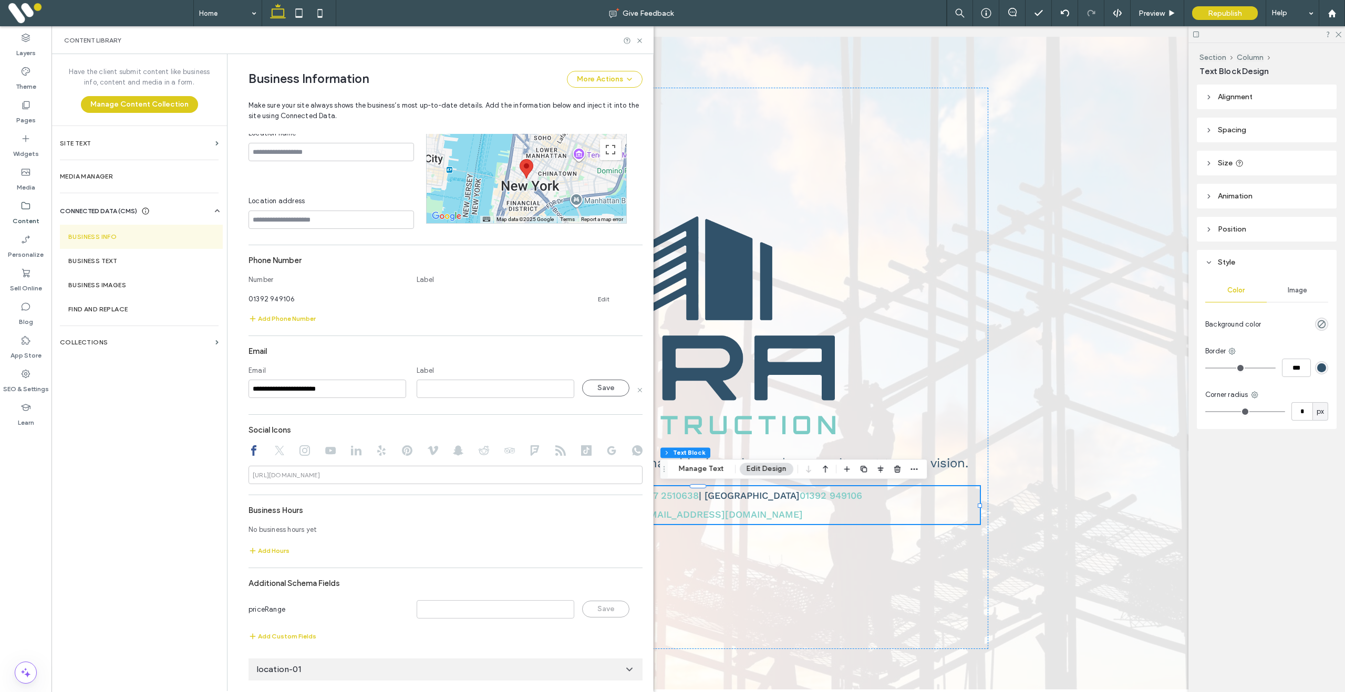
type input "**********"
click at [451, 398] on input at bounding box center [496, 389] width 158 height 18
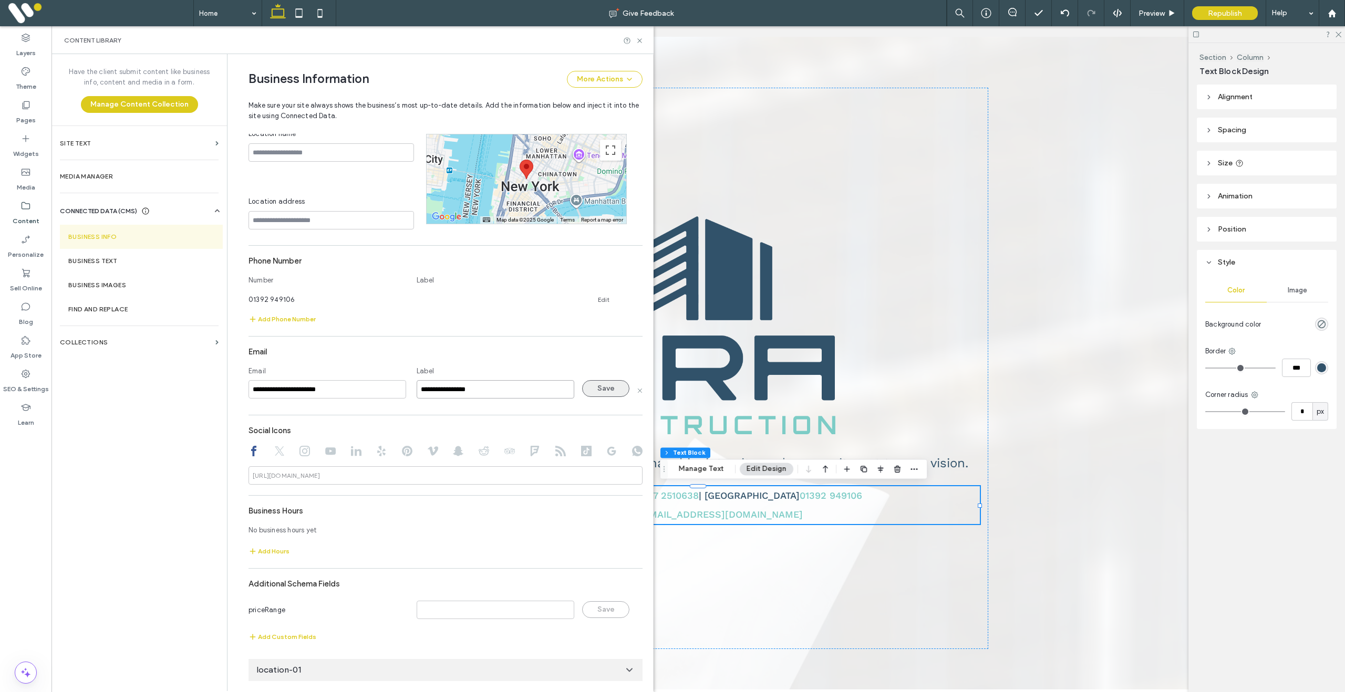
type input "**********"
click at [597, 397] on button "Save" at bounding box center [605, 388] width 47 height 17
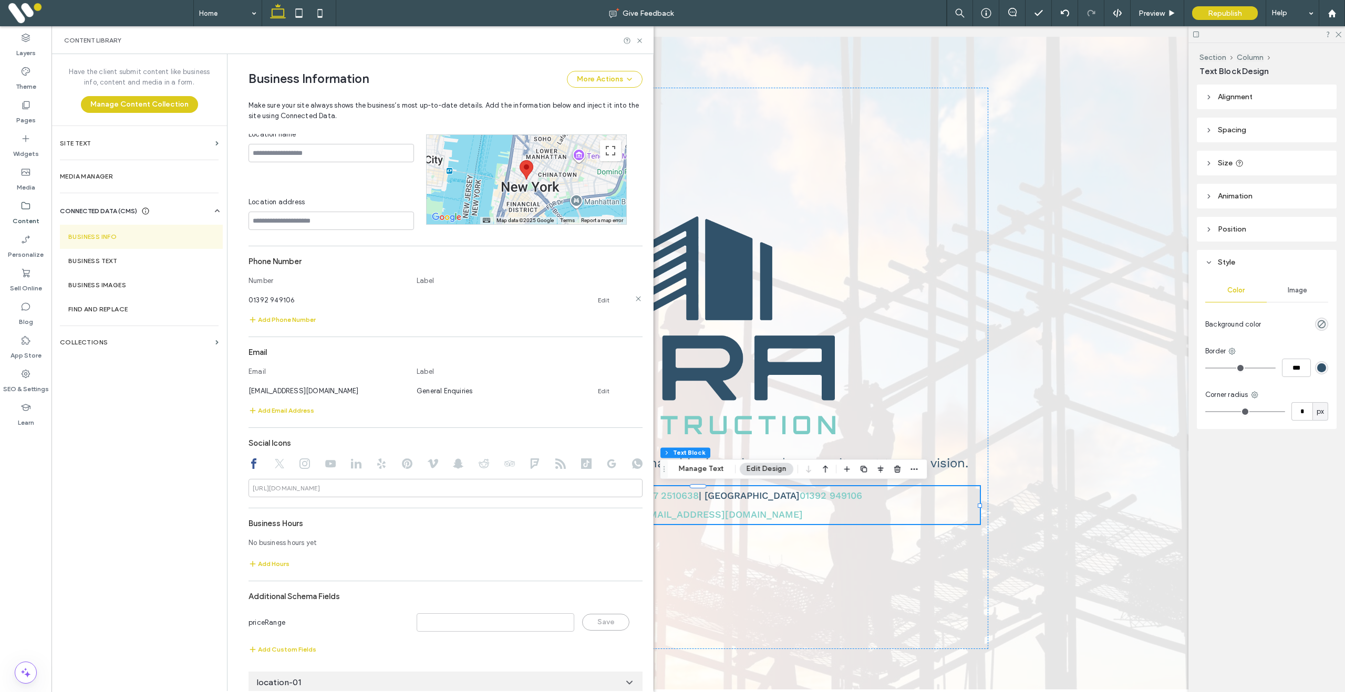
click at [598, 305] on link "Edit" at bounding box center [604, 300] width 12 height 8
click at [486, 307] on input at bounding box center [496, 299] width 158 height 18
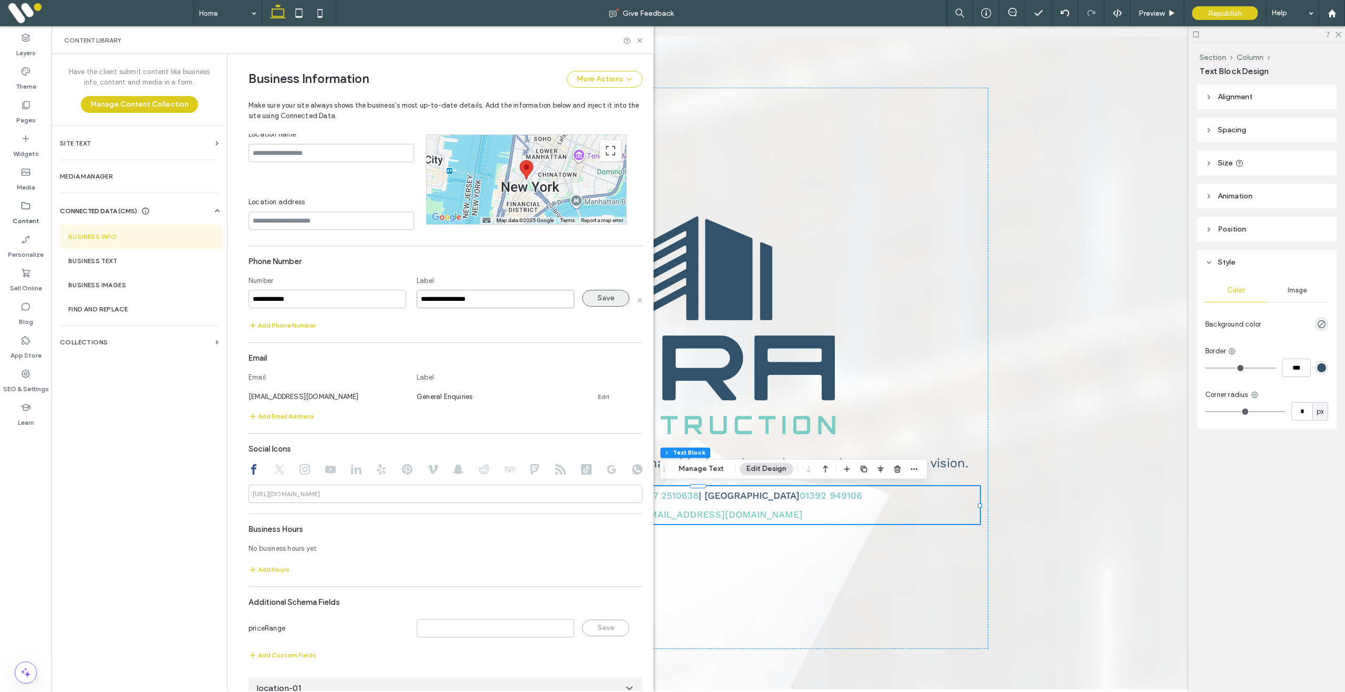
type input "**********"
click at [603, 305] on button "Save" at bounding box center [605, 298] width 47 height 17
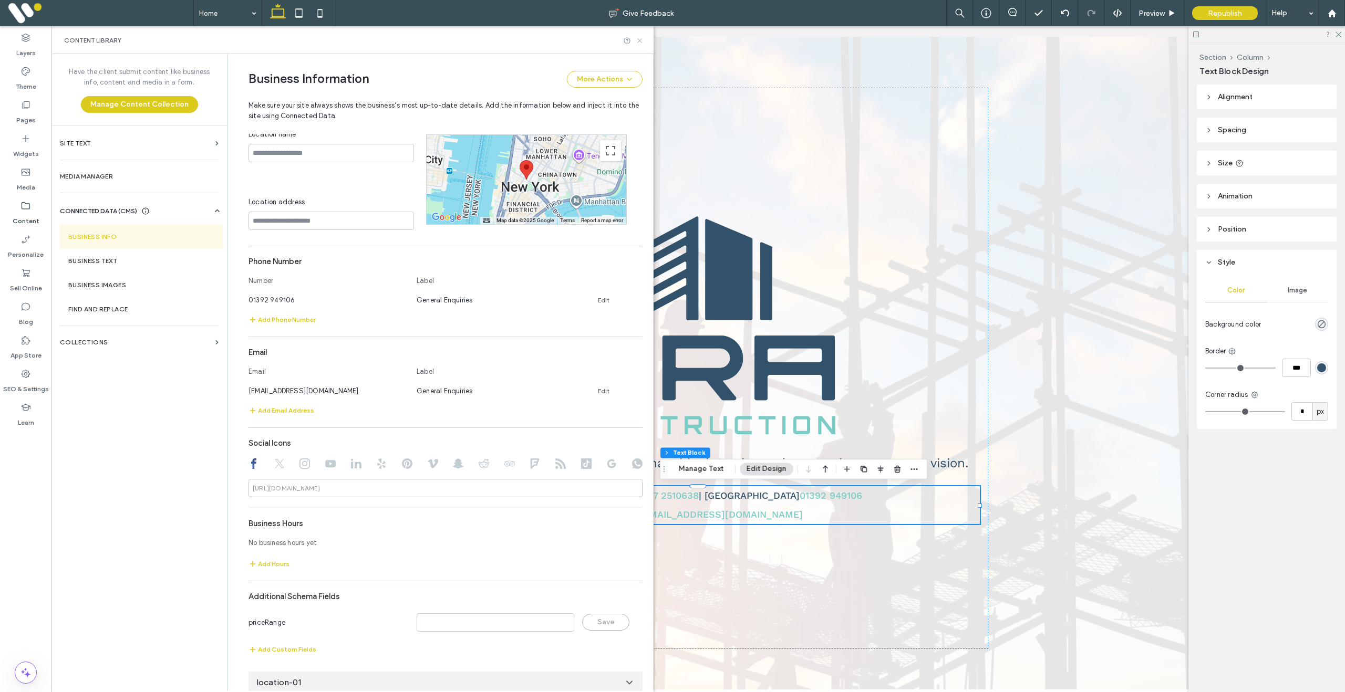
drag, startPoint x: 641, startPoint y: 42, endPoint x: 501, endPoint y: 180, distance: 196.5
click at [641, 42] on use at bounding box center [639, 40] width 4 height 4
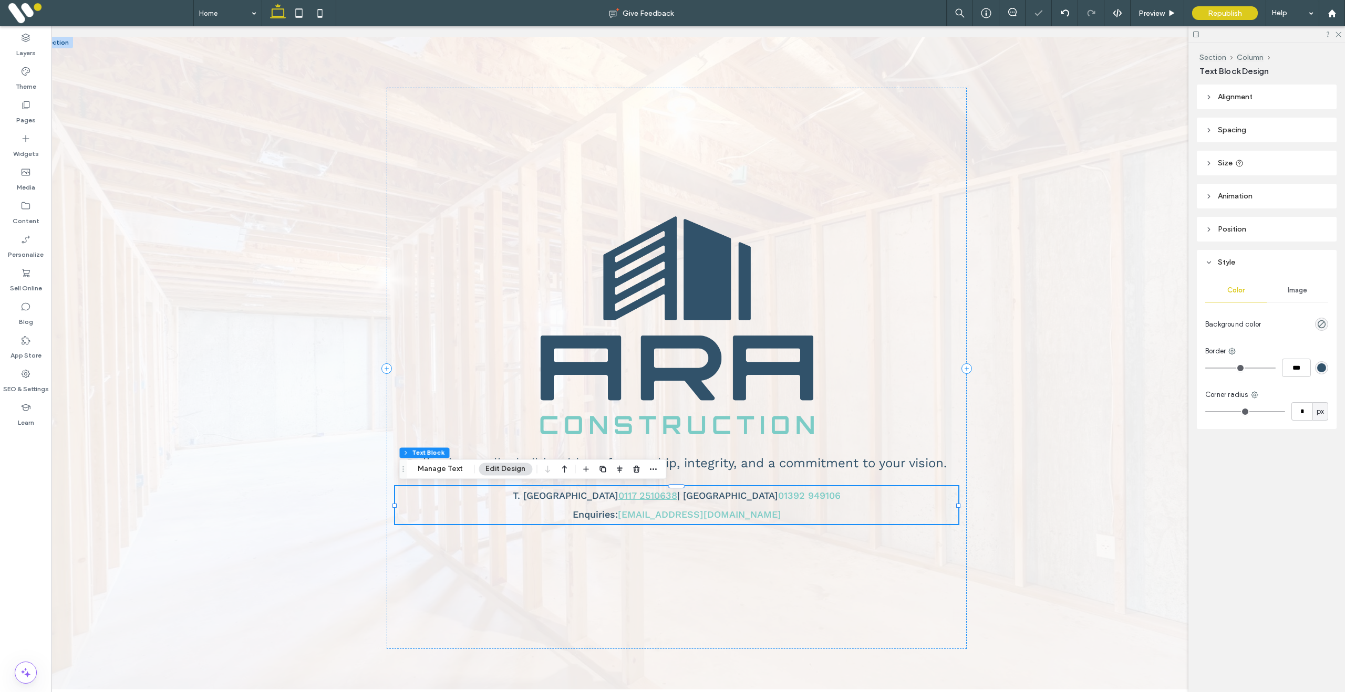
scroll to position [0, 18]
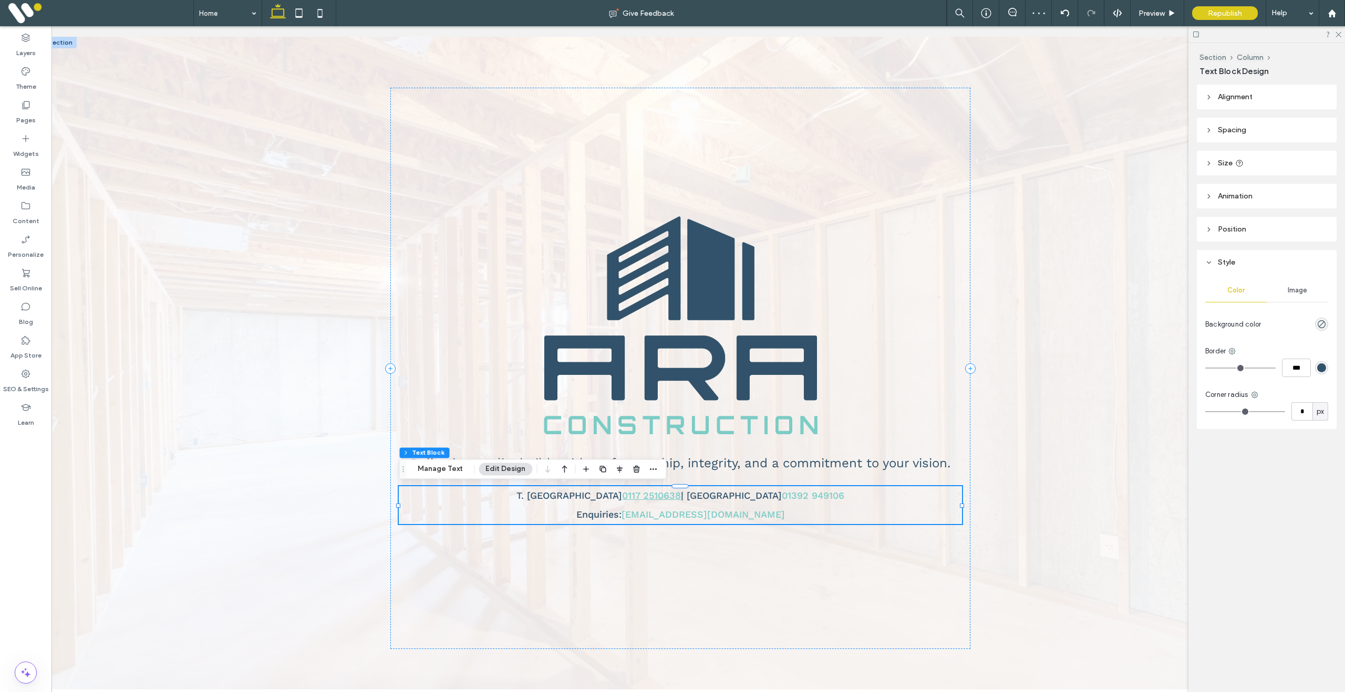
click at [670, 501] on link "0117 2510638" at bounding box center [651, 495] width 59 height 11
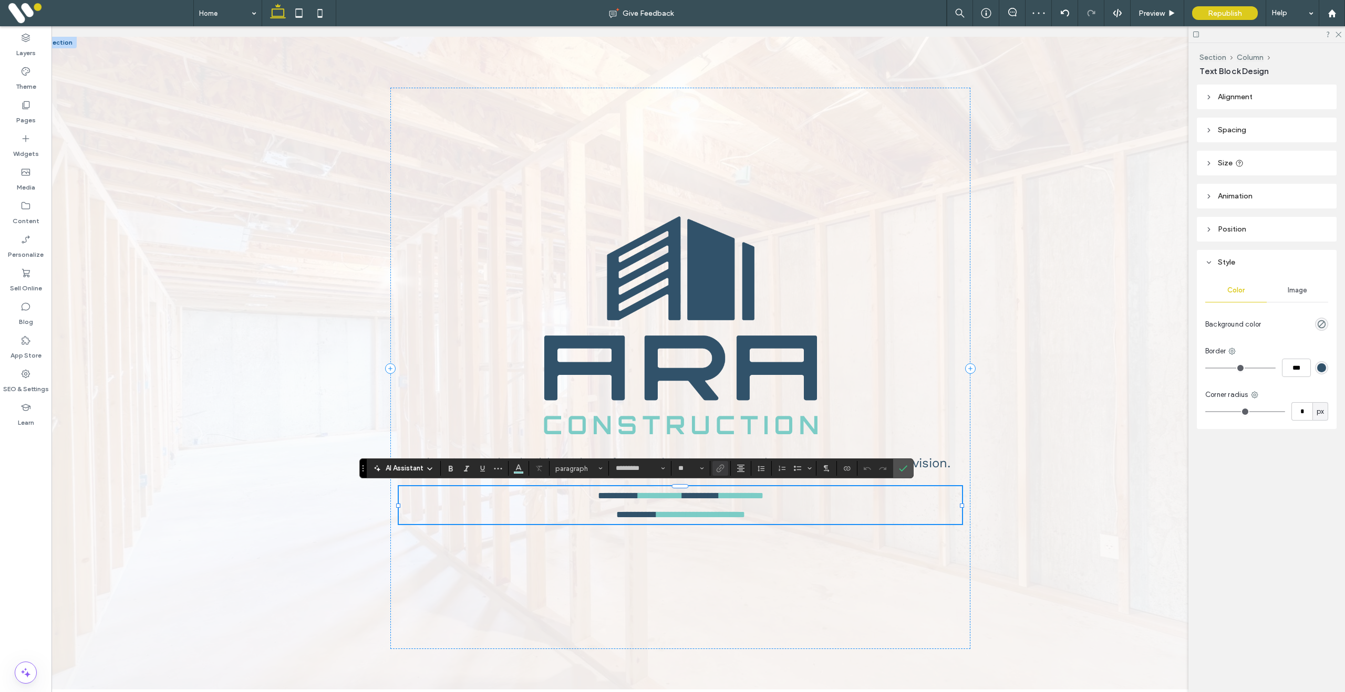
click at [679, 500] on link "**********" at bounding box center [660, 495] width 44 height 9
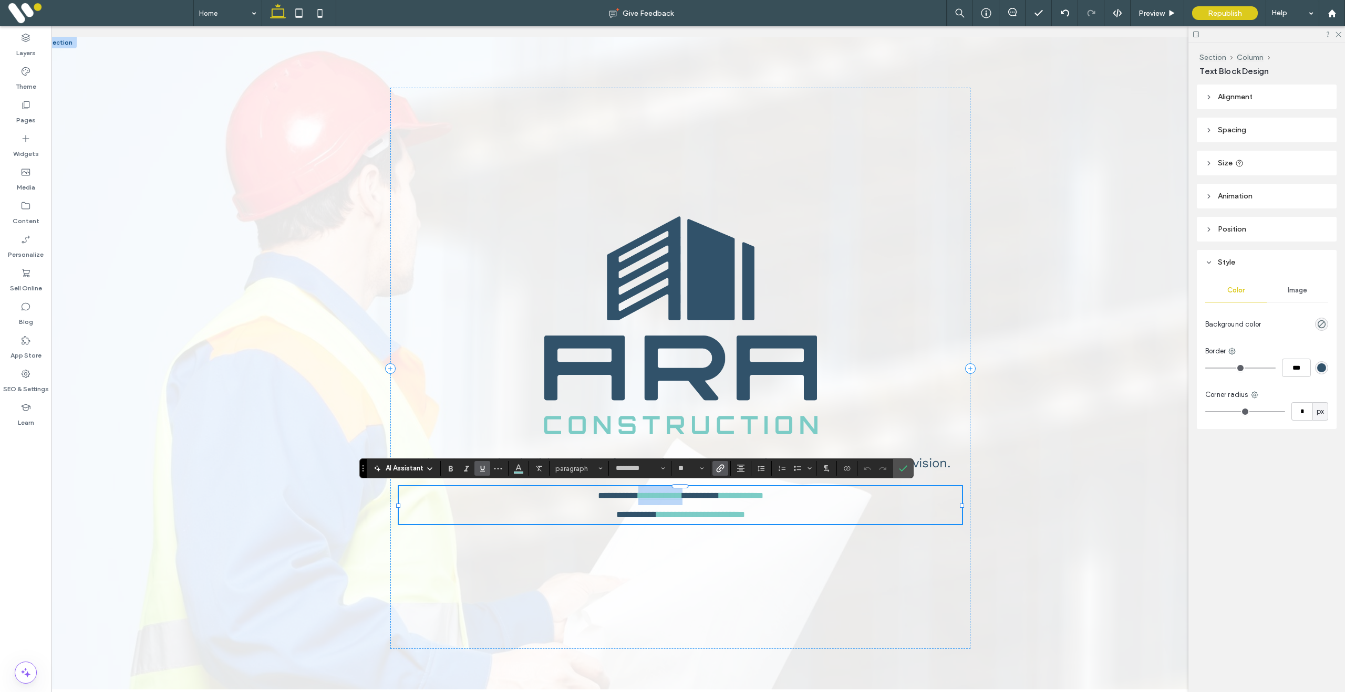
drag, startPoint x: 680, startPoint y: 499, endPoint x: 619, endPoint y: 500, distance: 60.4
click at [620, 499] on p "**********" at bounding box center [680, 495] width 563 height 19
copy link "**********"
click at [911, 469] on label "Confirm" at bounding box center [903, 468] width 16 height 19
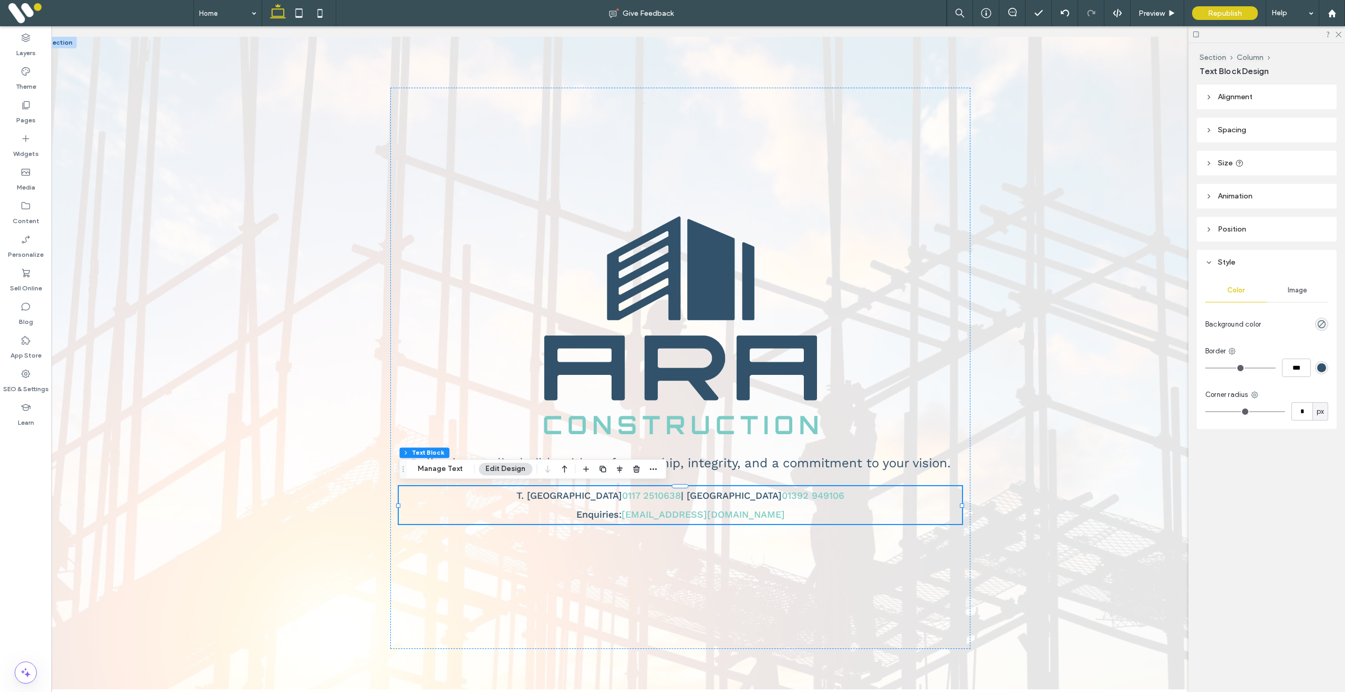
scroll to position [0, 9]
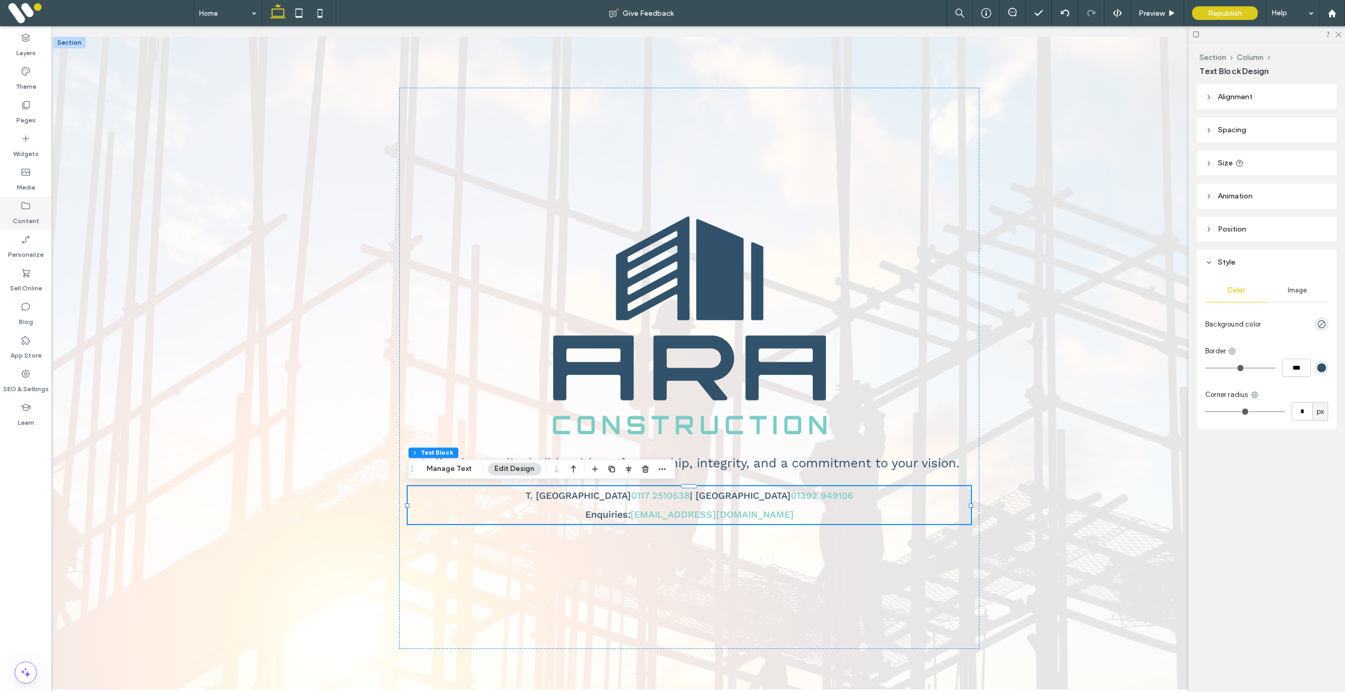
drag, startPoint x: 19, startPoint y: 194, endPoint x: 25, endPoint y: 200, distance: 8.6
click at [20, 194] on div "Media" at bounding box center [25, 180] width 51 height 34
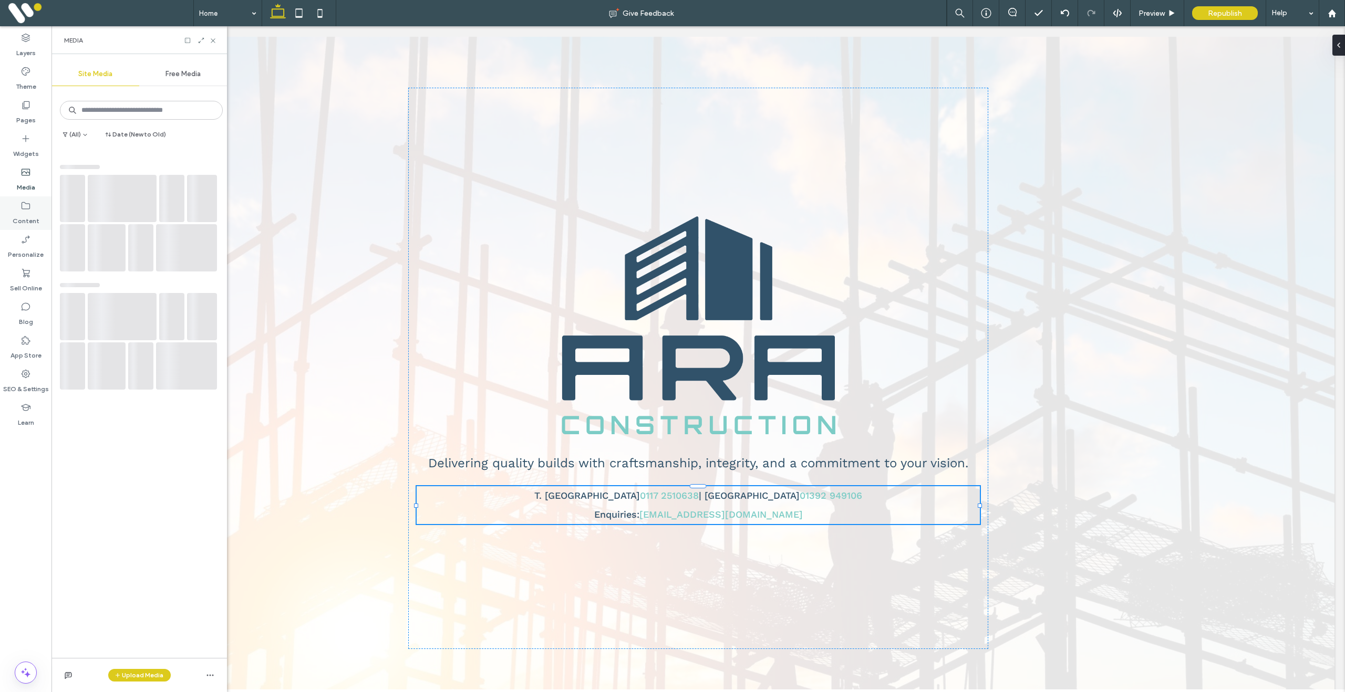
scroll to position [0, 0]
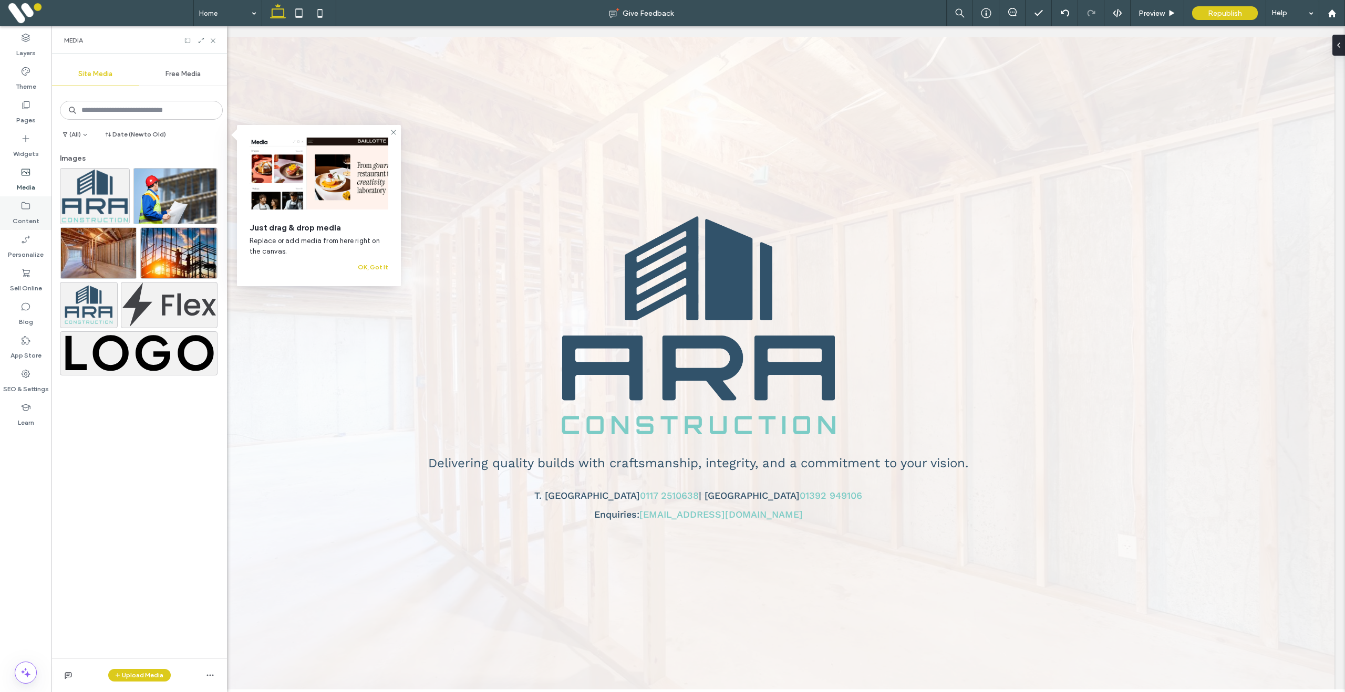
click at [30, 214] on label "Content" at bounding box center [26, 218] width 27 height 15
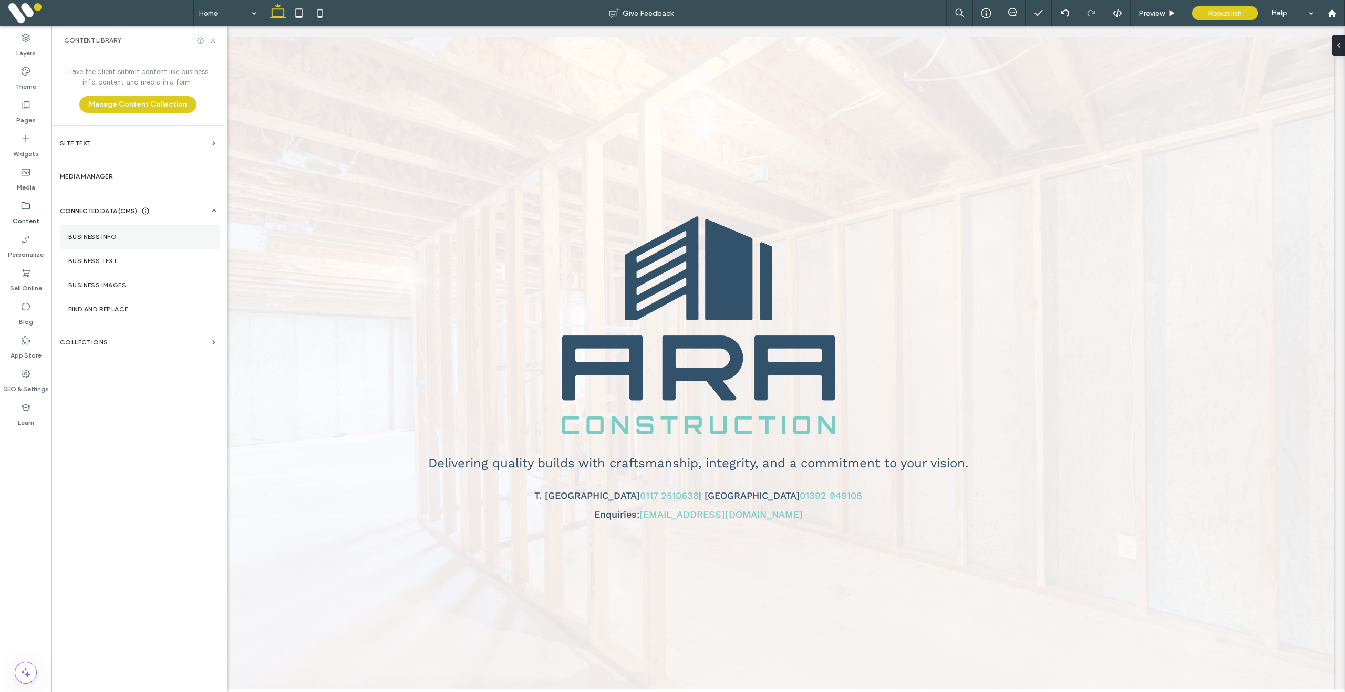
click at [108, 240] on label "Business Info" at bounding box center [139, 236] width 143 height 7
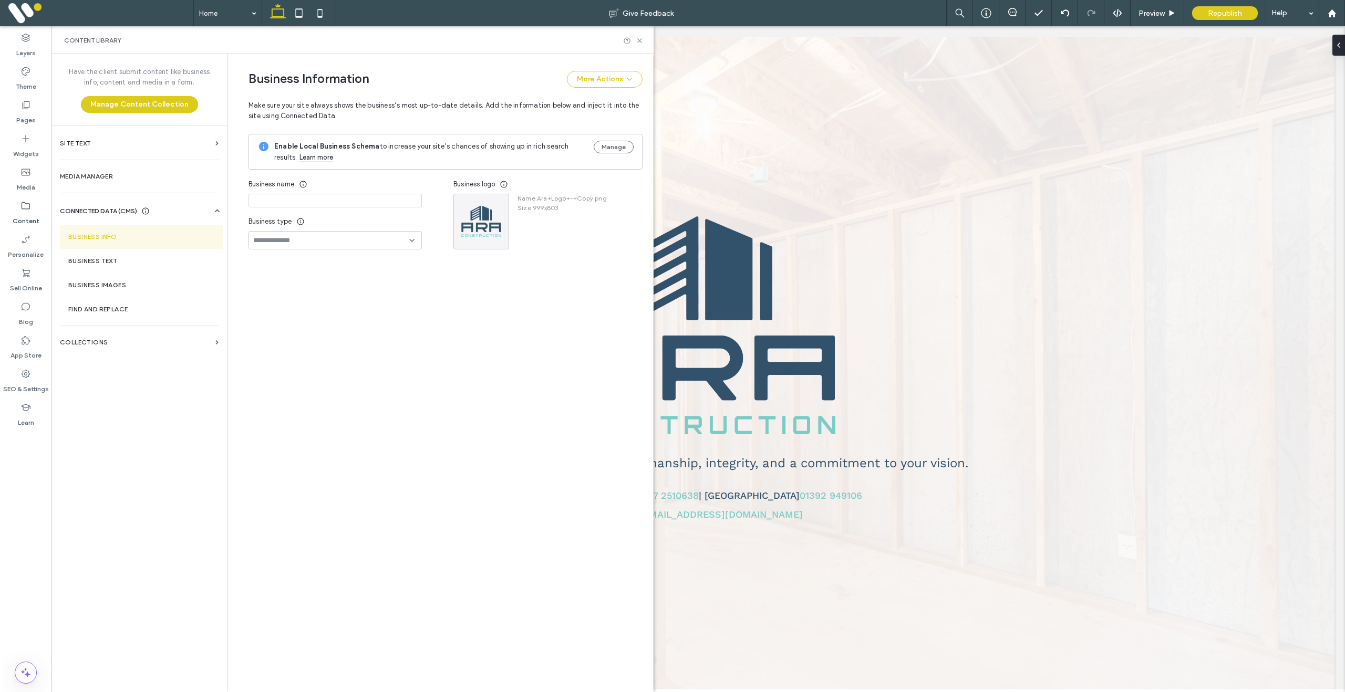
type input "**********"
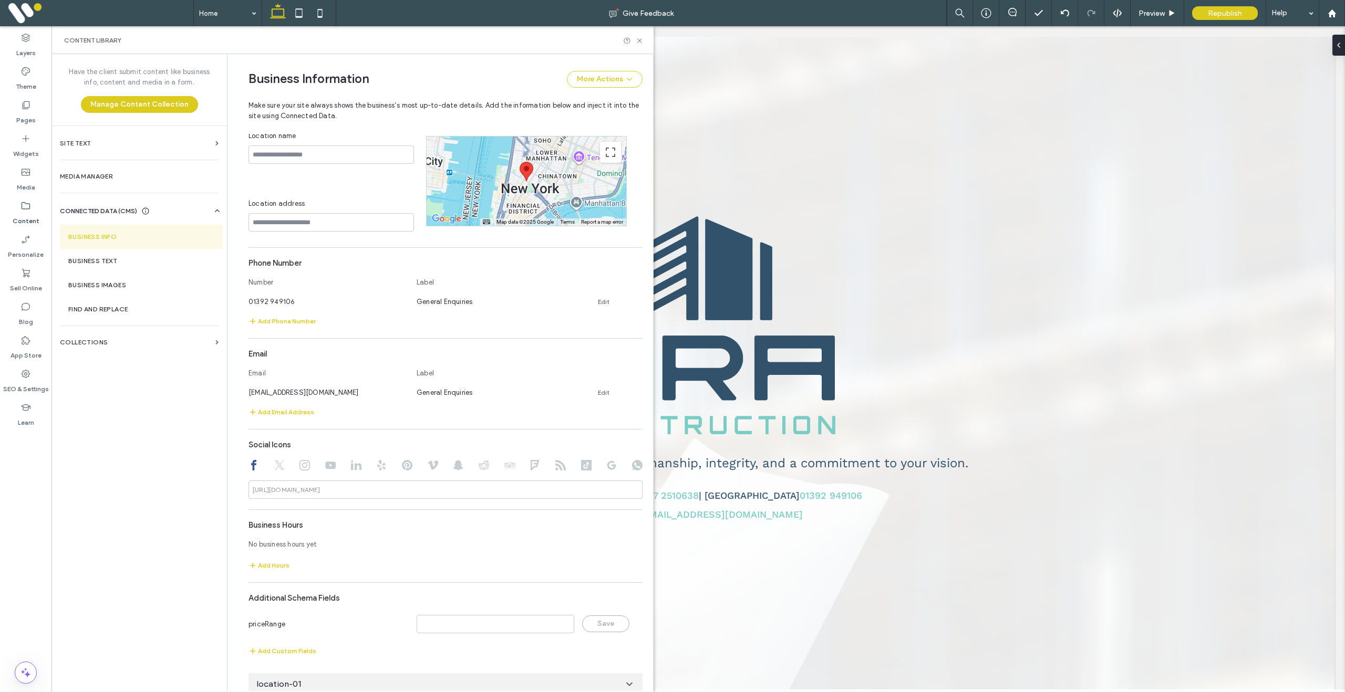
scroll to position [296, 0]
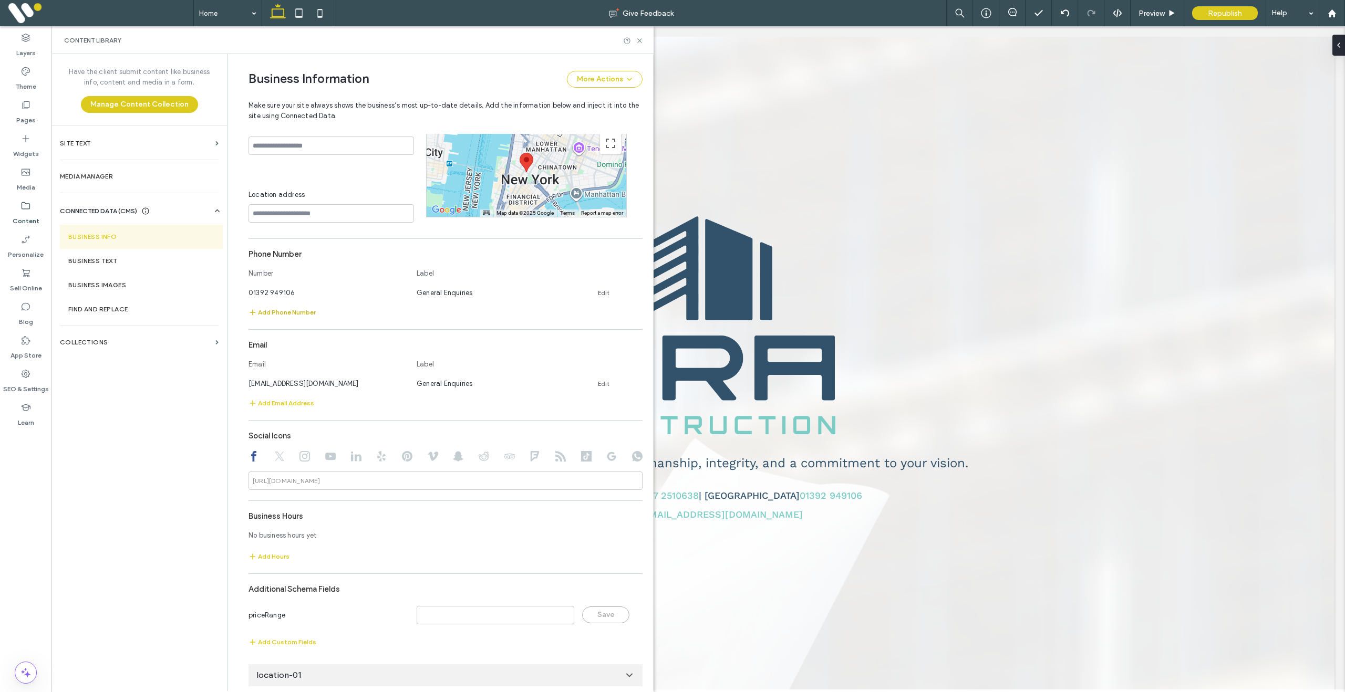
click at [294, 319] on button "Add Phone Number" at bounding box center [281, 312] width 67 height 13
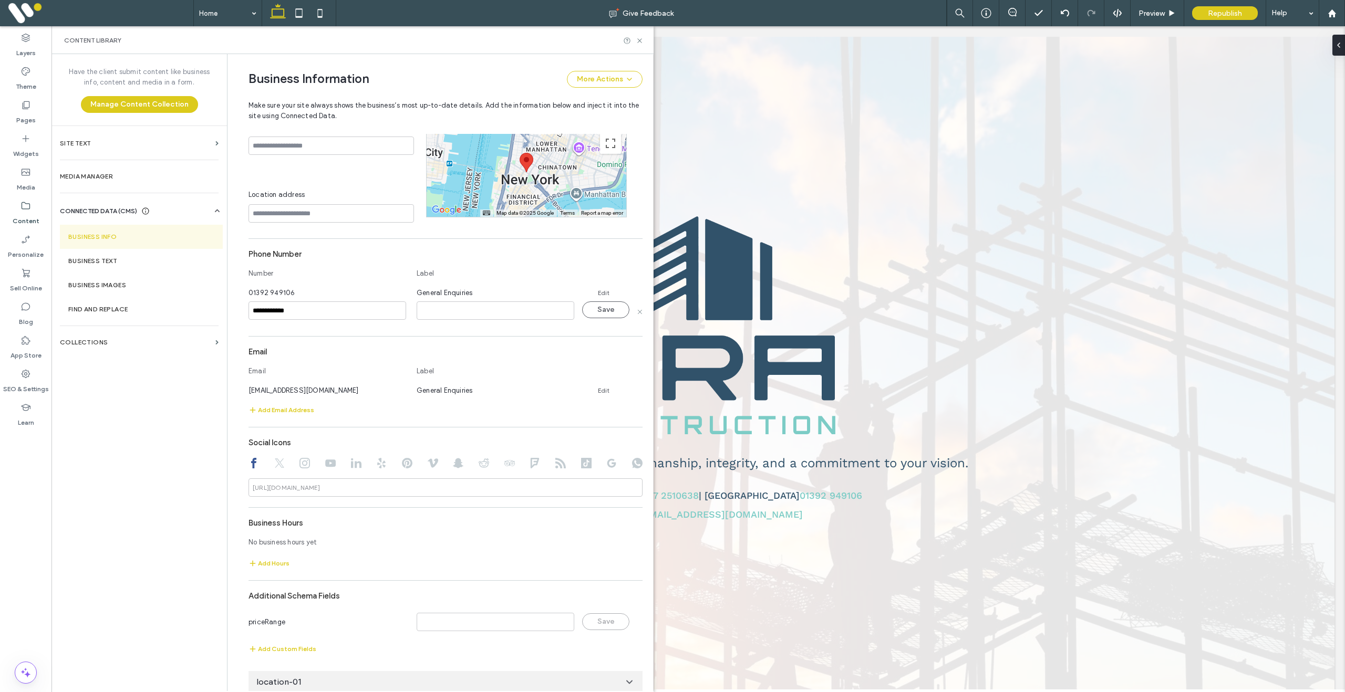
type input "**********"
click at [474, 320] on input at bounding box center [496, 311] width 158 height 18
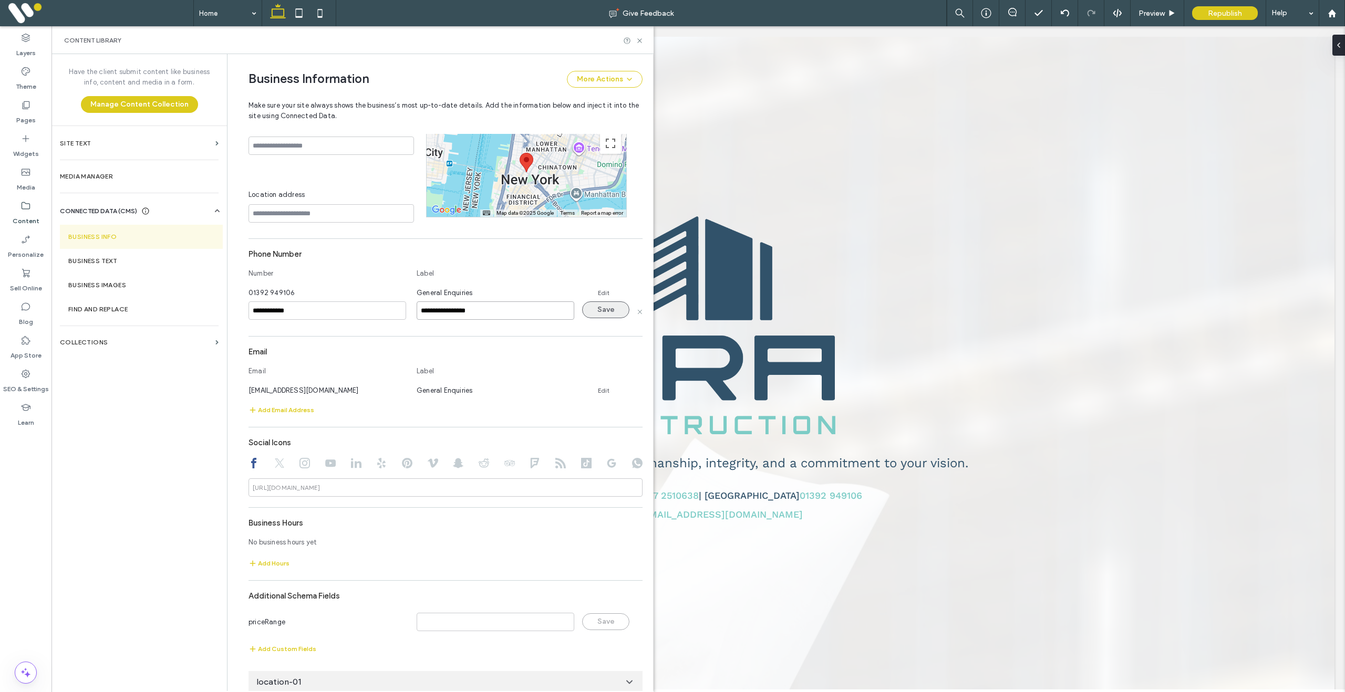
type input "**********"
click at [604, 317] on button "Save" at bounding box center [605, 310] width 47 height 17
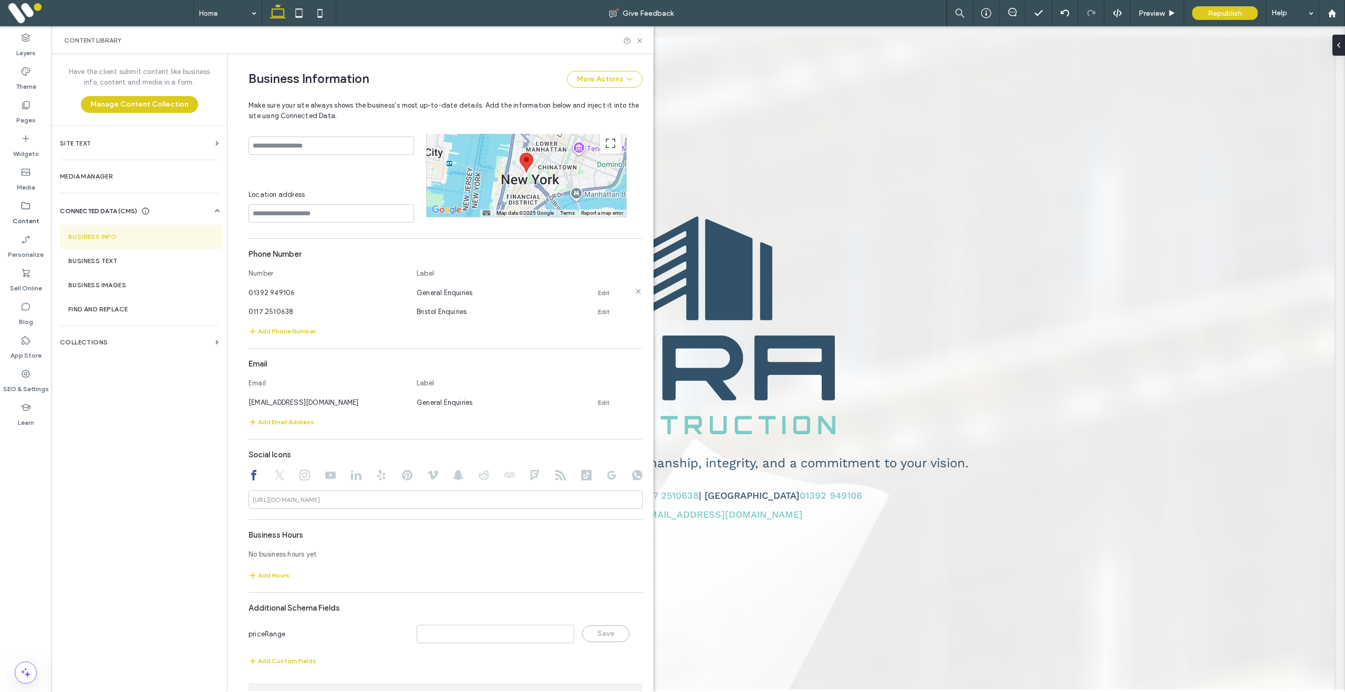
click at [598, 297] on link "Edit" at bounding box center [604, 293] width 12 height 8
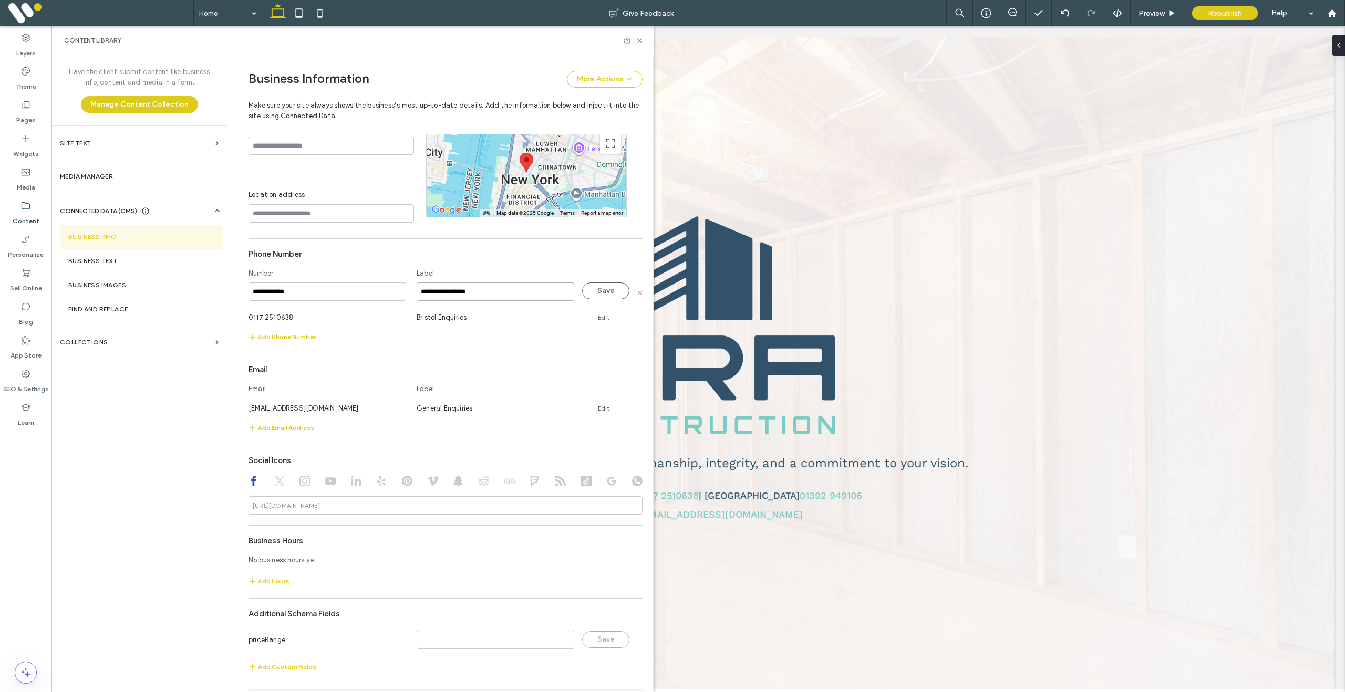
drag, startPoint x: 441, startPoint y: 301, endPoint x: 390, endPoint y: 298, distance: 51.0
click at [390, 298] on div "**********" at bounding box center [445, 292] width 394 height 19
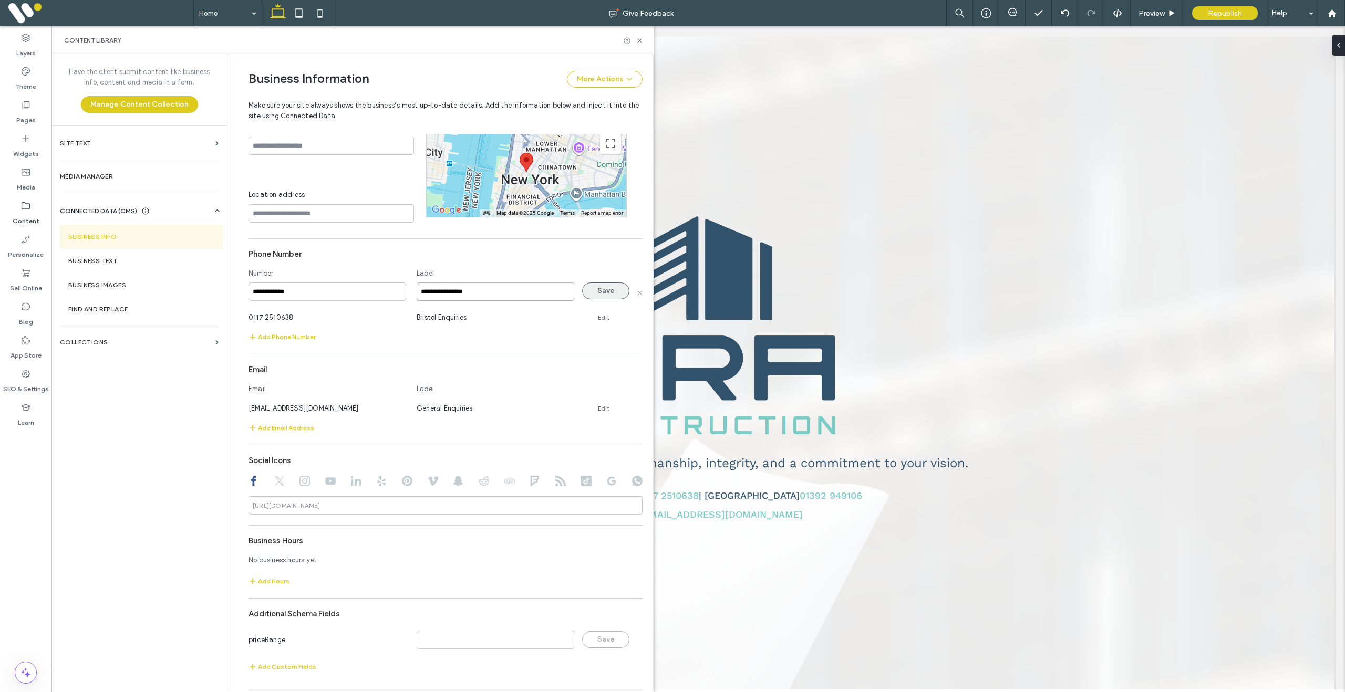
type input "**********"
click at [594, 299] on button "Save" at bounding box center [605, 291] width 47 height 17
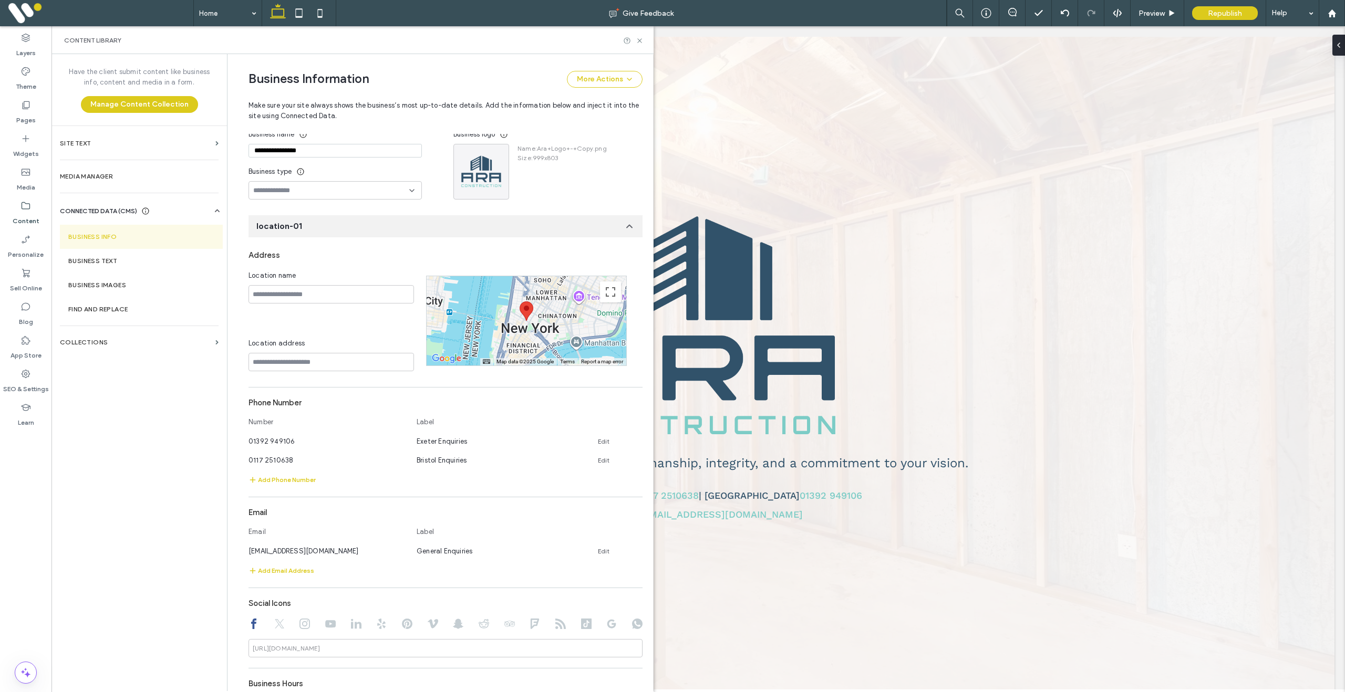
scroll to position [0, 0]
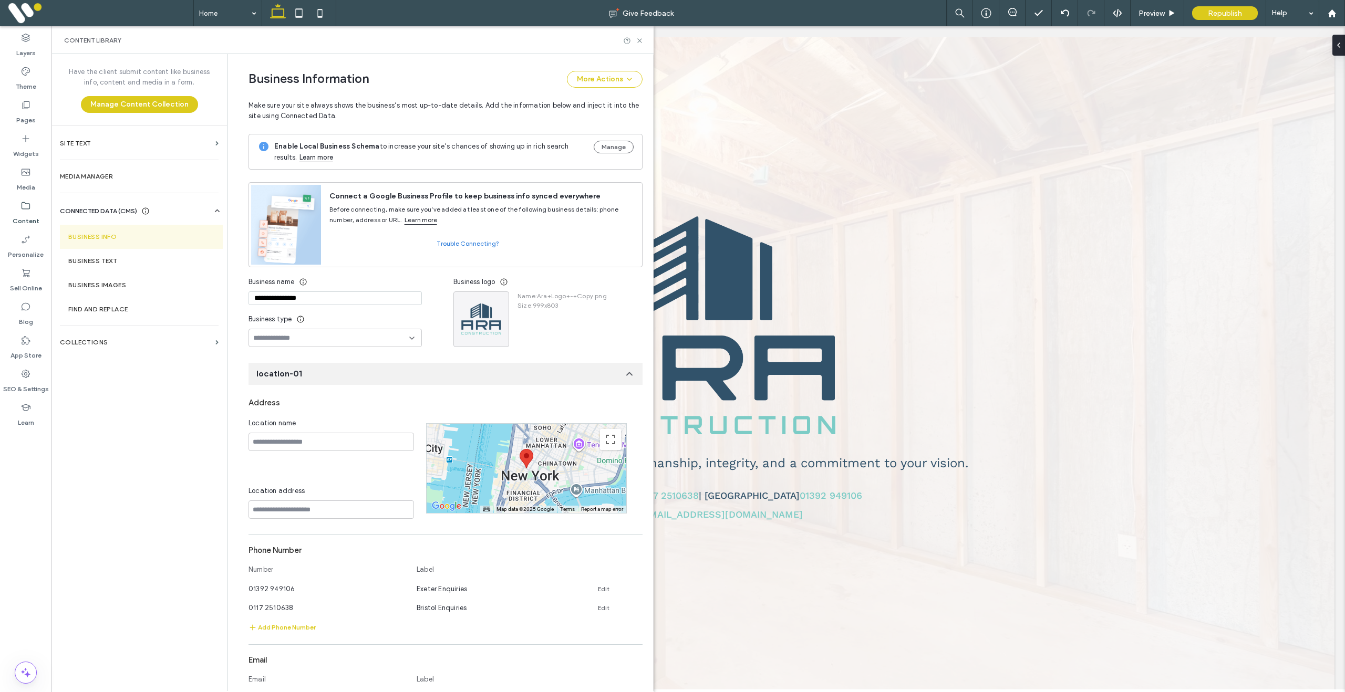
click at [90, 235] on section "Business Info" at bounding box center [141, 237] width 163 height 24
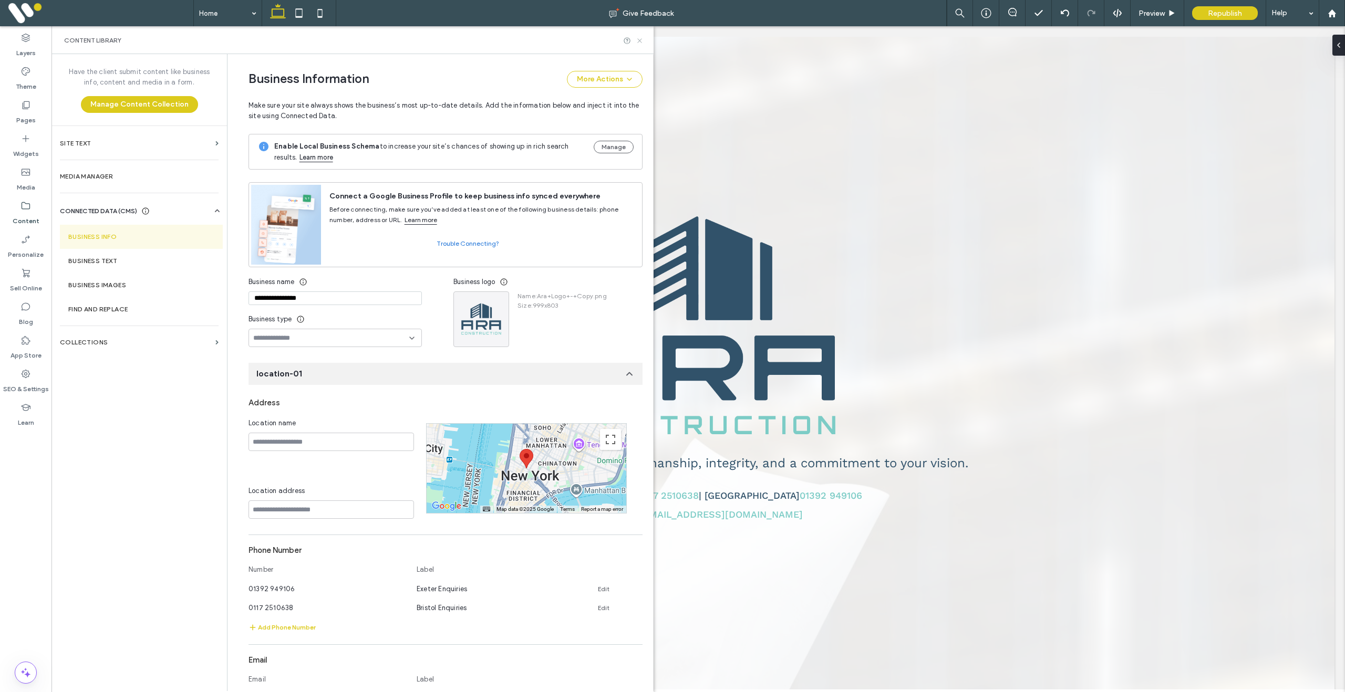
click at [641, 44] on icon at bounding box center [640, 41] width 8 height 8
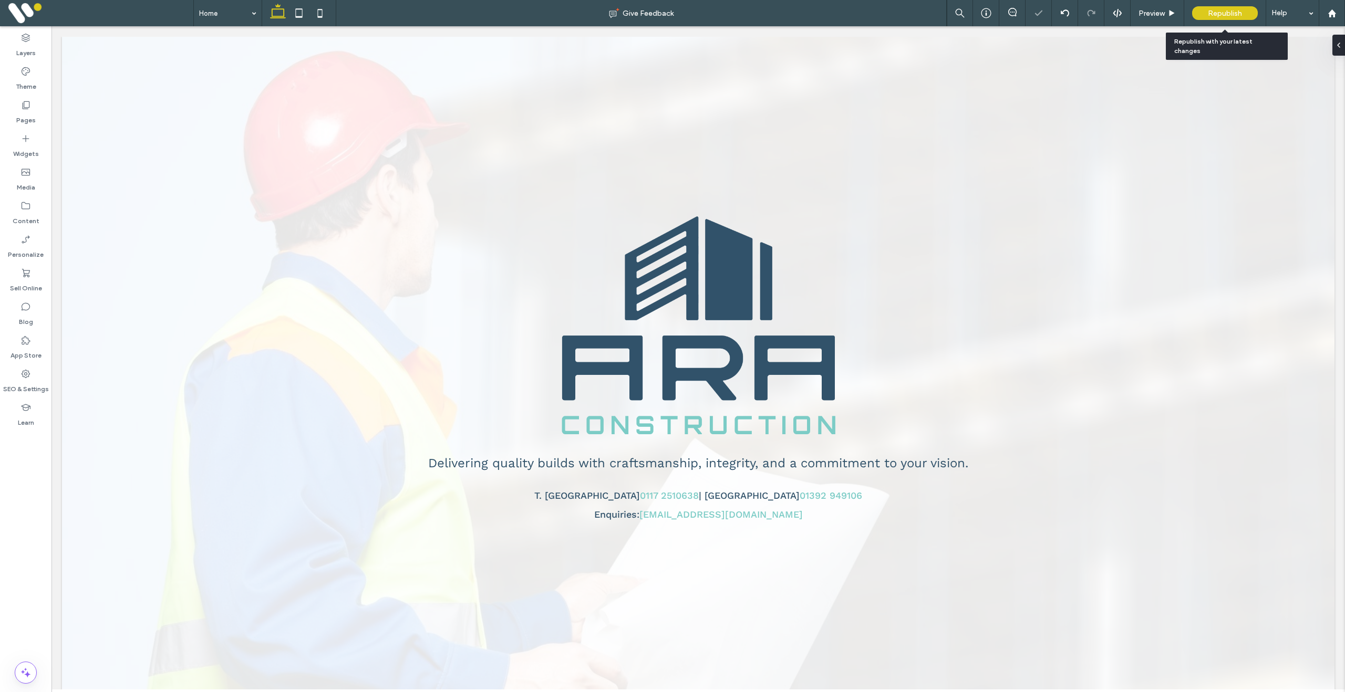
click at [1219, 9] on span "Republish" at bounding box center [1225, 13] width 34 height 9
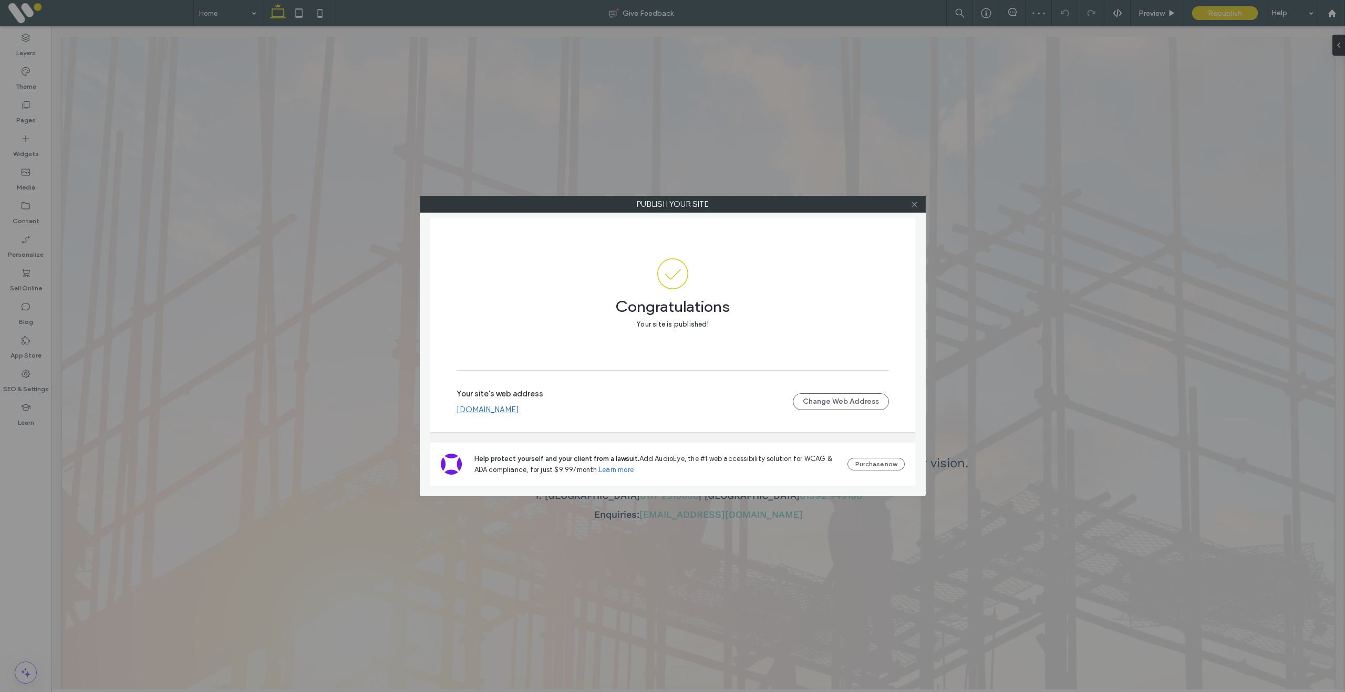
click at [916, 208] on icon at bounding box center [914, 205] width 8 height 8
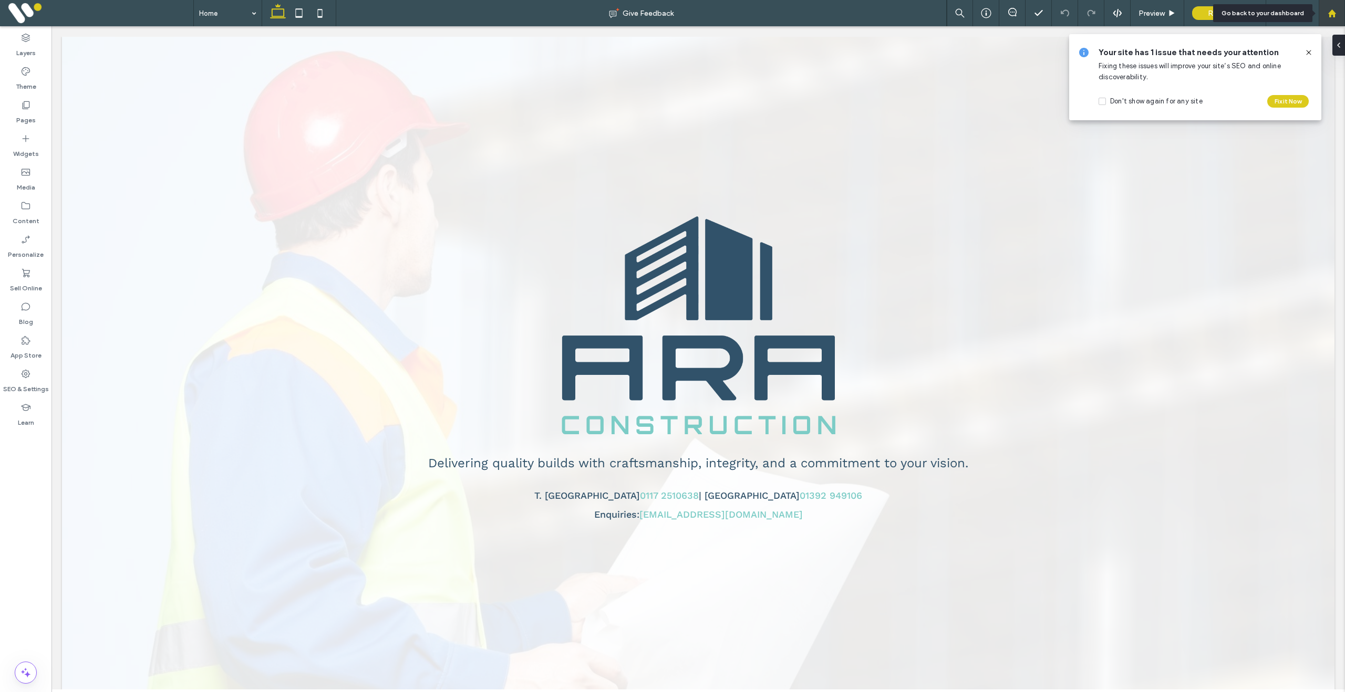
click at [1330, 16] on use at bounding box center [1331, 13] width 8 height 8
